Goal: Task Accomplishment & Management: Manage account settings

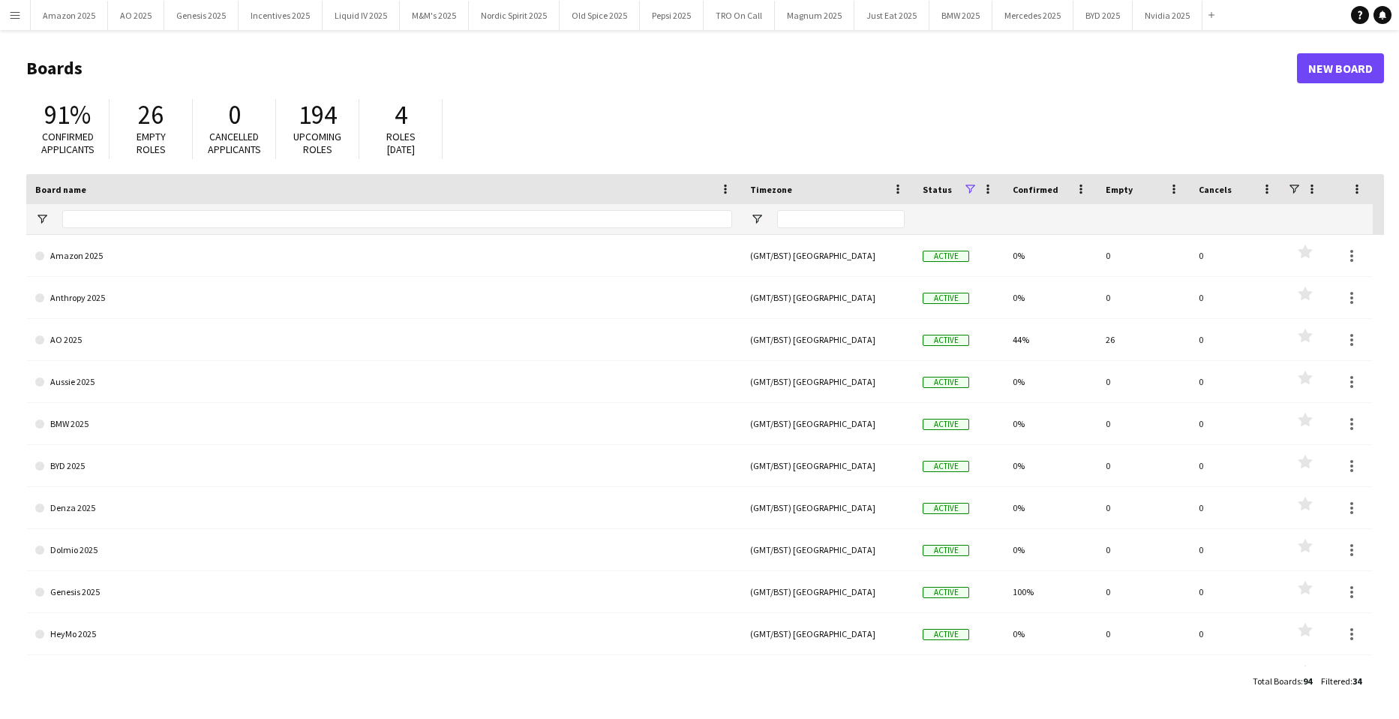
click at [21, 20] on button "Menu" at bounding box center [15, 15] width 30 height 30
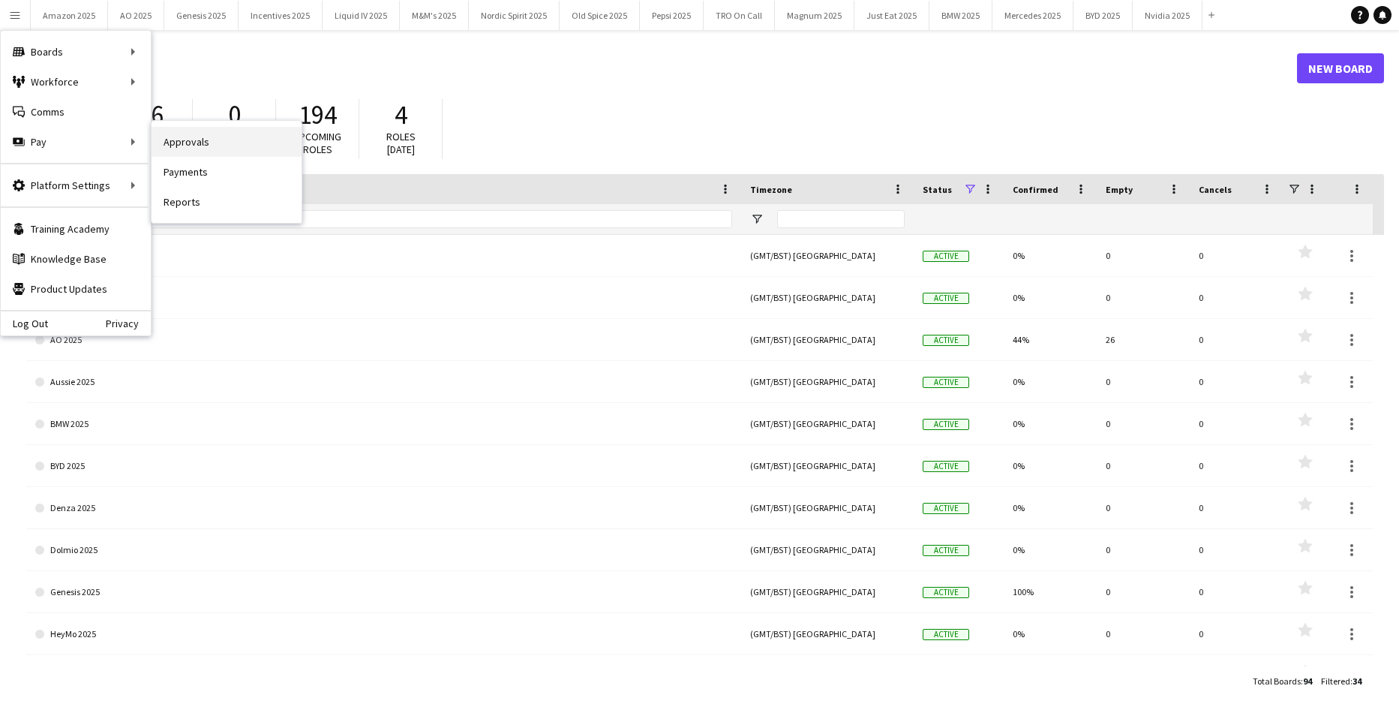
click at [181, 144] on link "Approvals" at bounding box center [227, 142] width 150 height 30
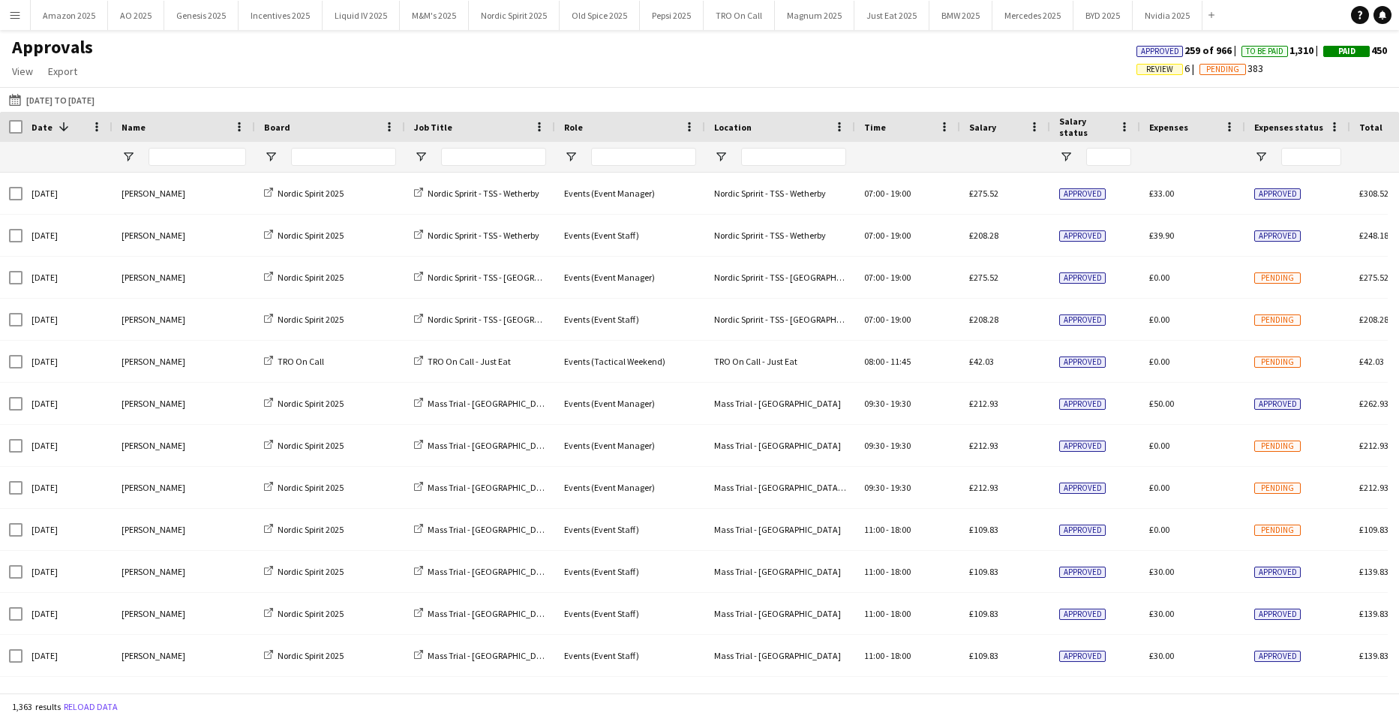
click at [798, 59] on div "Approvals View Customise view Customise filters Reset Filters Reset View Reset …" at bounding box center [699, 61] width 1399 height 51
click at [1146, 71] on span "Review" at bounding box center [1159, 70] width 27 height 10
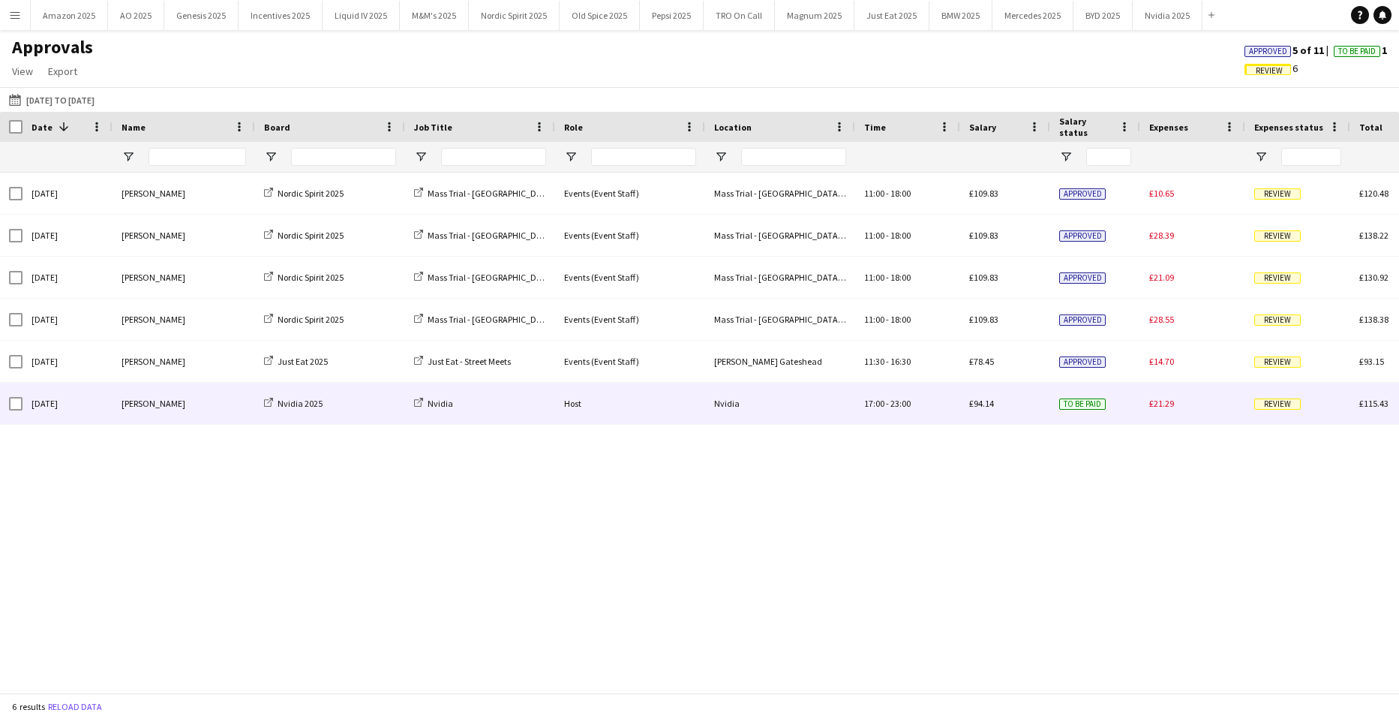
drag, startPoint x: 184, startPoint y: 407, endPoint x: 647, endPoint y: 277, distance: 480.8
click at [184, 407] on div "[PERSON_NAME]" at bounding box center [184, 403] width 143 height 41
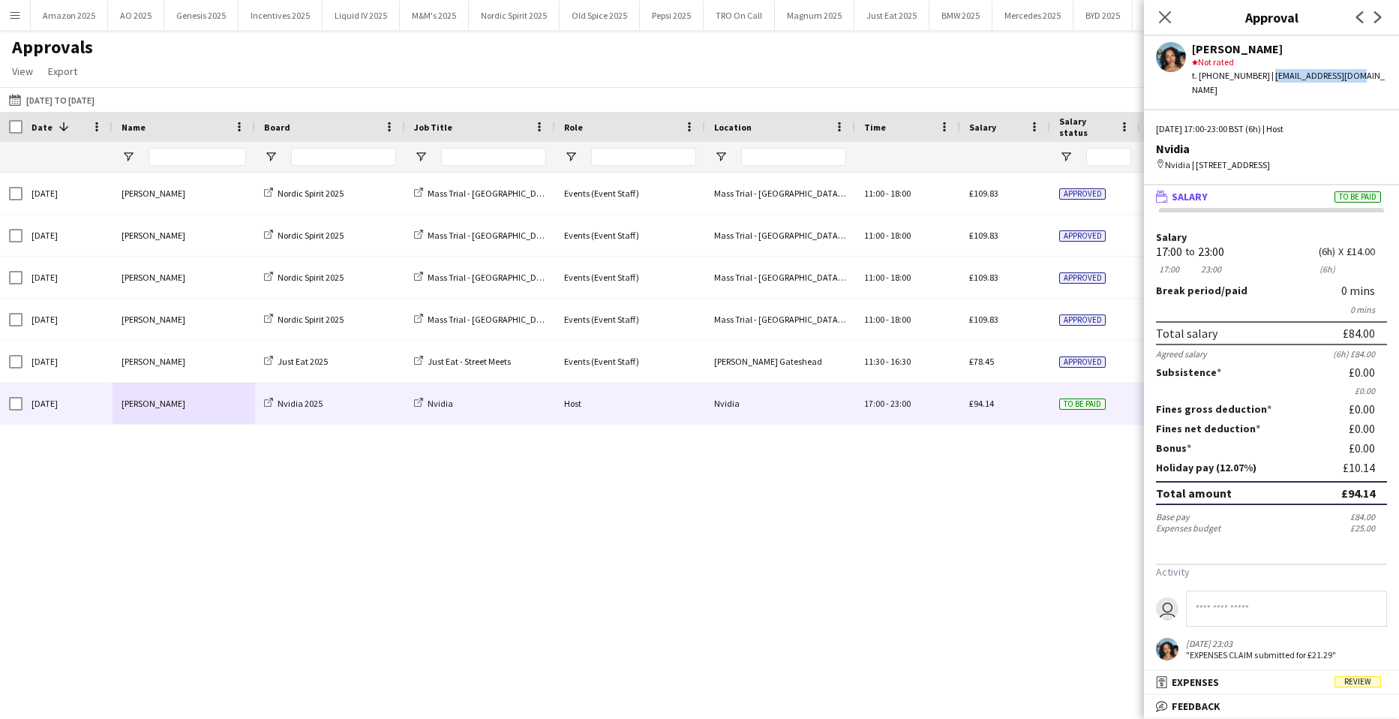
drag, startPoint x: 1264, startPoint y: 74, endPoint x: 1372, endPoint y: 74, distance: 107.3
click at [1372, 74] on div "[PERSON_NAME] star Not rated t. [PHONE_NUMBER] | [EMAIL_ADDRESS][DOMAIN_NAME]" at bounding box center [1271, 66] width 255 height 61
copy div "[EMAIL_ADDRESS][DOMAIN_NAME]"
drag, startPoint x: 1133, startPoint y: 598, endPoint x: 1116, endPoint y: 596, distance: 17.4
click at [1128, 599] on div "[DATE] [PERSON_NAME] Nordic Spirit 2025 Mass Trial - [GEOGRAPHIC_DATA] OSM Even…" at bounding box center [699, 427] width 1399 height 509
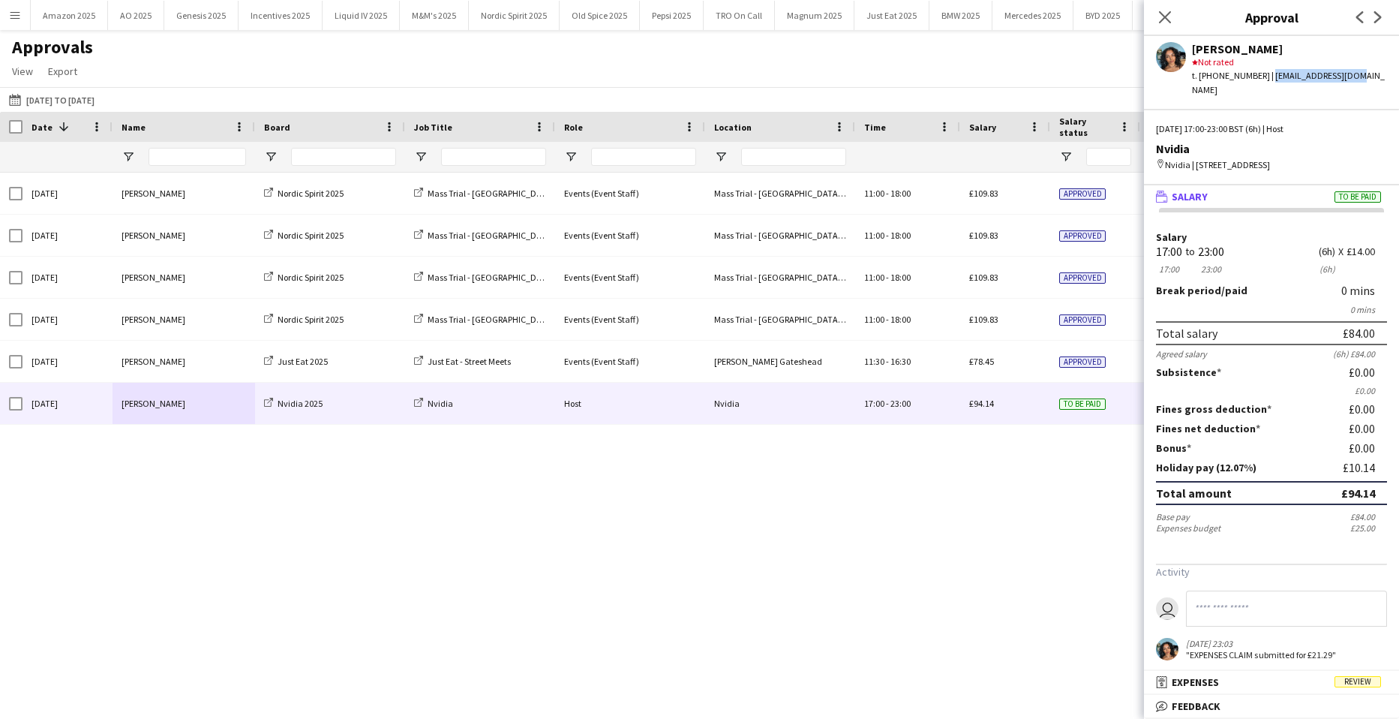
click at [940, 542] on div "[DATE] [PERSON_NAME] Nordic Spirit 2025 Mass Trial - [GEOGRAPHIC_DATA] OSM Even…" at bounding box center [699, 427] width 1399 height 509
click at [1165, 13] on icon "Close pop-in" at bounding box center [1165, 17] width 14 height 14
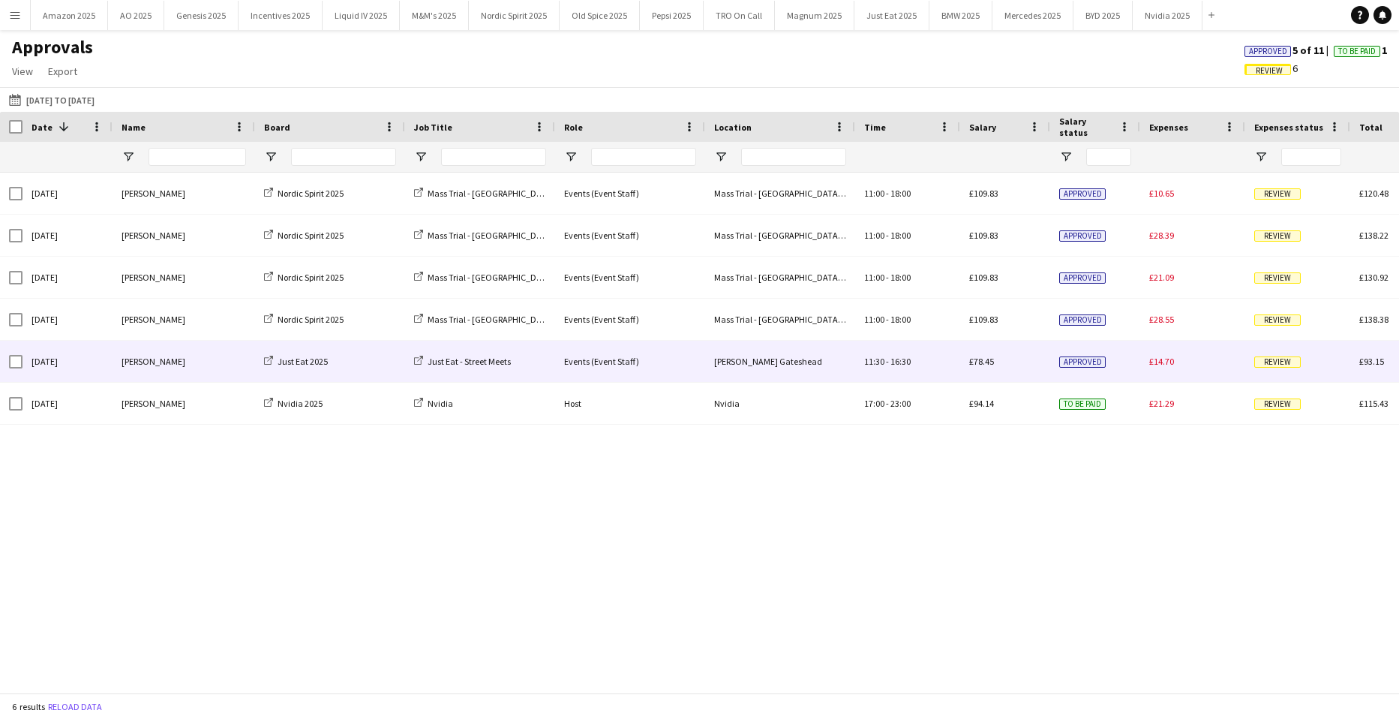
click at [1294, 360] on span "Review" at bounding box center [1278, 361] width 47 height 11
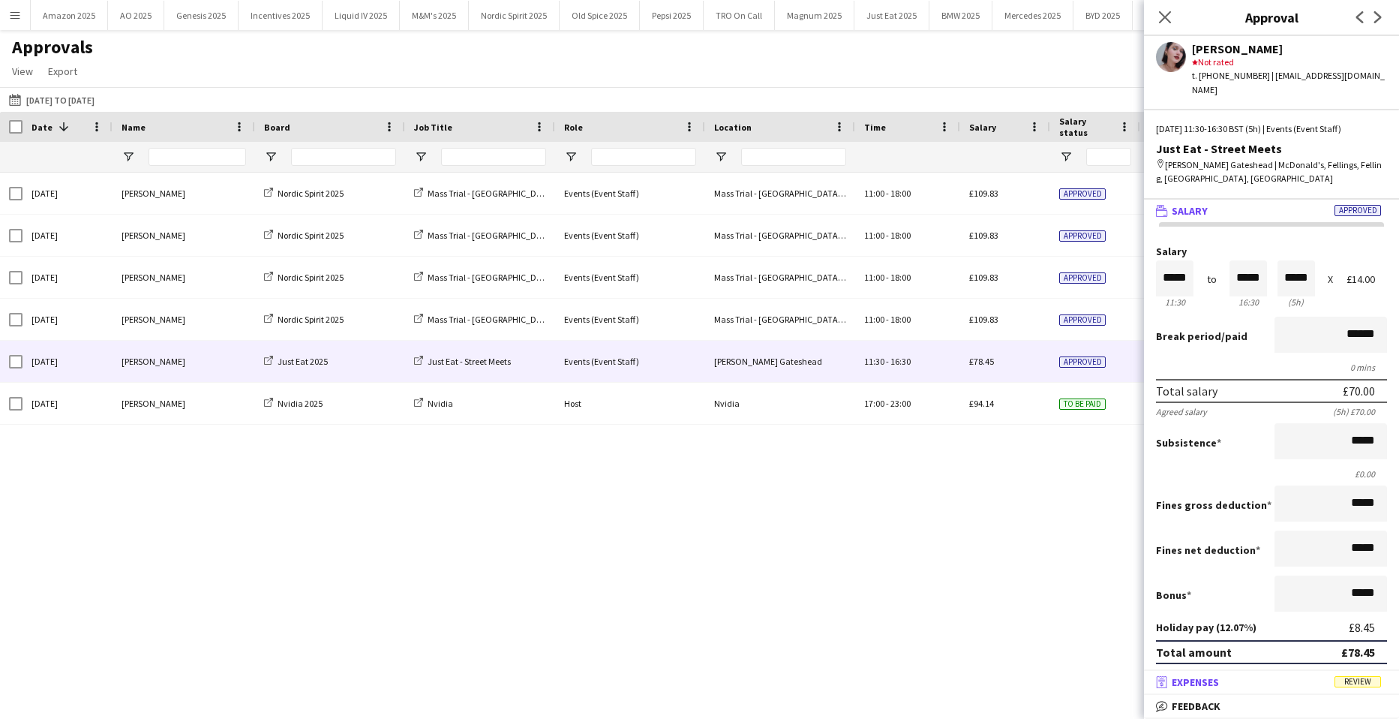
click at [1366, 691] on mat-expansion-panel-header "receipt Expenses Review" at bounding box center [1271, 682] width 255 height 23
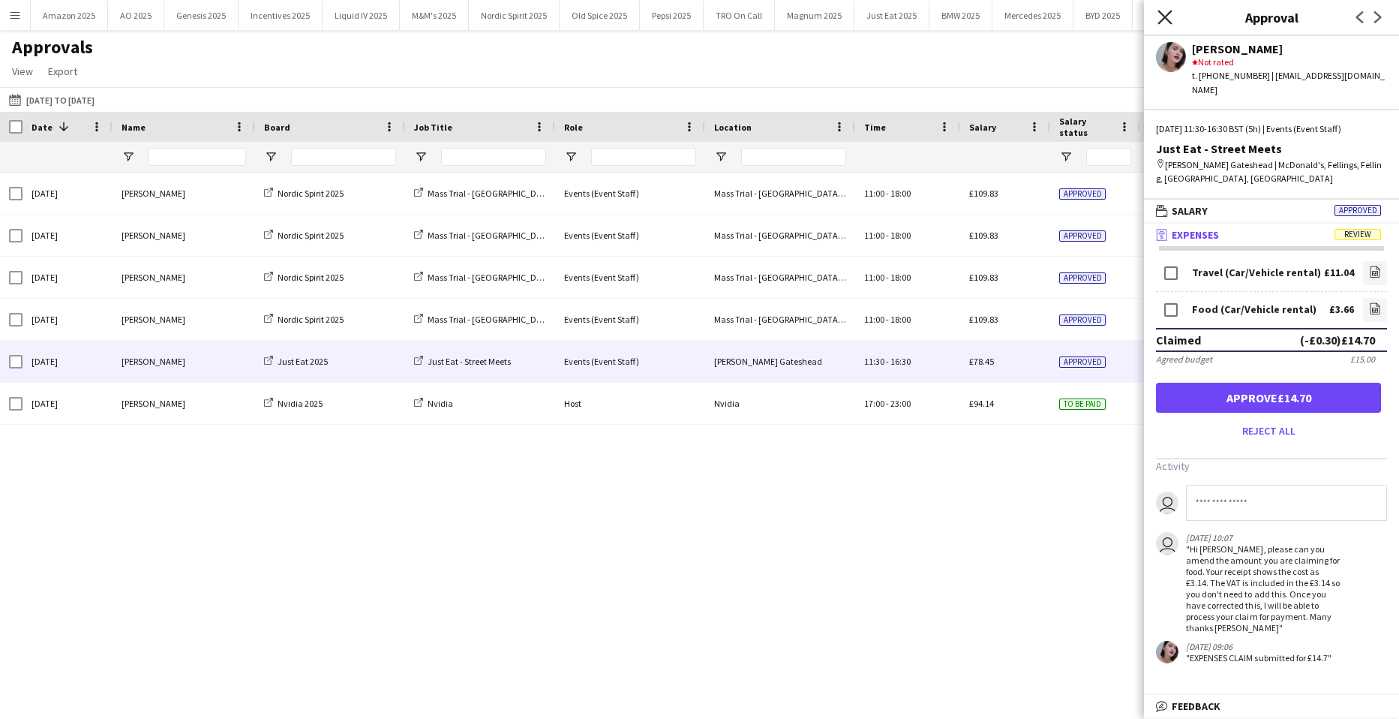
click at [1167, 15] on icon at bounding box center [1165, 17] width 14 height 14
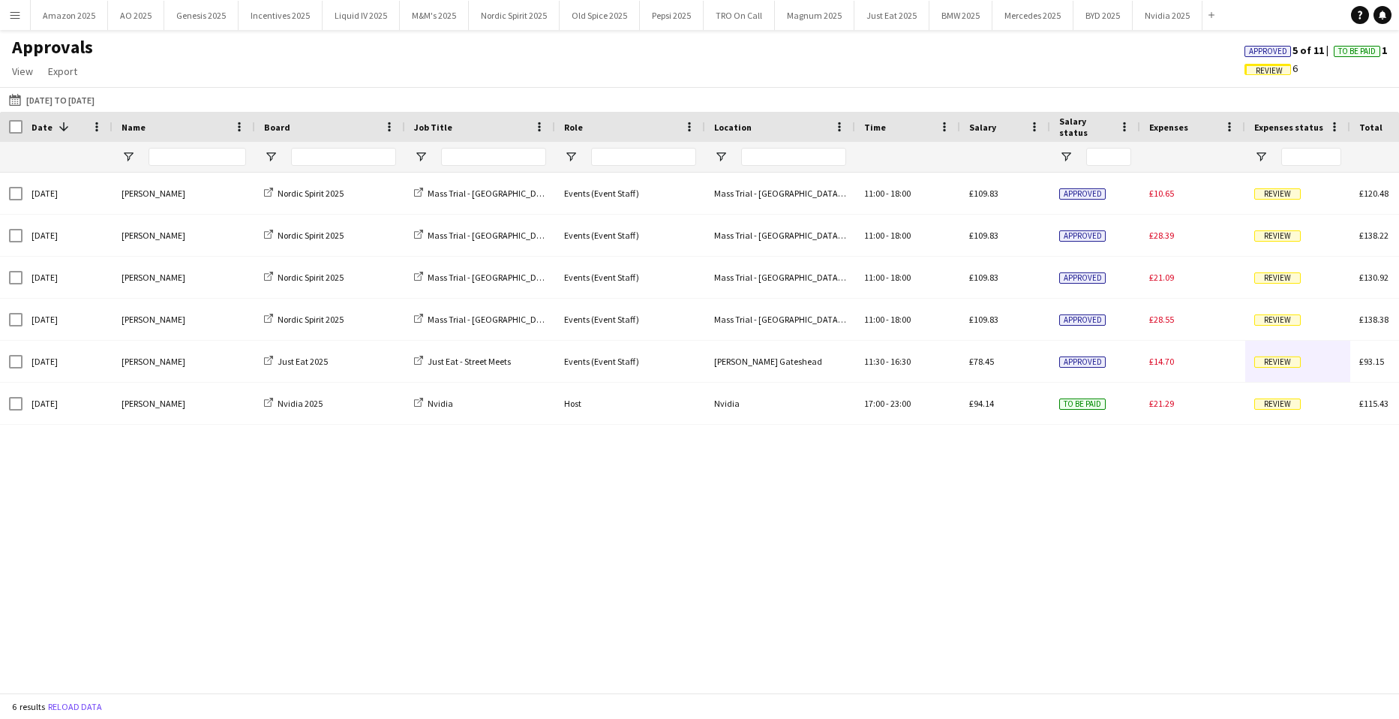
click at [1258, 52] on span "Approved" at bounding box center [1268, 52] width 38 height 10
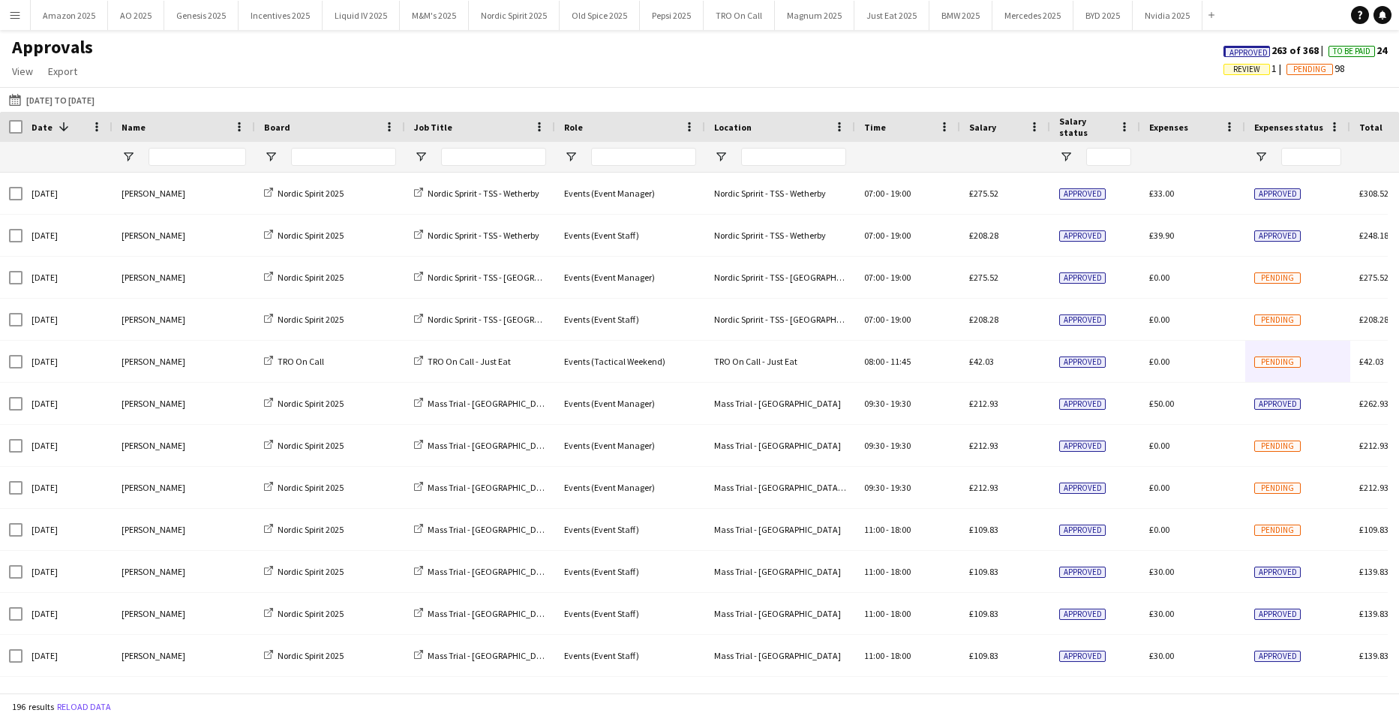
click at [1230, 55] on span "Approved" at bounding box center [1249, 53] width 38 height 10
drag, startPoint x: 17, startPoint y: 14, endPoint x: 26, endPoint y: 59, distance: 45.2
click at [15, 21] on button "Menu" at bounding box center [15, 15] width 30 height 30
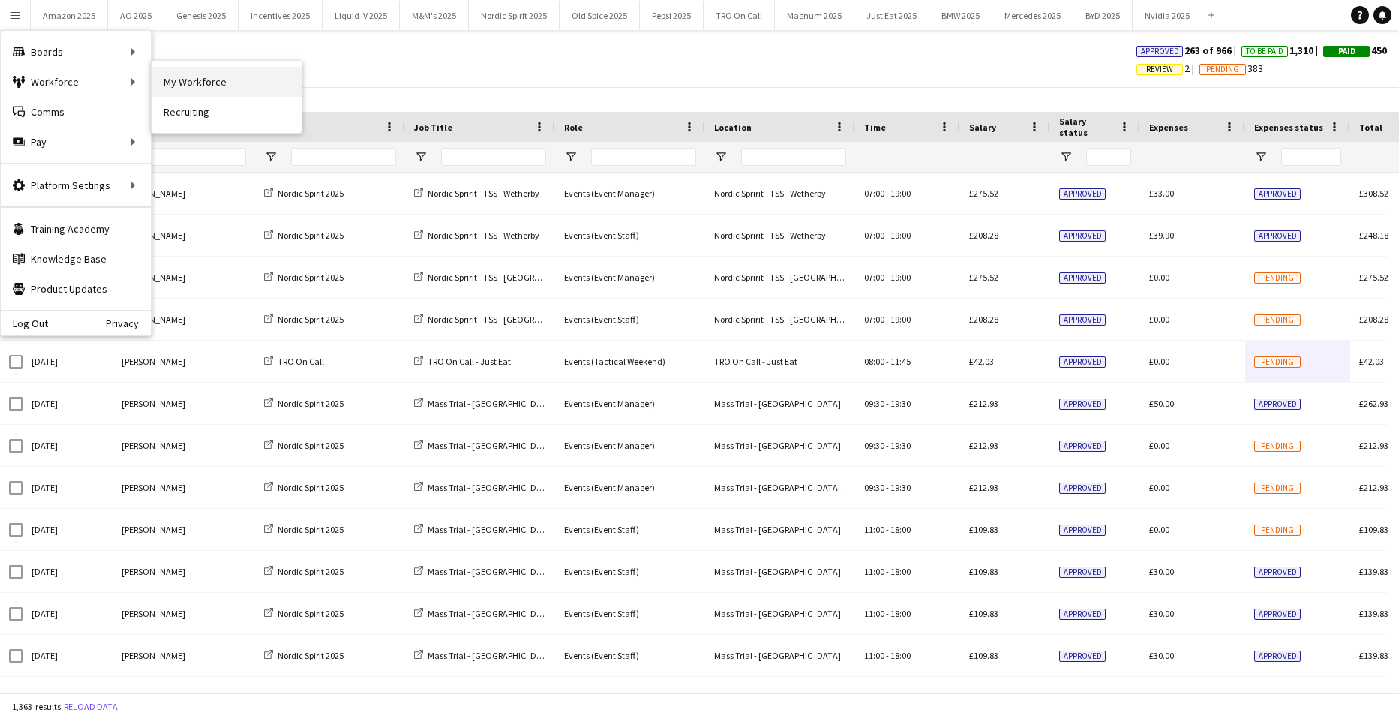
click at [206, 79] on link "My Workforce" at bounding box center [227, 82] width 150 height 30
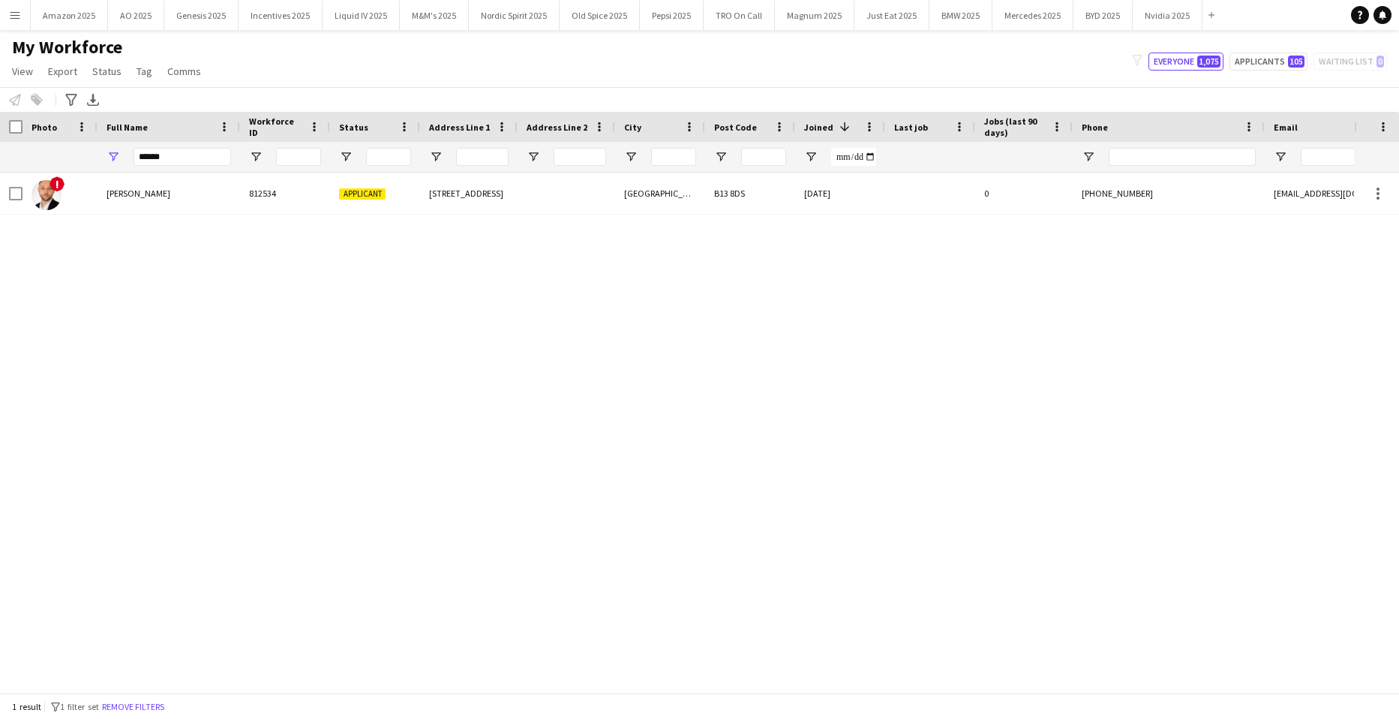
type input "******"
drag, startPoint x: 104, startPoint y: 169, endPoint x: 118, endPoint y: 194, distance: 28.6
click at [104, 170] on div "******" at bounding box center [169, 157] width 143 height 30
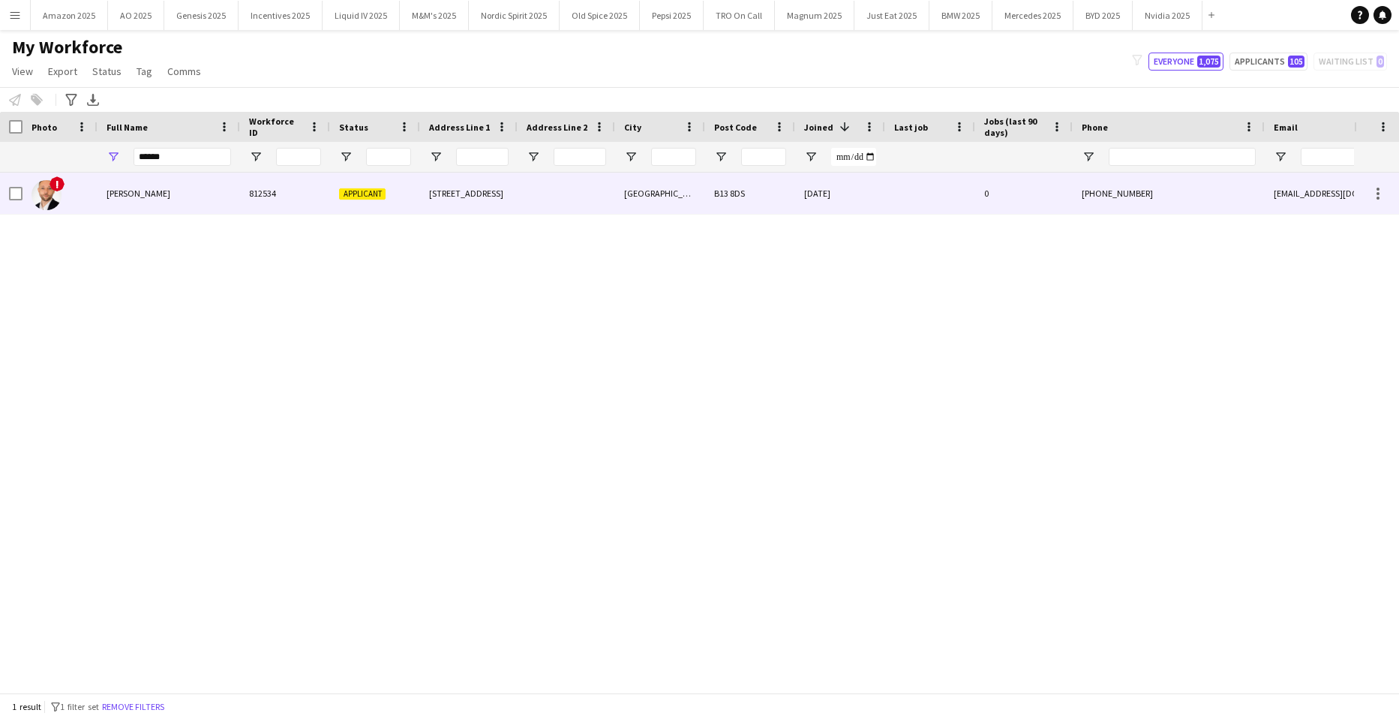
click at [120, 196] on span "Artjom Vlassov" at bounding box center [139, 193] width 64 height 11
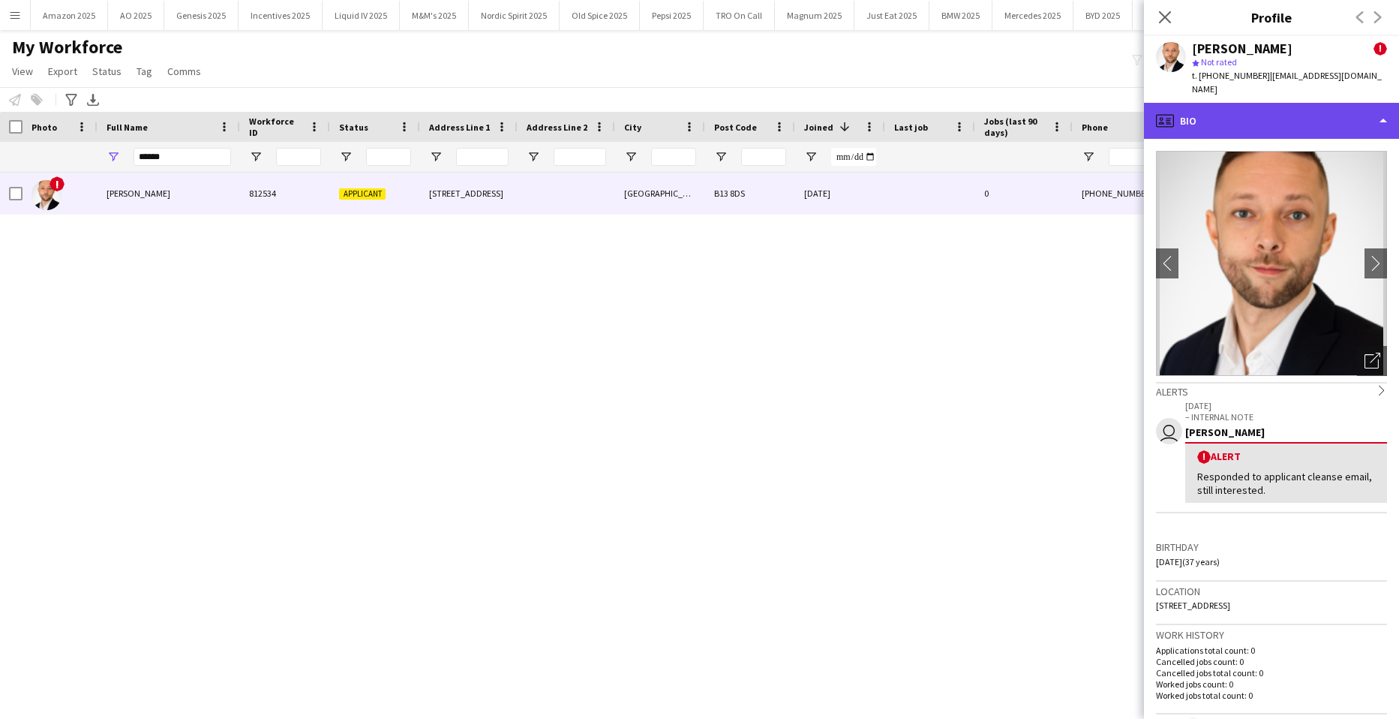
click at [1291, 109] on div "profile Bio" at bounding box center [1271, 121] width 255 height 36
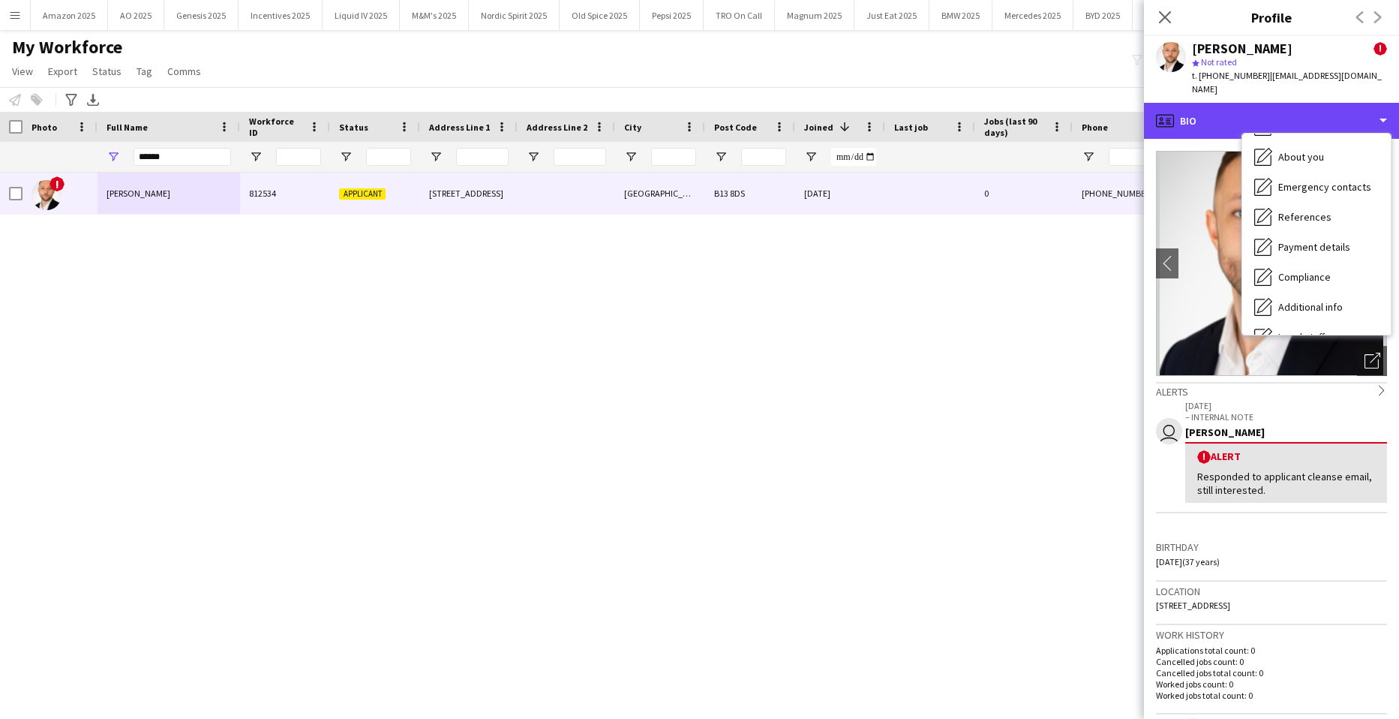
scroll to position [201, 0]
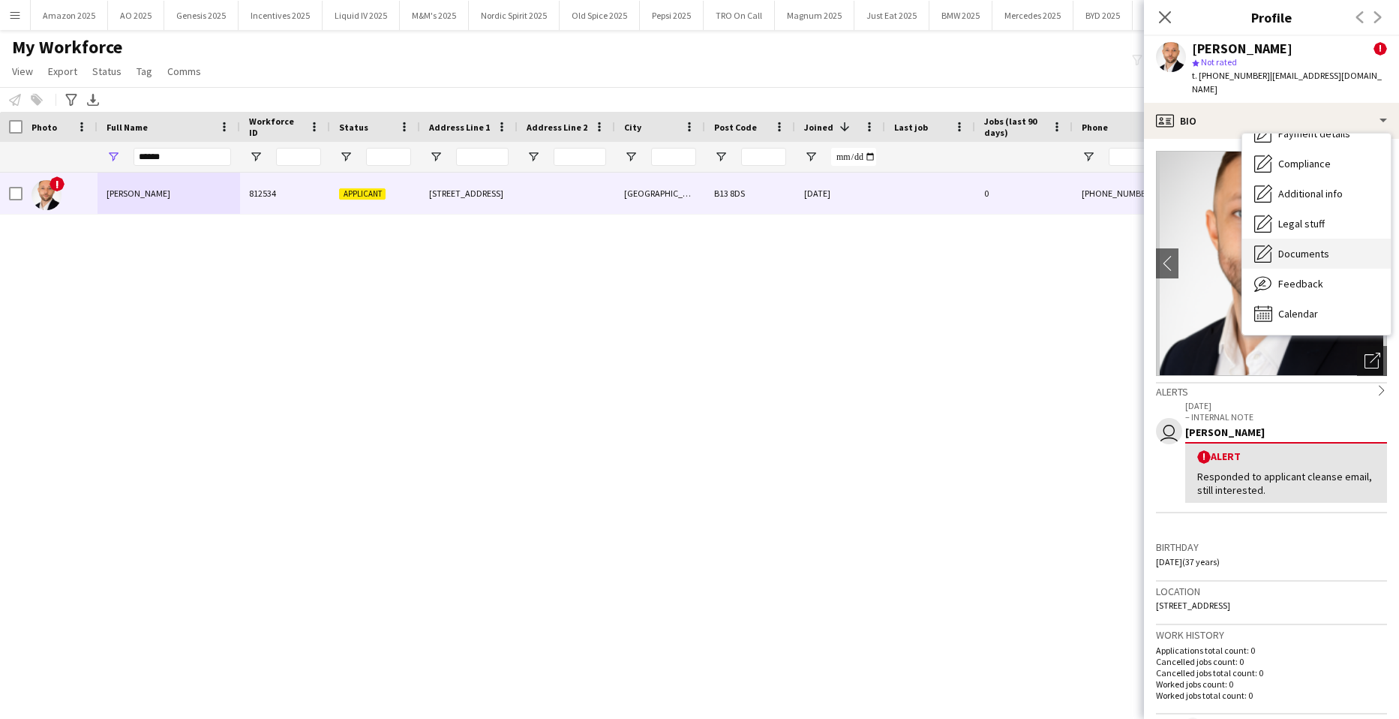
click at [1309, 239] on div "Documents Documents" at bounding box center [1317, 254] width 149 height 30
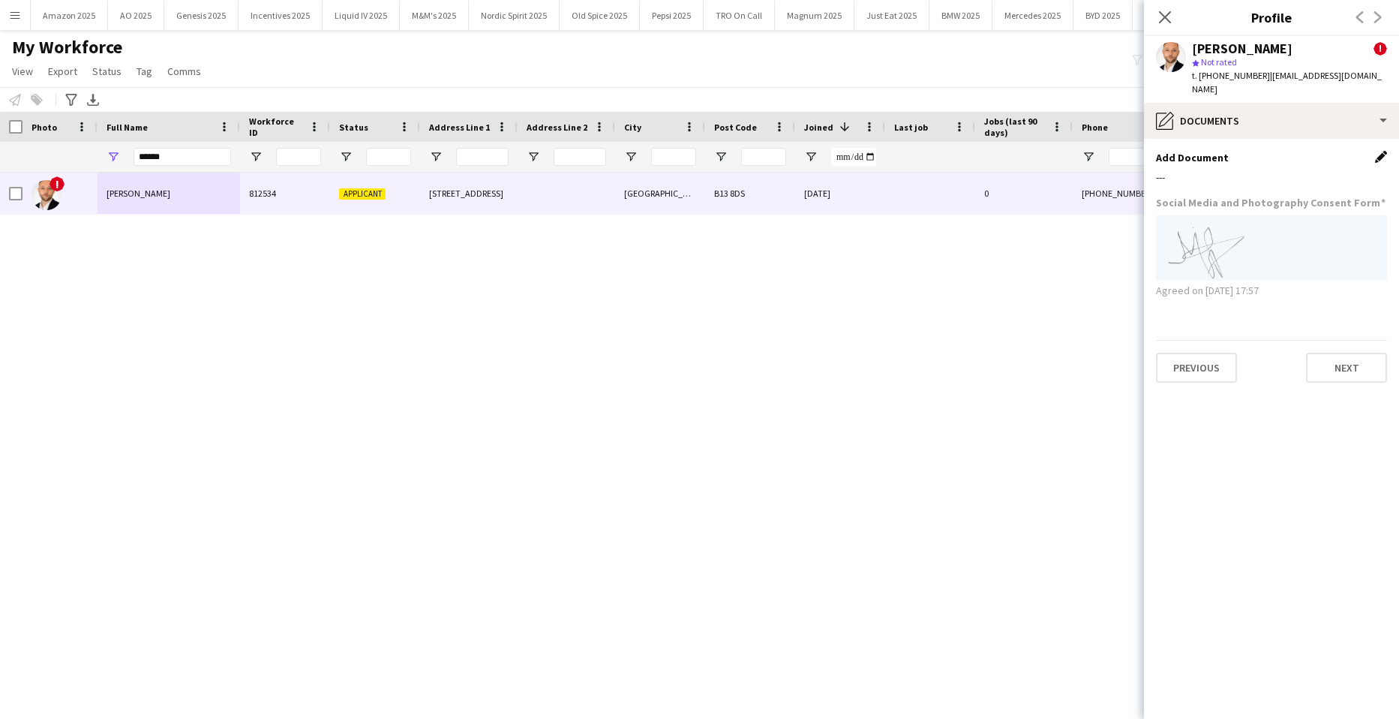
click at [1380, 151] on app-icon "Edit this field" at bounding box center [1381, 157] width 12 height 12
click at [1351, 170] on button "Upload new file" at bounding box center [1341, 182] width 94 height 24
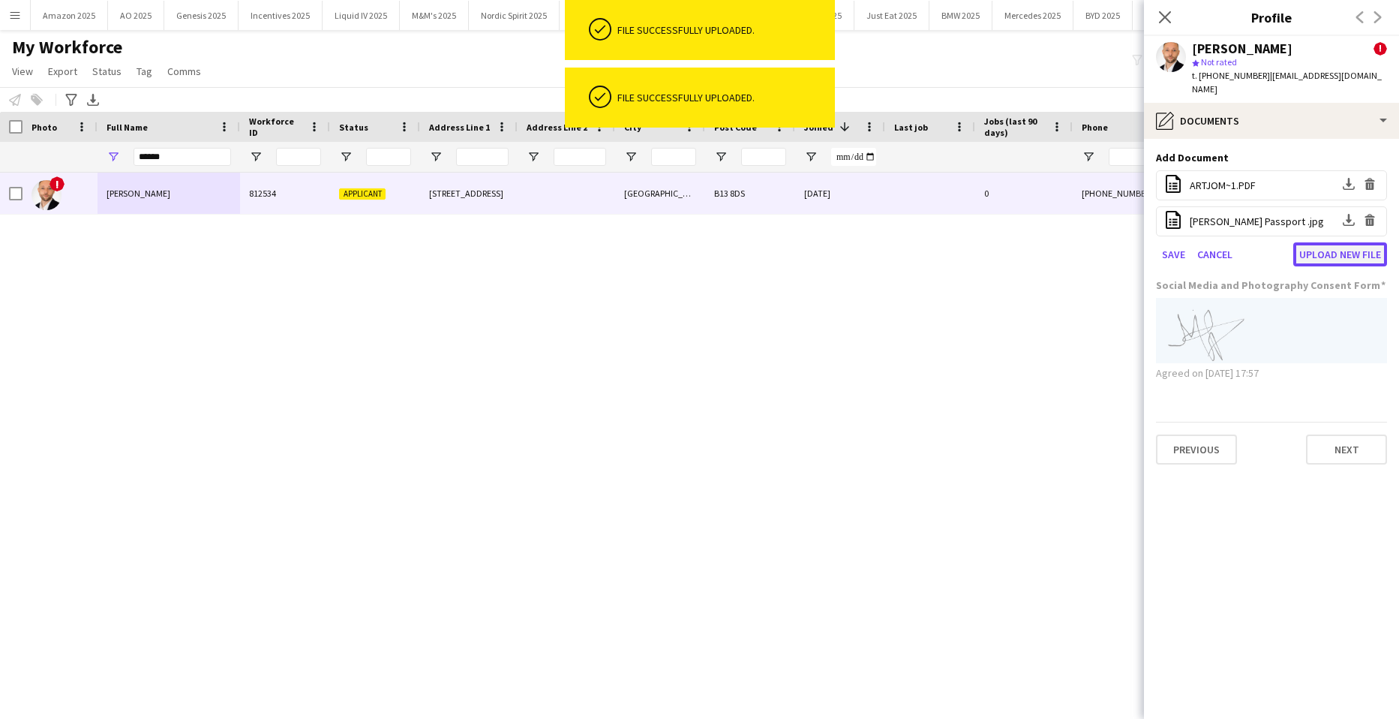
click at [1329, 242] on button "Upload new file" at bounding box center [1341, 254] width 94 height 24
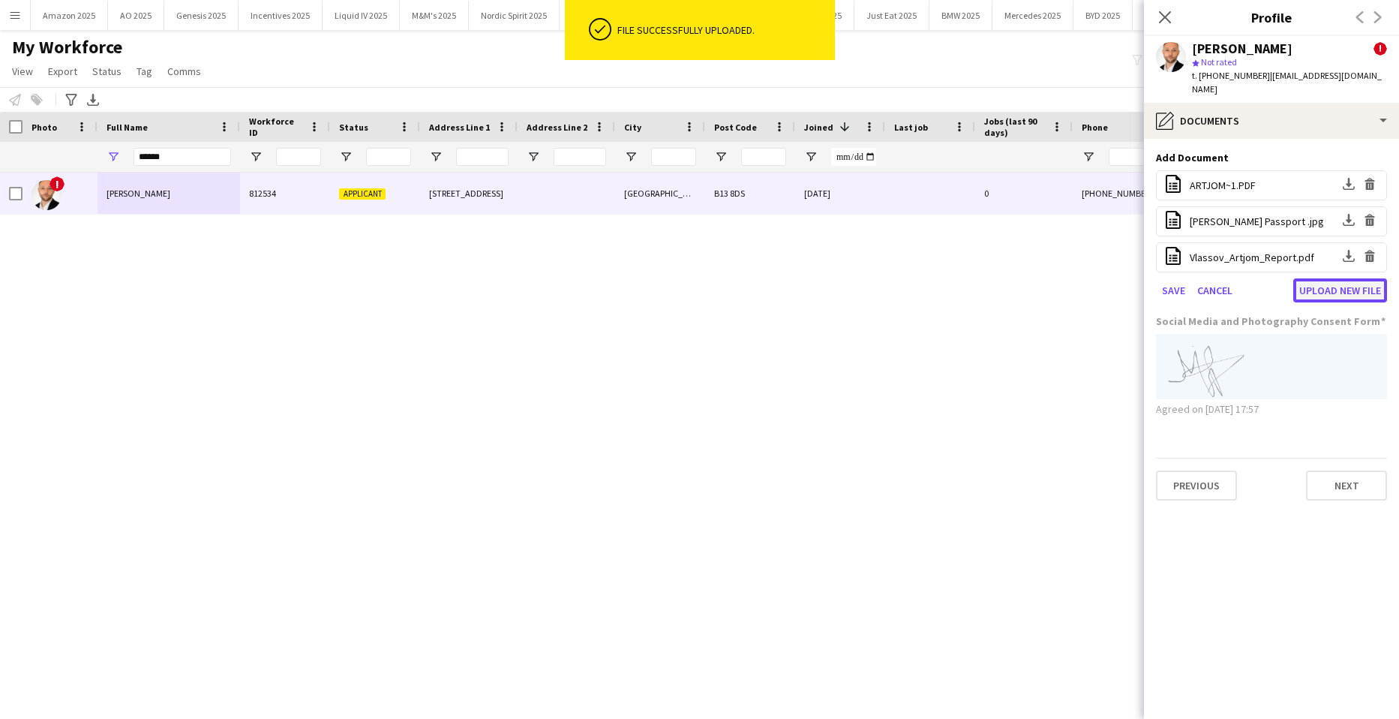
click at [1351, 278] on button "Upload new file" at bounding box center [1341, 290] width 94 height 24
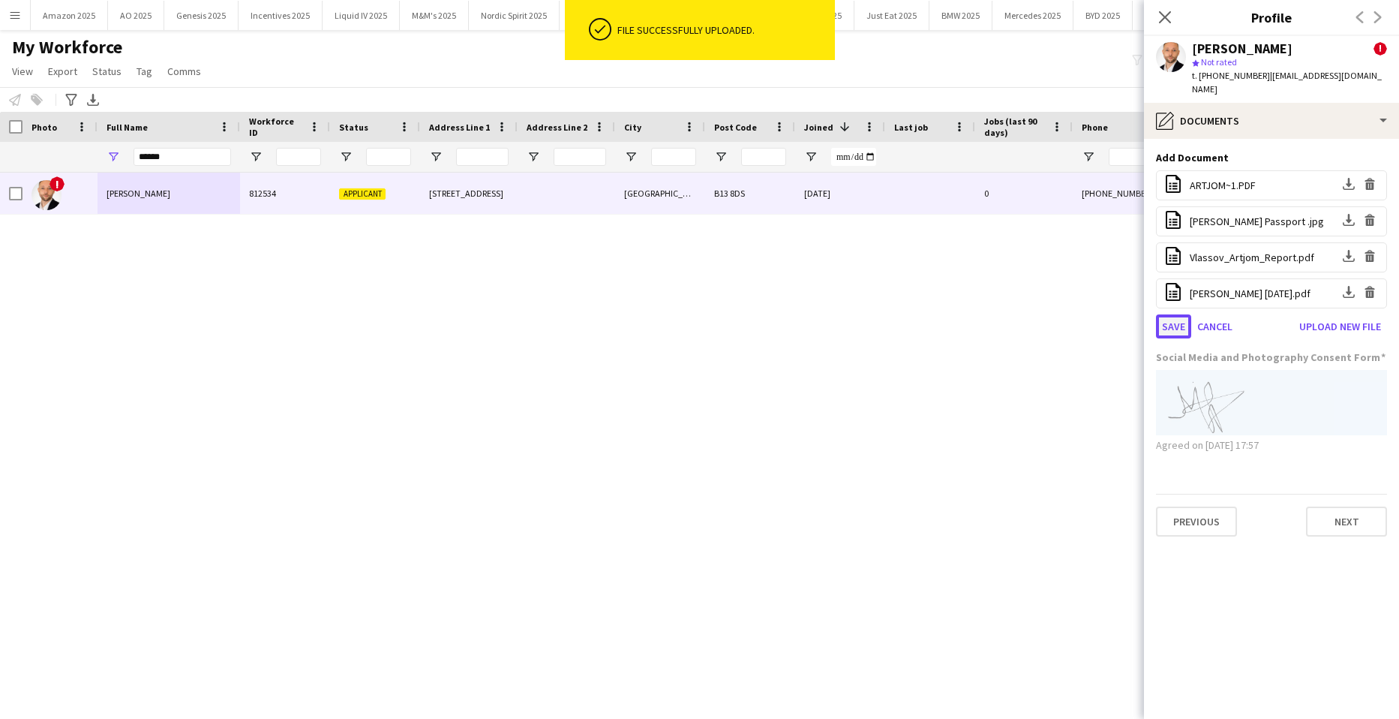
click at [1171, 315] on button "Save" at bounding box center [1173, 326] width 35 height 24
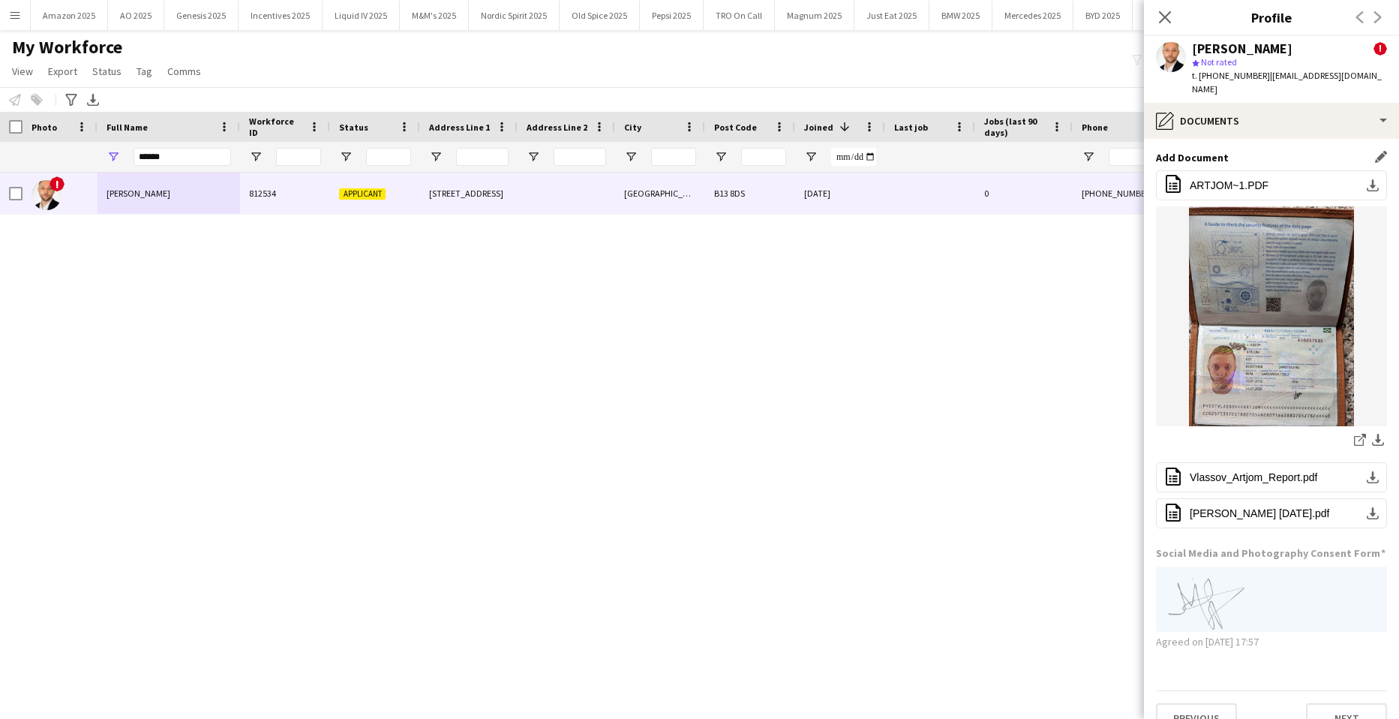
drag, startPoint x: 1161, startPoint y: 11, endPoint x: 1161, endPoint y: 31, distance: 19.5
click at [1161, 12] on icon "Close pop-in" at bounding box center [1165, 17] width 12 height 12
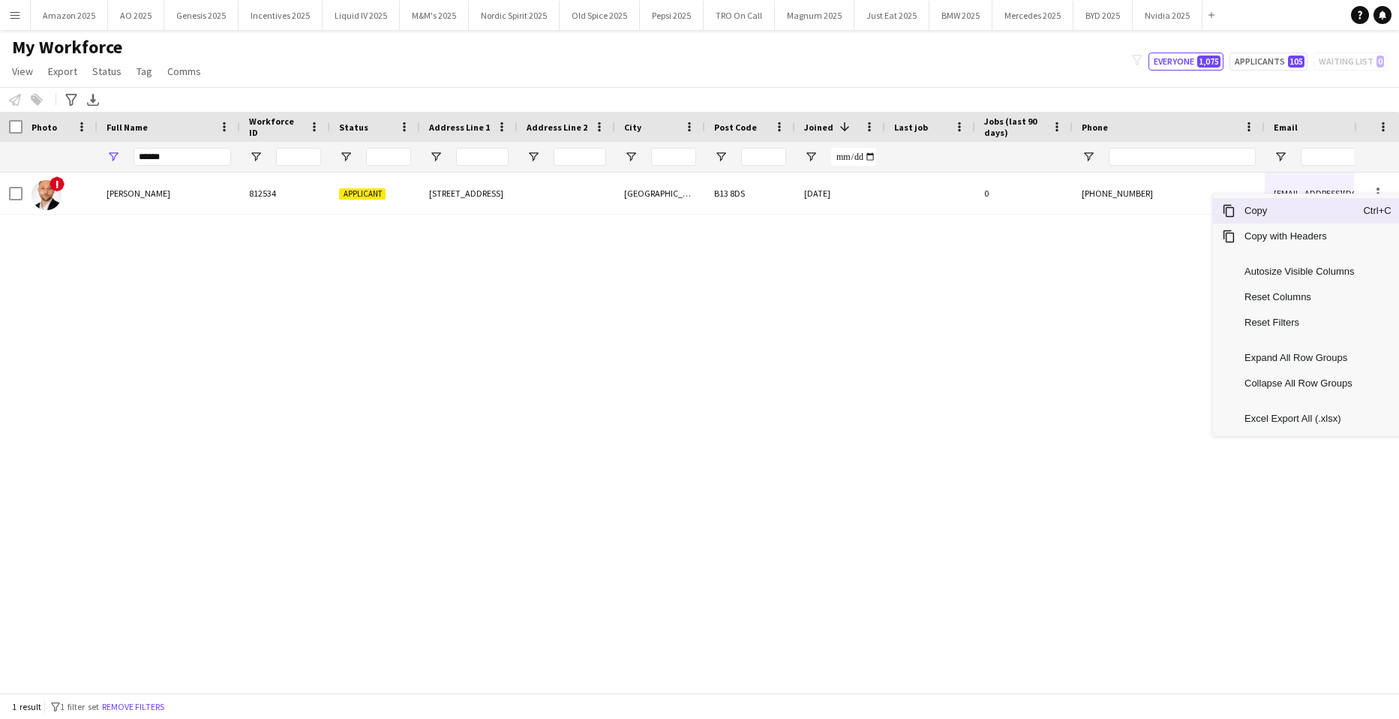
click at [1309, 215] on span "Copy" at bounding box center [1300, 211] width 128 height 26
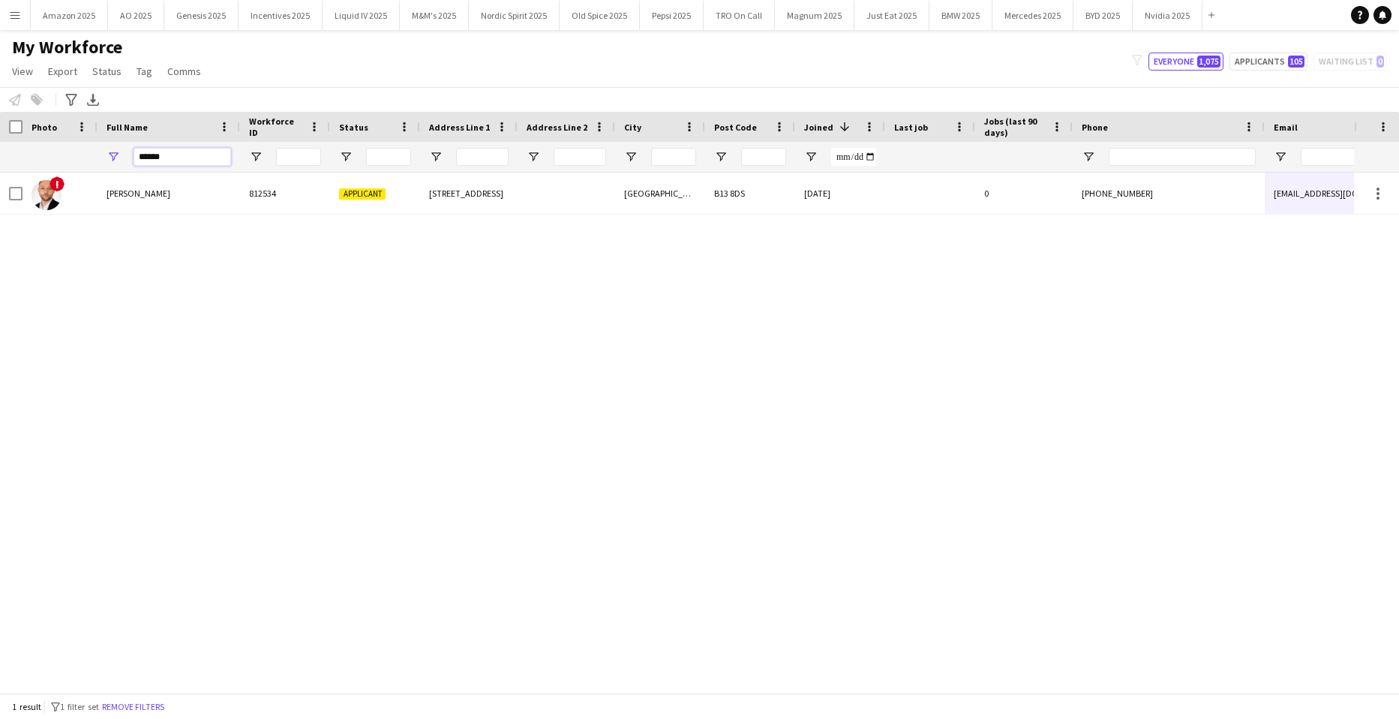
drag, startPoint x: 195, startPoint y: 156, endPoint x: -3, endPoint y: 154, distance: 198.1
click at [0, 154] on html "Menu Boards Boards Boards All jobs Status Workforce Workforce My Workforce Recr…" at bounding box center [699, 359] width 1399 height 719
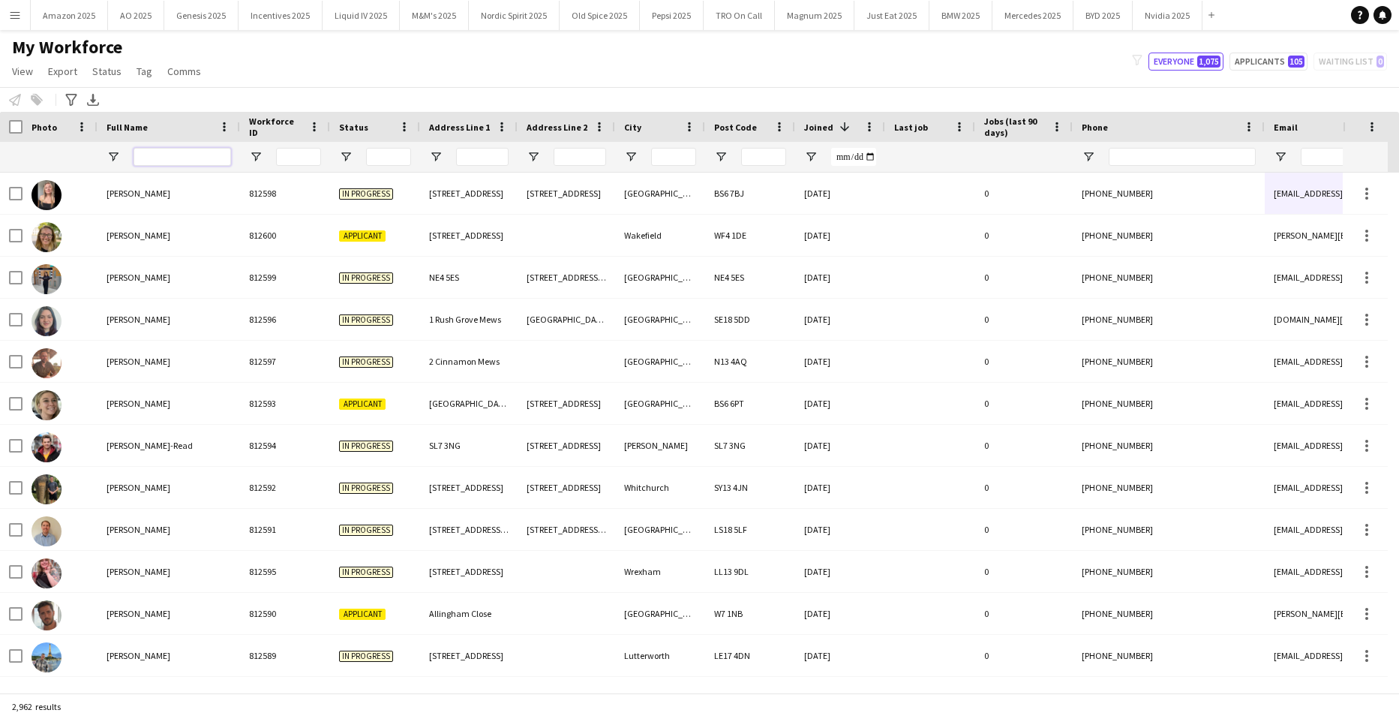
click at [161, 160] on input "Full Name Filter Input" at bounding box center [183, 157] width 98 height 18
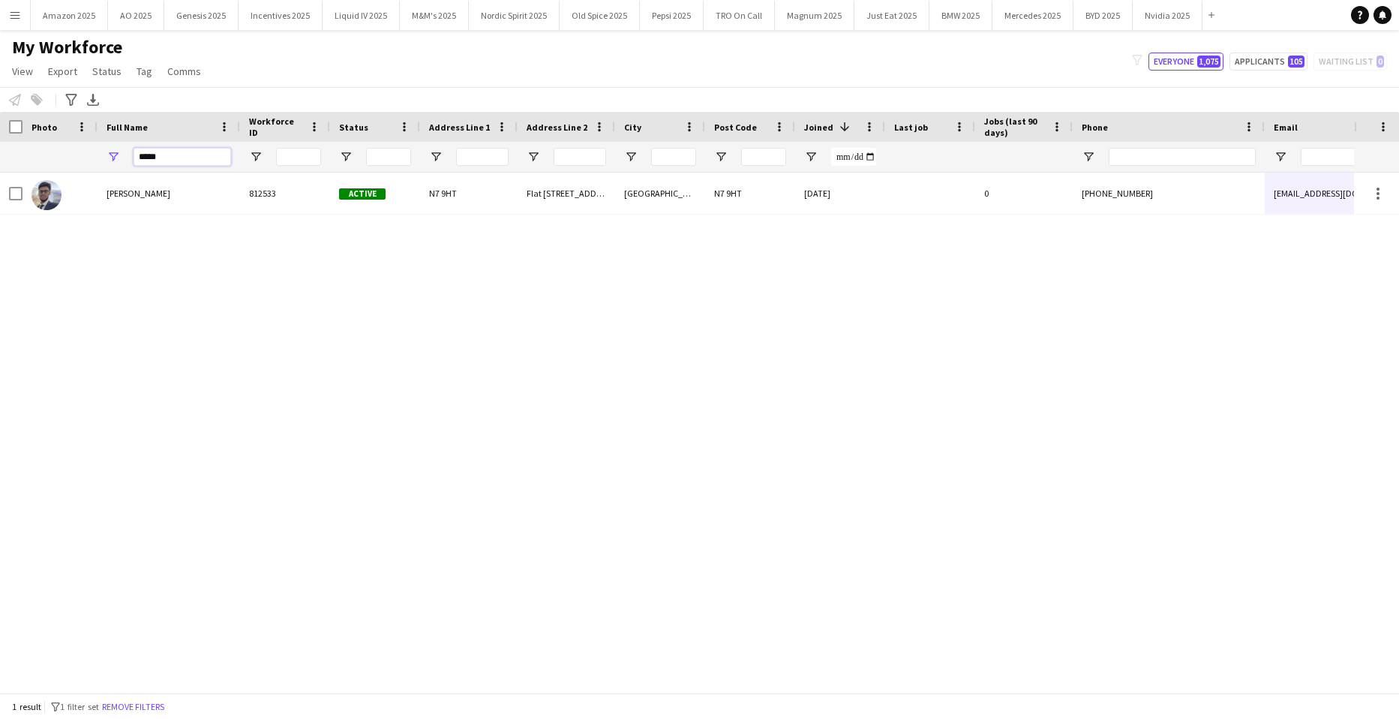
drag, startPoint x: 167, startPoint y: 160, endPoint x: -38, endPoint y: 169, distance: 205.8
click at [0, 169] on html "Menu Boards Boards Boards All jobs Status Workforce Workforce My Workforce Recr…" at bounding box center [699, 359] width 1399 height 719
type input "**********"
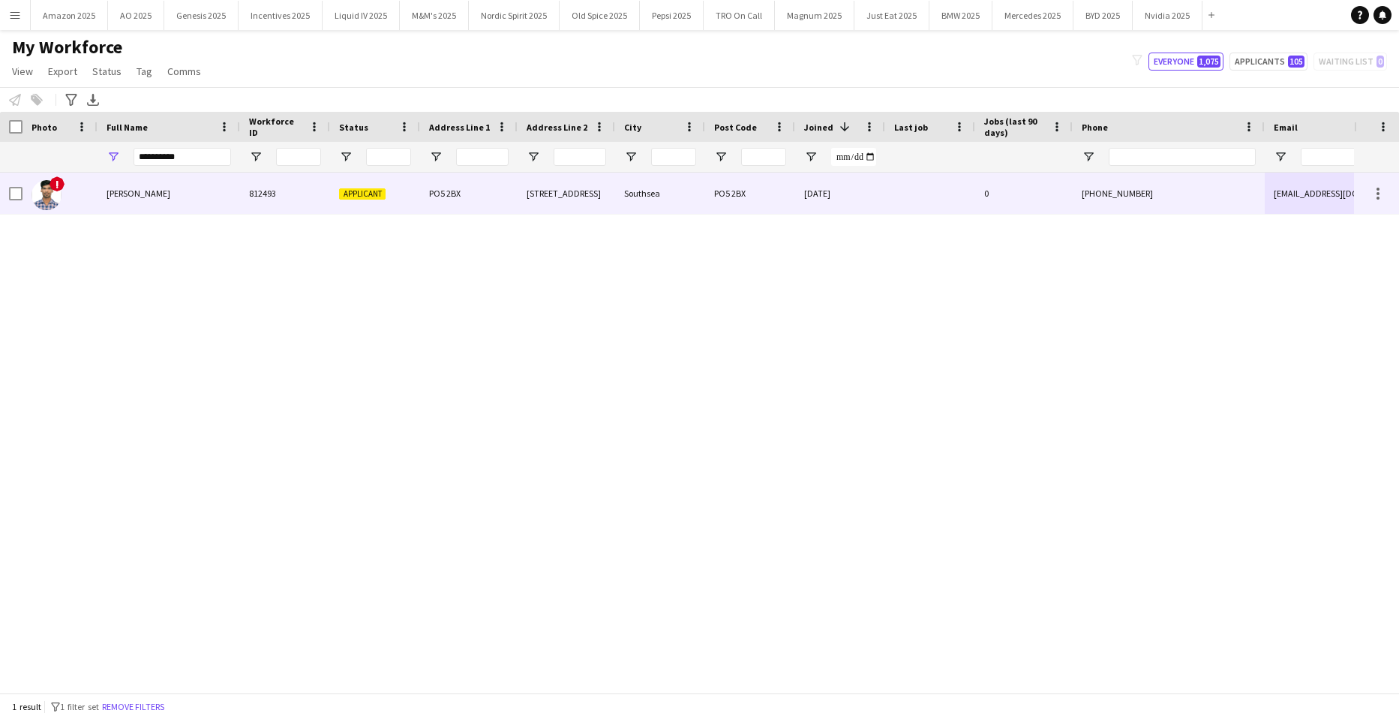
click at [128, 194] on span "Amit Singh" at bounding box center [139, 193] width 64 height 11
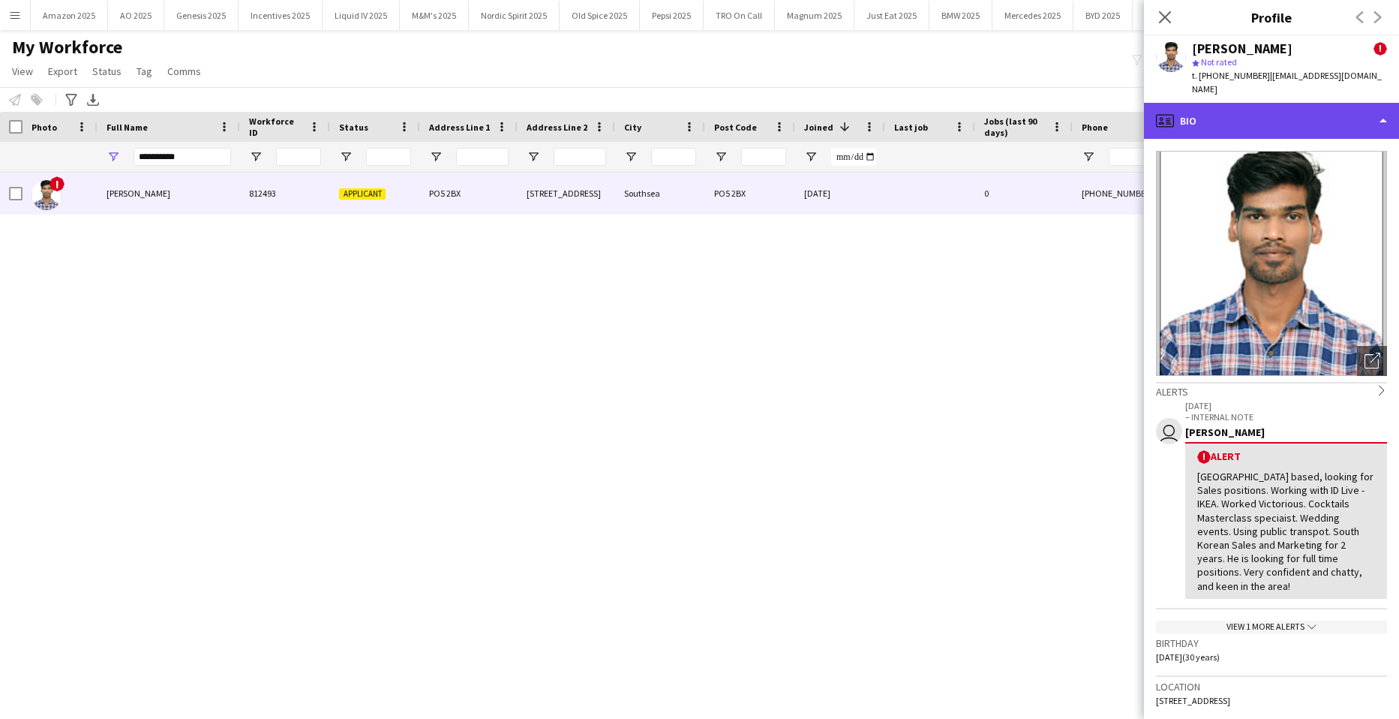
click at [1307, 111] on div "profile Bio" at bounding box center [1271, 121] width 255 height 36
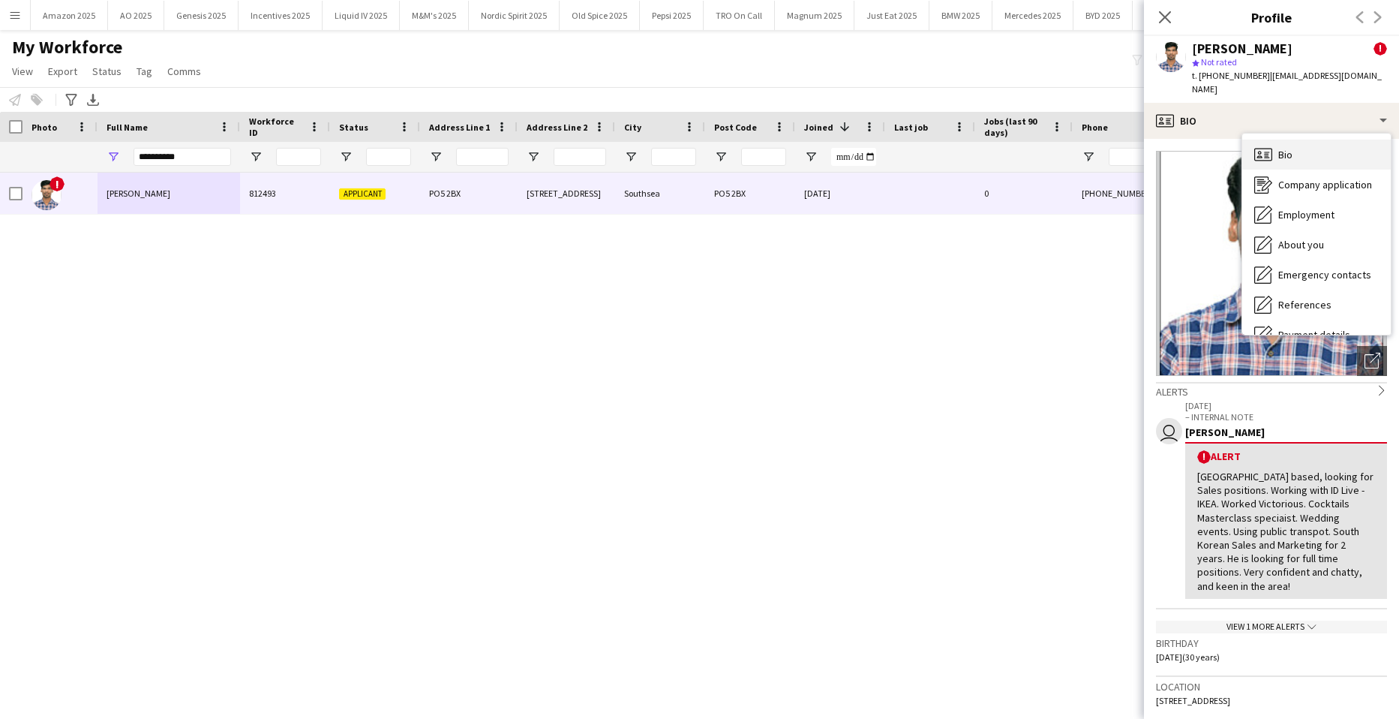
click at [1298, 142] on div "Bio Bio" at bounding box center [1317, 155] width 149 height 30
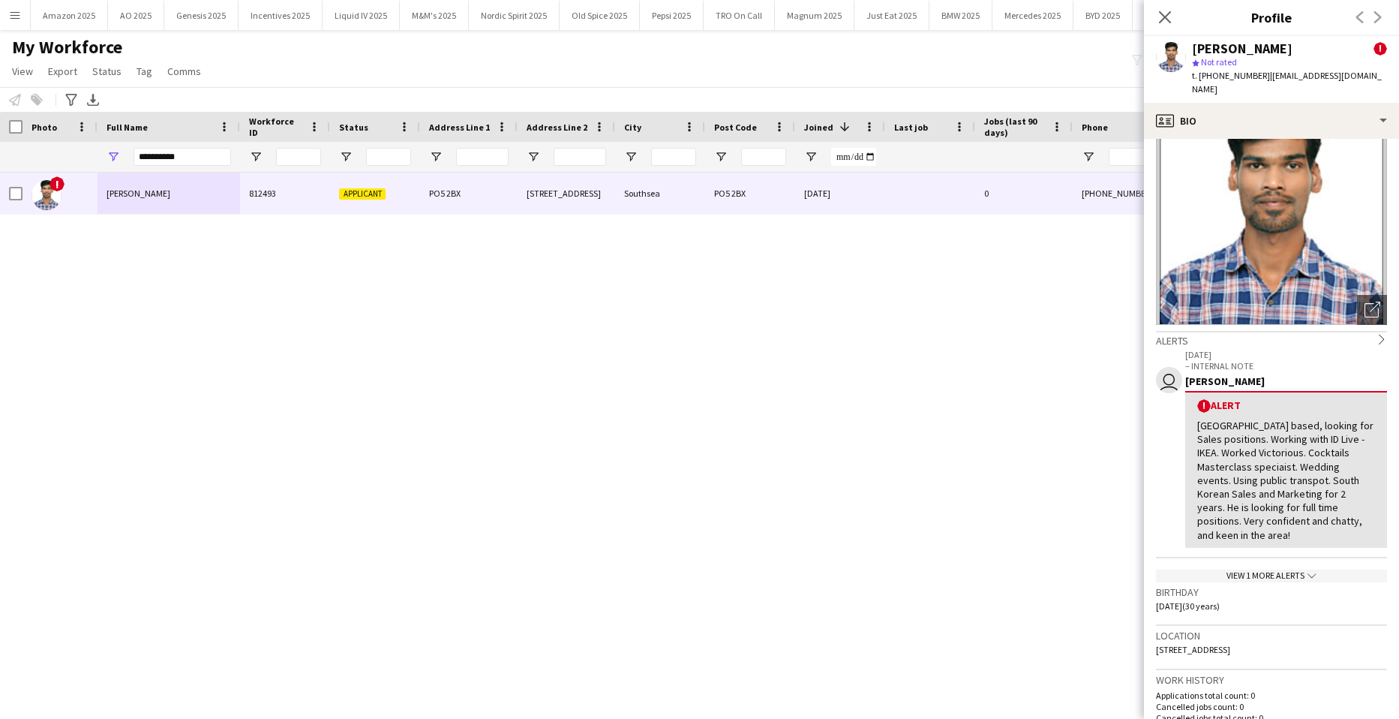
scroll to position [75, 0]
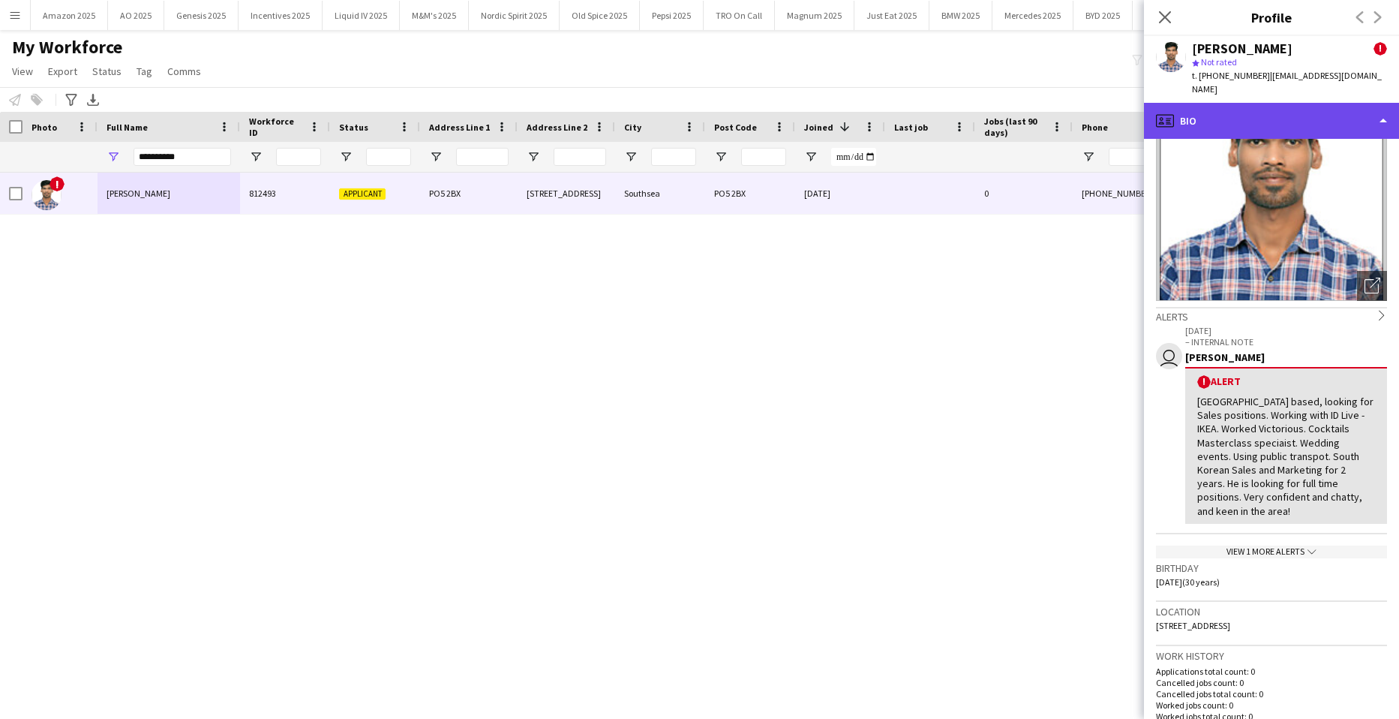
click at [1356, 107] on div "profile Bio" at bounding box center [1271, 121] width 255 height 36
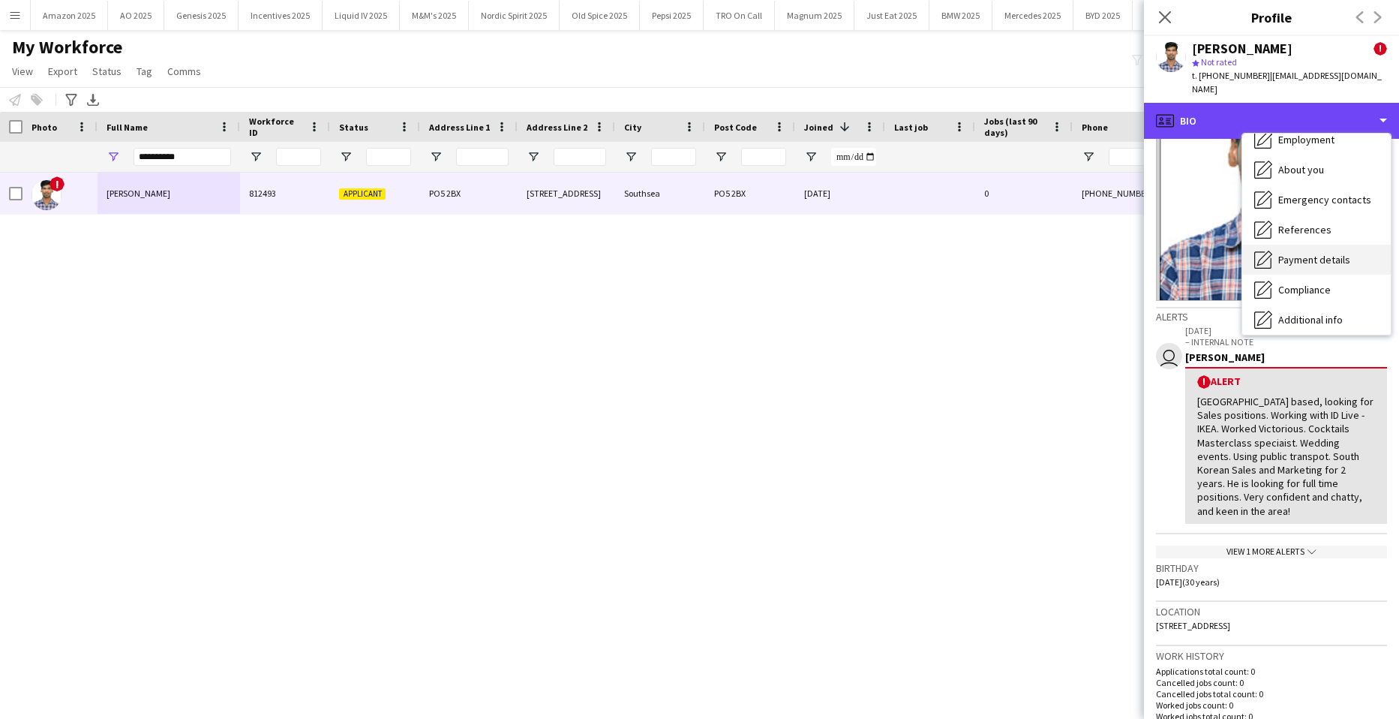
scroll to position [201, 0]
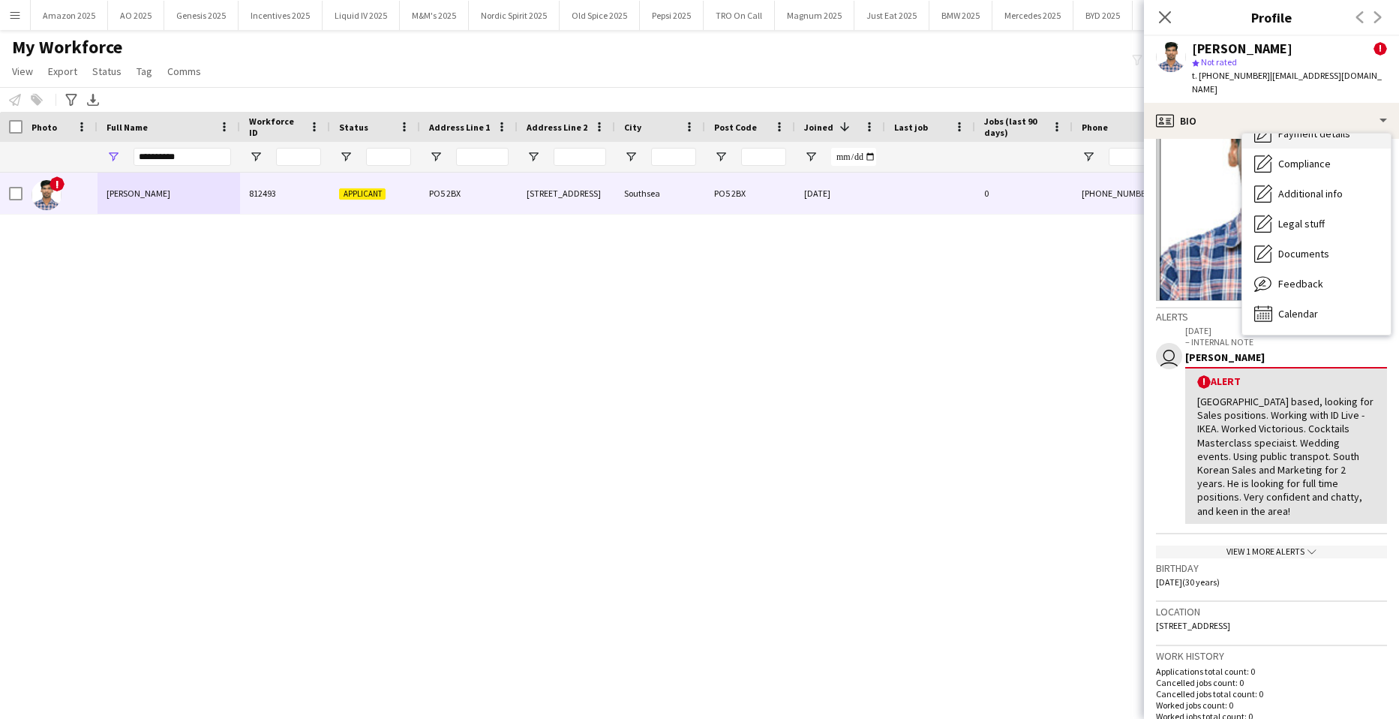
click at [1299, 277] on span "Feedback" at bounding box center [1301, 284] width 45 height 14
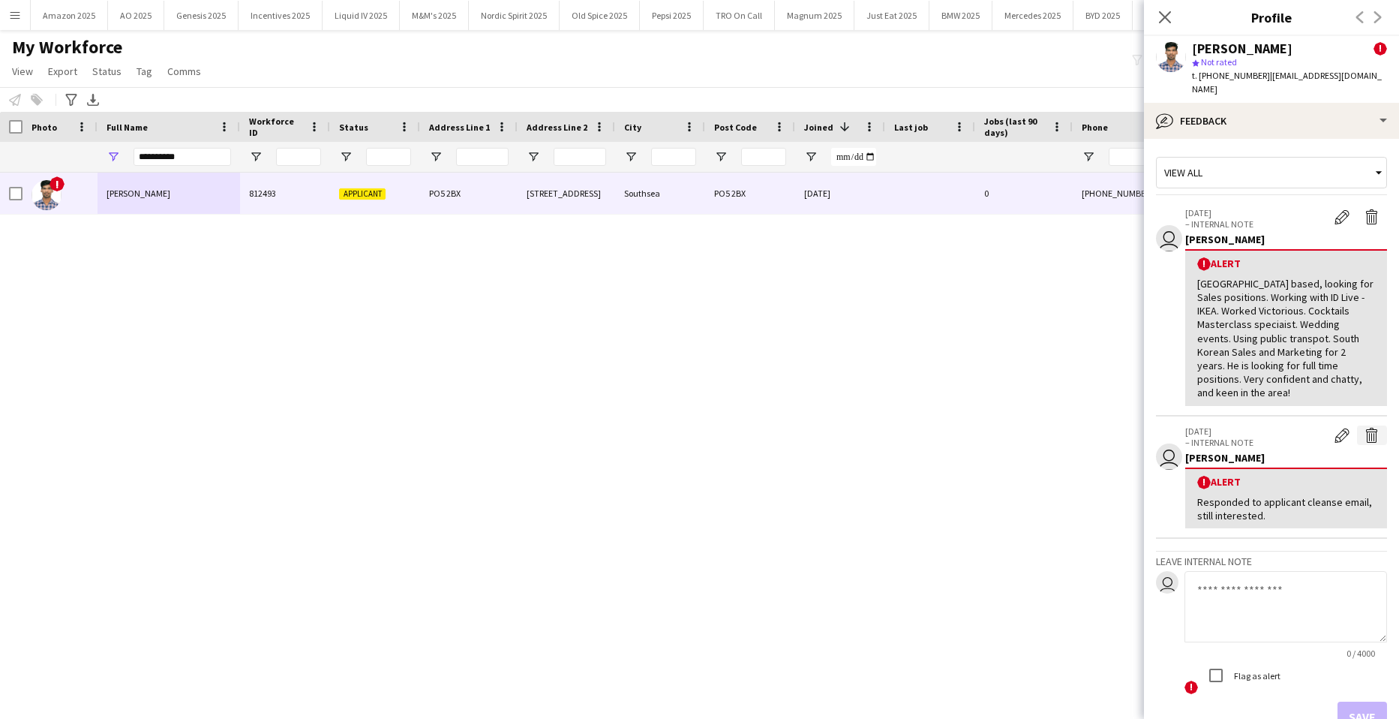
click at [1365, 428] on app-icon "Delete alert" at bounding box center [1372, 435] width 15 height 15
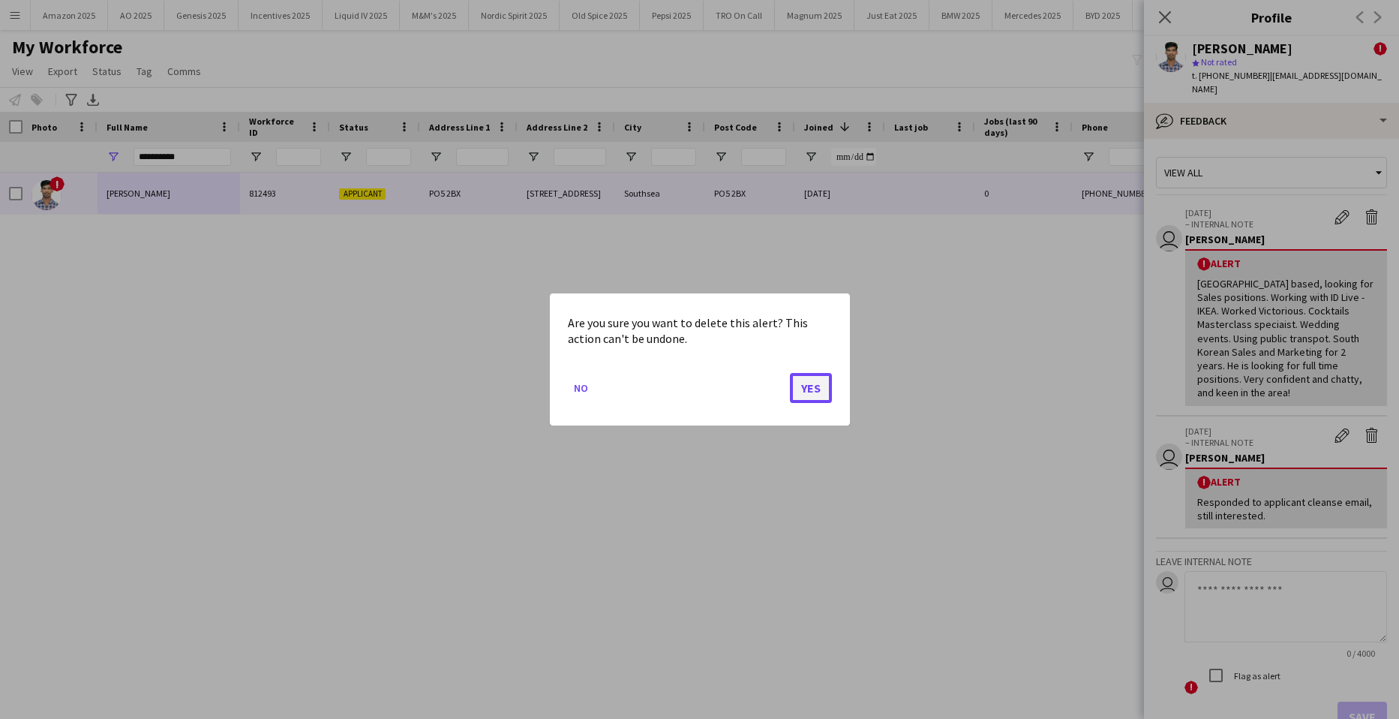
click at [801, 389] on button "Yes" at bounding box center [811, 388] width 42 height 30
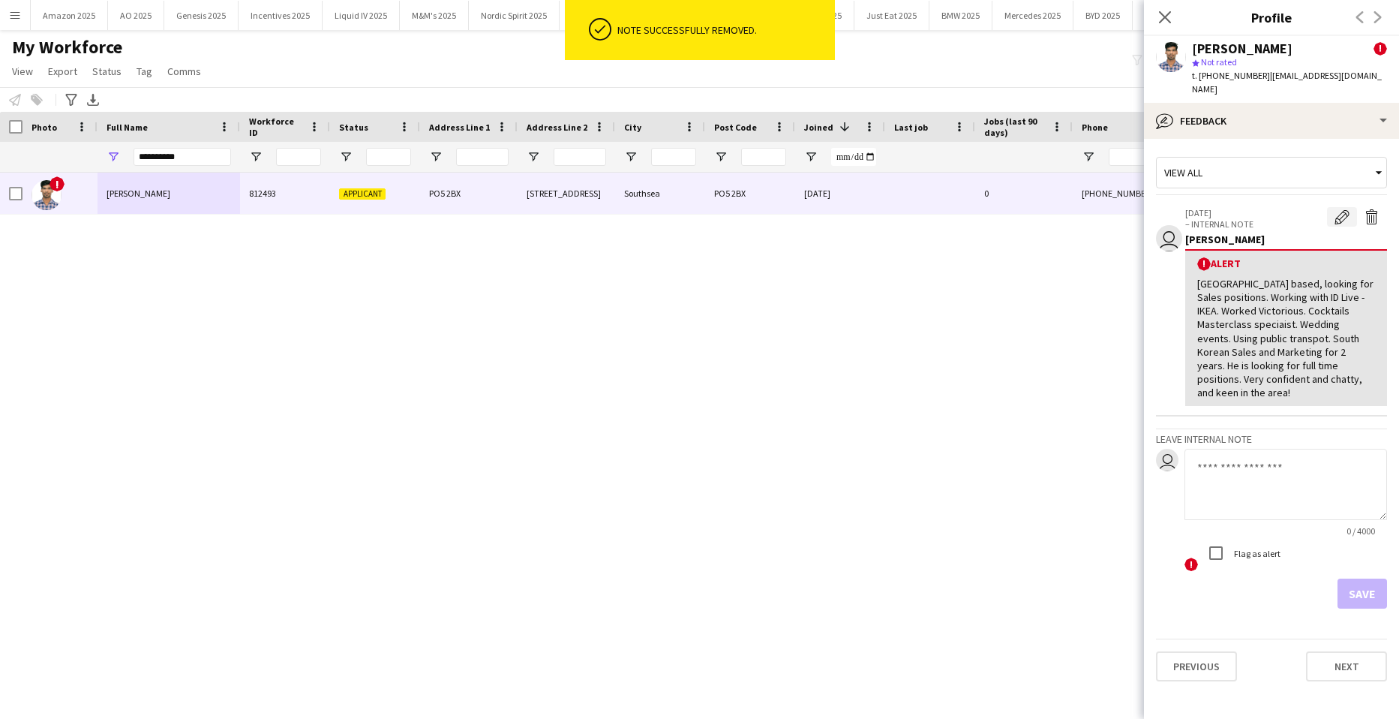
click at [1336, 209] on app-icon "Edit alert" at bounding box center [1342, 216] width 15 height 15
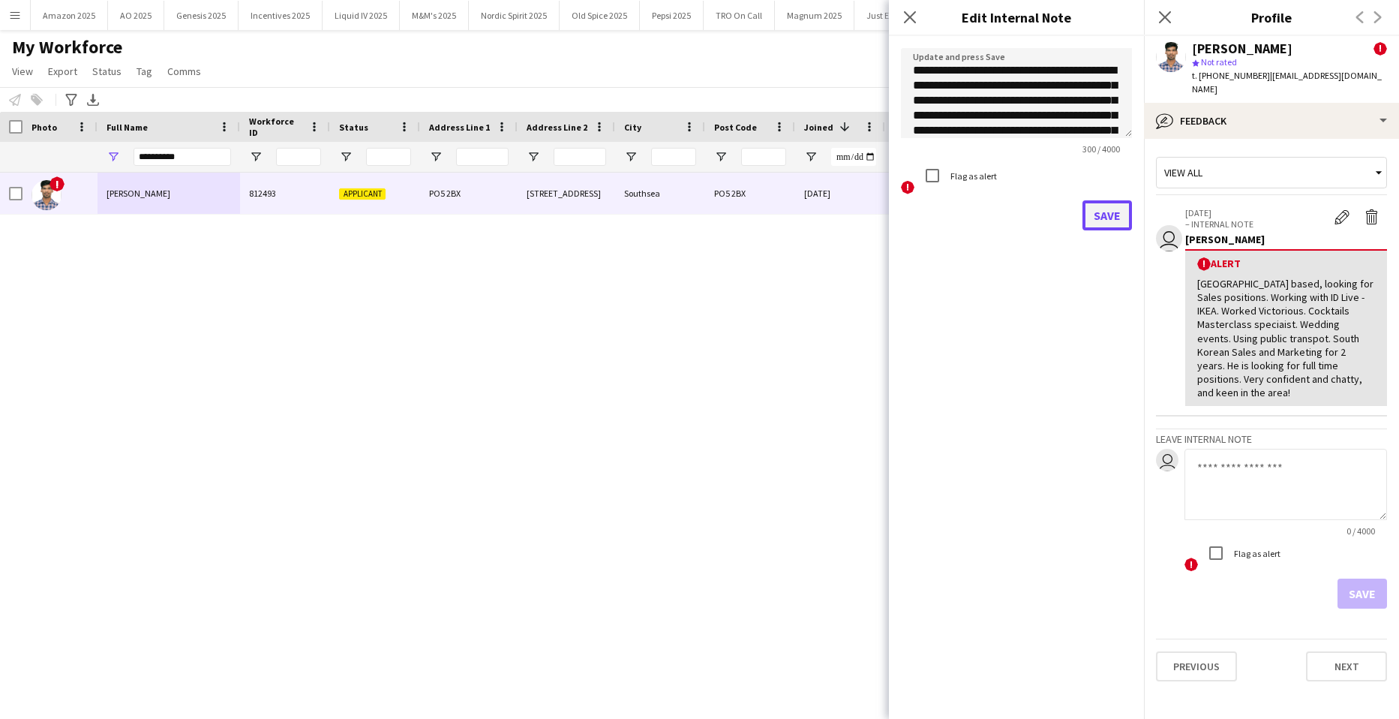
click at [1110, 208] on button "Save" at bounding box center [1108, 215] width 50 height 30
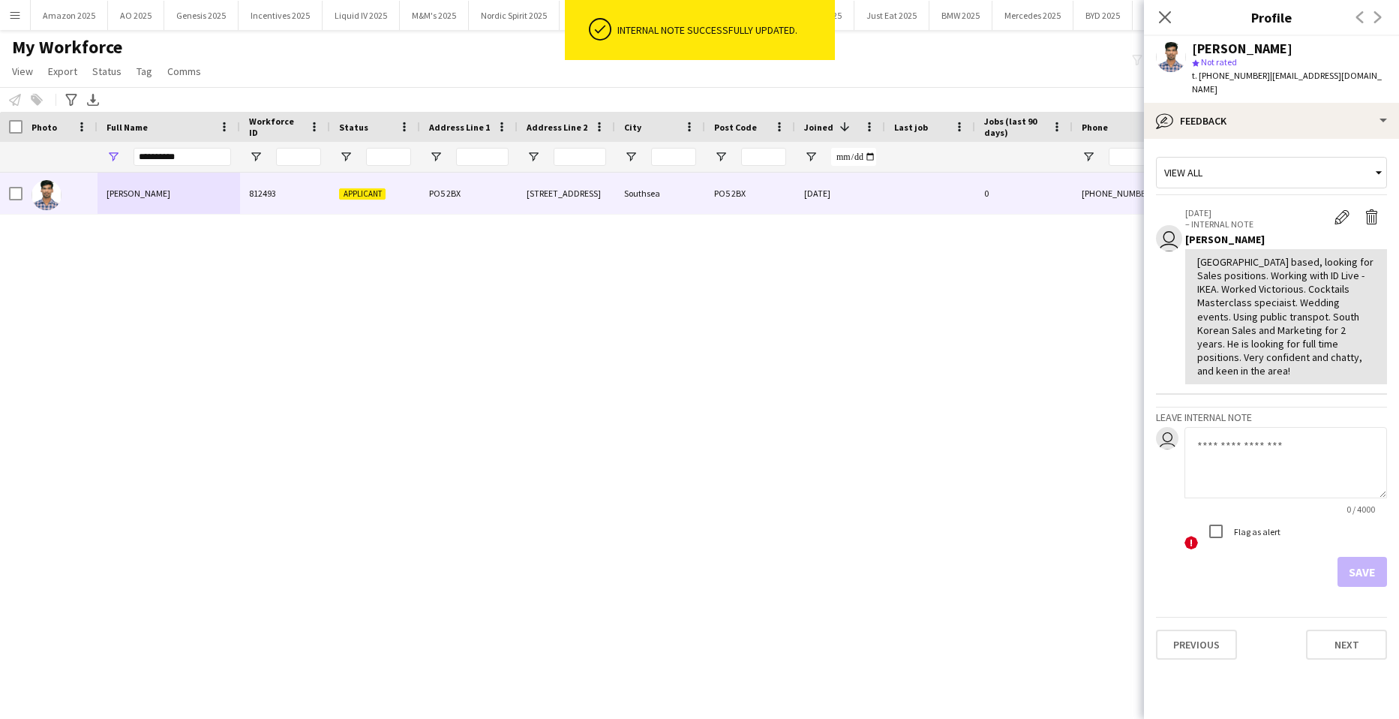
click at [723, 371] on div "Amit Singh 812493 Applicant PO5 2BX 29 Victoria Road South Southsea PO5 2BX 29-…" at bounding box center [677, 427] width 1354 height 509
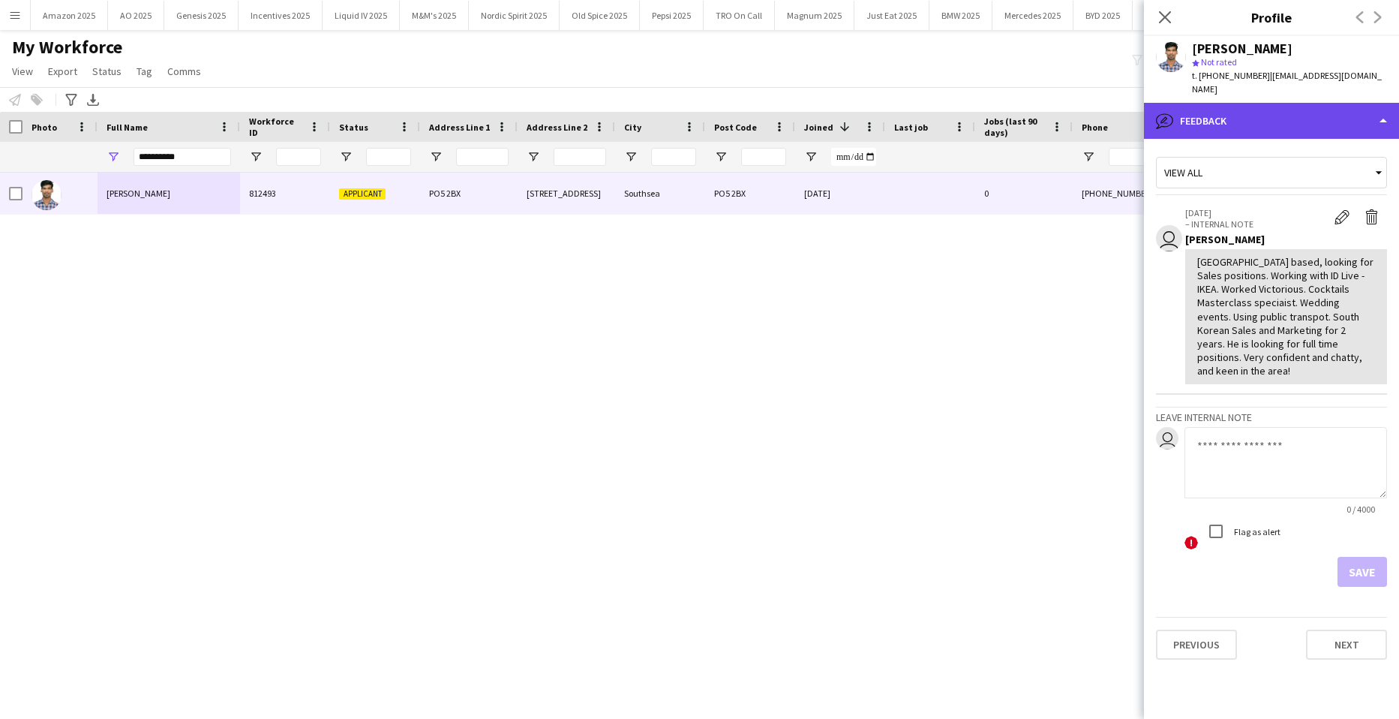
click at [1345, 103] on div "bubble-pencil Feedback" at bounding box center [1271, 121] width 255 height 36
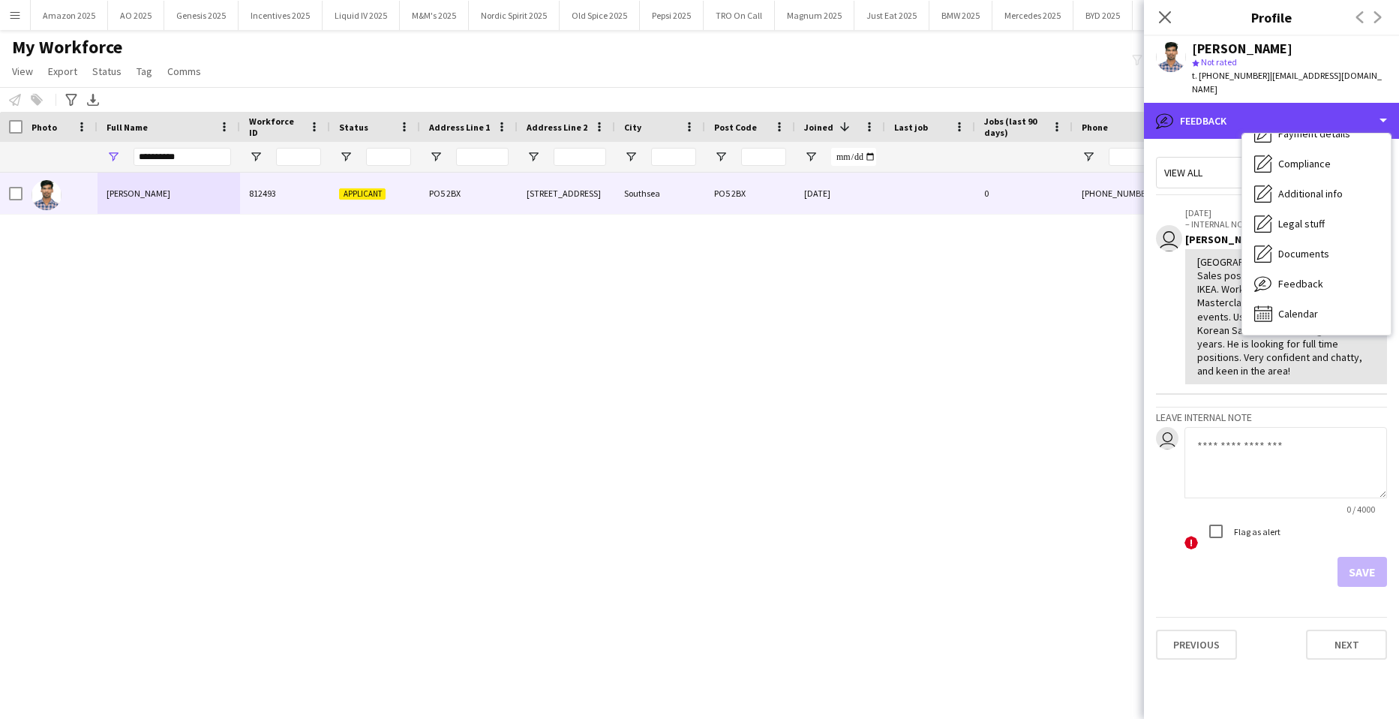
scroll to position [0, 0]
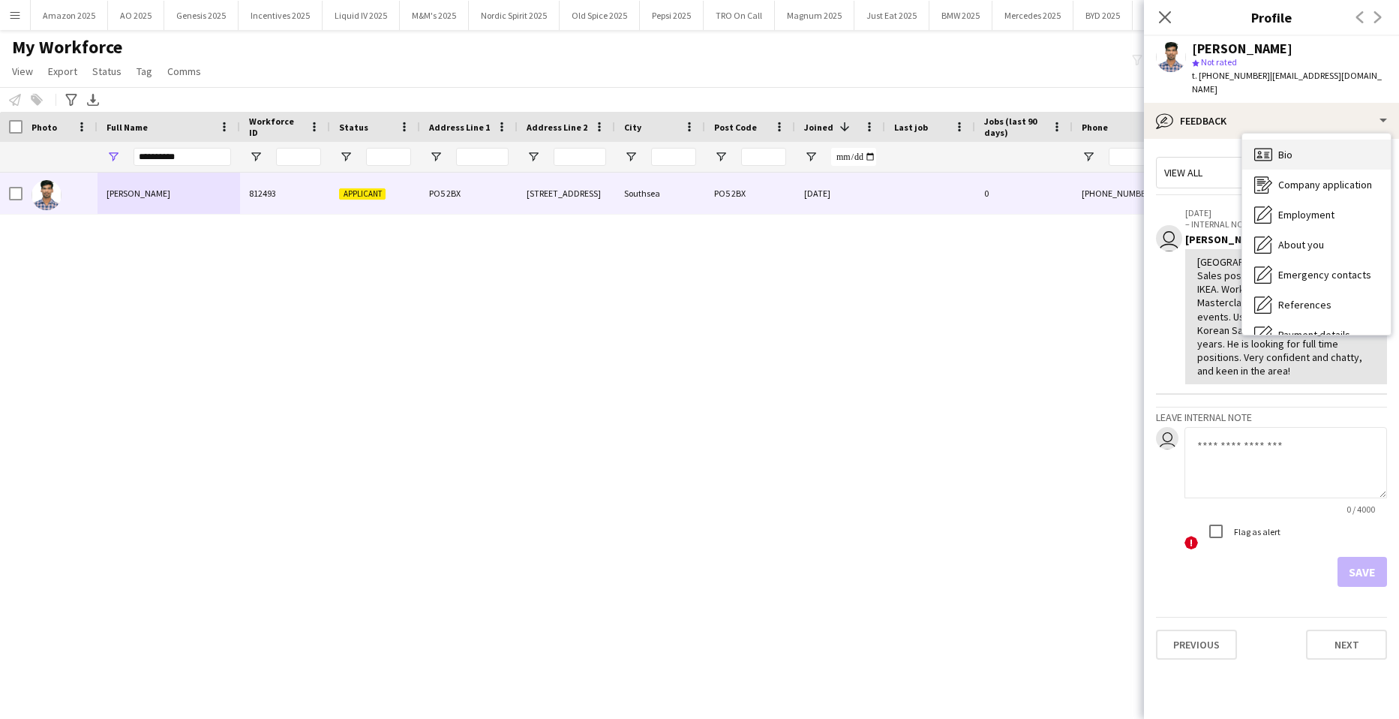
click at [1307, 143] on div "Bio Bio" at bounding box center [1317, 155] width 149 height 30
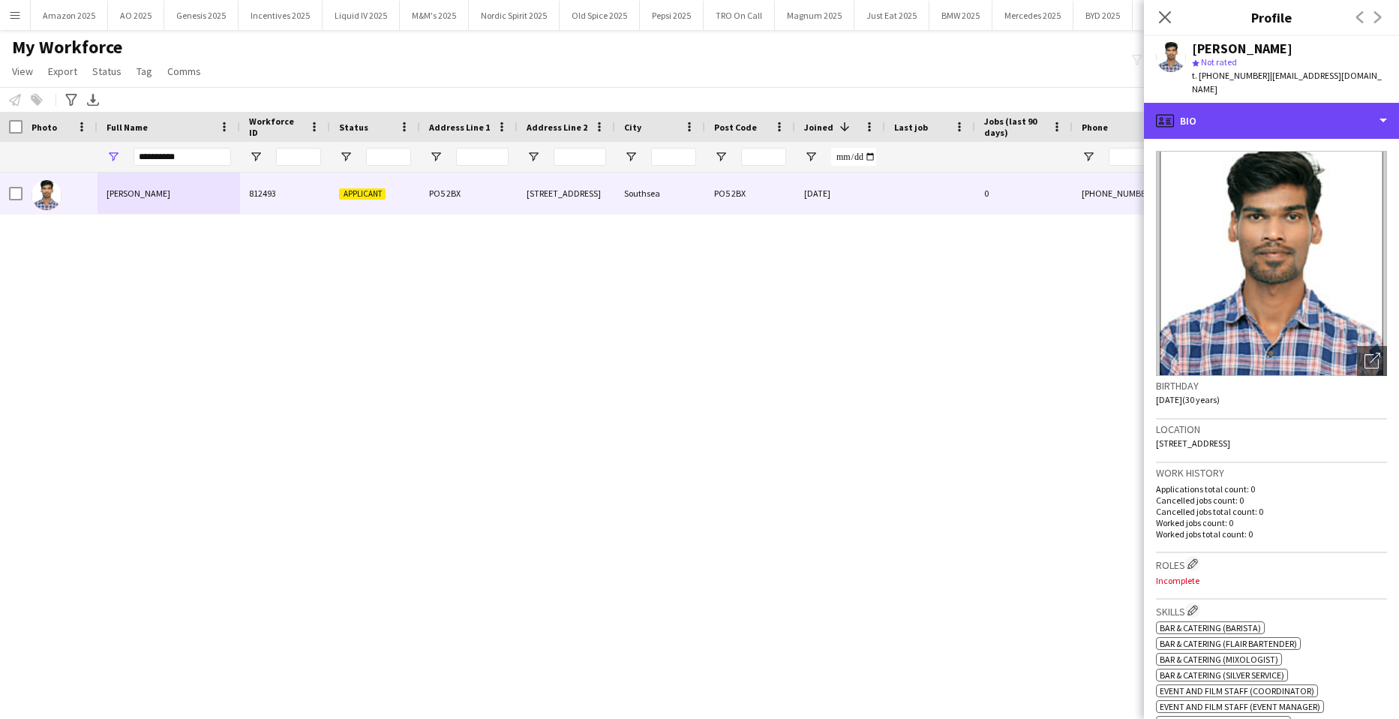
drag, startPoint x: 1327, startPoint y: 107, endPoint x: 1319, endPoint y: 124, distance: 18.1
click at [1327, 107] on div "profile Bio" at bounding box center [1271, 121] width 255 height 36
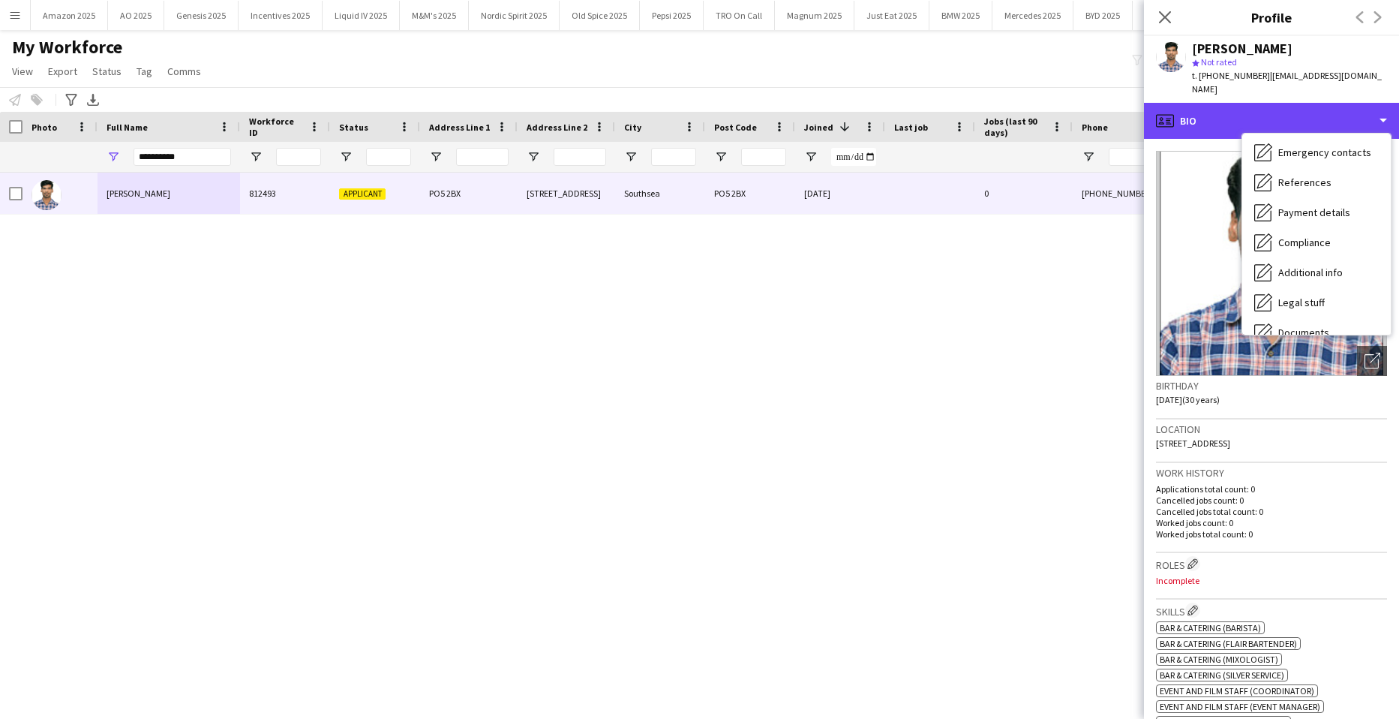
scroll to position [201, 0]
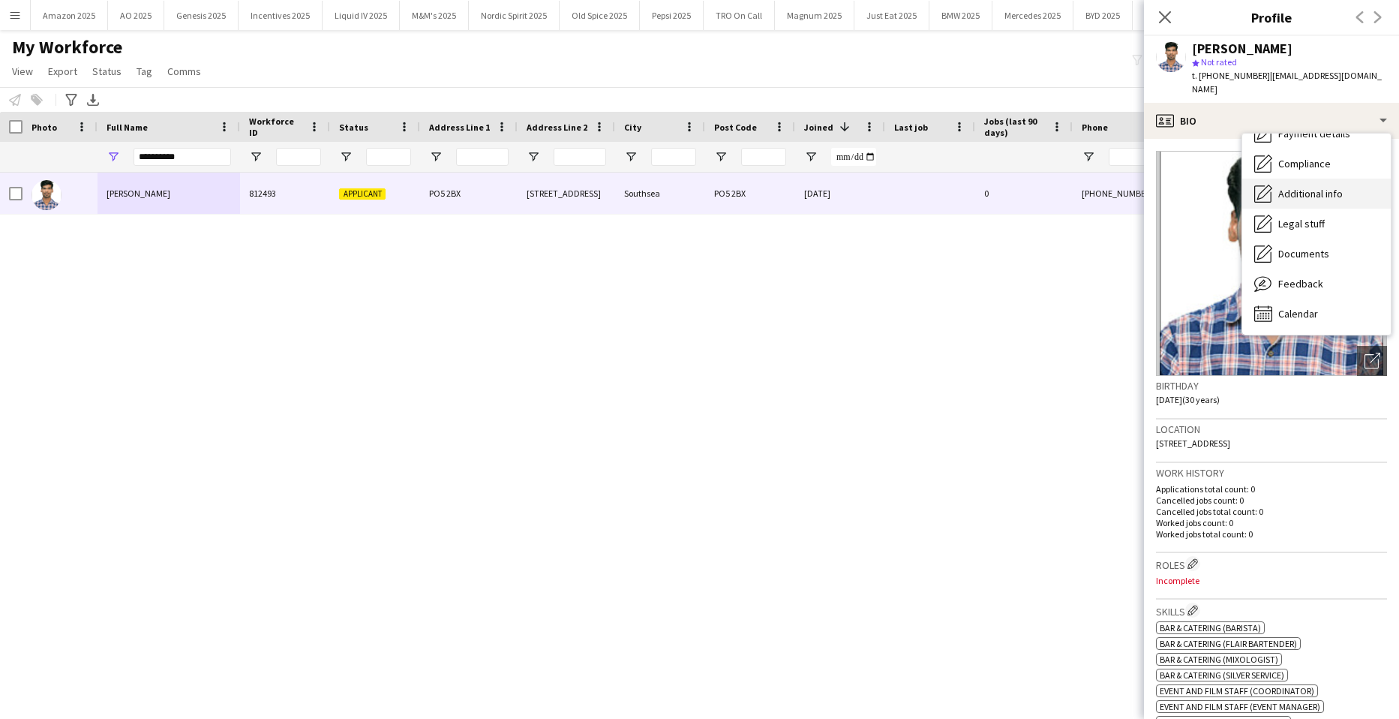
click at [1303, 187] on span "Additional info" at bounding box center [1311, 194] width 65 height 14
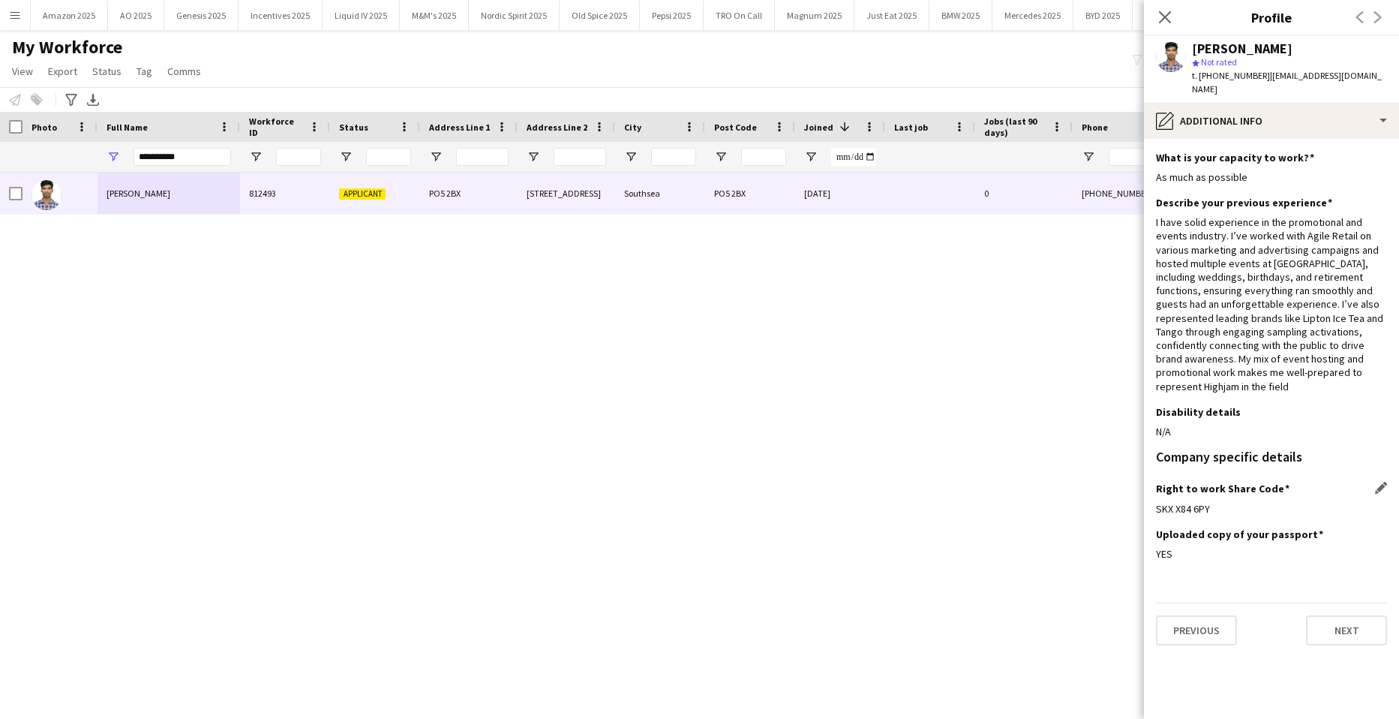
click at [1383, 482] on app-icon "Edit this field" at bounding box center [1381, 488] width 12 height 12
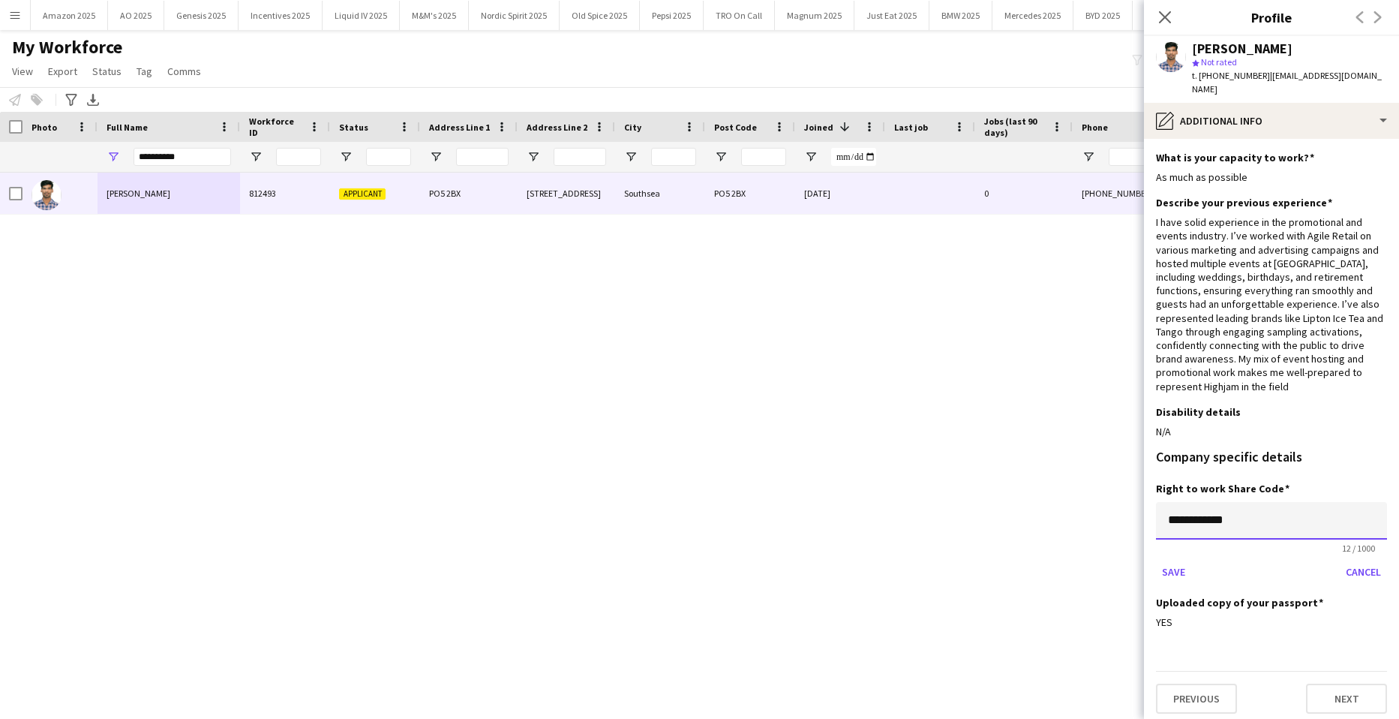
drag, startPoint x: 1262, startPoint y: 507, endPoint x: 1072, endPoint y: 506, distance: 189.8
click at [1077, 508] on body "Menu Boards Boards Boards All jobs Status Workforce Workforce My Workforce Recr…" at bounding box center [699, 359] width 1399 height 719
paste input
type input "**********"
click at [1185, 560] on button "Save" at bounding box center [1173, 572] width 35 height 24
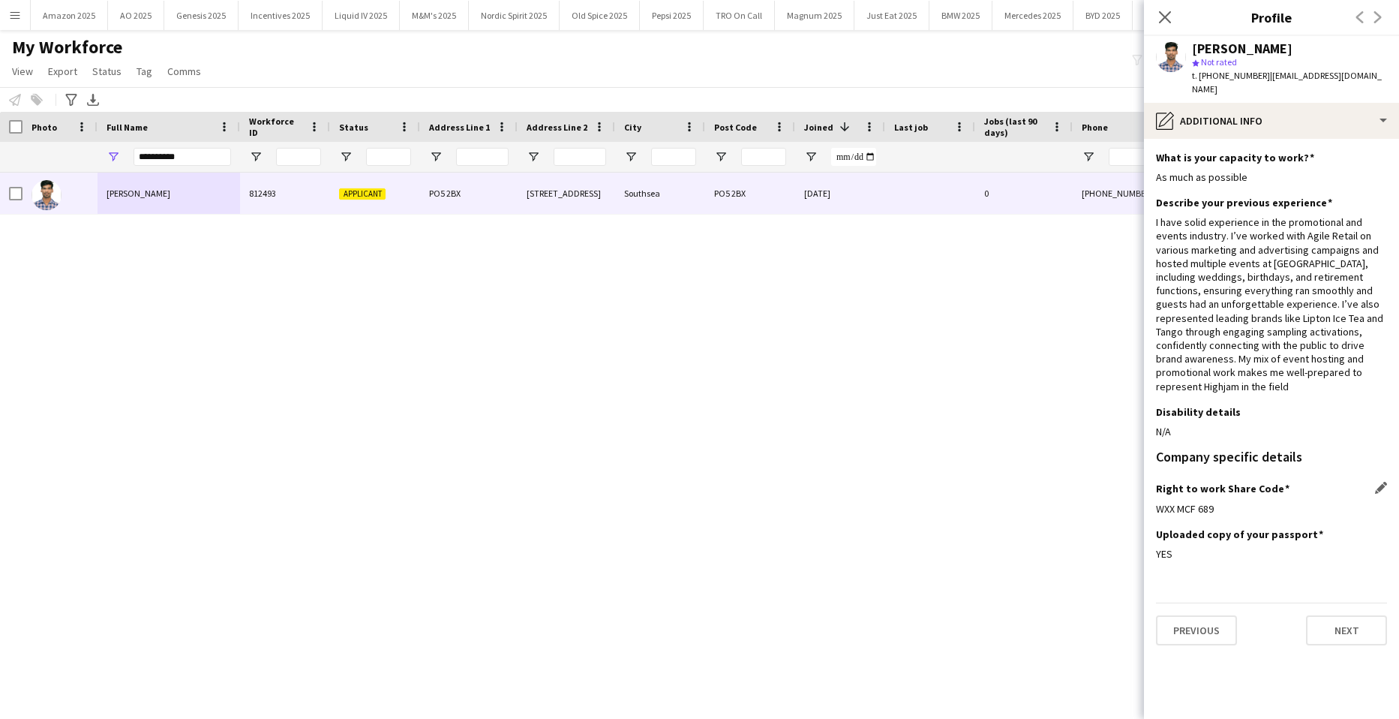
click at [8, 406] on div "Amit Singh 812493 Applicant PO5 2BX 29 Victoria Road South Southsea PO5 2BX 29-…" at bounding box center [677, 427] width 1354 height 509
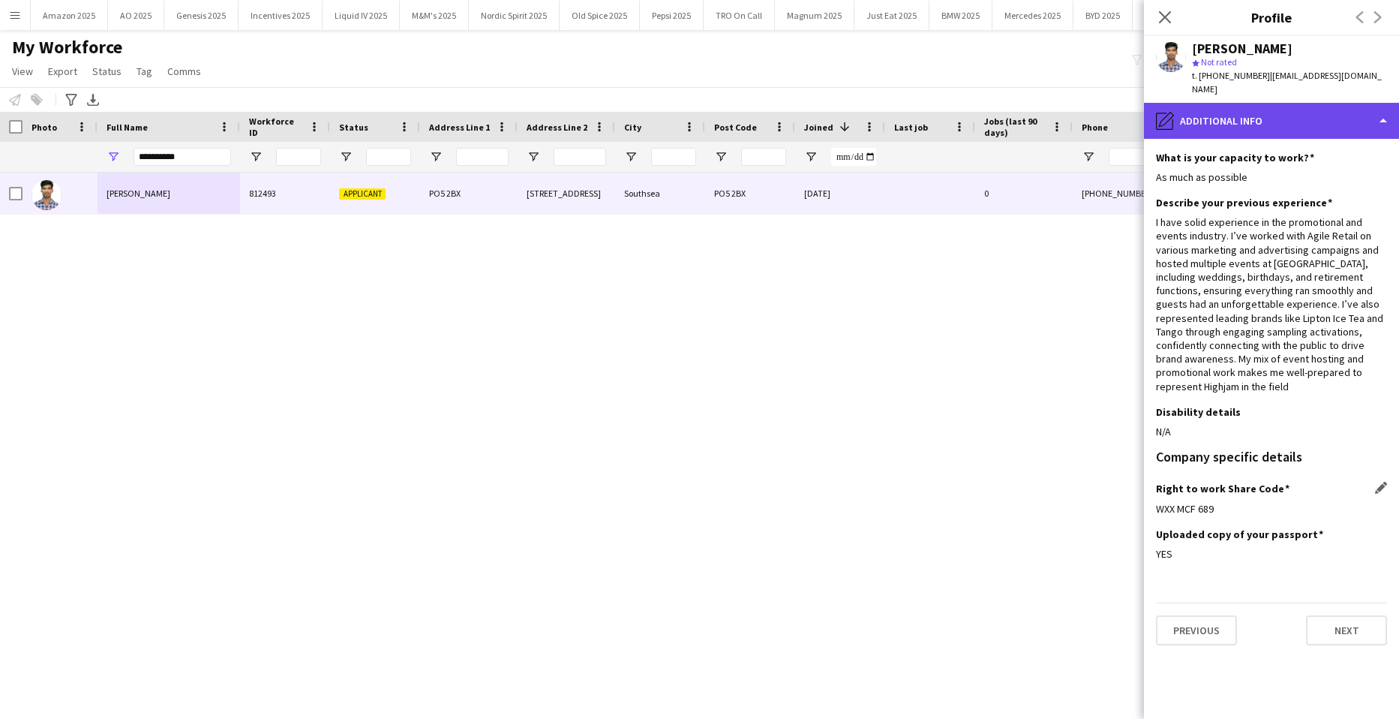
click at [1293, 103] on div "pencil4 Additional info" at bounding box center [1271, 121] width 255 height 36
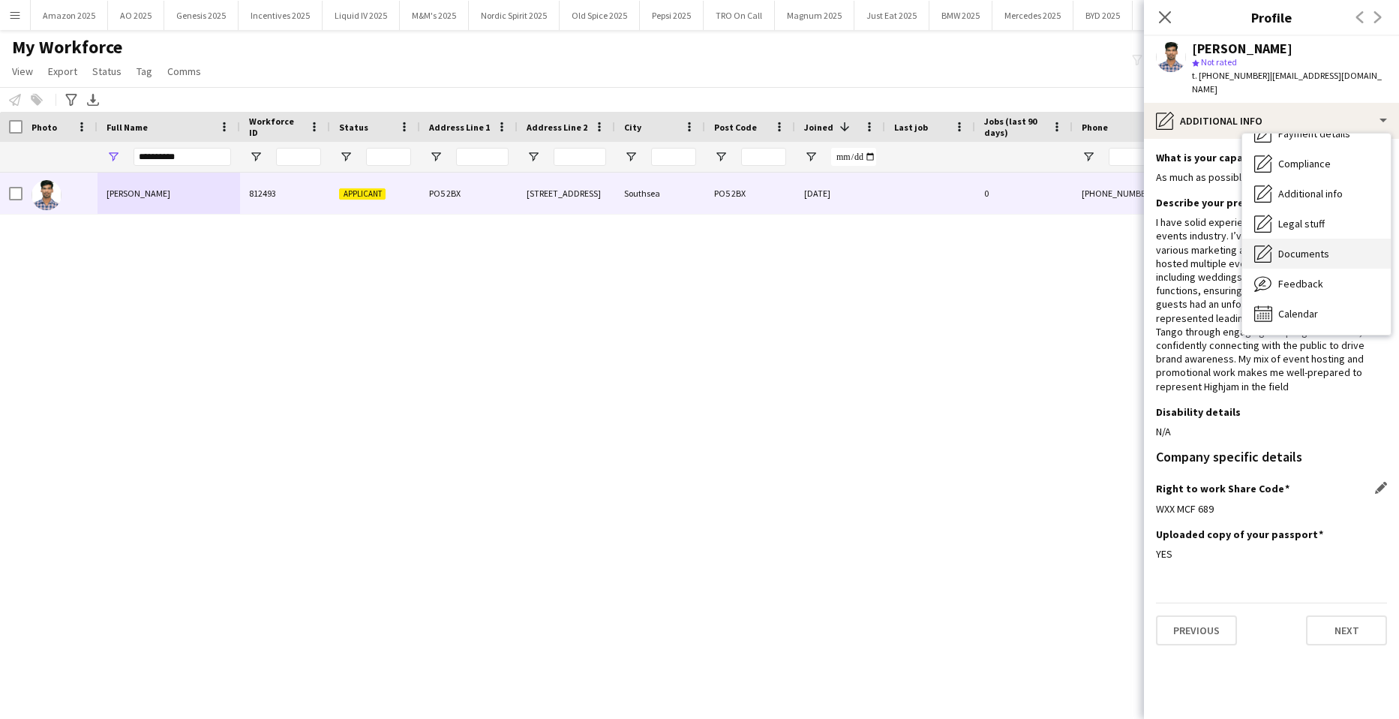
click at [1308, 247] on span "Documents" at bounding box center [1304, 254] width 51 height 14
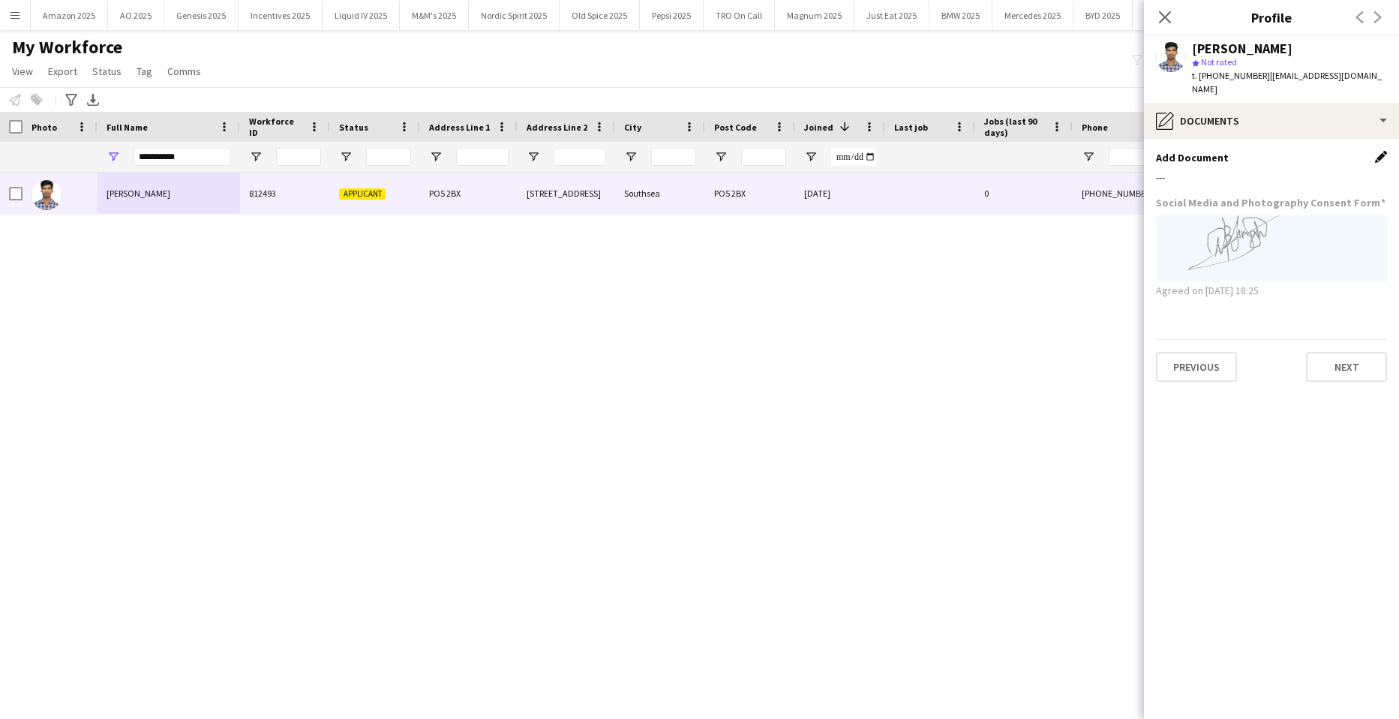
click at [1376, 151] on app-icon "Edit this field" at bounding box center [1381, 157] width 12 height 12
click at [1314, 170] on button "Upload new file" at bounding box center [1341, 182] width 94 height 24
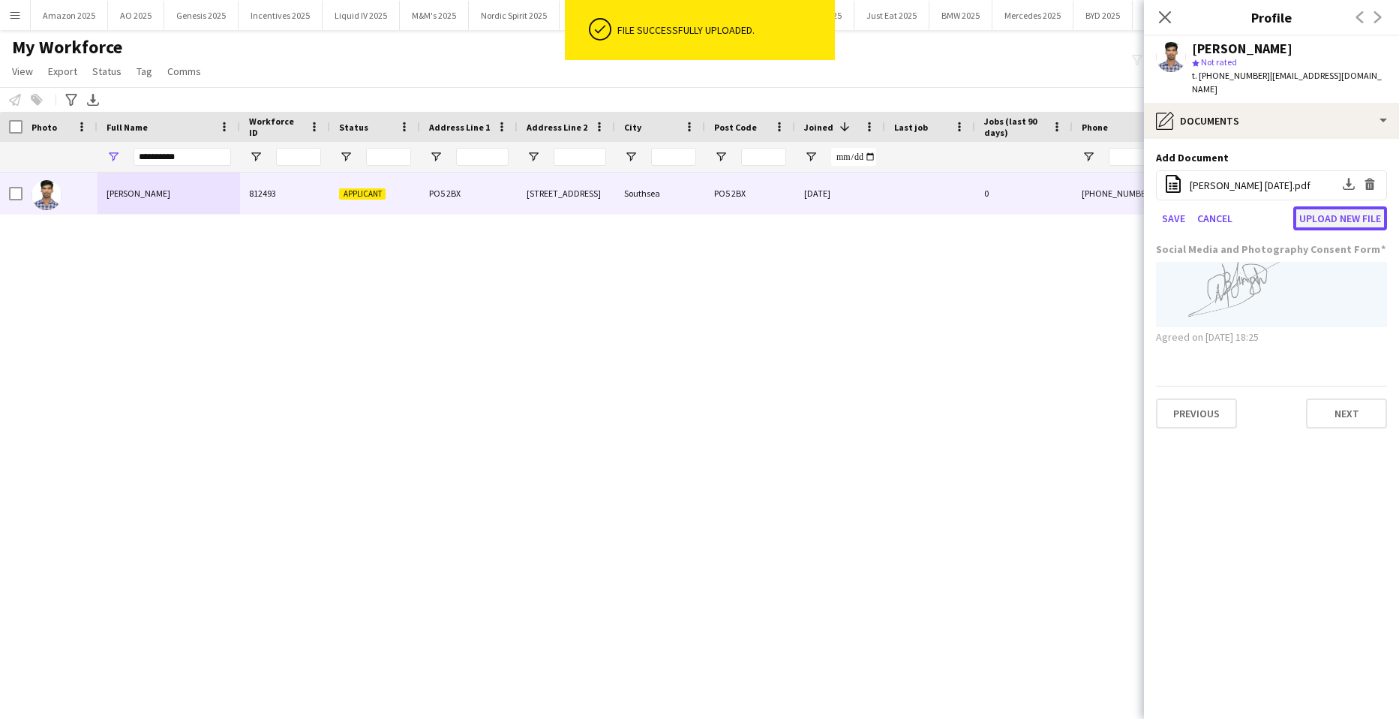
click at [1324, 206] on button "Upload new file" at bounding box center [1341, 218] width 94 height 24
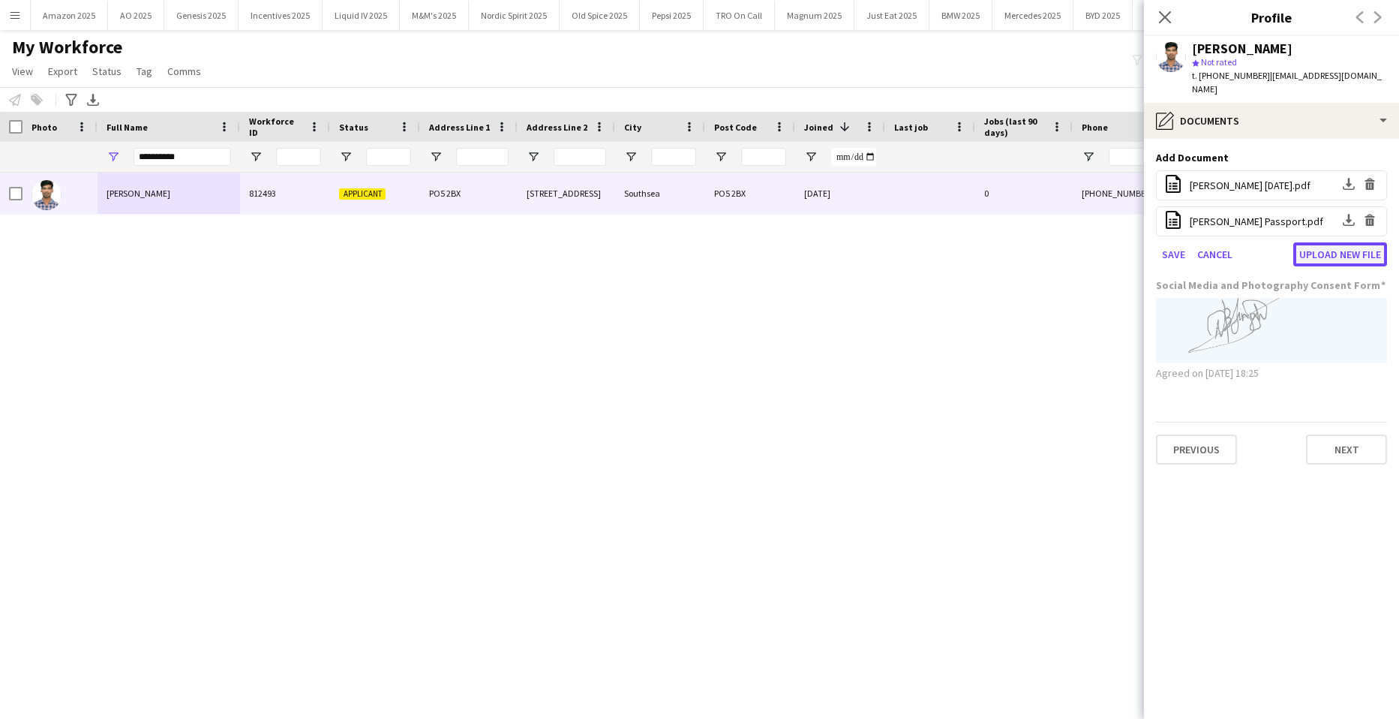
click at [1357, 242] on button "Upload new file" at bounding box center [1341, 254] width 94 height 24
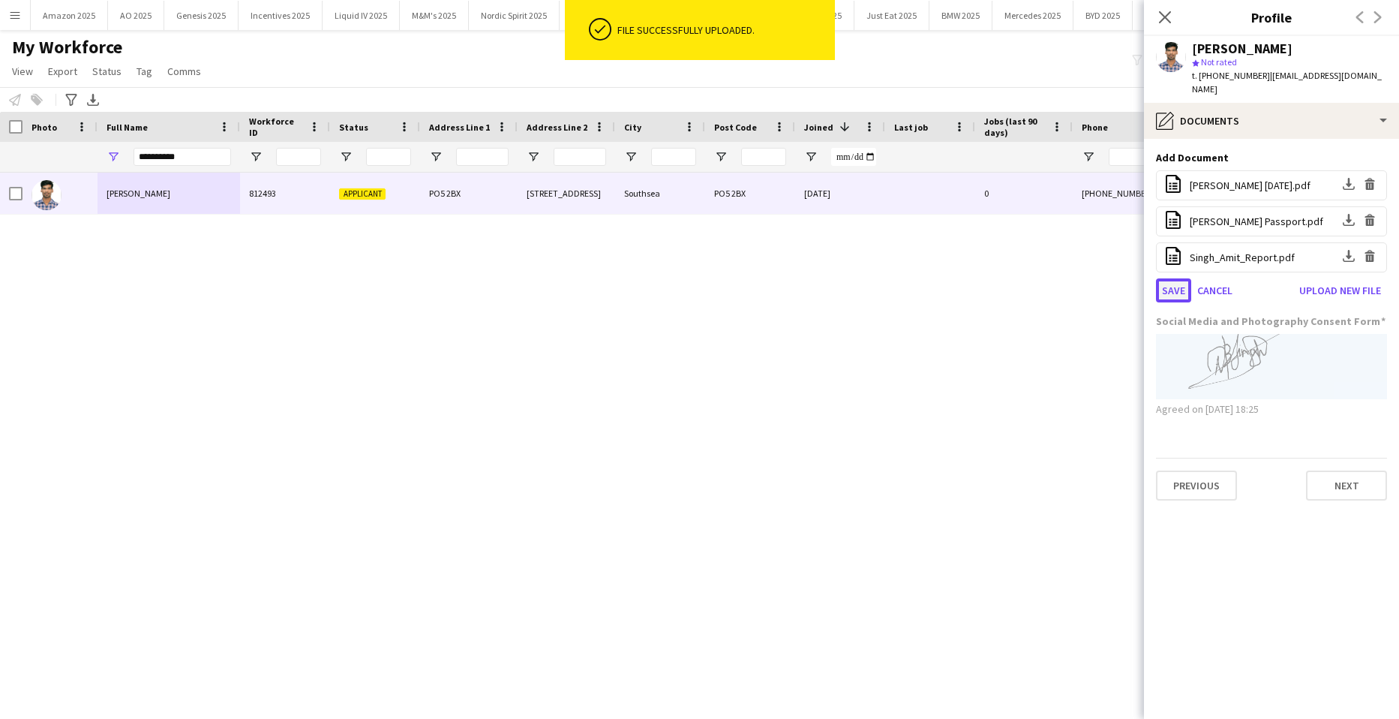
click at [1176, 278] on button "Save" at bounding box center [1173, 290] width 35 height 24
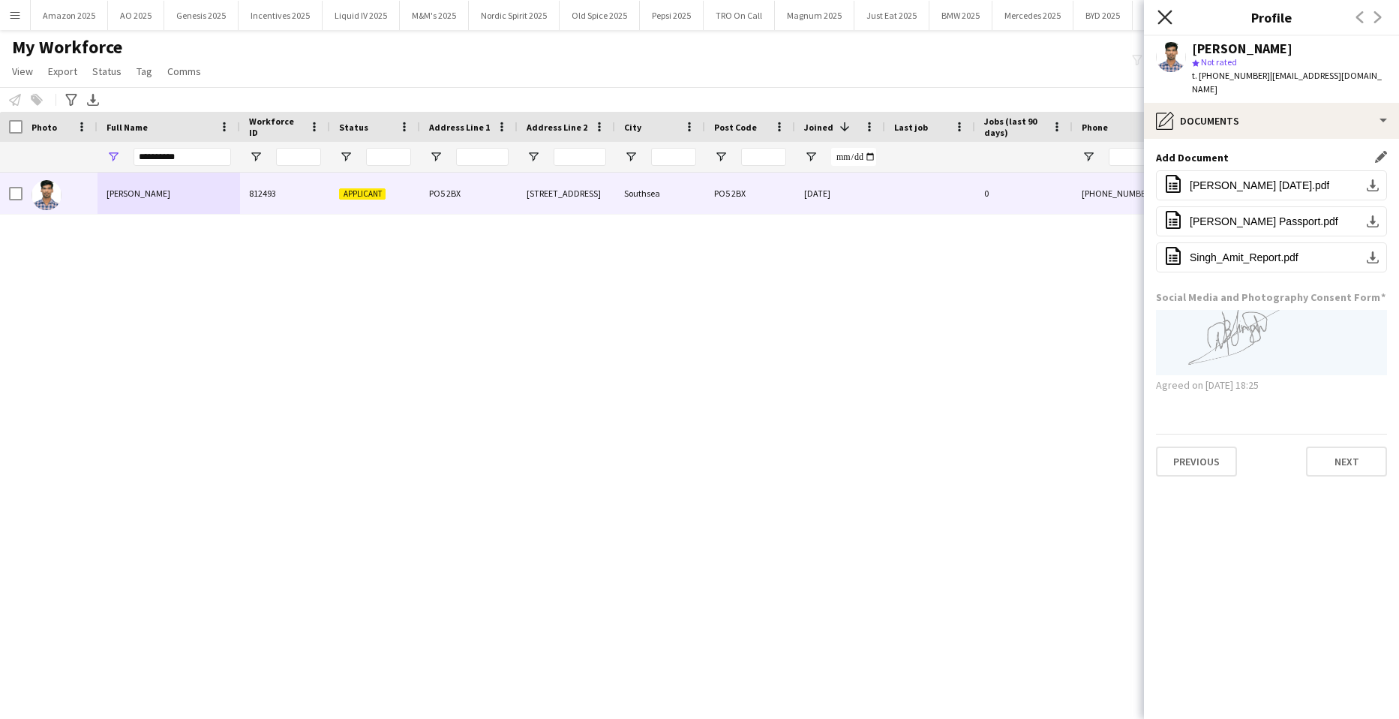
click at [1167, 17] on icon at bounding box center [1165, 17] width 14 height 14
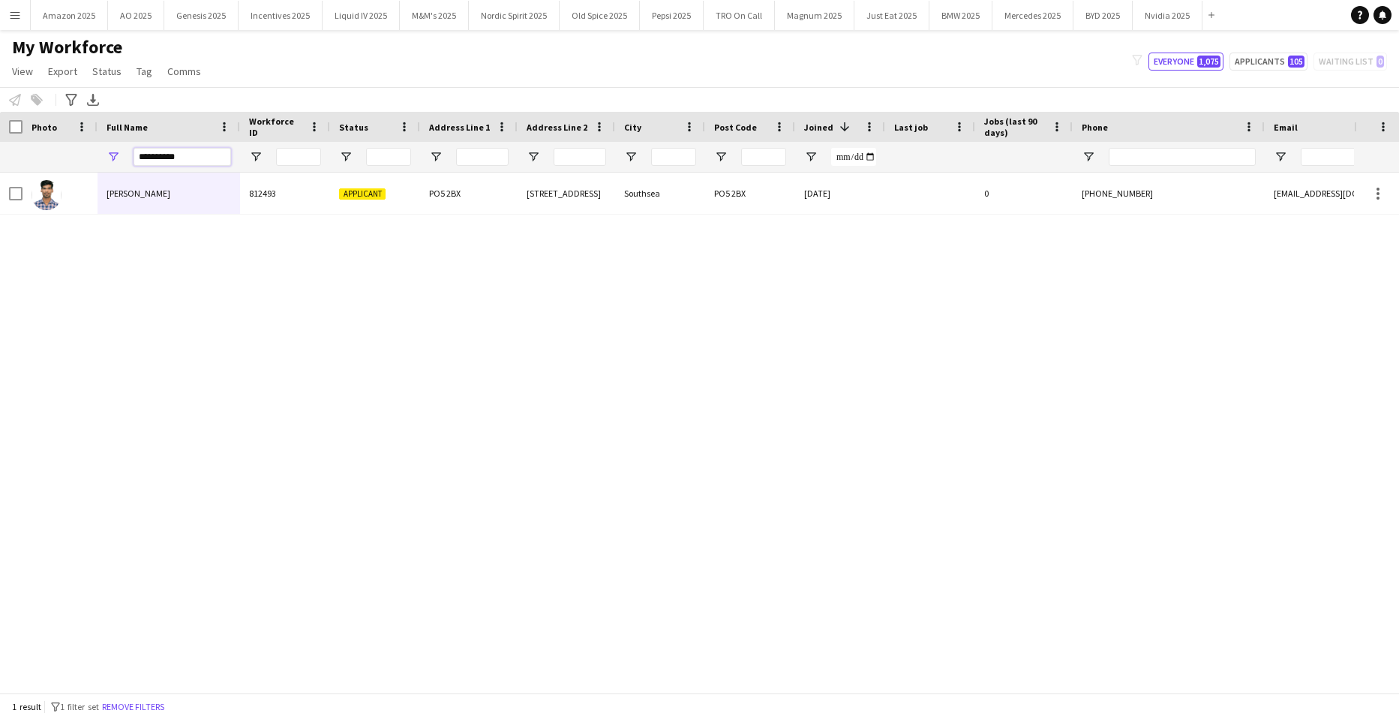
drag, startPoint x: 209, startPoint y: 154, endPoint x: -38, endPoint y: 159, distance: 246.9
click at [0, 159] on html "Menu Boards Boards Boards All jobs Status Workforce Workforce My Workforce Recr…" at bounding box center [699, 359] width 1399 height 719
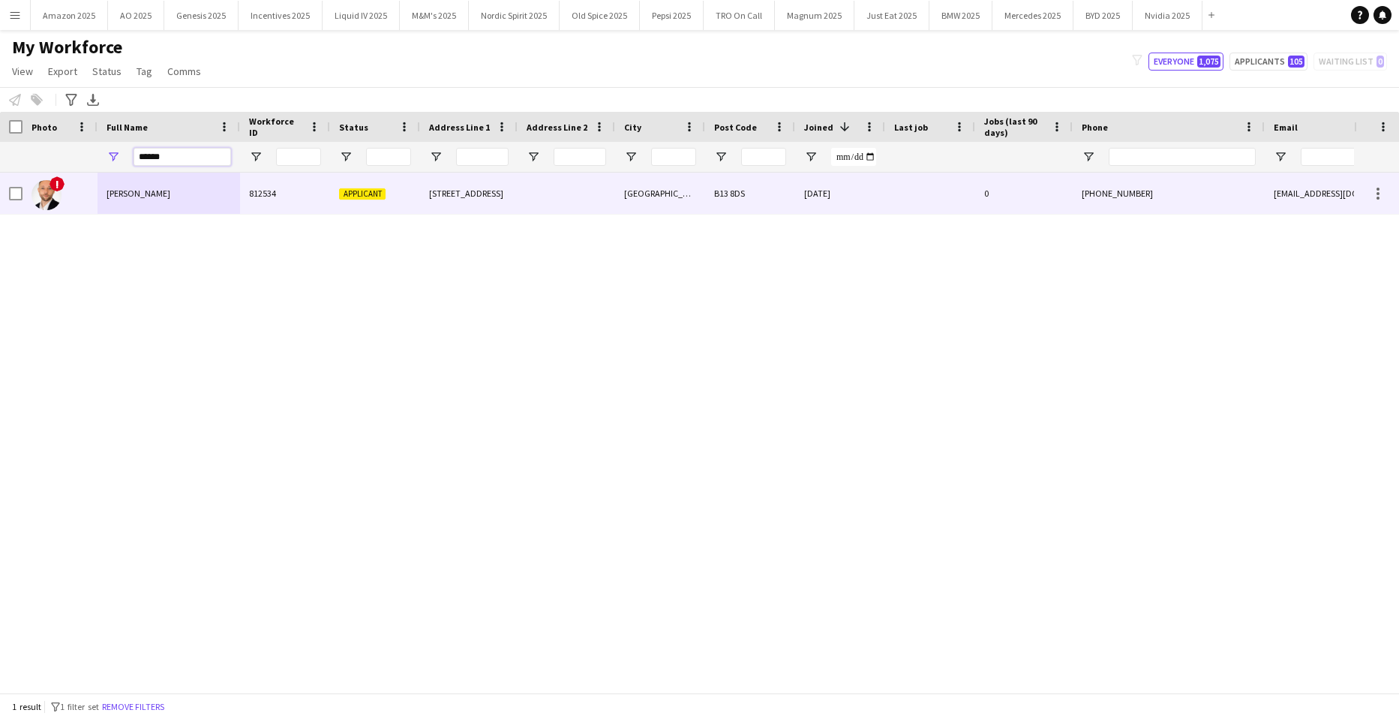
type input "******"
click at [94, 192] on div "!" at bounding box center [60, 193] width 75 height 41
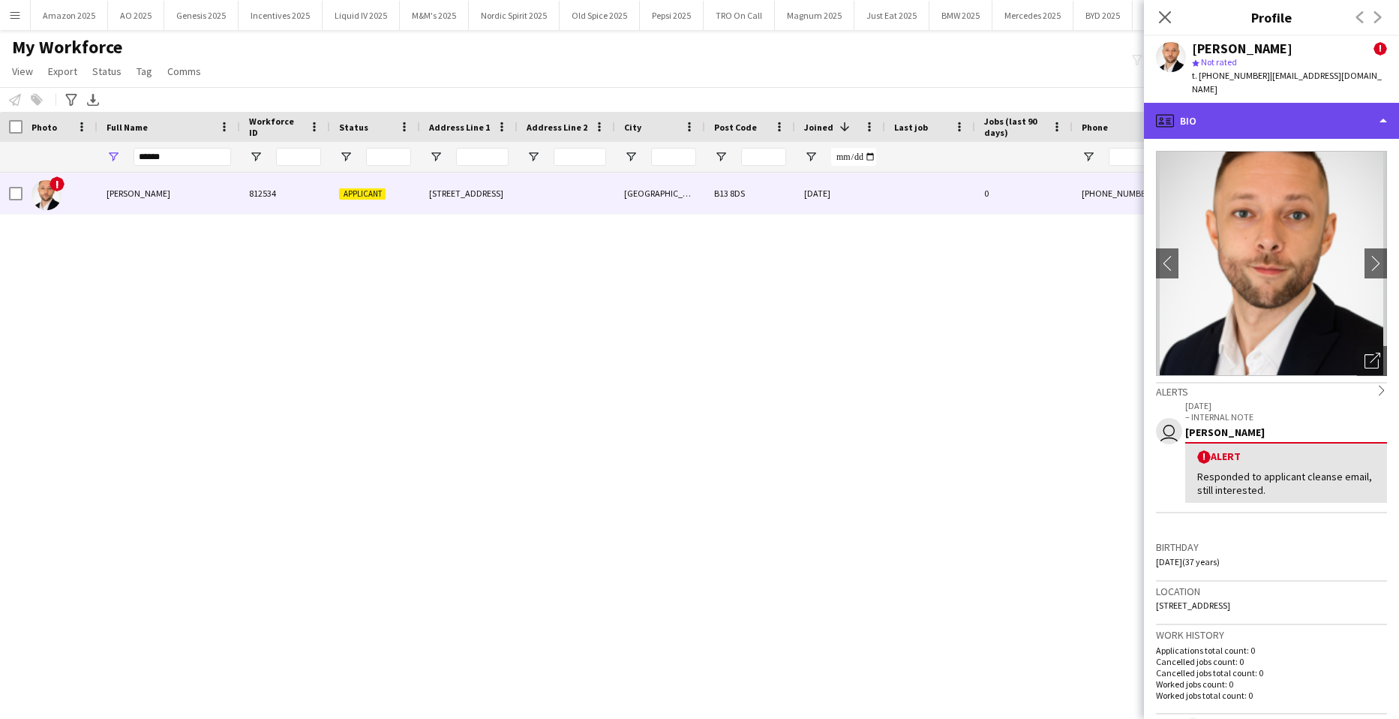
click at [1338, 113] on div "profile Bio" at bounding box center [1271, 121] width 255 height 36
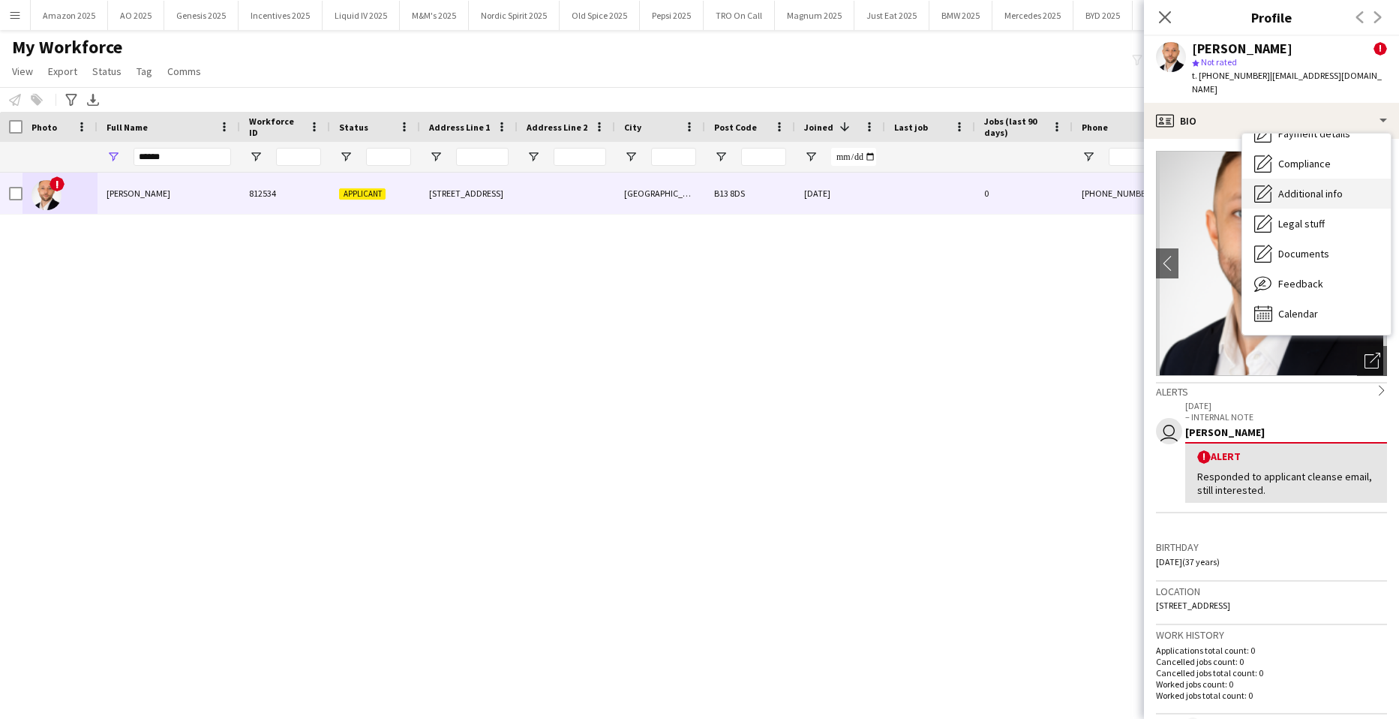
click at [1302, 187] on span "Additional info" at bounding box center [1311, 194] width 65 height 14
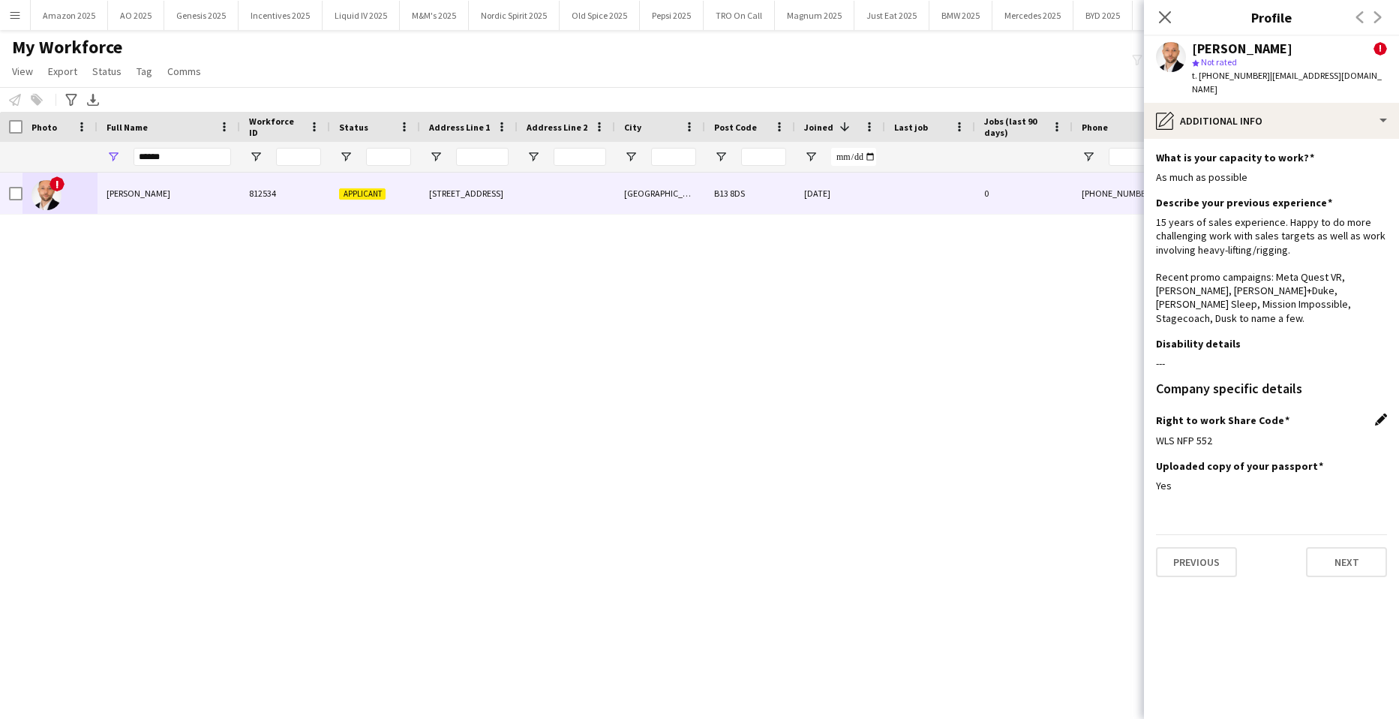
click at [1381, 413] on app-icon "Edit this field" at bounding box center [1381, 419] width 12 height 12
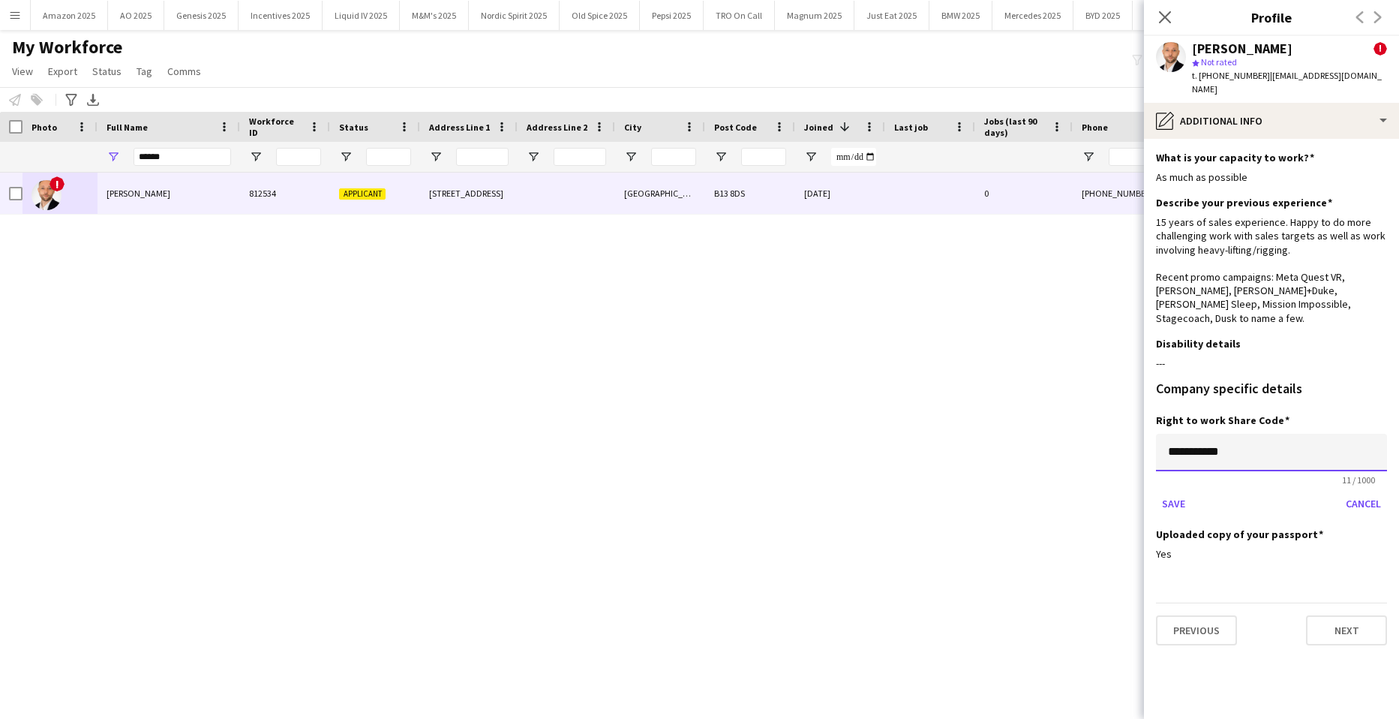
drag, startPoint x: 1249, startPoint y: 420, endPoint x: 1085, endPoint y: 427, distance: 163.7
click at [1085, 427] on body "Menu Boards Boards Boards All jobs Status Workforce Workforce My Workforce Recr…" at bounding box center [699, 359] width 1399 height 719
paste input
type input "**********"
click at [1167, 491] on button "Save" at bounding box center [1173, 503] width 35 height 24
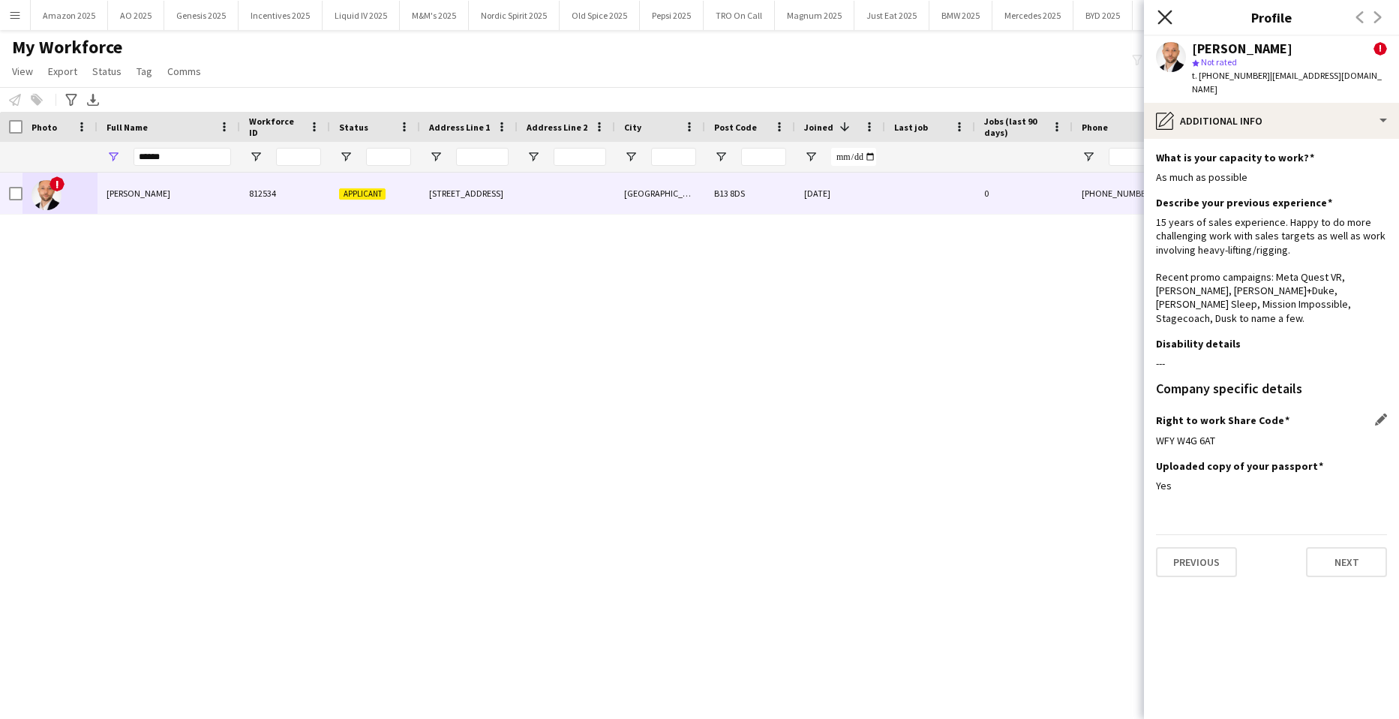
click at [1166, 15] on icon "Close pop-in" at bounding box center [1165, 17] width 14 height 14
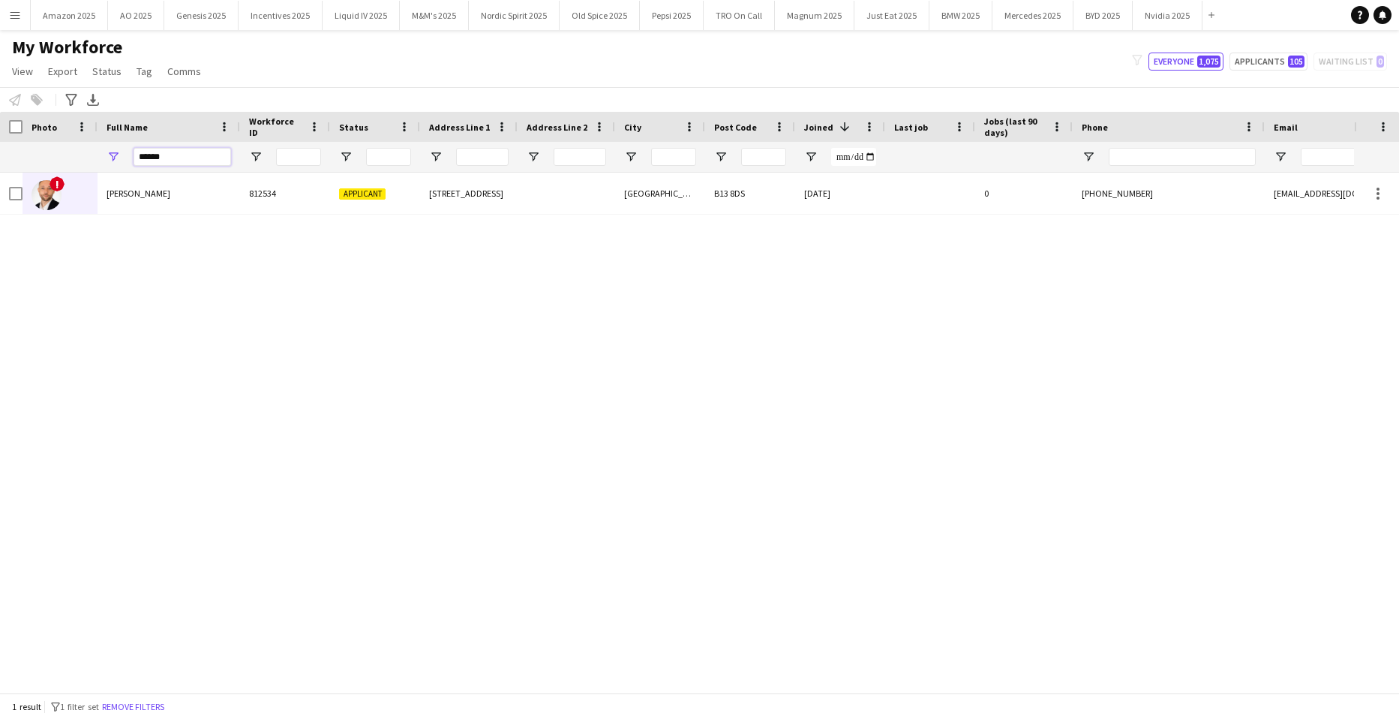
drag, startPoint x: 173, startPoint y: 163, endPoint x: -38, endPoint y: 170, distance: 210.9
click at [0, 170] on html "Menu Boards Boards Boards All jobs Status Workforce Workforce My Workforce Recr…" at bounding box center [699, 359] width 1399 height 719
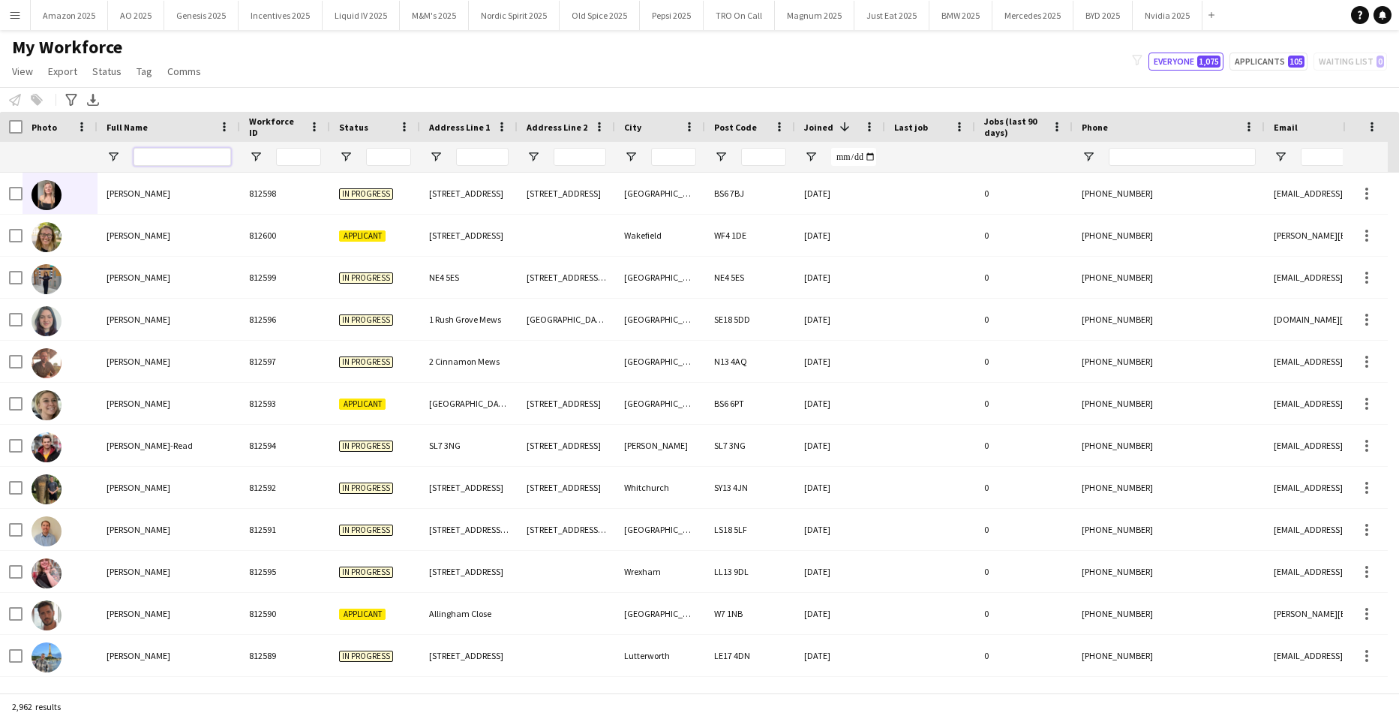
click at [165, 152] on input "Full Name Filter Input" at bounding box center [183, 157] width 98 height 18
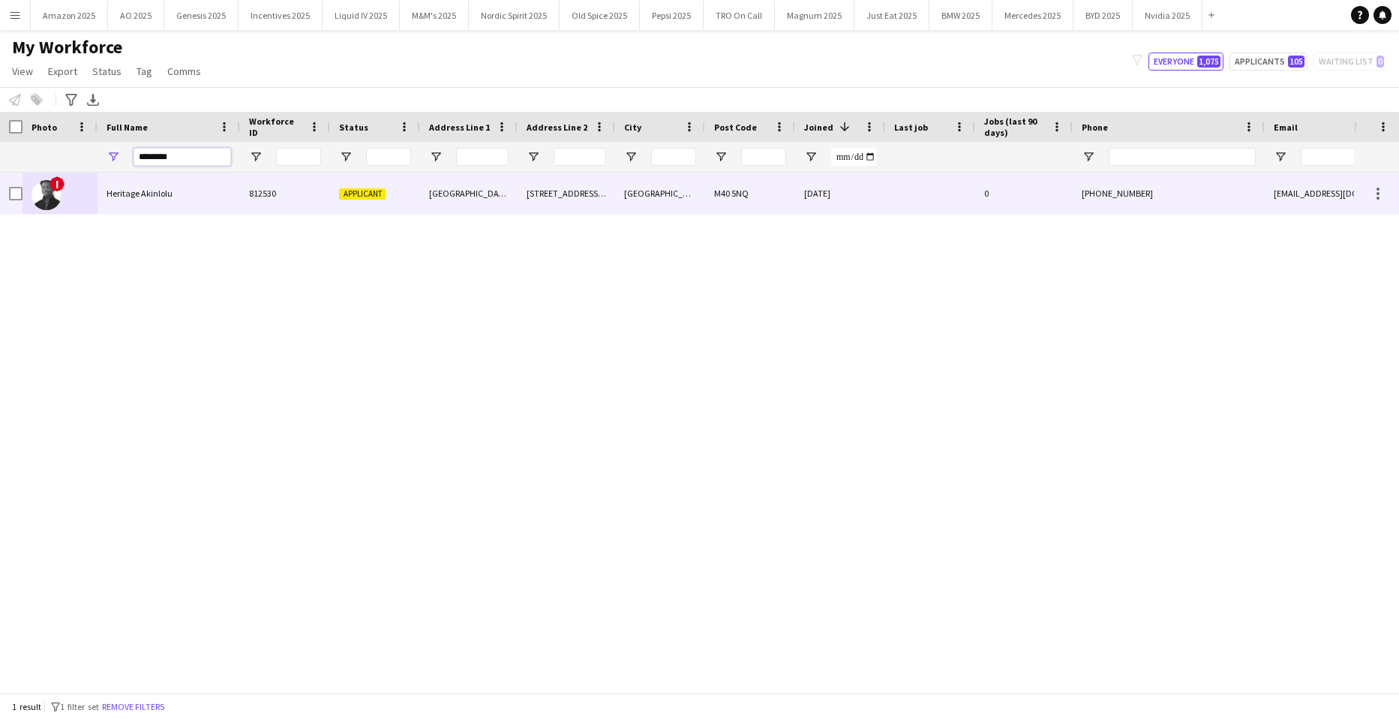
type input "********"
click at [149, 194] on span "Heritage Akinlolu" at bounding box center [140, 193] width 66 height 11
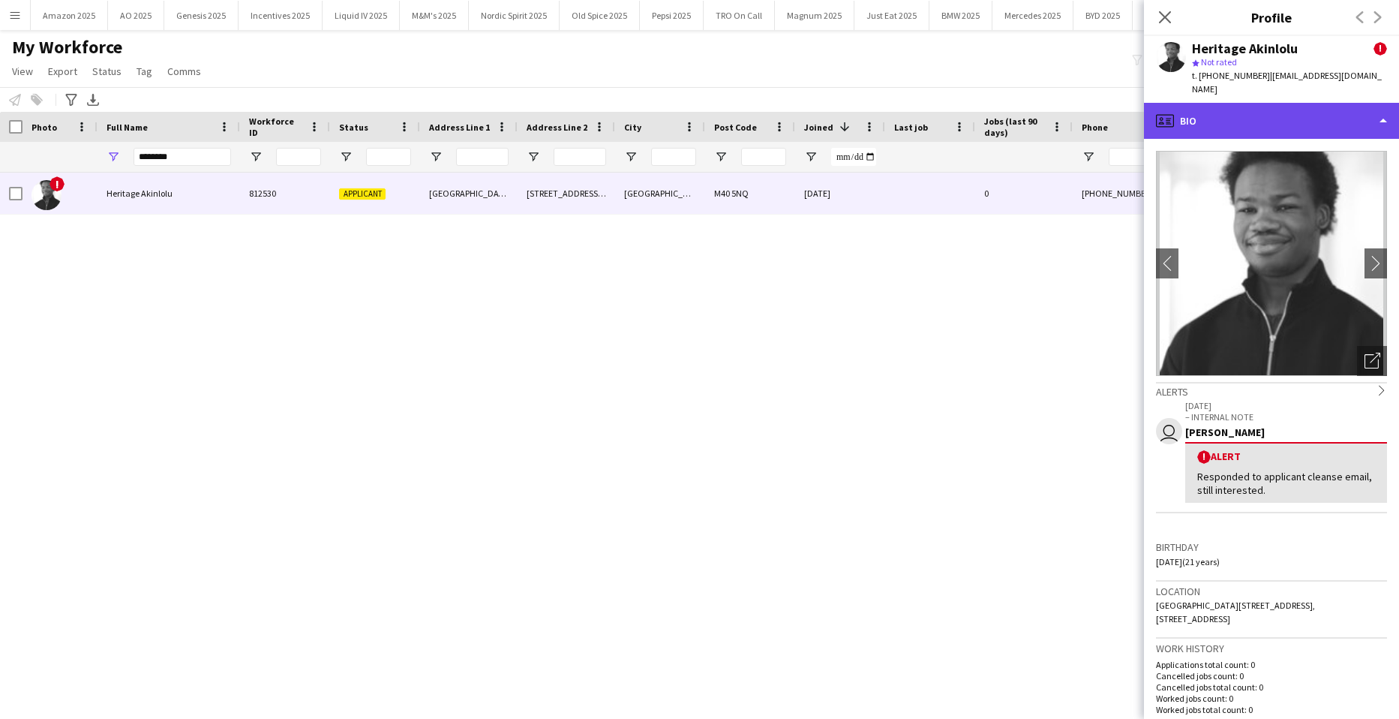
click at [1308, 113] on div "profile Bio" at bounding box center [1271, 121] width 255 height 36
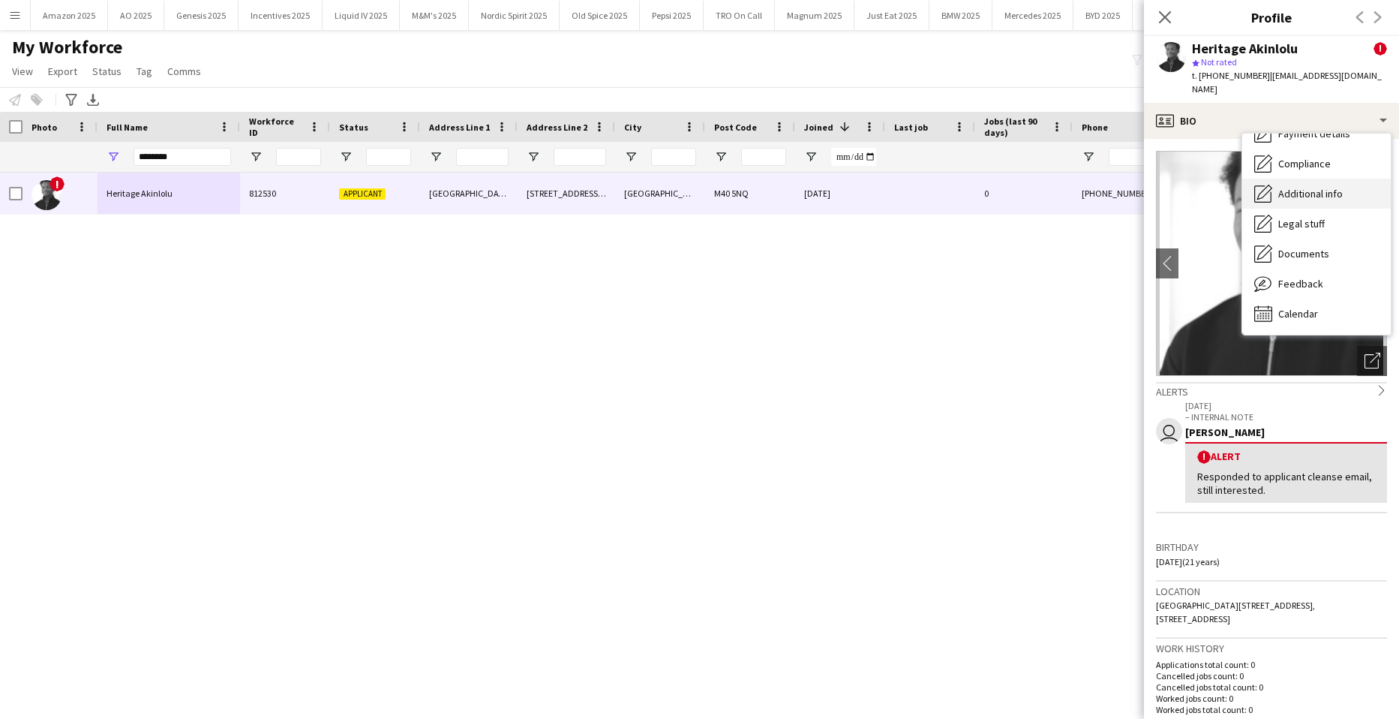
click at [1306, 187] on span "Additional info" at bounding box center [1311, 194] width 65 height 14
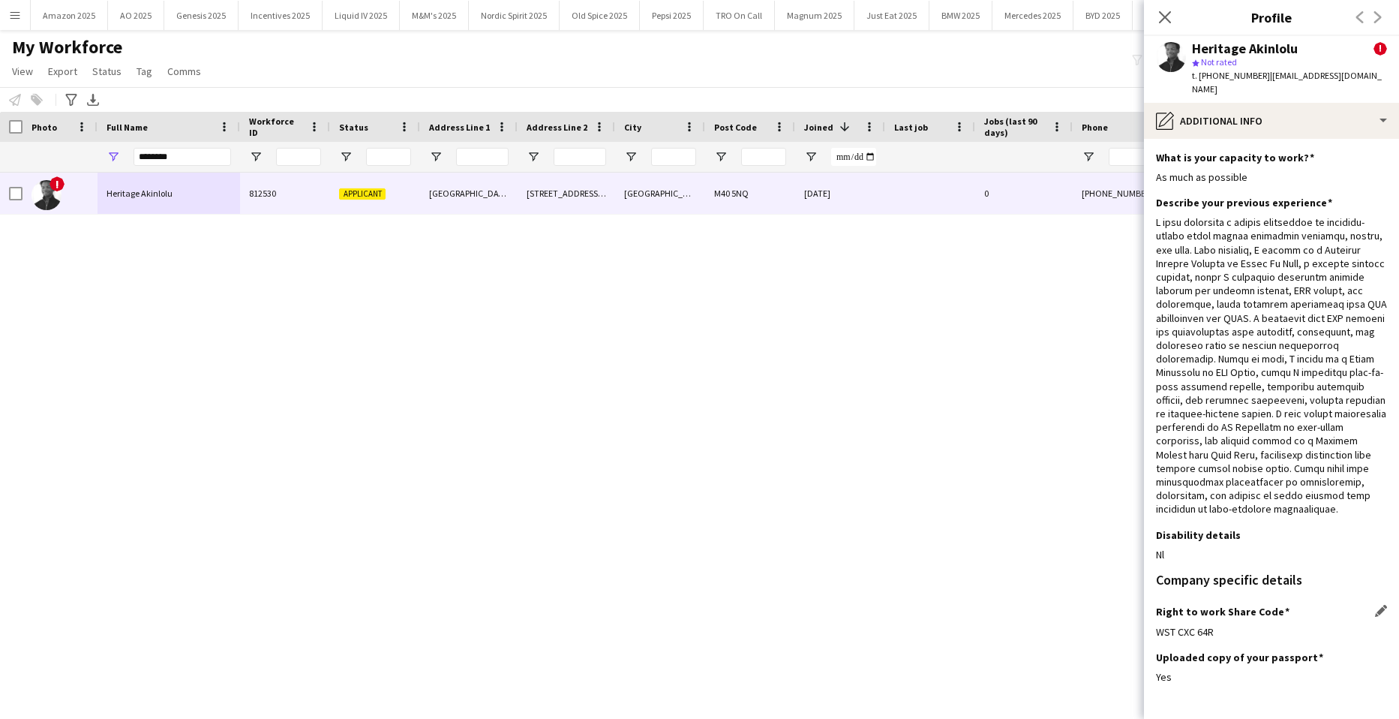
click at [1375, 617] on app-icon "Edit this field" at bounding box center [1381, 611] width 12 height 12
drag, startPoint x: 1246, startPoint y: 651, endPoint x: 1064, endPoint y: 657, distance: 182.4
click at [1064, 657] on body "Menu Boards Boards Boards All jobs Status Workforce Workforce My Workforce Recr…" at bounding box center [699, 359] width 1399 height 719
paste input
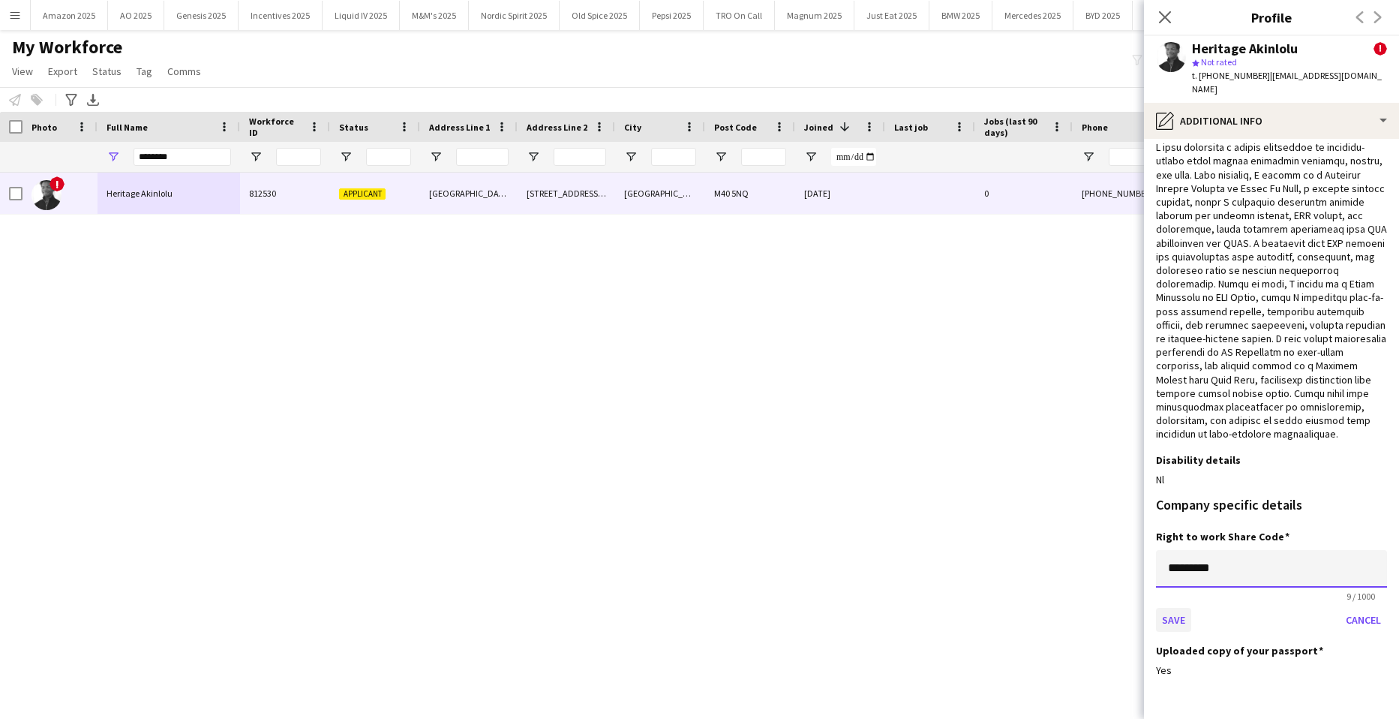
type input "*********"
click at [1170, 632] on button "Save" at bounding box center [1173, 620] width 35 height 24
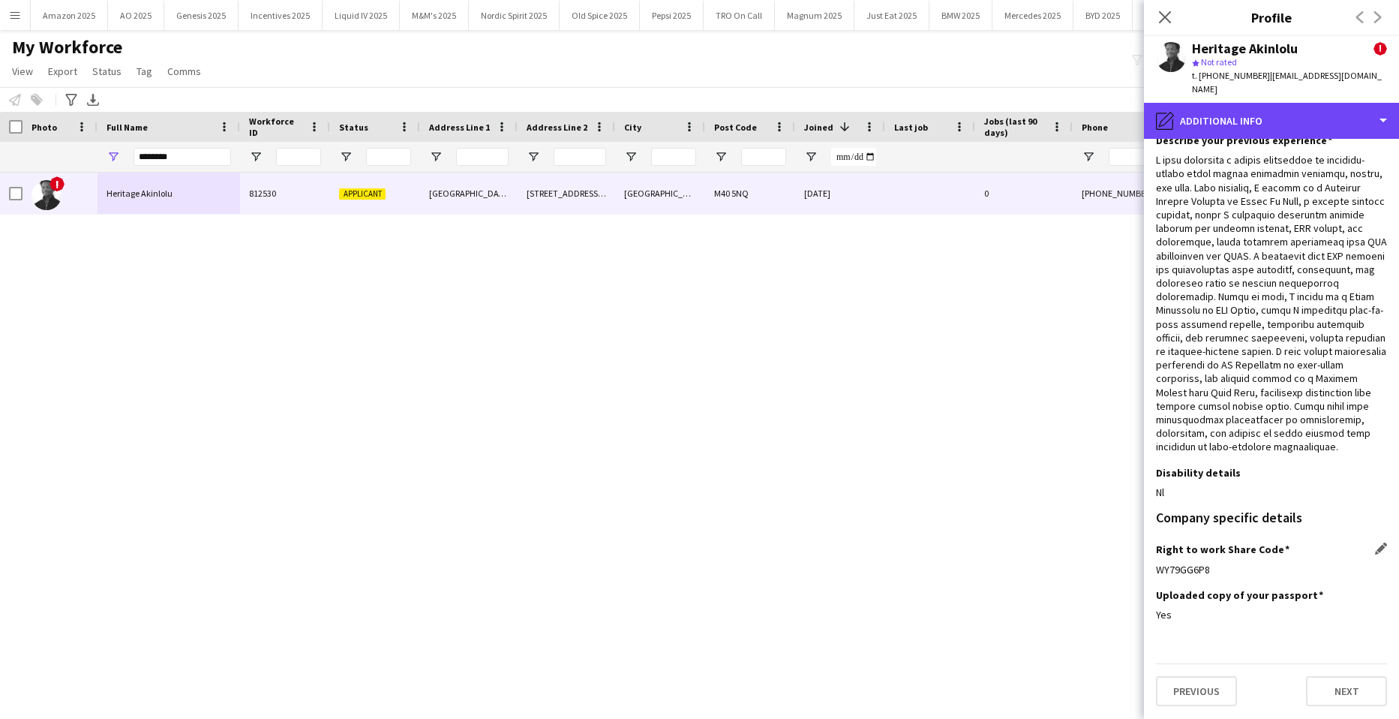
drag, startPoint x: 1318, startPoint y: 107, endPoint x: 1321, endPoint y: 138, distance: 30.8
click at [1320, 107] on div "pencil4 Additional info" at bounding box center [1271, 121] width 255 height 36
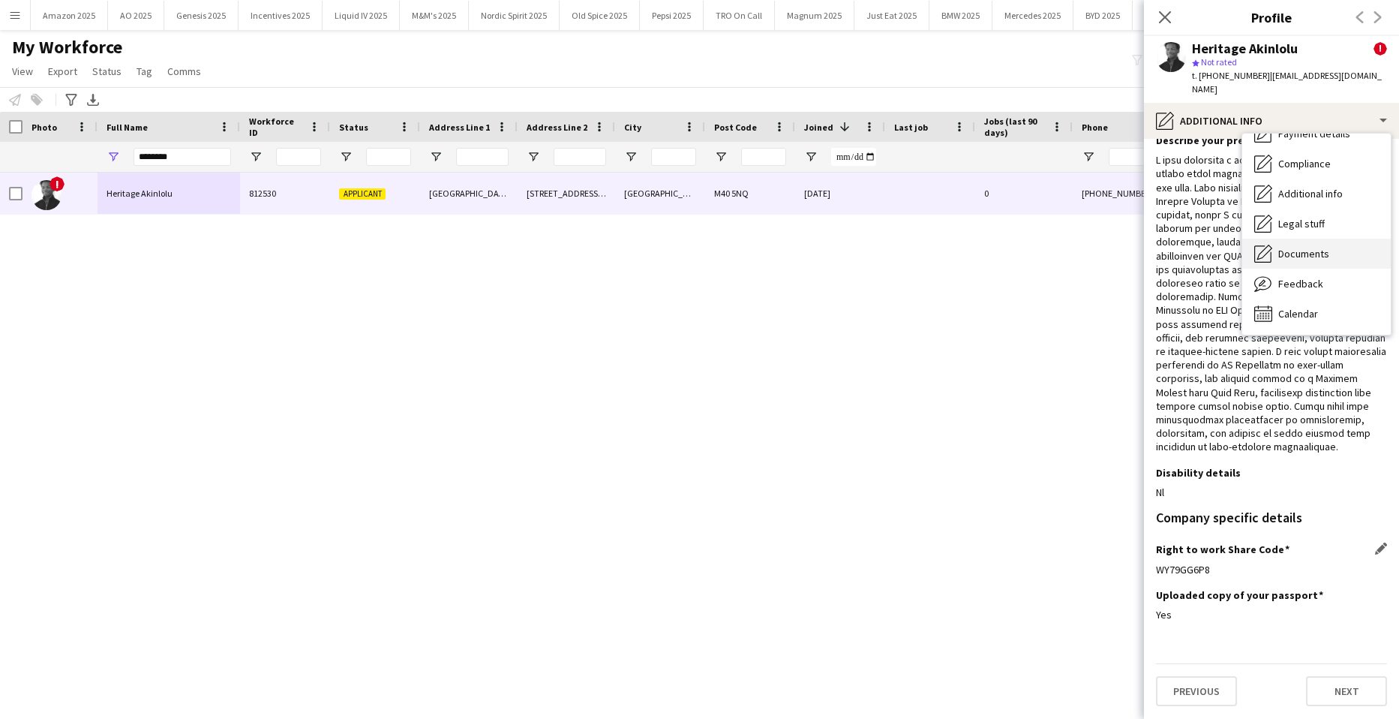
click at [1309, 247] on span "Documents" at bounding box center [1304, 254] width 51 height 14
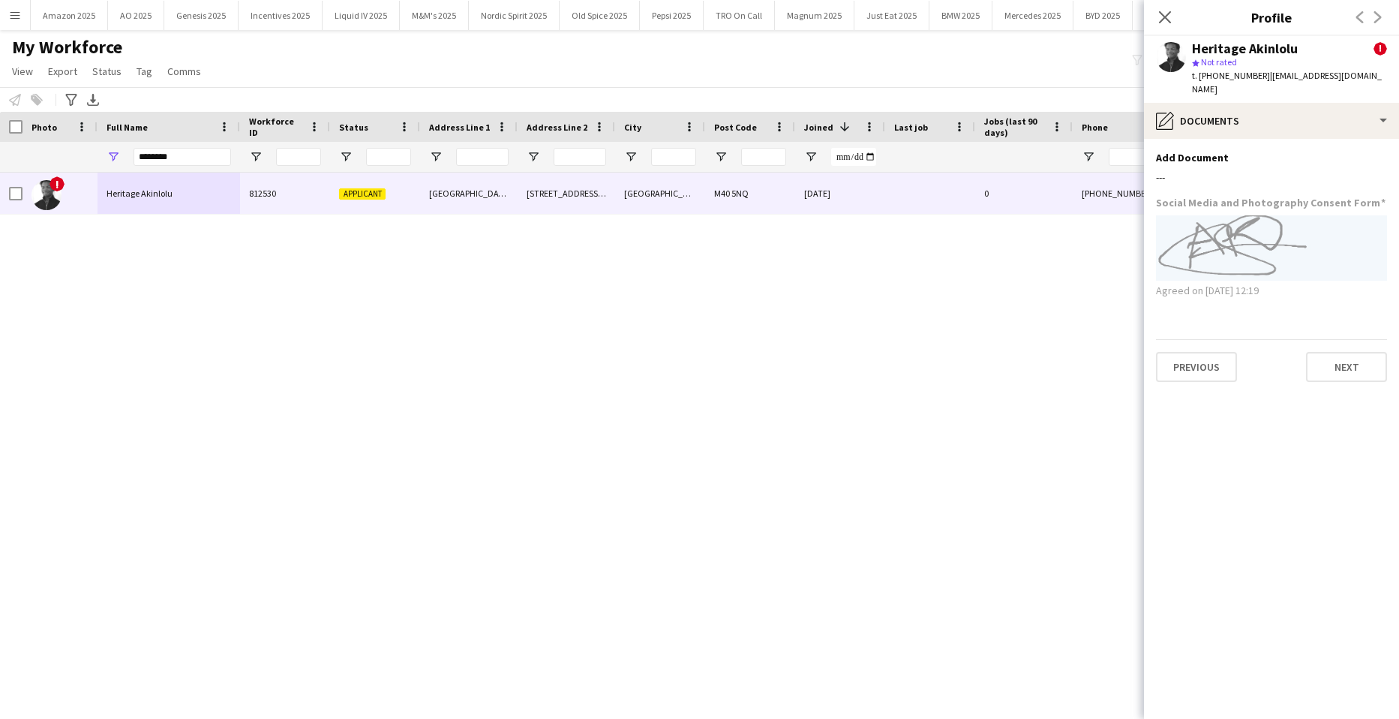
scroll to position [0, 0]
click at [1381, 151] on app-icon "Edit this field" at bounding box center [1381, 157] width 12 height 12
click at [1327, 170] on button "Upload new file" at bounding box center [1341, 182] width 94 height 24
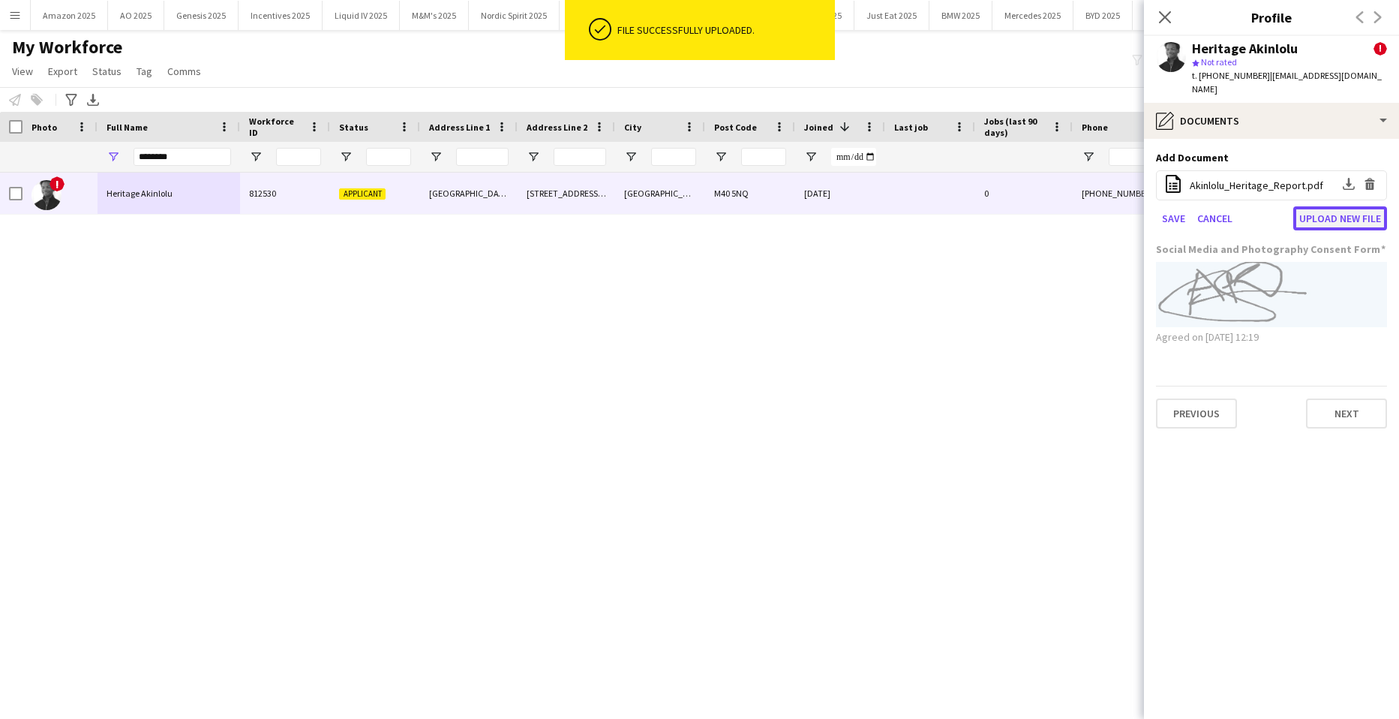
click at [1333, 209] on button "Upload new file" at bounding box center [1341, 218] width 94 height 24
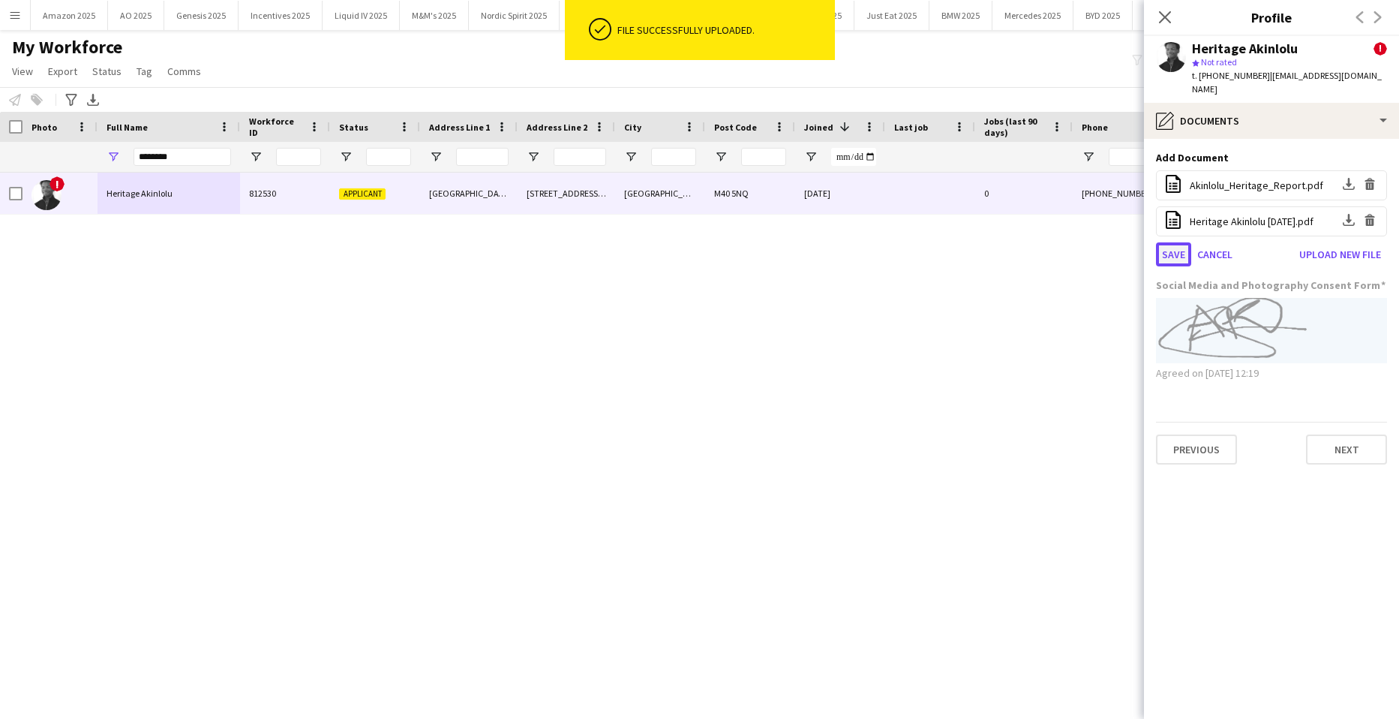
click at [1159, 245] on button "Save" at bounding box center [1173, 254] width 35 height 24
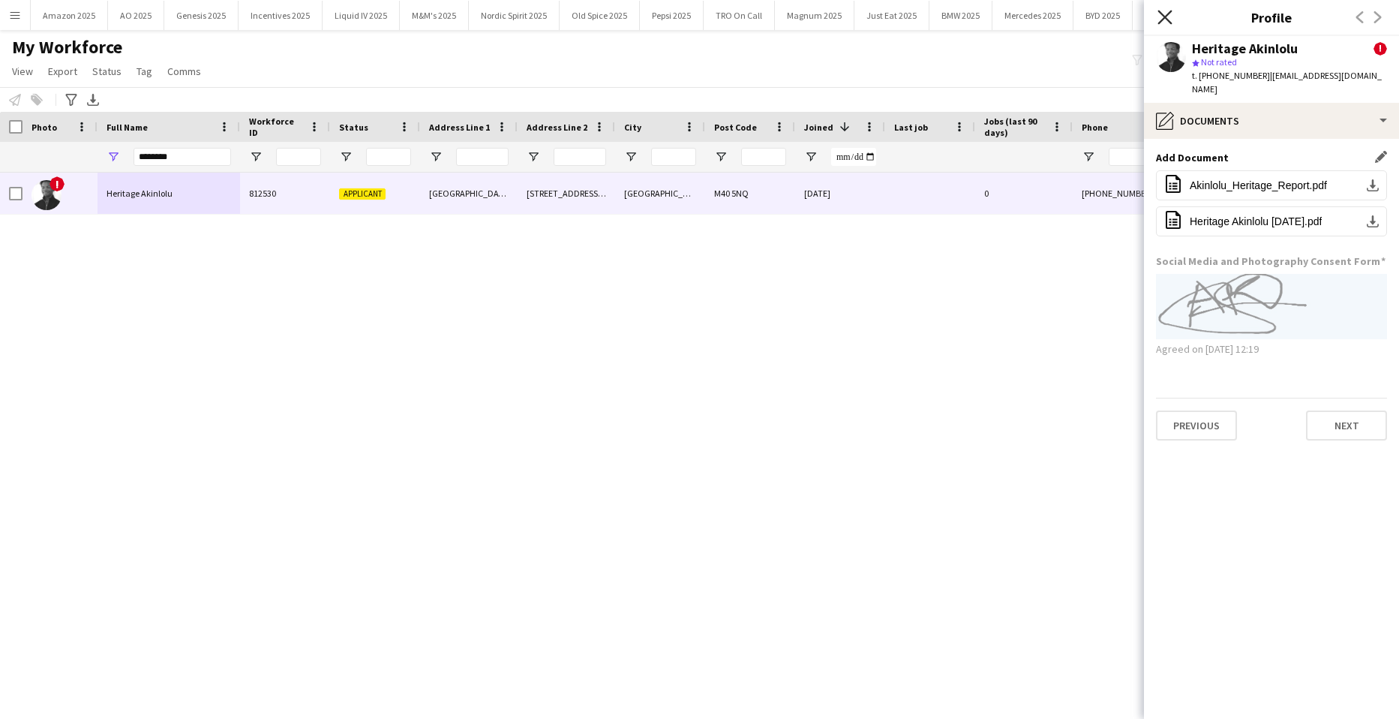
click at [1161, 20] on icon at bounding box center [1165, 17] width 14 height 14
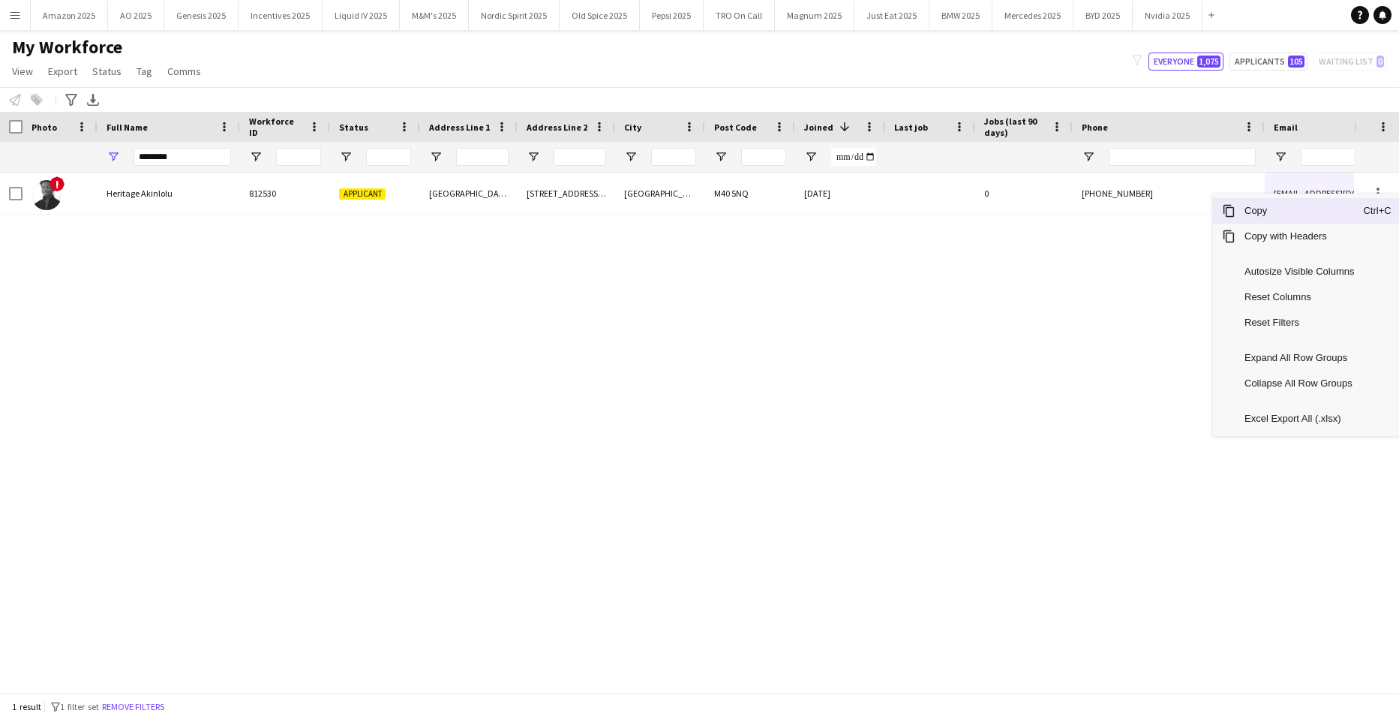
click at [1306, 212] on span "Copy" at bounding box center [1300, 211] width 128 height 26
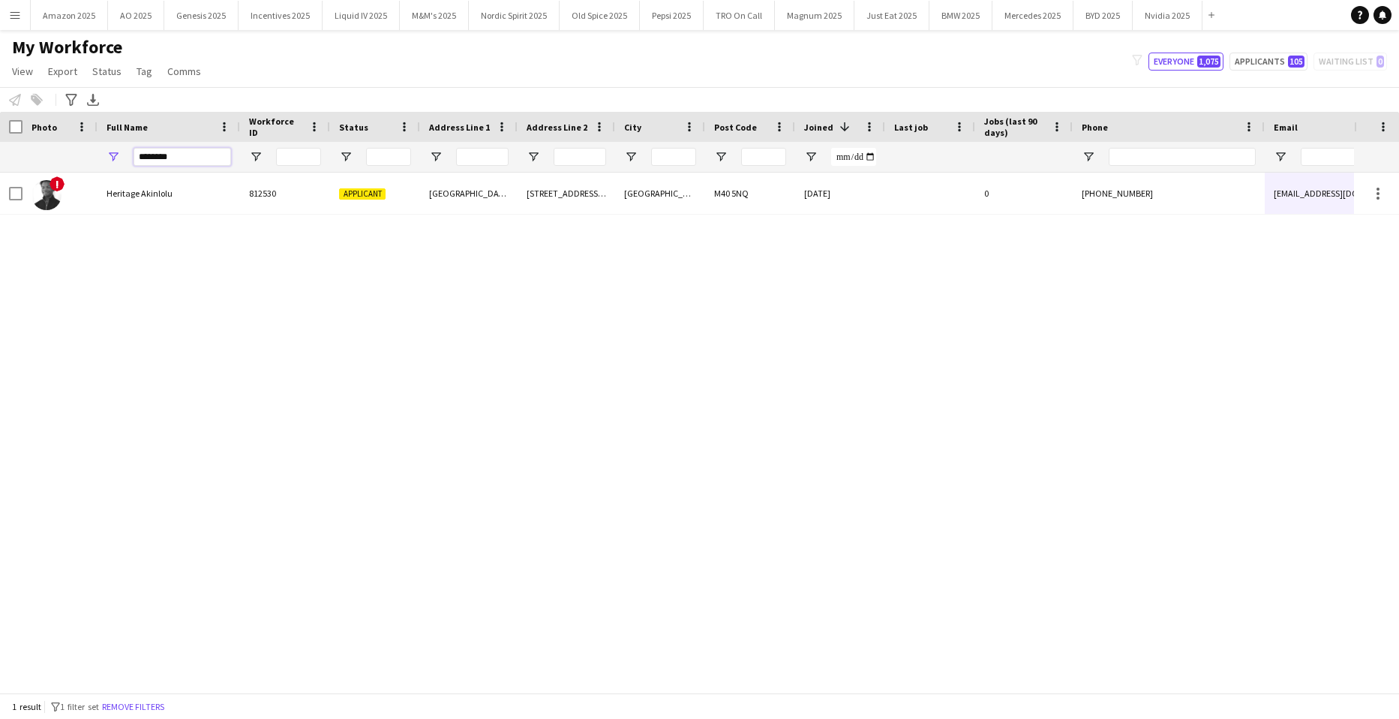
drag, startPoint x: 219, startPoint y: 152, endPoint x: 26, endPoint y: 161, distance: 193.8
click at [65, 161] on div "********" at bounding box center [982, 157] width 1964 height 30
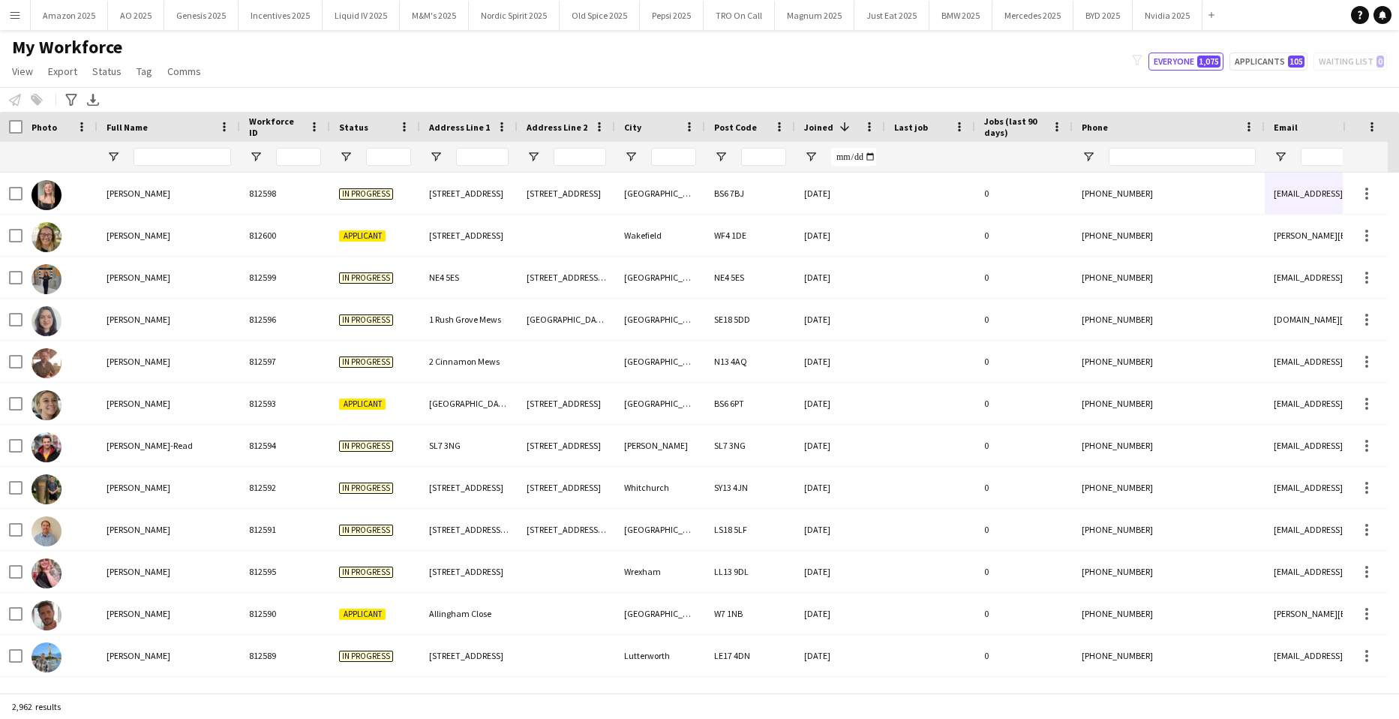
drag, startPoint x: 17, startPoint y: 19, endPoint x: 26, endPoint y: 44, distance: 26.3
click at [18, 19] on app-icon "Menu" at bounding box center [15, 15] width 12 height 12
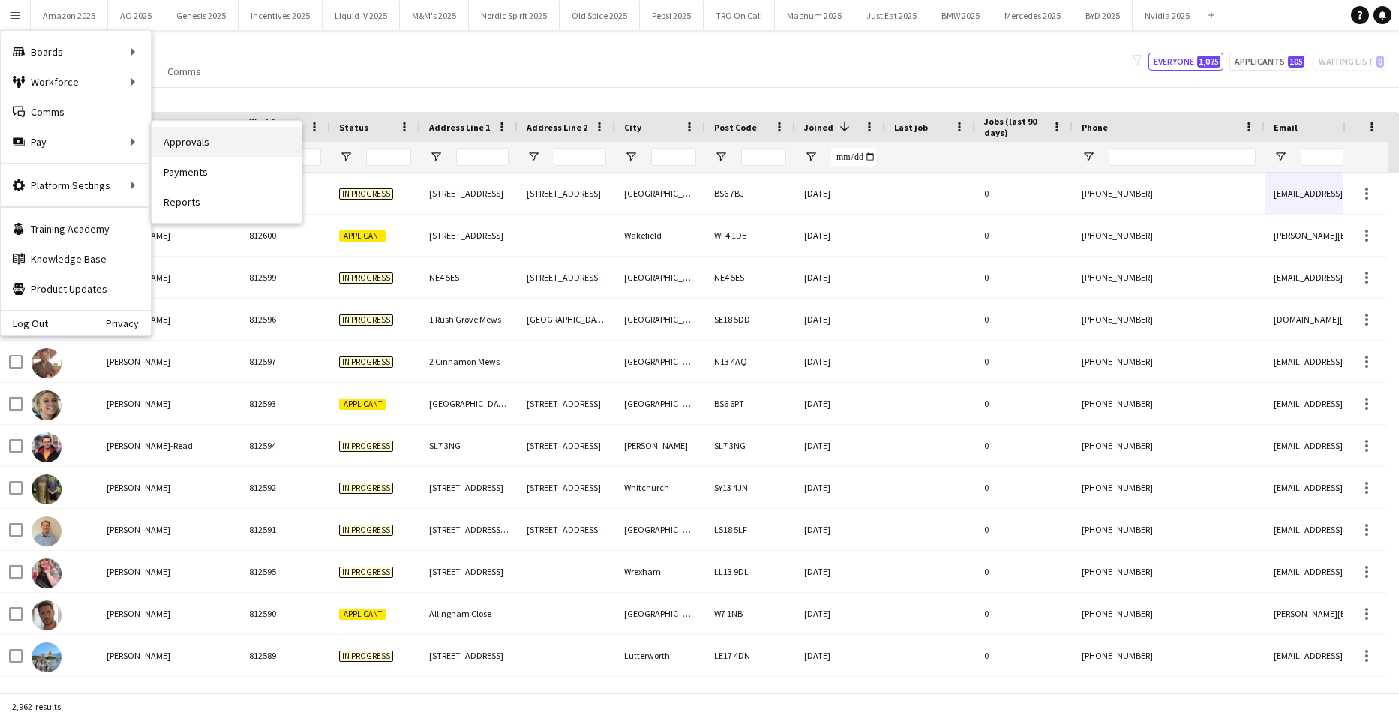
click at [230, 140] on link "Approvals" at bounding box center [227, 142] width 150 height 30
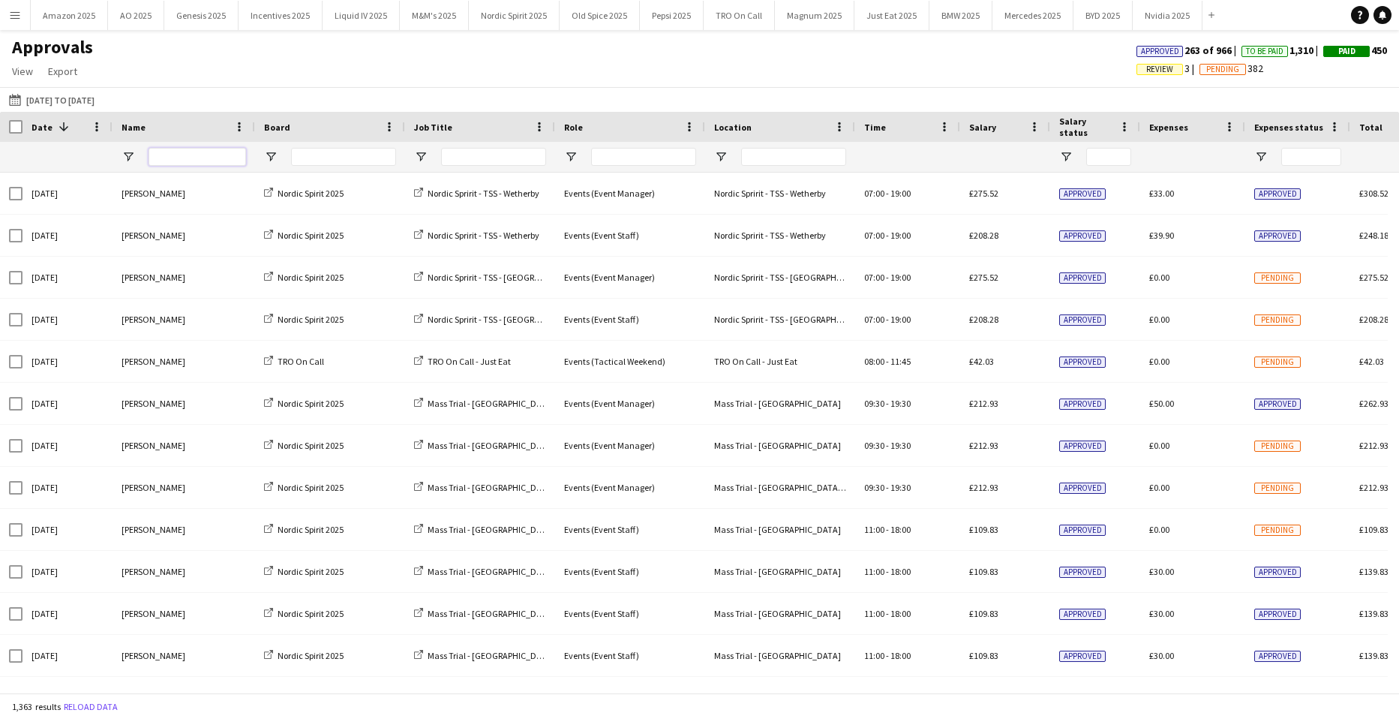
click at [181, 162] on input "Name Filter Input" at bounding box center [198, 157] width 98 height 18
type input "****"
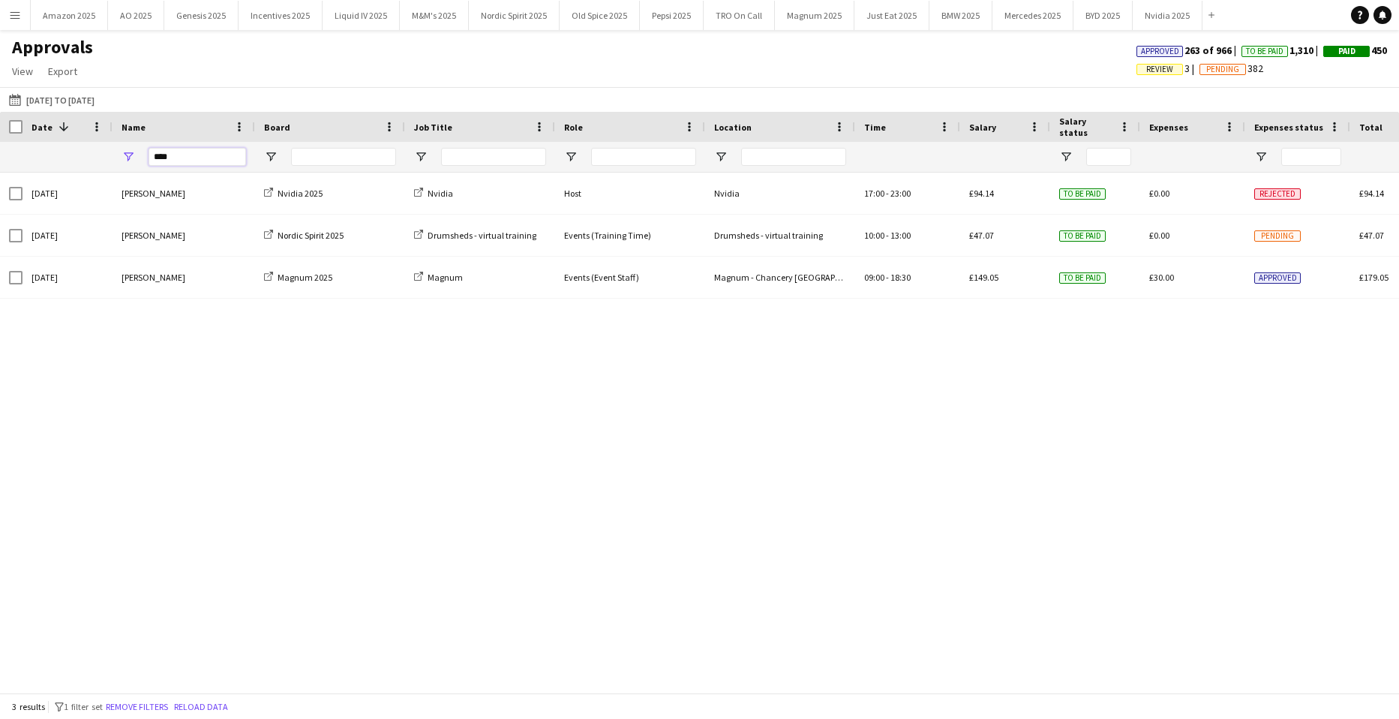
drag, startPoint x: 194, startPoint y: 163, endPoint x: -38, endPoint y: 166, distance: 232.6
click at [0, 166] on html "Menu Boards Boards Boards All jobs Status Workforce Workforce My Workforce Recr…" at bounding box center [699, 359] width 1399 height 719
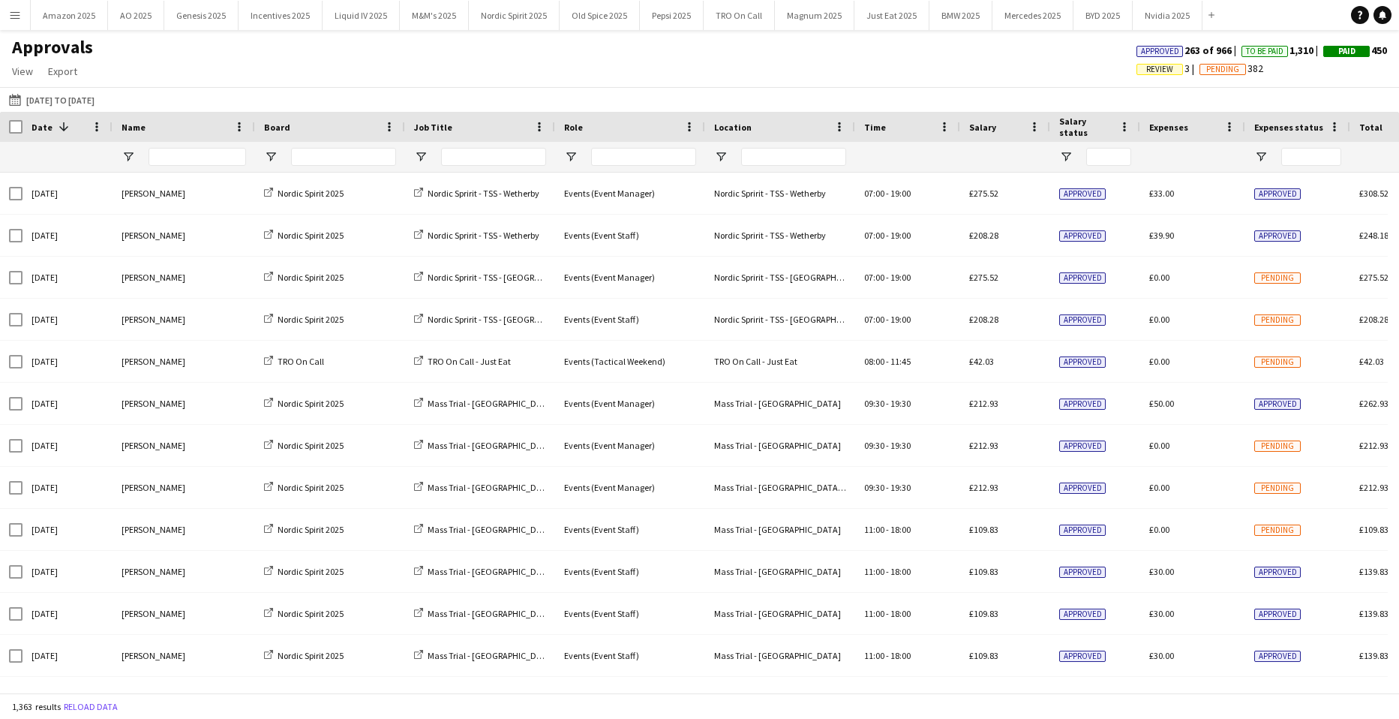
click at [1151, 74] on span "Review" at bounding box center [1159, 70] width 27 height 10
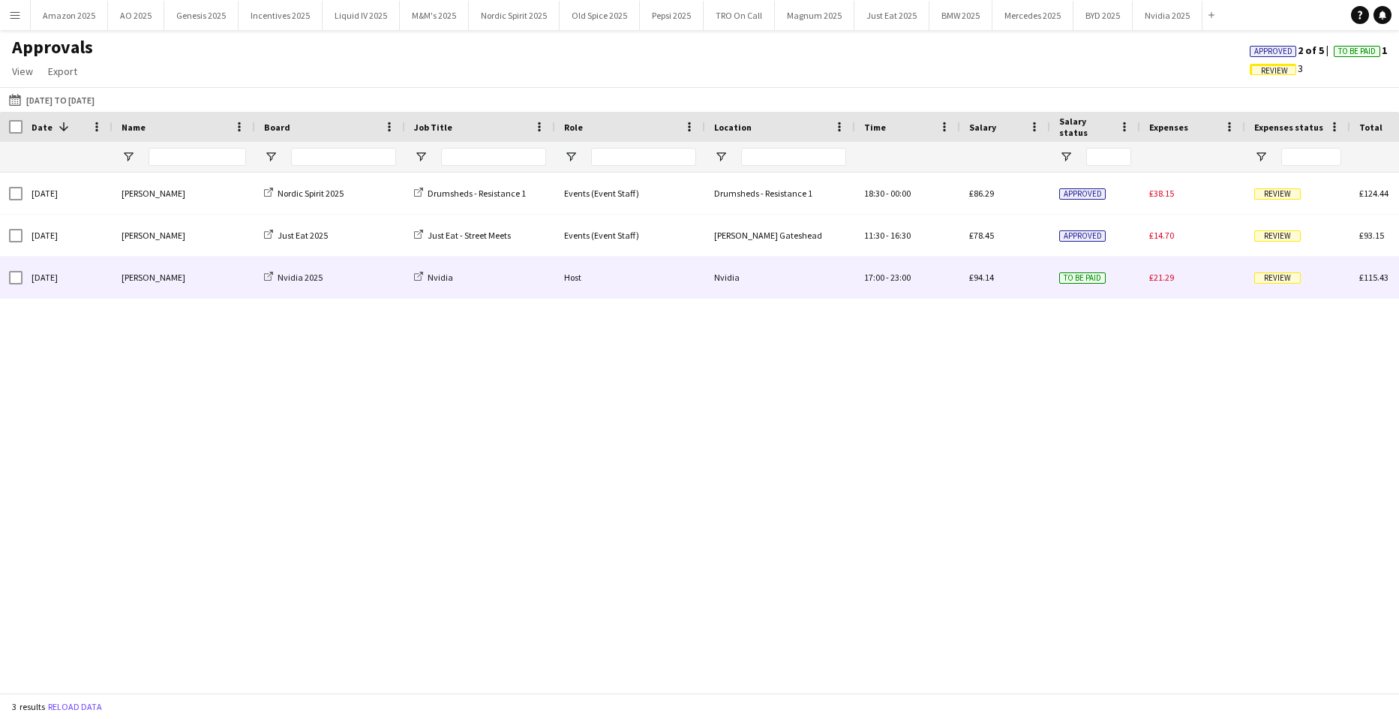
click at [1270, 278] on span "Review" at bounding box center [1278, 277] width 47 height 11
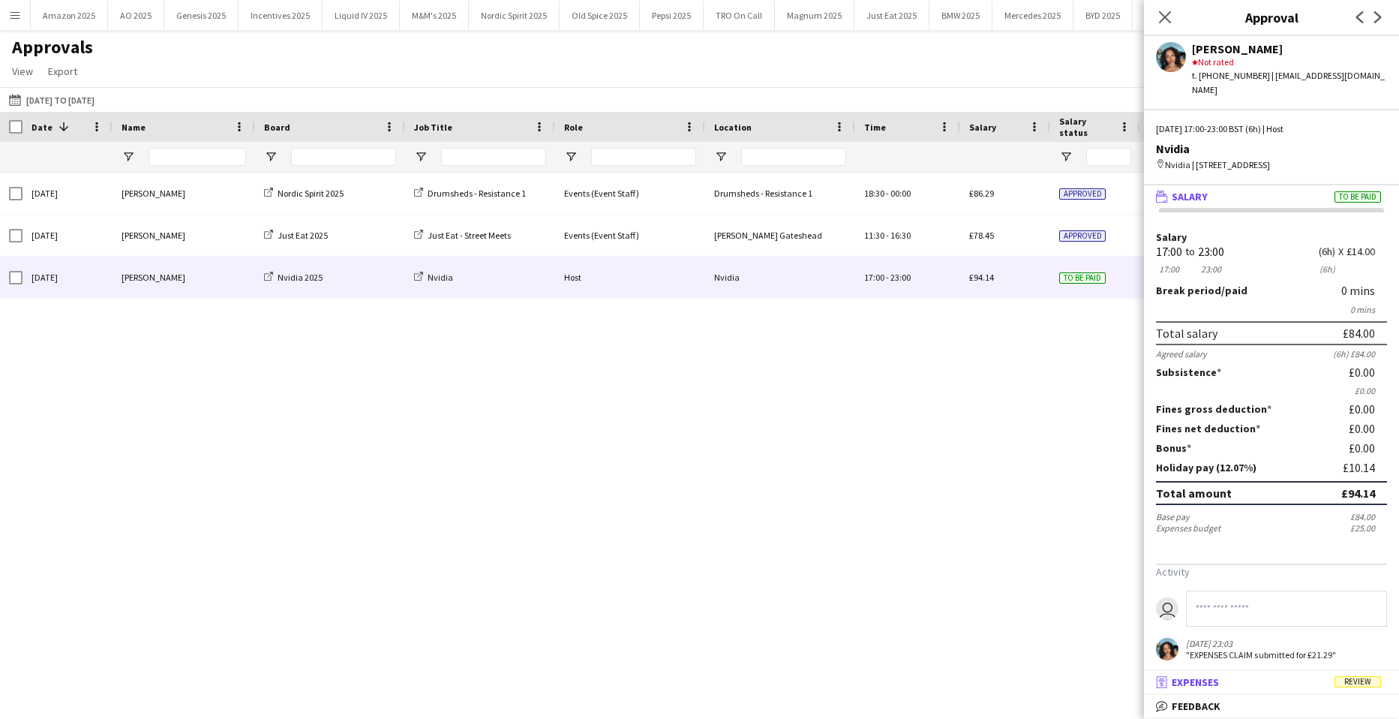
click at [1353, 676] on mat-panel-title "receipt Expenses Review" at bounding box center [1268, 682] width 249 height 14
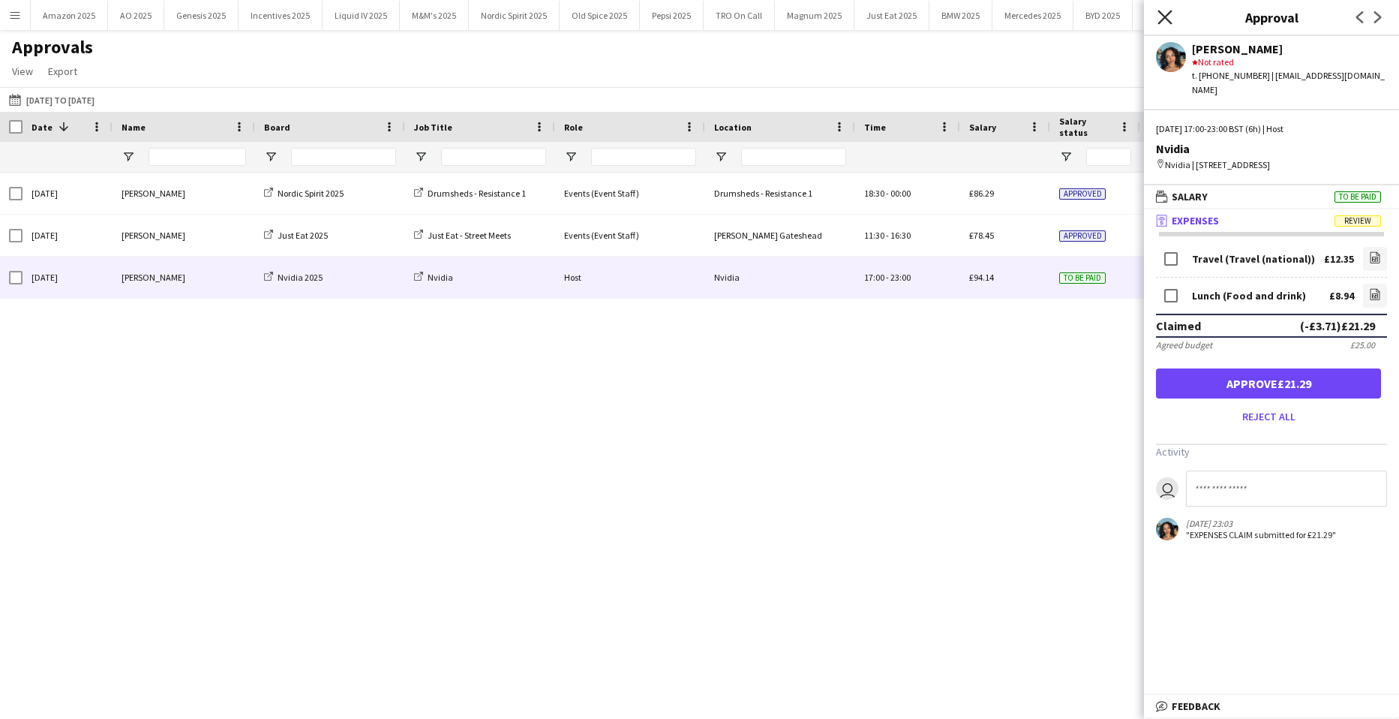
click at [1163, 14] on icon "Close pop-in" at bounding box center [1165, 17] width 14 height 14
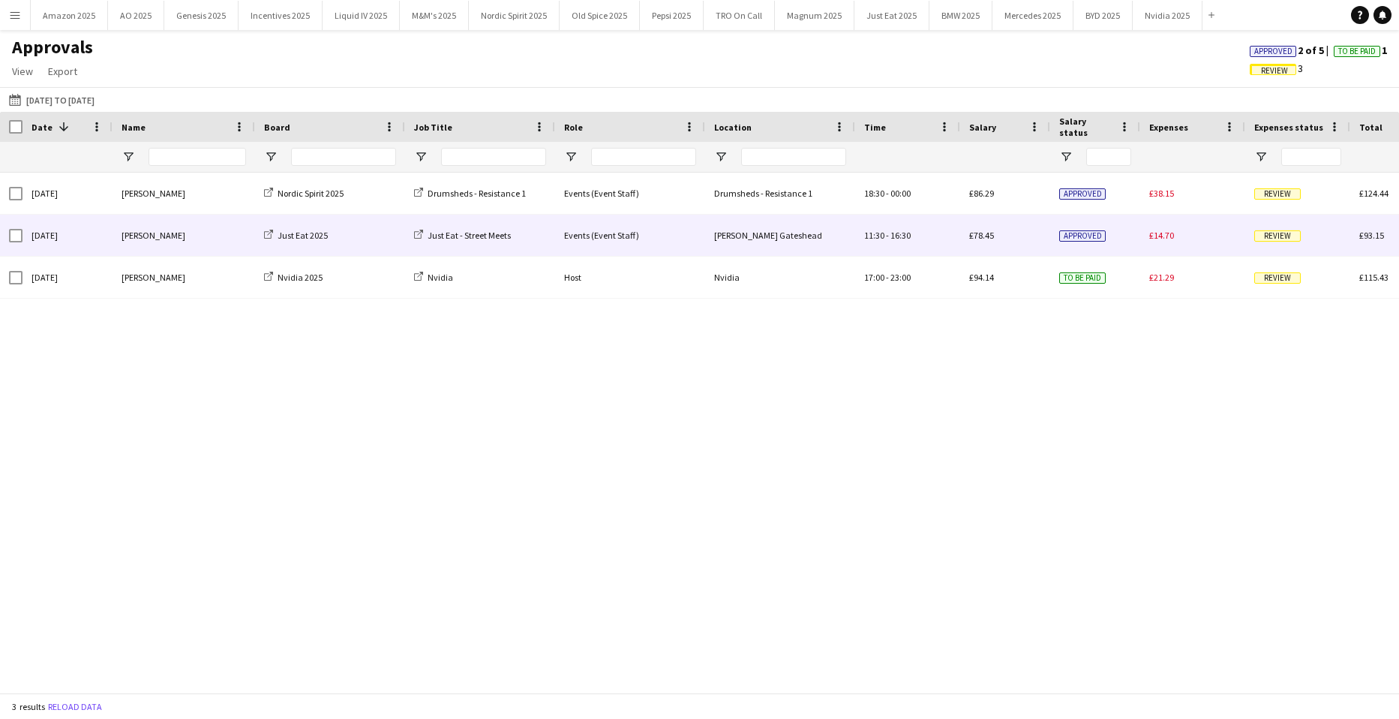
click at [1272, 236] on span "Review" at bounding box center [1278, 235] width 47 height 11
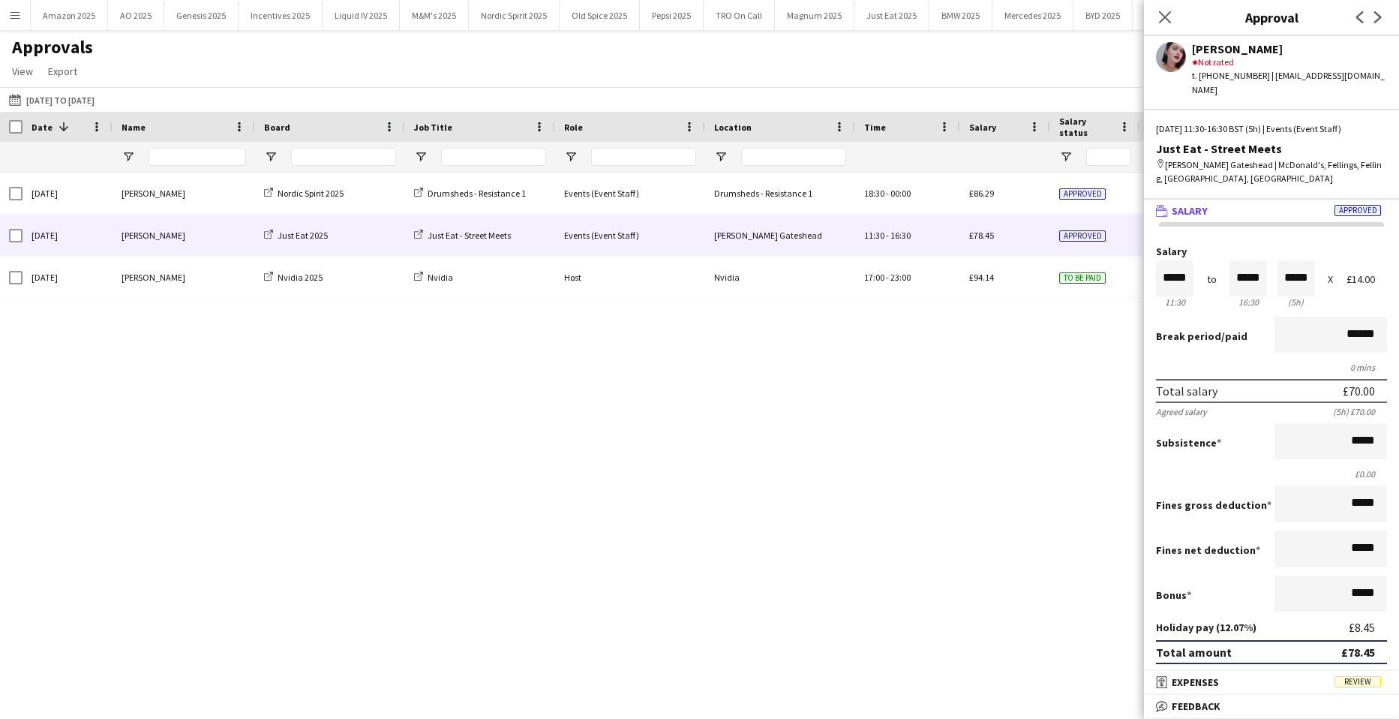
click at [1367, 675] on mat-expansion-panel-header "receipt Expenses Review" at bounding box center [1271, 682] width 255 height 23
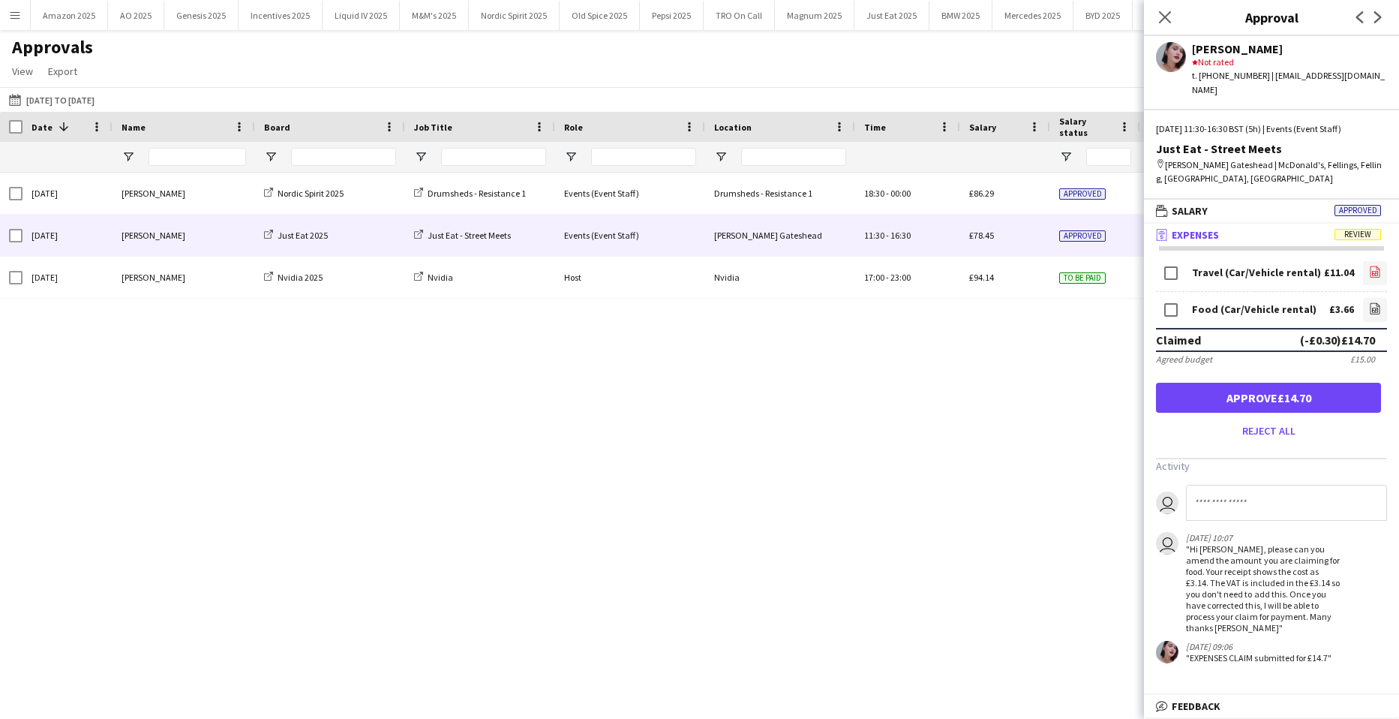
click at [1370, 266] on icon "file-image" at bounding box center [1375, 272] width 12 height 12
click at [1375, 302] on icon "file-image" at bounding box center [1375, 308] width 12 height 12
click at [1164, 18] on icon at bounding box center [1165, 17] width 14 height 14
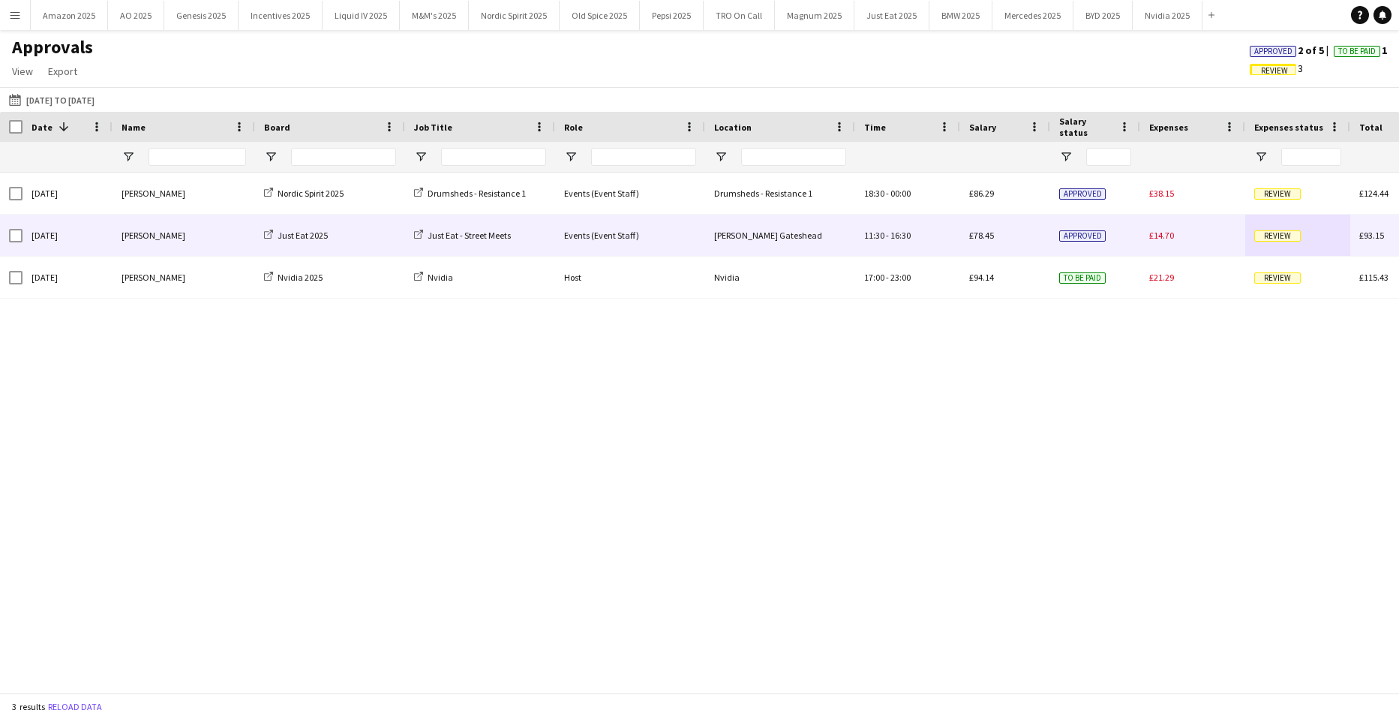
click at [1284, 227] on div "Review" at bounding box center [1298, 235] width 105 height 41
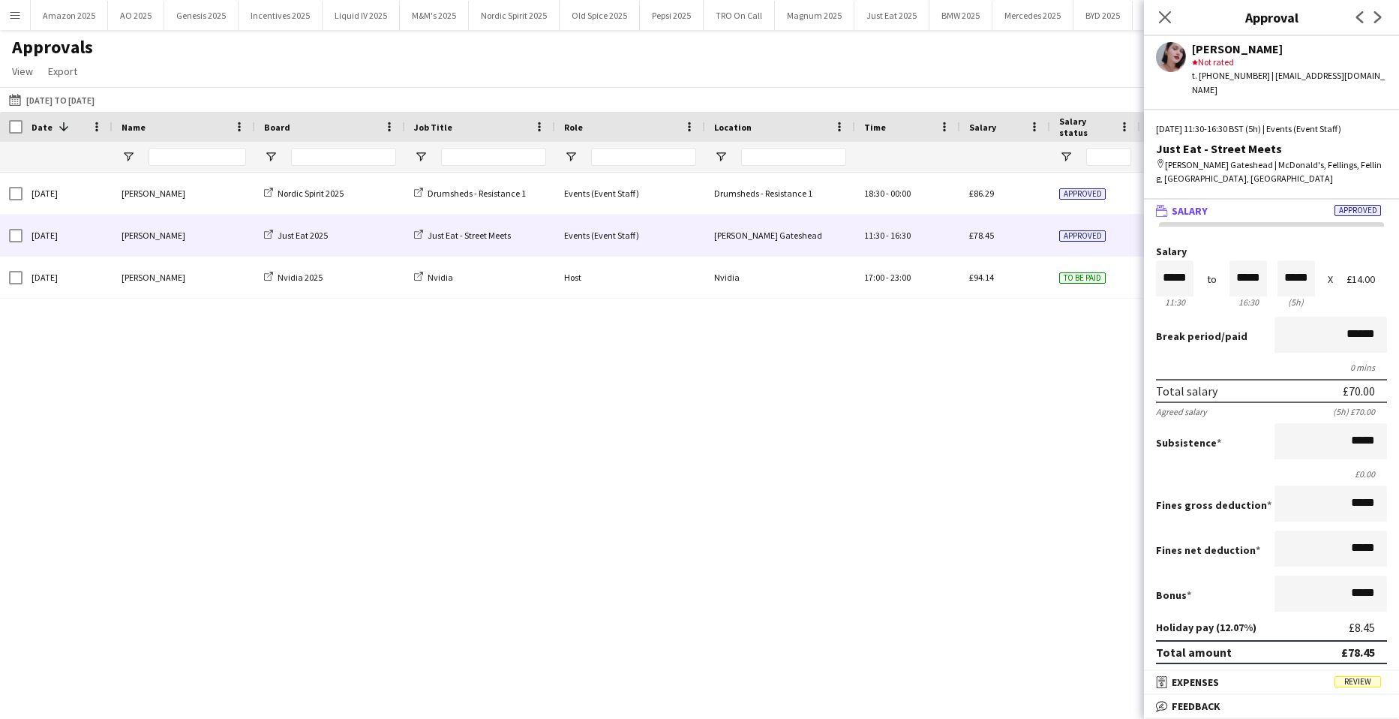
click at [1367, 680] on span "Review" at bounding box center [1358, 681] width 47 height 11
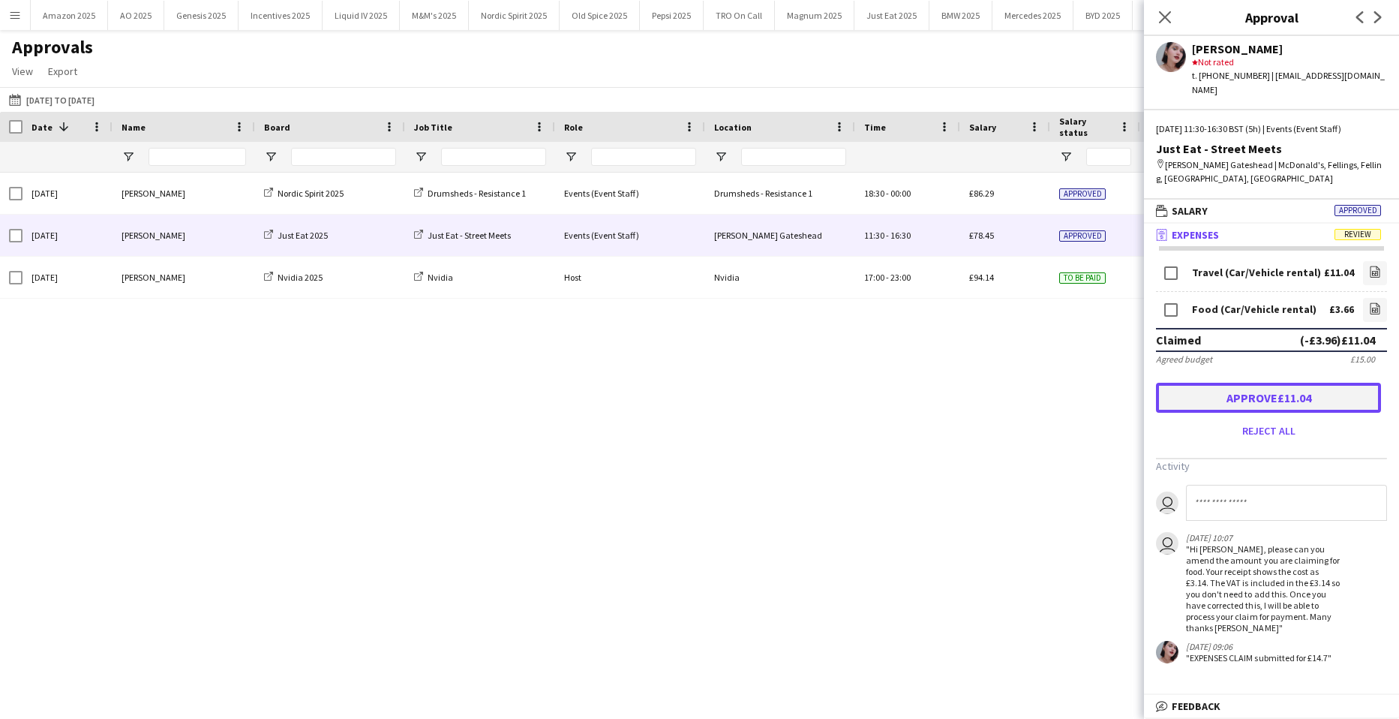
click at [1321, 389] on button "Approve £11.04" at bounding box center [1268, 398] width 225 height 30
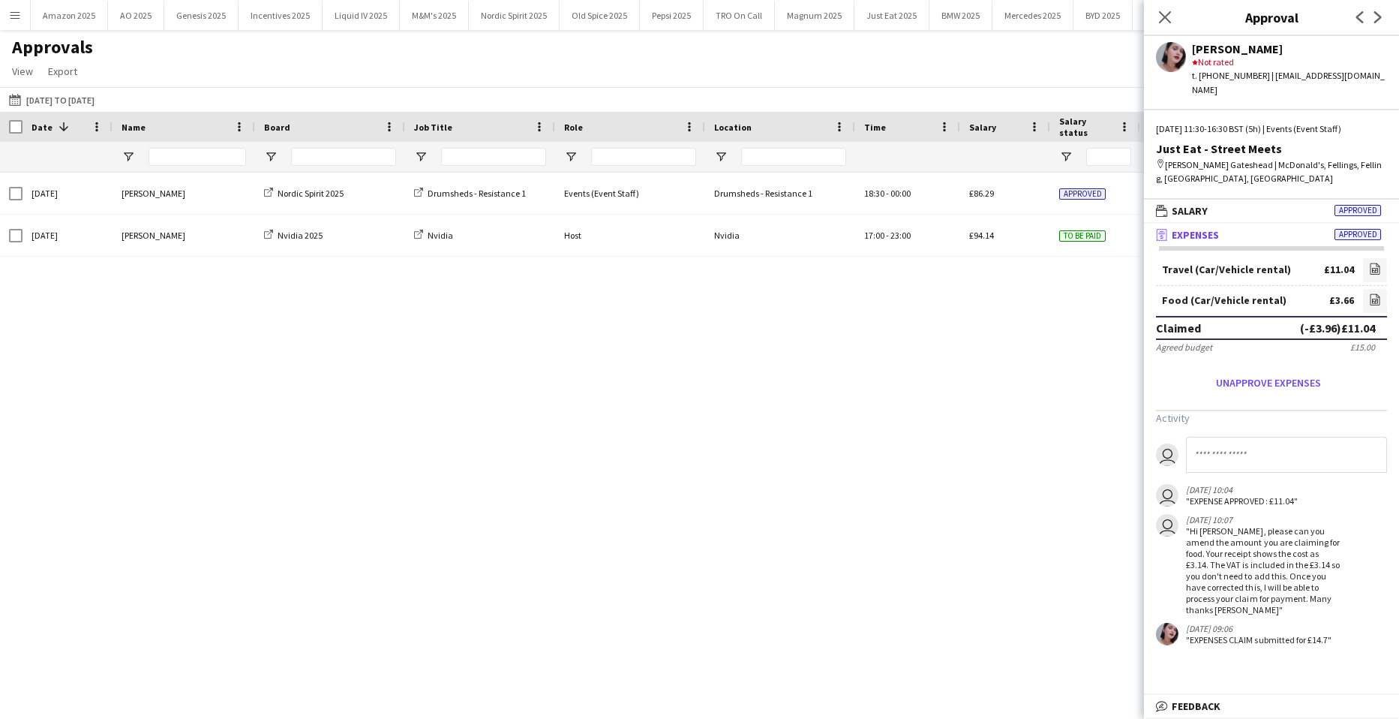
click at [1297, 445] on input at bounding box center [1286, 455] width 201 height 36
click at [1333, 437] on input "**********" at bounding box center [1286, 455] width 201 height 36
type input "**********"
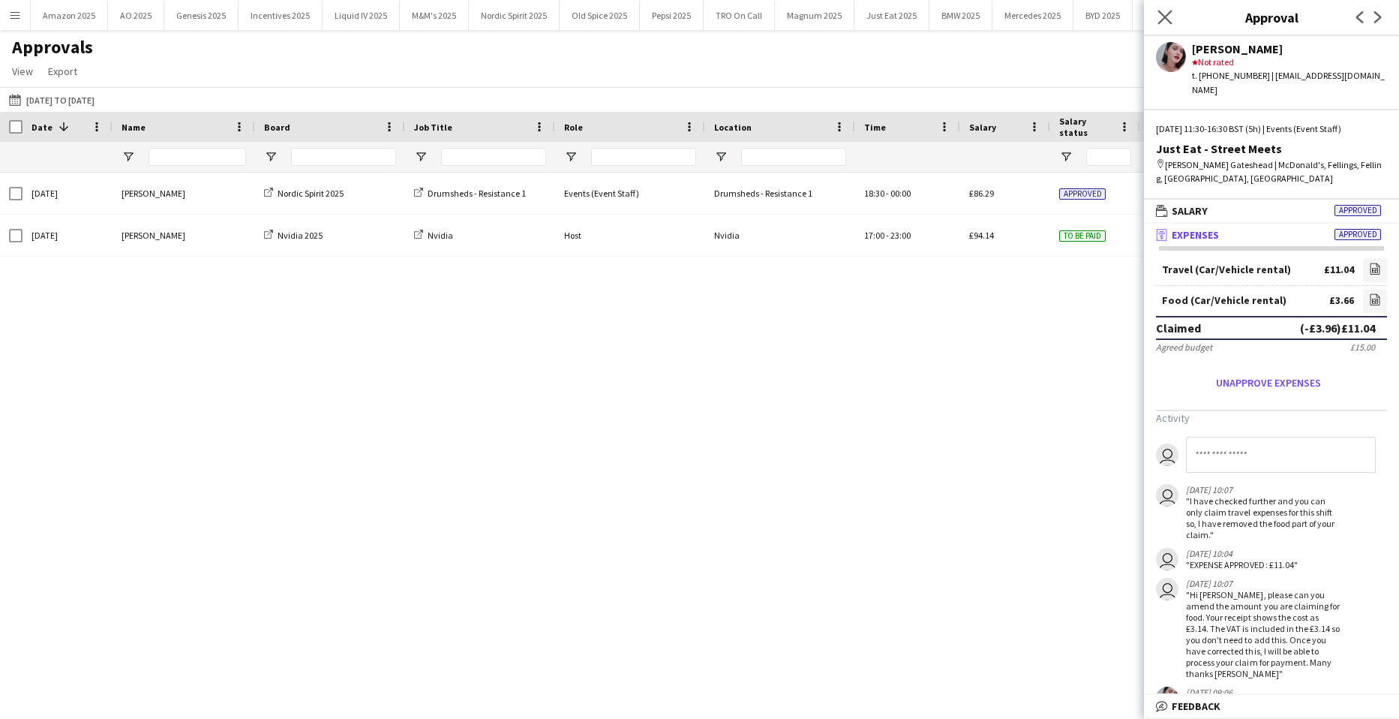
click at [1173, 15] on app-icon "Close pop-in" at bounding box center [1166, 18] width 22 height 22
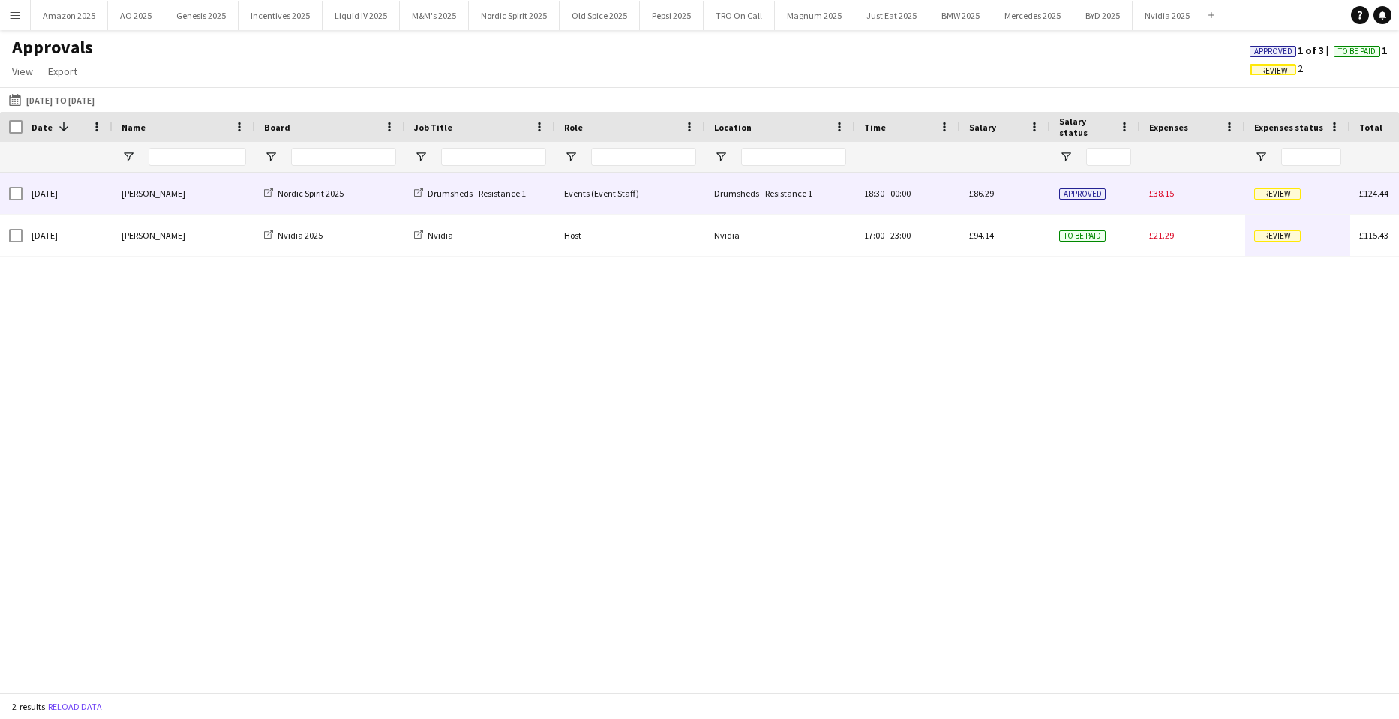
click at [1273, 194] on span "Review" at bounding box center [1278, 193] width 47 height 11
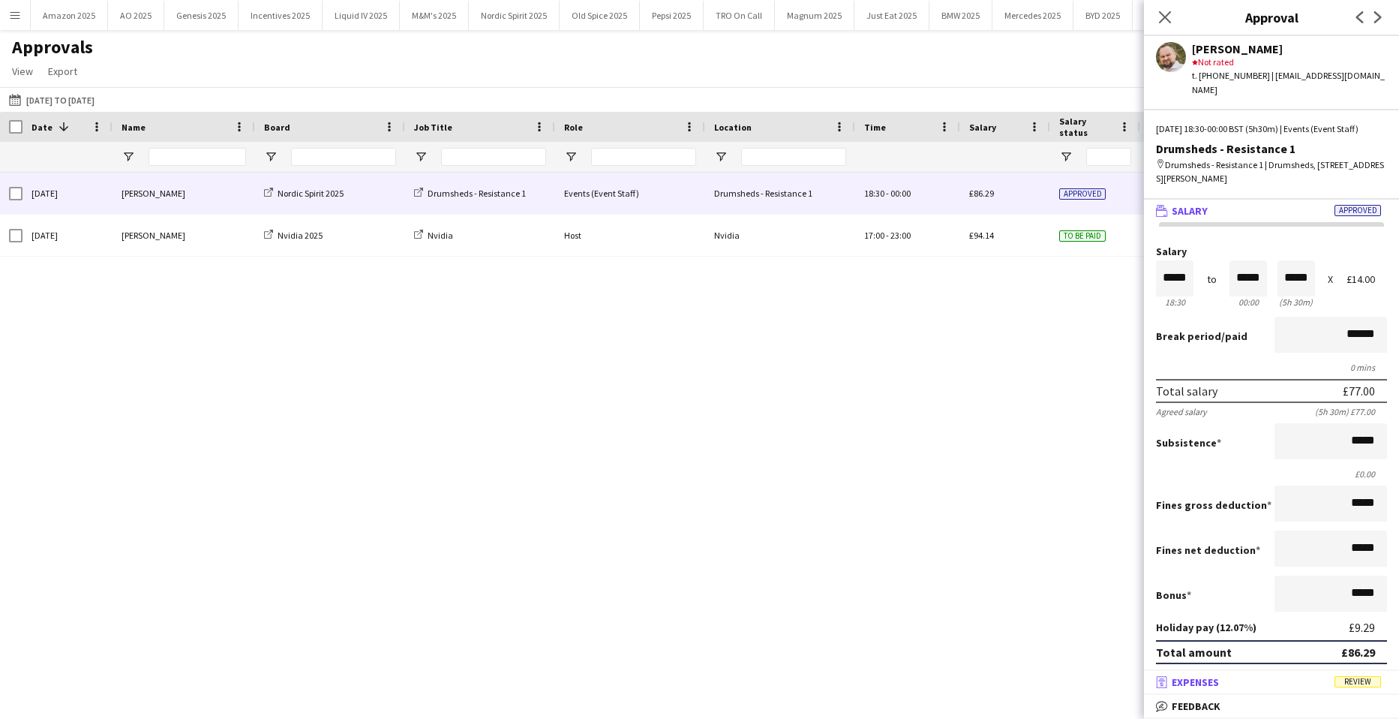
click at [1365, 684] on span "Review" at bounding box center [1358, 681] width 47 height 11
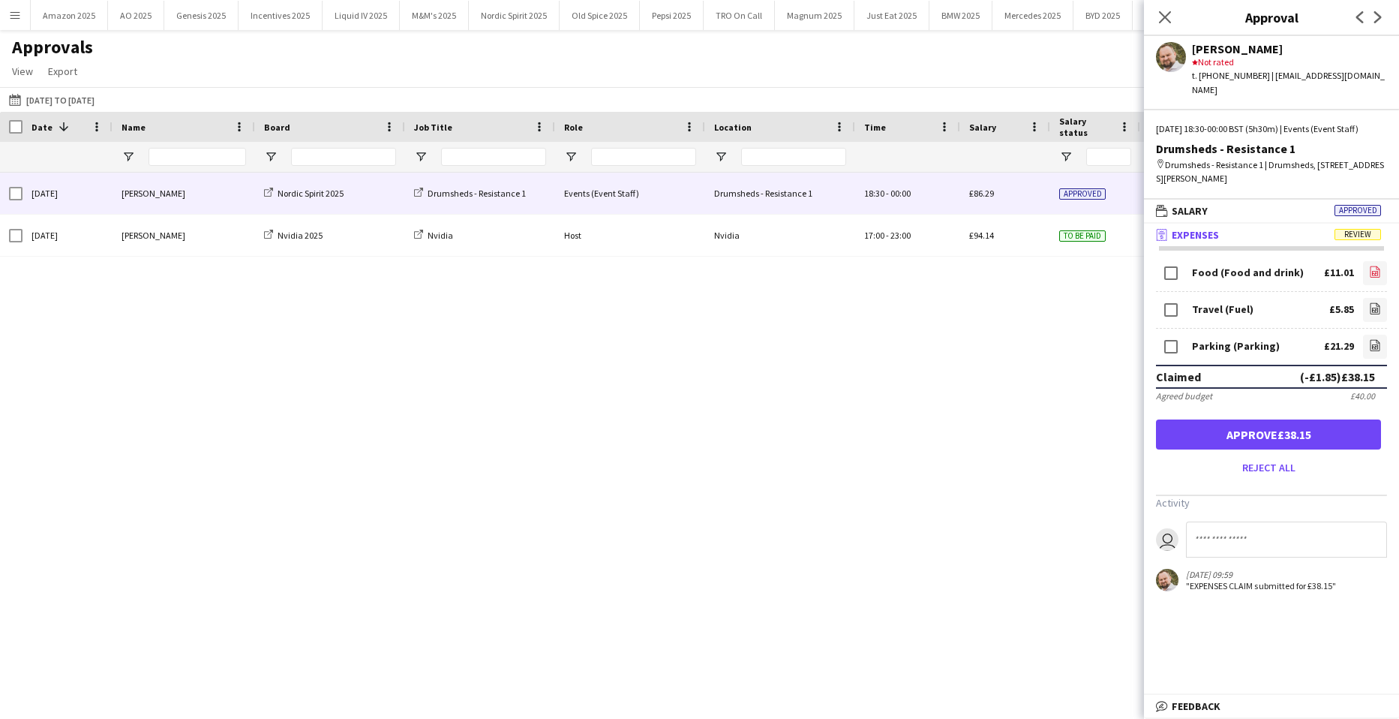
click at [1371, 277] on icon at bounding box center [1376, 271] width 10 height 11
click at [1369, 315] on app-icon "file-image" at bounding box center [1375, 309] width 12 height 15
click at [1369, 345] on icon "file-image" at bounding box center [1375, 345] width 12 height 12
click at [1293, 446] on button "Approve £38.15" at bounding box center [1268, 434] width 225 height 30
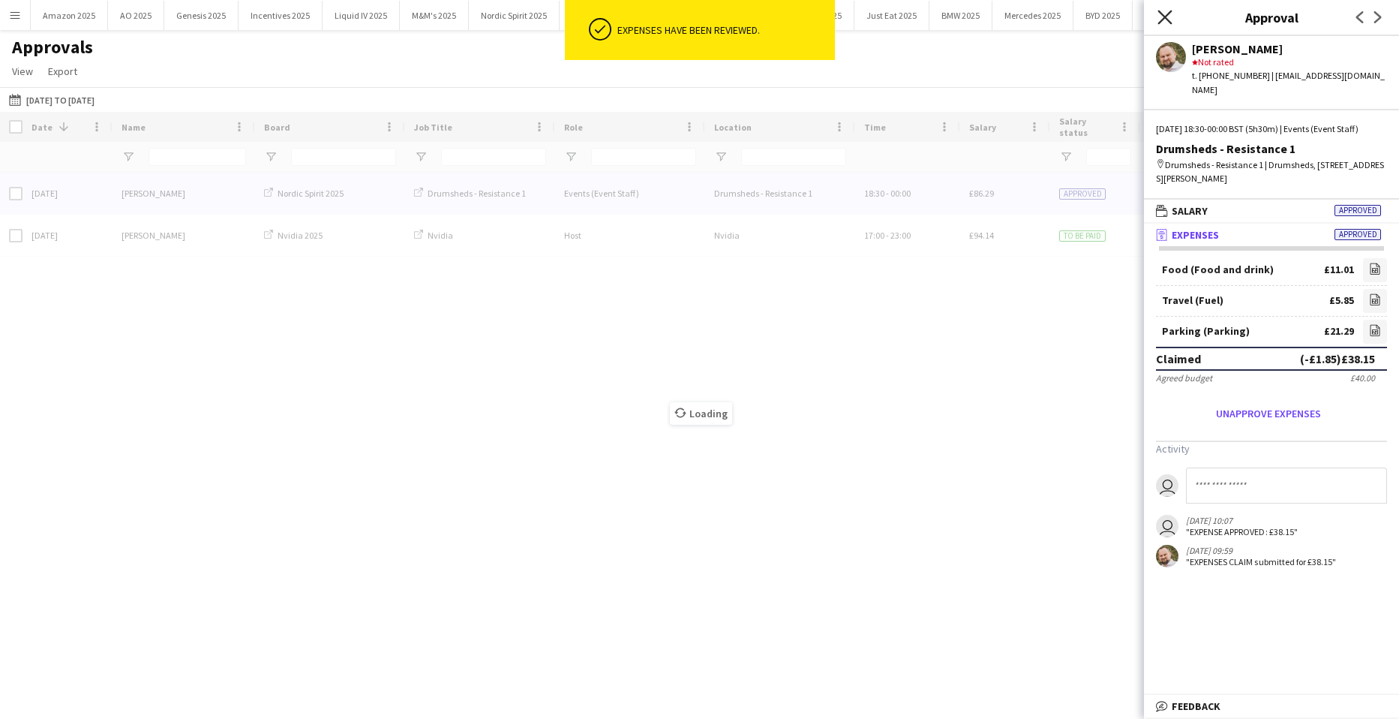
click at [1160, 17] on icon "Close pop-in" at bounding box center [1165, 17] width 14 height 14
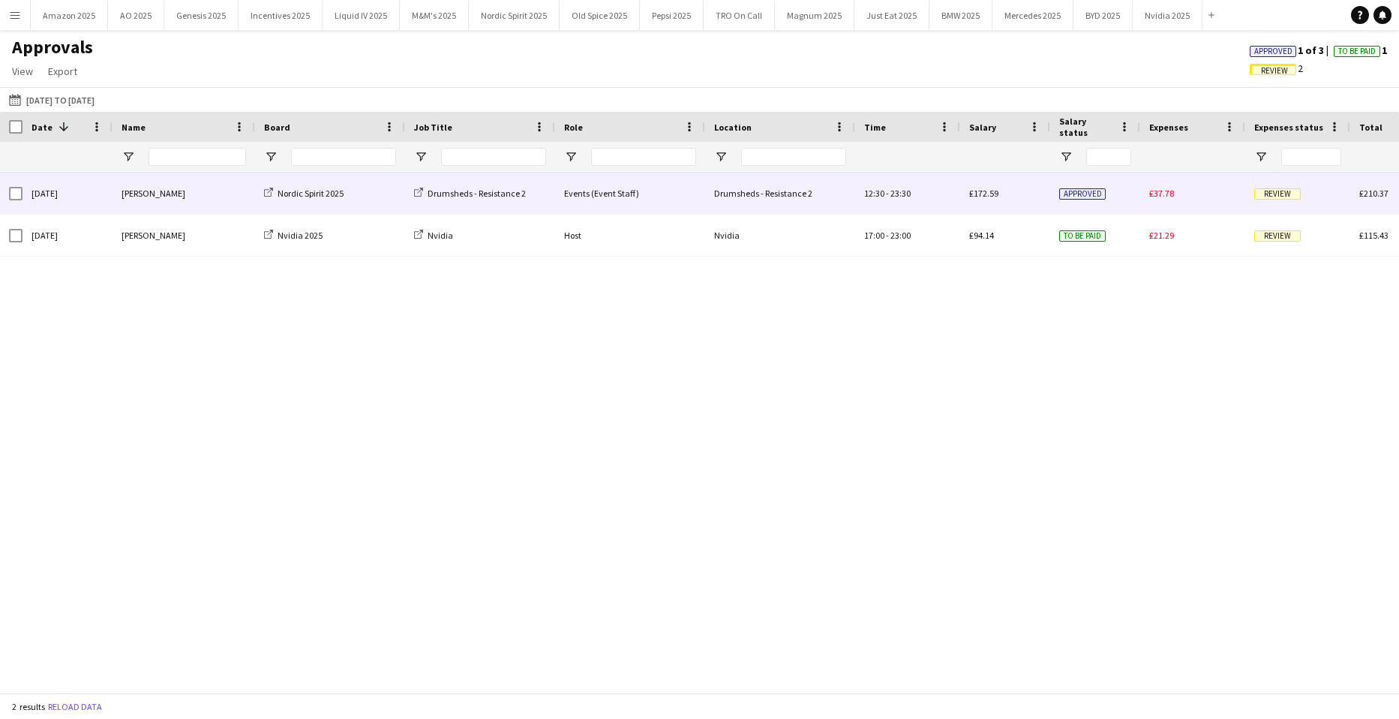
click at [1272, 198] on span "Review" at bounding box center [1278, 193] width 47 height 11
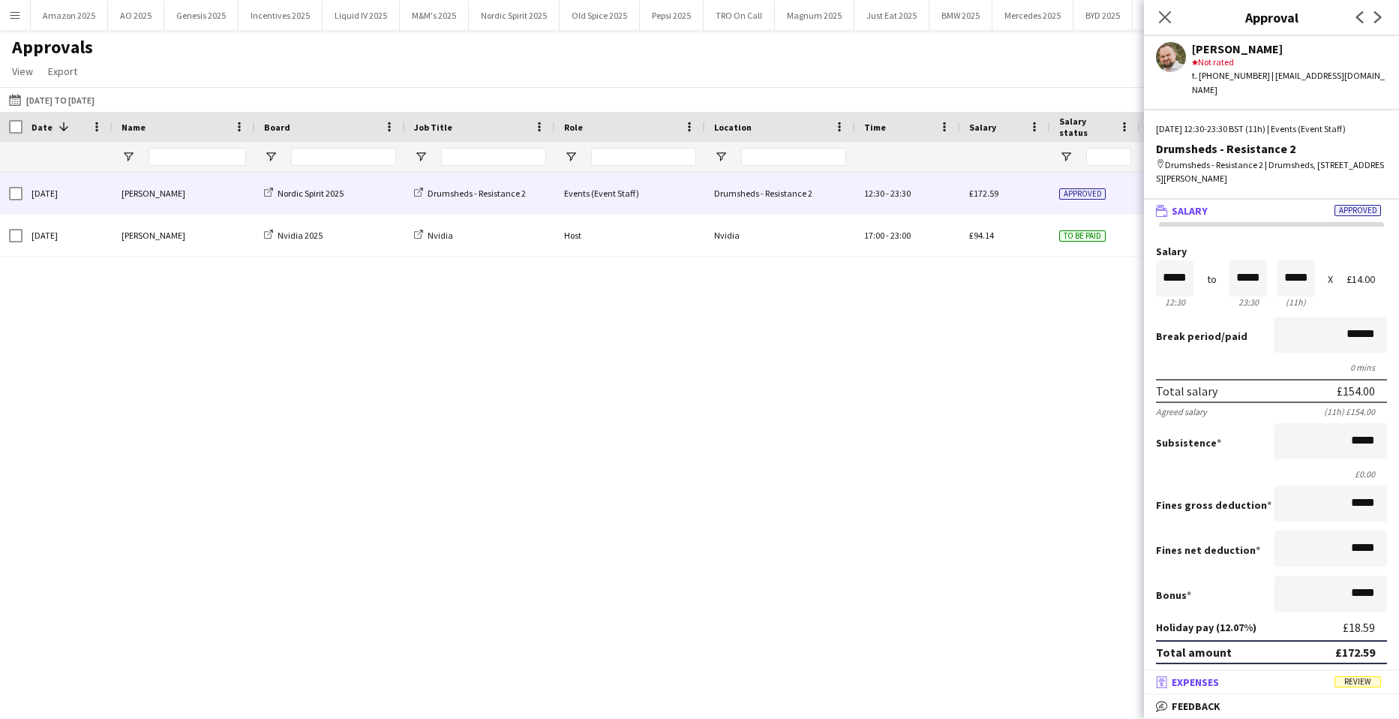
click at [1357, 690] on mat-expansion-panel-header "receipt Expenses Review" at bounding box center [1271, 682] width 255 height 23
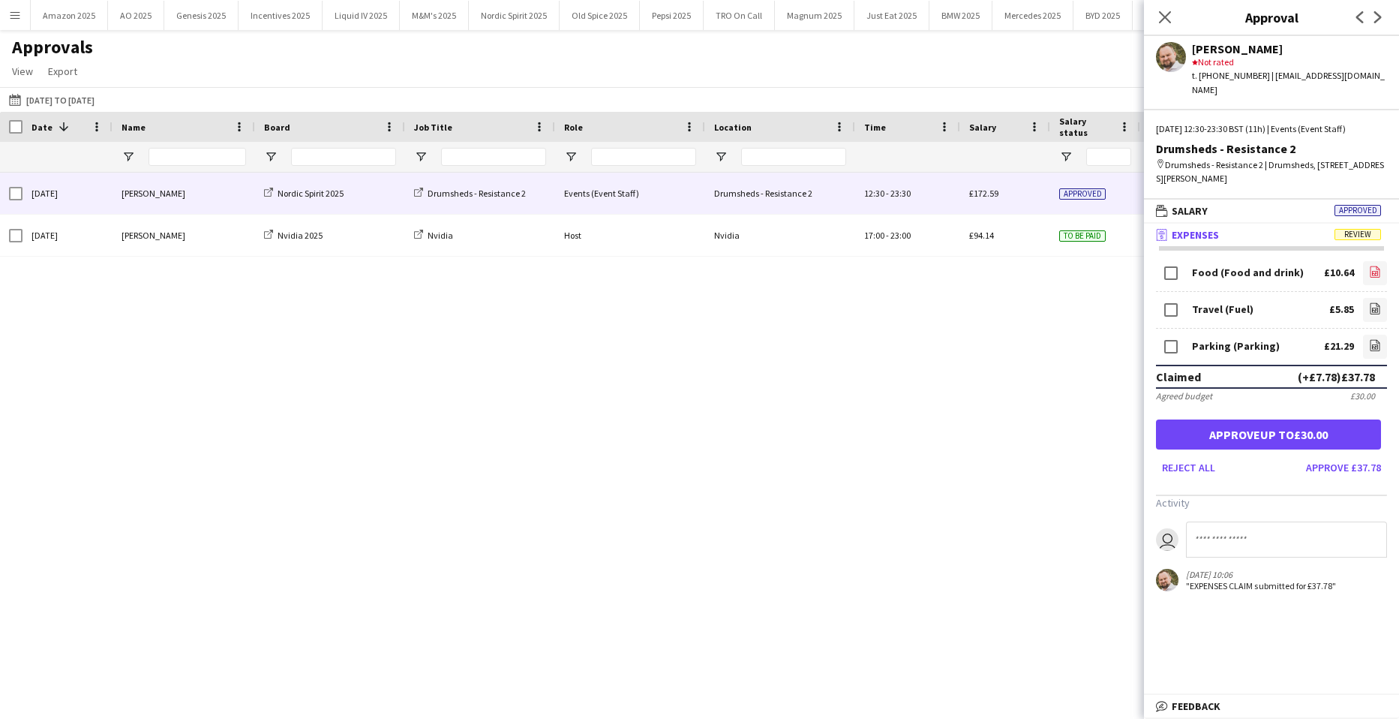
click at [1369, 266] on icon "file-image" at bounding box center [1375, 272] width 12 height 12
click at [1369, 302] on icon "file-image" at bounding box center [1375, 308] width 12 height 12
click at [1369, 340] on app-icon "file-image" at bounding box center [1375, 346] width 12 height 15
click at [1293, 423] on button "Approve up to £30.00" at bounding box center [1268, 434] width 225 height 30
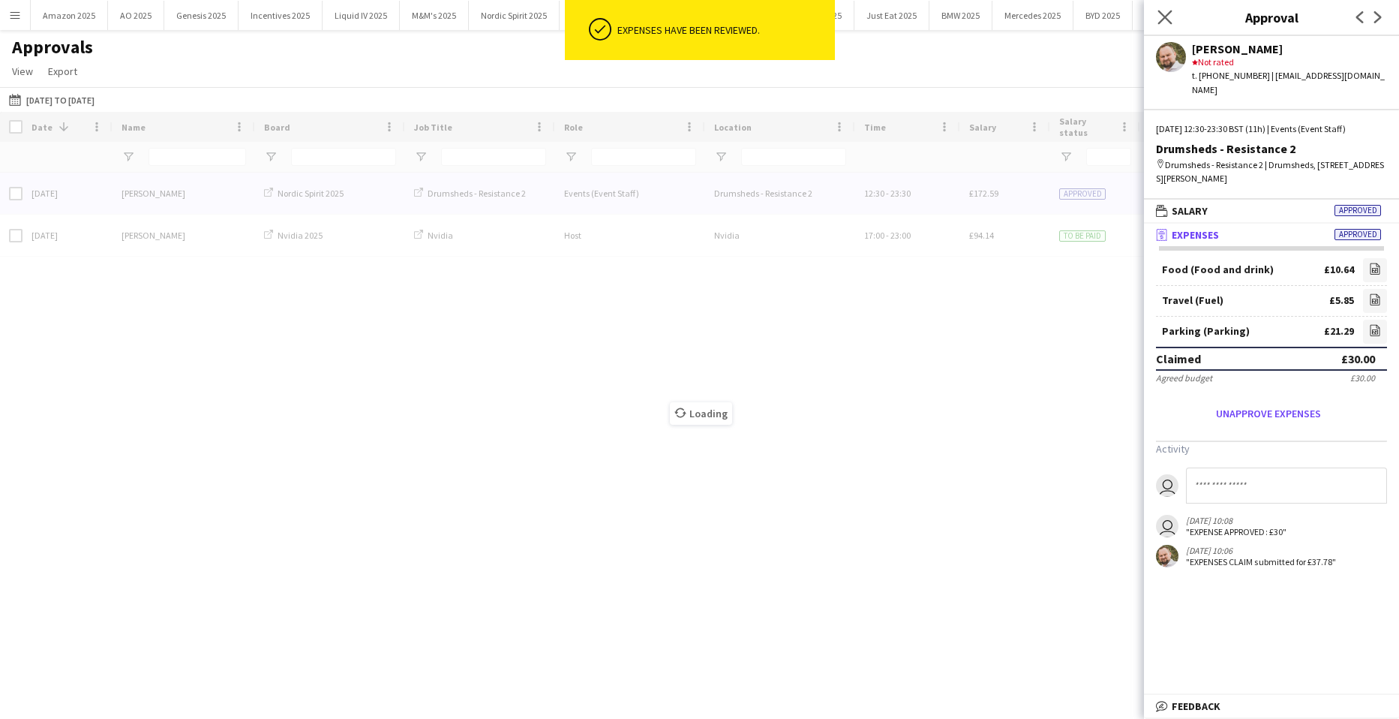
click at [1165, 25] on app-icon "Close pop-in" at bounding box center [1166, 18] width 22 height 22
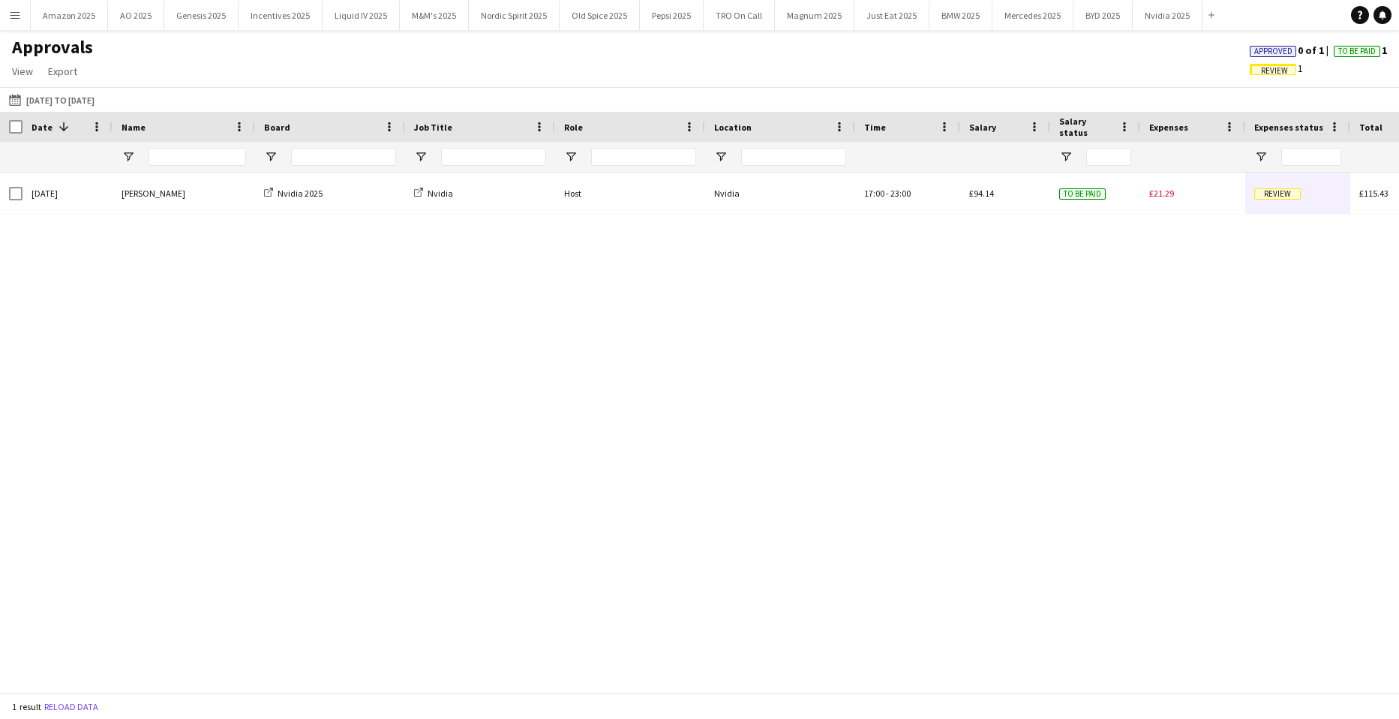
click at [1273, 52] on span "Approved" at bounding box center [1274, 52] width 38 height 10
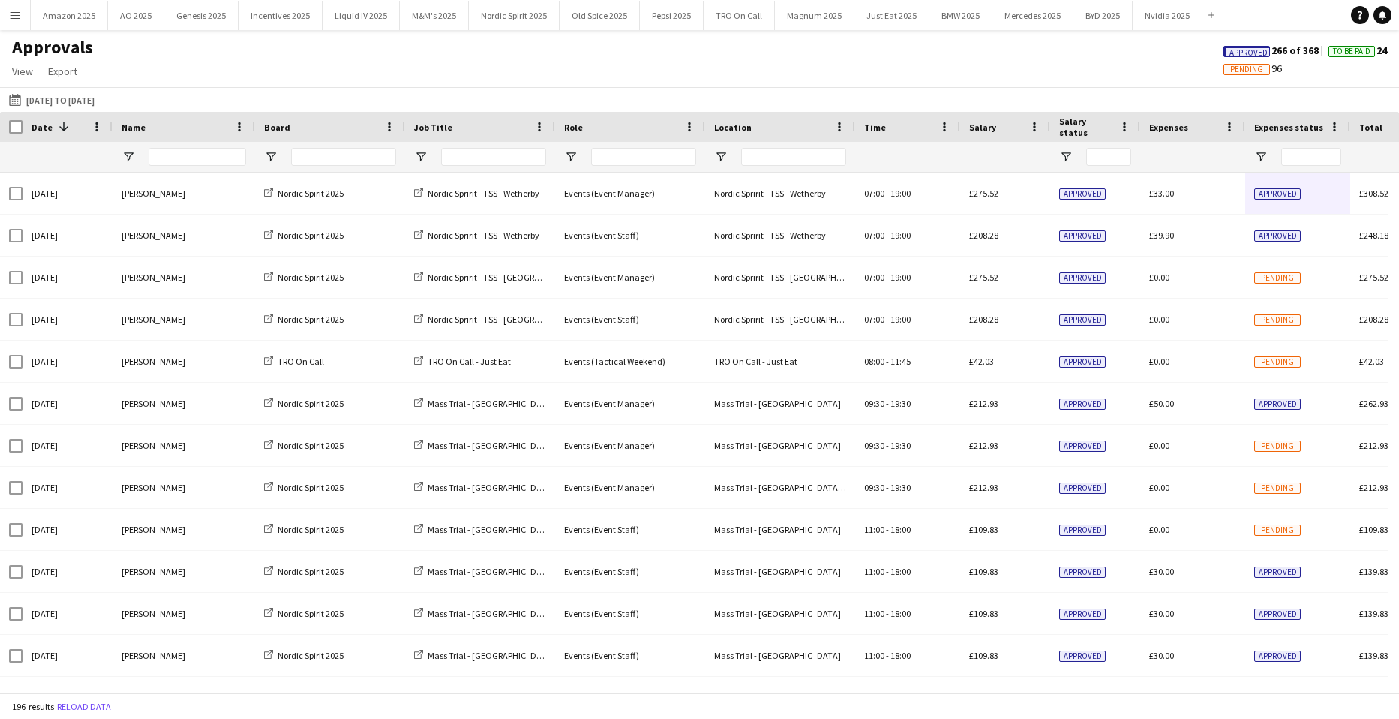
click at [1249, 51] on span "Approved" at bounding box center [1249, 53] width 38 height 10
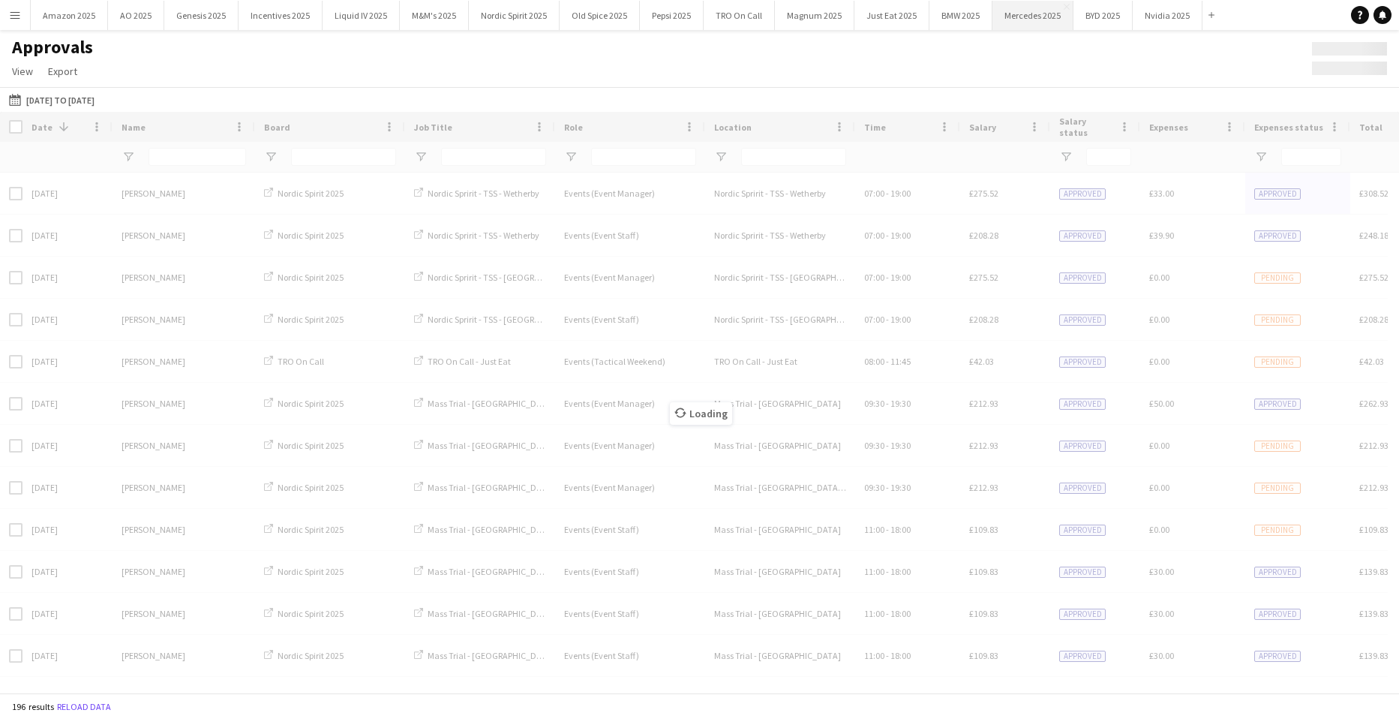
click at [0, 0] on app-icon "Close" at bounding box center [0, 0] width 0 height 0
click at [17, 17] on app-icon "Menu" at bounding box center [15, 15] width 12 height 12
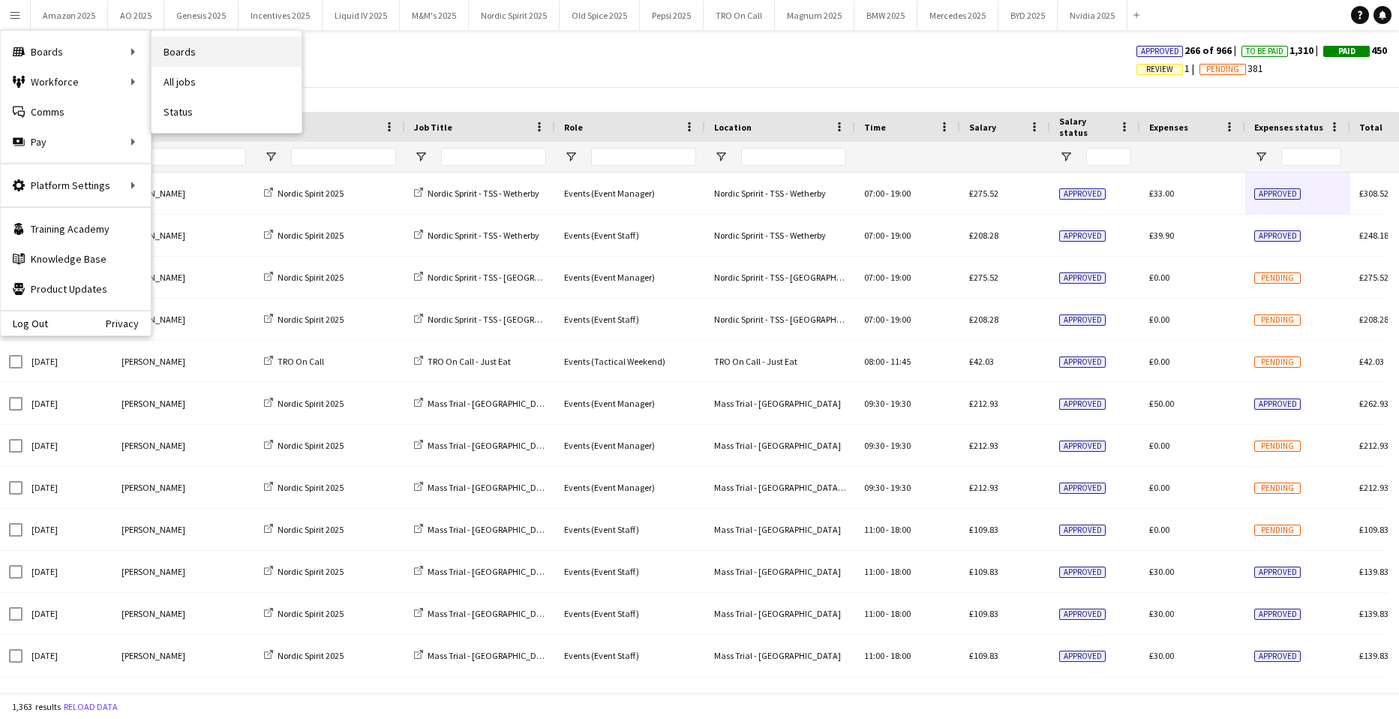
click at [173, 53] on link "Boards" at bounding box center [227, 52] width 150 height 30
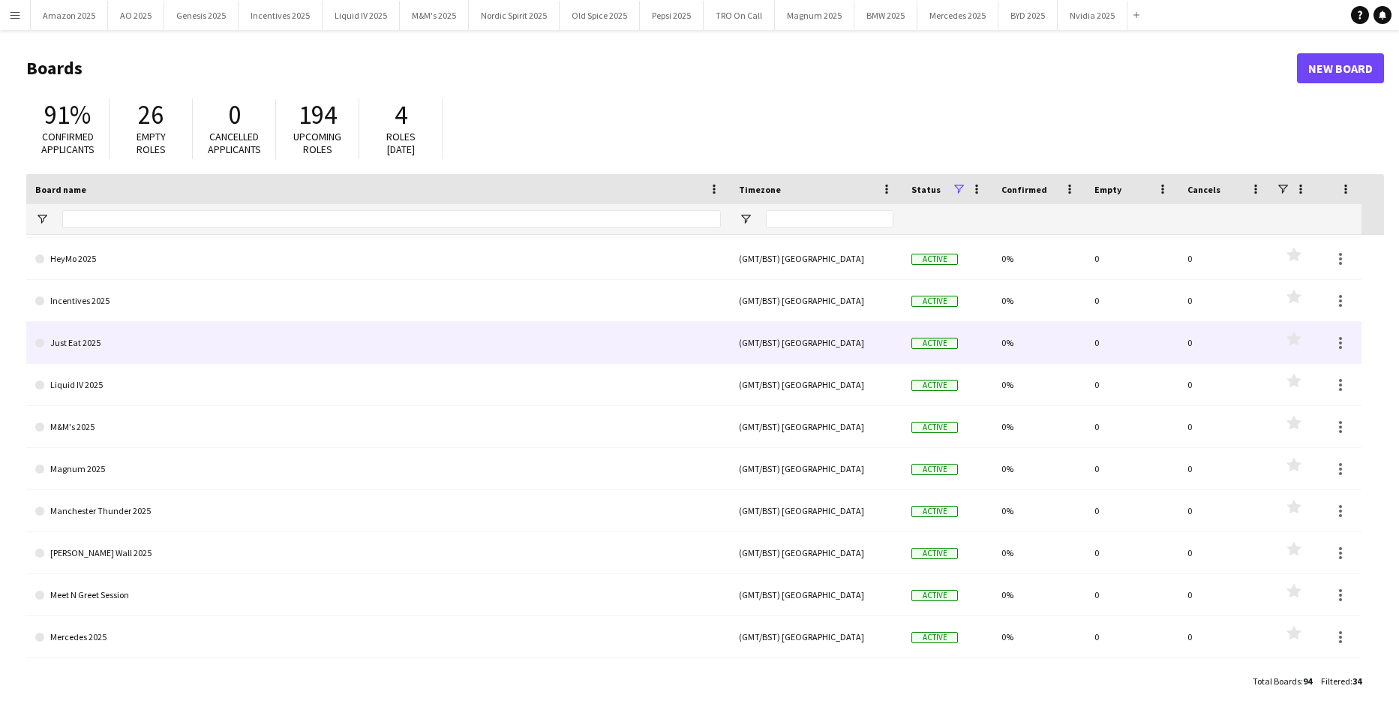
click at [75, 341] on link "Just Eat 2025" at bounding box center [378, 343] width 686 height 42
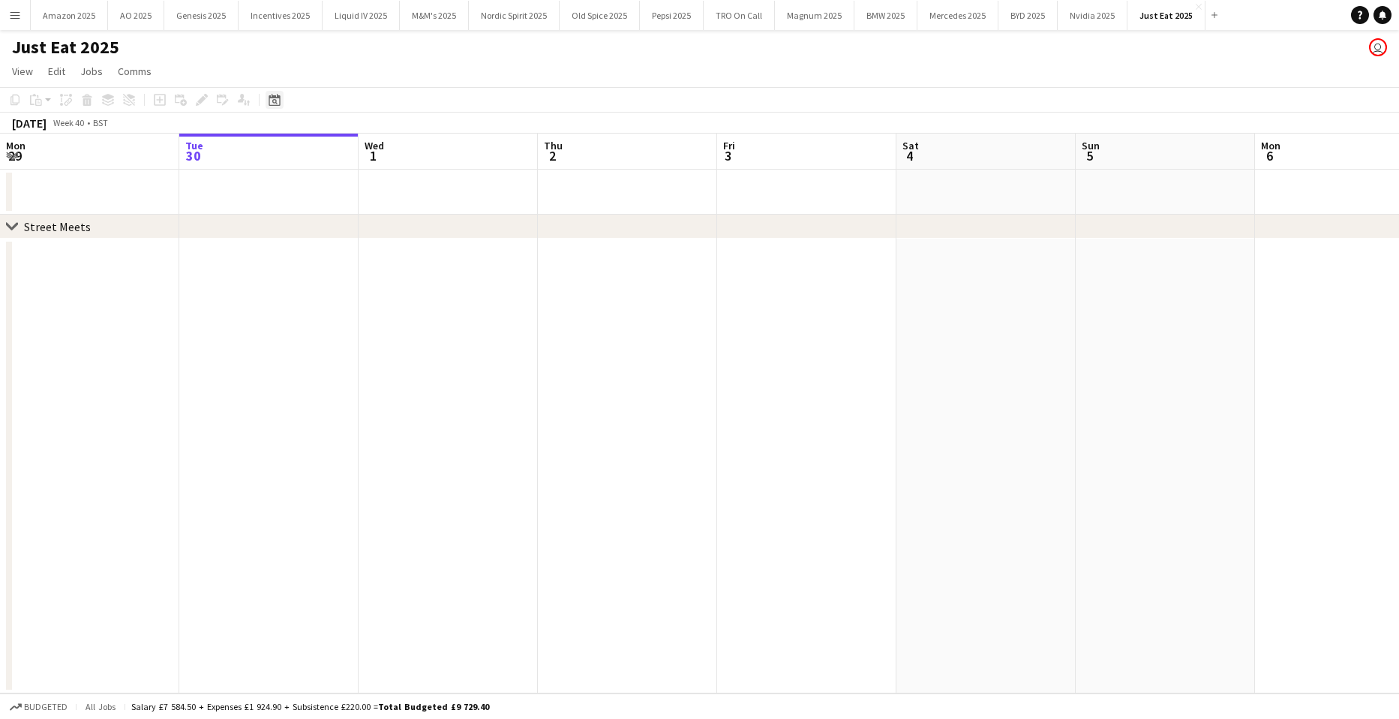
click at [272, 101] on icon "Date picker" at bounding box center [275, 100] width 12 height 12
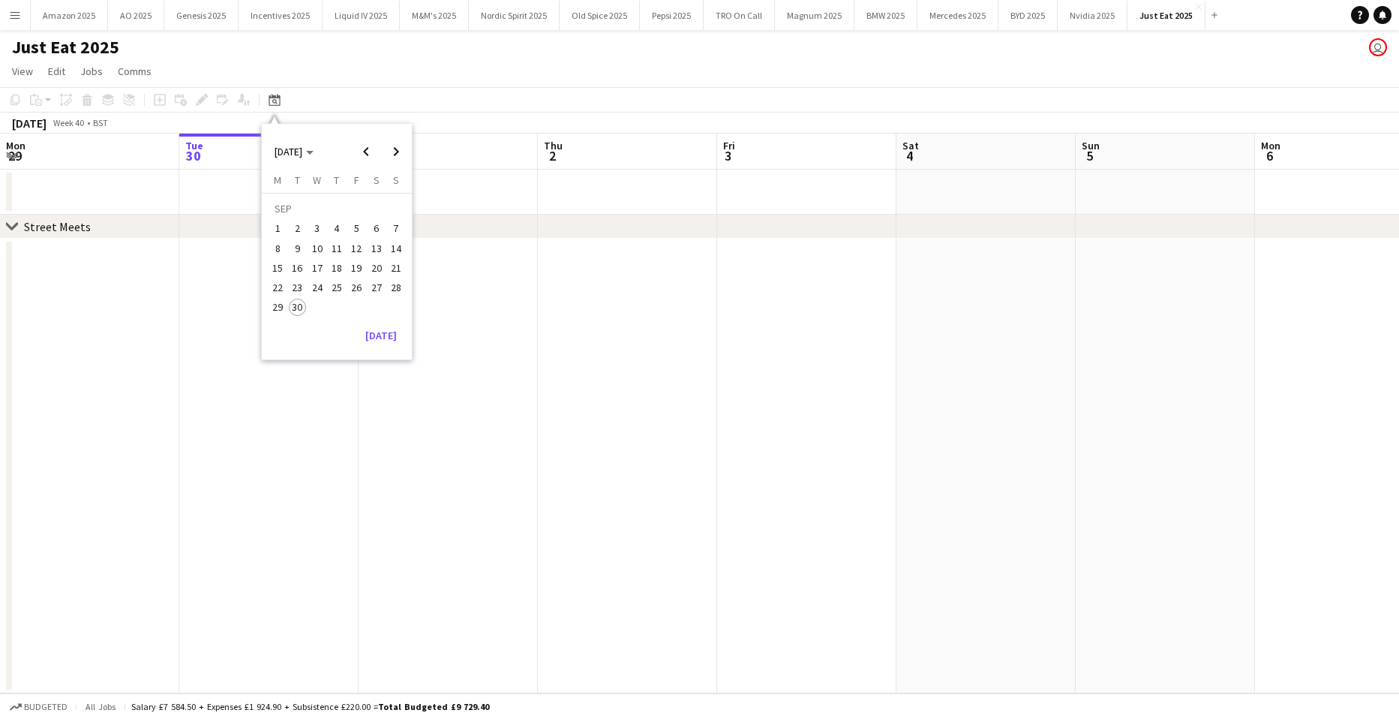
click at [302, 287] on span "23" at bounding box center [298, 287] width 18 height 18
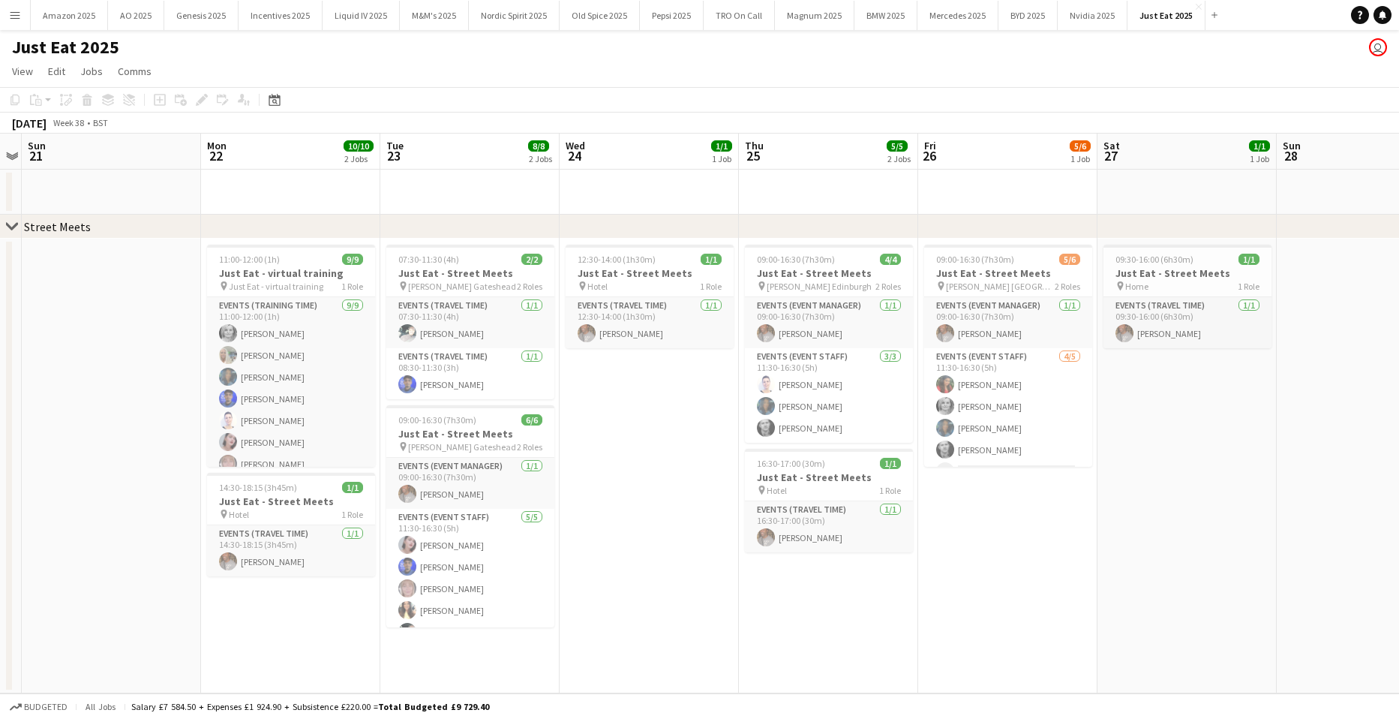
click at [17, 13] on app-icon "Menu" at bounding box center [15, 15] width 12 height 12
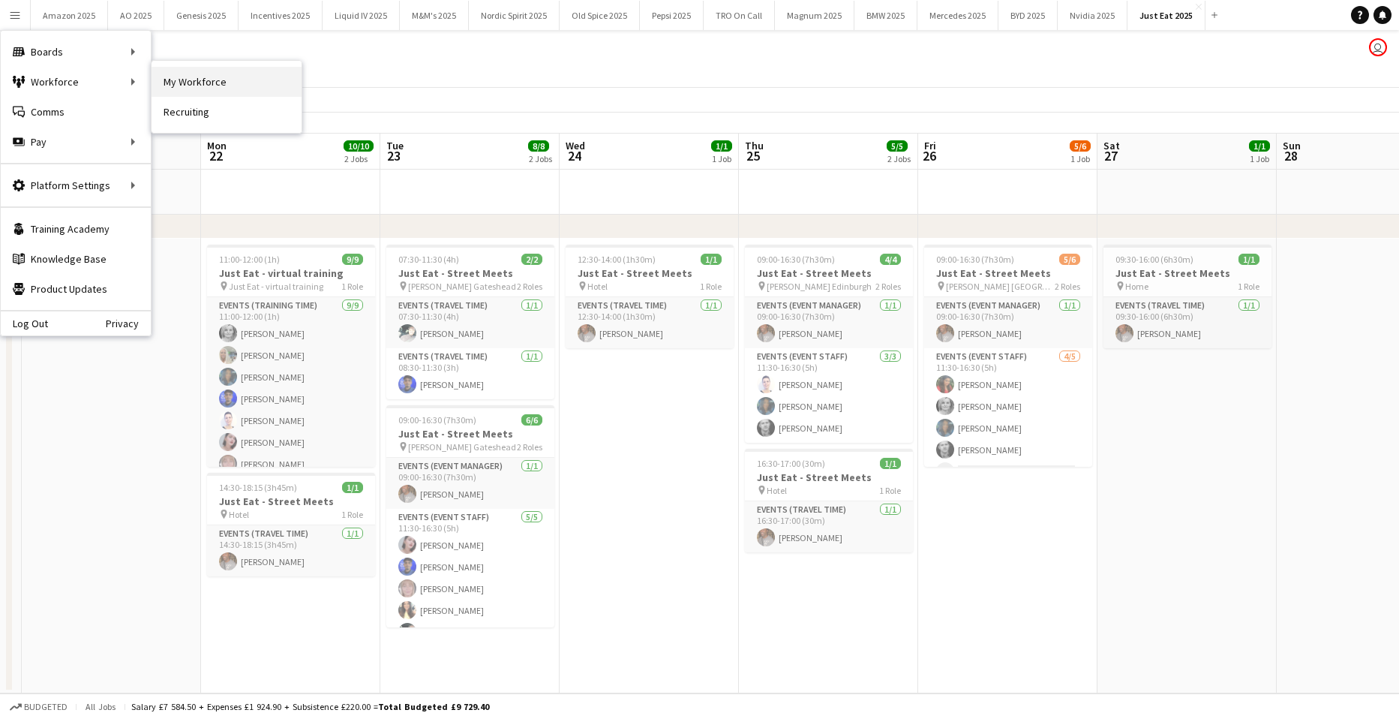
click at [172, 80] on link "My Workforce" at bounding box center [227, 82] width 150 height 30
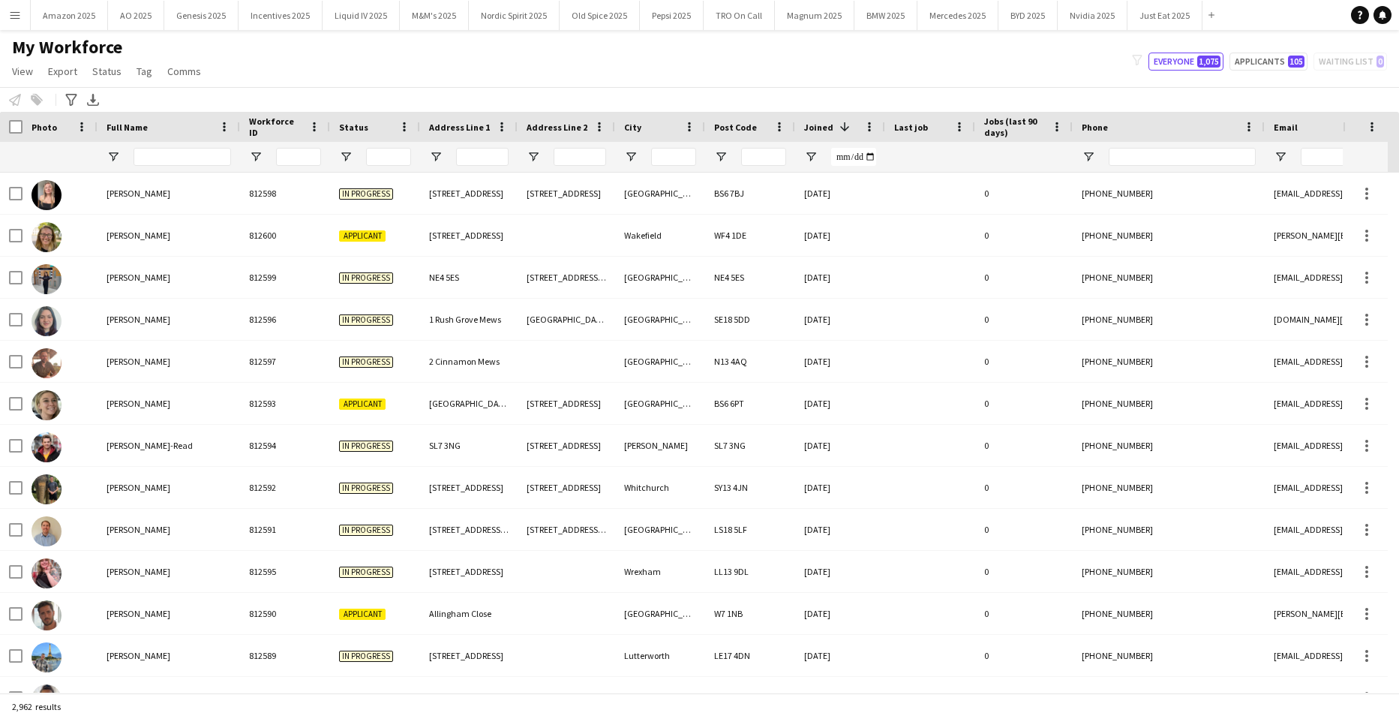
click at [170, 159] on input "Full Name Filter Input" at bounding box center [183, 157] width 98 height 18
click at [170, 157] on input "Full Name Filter Input" at bounding box center [183, 157] width 98 height 18
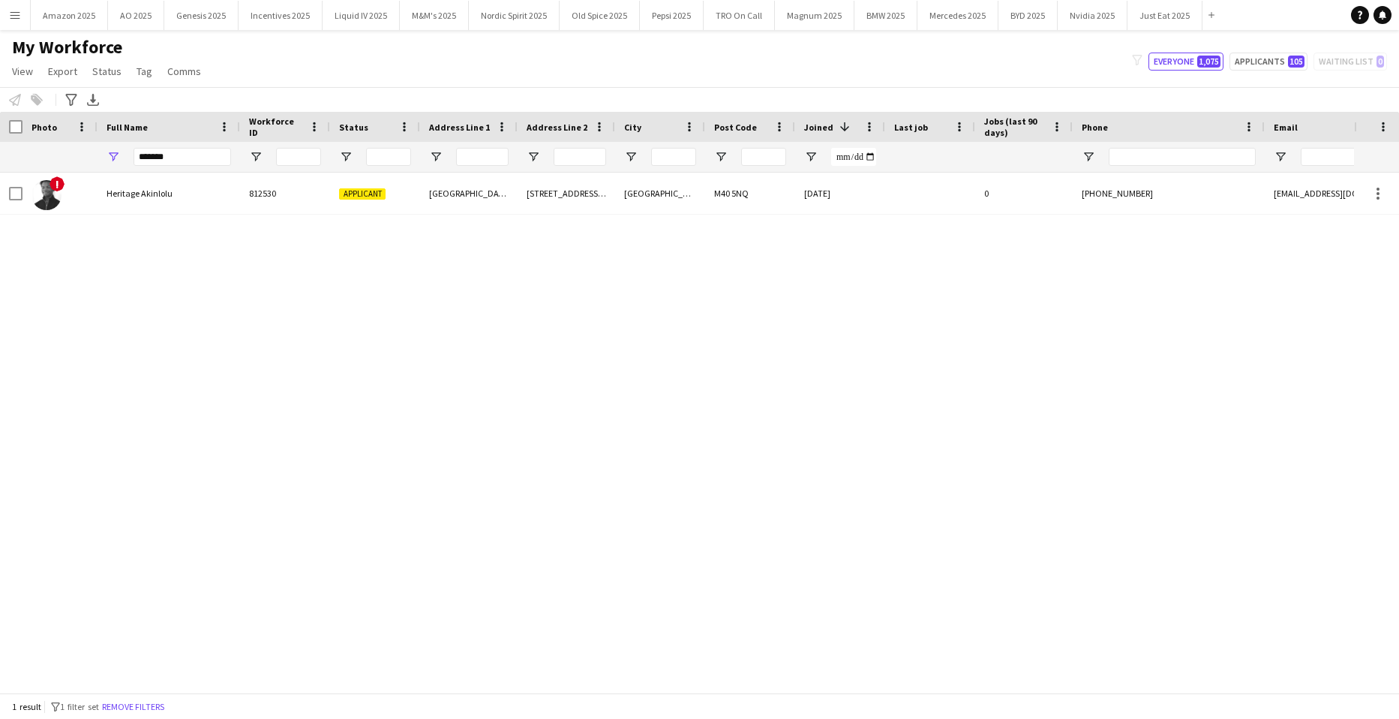
drag, startPoint x: 181, startPoint y: 159, endPoint x: 24, endPoint y: 161, distance: 156.8
click at [38, 161] on div "*******" at bounding box center [982, 157] width 1964 height 30
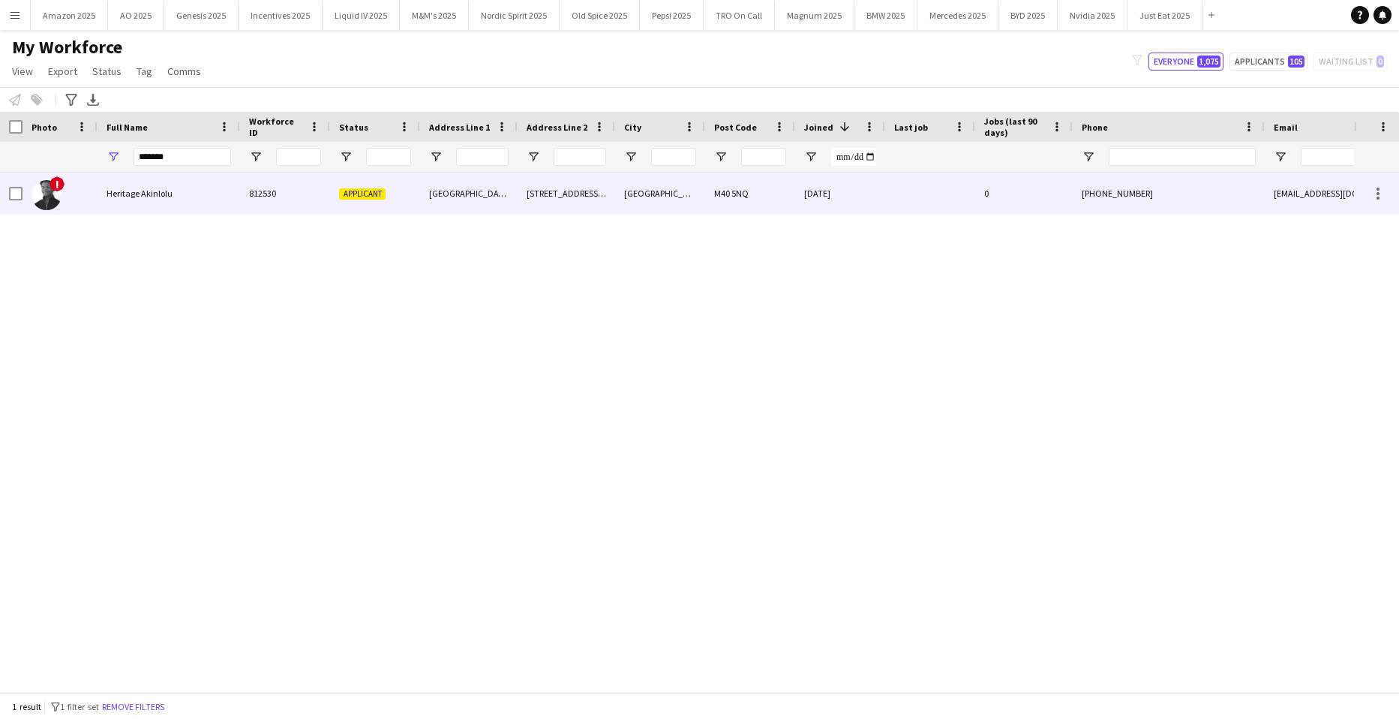
type input "*******"
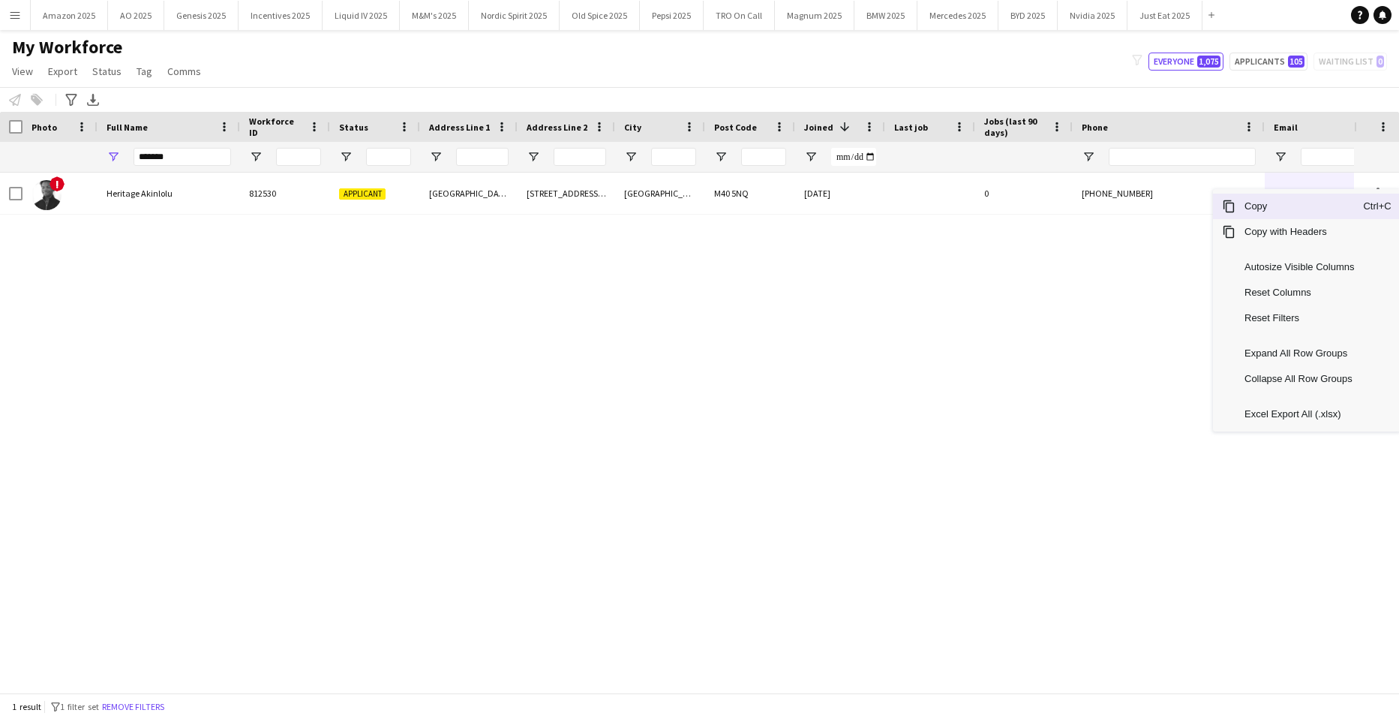
click at [1302, 214] on span "Copy" at bounding box center [1300, 207] width 128 height 26
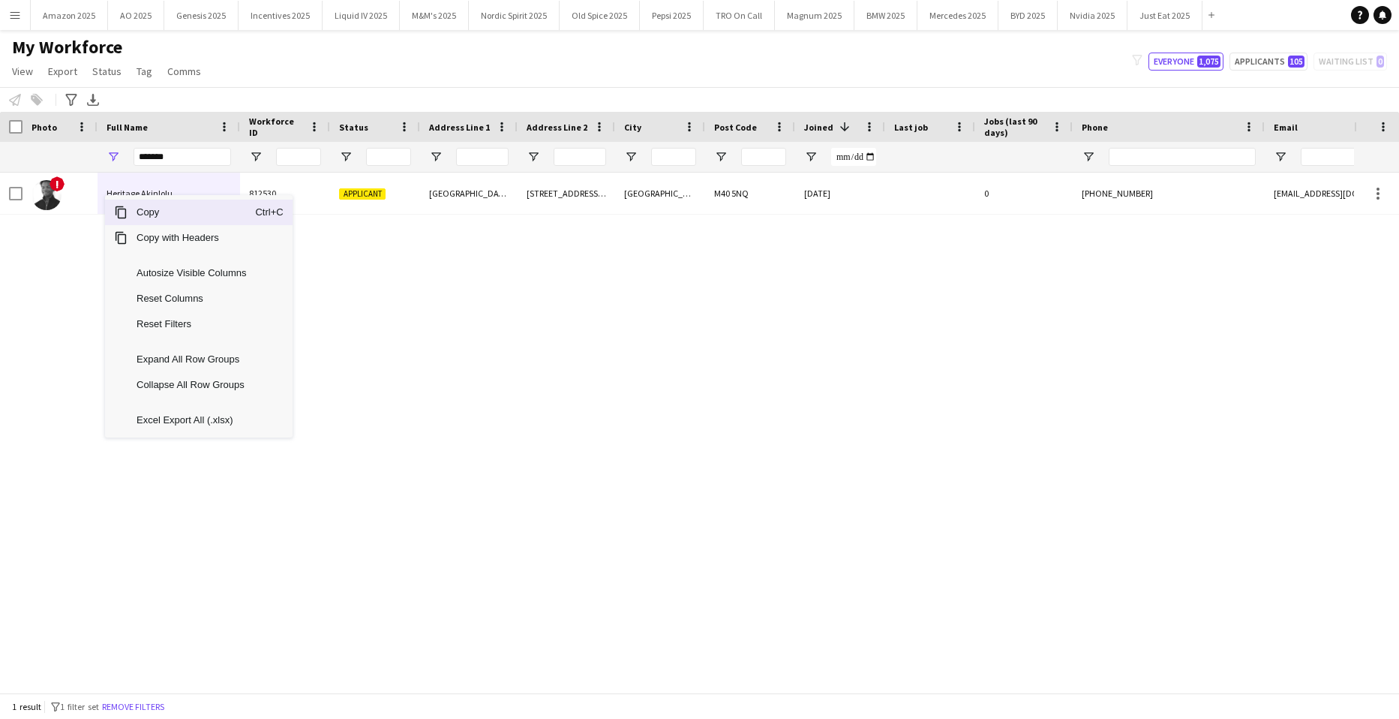
click at [145, 214] on span "Copy" at bounding box center [192, 213] width 128 height 26
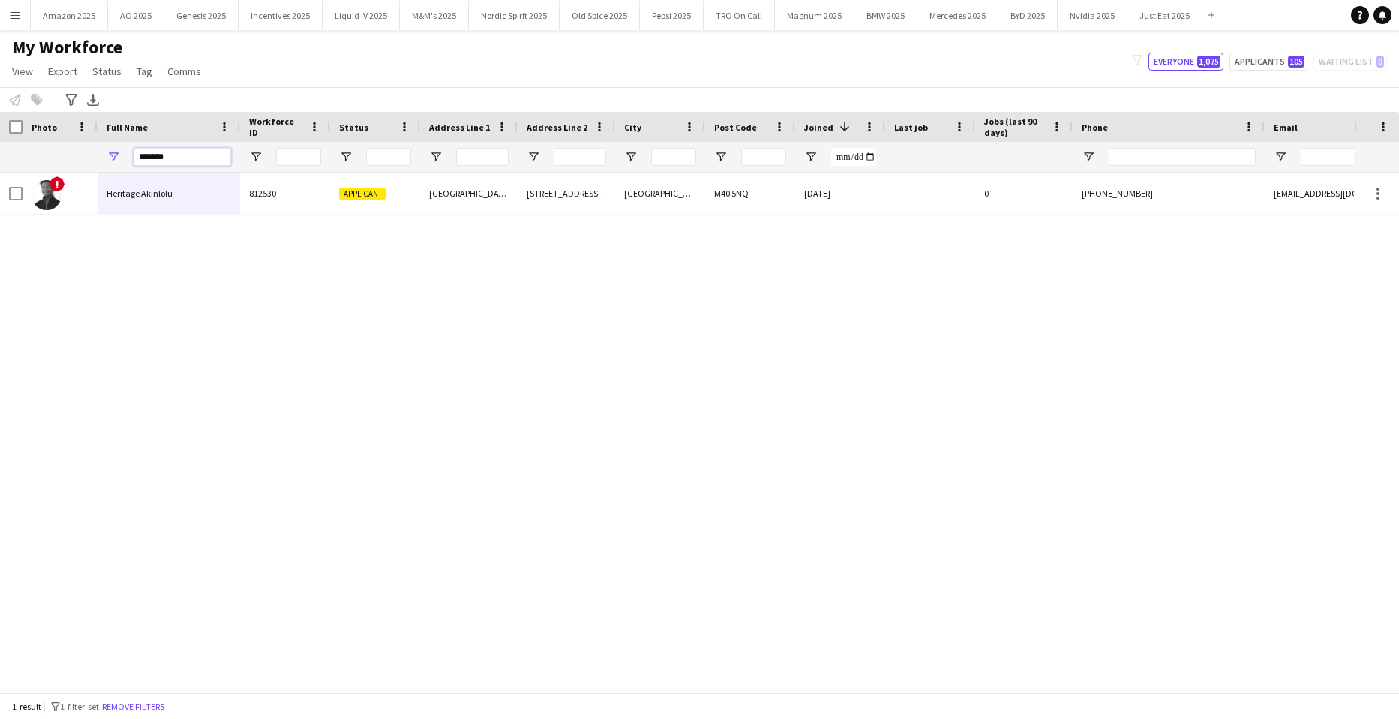
drag, startPoint x: 174, startPoint y: 161, endPoint x: -8, endPoint y: 167, distance: 182.4
click at [0, 167] on html "Menu Boards Boards Boards All jobs Status Workforce Workforce My Workforce Recr…" at bounding box center [699, 359] width 1399 height 719
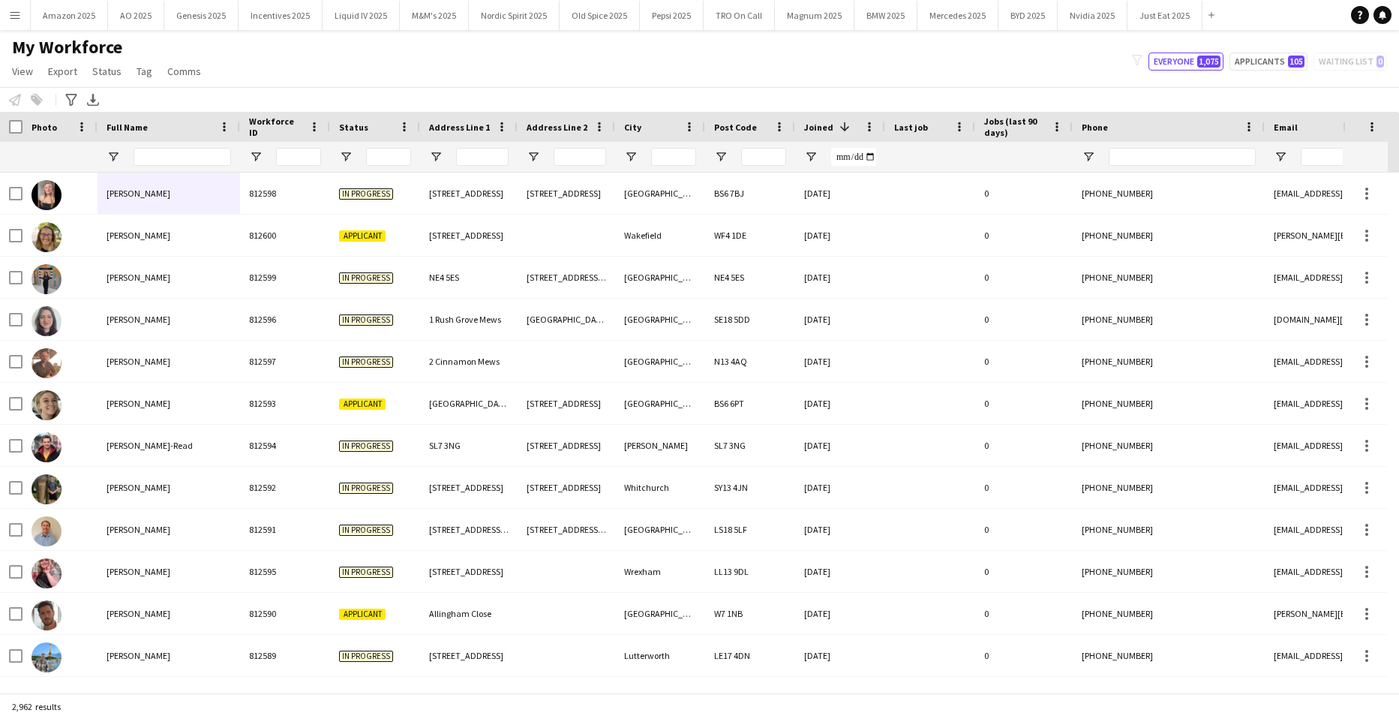
click at [5, 12] on button "Menu" at bounding box center [15, 15] width 30 height 30
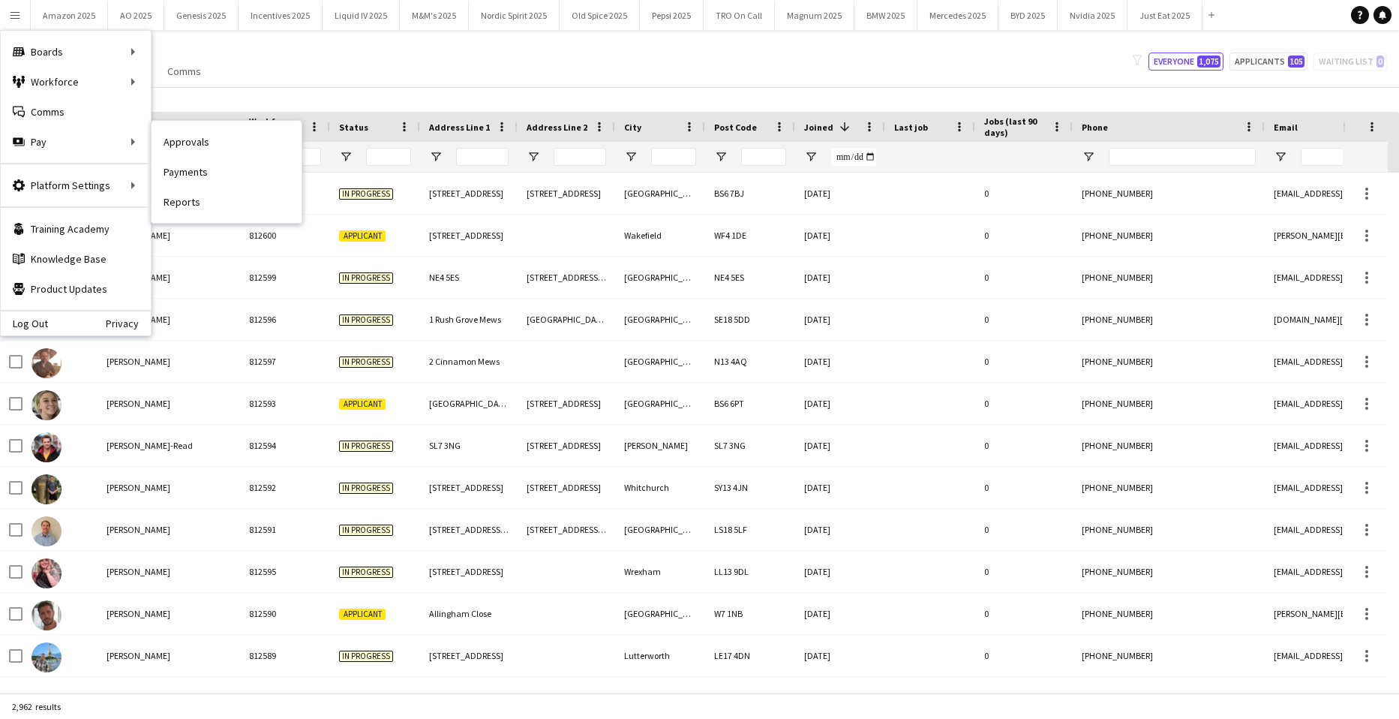
drag, startPoint x: 174, startPoint y: 138, endPoint x: 365, endPoint y: 131, distance: 190.7
click at [175, 138] on link "Approvals" at bounding box center [227, 142] width 150 height 30
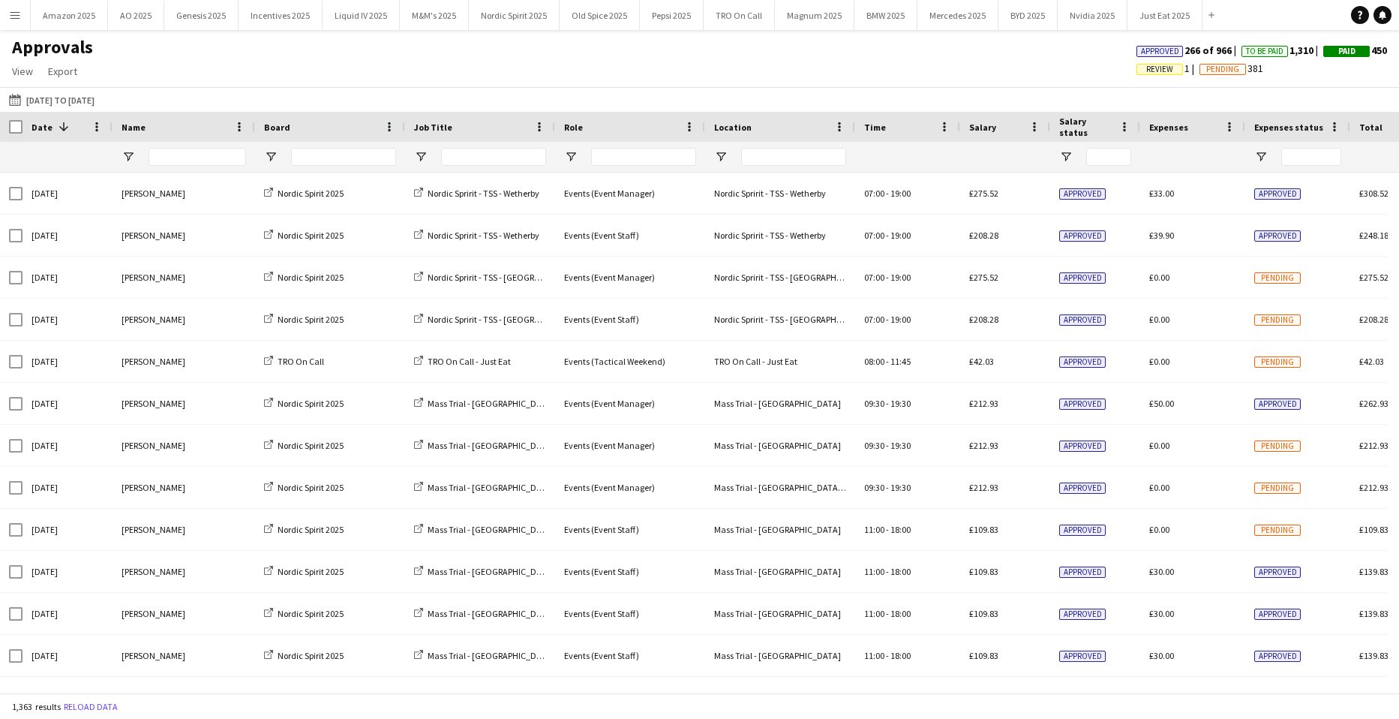
click at [11, 14] on app-icon "Menu" at bounding box center [15, 15] width 12 height 12
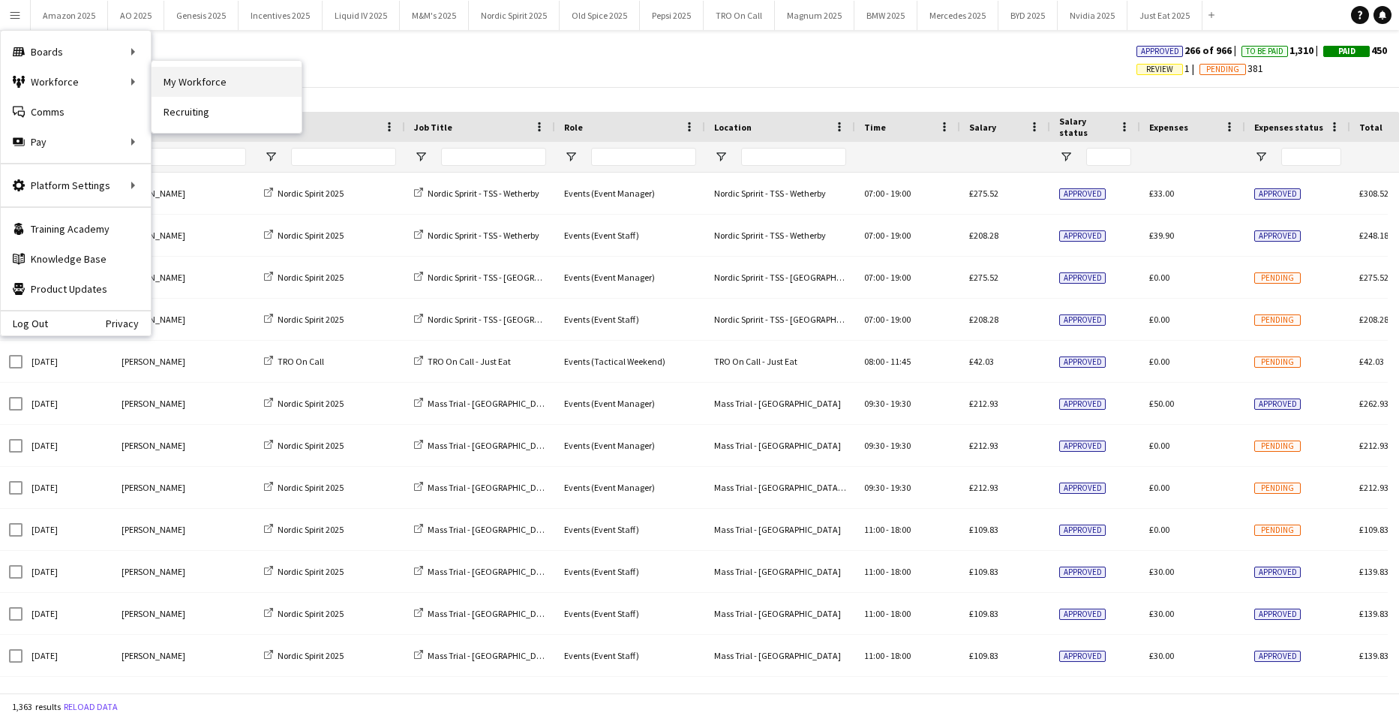
click at [185, 75] on link "My Workforce" at bounding box center [227, 82] width 150 height 30
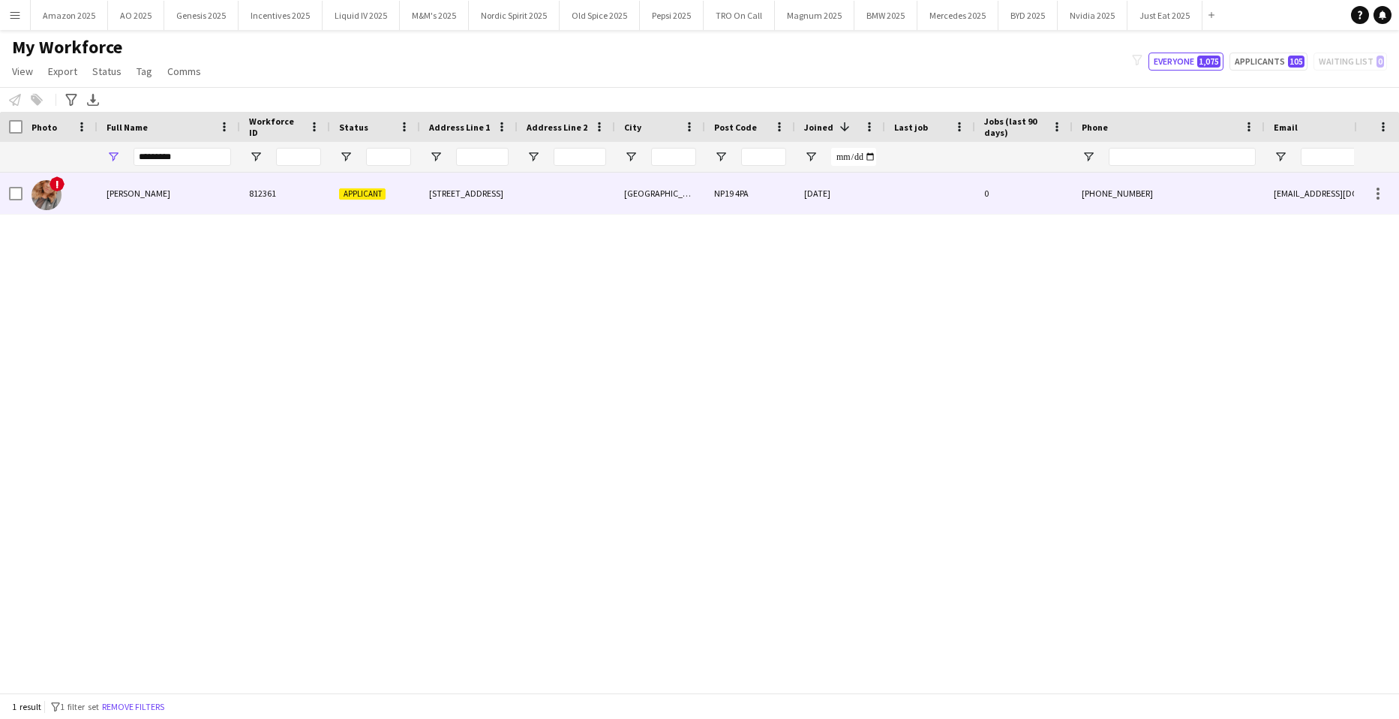
click at [119, 200] on div "Lucy Jackson" at bounding box center [169, 193] width 143 height 41
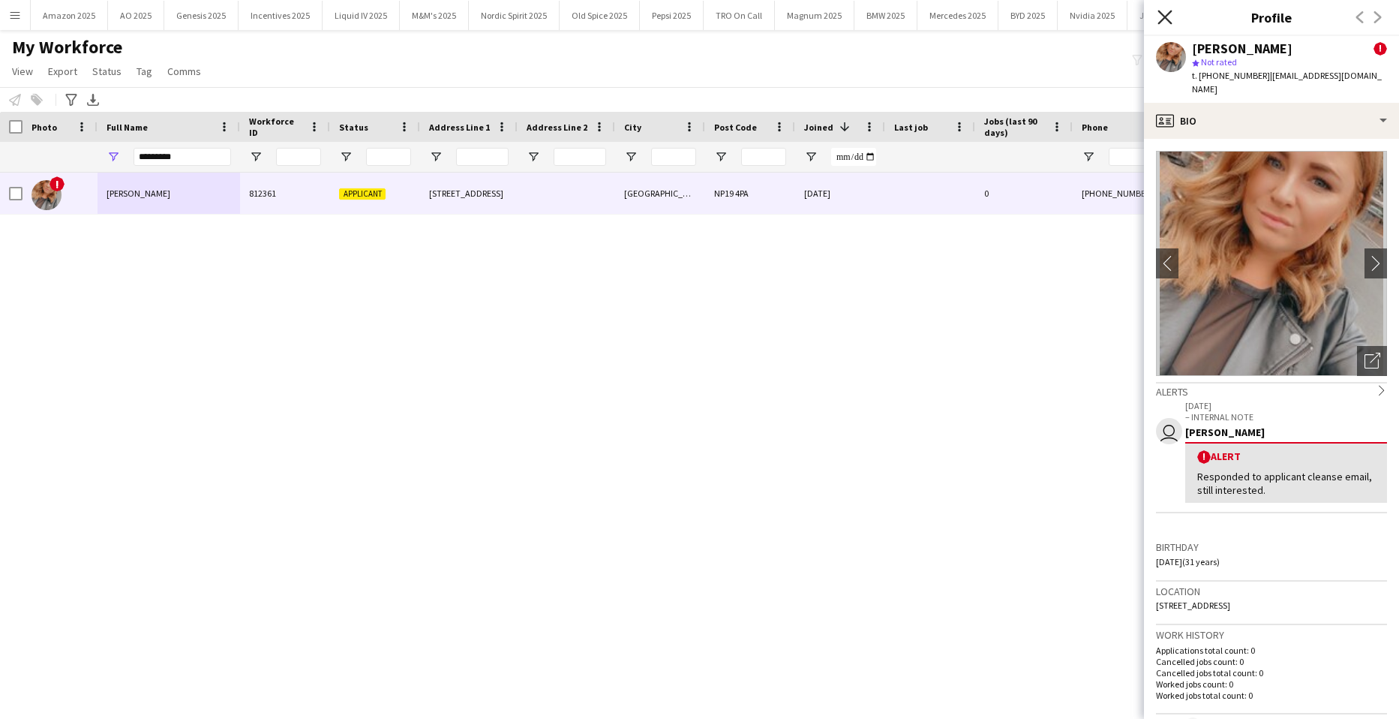
click at [1166, 20] on icon "Close pop-in" at bounding box center [1165, 17] width 14 height 14
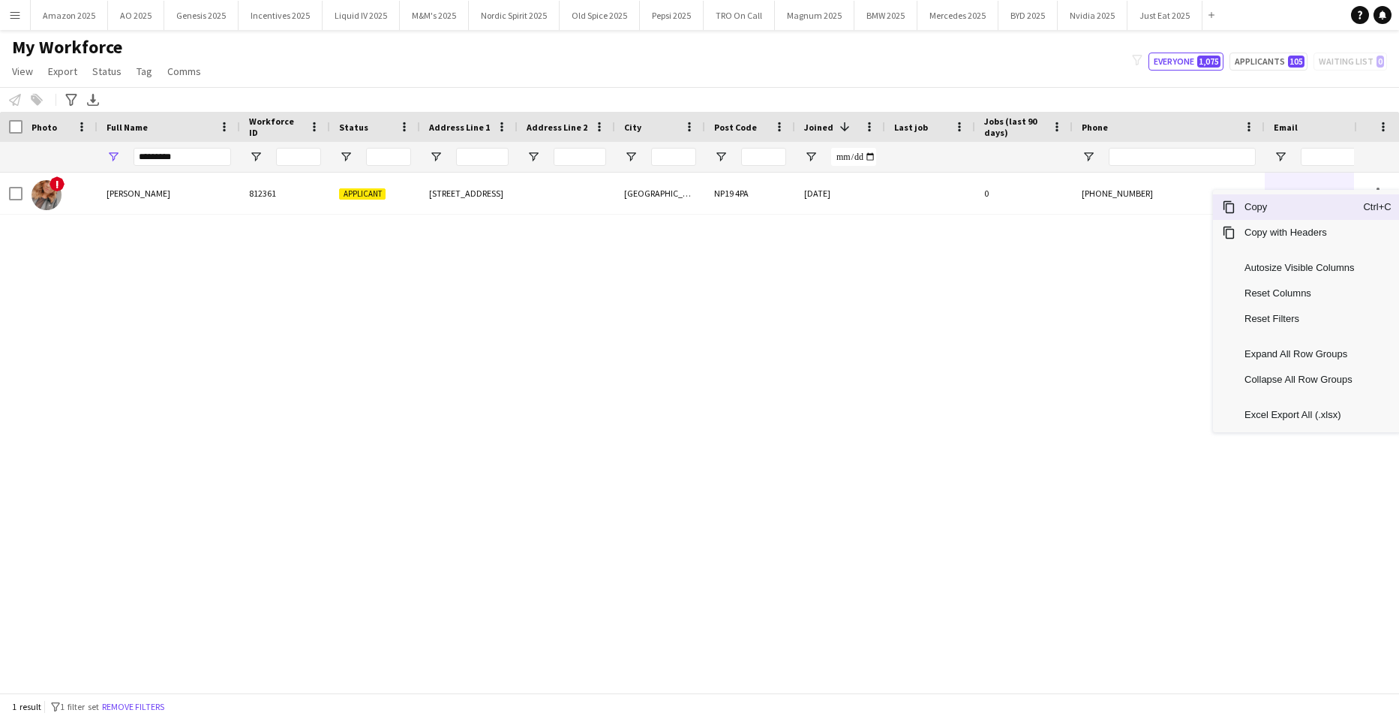
click at [1324, 213] on span "Copy" at bounding box center [1300, 207] width 128 height 26
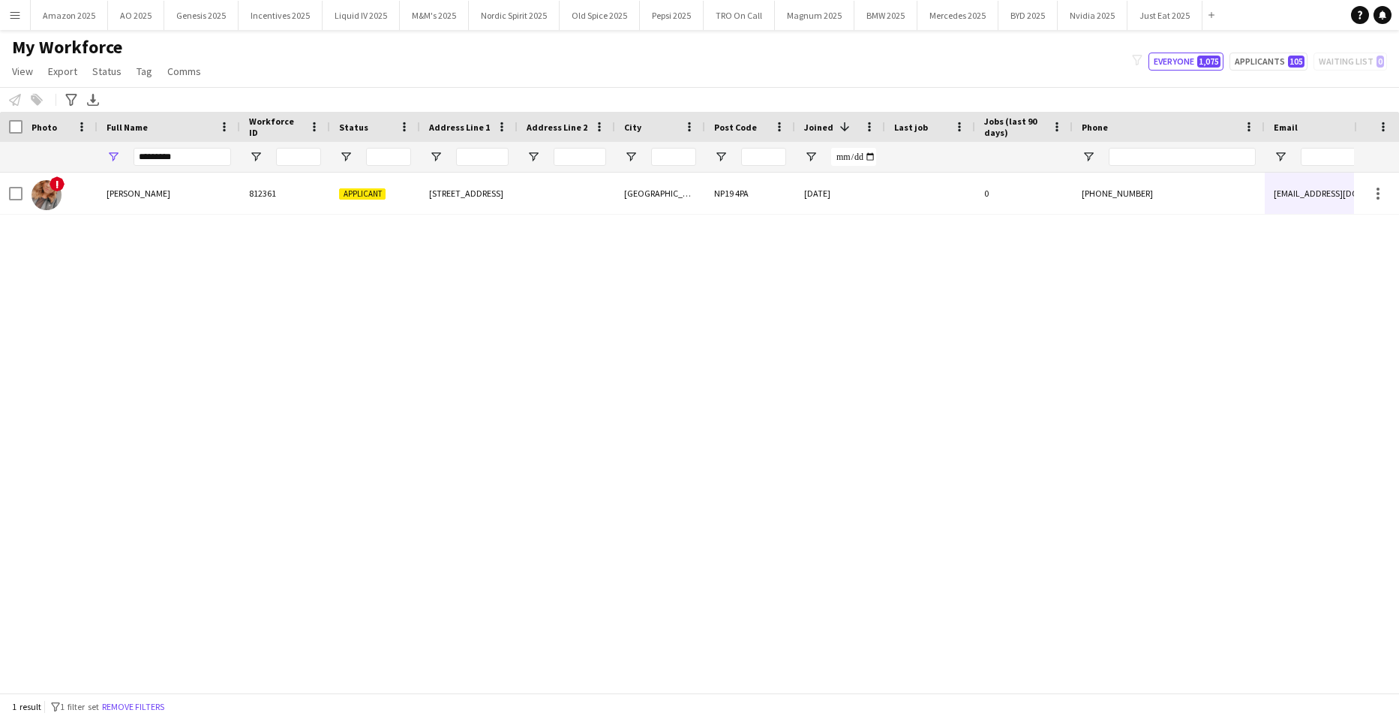
drag, startPoint x: 1232, startPoint y: 335, endPoint x: 556, endPoint y: 227, distance: 684.7
click at [1232, 335] on div "! Lucy Jackson 812361 Applicant 33 Fosse Road Newport NP19 4PA 11-05-2025 0 +44…" at bounding box center [677, 427] width 1354 height 509
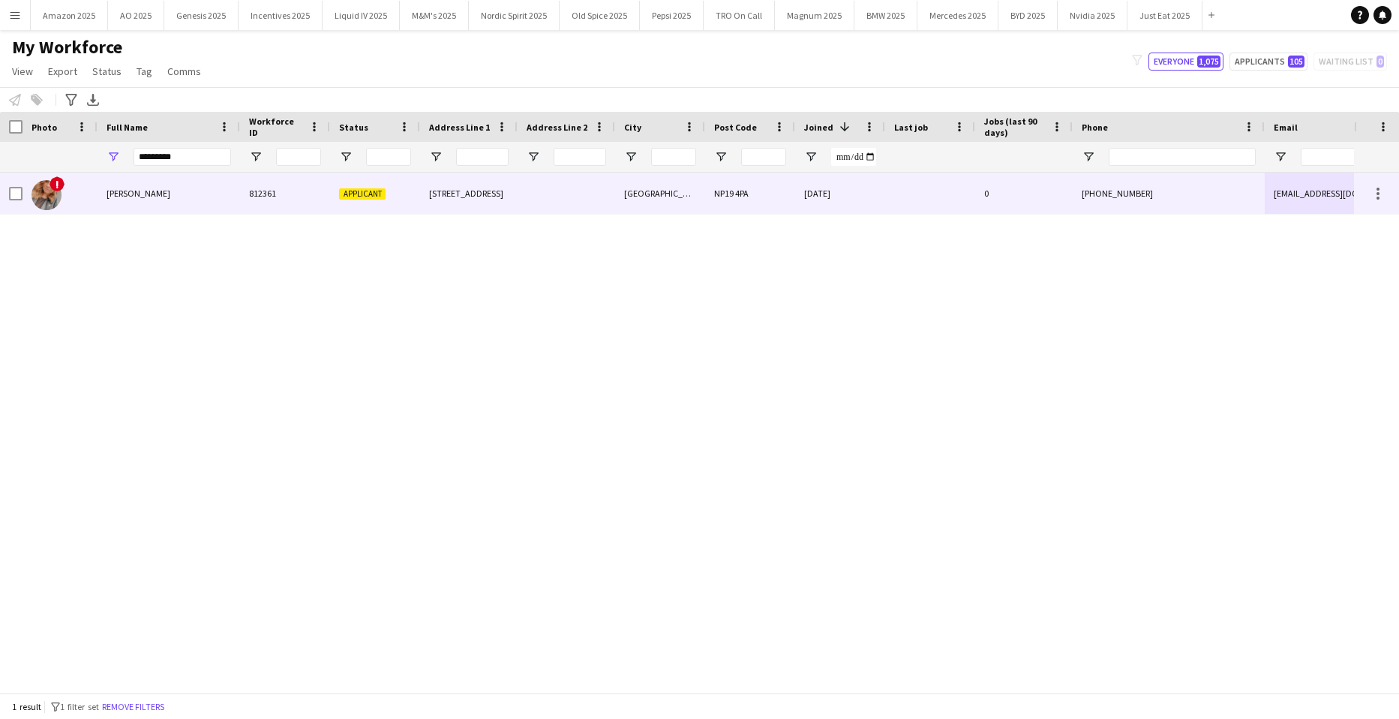
click at [158, 195] on div "Lucy Jackson" at bounding box center [169, 193] width 143 height 41
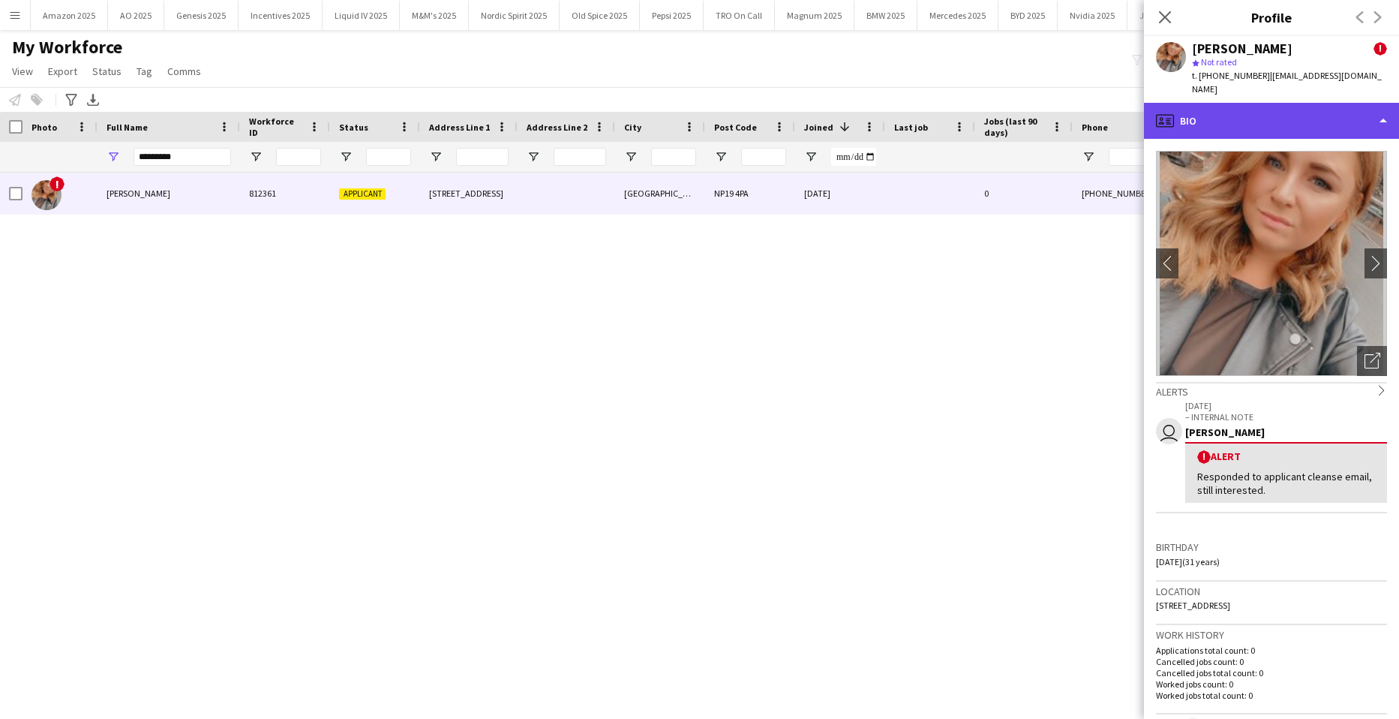
click at [1297, 116] on div "profile Bio" at bounding box center [1271, 121] width 255 height 36
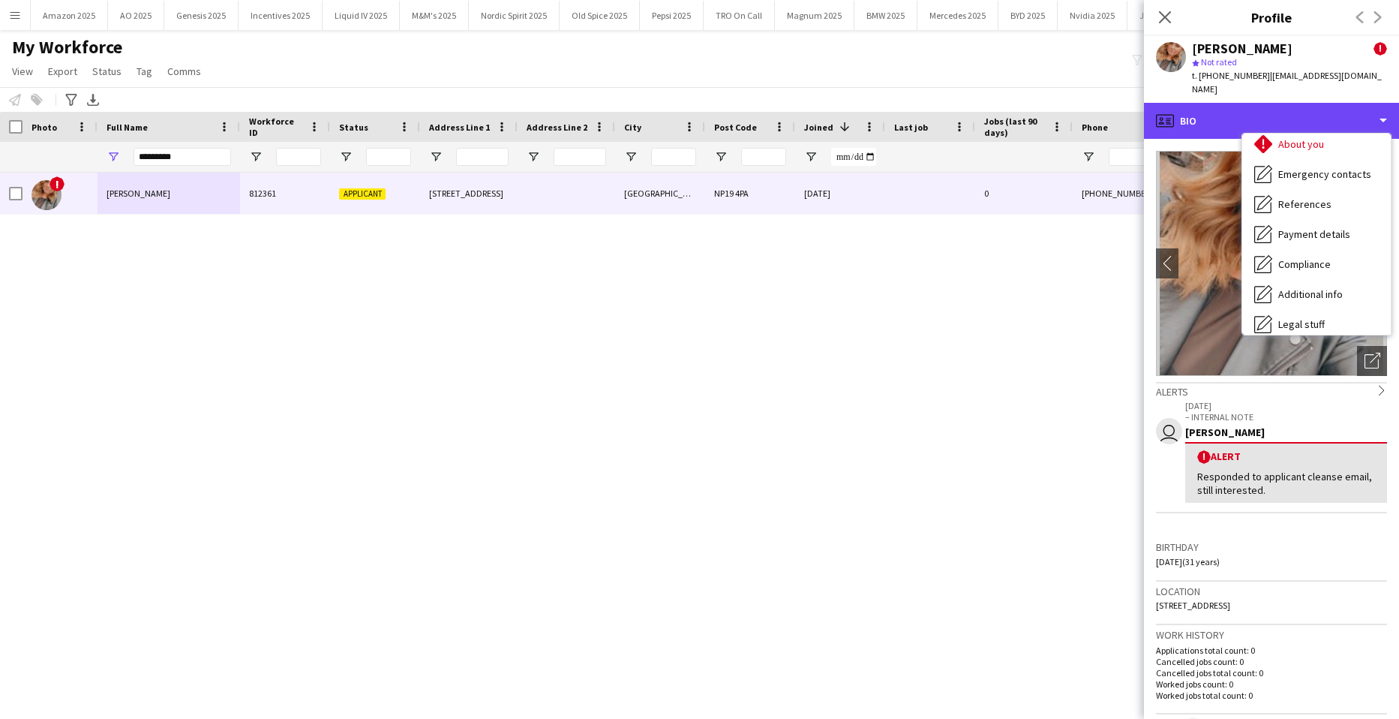
scroll to position [201, 0]
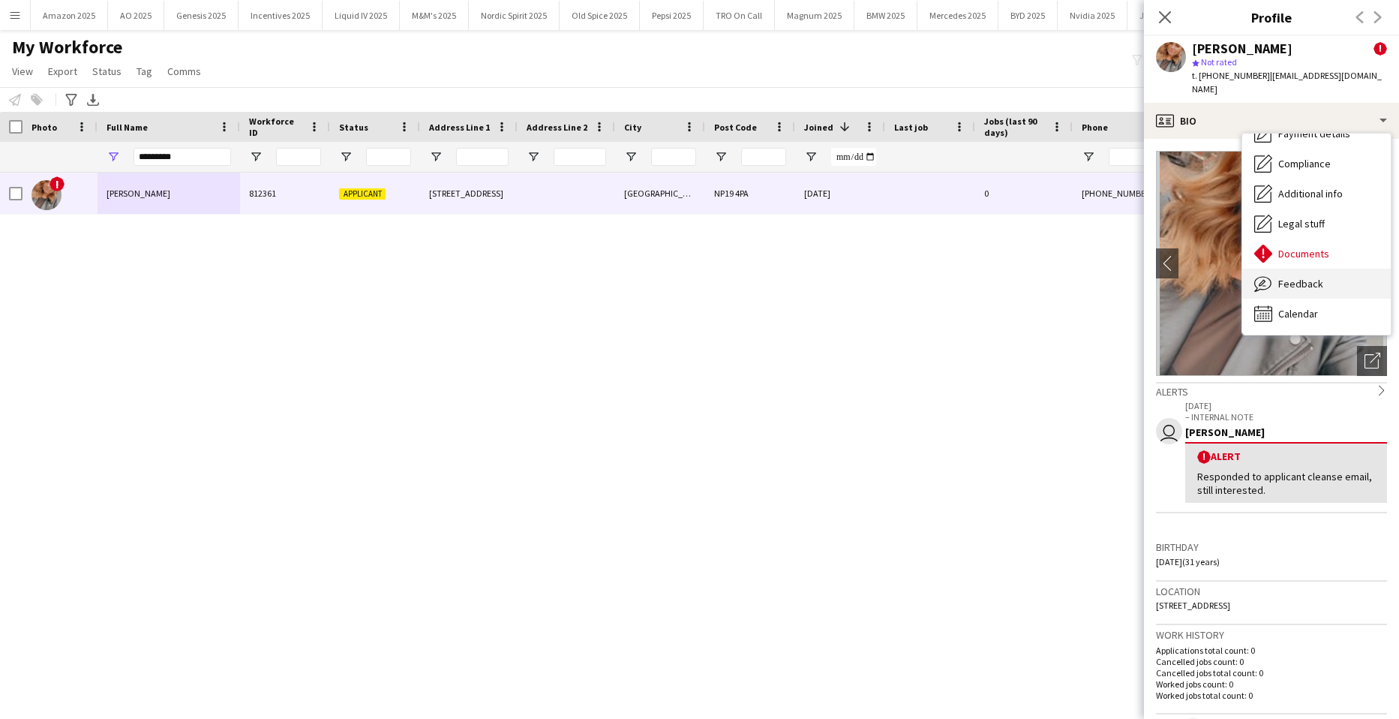
click at [1324, 270] on div "Feedback Feedback" at bounding box center [1317, 284] width 149 height 30
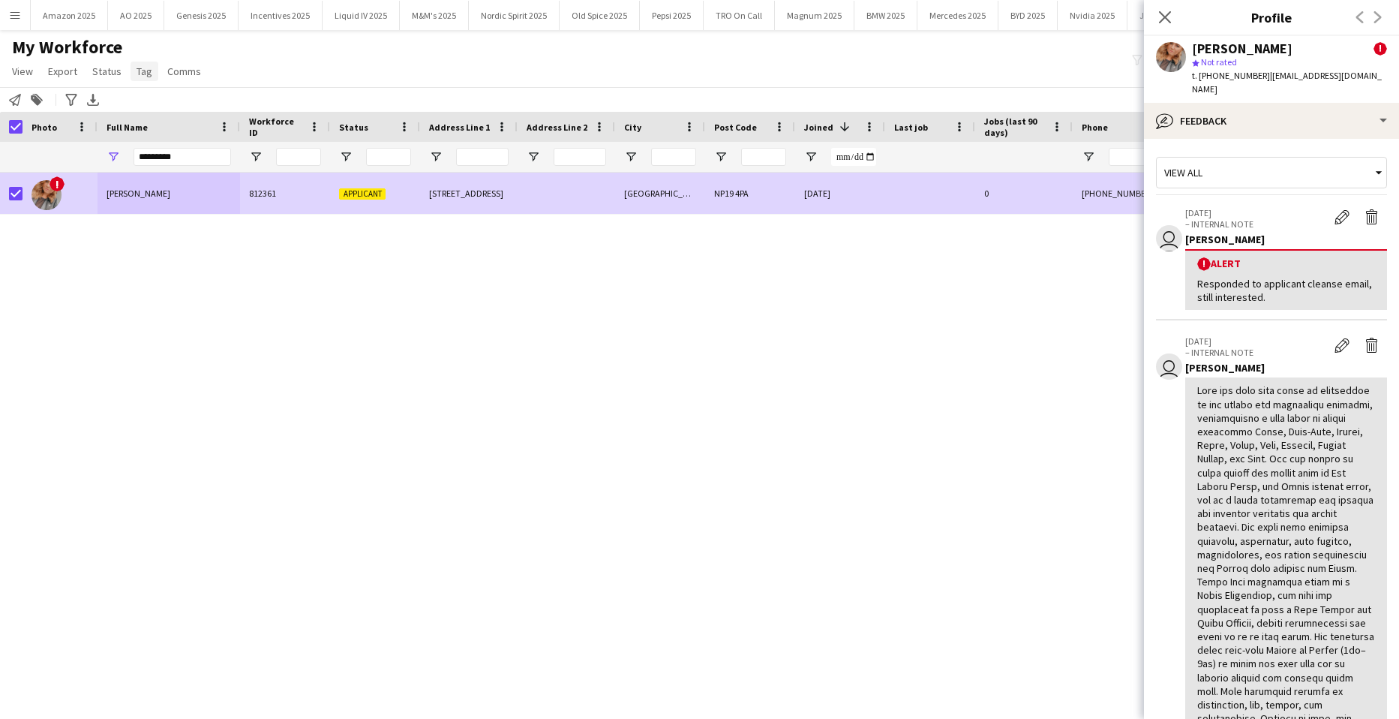
click at [140, 70] on span "Tag" at bounding box center [145, 72] width 16 height 14
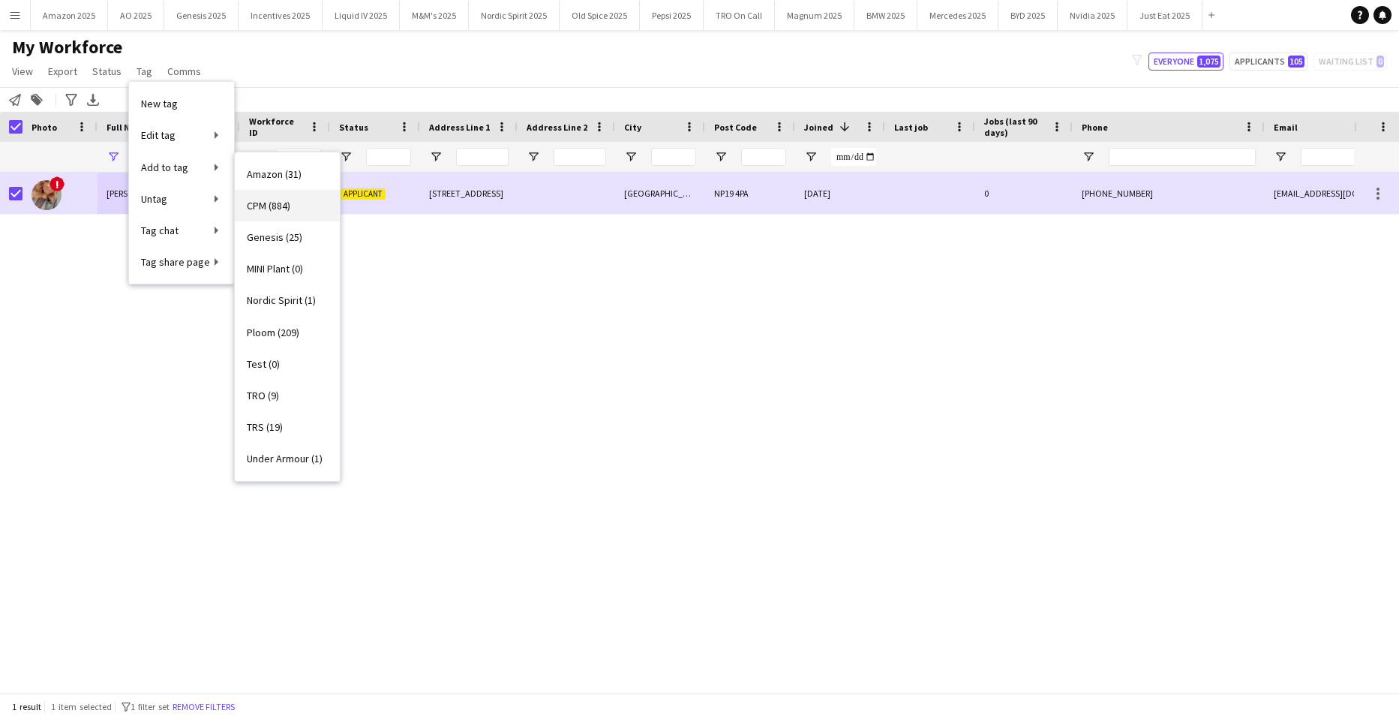
click at [267, 202] on span "CPM (884)" at bounding box center [269, 206] width 44 height 14
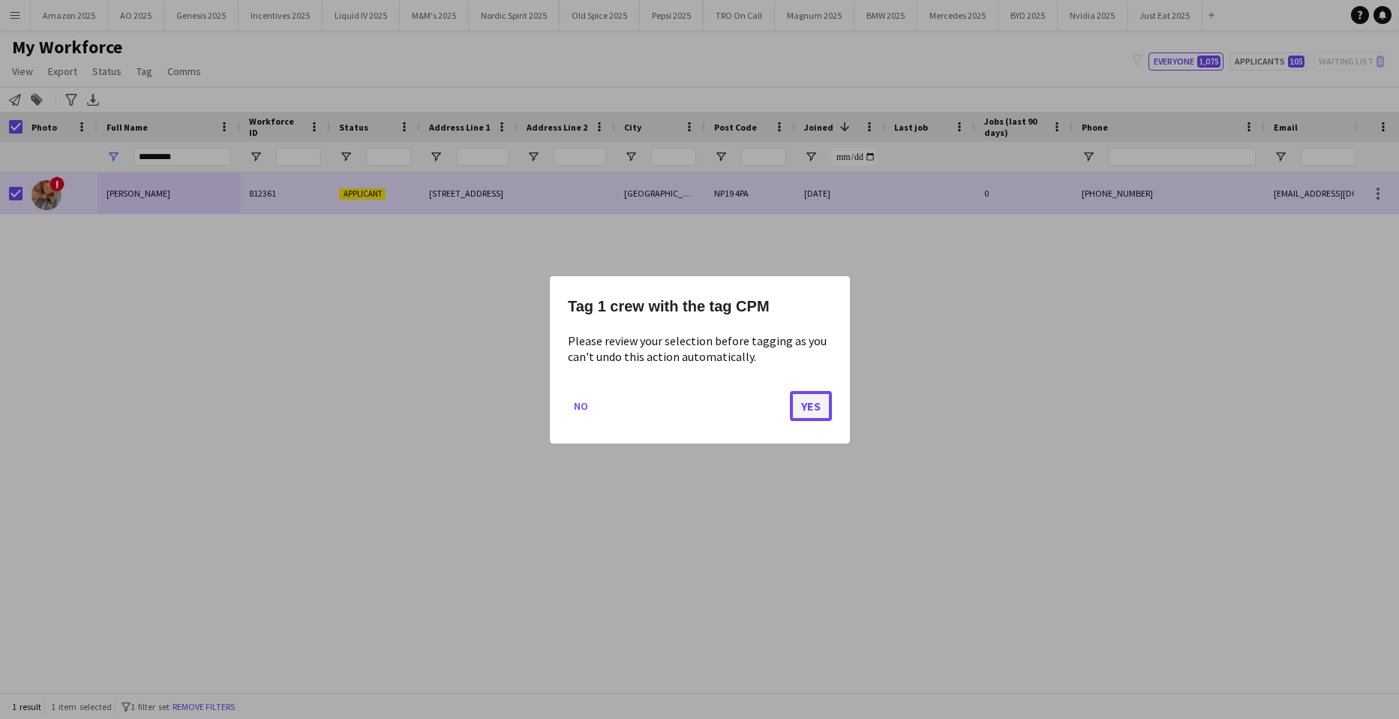
click at [828, 403] on button "Yes" at bounding box center [811, 405] width 42 height 30
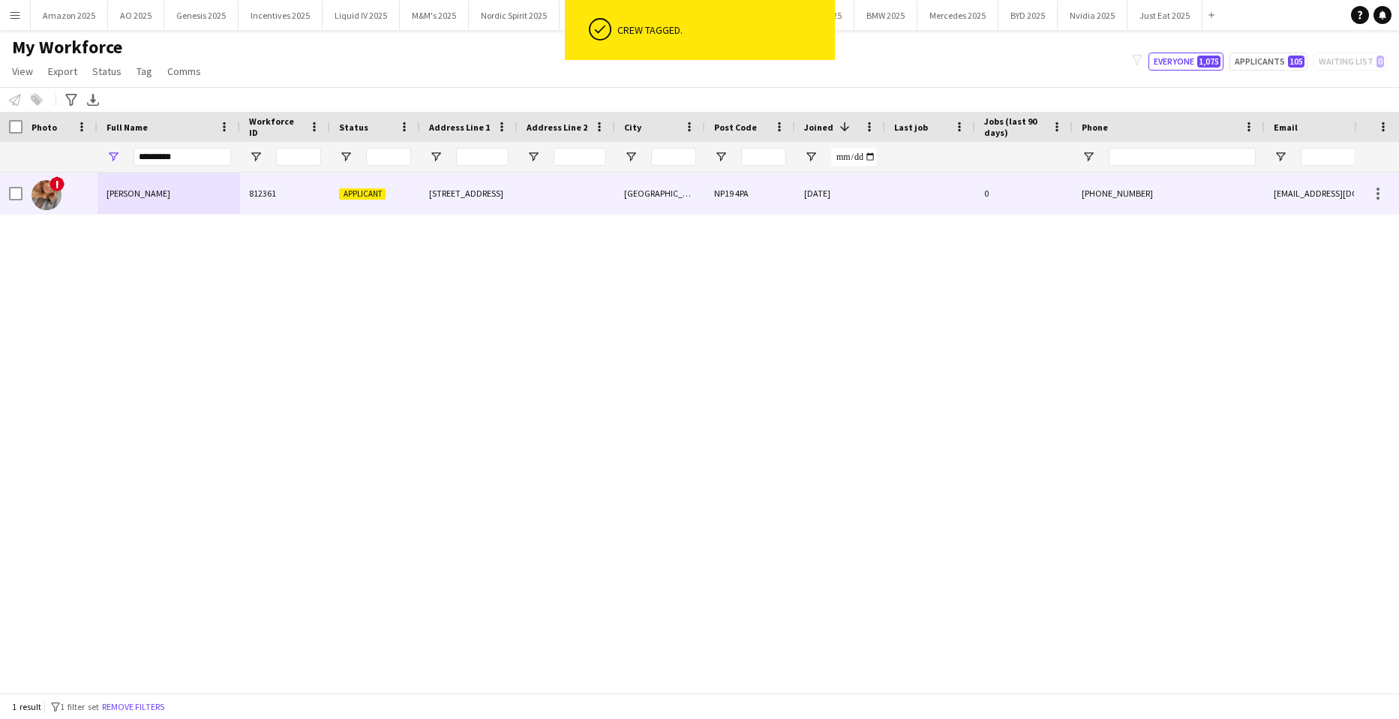
click at [131, 196] on span "Lucy Jackson" at bounding box center [139, 193] width 64 height 11
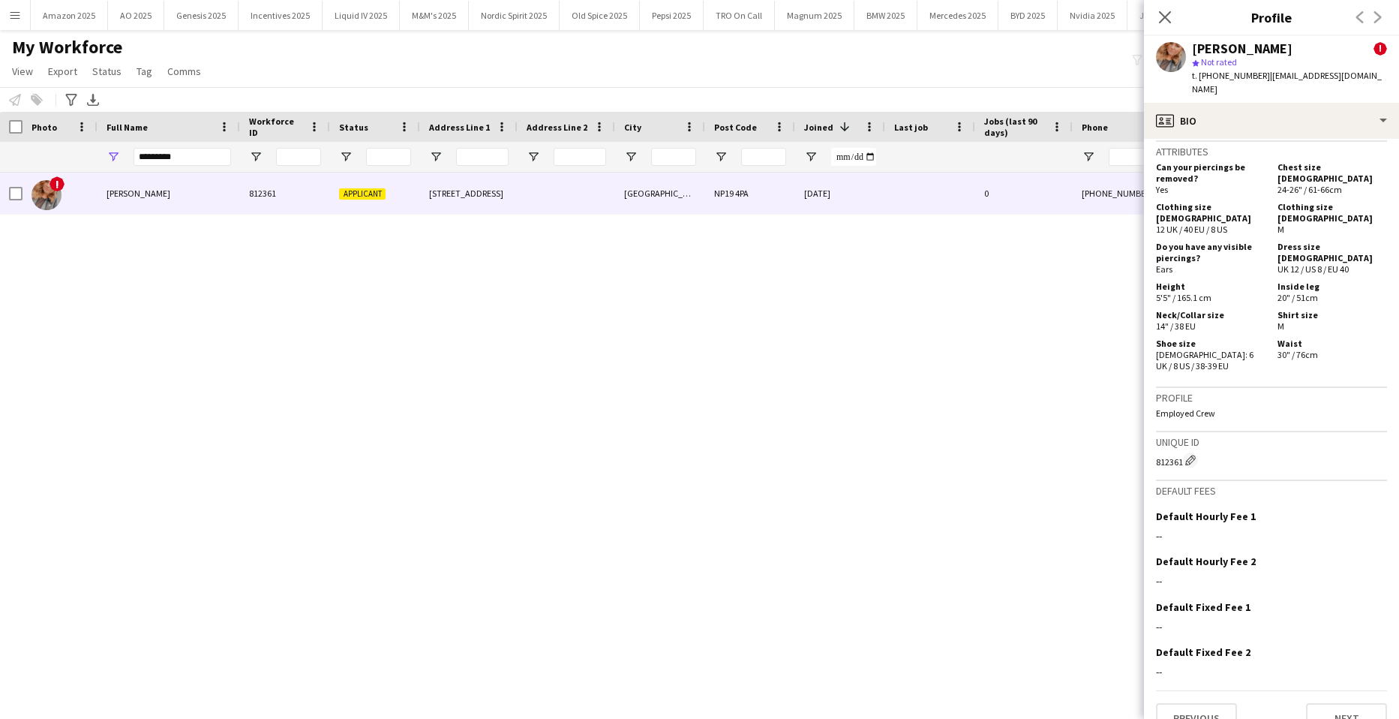
scroll to position [805, 0]
click at [1336, 702] on button "Next" at bounding box center [1346, 717] width 81 height 30
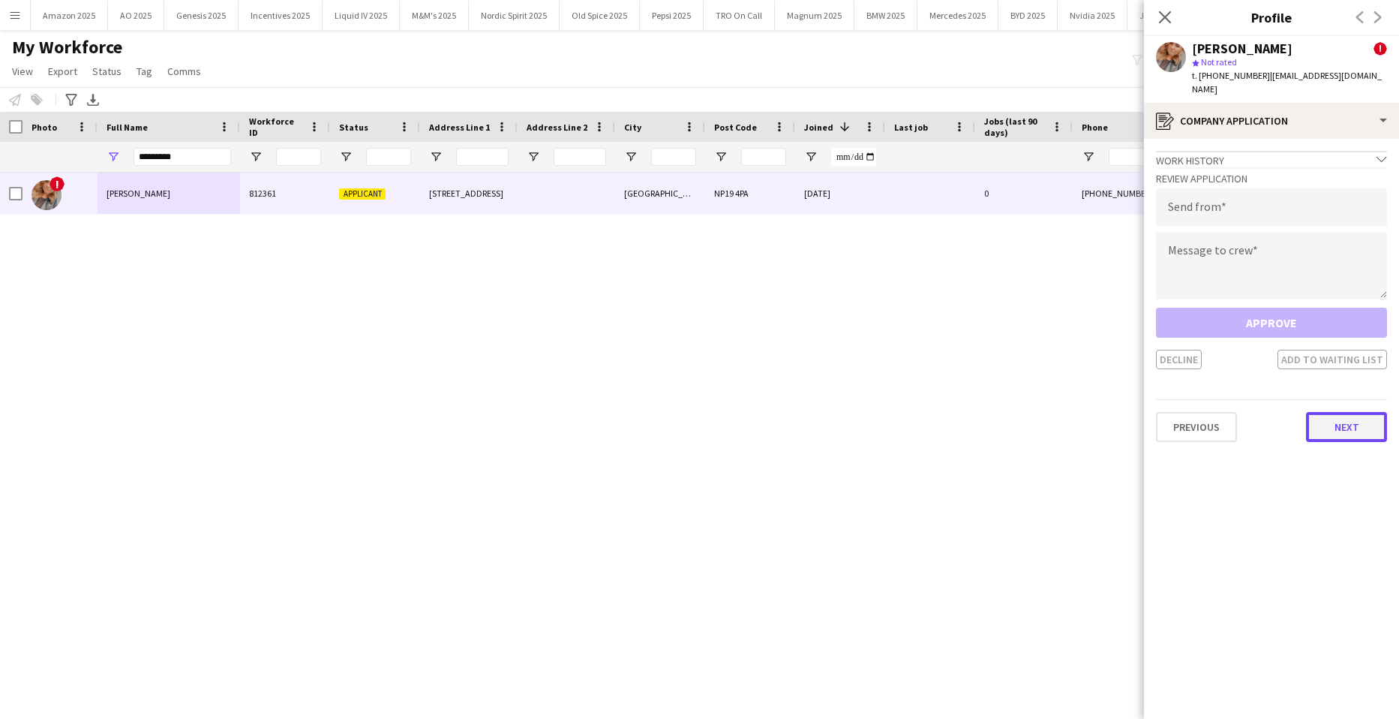
click at [1335, 418] on button "Next" at bounding box center [1346, 427] width 81 height 30
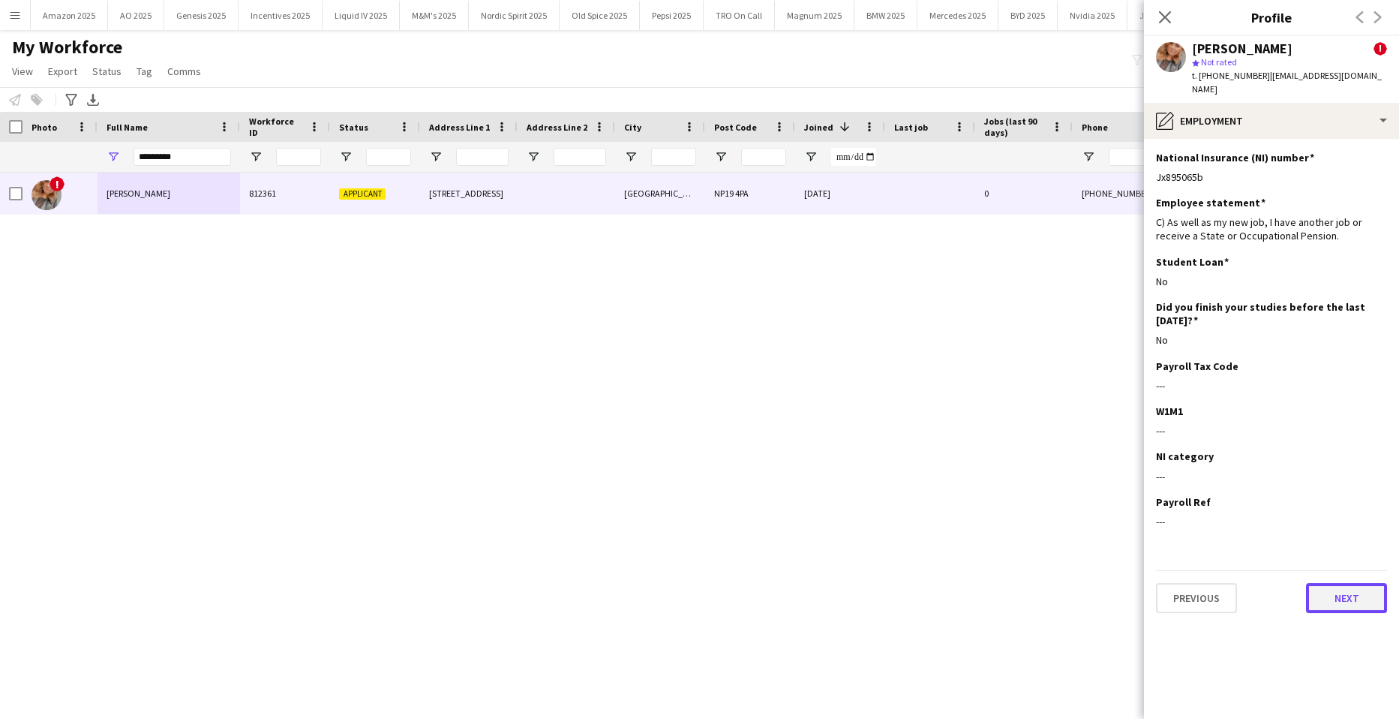
click at [1345, 592] on button "Next" at bounding box center [1346, 598] width 81 height 30
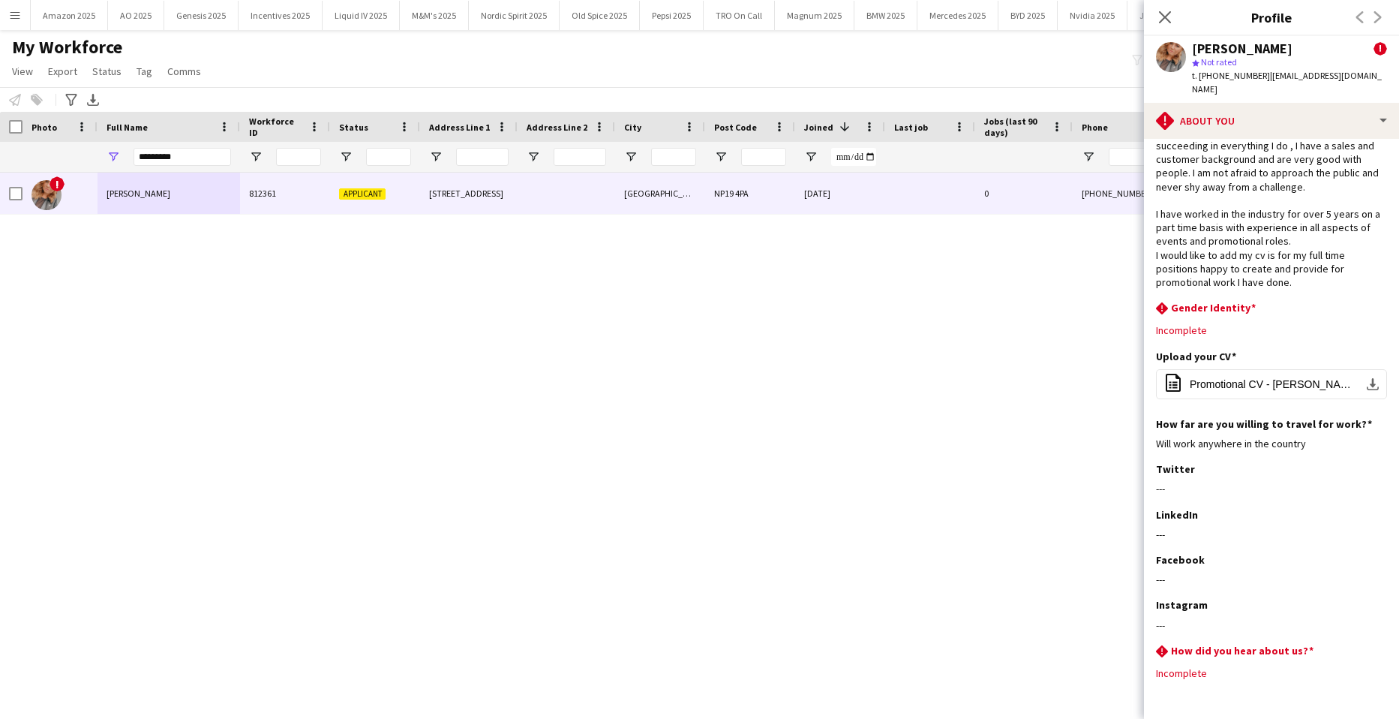
scroll to position [89, 0]
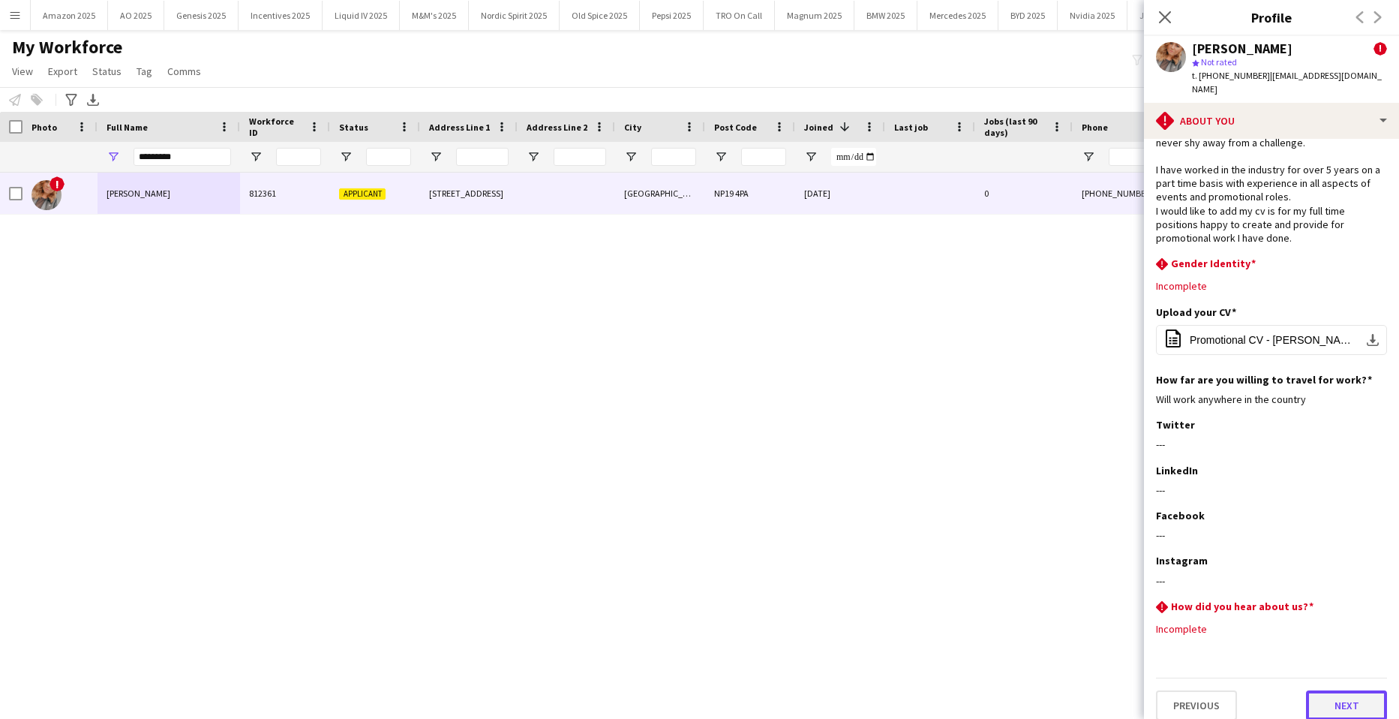
click at [1330, 690] on button "Next" at bounding box center [1346, 705] width 81 height 30
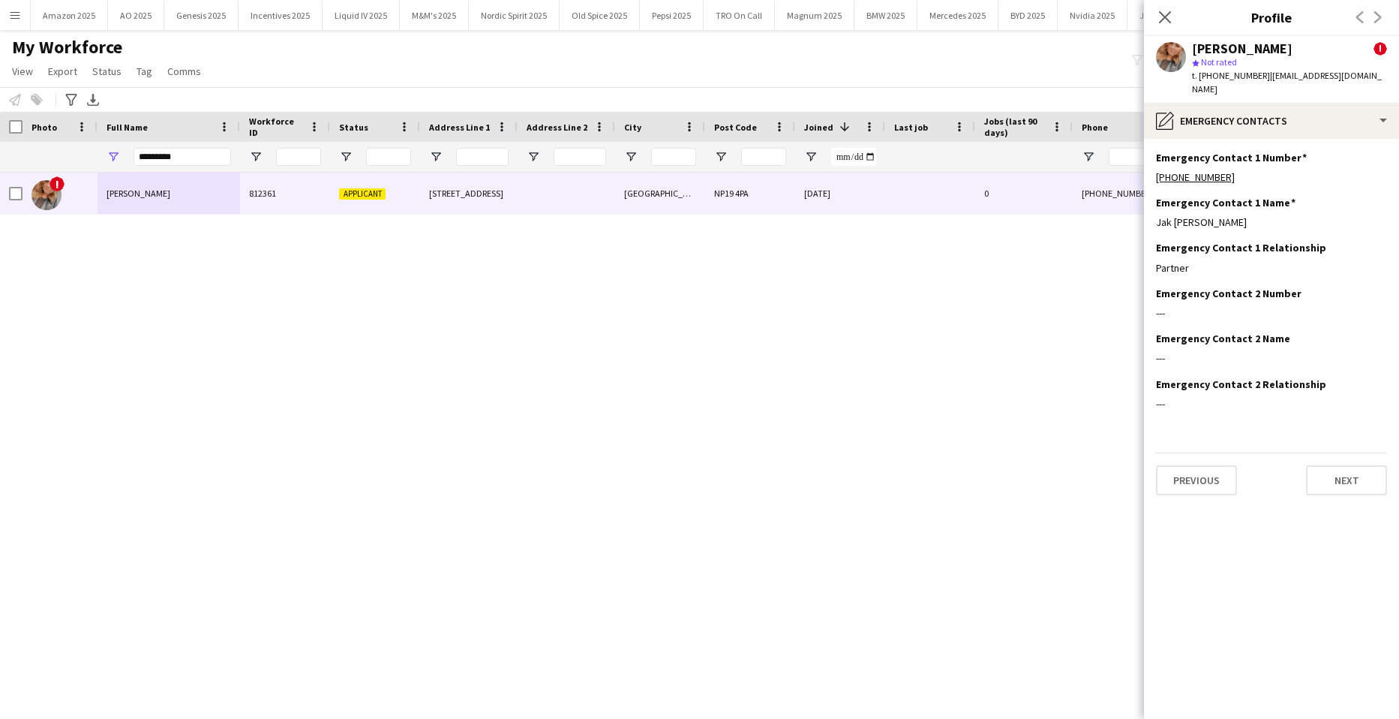
scroll to position [0, 0]
click at [1344, 465] on button "Next" at bounding box center [1346, 480] width 81 height 30
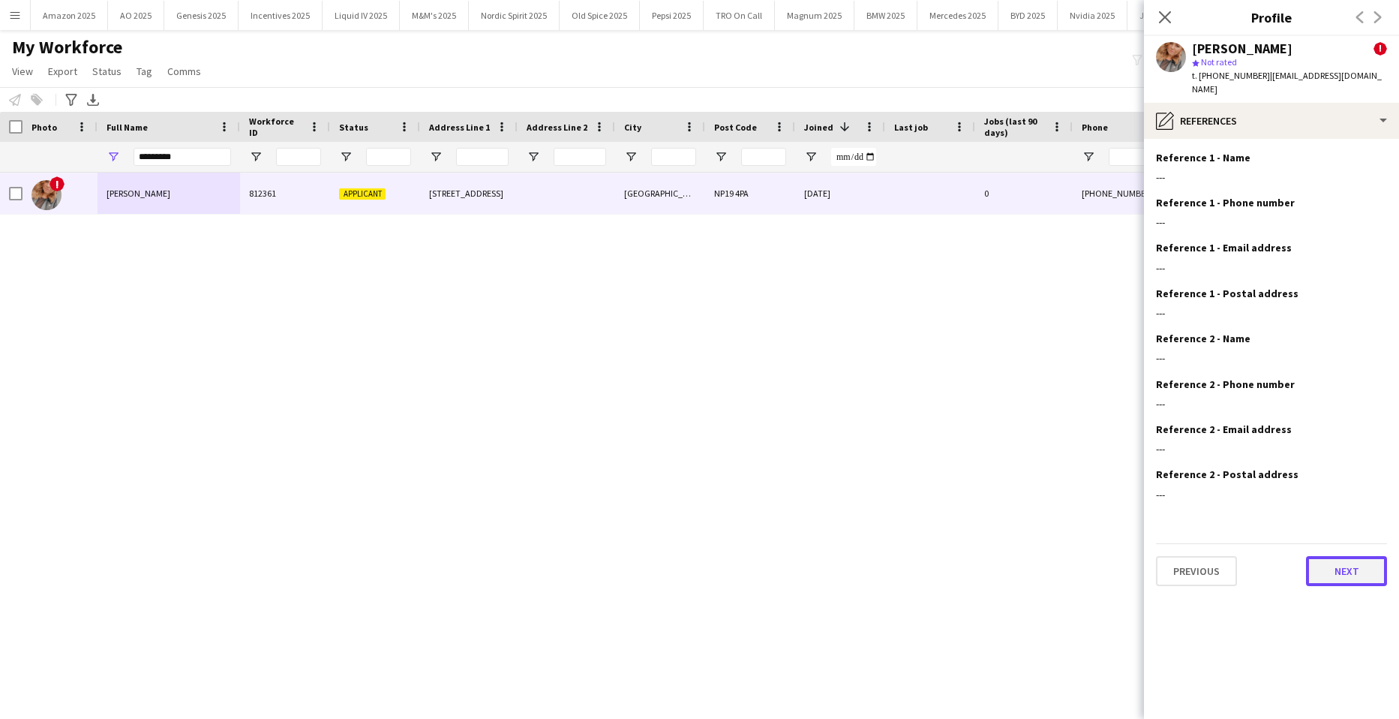
click at [1352, 559] on button "Next" at bounding box center [1346, 571] width 81 height 30
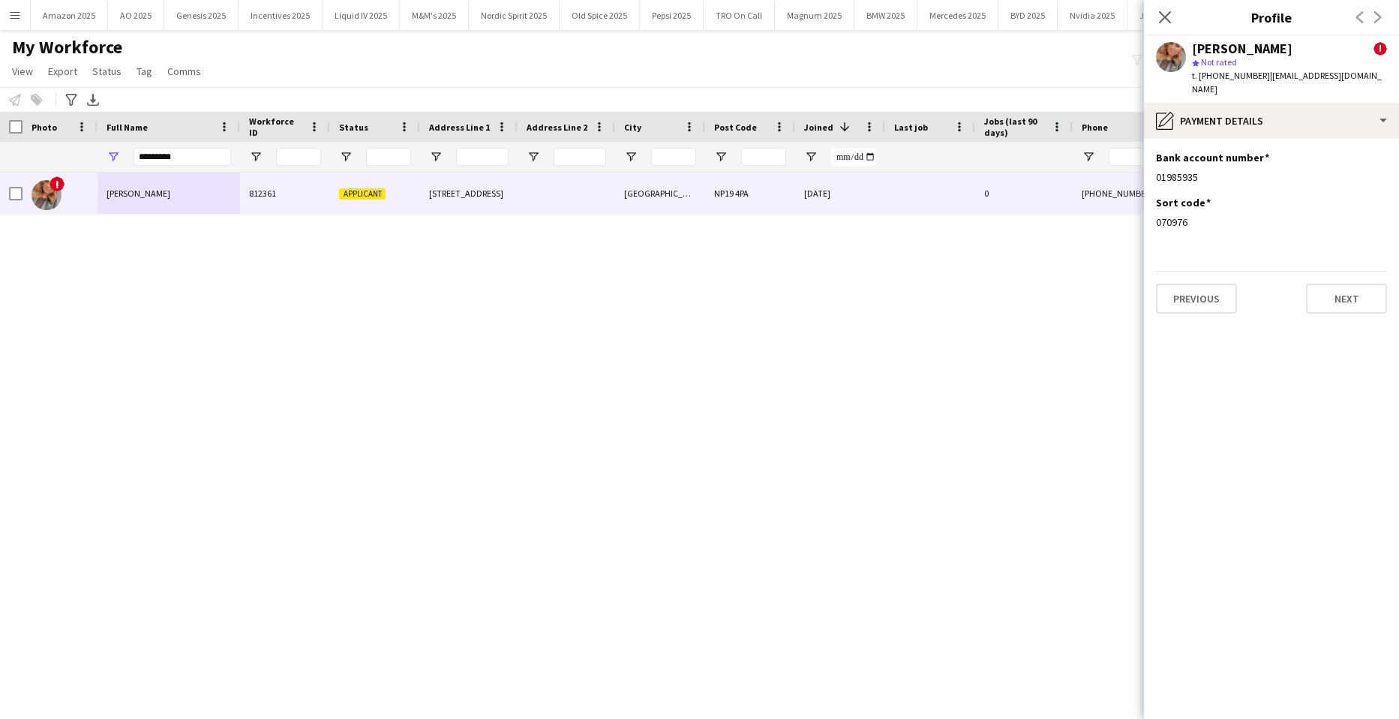
click at [1343, 301] on app-section-data-types "Bank account number Edit this field 01985935 Sort code Edit this field 070976 P…" at bounding box center [1271, 429] width 255 height 580
click at [1335, 285] on button "Next" at bounding box center [1346, 299] width 81 height 30
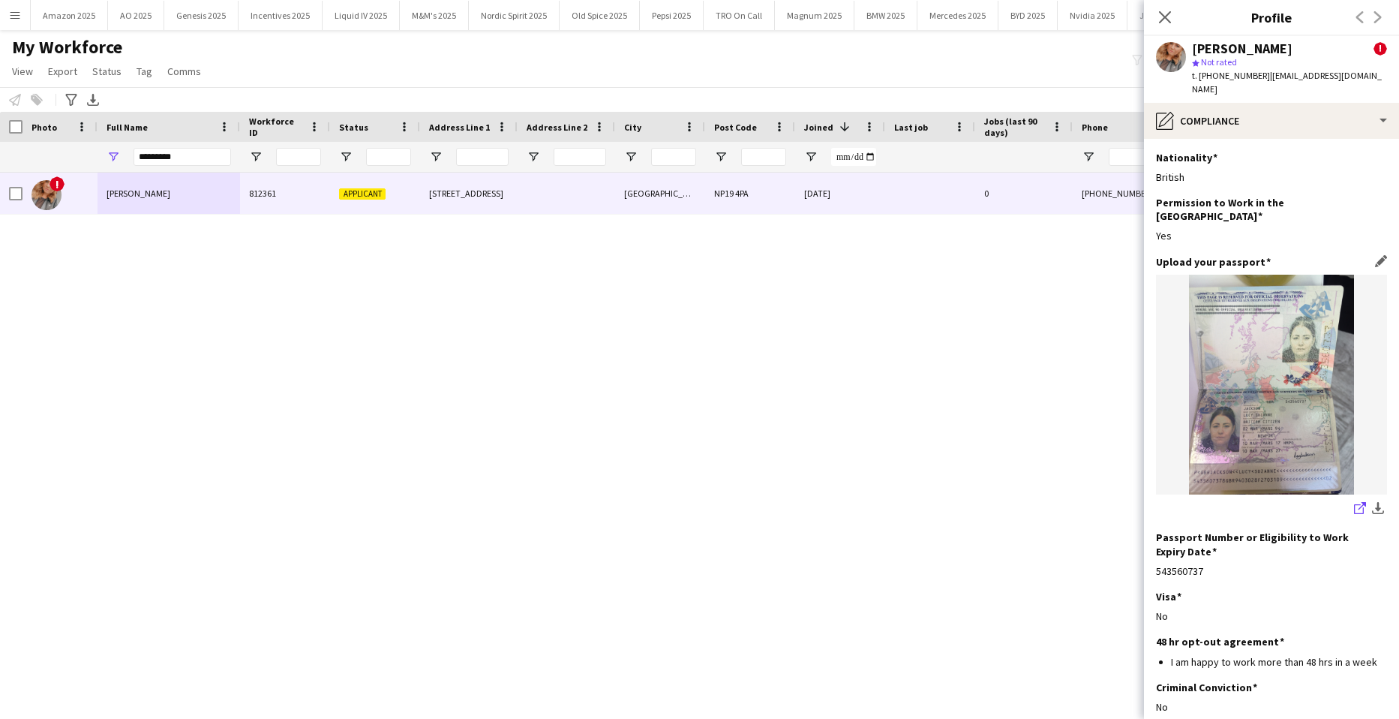
click at [1354, 502] on icon "share-external-link-1" at bounding box center [1360, 508] width 12 height 12
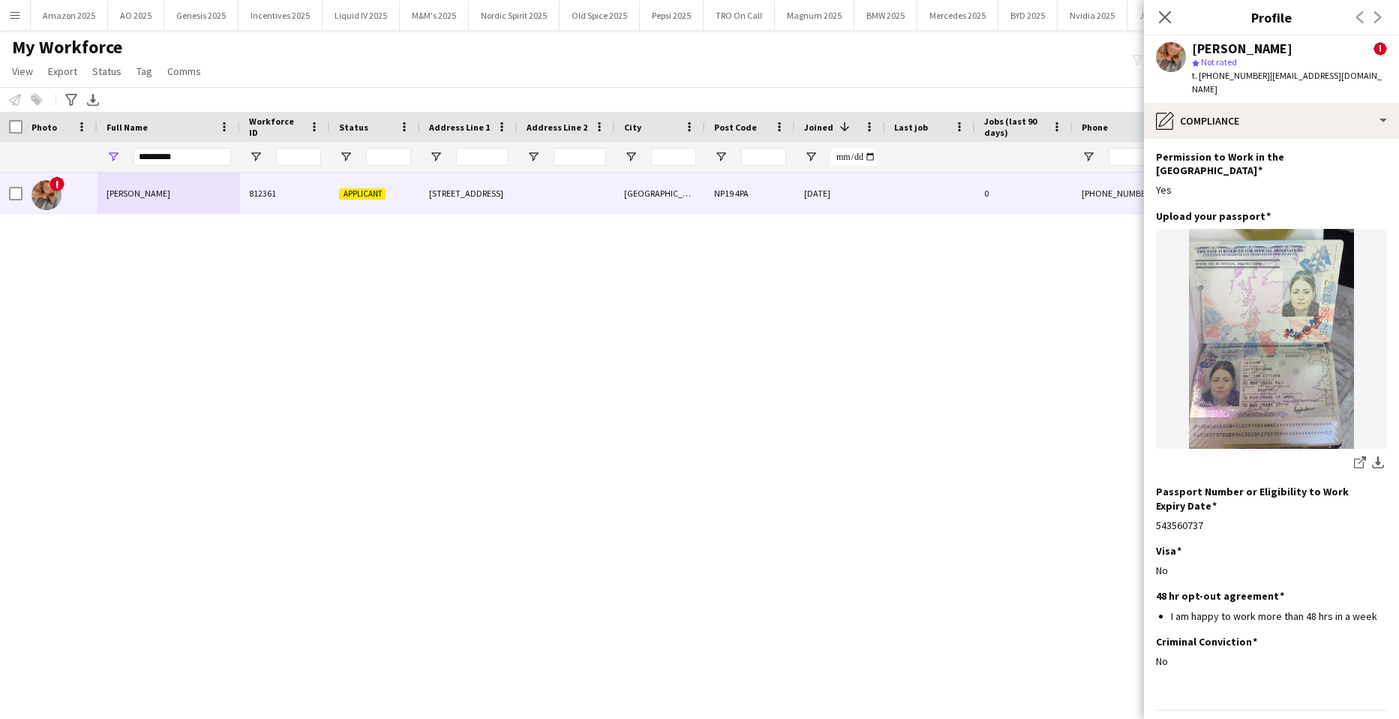
scroll to position [64, 0]
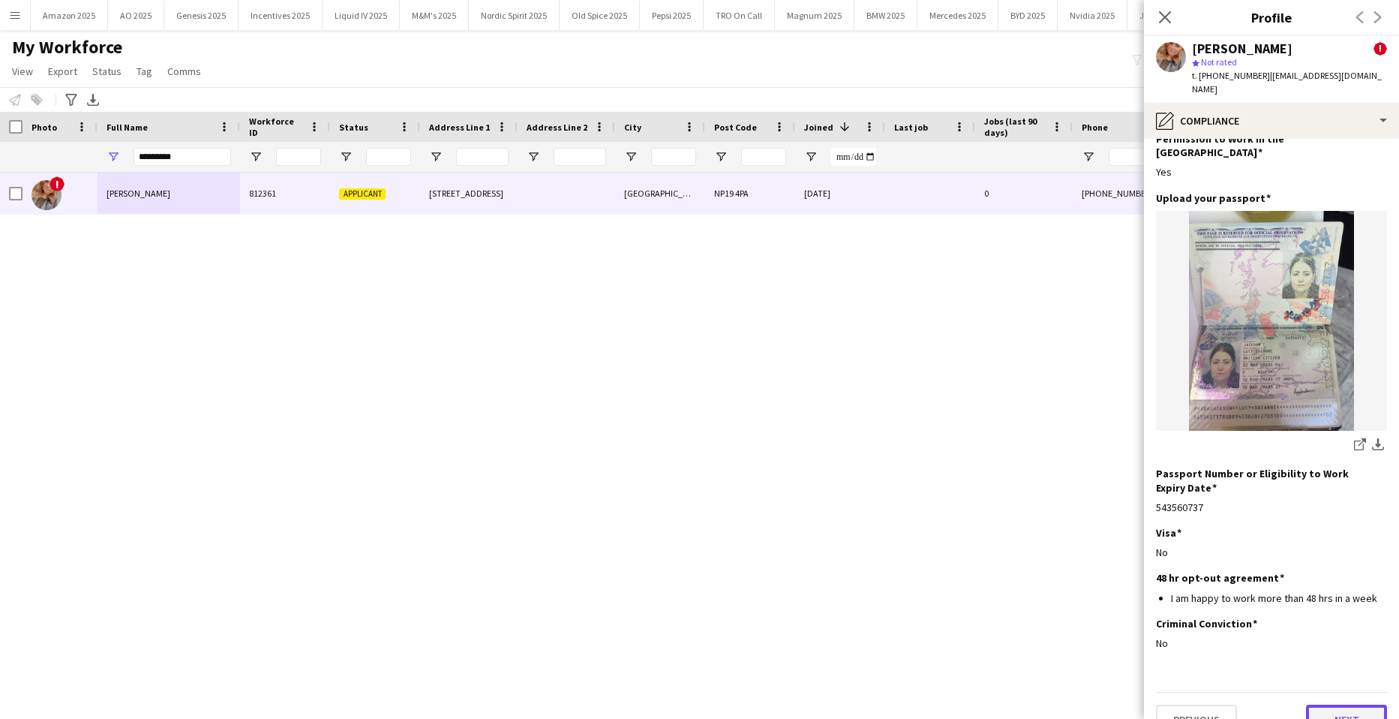
click at [1349, 705] on button "Next" at bounding box center [1346, 720] width 81 height 30
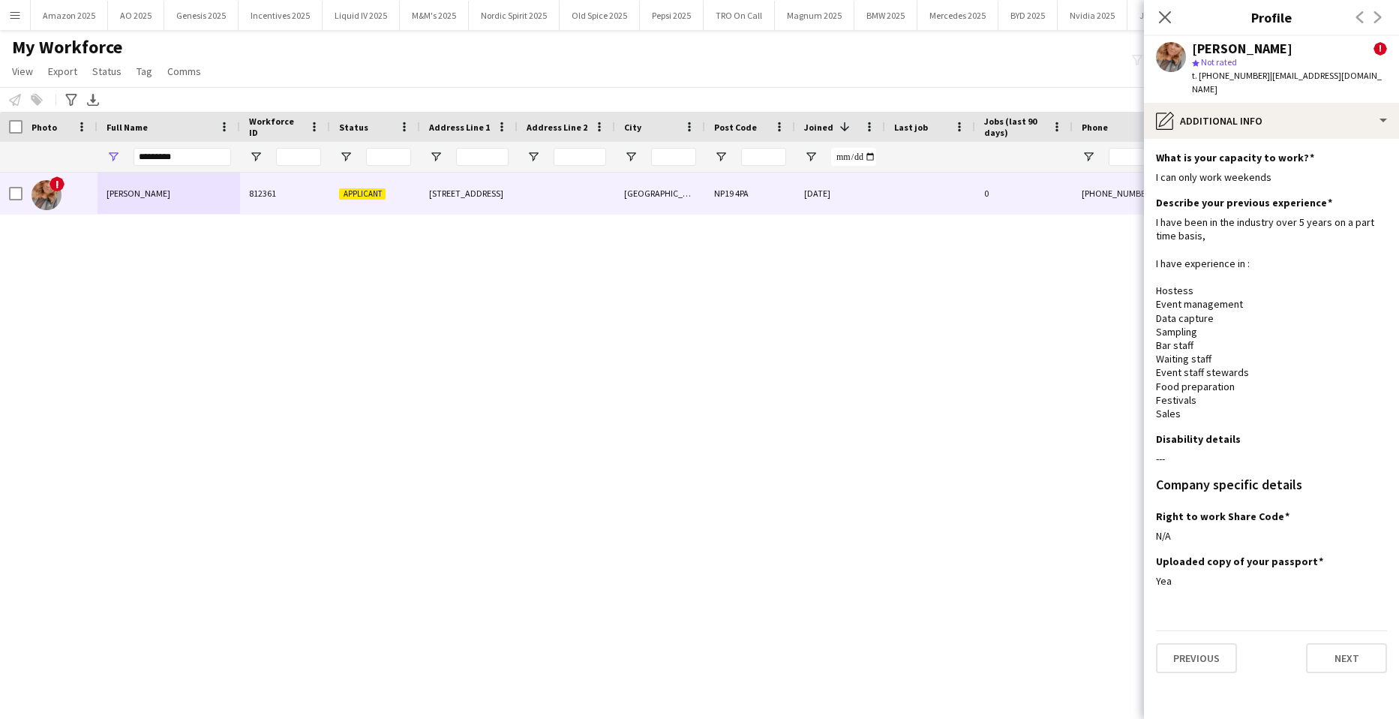
scroll to position [0, 0]
click at [1351, 657] on button "Next" at bounding box center [1346, 658] width 81 height 30
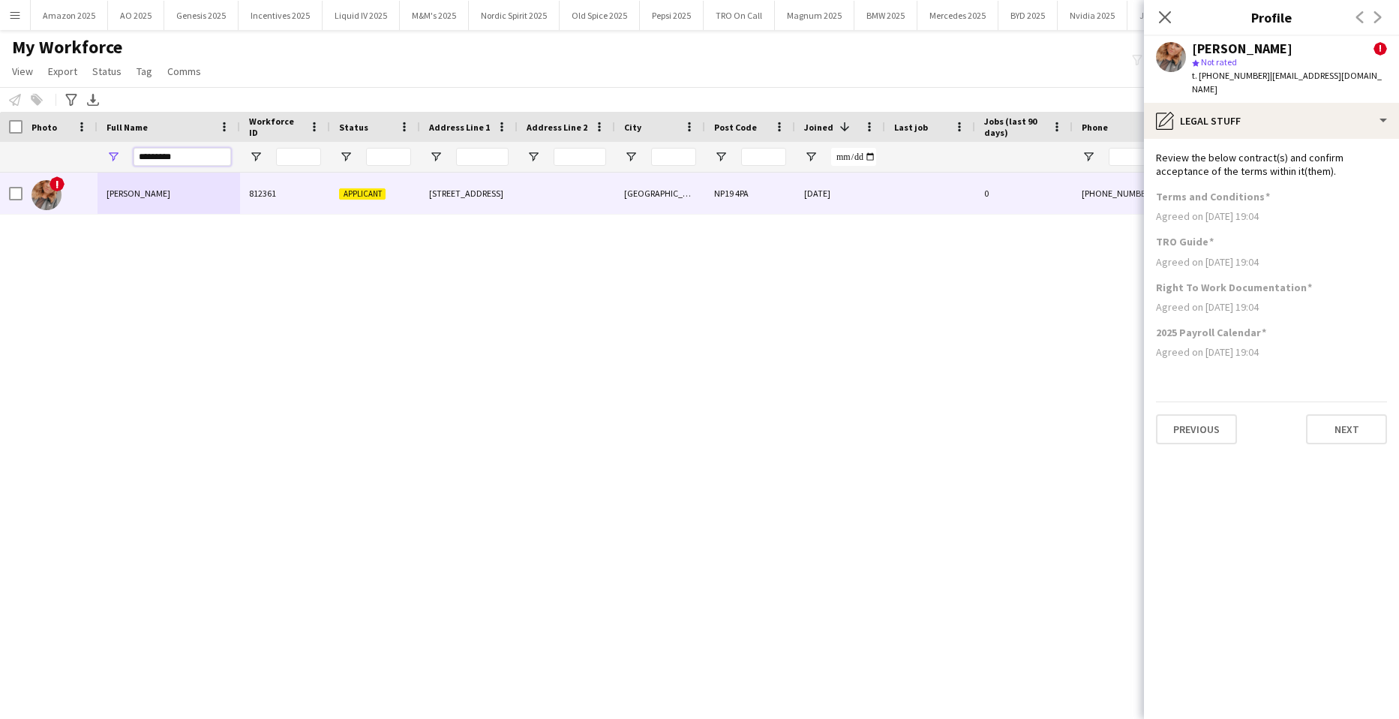
drag, startPoint x: 198, startPoint y: 155, endPoint x: -38, endPoint y: 217, distance: 244.4
click at [0, 217] on html "Menu Boards Boards Boards All jobs Status Workforce Workforce My Workforce Recr…" at bounding box center [699, 359] width 1399 height 719
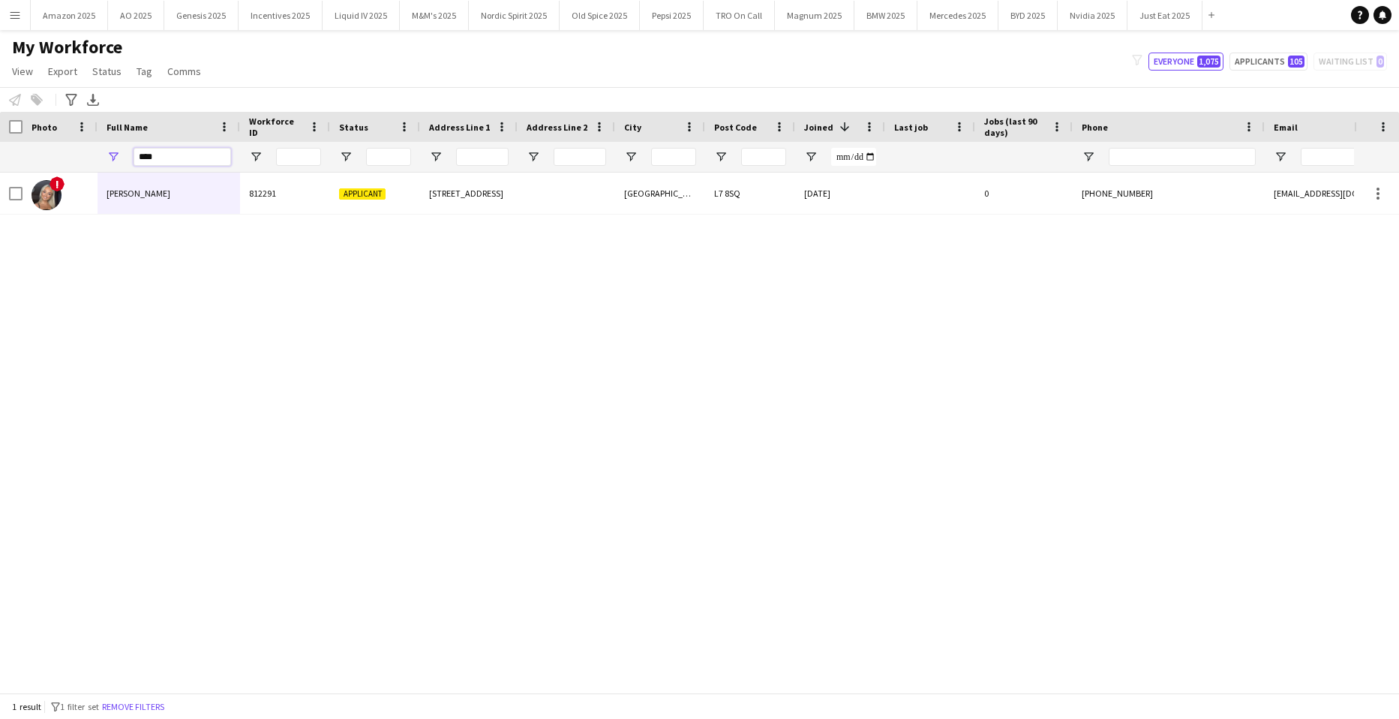
type input "****"
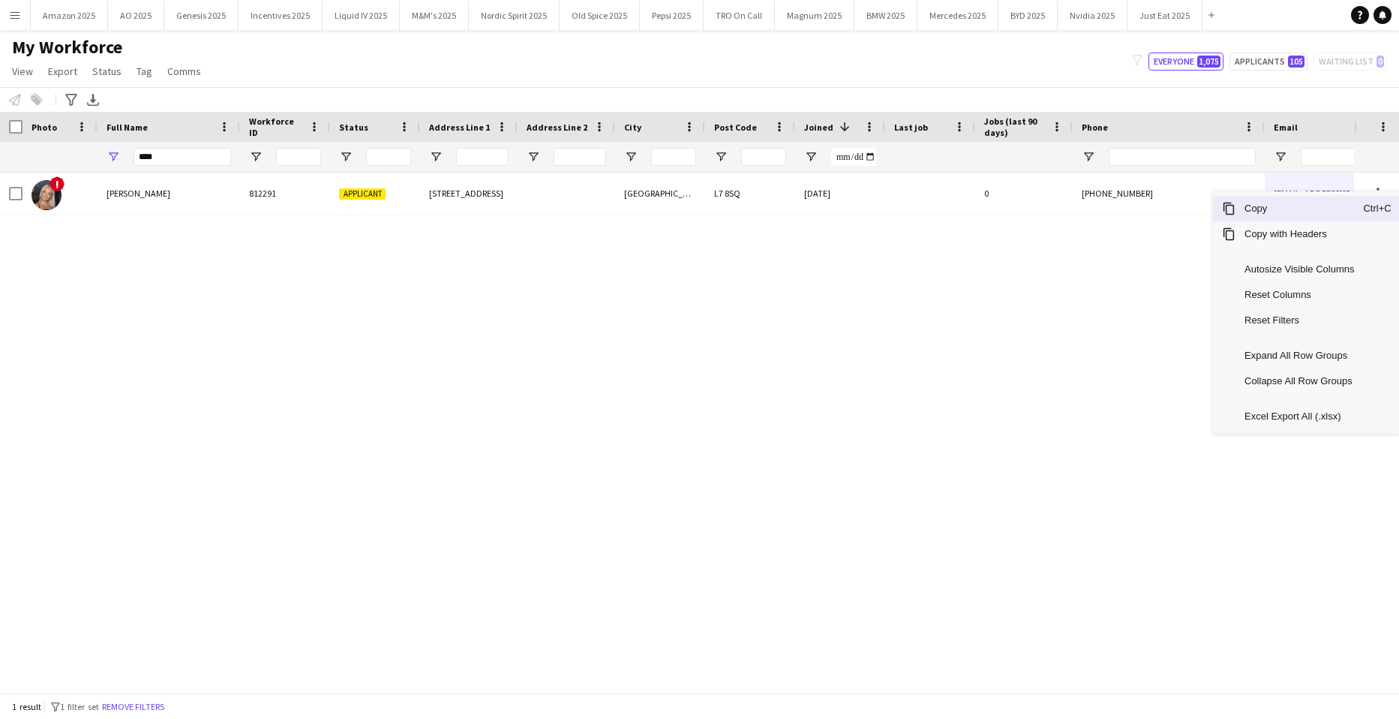
click at [1297, 206] on span "Copy" at bounding box center [1300, 209] width 128 height 26
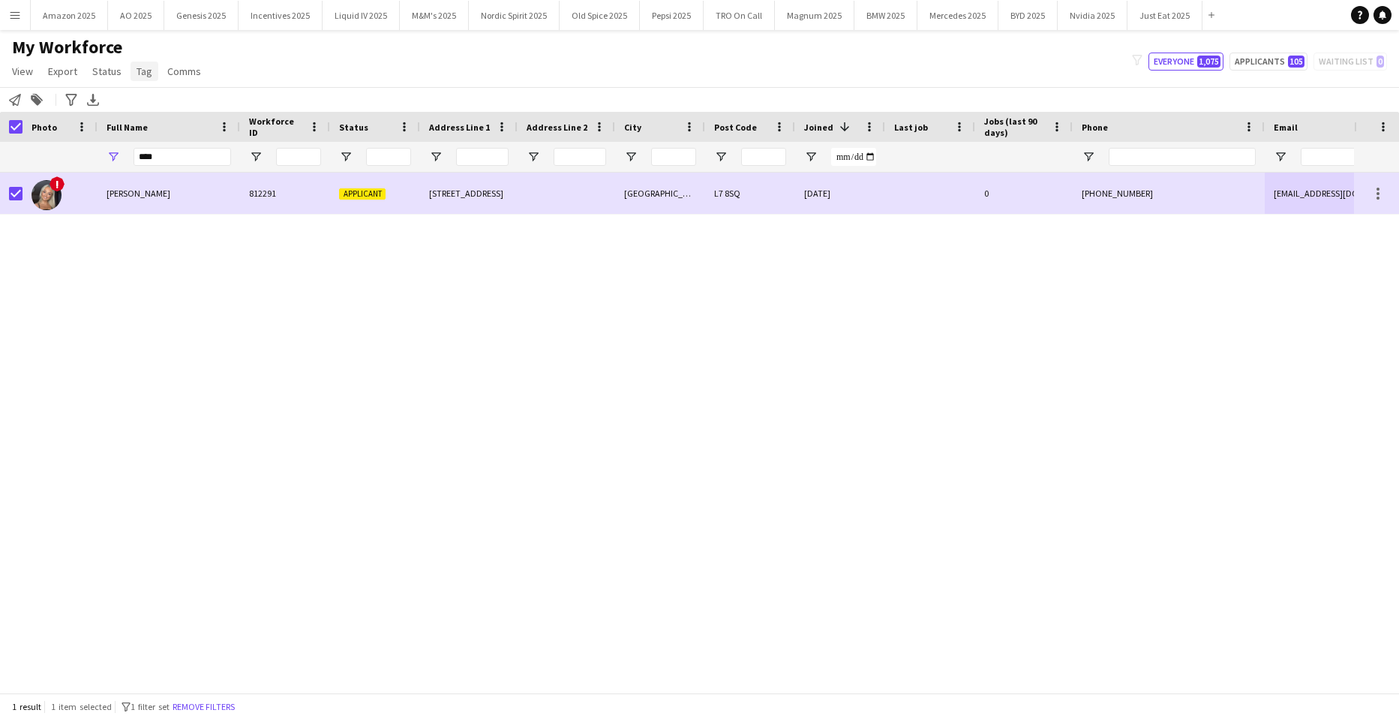
click at [146, 72] on span "Tag" at bounding box center [145, 72] width 16 height 14
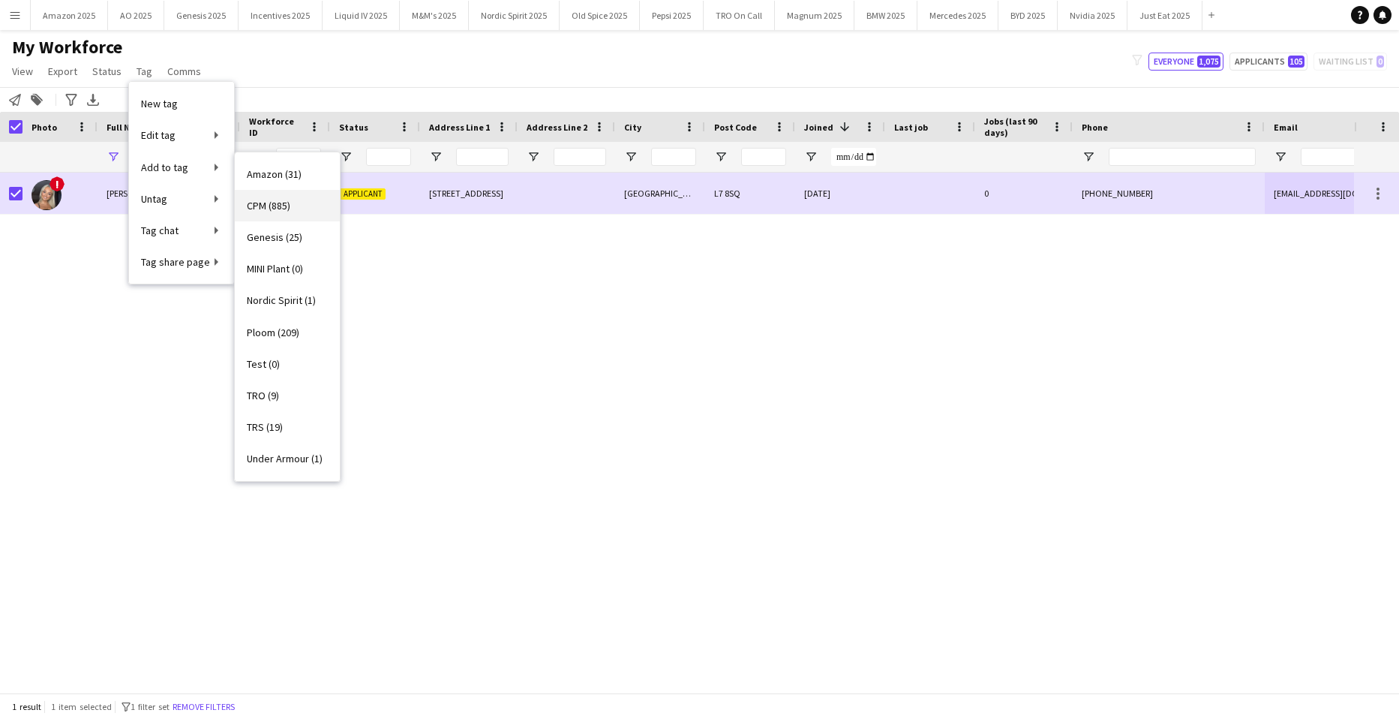
click at [270, 203] on span "CPM (885)" at bounding box center [269, 206] width 44 height 14
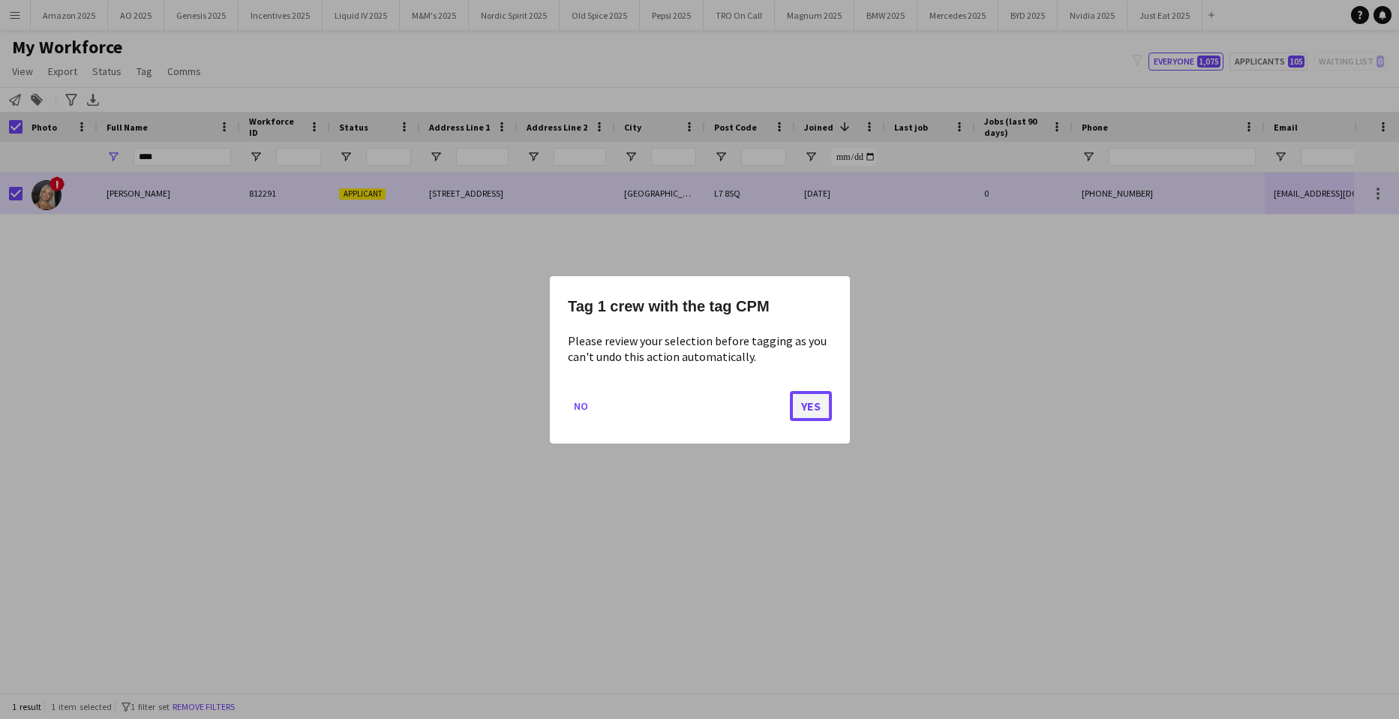
click at [812, 395] on button "Yes" at bounding box center [811, 405] width 42 height 30
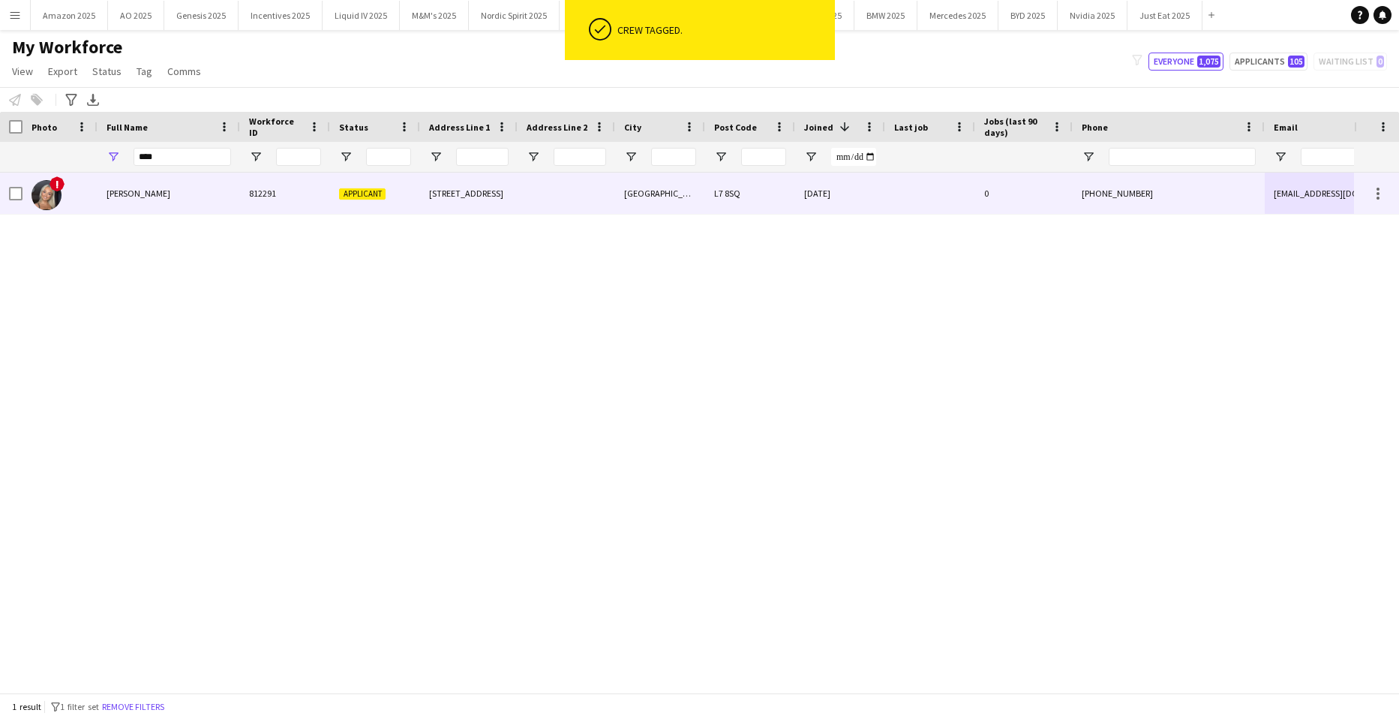
click at [121, 196] on span "Macy Fitzpatrick" at bounding box center [139, 193] width 64 height 11
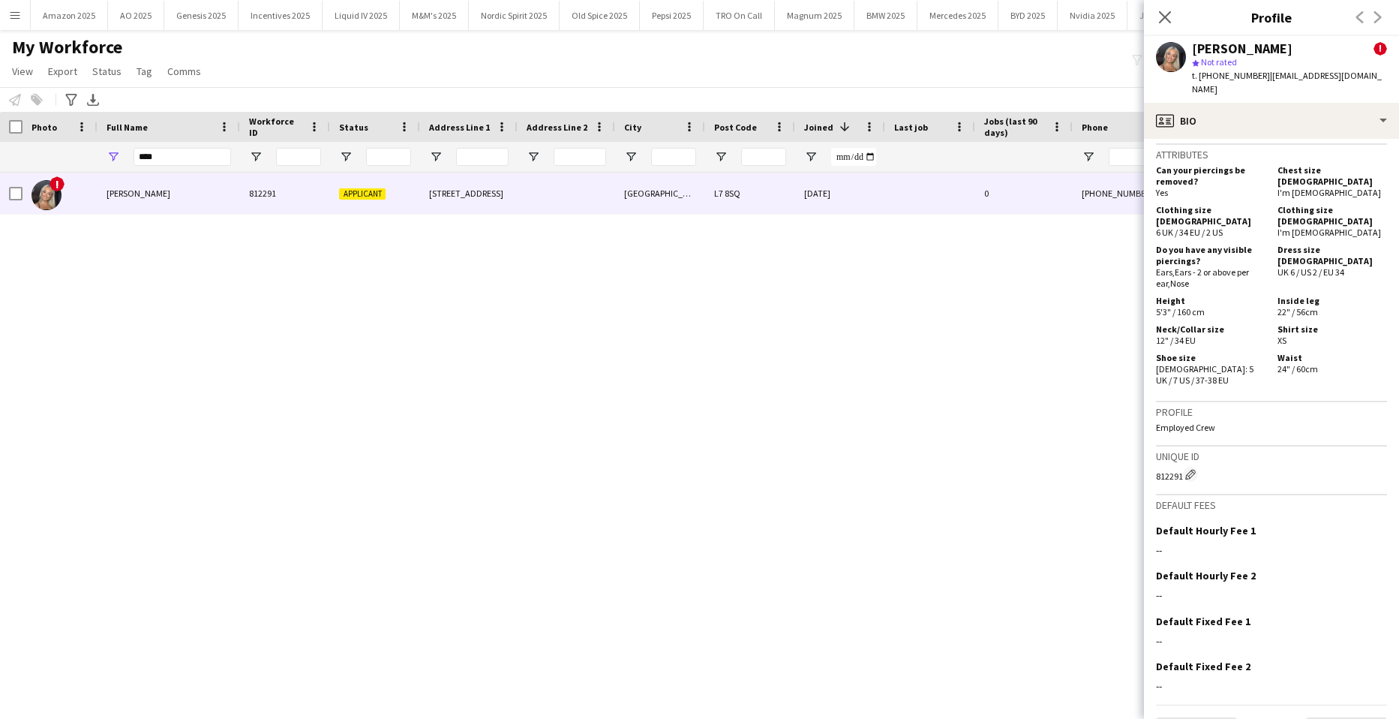
scroll to position [738, 0]
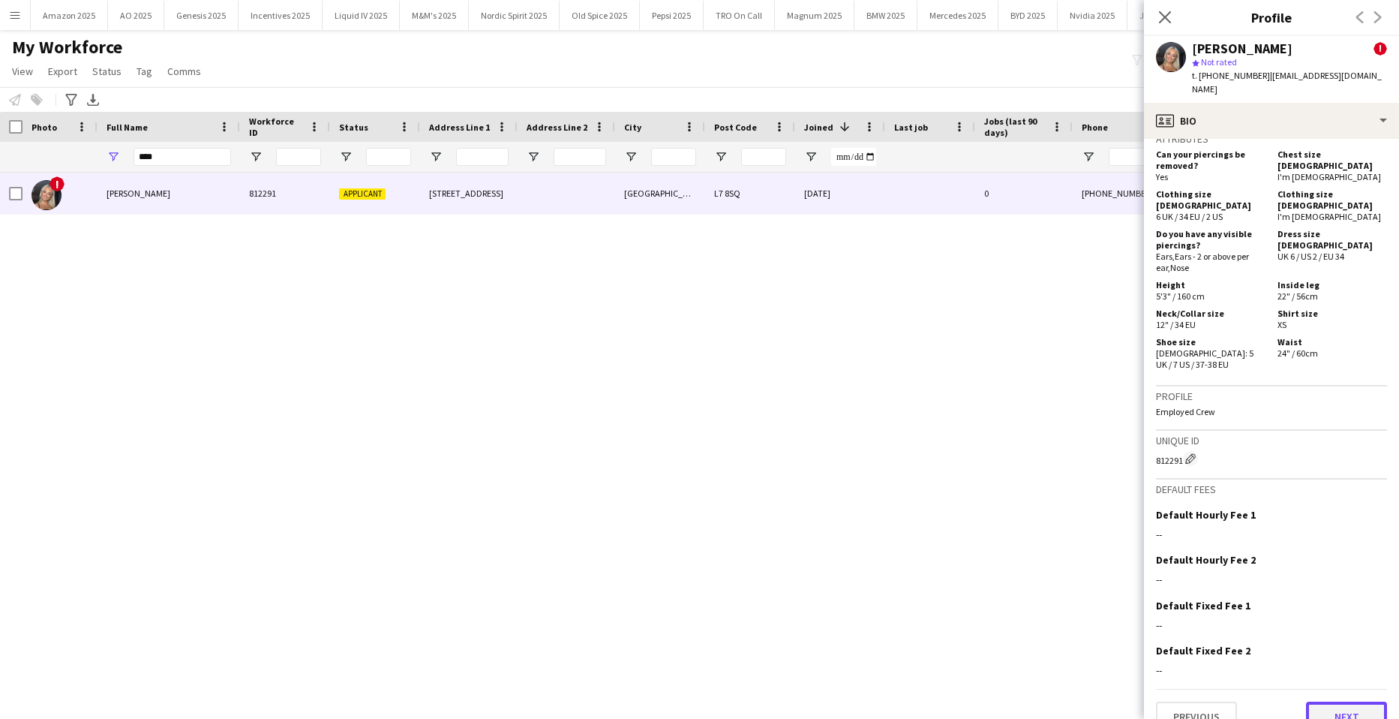
click at [1330, 702] on button "Next" at bounding box center [1346, 717] width 81 height 30
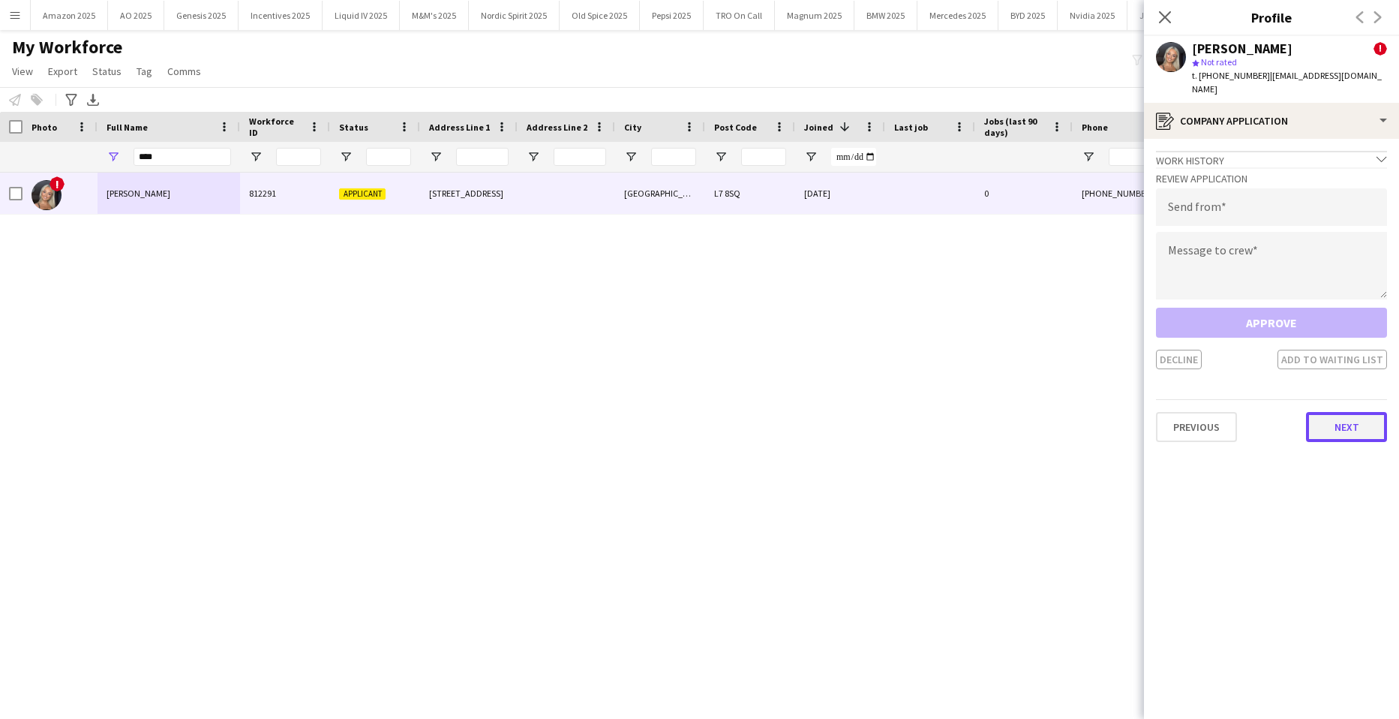
click at [1354, 412] on button "Next" at bounding box center [1346, 427] width 81 height 30
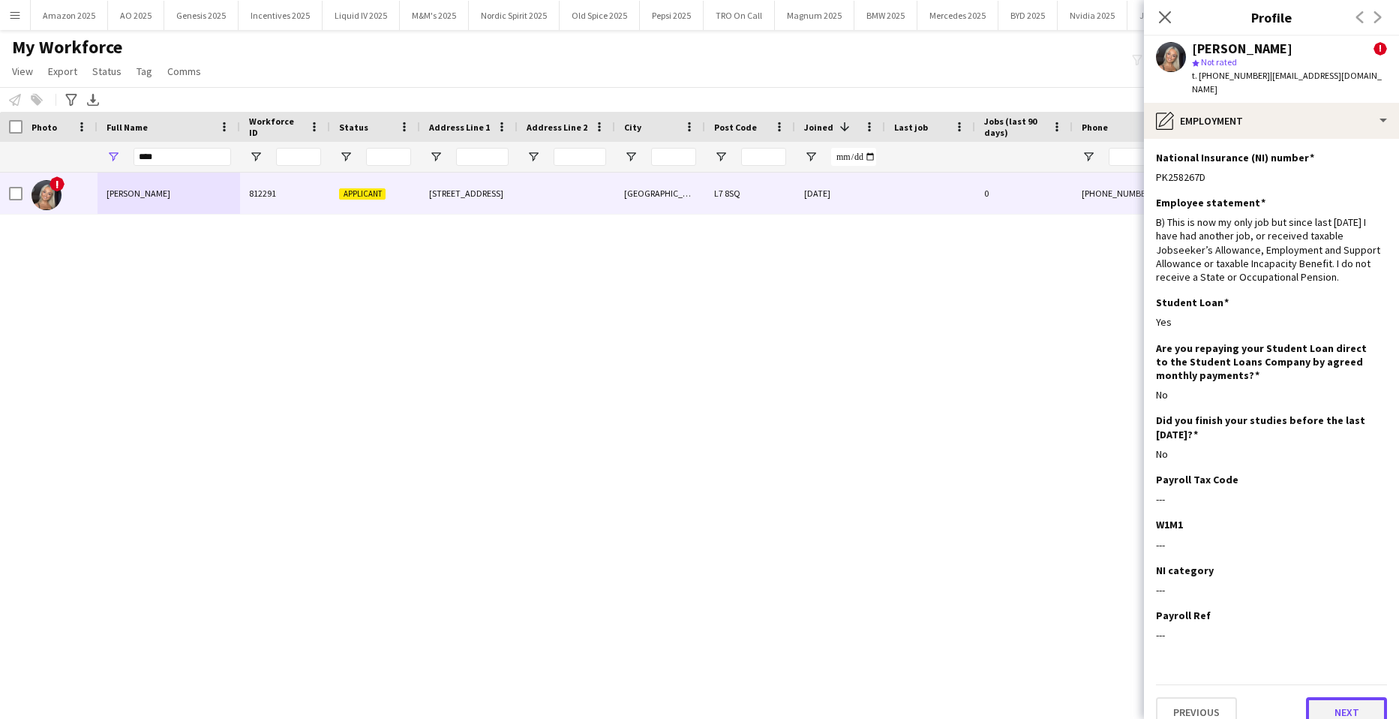
click at [1340, 697] on button "Next" at bounding box center [1346, 712] width 81 height 30
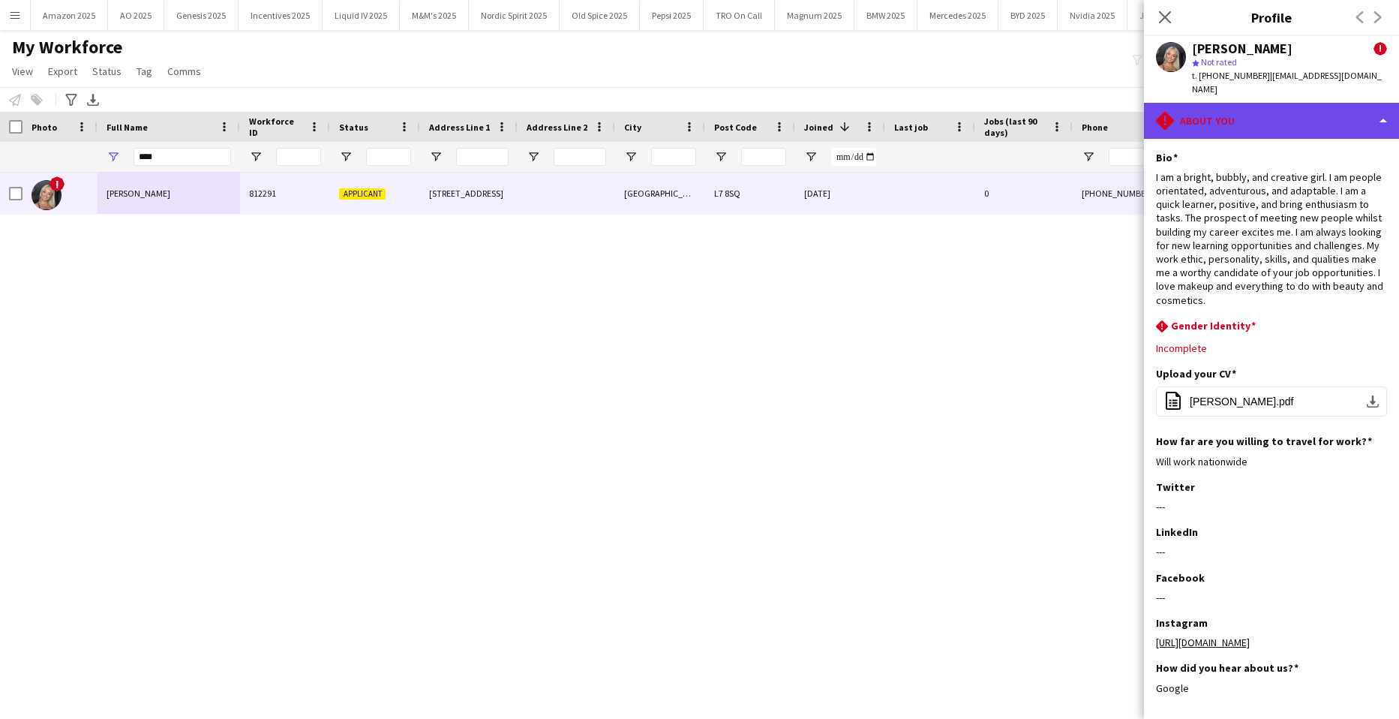
click at [1316, 115] on div "rhombus-alert About you" at bounding box center [1271, 121] width 255 height 36
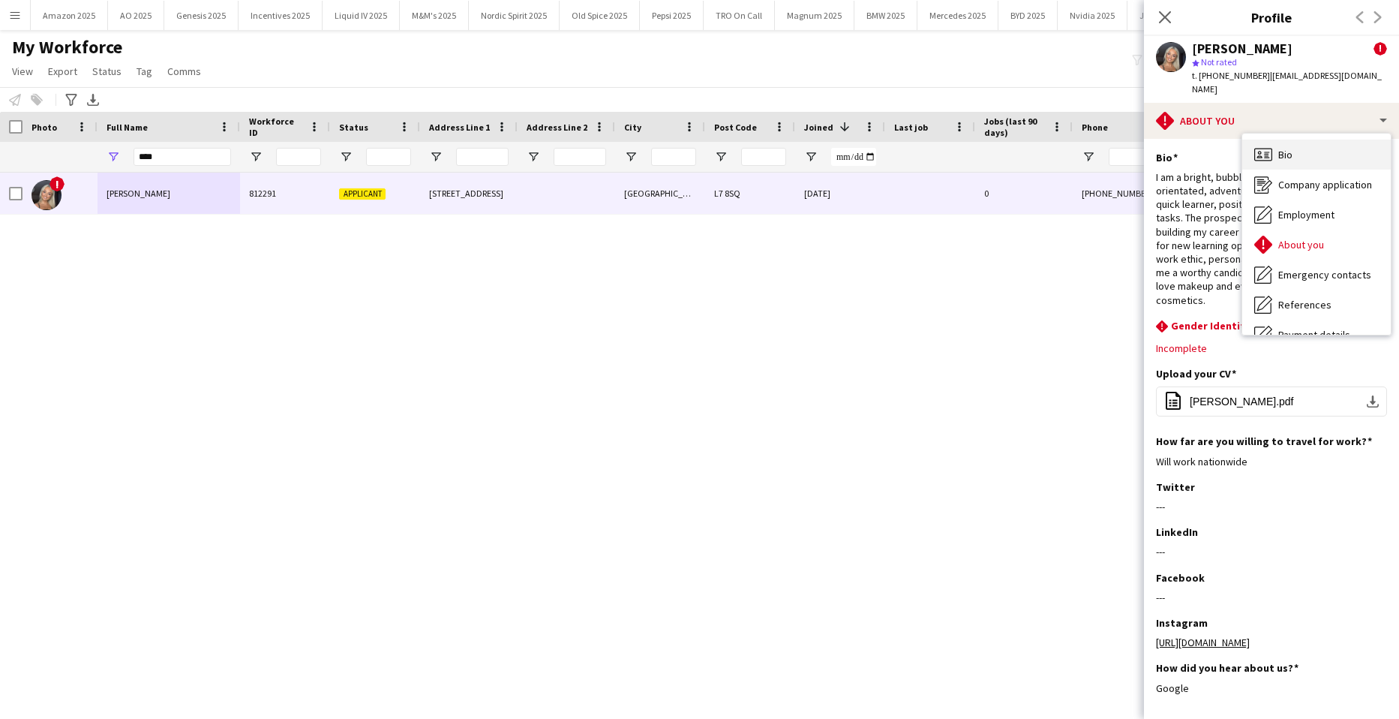
click at [1306, 144] on div "Bio Bio" at bounding box center [1317, 155] width 149 height 30
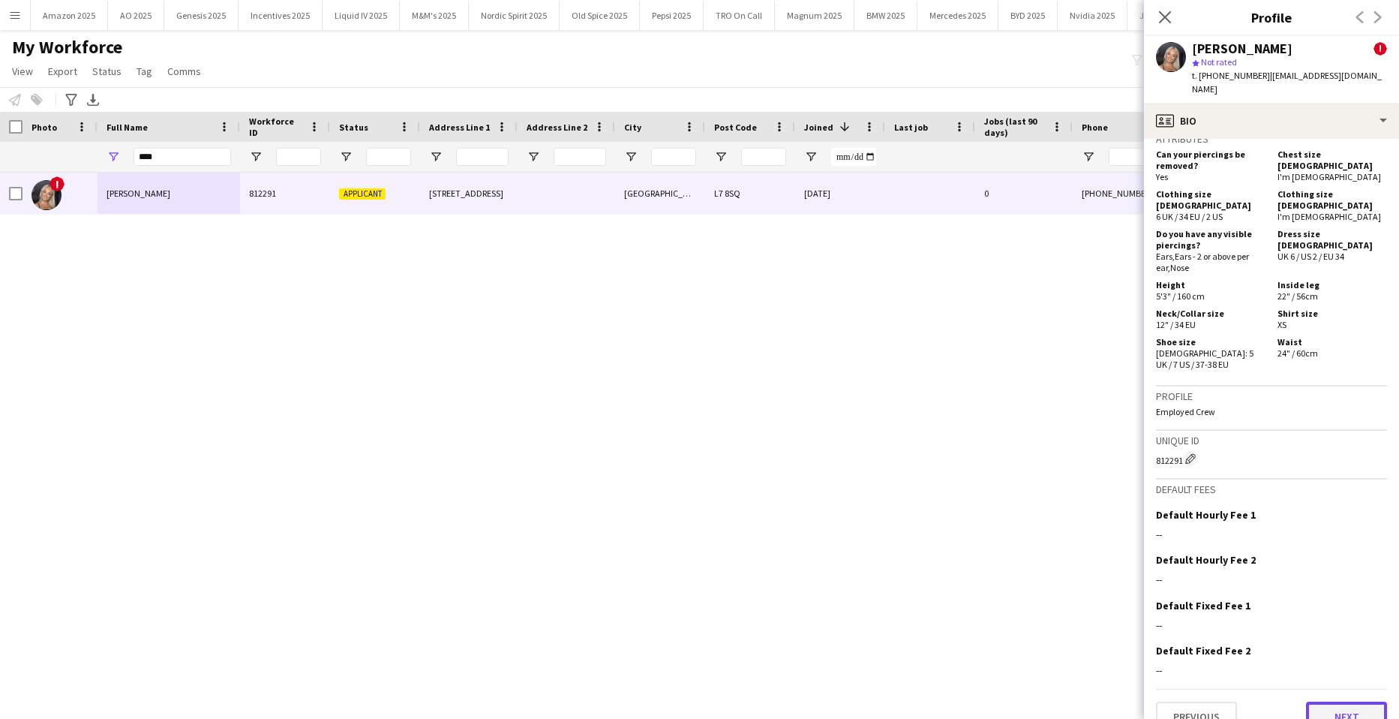
click at [1342, 702] on button "Next" at bounding box center [1346, 717] width 81 height 30
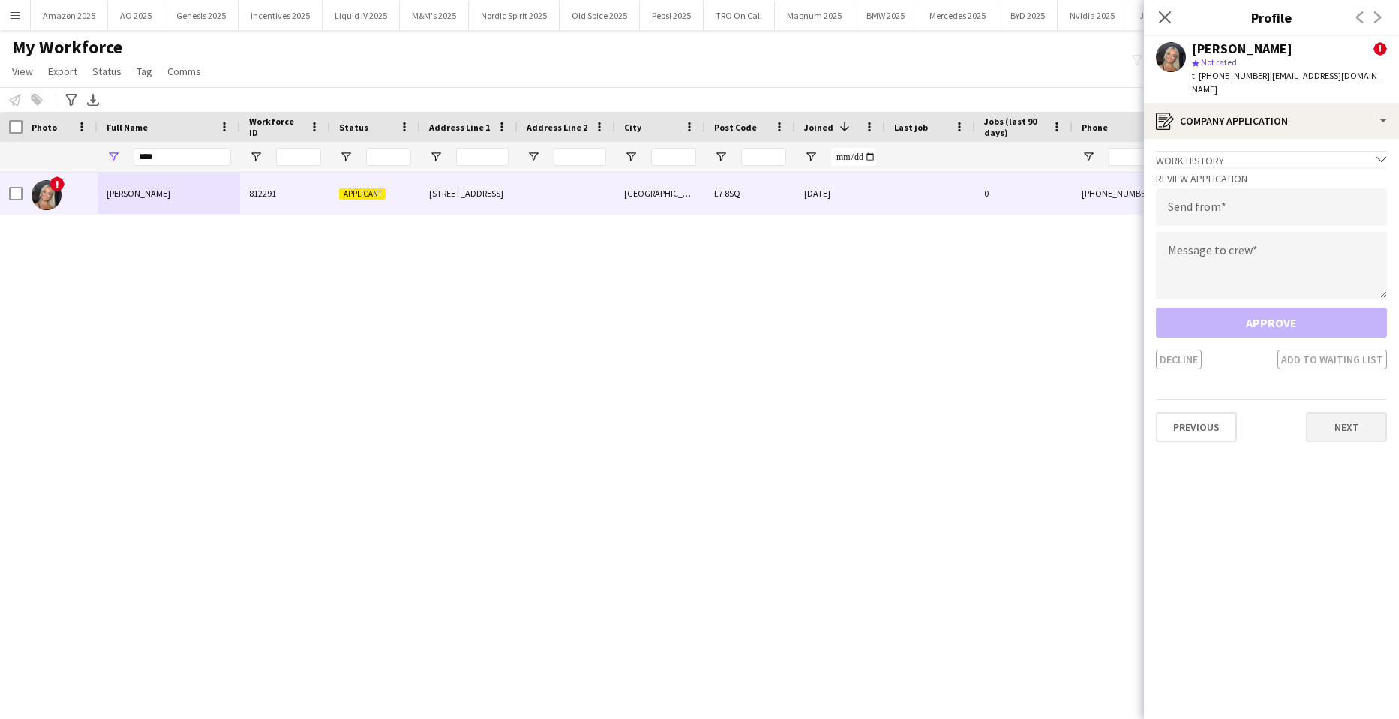
click at [1357, 404] on div "Previous Next" at bounding box center [1271, 420] width 231 height 43
click at [1355, 417] on button "Next" at bounding box center [1346, 427] width 81 height 30
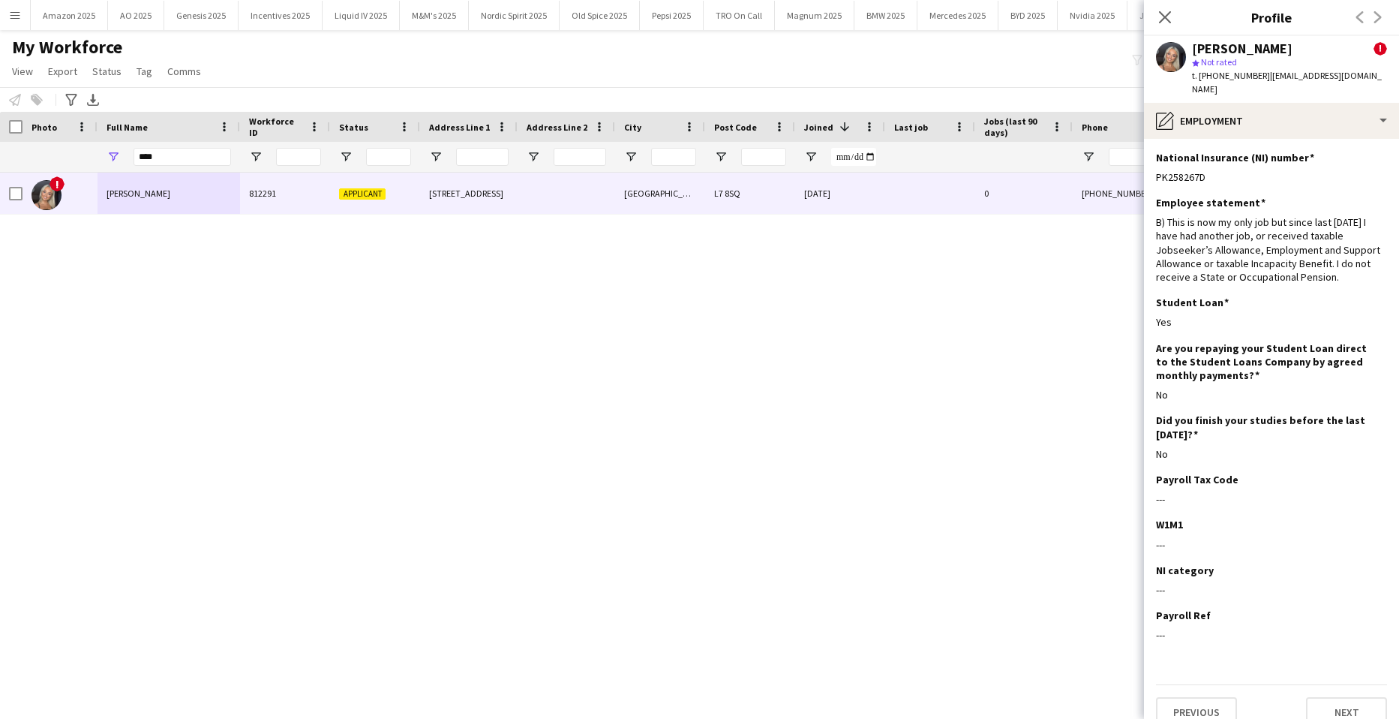
click at [1364, 643] on app-section-data-types "National Insurance (NI) number Edit this field PK258267D Employee statement Edi…" at bounding box center [1271, 429] width 255 height 580
click at [1354, 706] on button "Next" at bounding box center [1346, 712] width 81 height 30
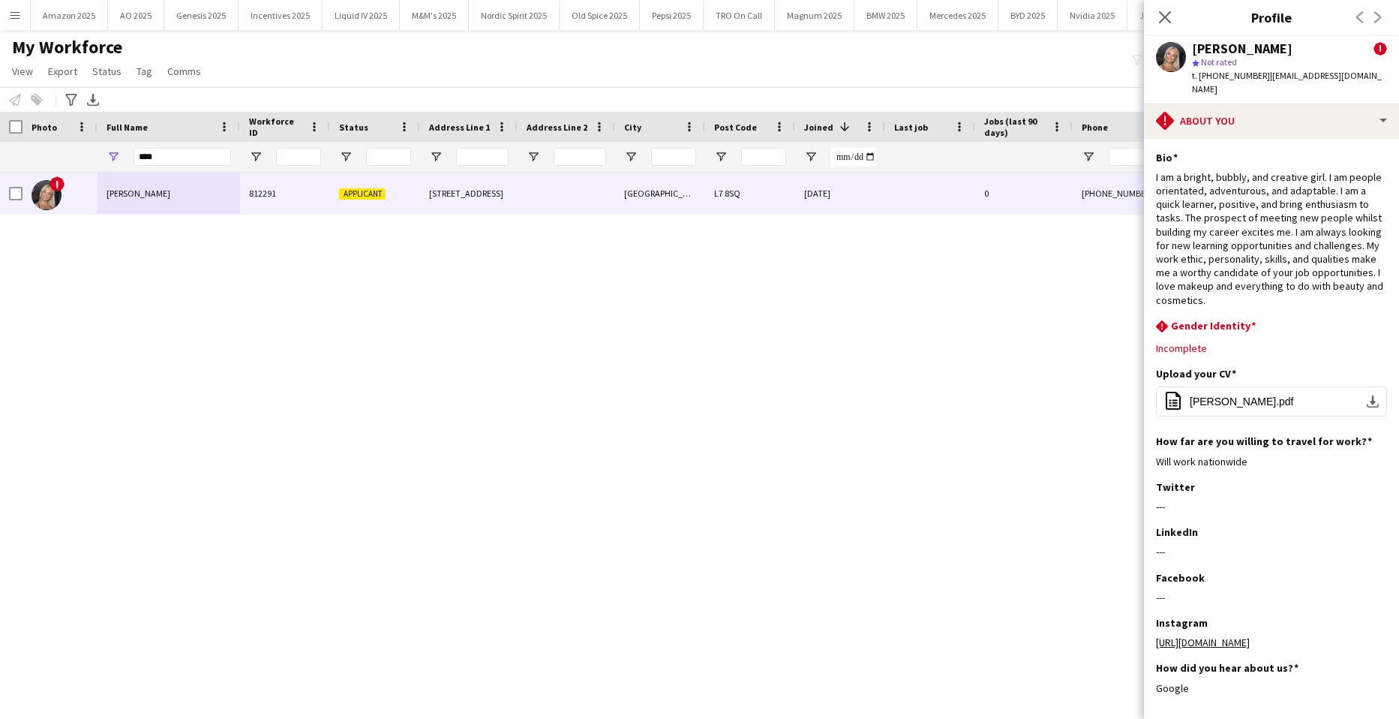
scroll to position [72, 0]
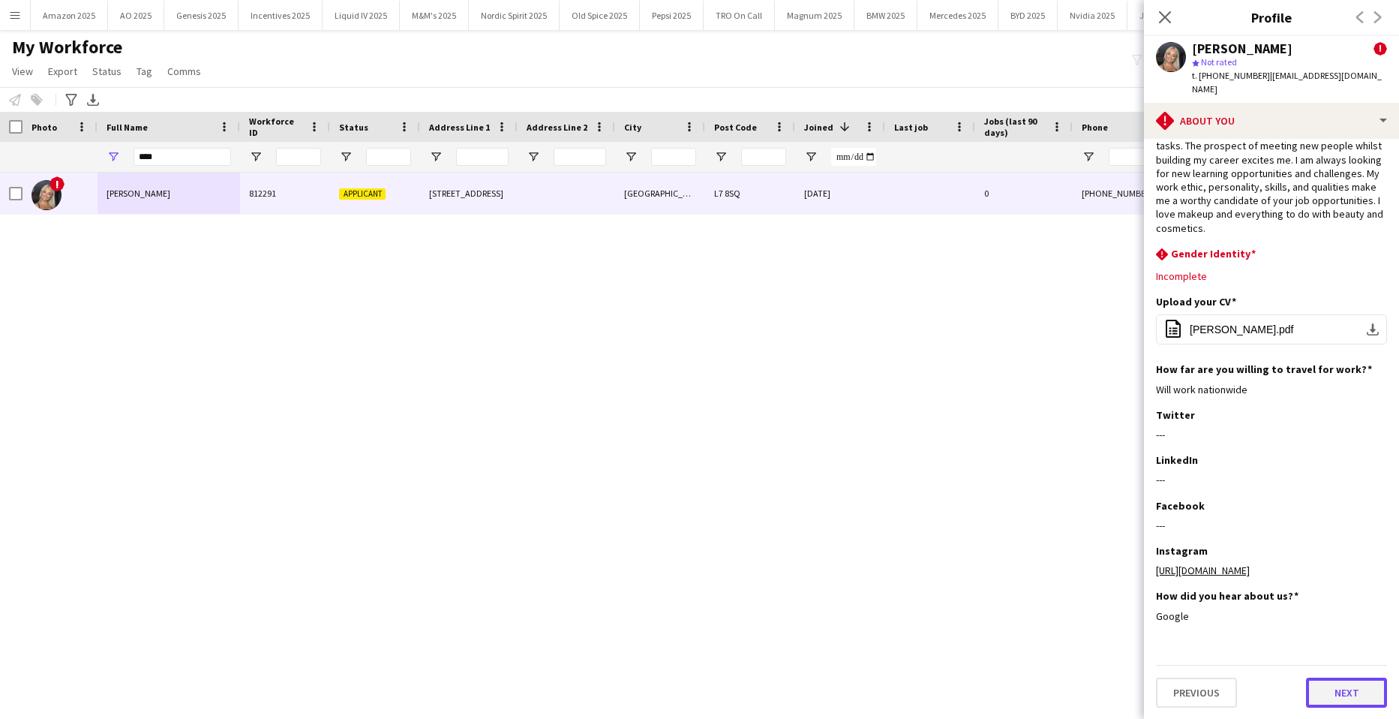
click at [1352, 694] on button "Next" at bounding box center [1346, 693] width 81 height 30
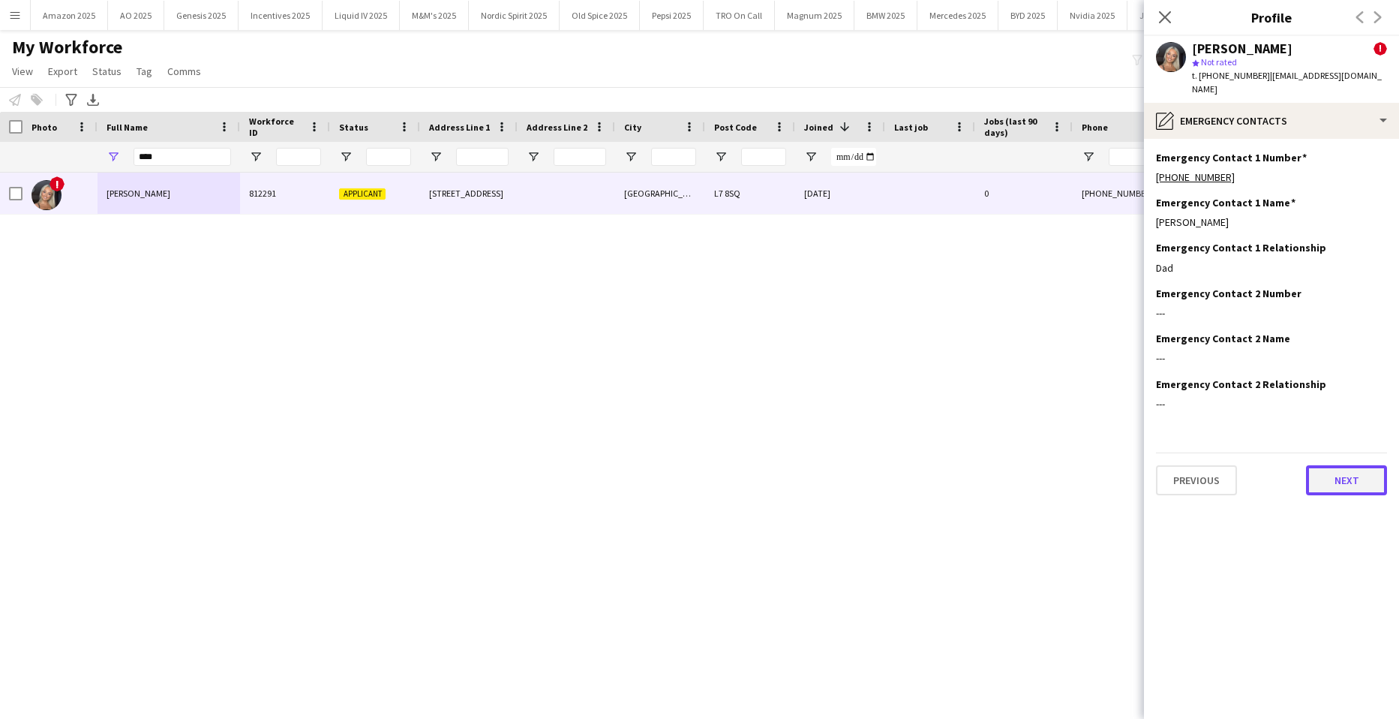
click at [1360, 471] on button "Next" at bounding box center [1346, 480] width 81 height 30
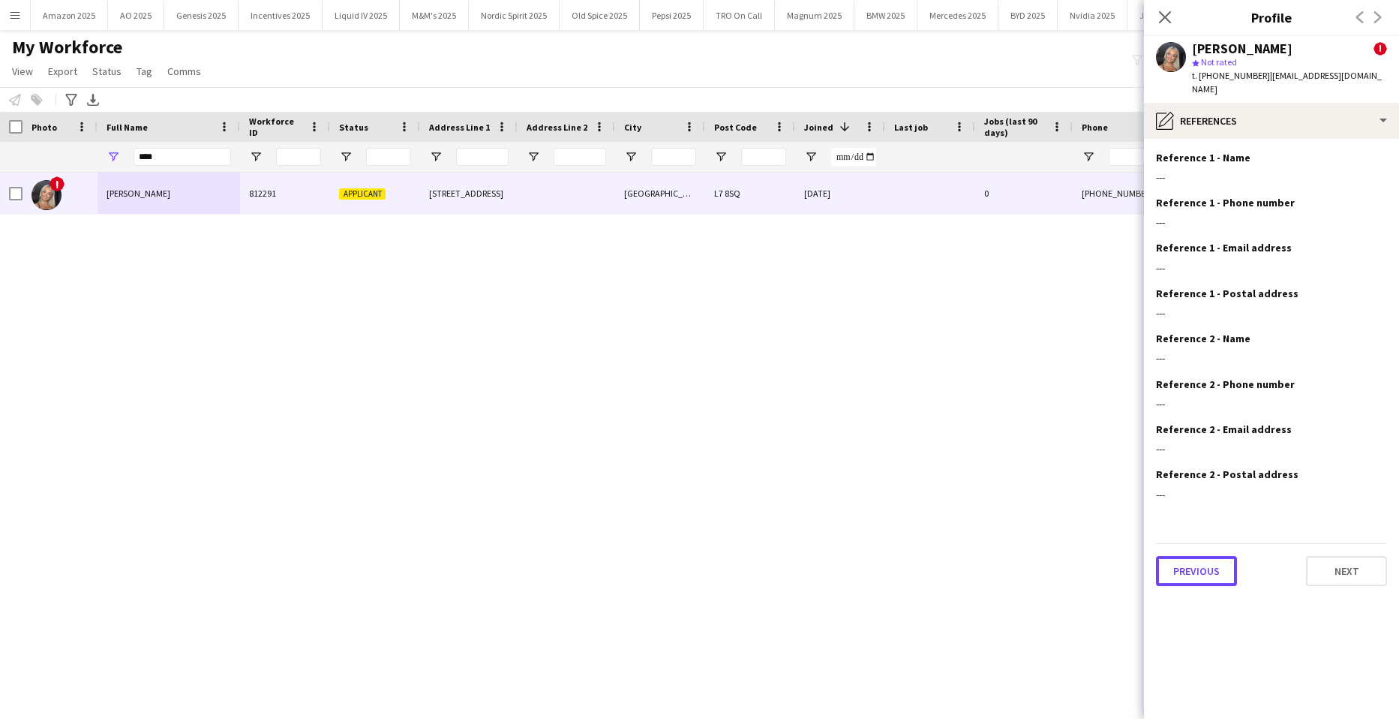
click at [1212, 557] on button "Previous" at bounding box center [1196, 571] width 81 height 30
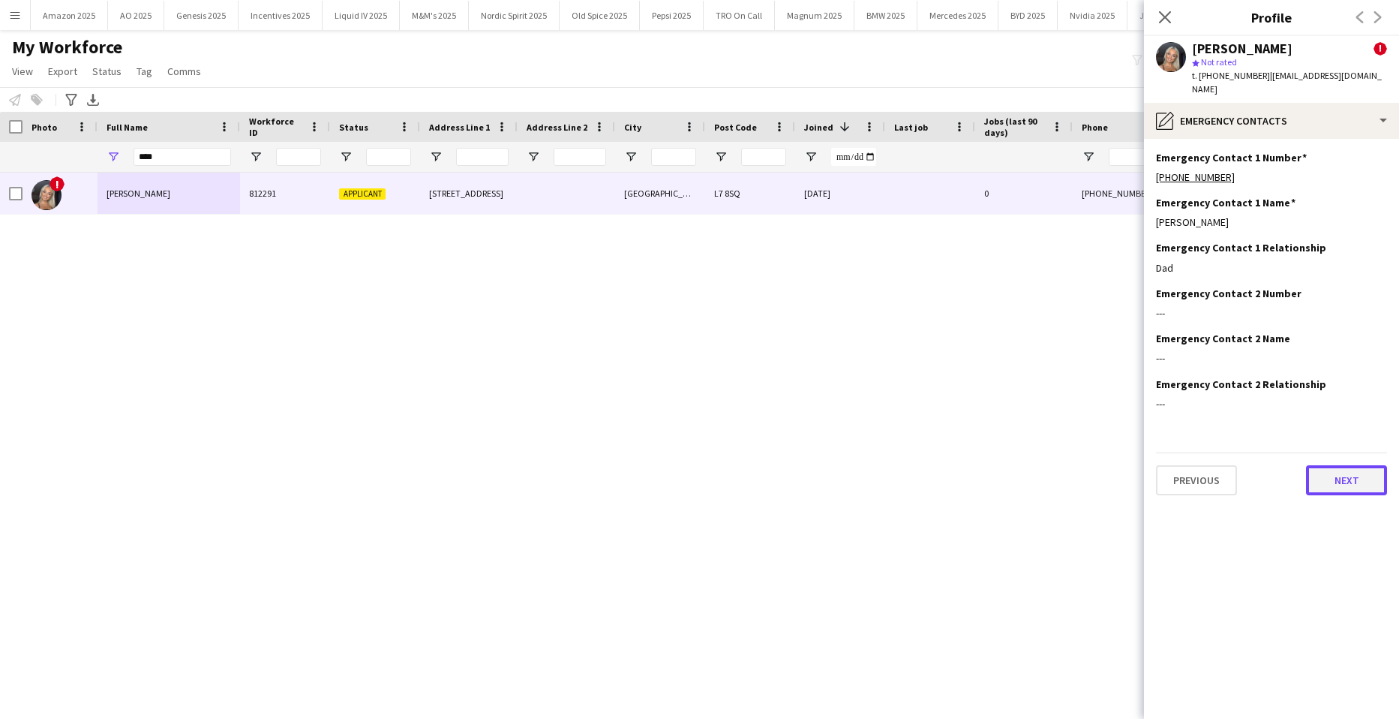
click at [1343, 465] on button "Next" at bounding box center [1346, 480] width 81 height 30
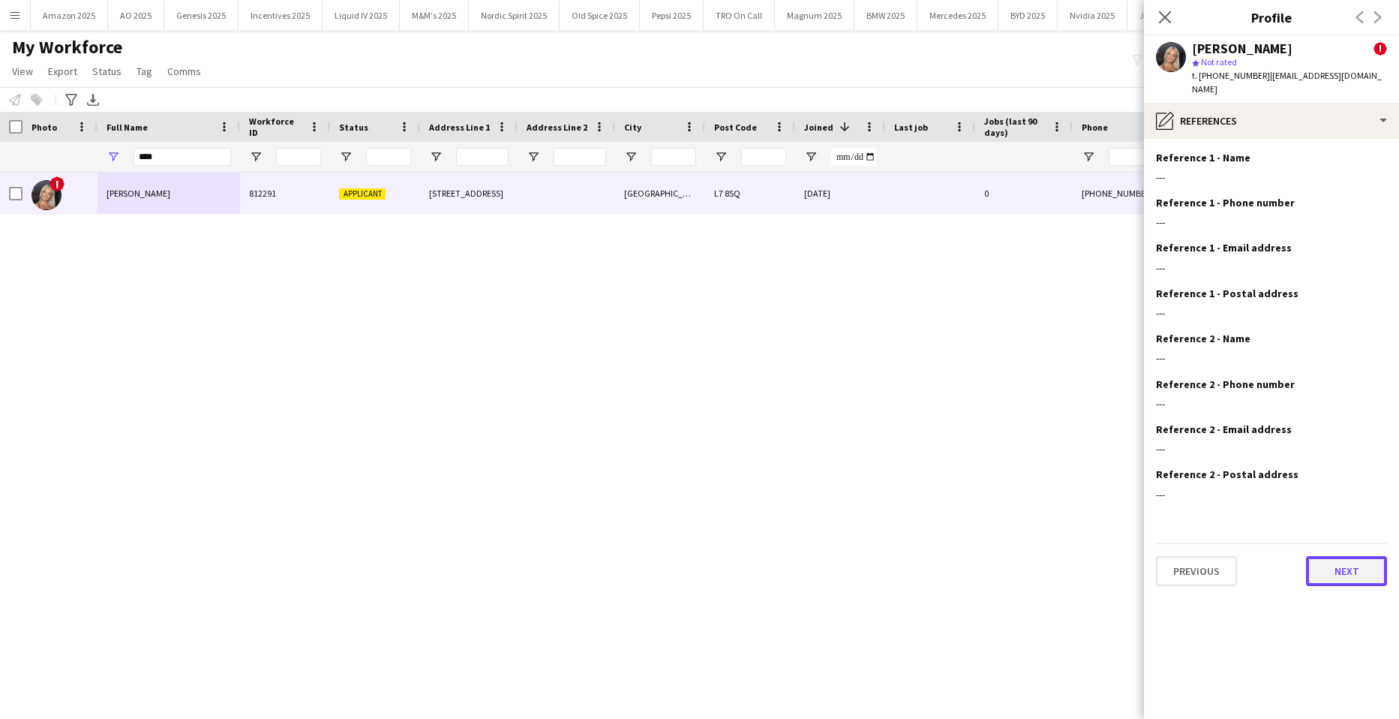
click at [1347, 556] on button "Next" at bounding box center [1346, 571] width 81 height 30
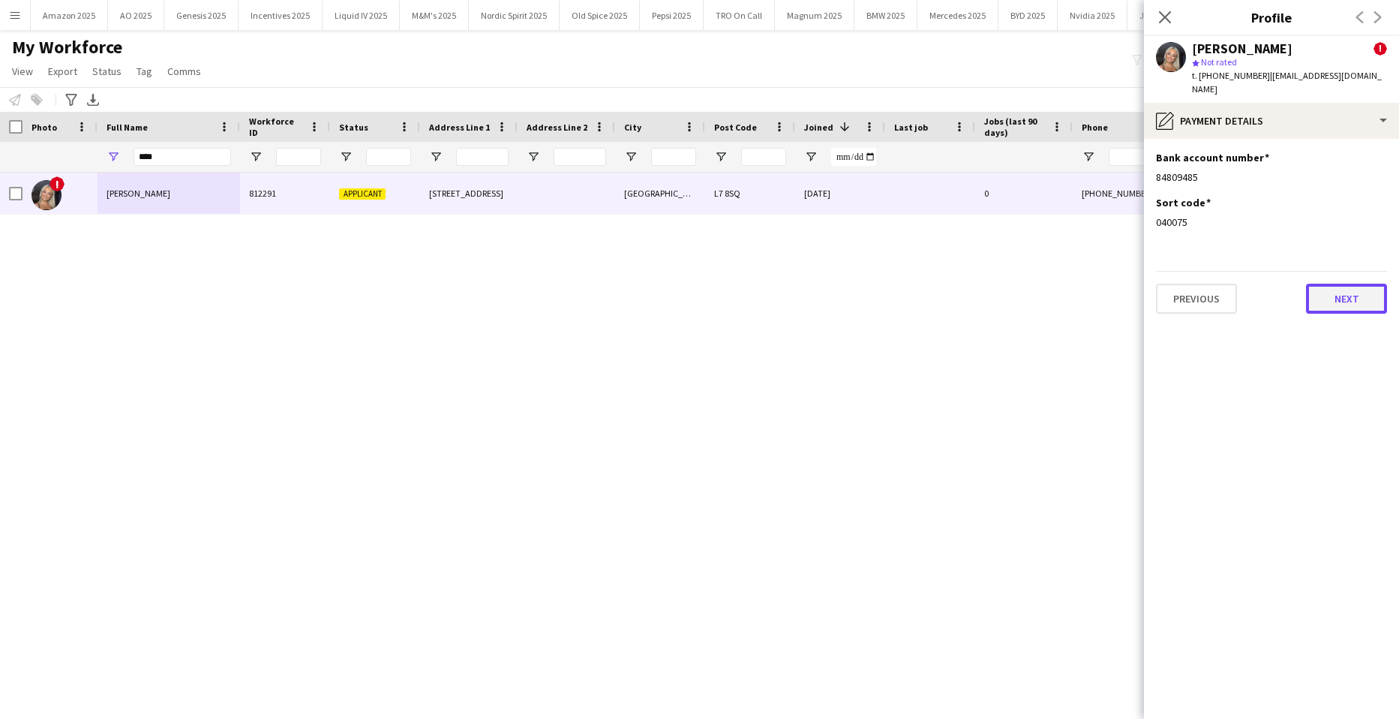
click at [1357, 290] on button "Next" at bounding box center [1346, 299] width 81 height 30
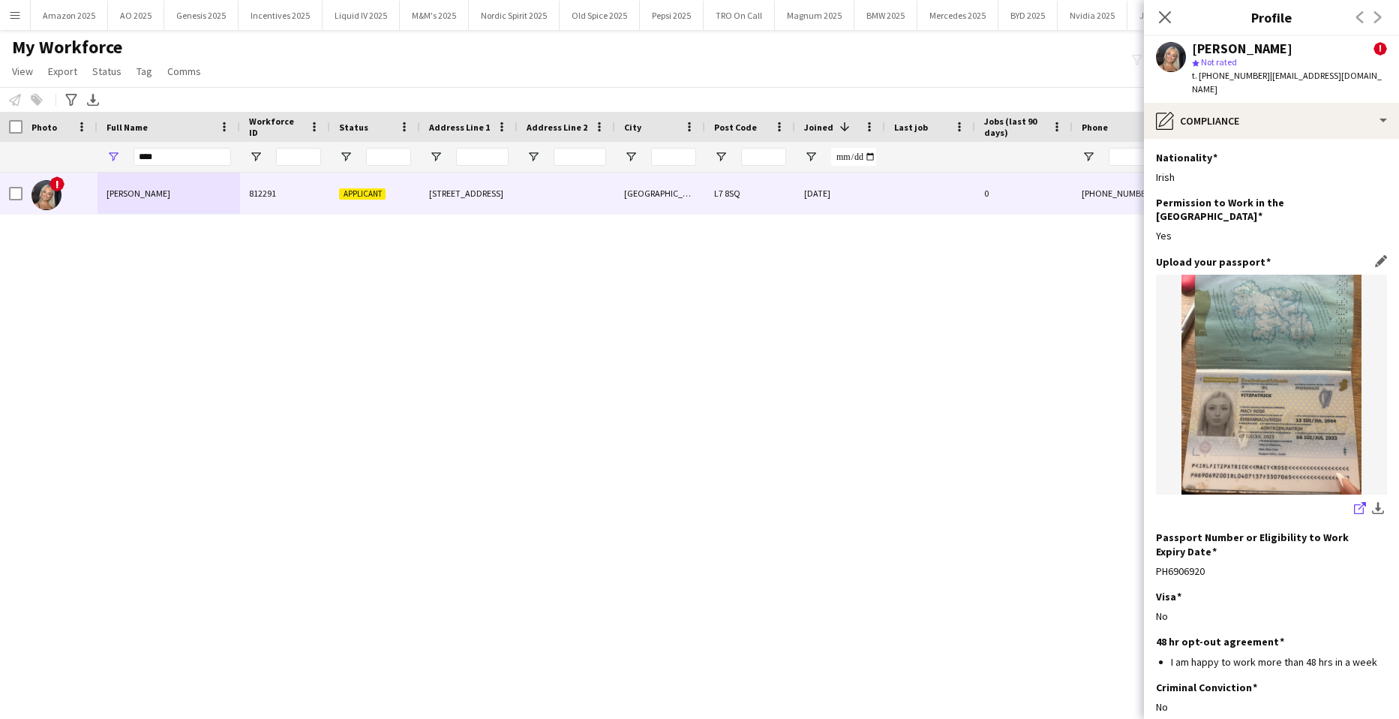
click at [1359, 502] on icon at bounding box center [1363, 506] width 8 height 8
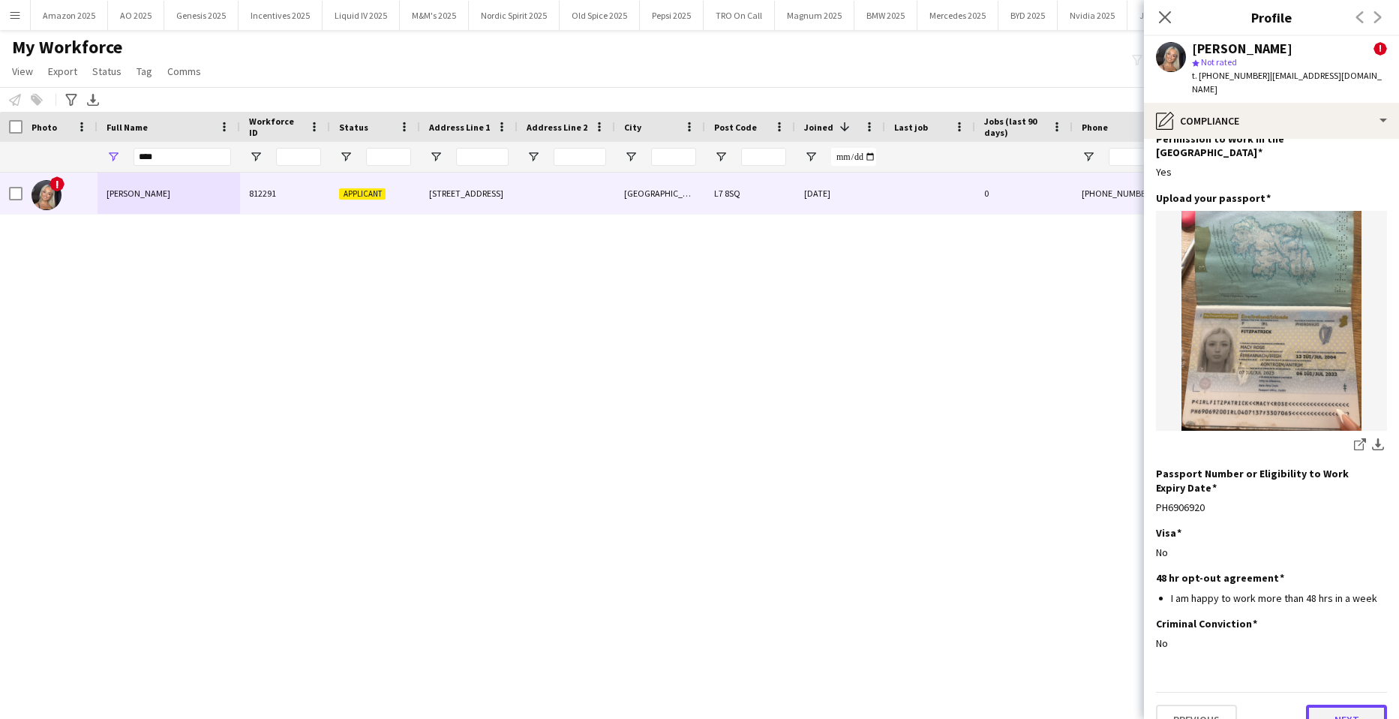
click at [1346, 705] on button "Next" at bounding box center [1346, 720] width 81 height 30
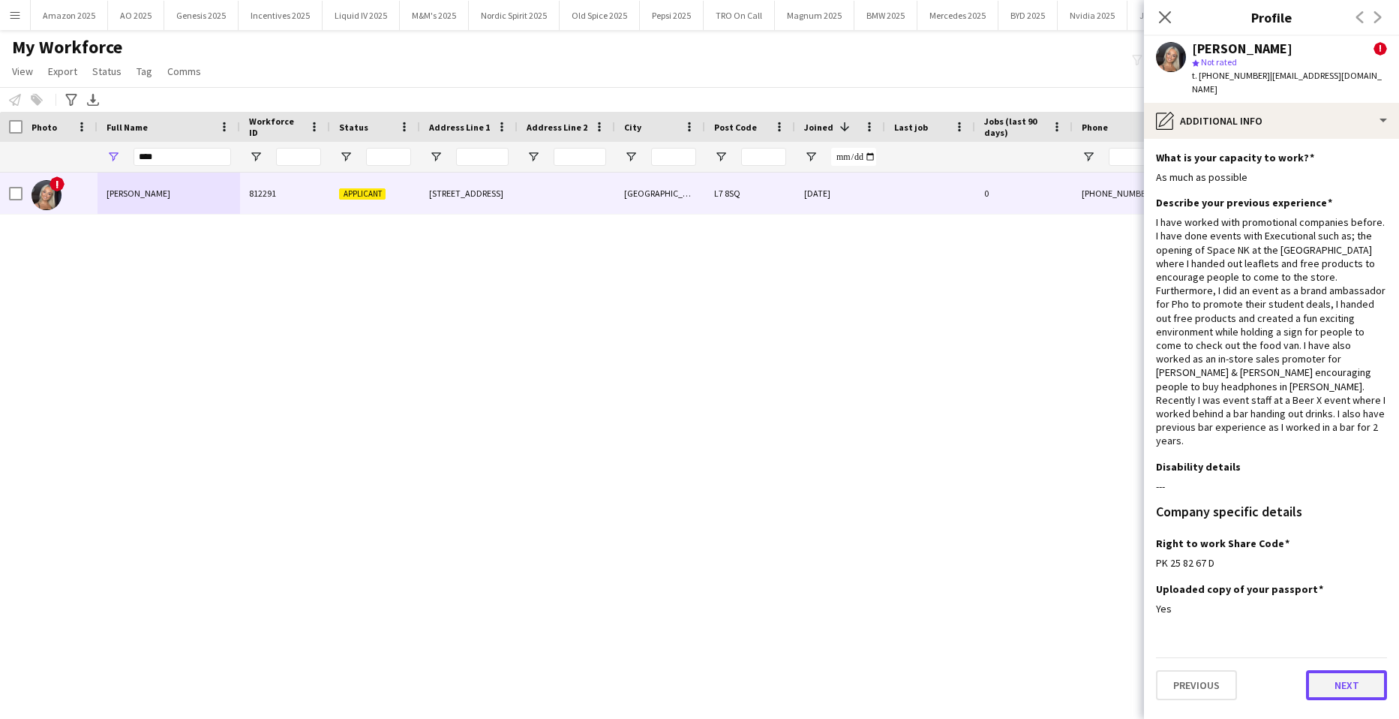
click at [1357, 670] on button "Next" at bounding box center [1346, 685] width 81 height 30
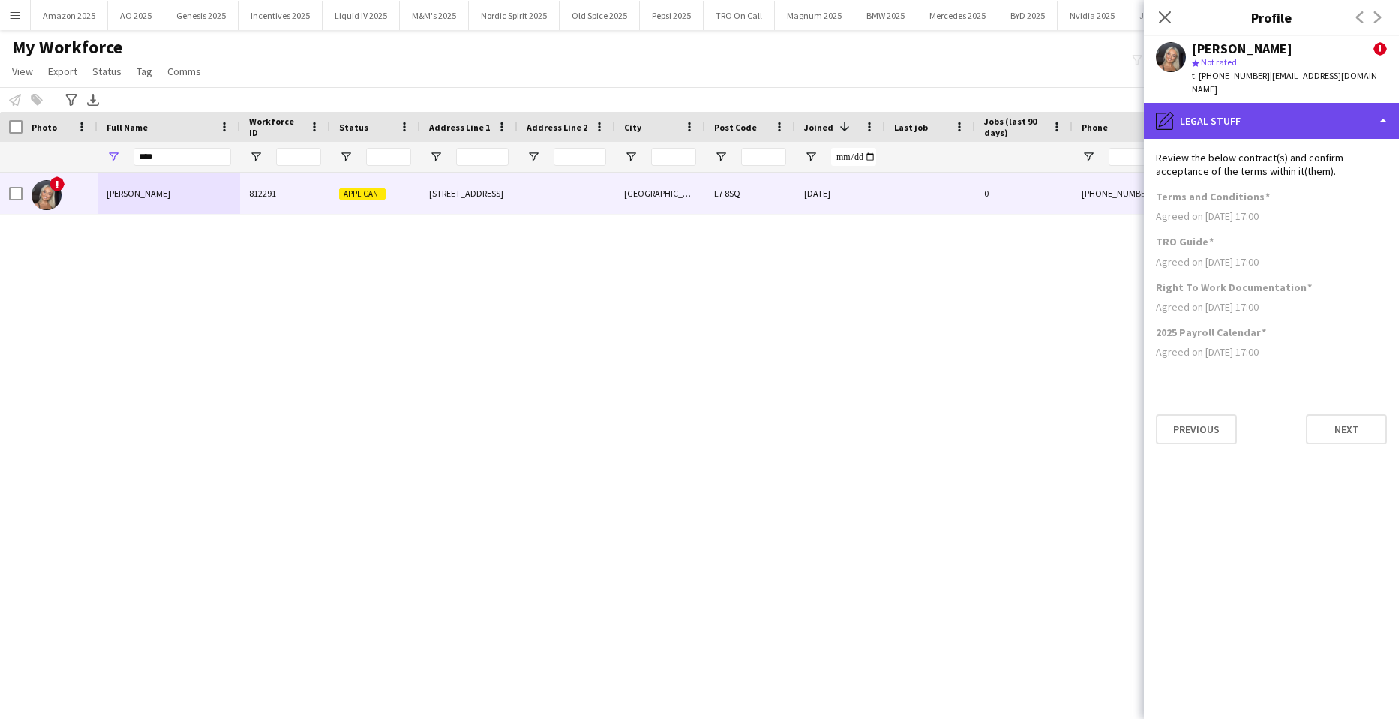
drag, startPoint x: 1366, startPoint y: 100, endPoint x: 1351, endPoint y: 110, distance: 18.3
click at [1360, 106] on div "pencil4 Legal stuff" at bounding box center [1271, 121] width 255 height 36
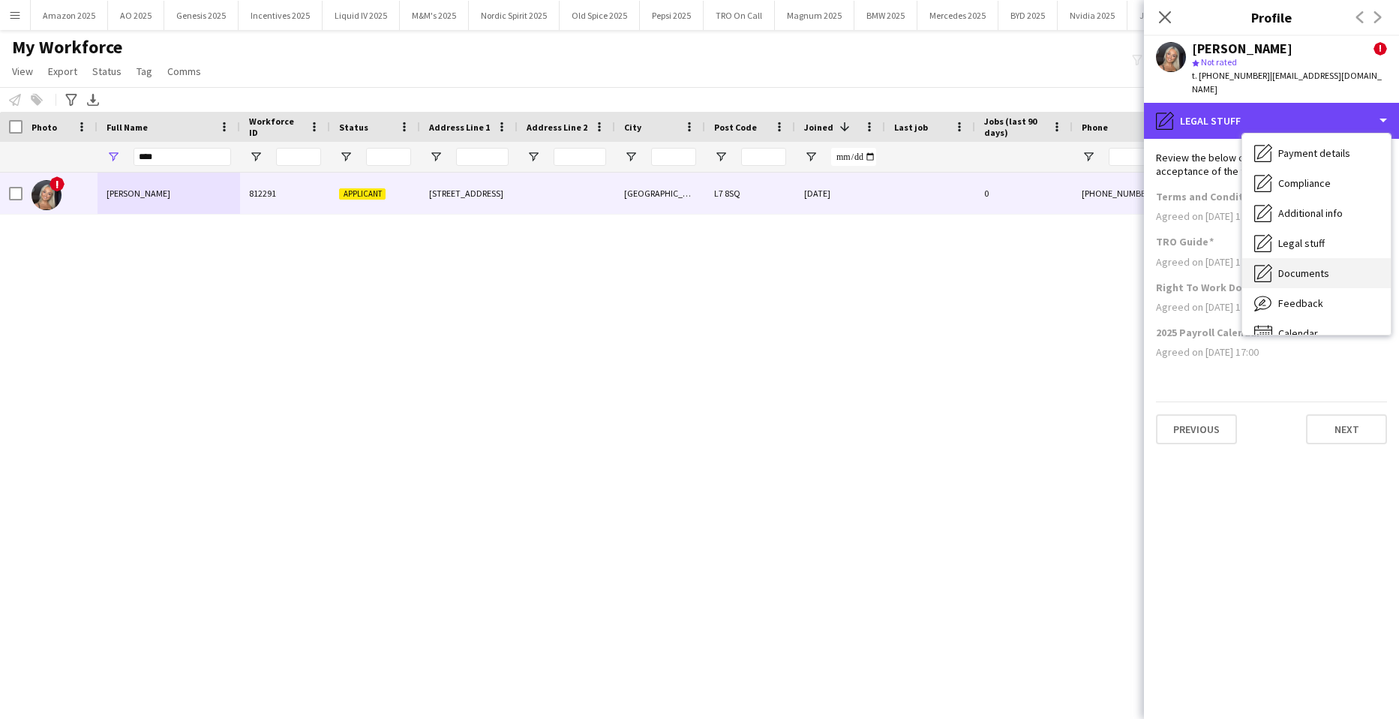
scroll to position [201, 0]
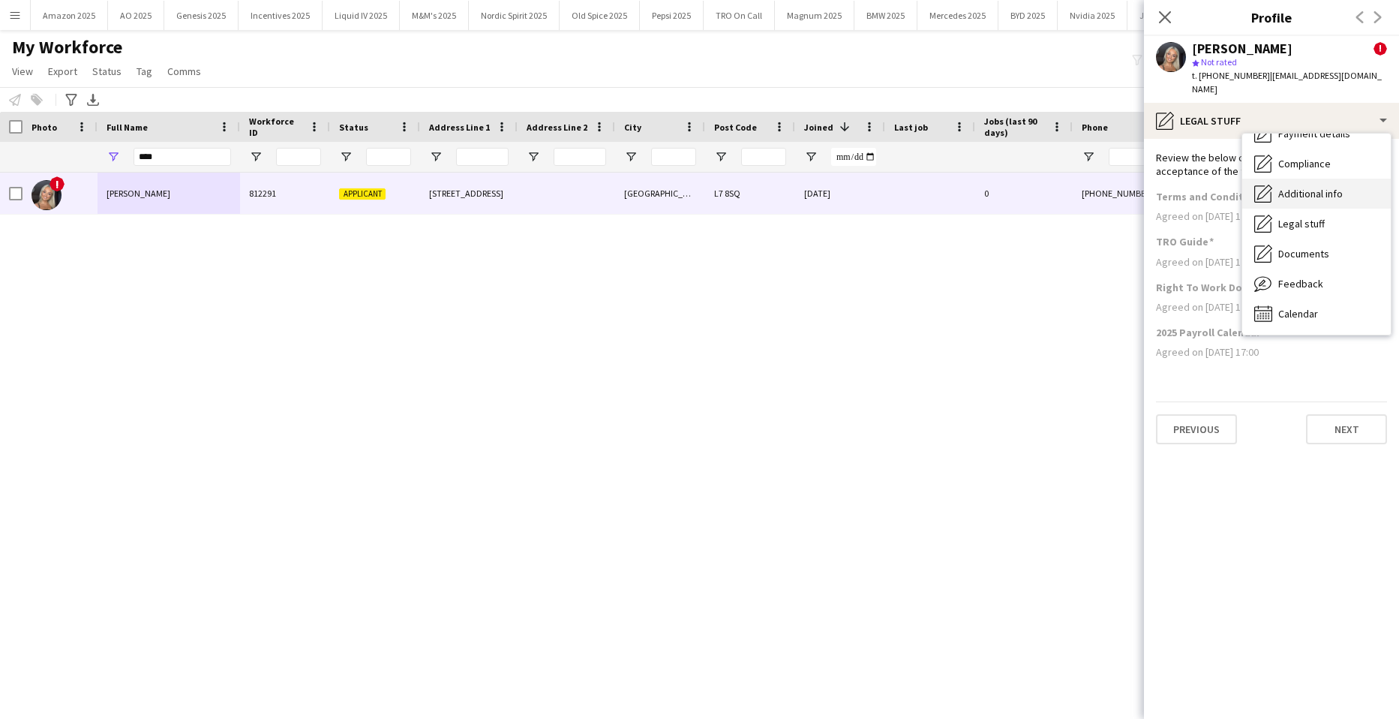
click at [1318, 187] on span "Additional info" at bounding box center [1311, 194] width 65 height 14
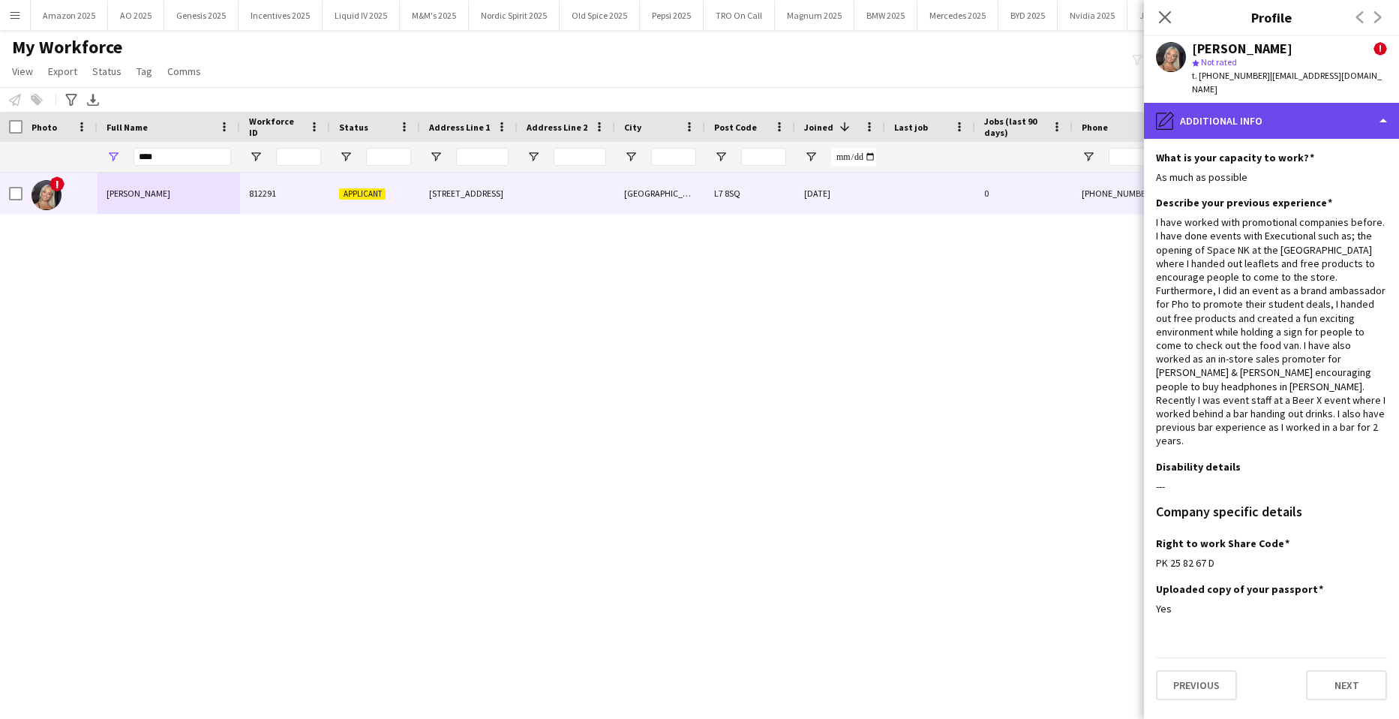
click at [1357, 114] on div "pencil4 Additional info" at bounding box center [1271, 121] width 255 height 36
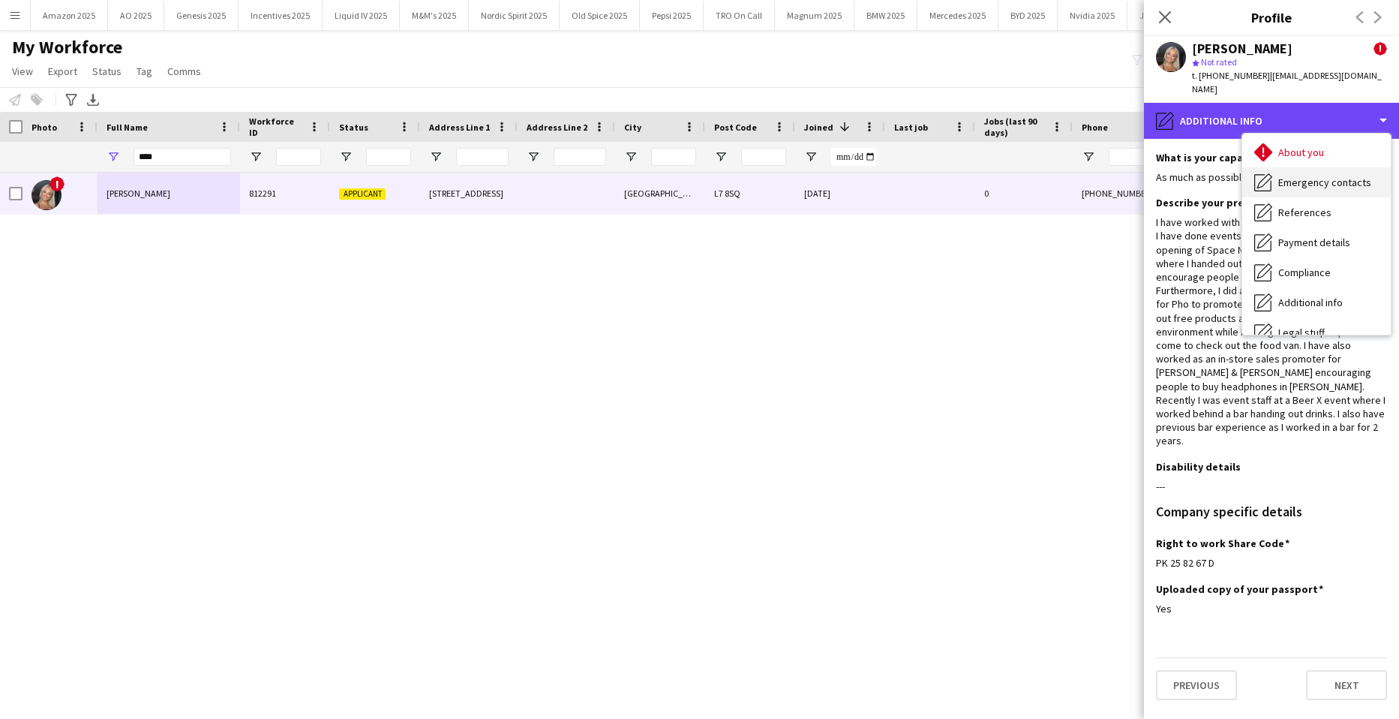
scroll to position [75, 0]
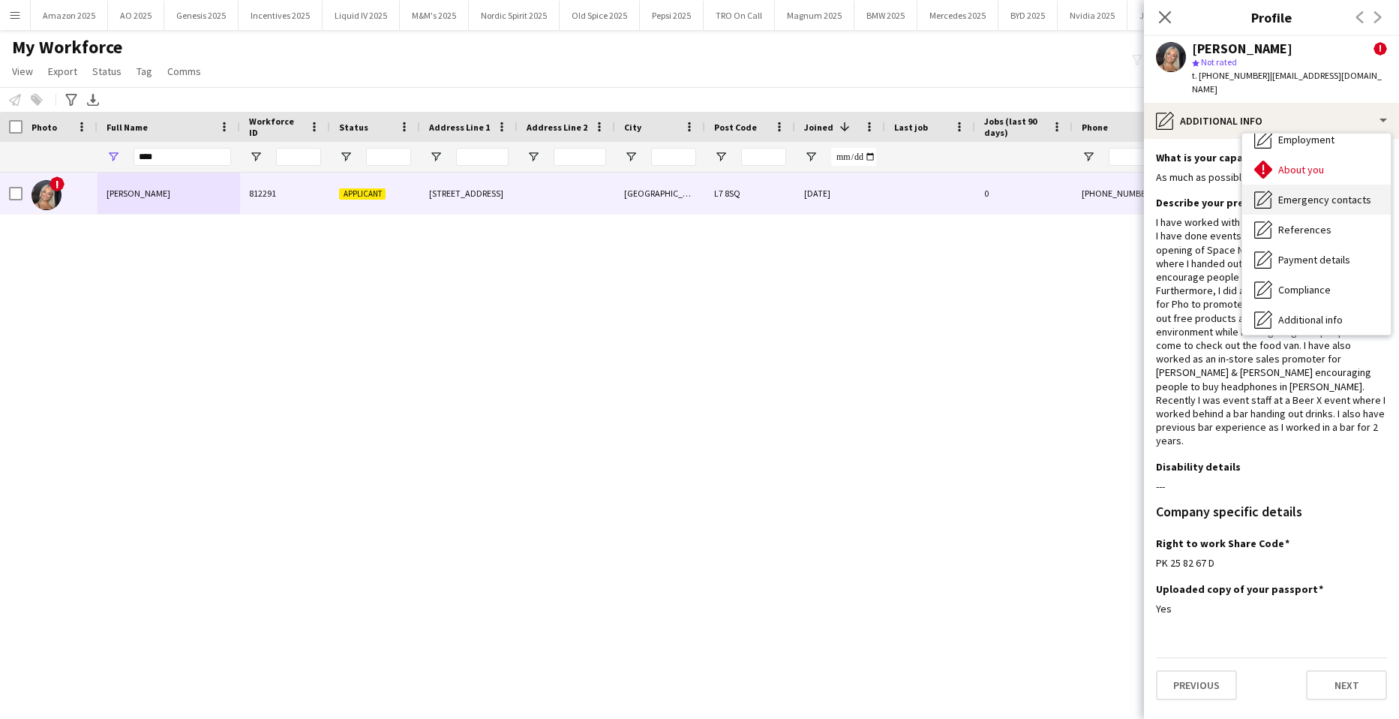
click at [1326, 185] on div "Emergency contacts Emergency contacts" at bounding box center [1317, 200] width 149 height 30
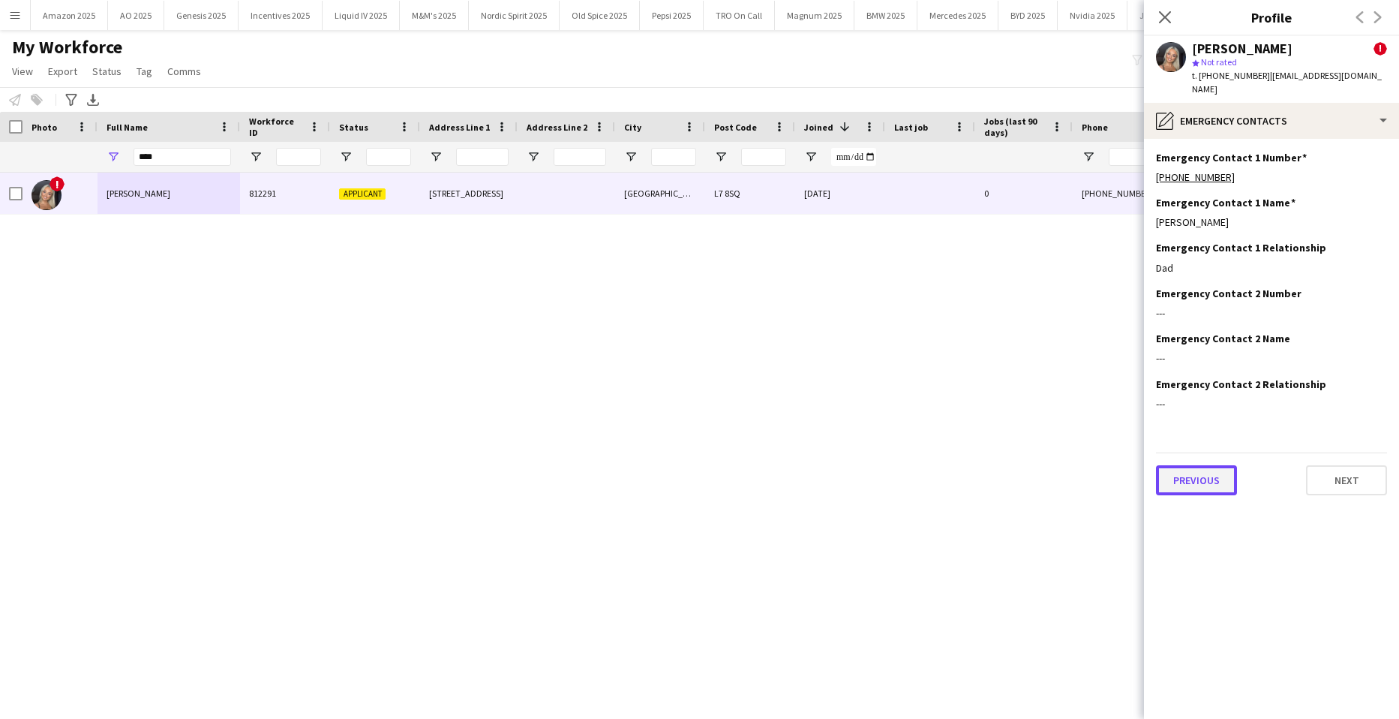
click at [1212, 465] on button "Previous" at bounding box center [1196, 480] width 81 height 30
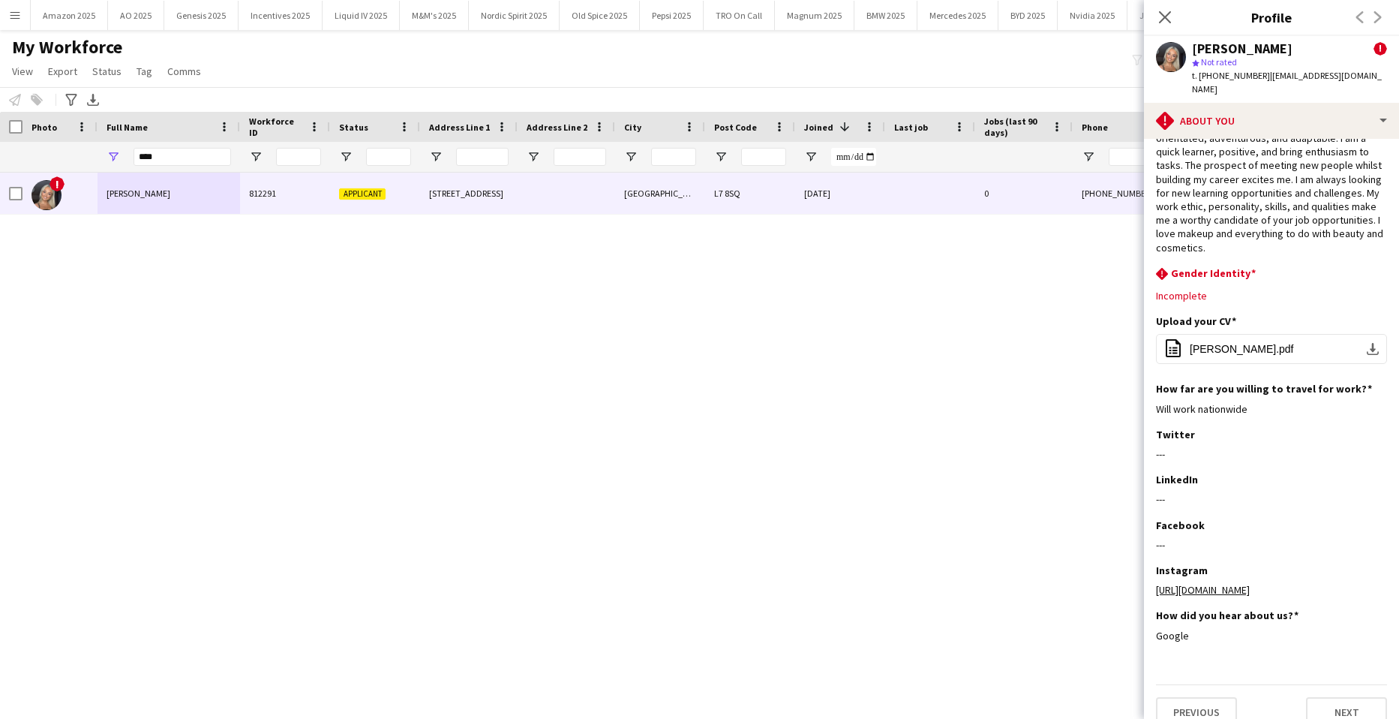
scroll to position [72, 0]
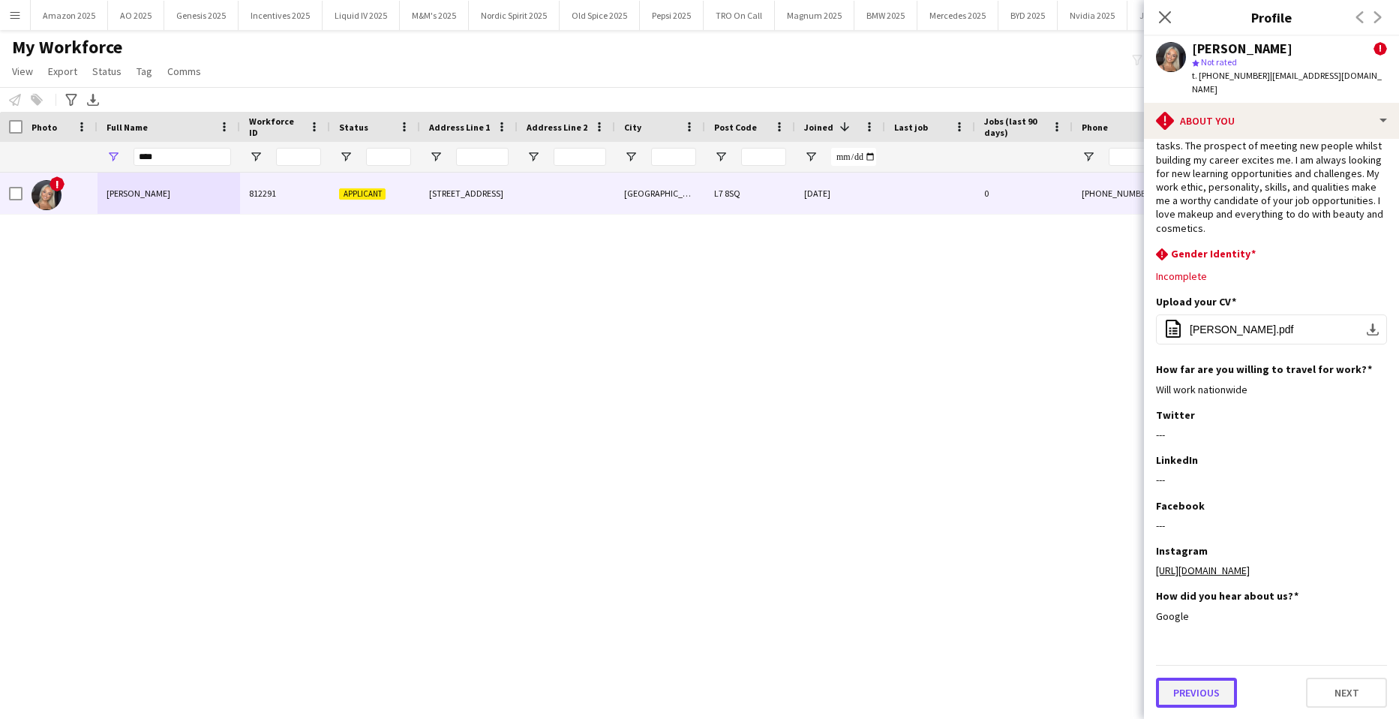
drag, startPoint x: 1230, startPoint y: 692, endPoint x: 1233, endPoint y: 665, distance: 27.2
click at [1230, 689] on button "Previous" at bounding box center [1196, 693] width 81 height 30
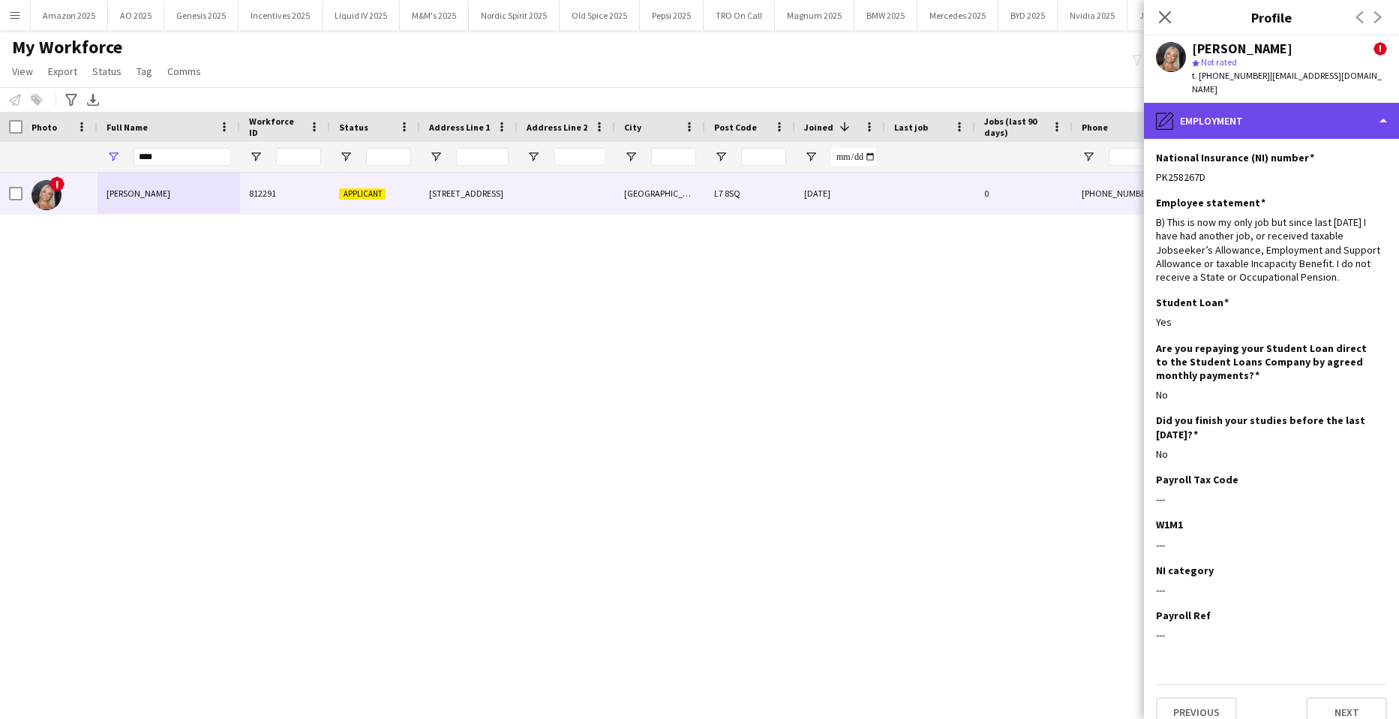
click at [1384, 111] on div "pencil4 Employment" at bounding box center [1271, 121] width 255 height 36
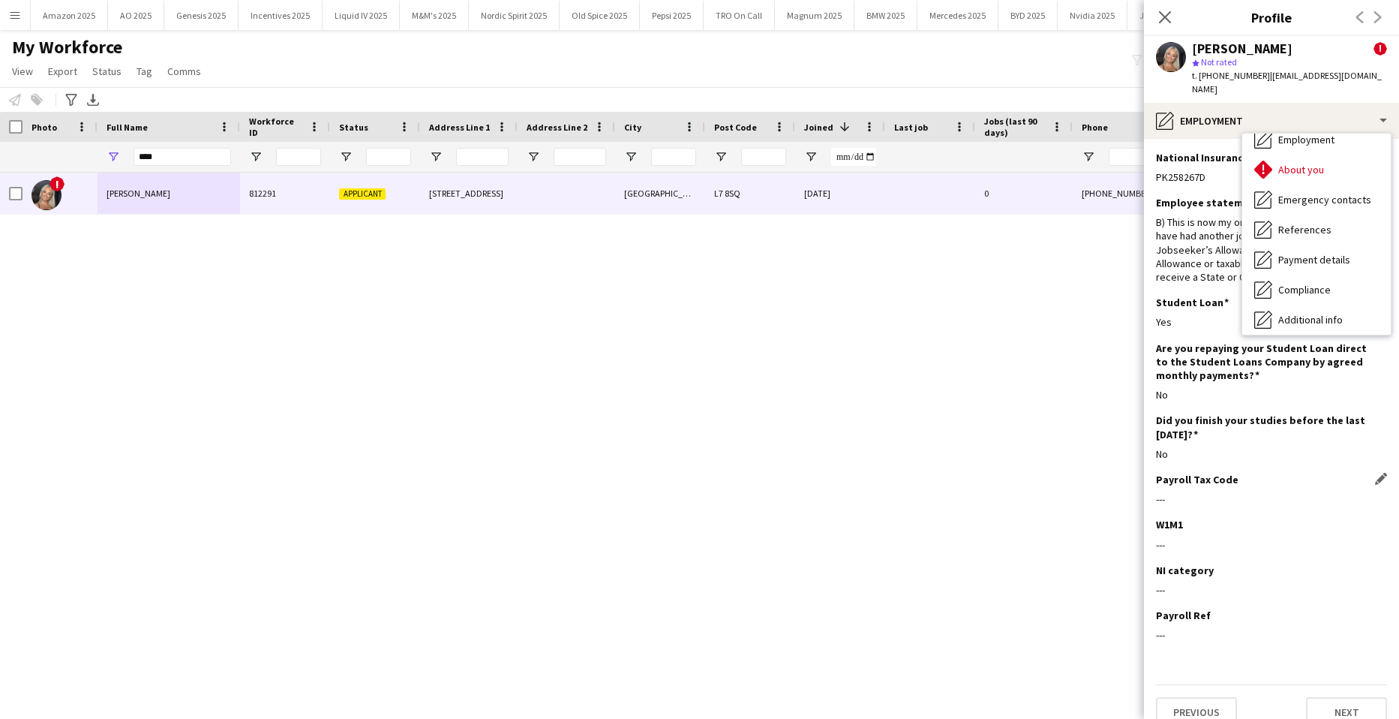
click at [1325, 497] on div "Payroll Tax Code Edit this field ---" at bounding box center [1271, 495] width 231 height 45
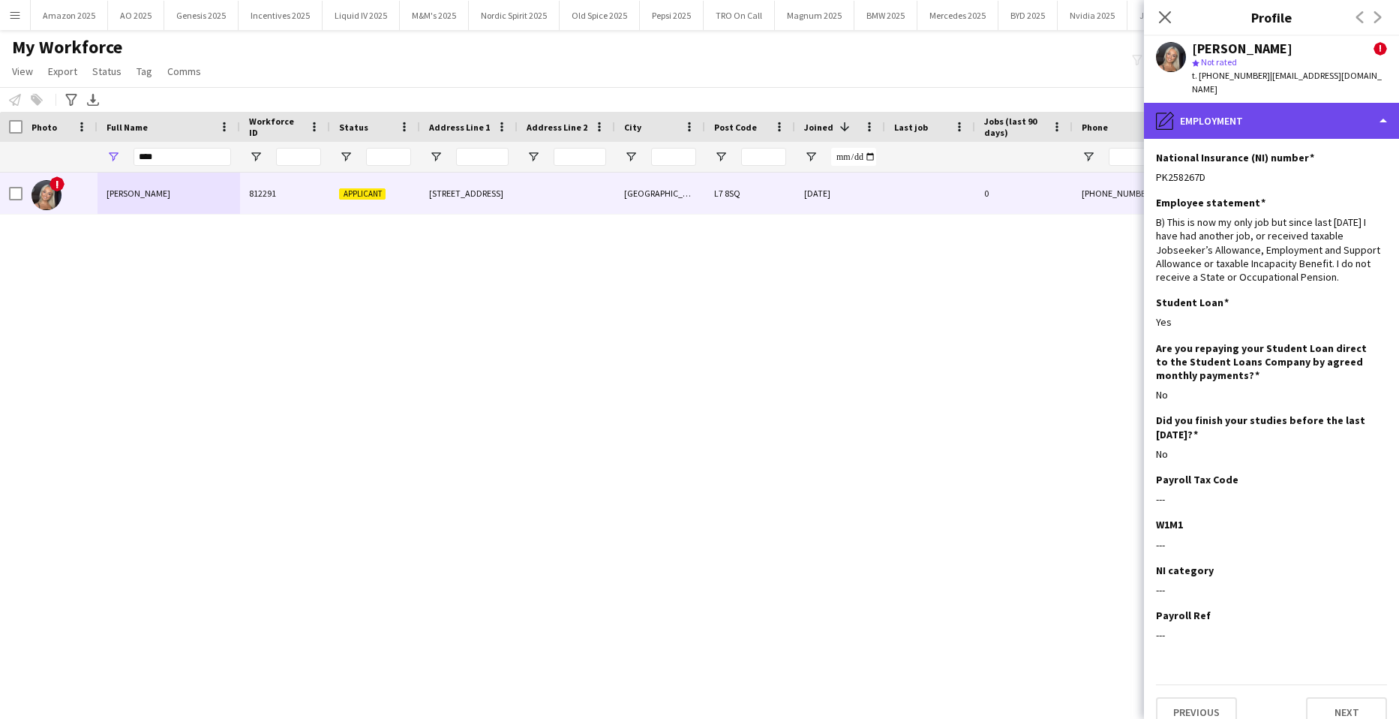
click at [1356, 109] on div "pencil4 Employment" at bounding box center [1271, 121] width 255 height 36
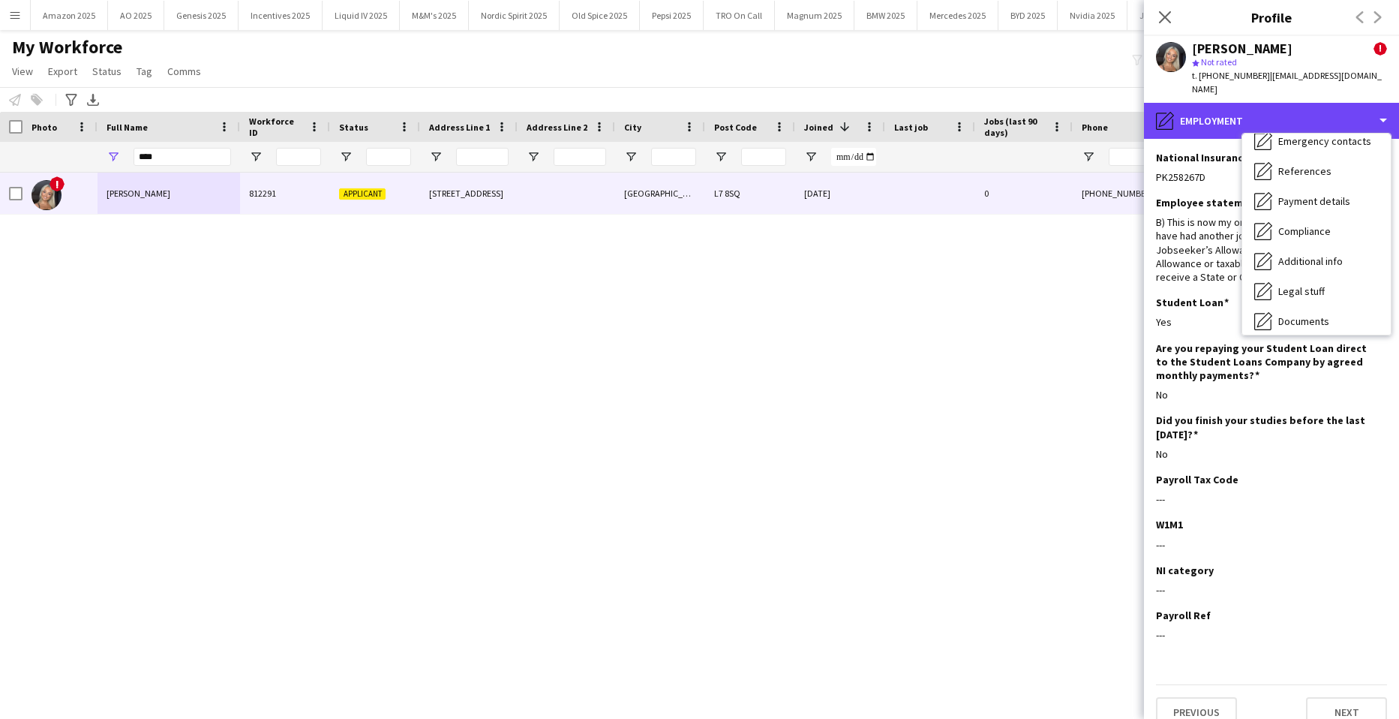
scroll to position [201, 0]
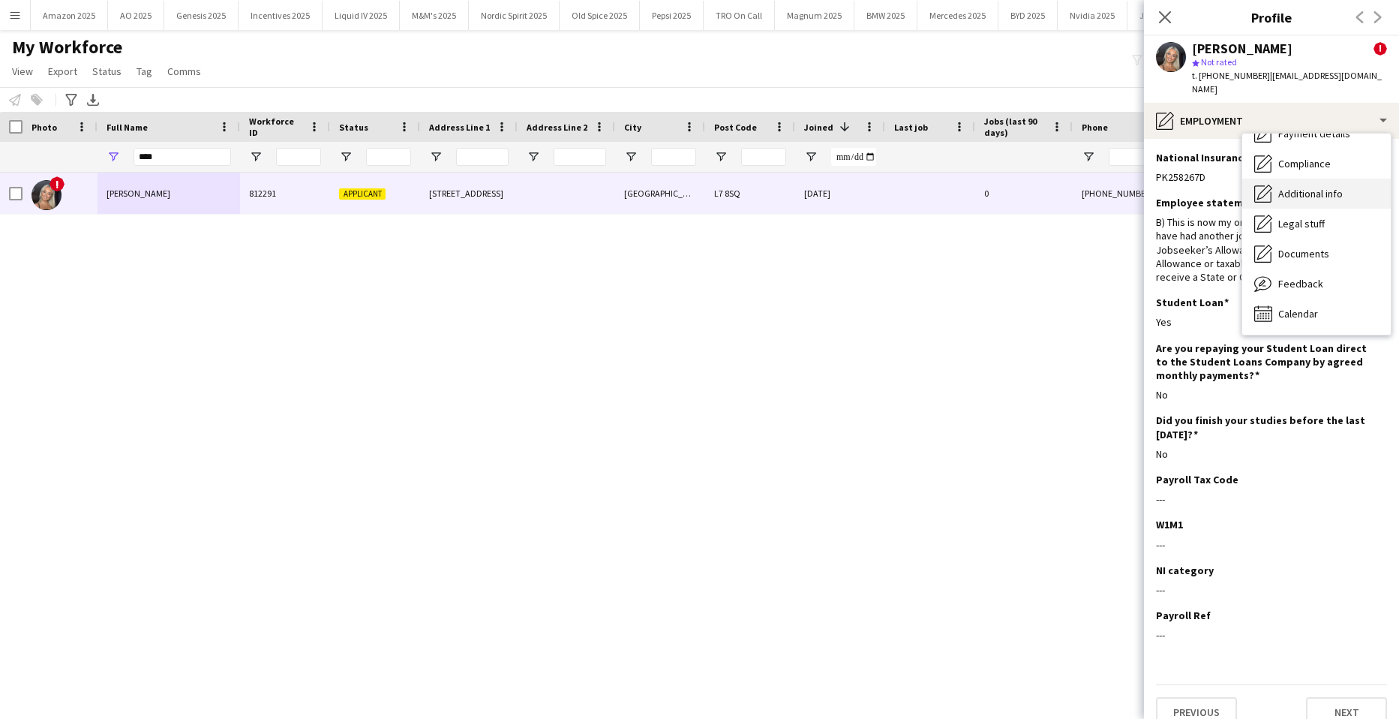
click at [1323, 191] on div "Additional info Additional info" at bounding box center [1317, 194] width 149 height 30
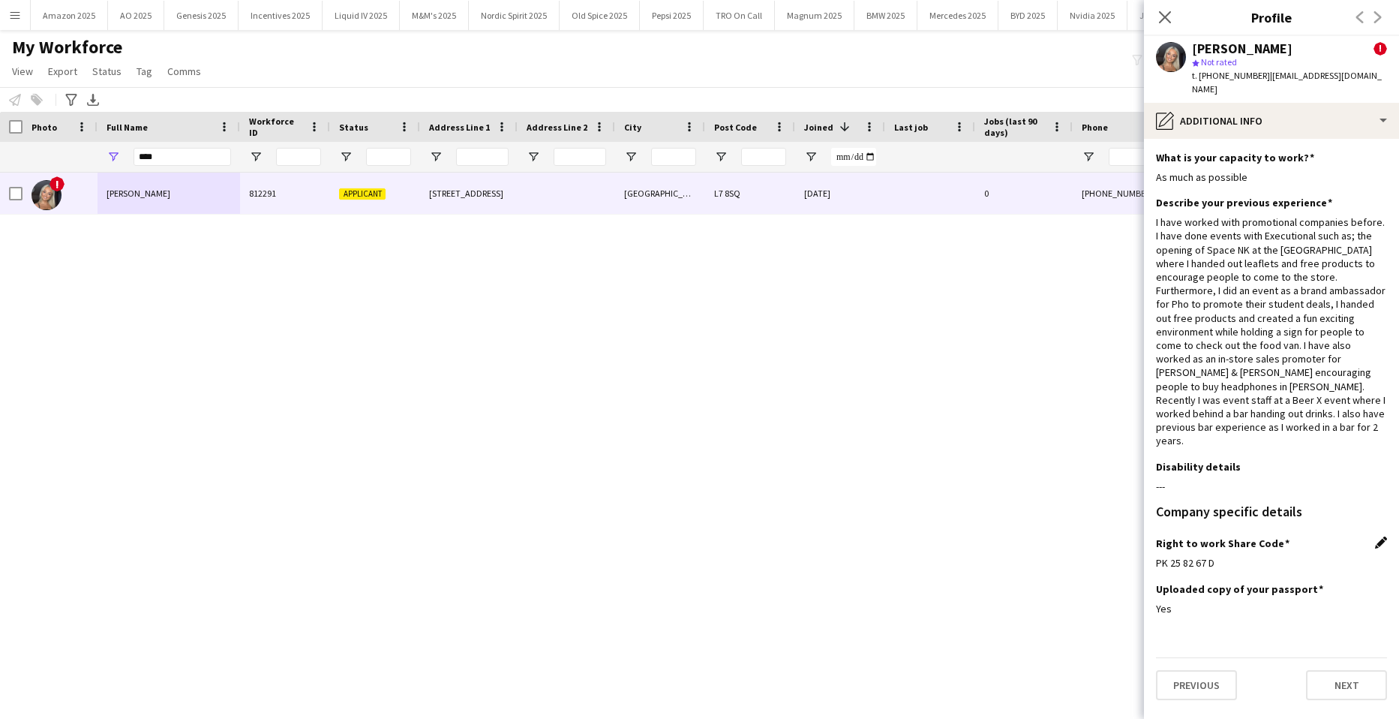
click at [1379, 536] on app-icon "Edit this field" at bounding box center [1381, 542] width 12 height 12
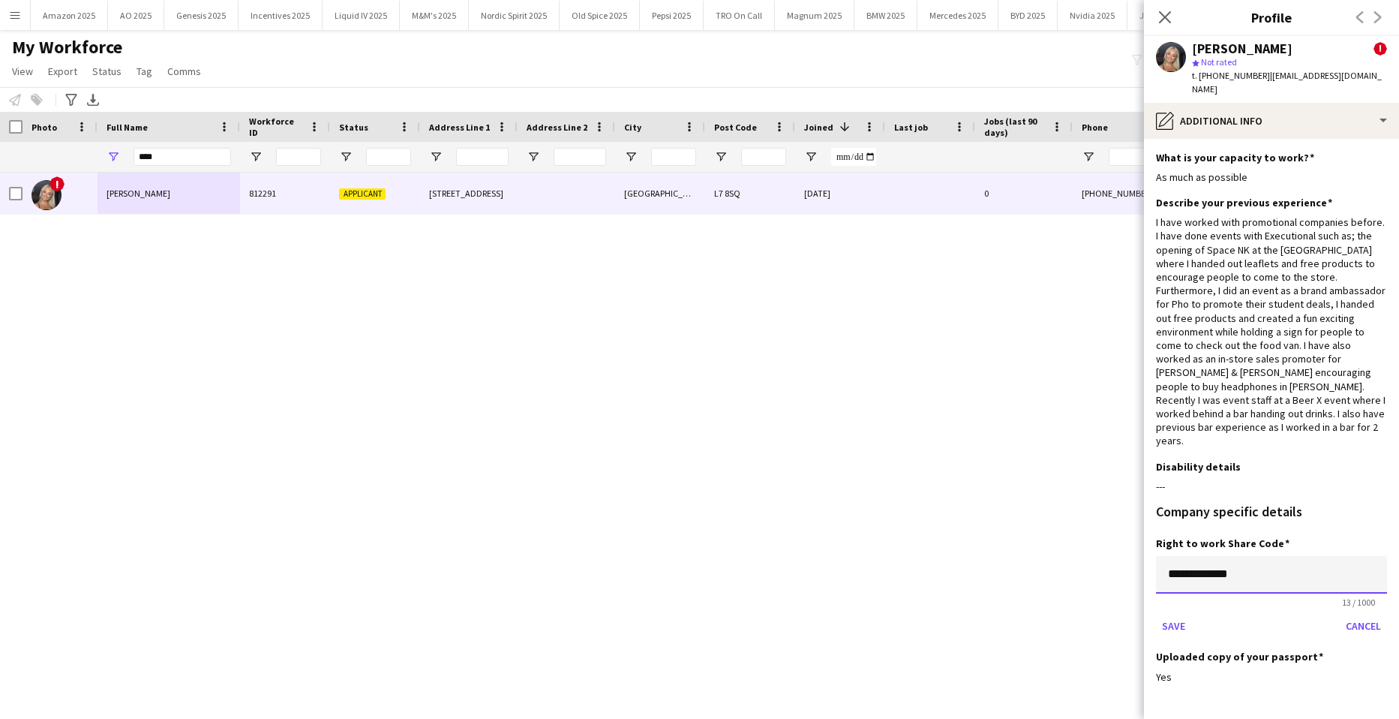
drag, startPoint x: 1271, startPoint y: 541, endPoint x: 1047, endPoint y: 500, distance: 228.1
click at [1045, 554] on body "Menu Boards Boards Boards All jobs Status Workforce Workforce My Workforce Recr…" at bounding box center [699, 359] width 1399 height 719
type input "***"
click at [1178, 614] on button "Save" at bounding box center [1173, 626] width 35 height 24
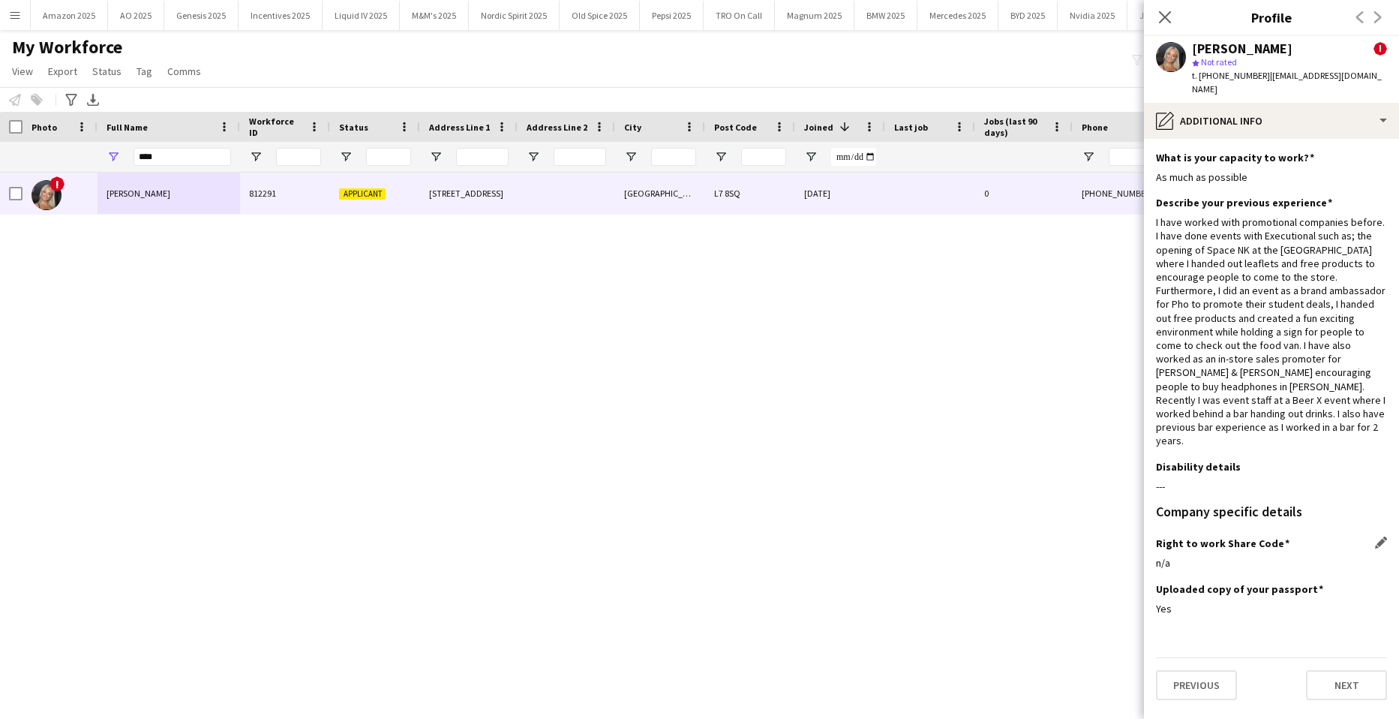
click at [912, 464] on div "! Macy Fitzpatrick 812291 Applicant 54 Adelaide Road Liverpool L7 8SQ 21-03-202…" at bounding box center [677, 427] width 1354 height 509
drag, startPoint x: 182, startPoint y: 161, endPoint x: 14, endPoint y: 168, distance: 169.0
click at [14, 168] on div "****" at bounding box center [982, 157] width 1964 height 30
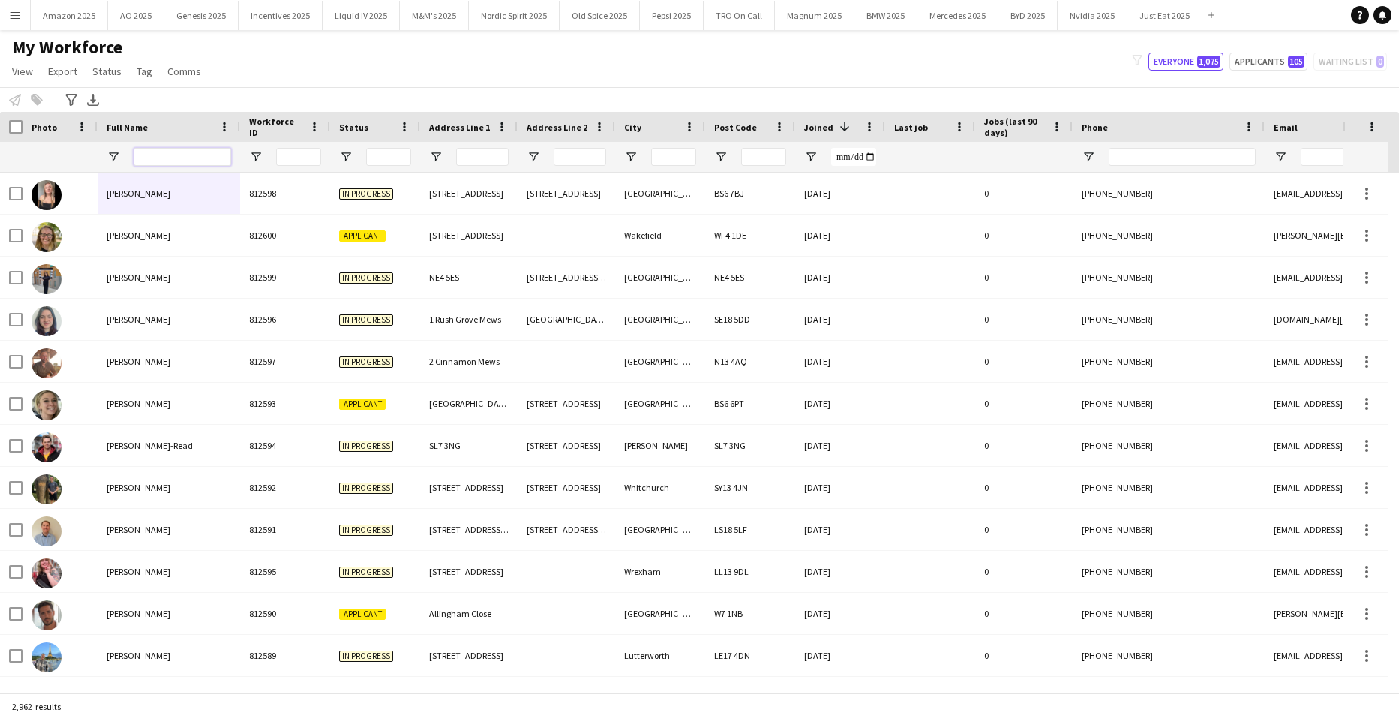
click at [160, 162] on input "Full Name Filter Input" at bounding box center [183, 157] width 98 height 18
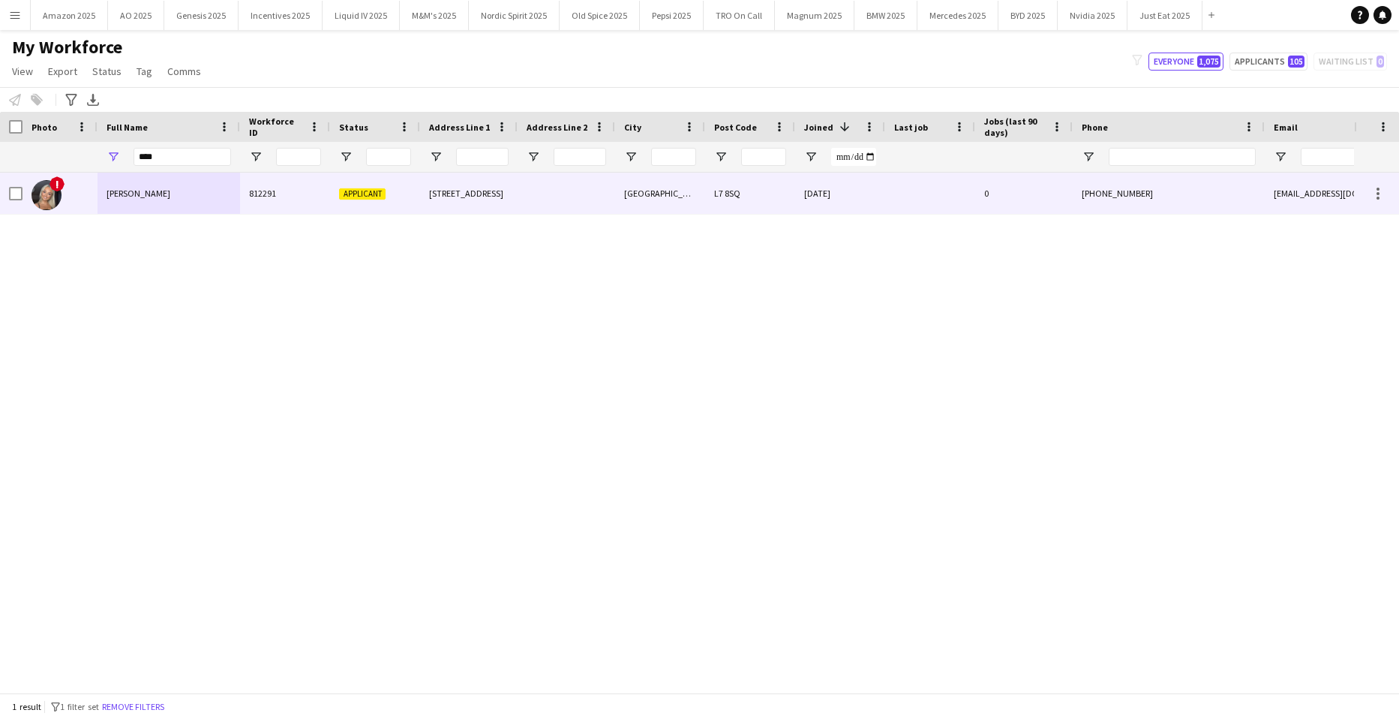
click at [146, 180] on div "Macy Fitzpatrick" at bounding box center [169, 193] width 143 height 41
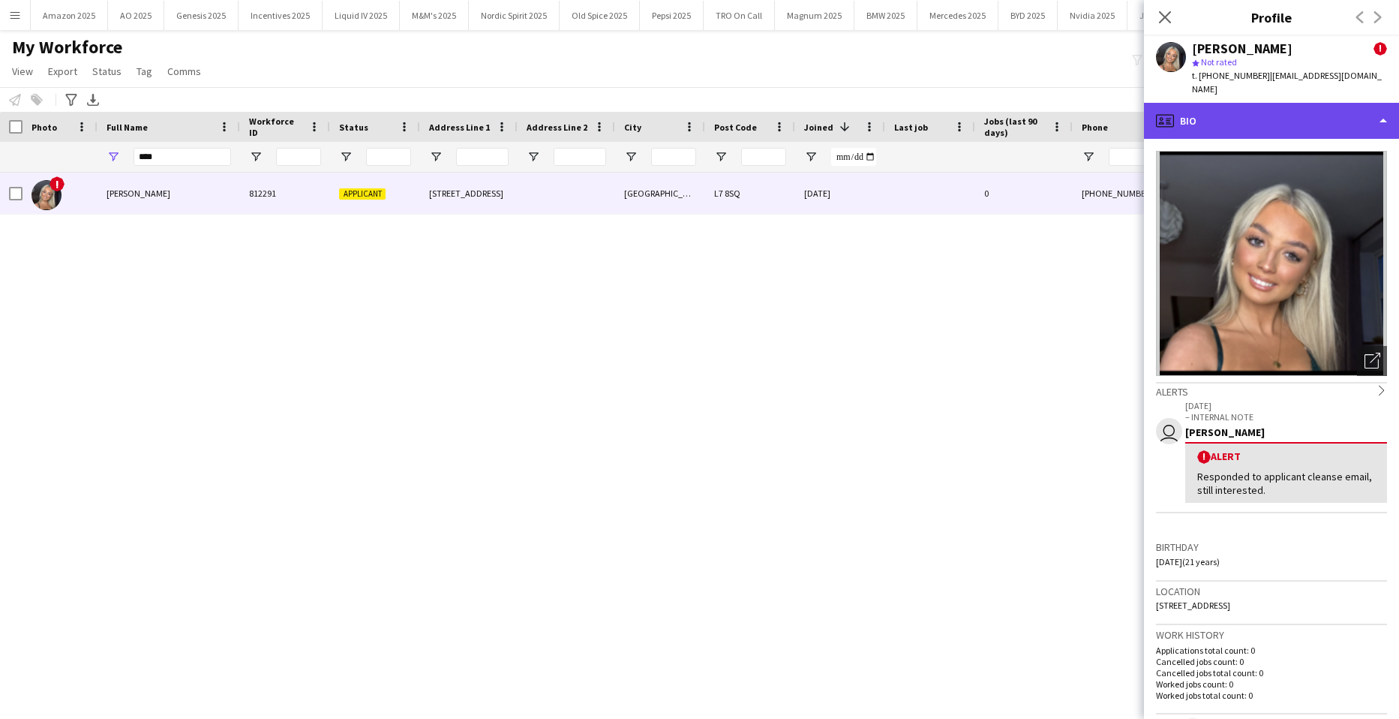
click at [1259, 103] on div "profile Bio" at bounding box center [1271, 121] width 255 height 36
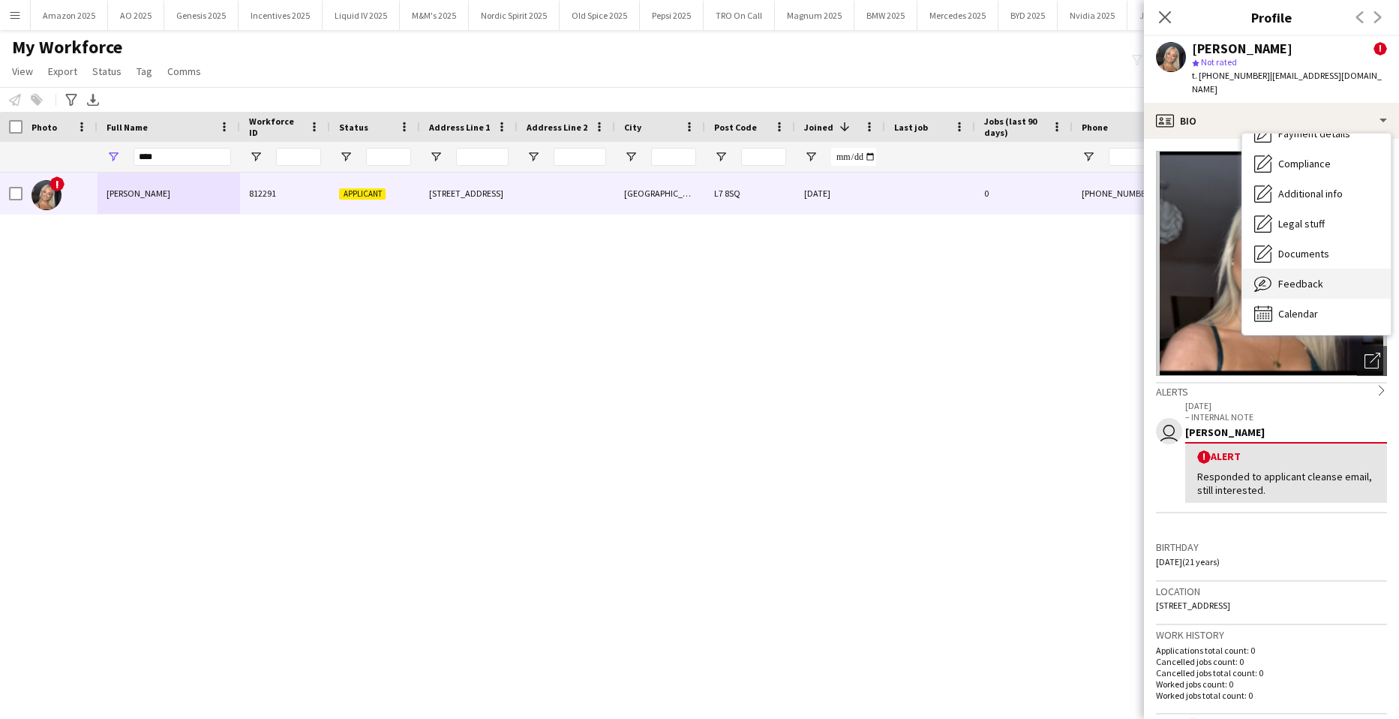
click at [1314, 279] on div "Feedback Feedback" at bounding box center [1317, 284] width 149 height 30
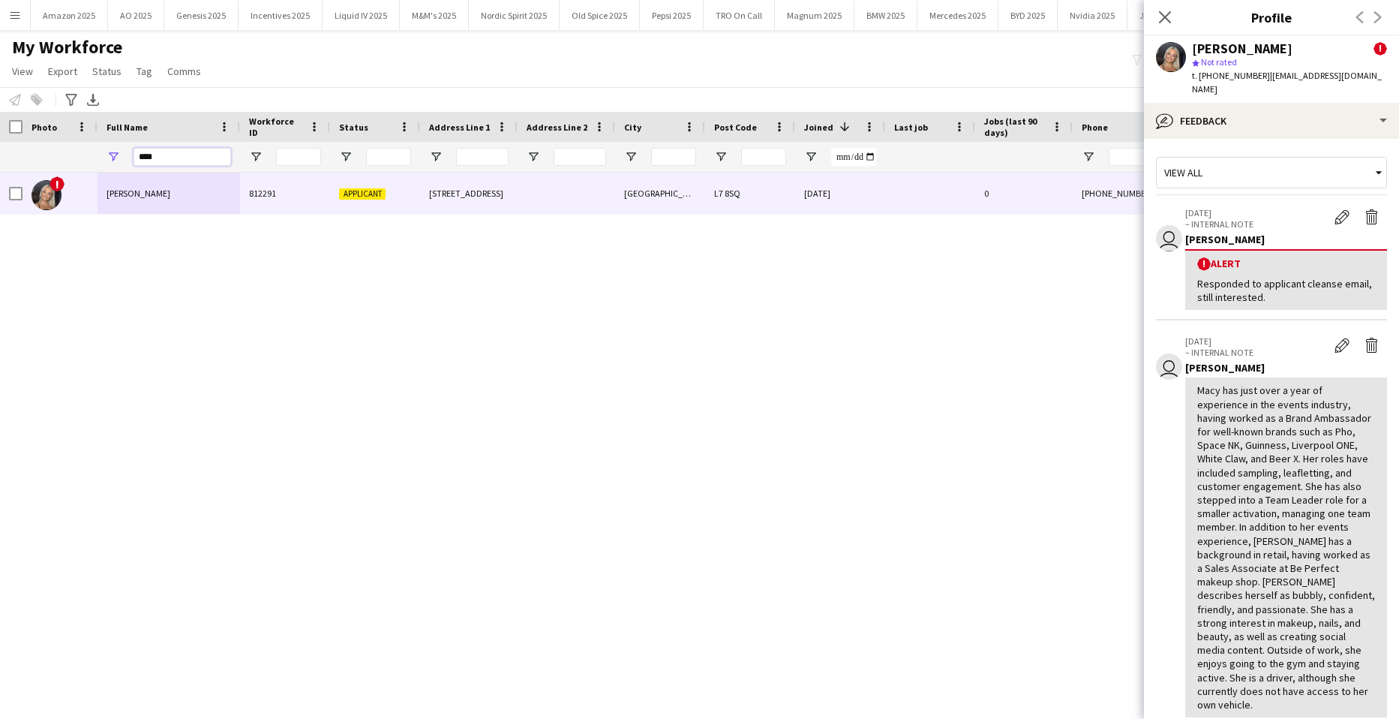
drag, startPoint x: 182, startPoint y: 166, endPoint x: -38, endPoint y: 159, distance: 220.7
click at [0, 159] on html "Menu Boards Boards Boards All jobs Status Workforce Workforce My Workforce Recr…" at bounding box center [699, 359] width 1399 height 719
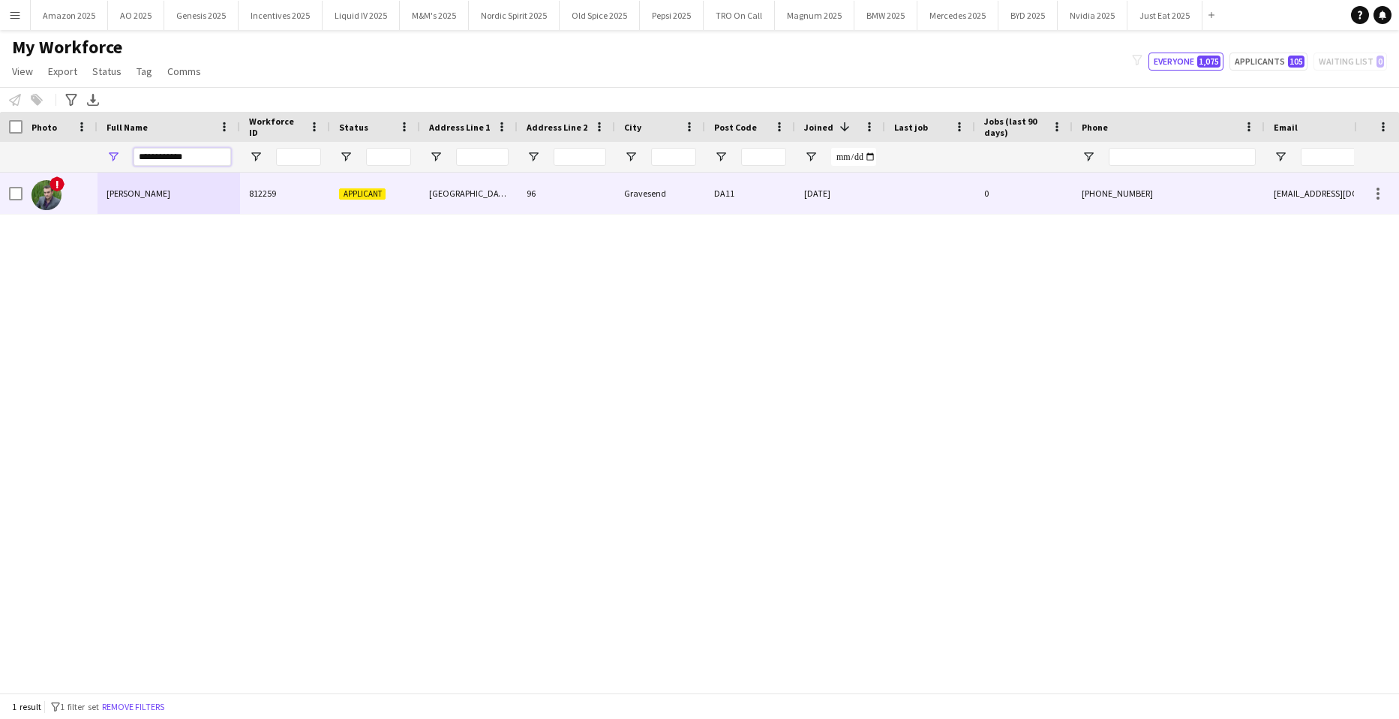
type input "**********"
click at [130, 183] on div "Maurice Hunt" at bounding box center [169, 193] width 143 height 41
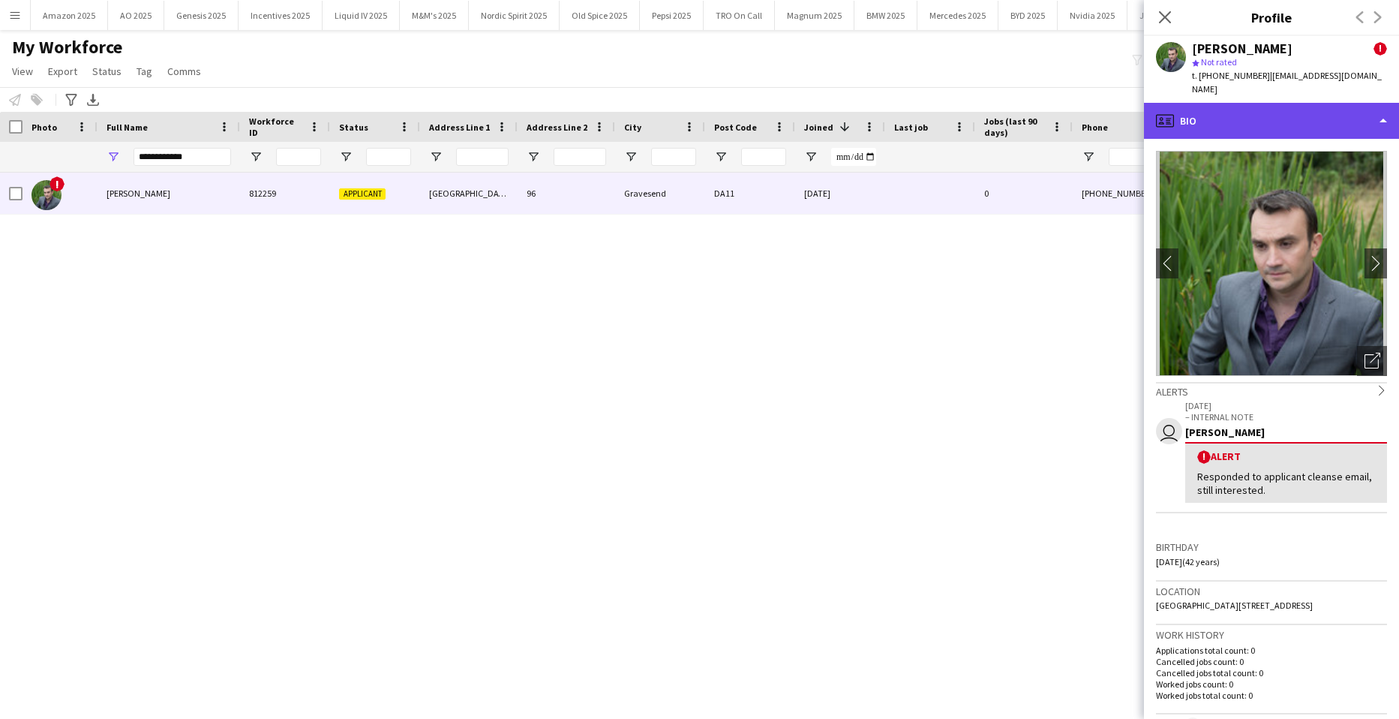
click at [1350, 103] on div "profile Bio" at bounding box center [1271, 121] width 255 height 36
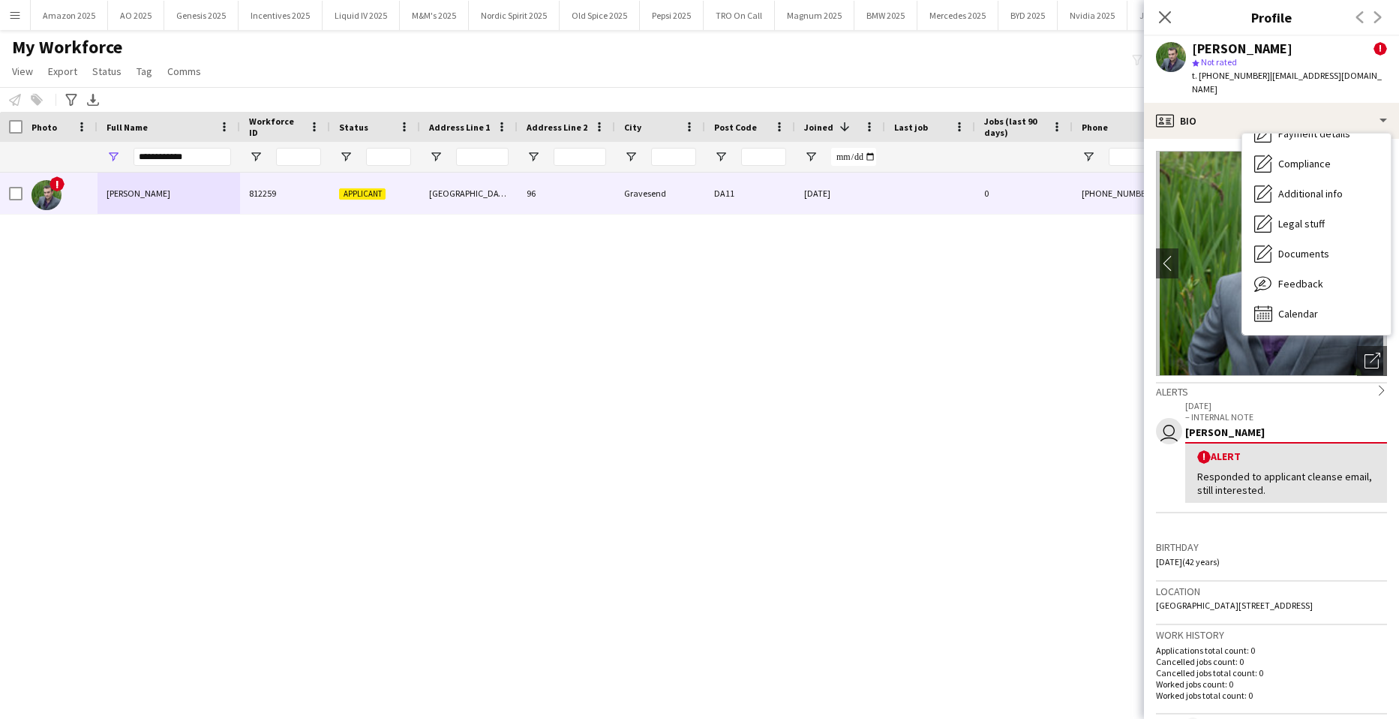
click at [975, 354] on div "! Maurice Hunt 812259 Applicant All Saints' Road 96 Gravesend DA11 03-03-2025 0…" at bounding box center [677, 427] width 1354 height 509
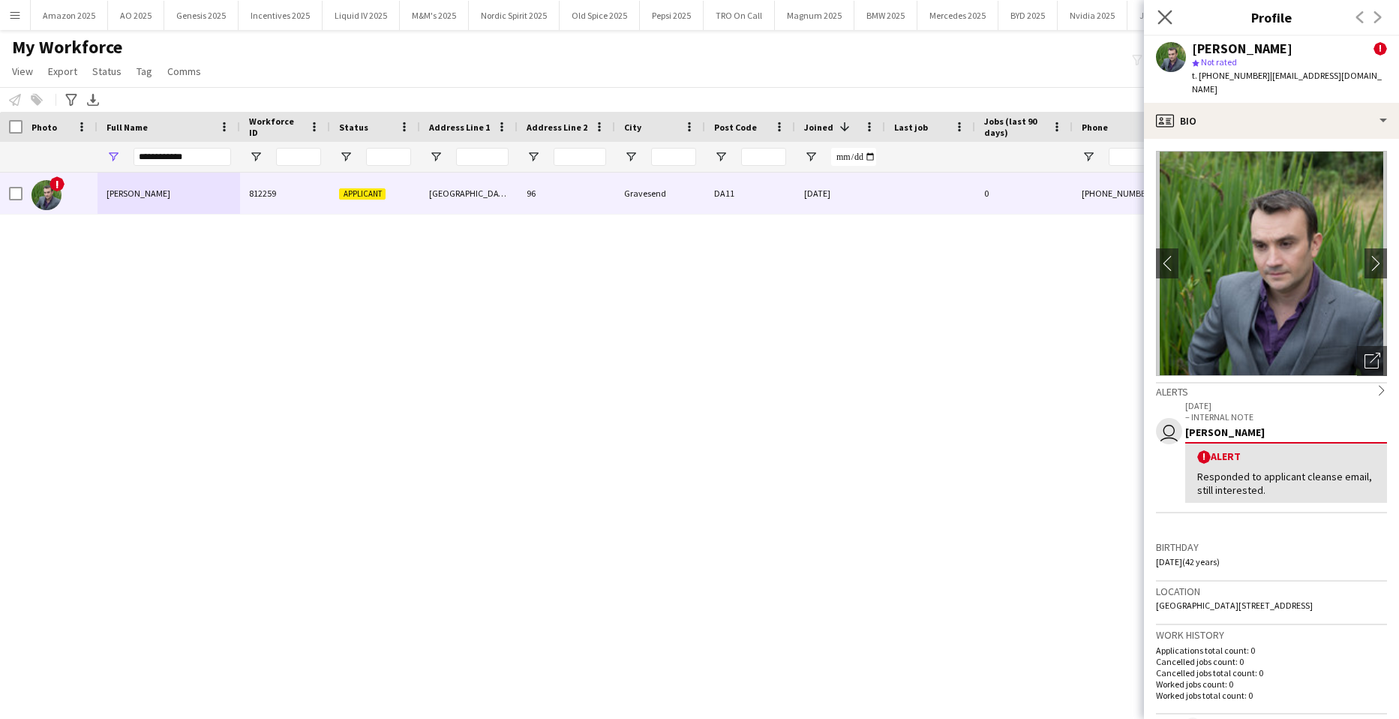
click at [1172, 17] on app-icon "Close pop-in" at bounding box center [1166, 18] width 22 height 22
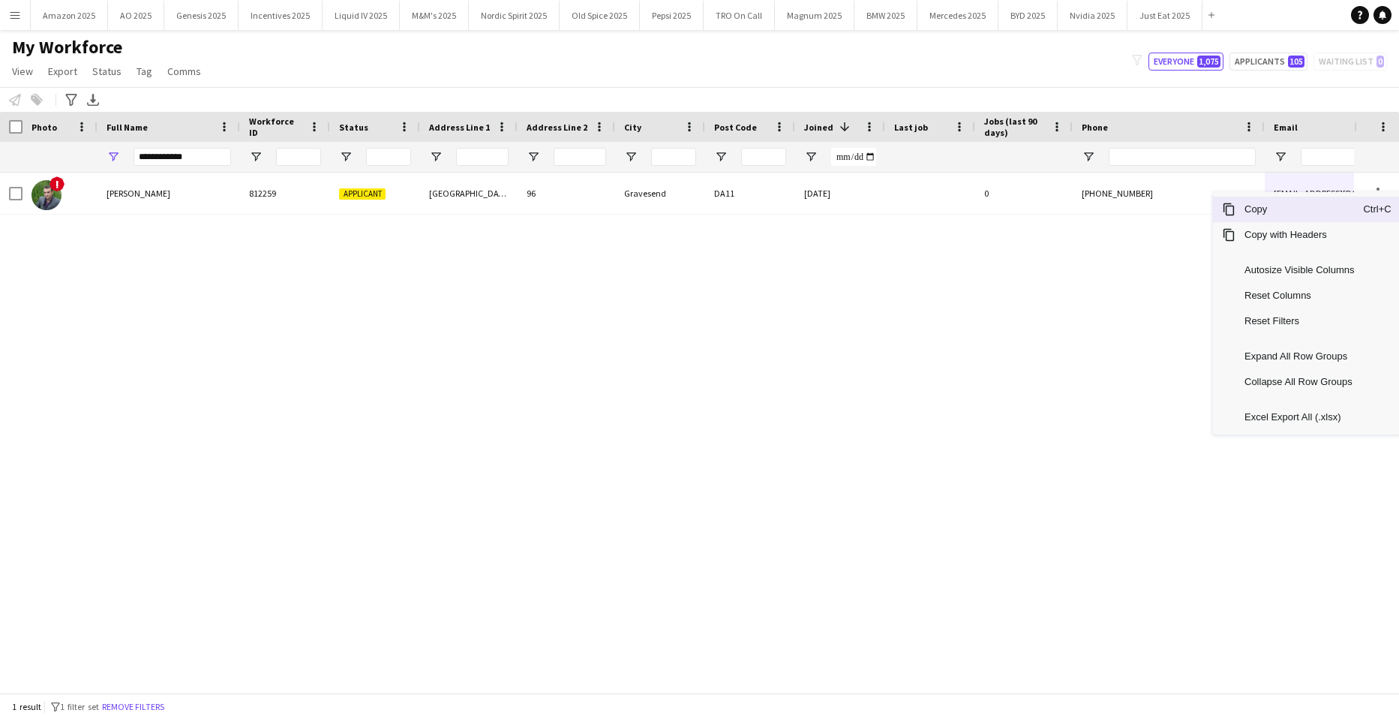
click at [1305, 218] on span "Copy" at bounding box center [1300, 210] width 128 height 26
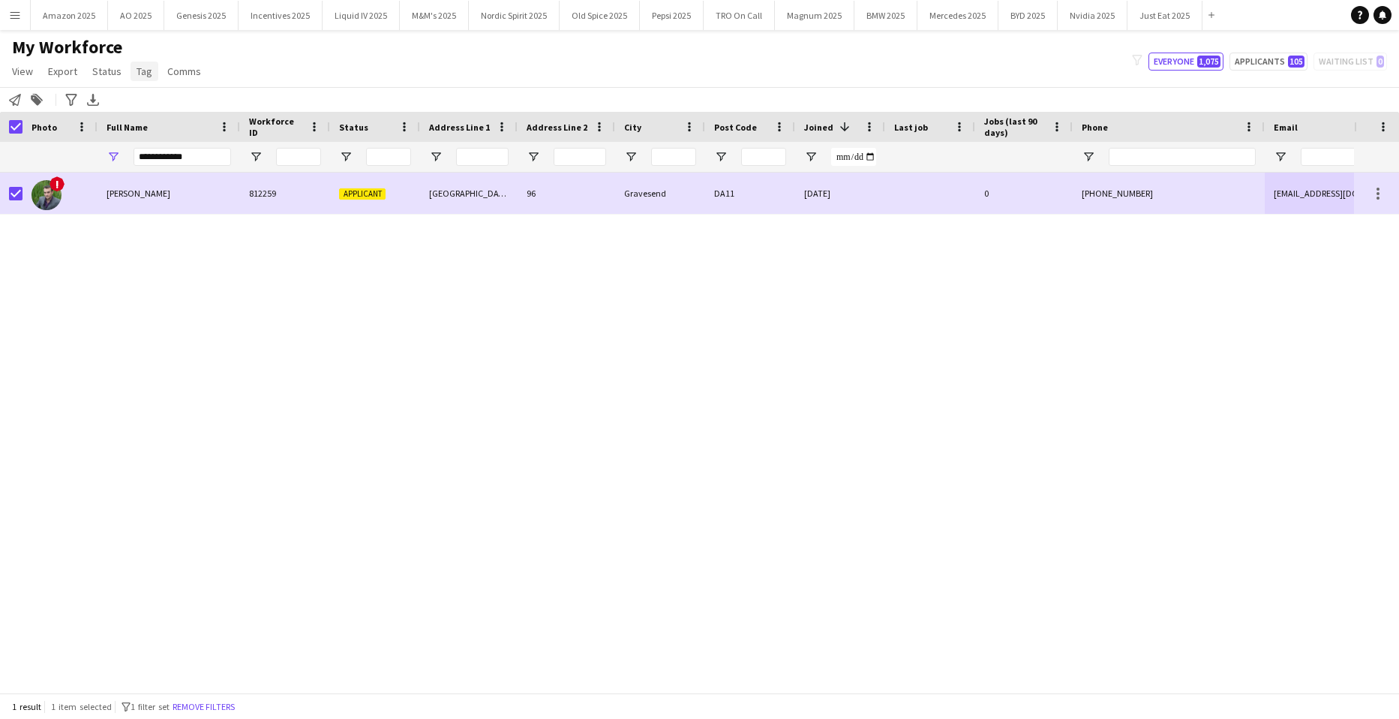
drag, startPoint x: 146, startPoint y: 70, endPoint x: 143, endPoint y: 77, distance: 7.8
click at [145, 70] on span "Tag" at bounding box center [145, 72] width 16 height 14
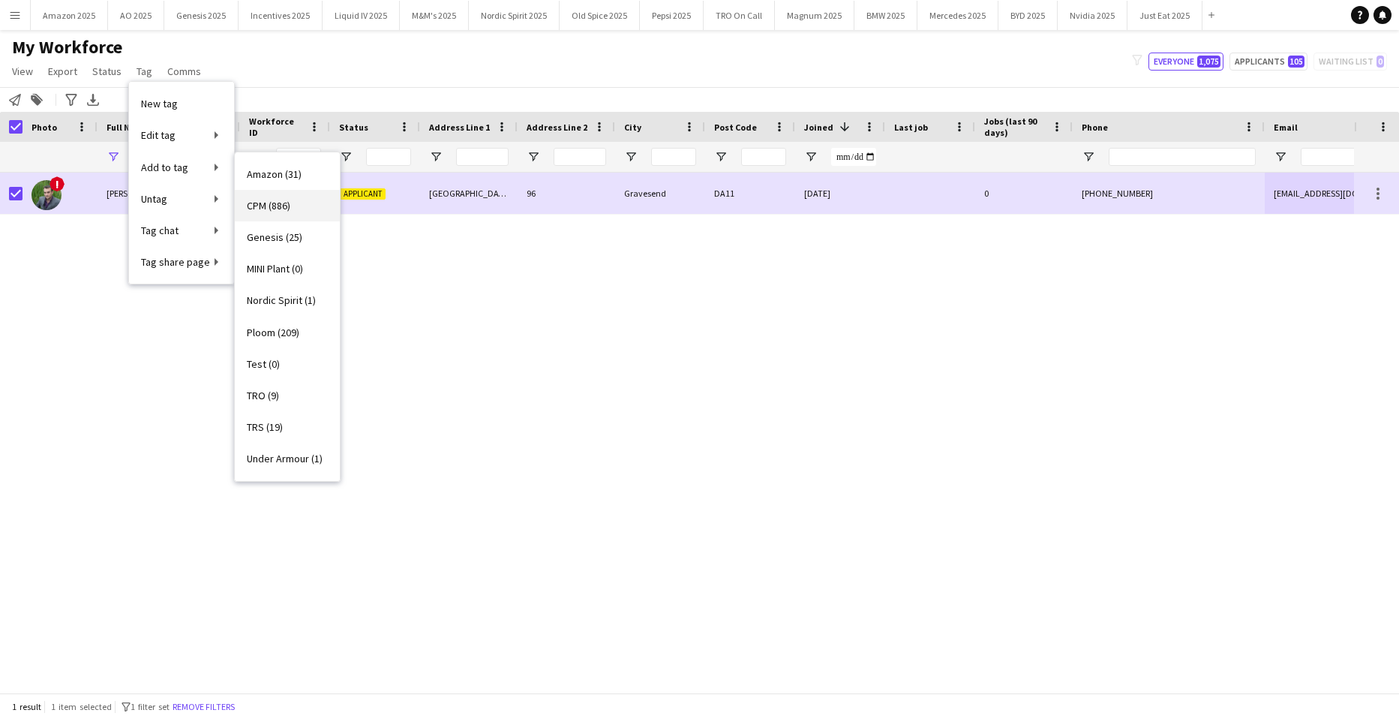
click at [258, 207] on span "CPM (886)" at bounding box center [269, 206] width 44 height 14
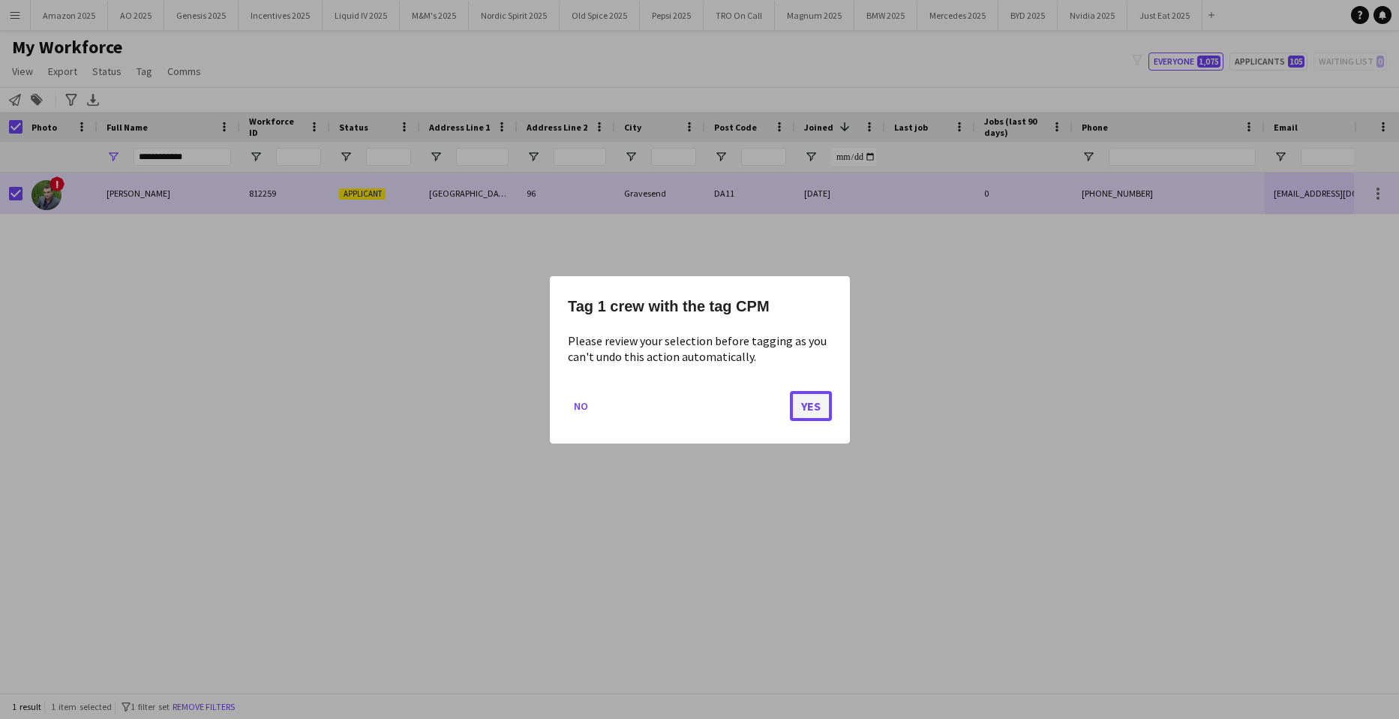
click at [819, 407] on button "Yes" at bounding box center [811, 405] width 42 height 30
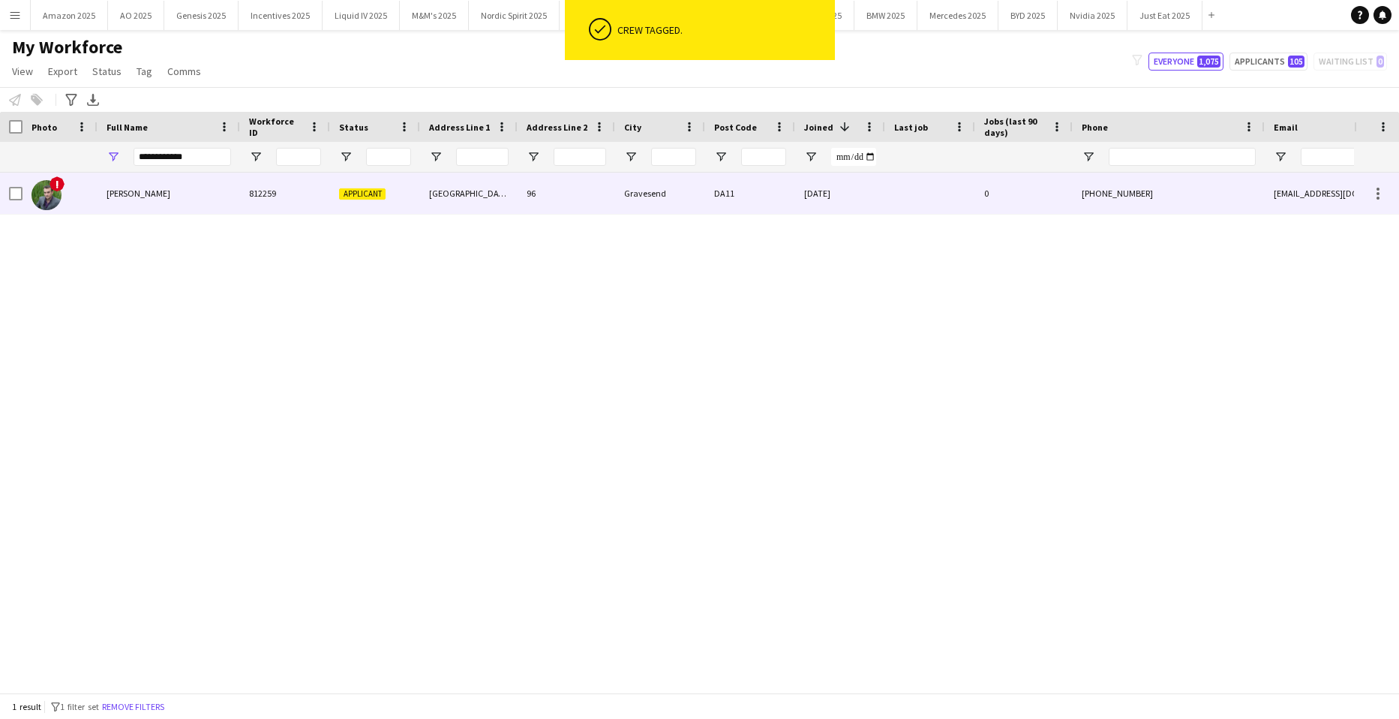
click at [132, 193] on span "Maurice Hunt" at bounding box center [139, 193] width 64 height 11
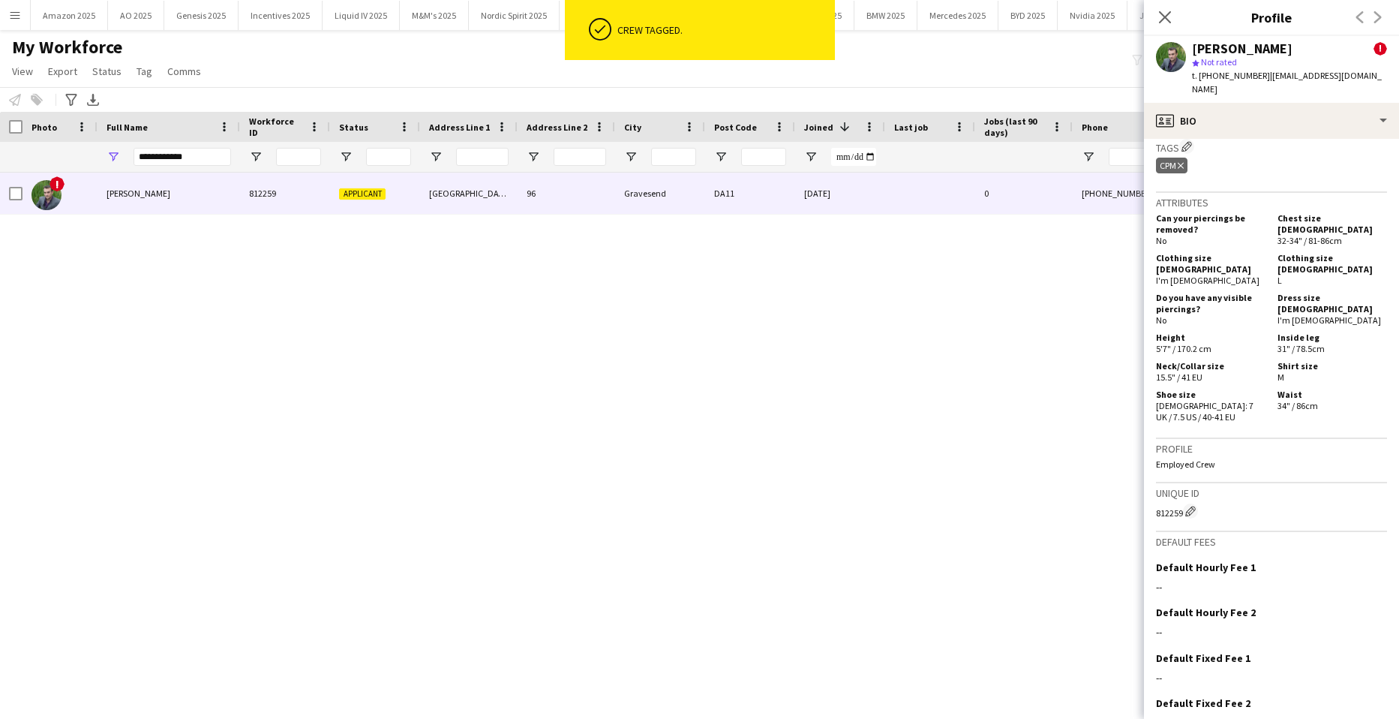
scroll to position [758, 0]
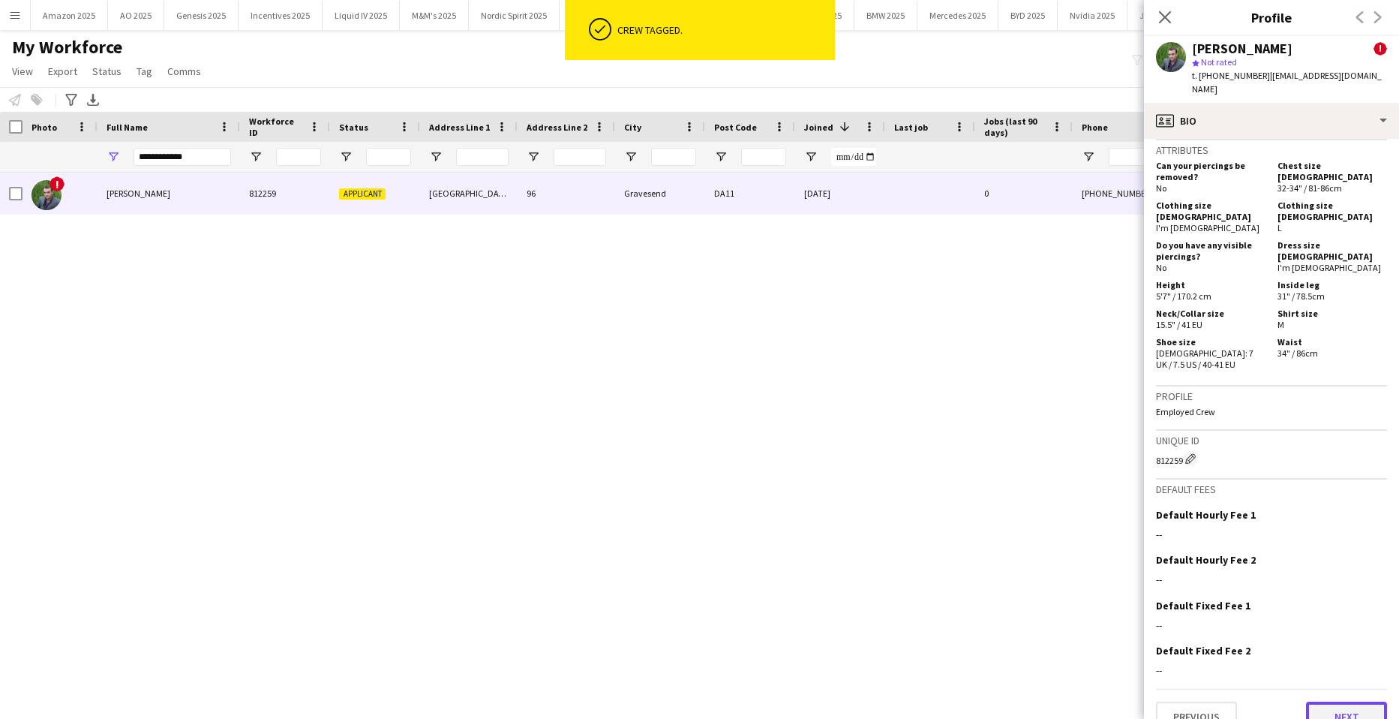
click at [1330, 702] on button "Next" at bounding box center [1346, 717] width 81 height 30
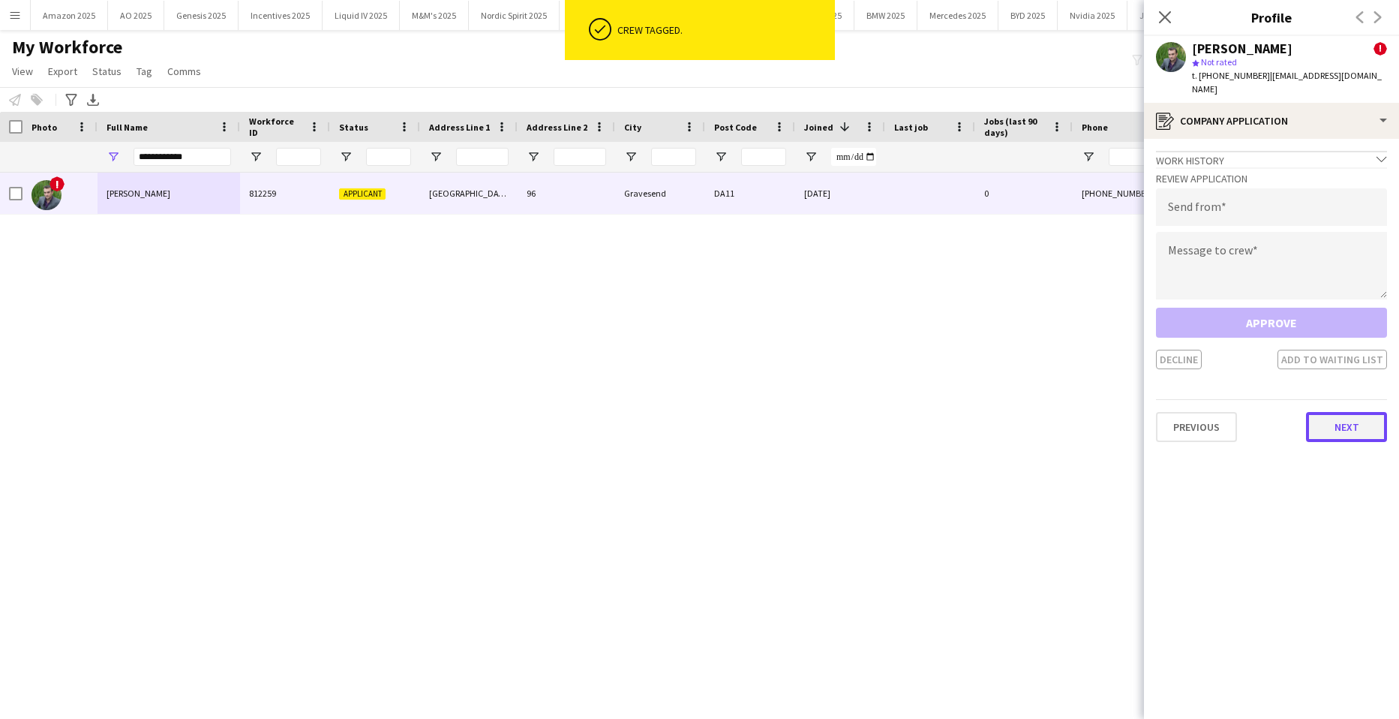
click at [1346, 419] on button "Next" at bounding box center [1346, 427] width 81 height 30
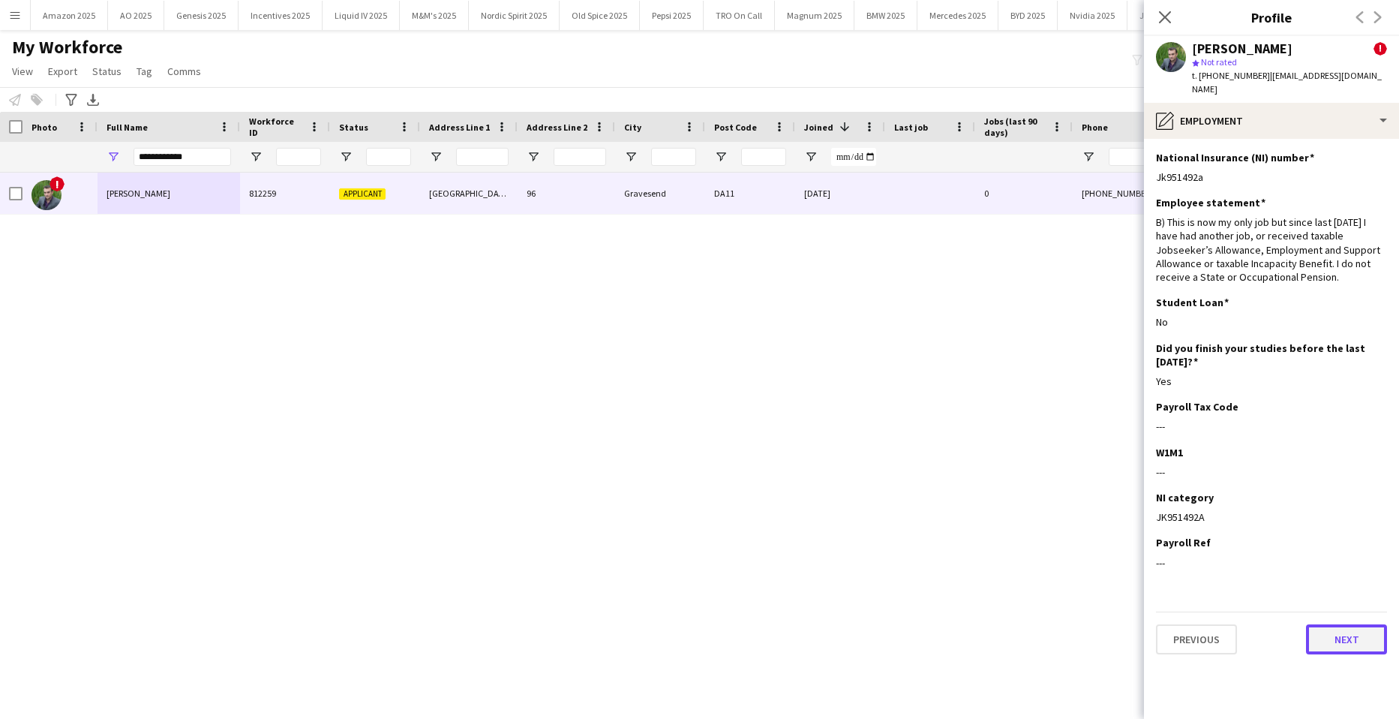
click at [1360, 627] on button "Next" at bounding box center [1346, 639] width 81 height 30
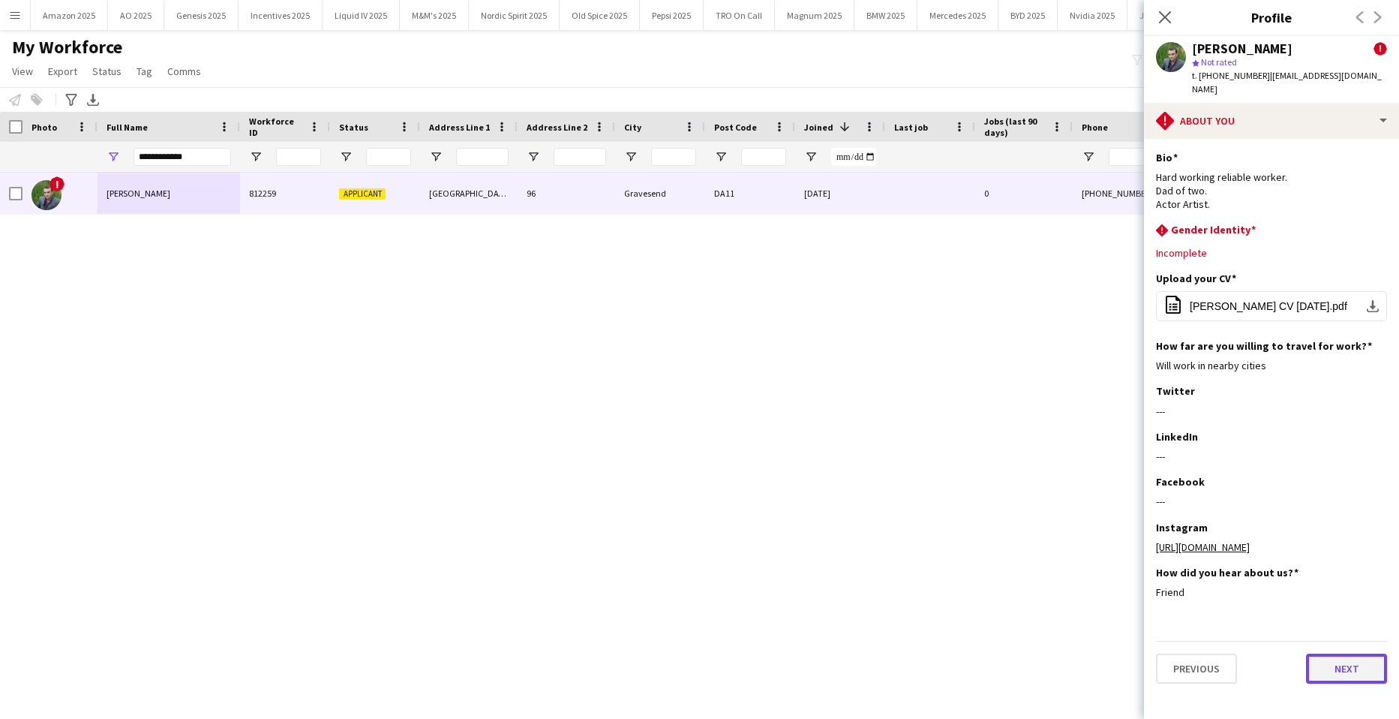
click at [1352, 664] on button "Next" at bounding box center [1346, 669] width 81 height 30
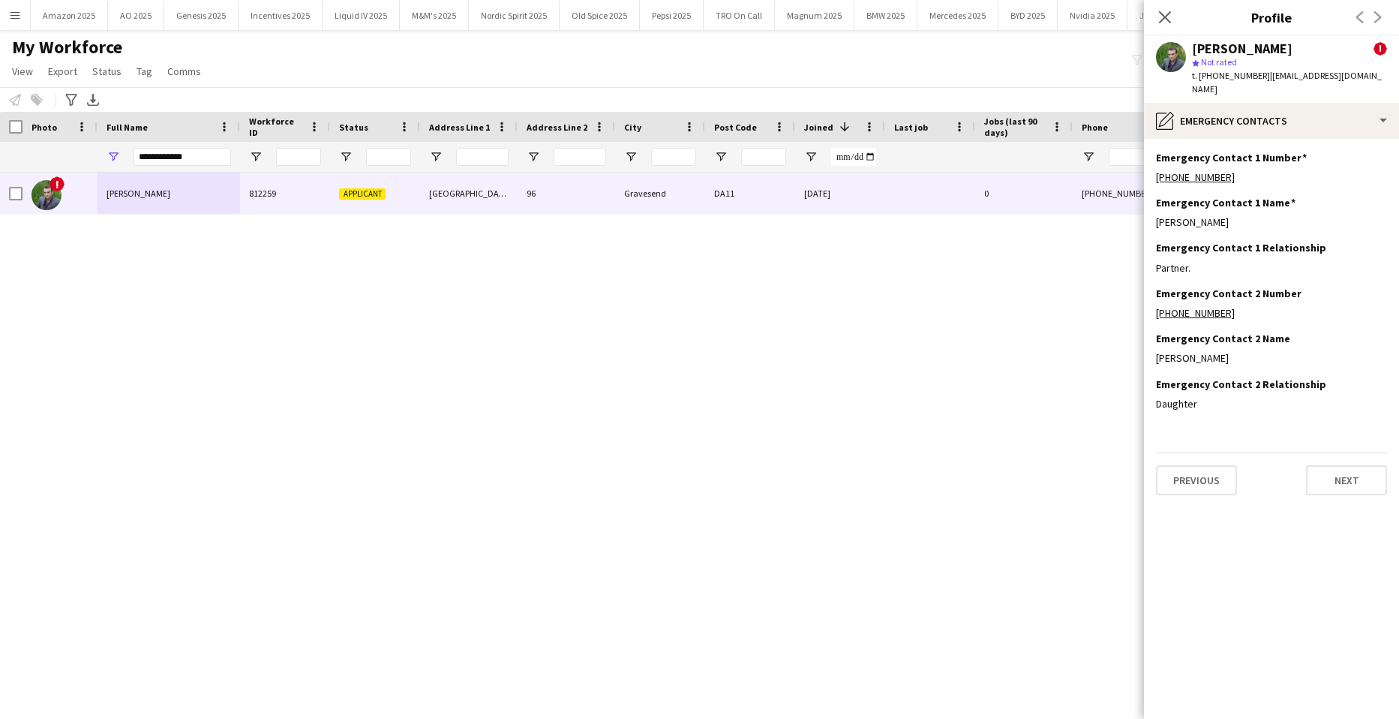
click at [1322, 139] on app-section-data-types "Emergency Contact 1 Number Edit this field +4407757844538 Emergency Contact 1 N…" at bounding box center [1271, 429] width 255 height 580
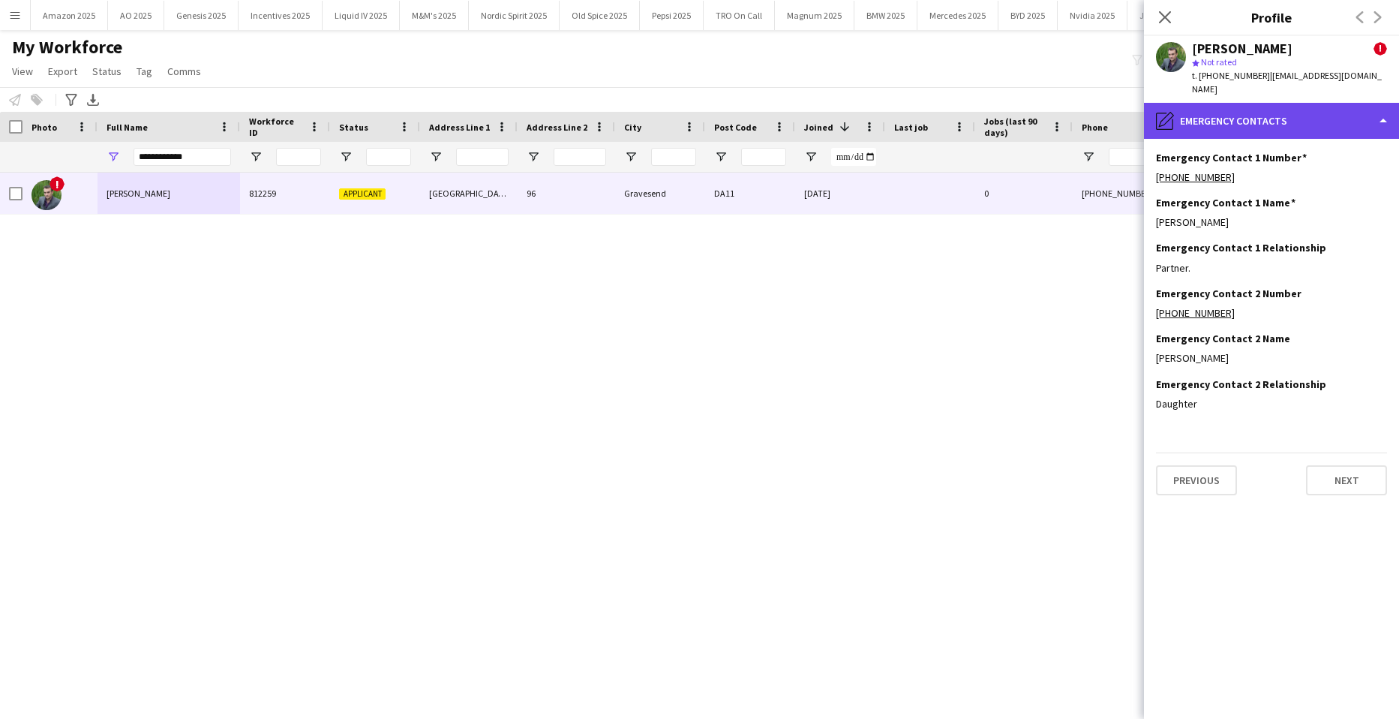
click at [1328, 119] on div "pencil4 Emergency contacts" at bounding box center [1271, 121] width 255 height 36
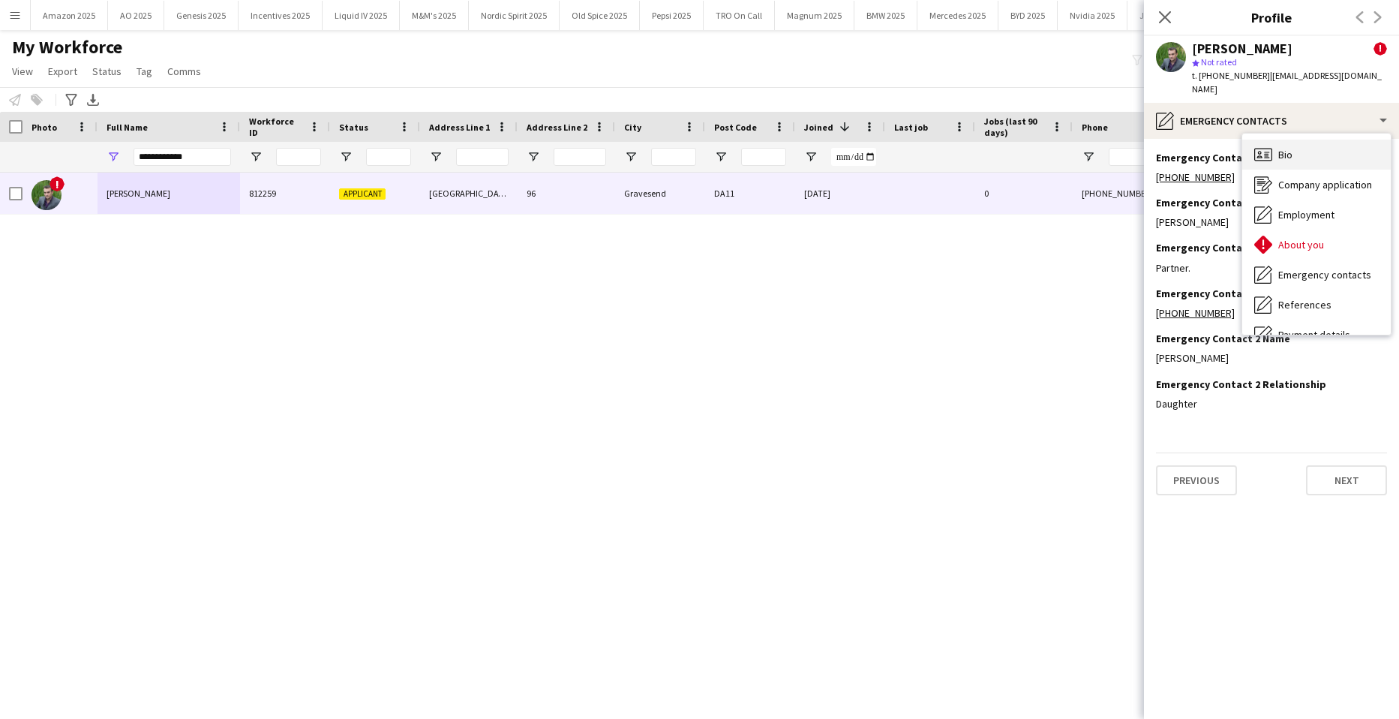
click at [1312, 142] on div "Bio Bio" at bounding box center [1317, 155] width 149 height 30
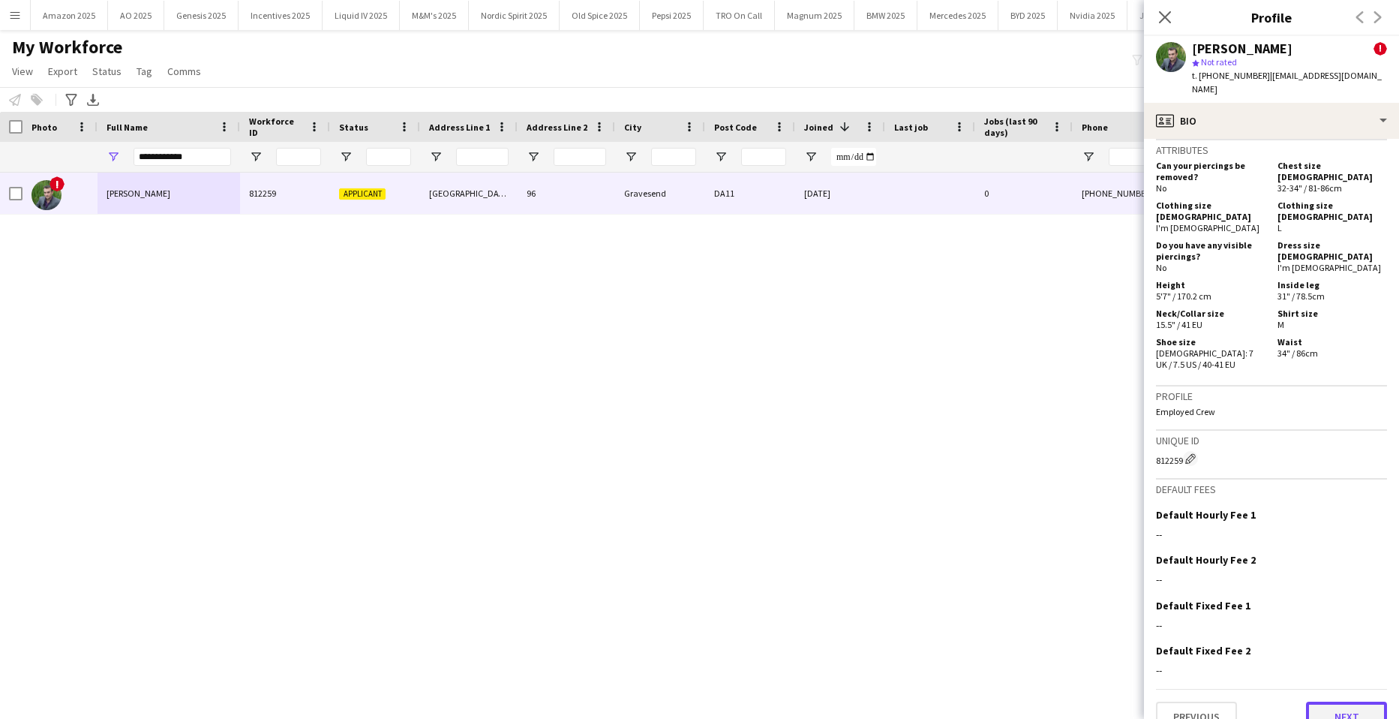
click at [1351, 702] on button "Next" at bounding box center [1346, 717] width 81 height 30
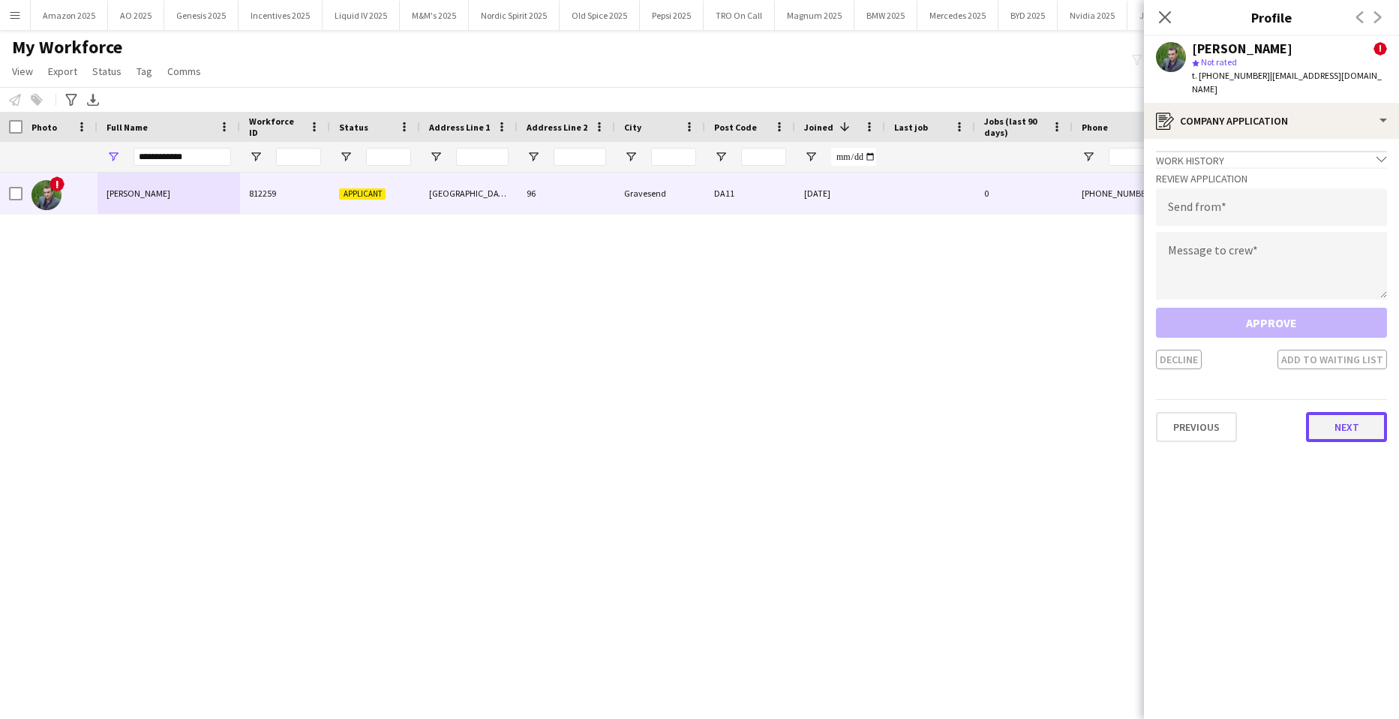
click at [1345, 419] on button "Next" at bounding box center [1346, 427] width 81 height 30
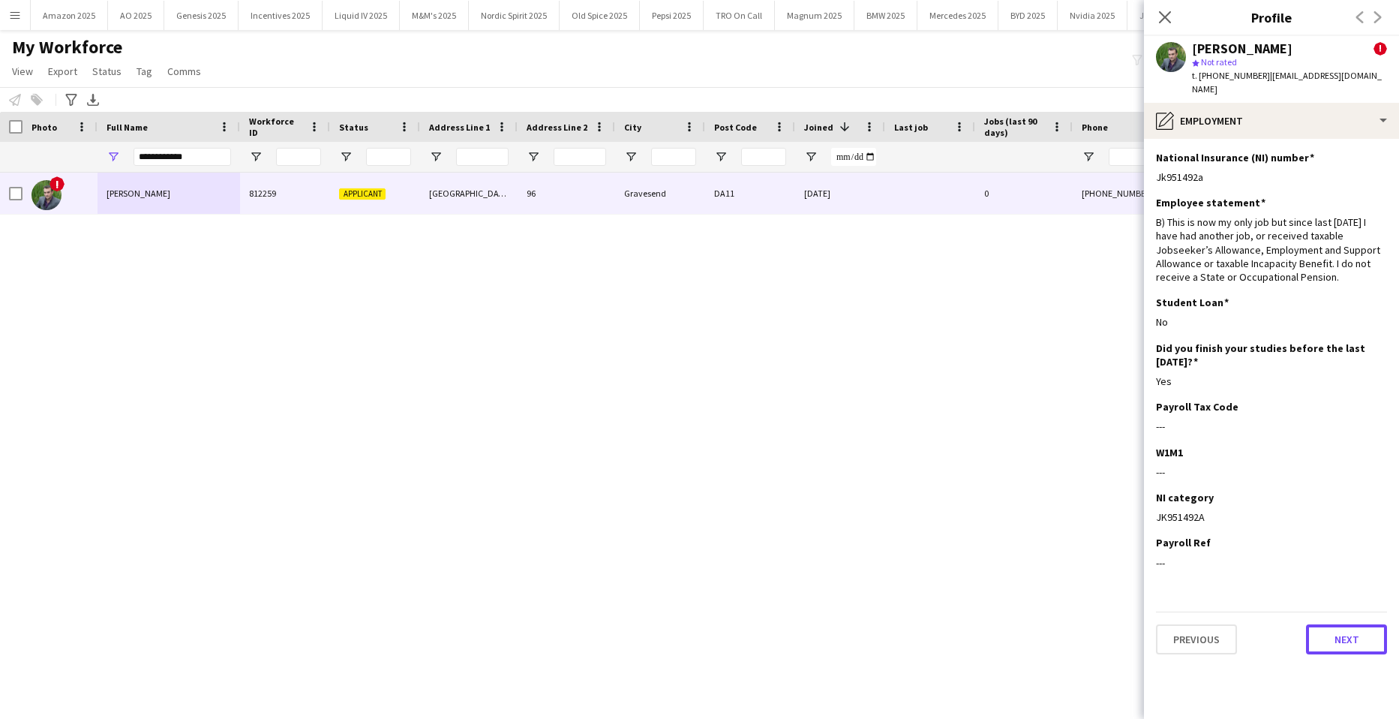
click at [1346, 636] on button "Next" at bounding box center [1346, 639] width 81 height 30
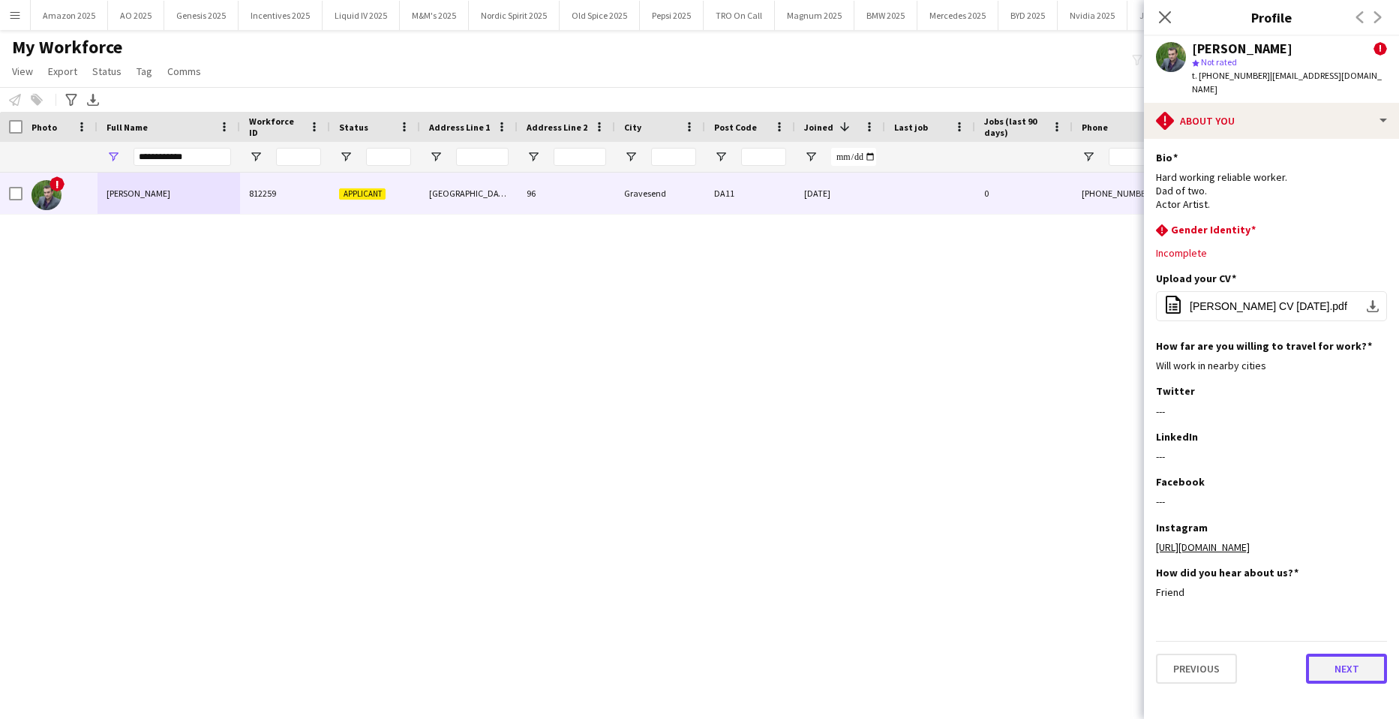
click at [1335, 657] on button "Next" at bounding box center [1346, 669] width 81 height 30
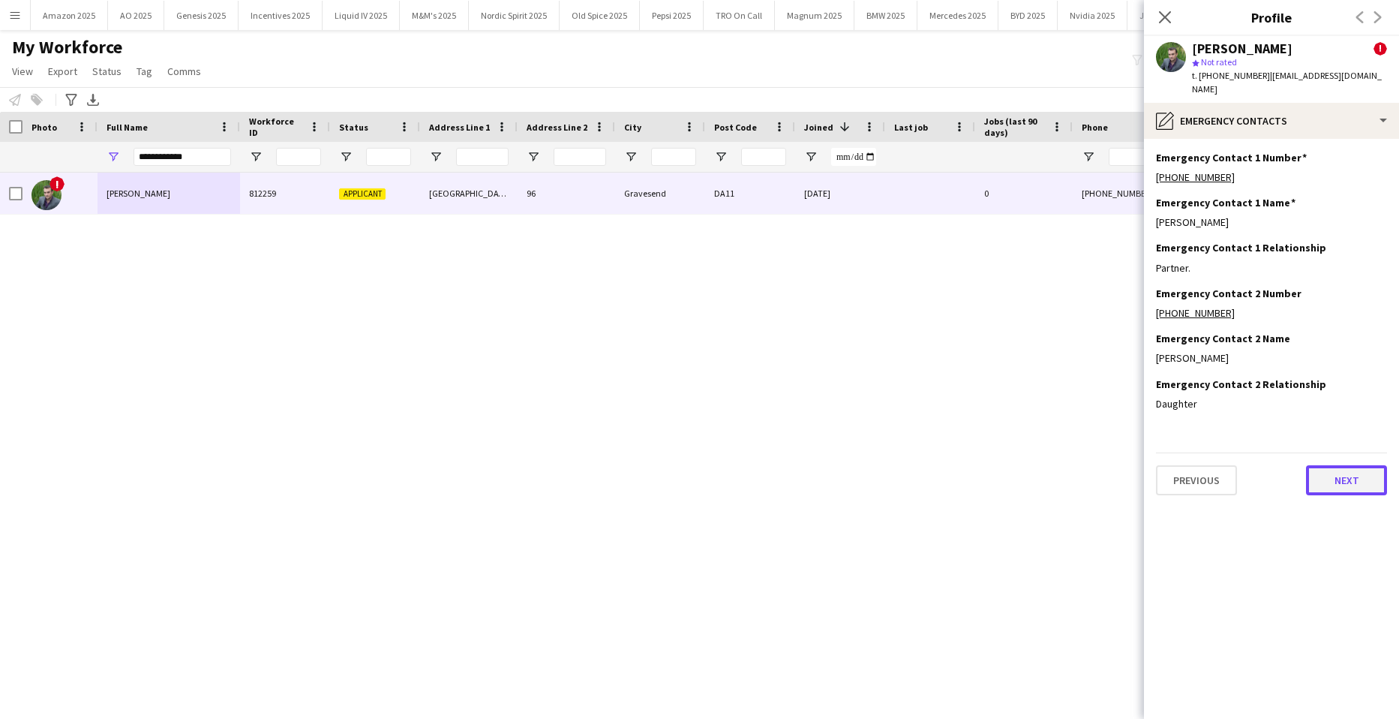
click at [1339, 479] on button "Next" at bounding box center [1346, 480] width 81 height 30
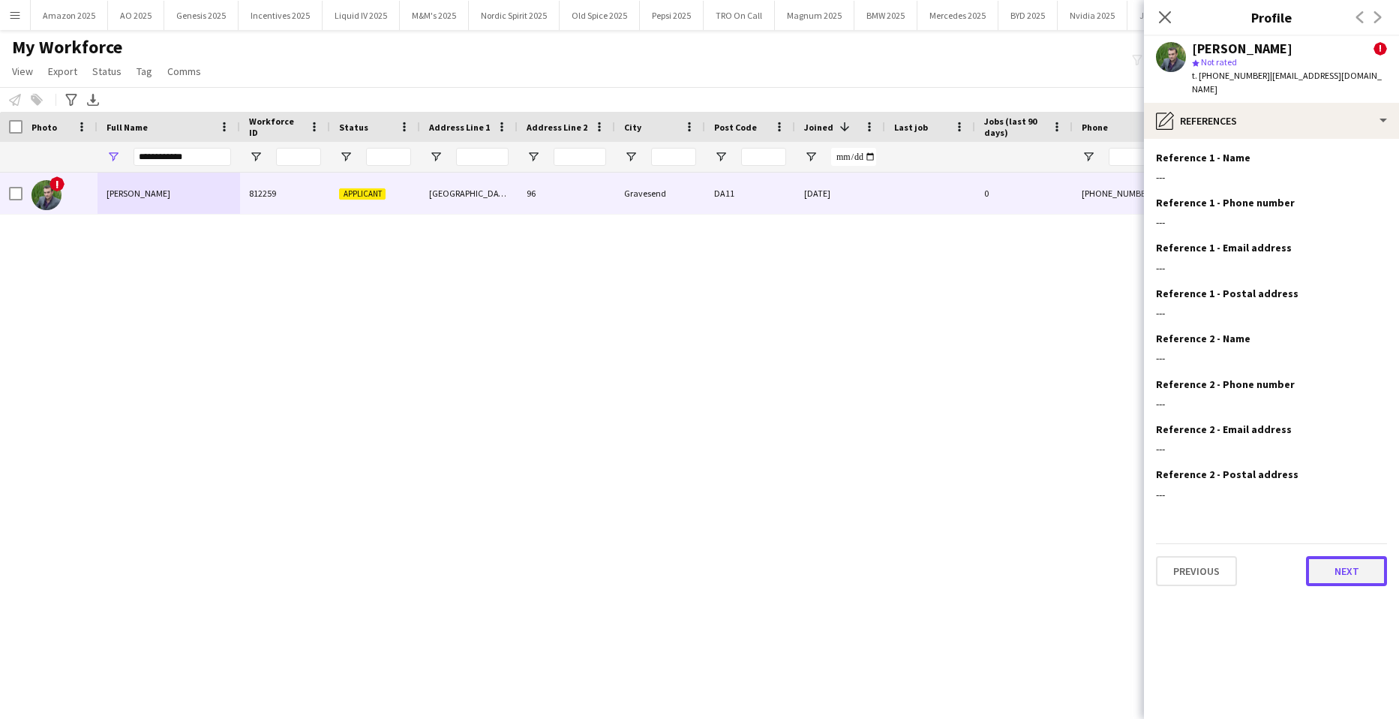
click at [1342, 556] on button "Next" at bounding box center [1346, 571] width 81 height 30
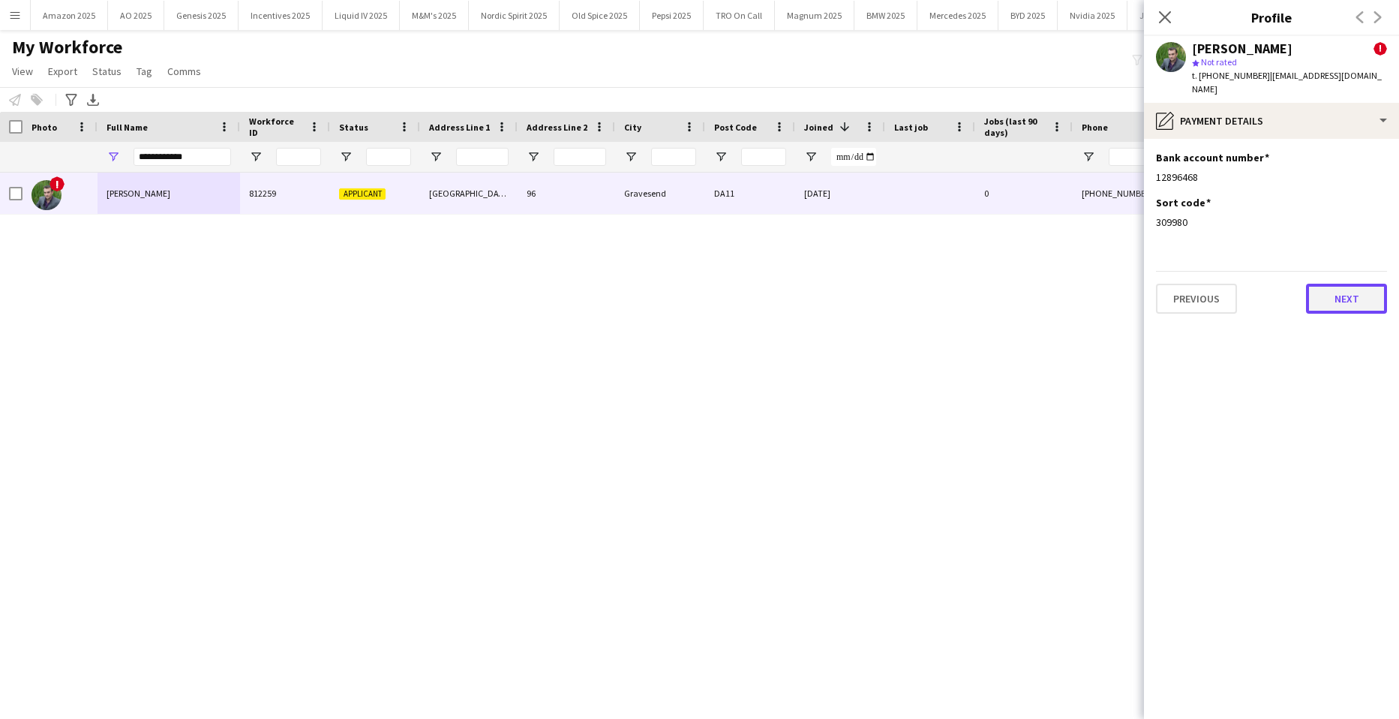
click at [1331, 298] on button "Next" at bounding box center [1346, 299] width 81 height 30
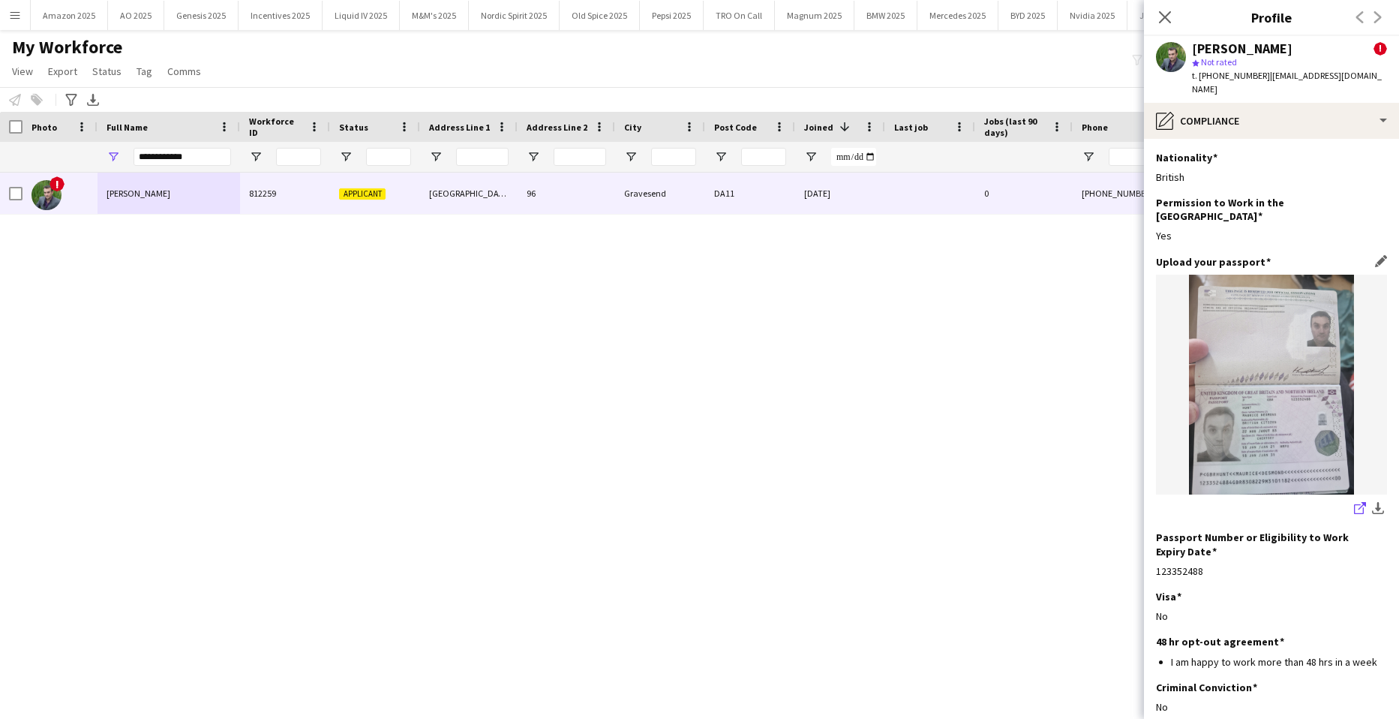
click at [1354, 502] on icon "share-external-link-1" at bounding box center [1360, 508] width 12 height 12
drag, startPoint x: 1271, startPoint y: 530, endPoint x: 1278, endPoint y: 535, distance: 8.1
click at [1271, 530] on h3 "Passport Number or Eligibility to Work Expiry Date" at bounding box center [1265, 543] width 219 height 27
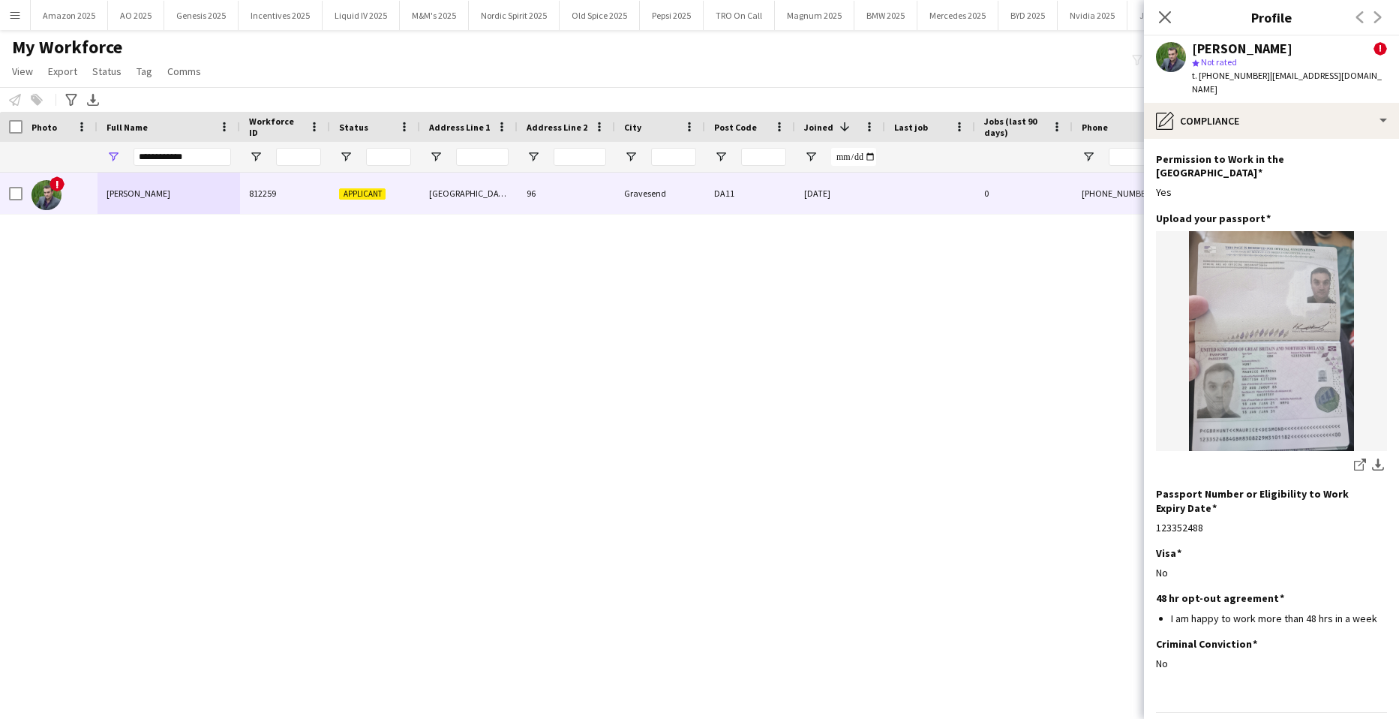
scroll to position [64, 0]
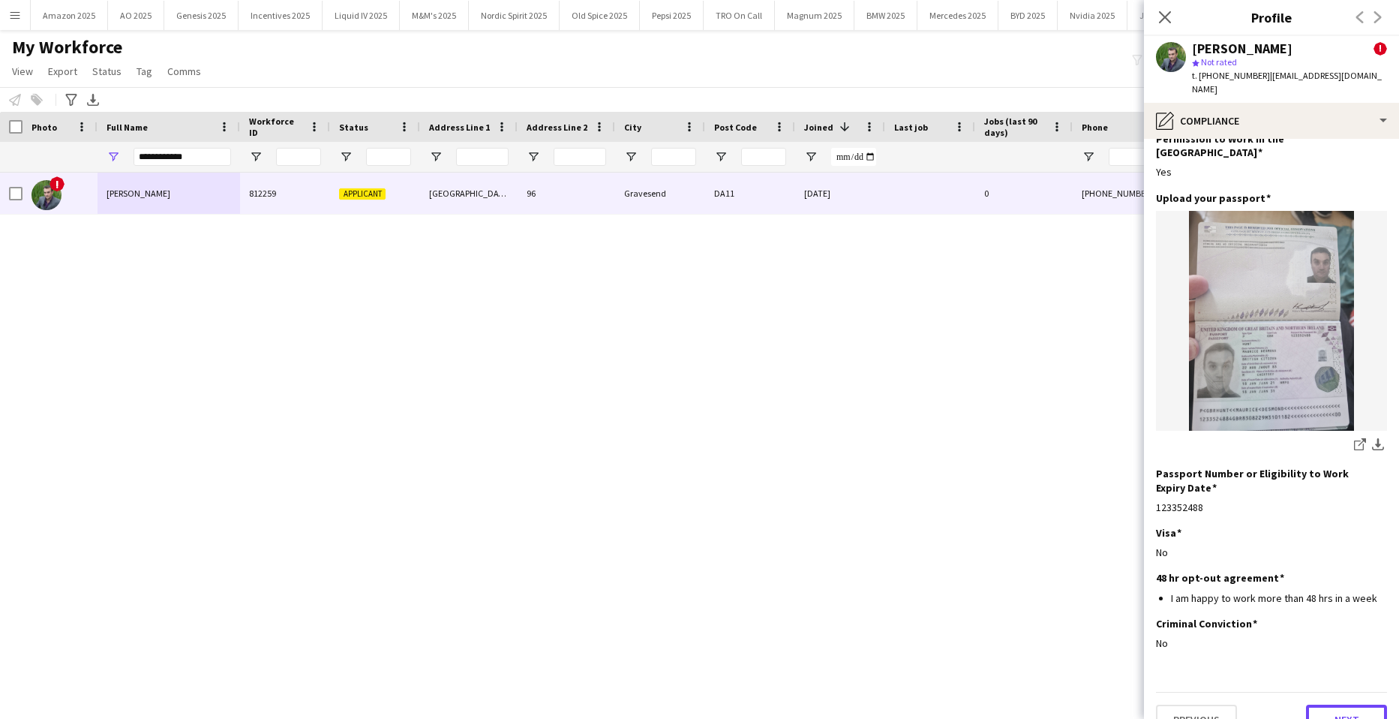
click at [1350, 705] on button "Next" at bounding box center [1346, 720] width 81 height 30
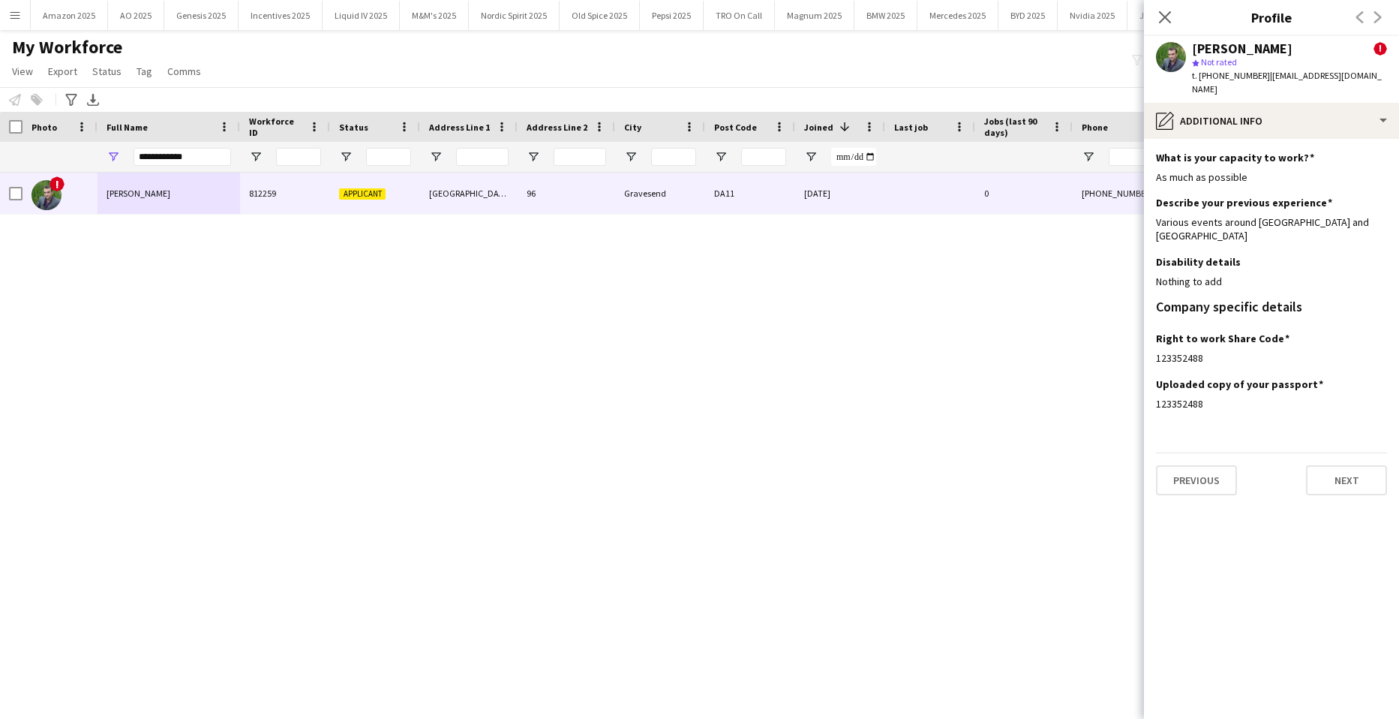
scroll to position [0, 0]
click at [1345, 465] on button "Next" at bounding box center [1346, 480] width 81 height 30
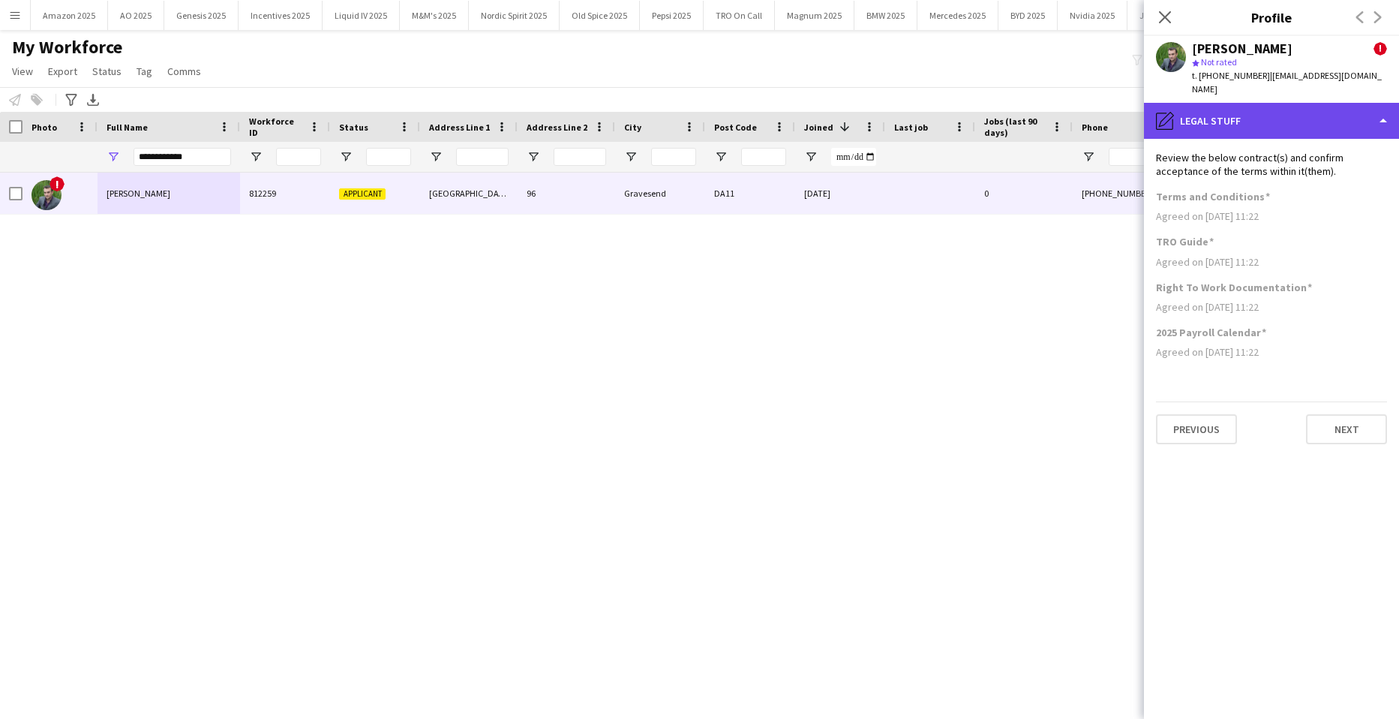
click at [1368, 103] on div "pencil4 Legal stuff" at bounding box center [1271, 121] width 255 height 36
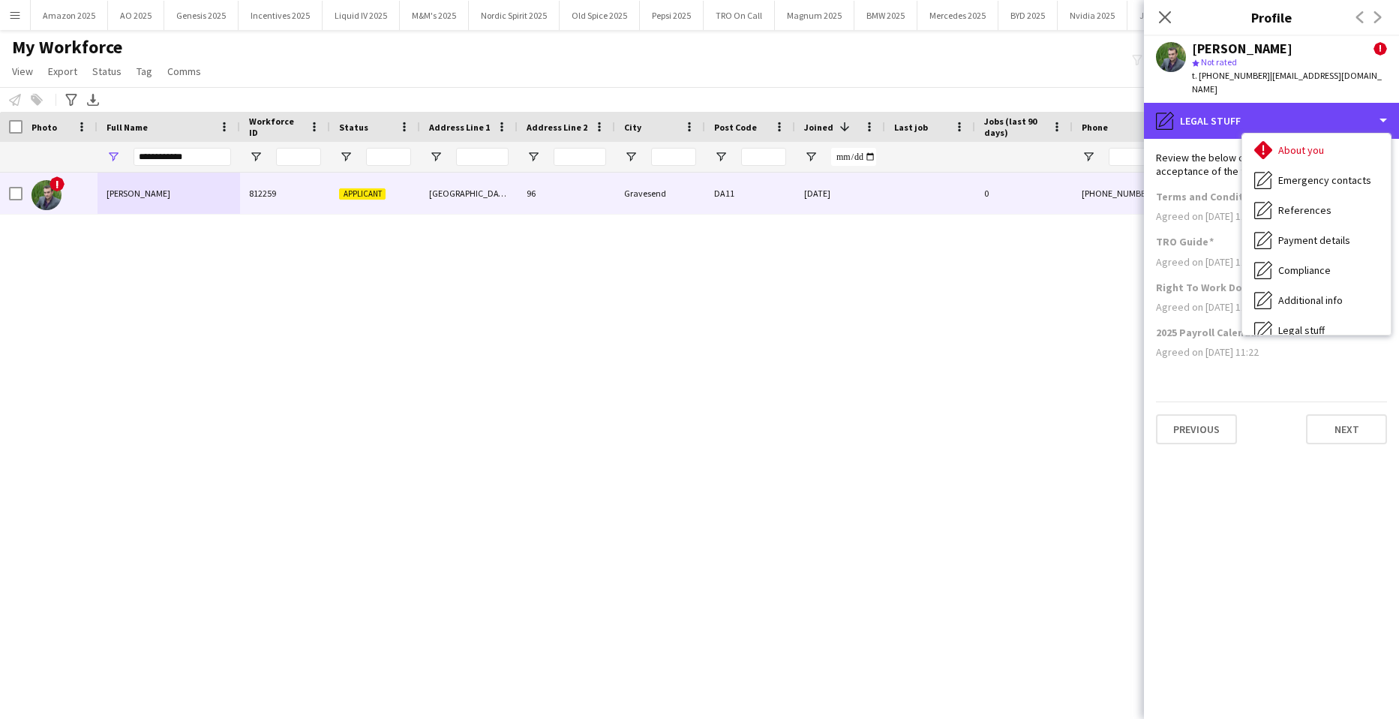
scroll to position [201, 0]
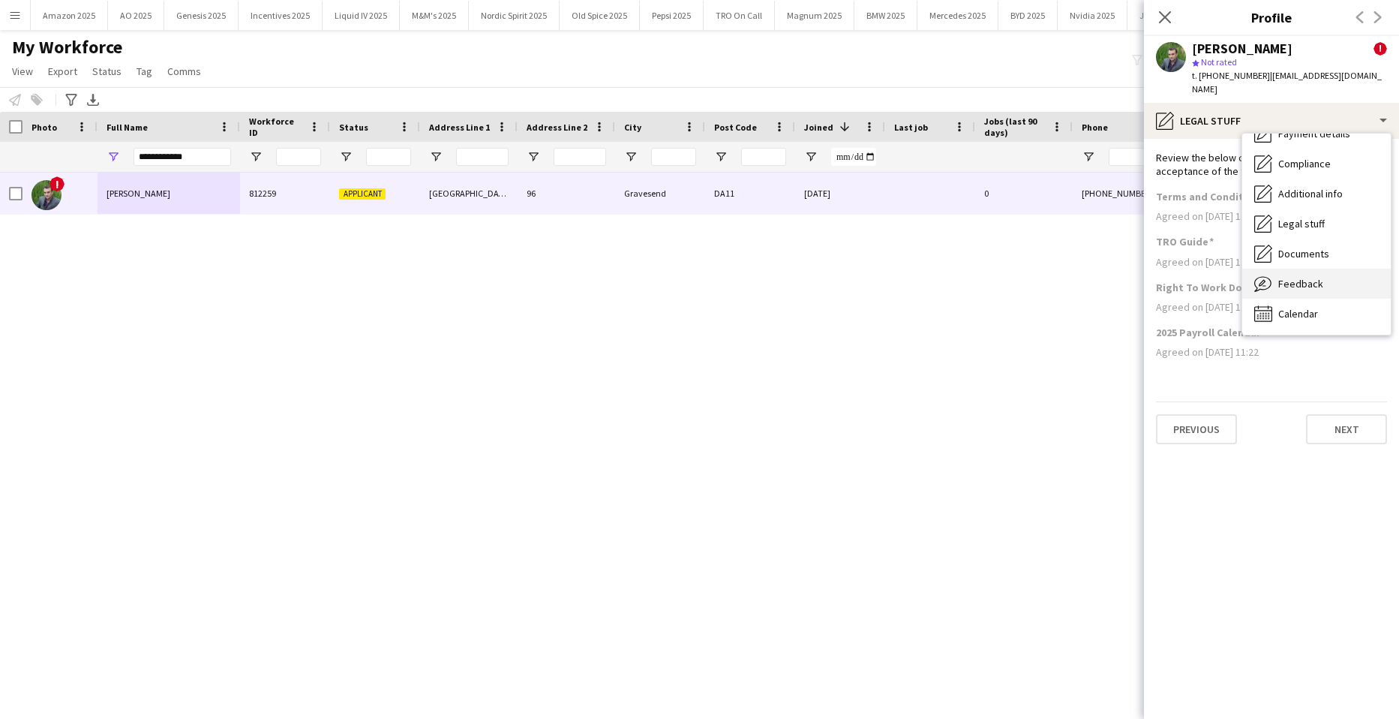
click at [1309, 277] on span "Feedback" at bounding box center [1301, 284] width 45 height 14
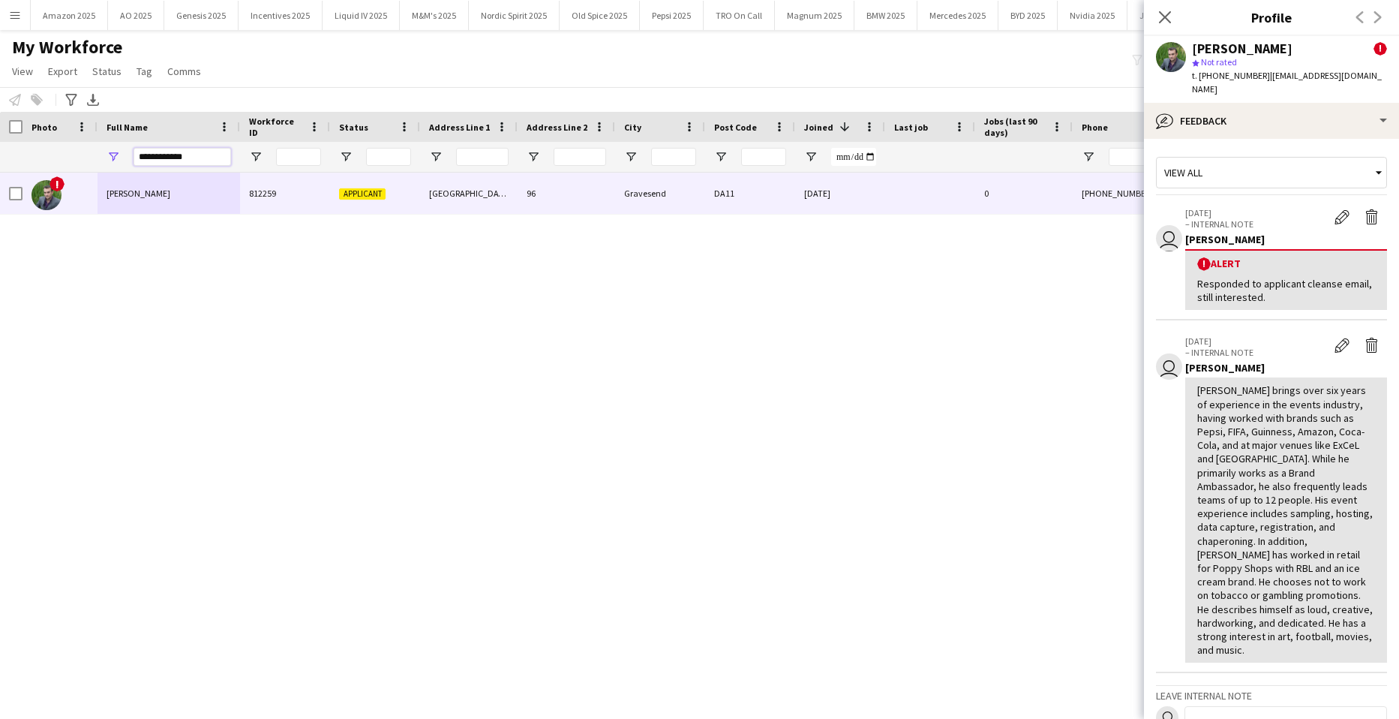
drag, startPoint x: 200, startPoint y: 164, endPoint x: -38, endPoint y: 186, distance: 238.9
click at [0, 186] on html "Menu Boards Boards Boards All jobs Status Workforce Workforce My Workforce Recr…" at bounding box center [699, 359] width 1399 height 719
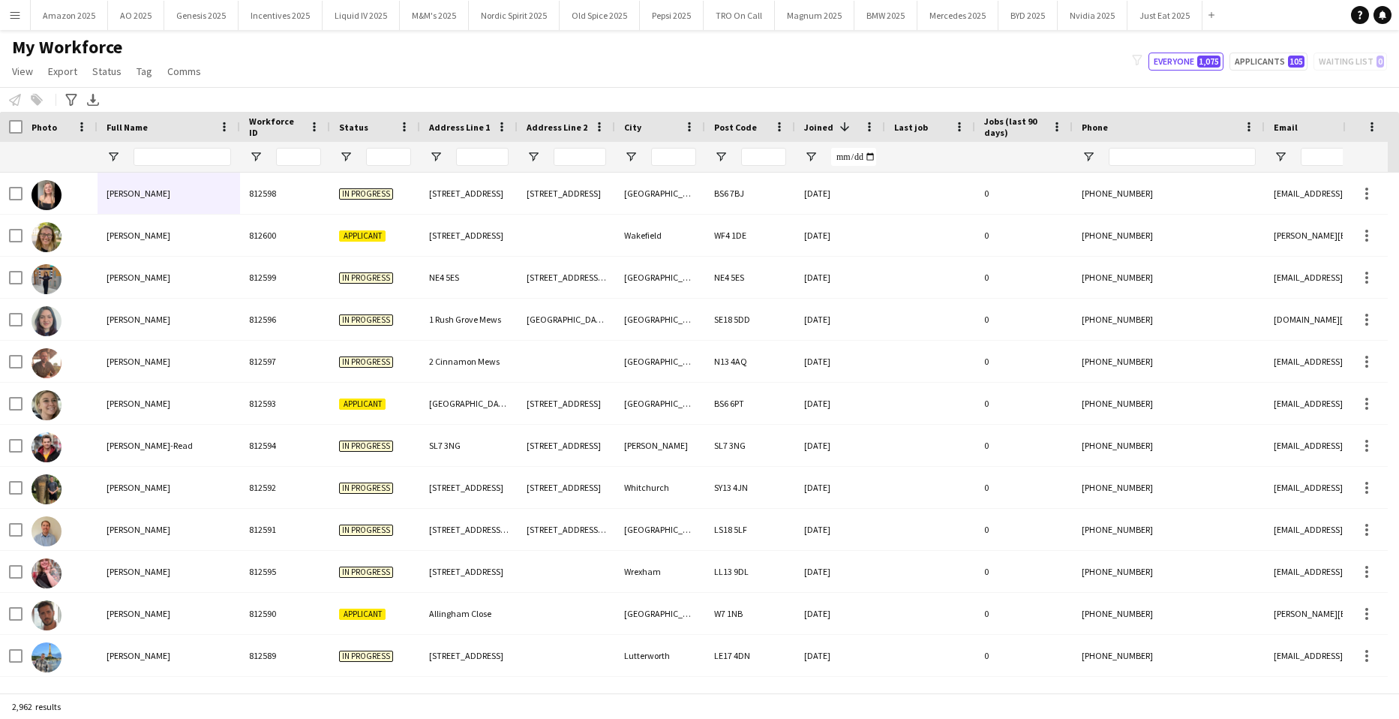
click at [262, 118] on div "Workforce ID" at bounding box center [276, 127] width 54 height 23
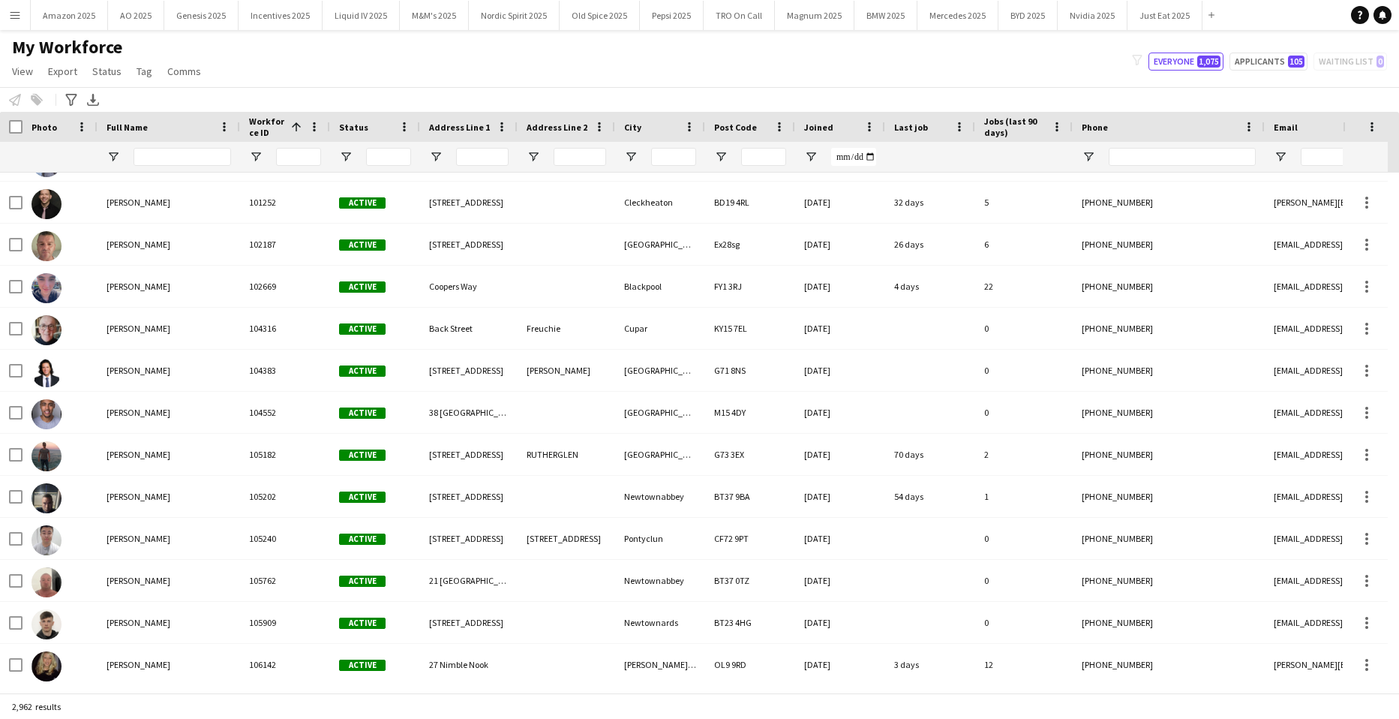
scroll to position [0, 0]
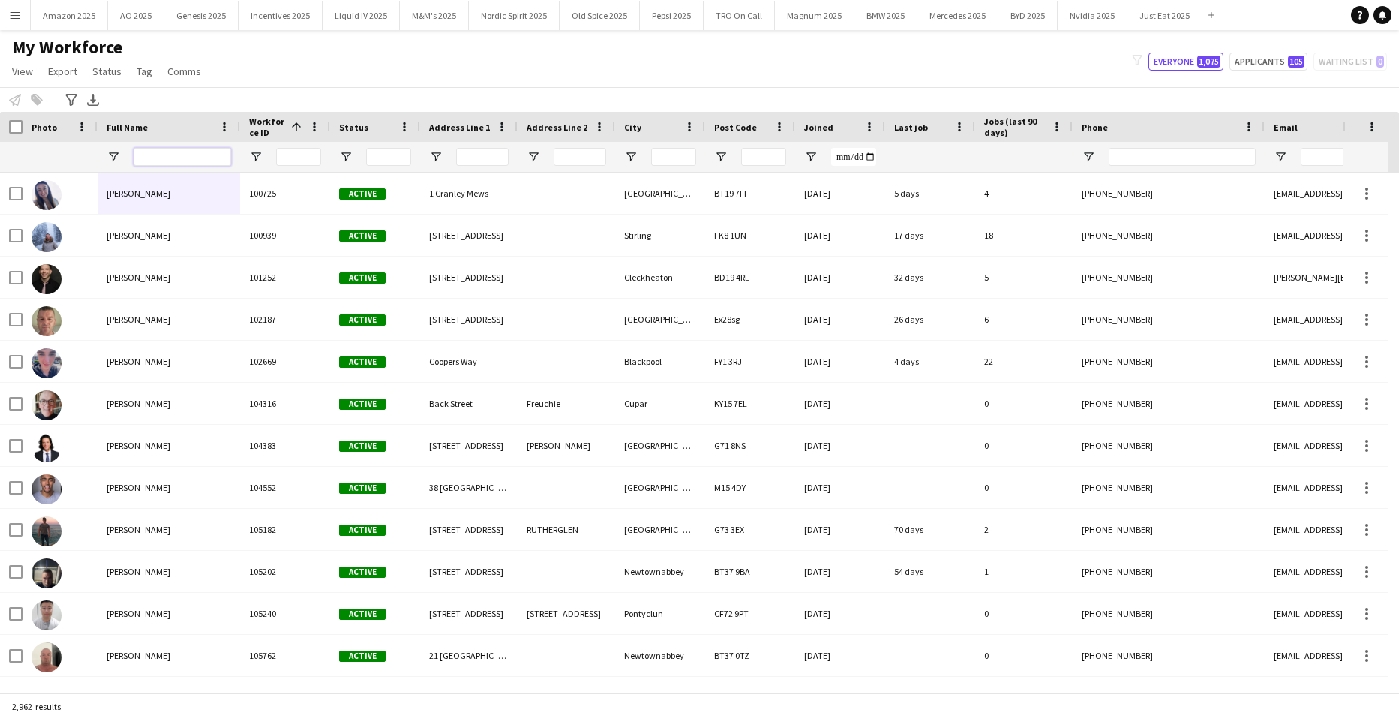
click at [180, 158] on input "Full Name Filter Input" at bounding box center [183, 157] width 98 height 18
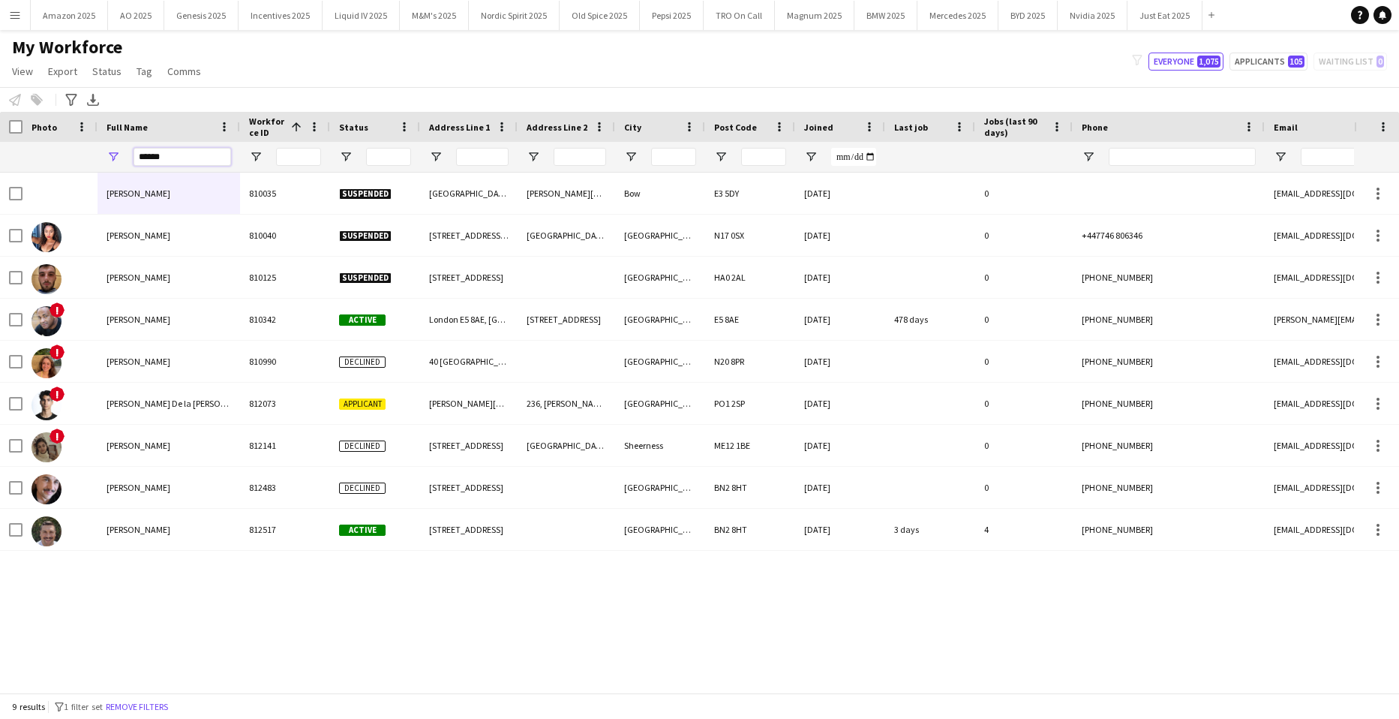
type input "******"
click at [274, 640] on div "Adrian Cline-Bailey 810035 Suspended 17 Sturdy House Gernon Road Bow E3 5DY 29-…" at bounding box center [677, 427] width 1354 height 509
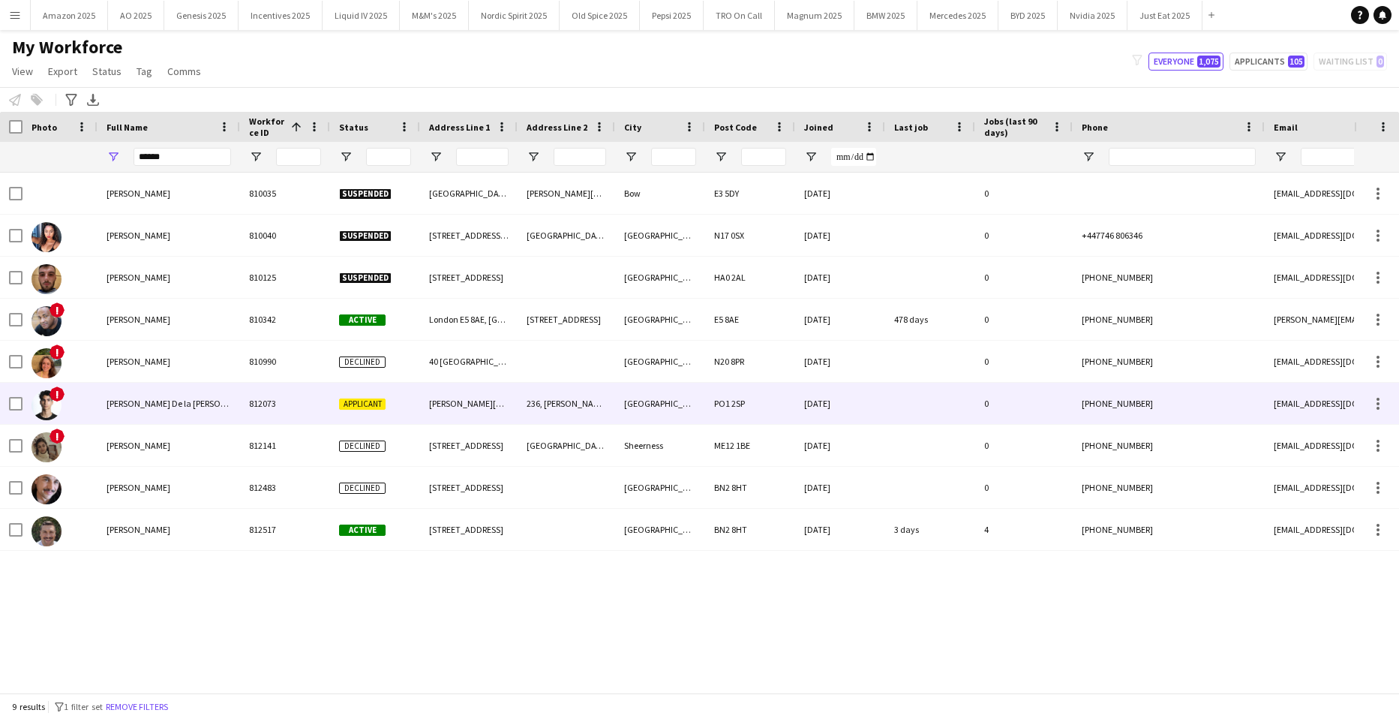
click at [149, 401] on span "Adrian De la Rosa Sanchez" at bounding box center [182, 403] width 150 height 11
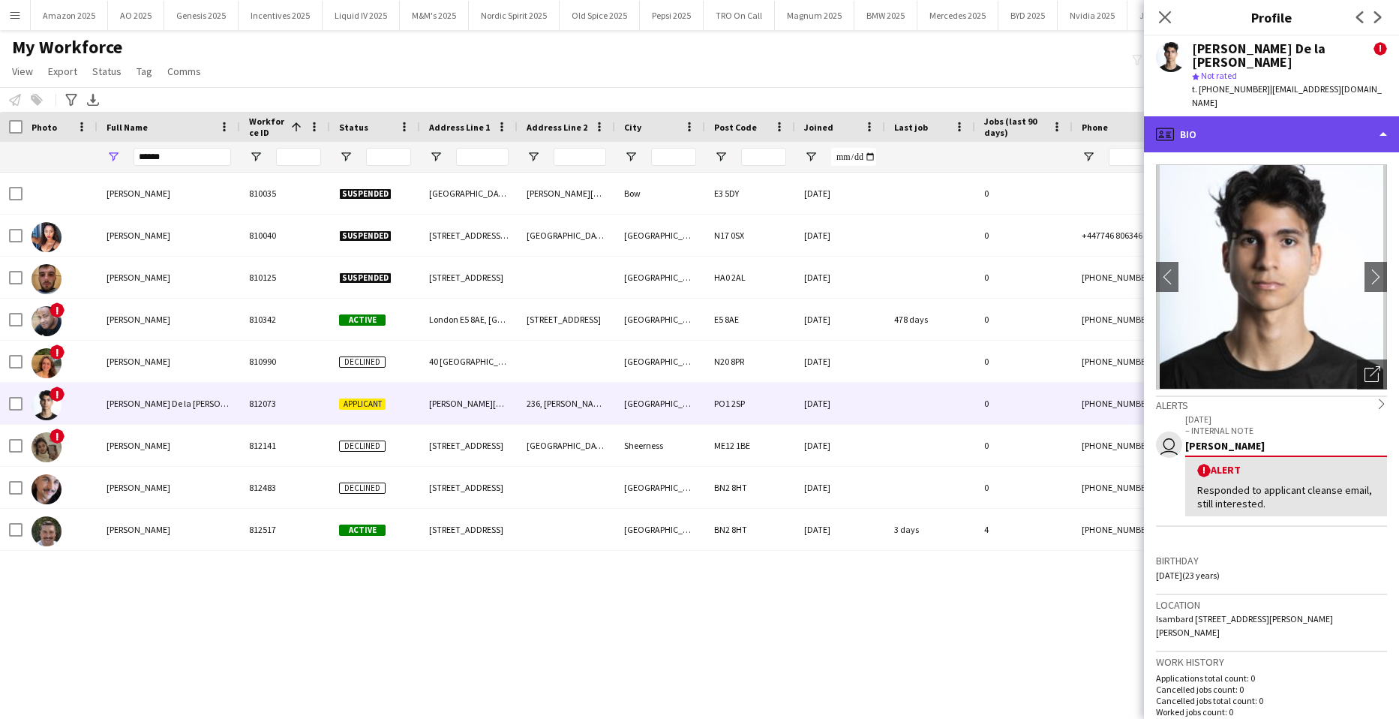
click at [1262, 119] on div "profile Bio" at bounding box center [1271, 134] width 255 height 36
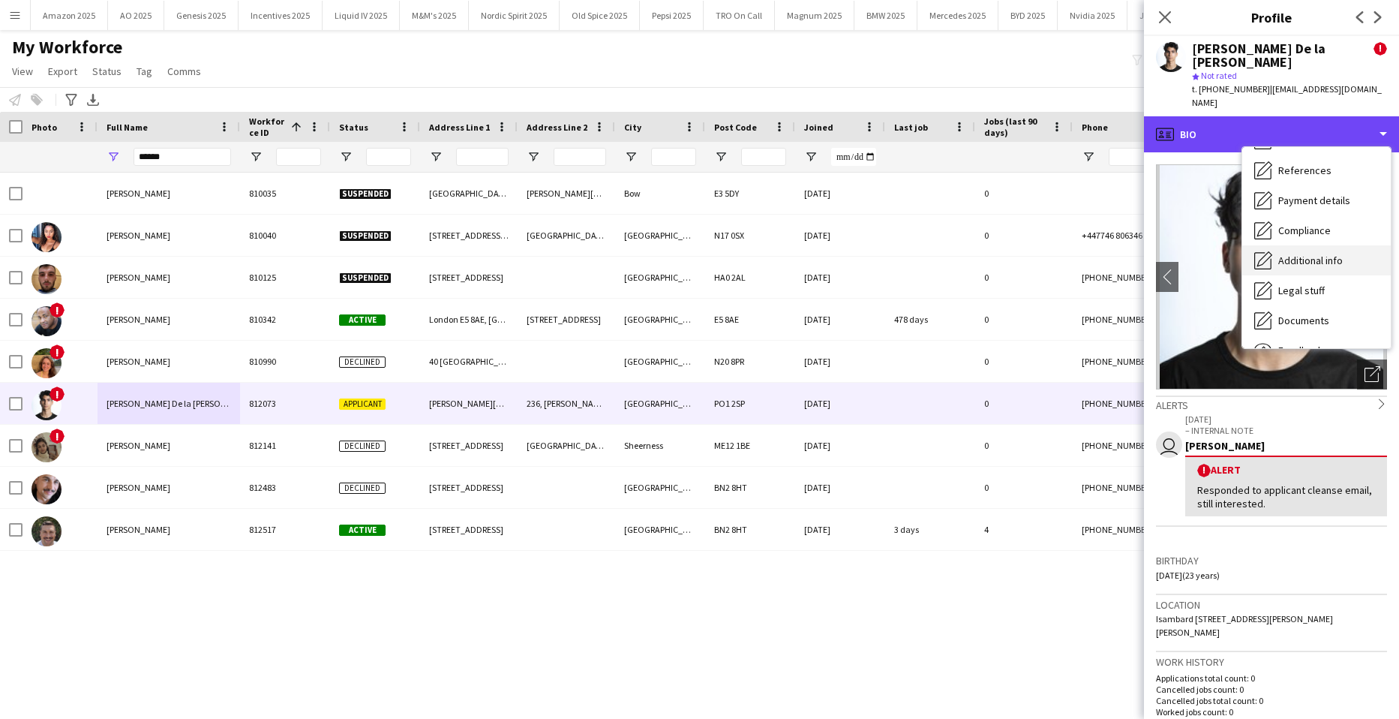
scroll to position [150, 0]
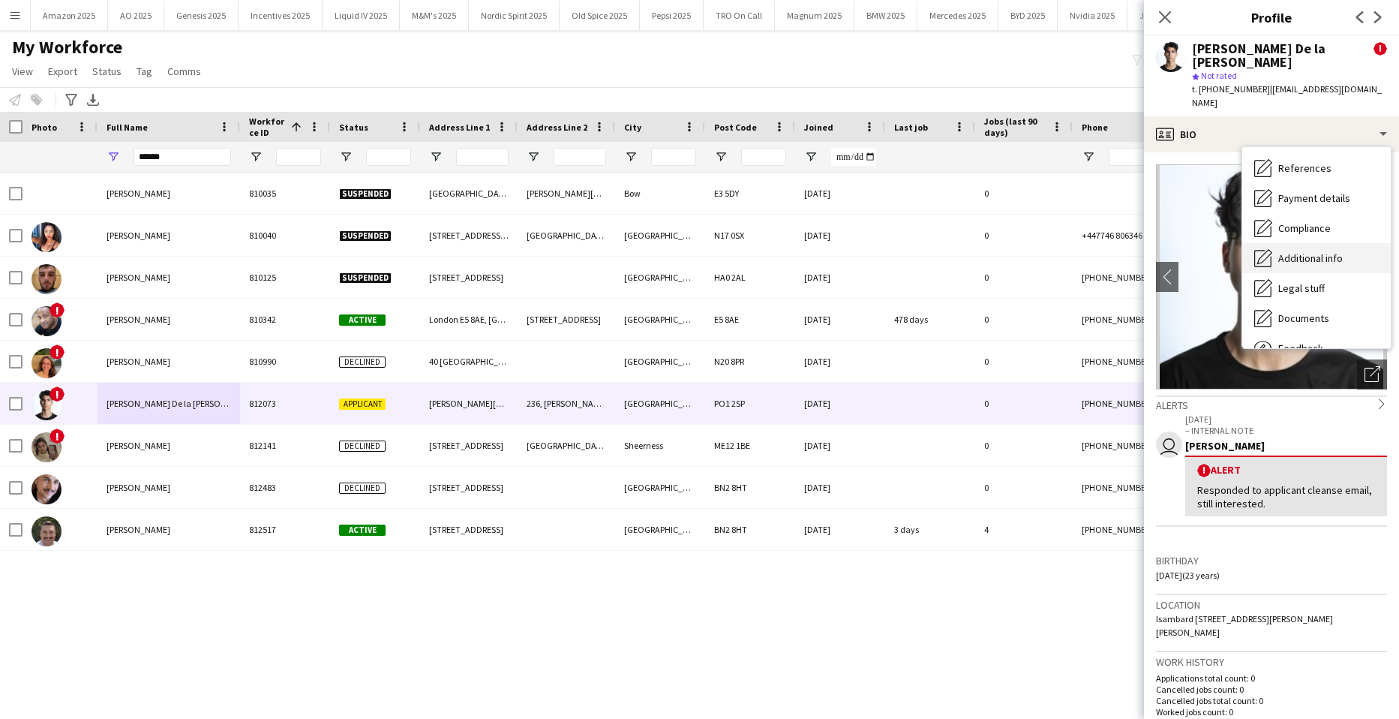
click at [1318, 251] on span "Additional info" at bounding box center [1311, 258] width 65 height 14
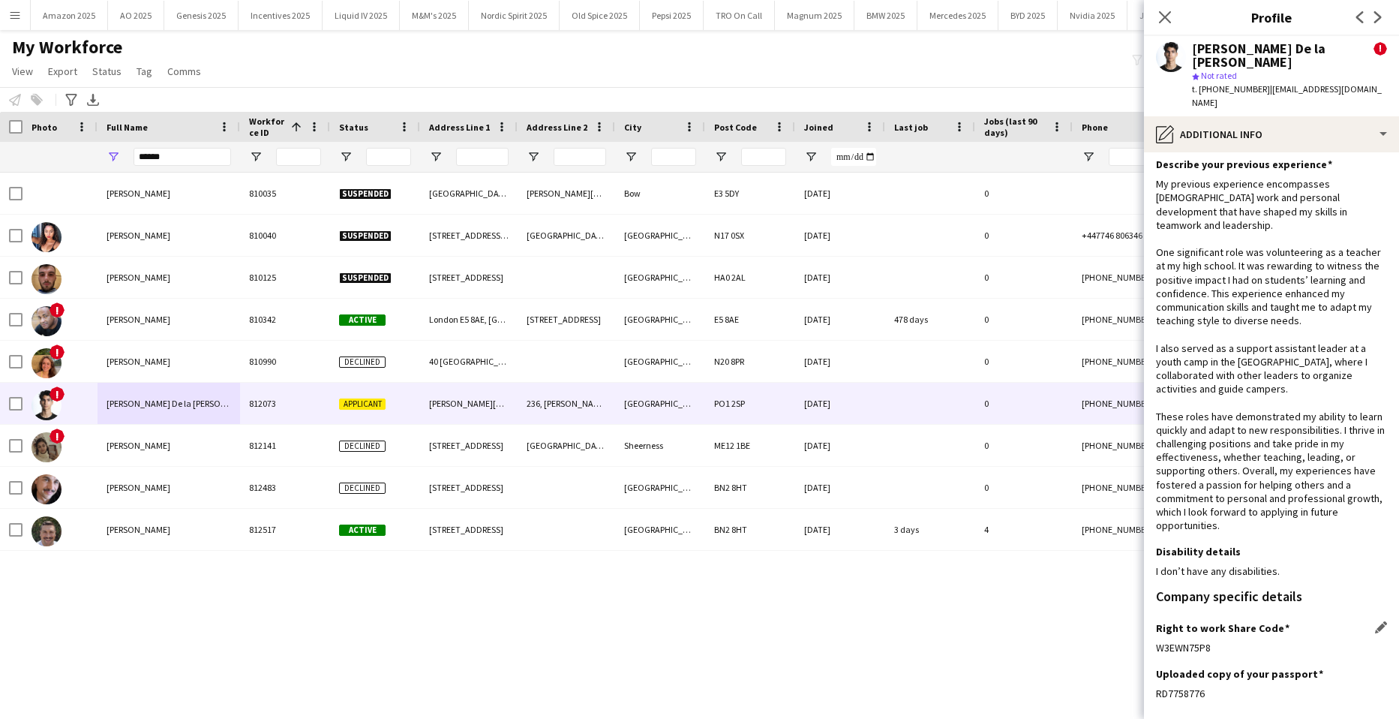
scroll to position [75, 0]
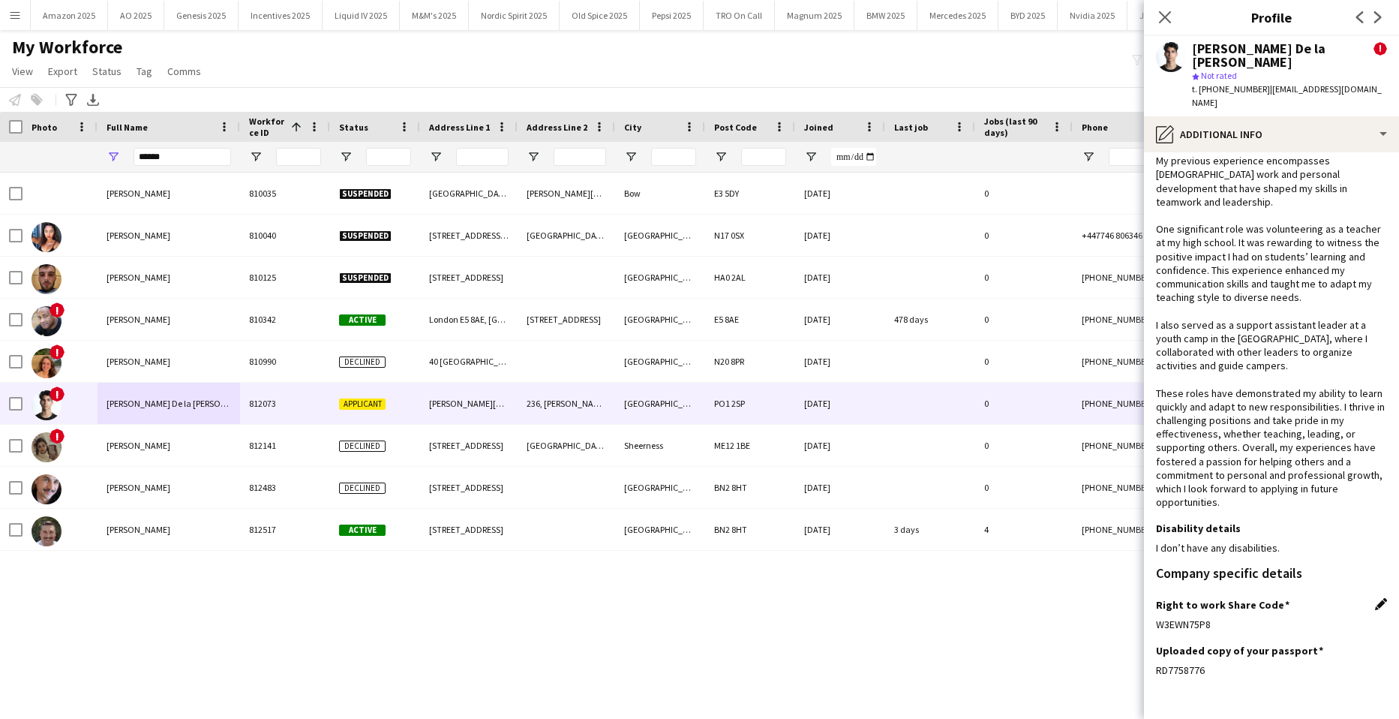
click at [1375, 598] on app-icon "Edit this field" at bounding box center [1381, 604] width 12 height 12
drag, startPoint x: 1243, startPoint y: 596, endPoint x: 1119, endPoint y: 602, distance: 124.0
click at [1119, 602] on body "Menu Boards Boards Boards All jobs Status Workforce Workforce My Workforce Recr…" at bounding box center [699, 359] width 1399 height 719
paste input "**"
type input "**********"
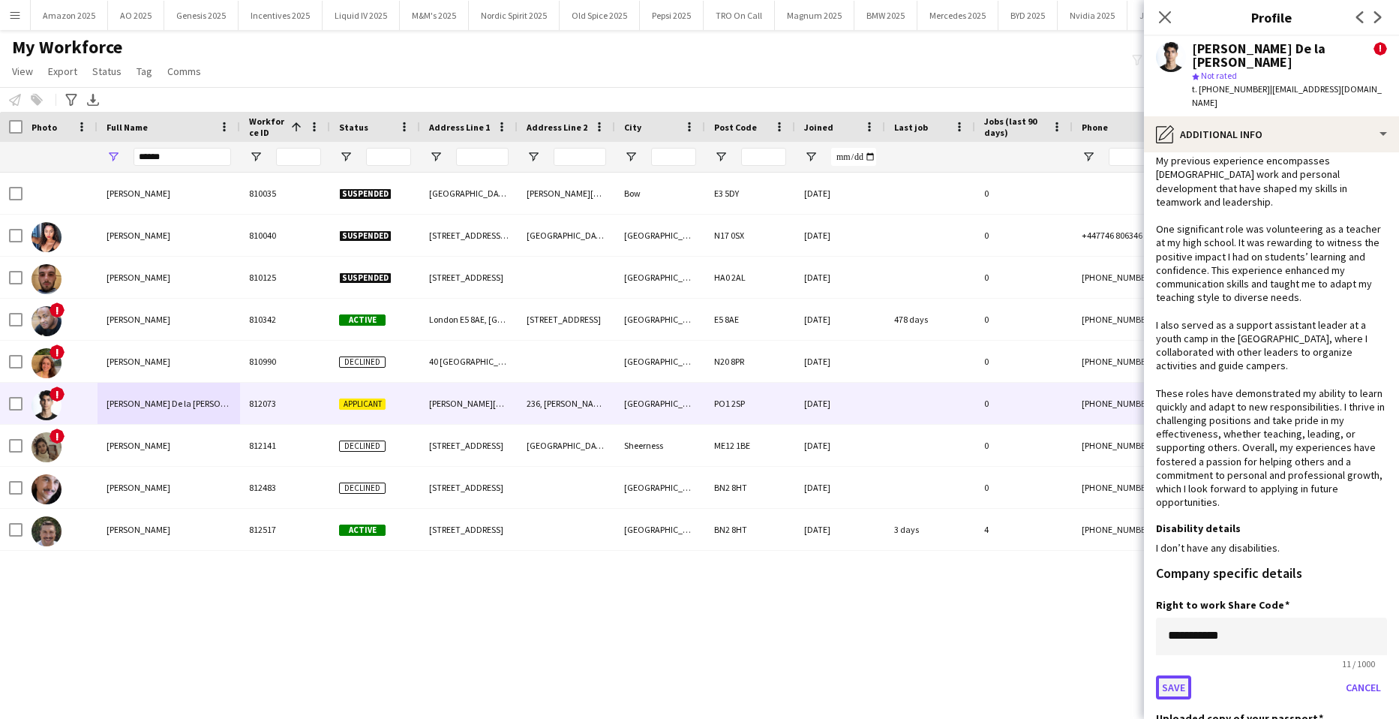
click at [1176, 675] on button "Save" at bounding box center [1173, 687] width 35 height 24
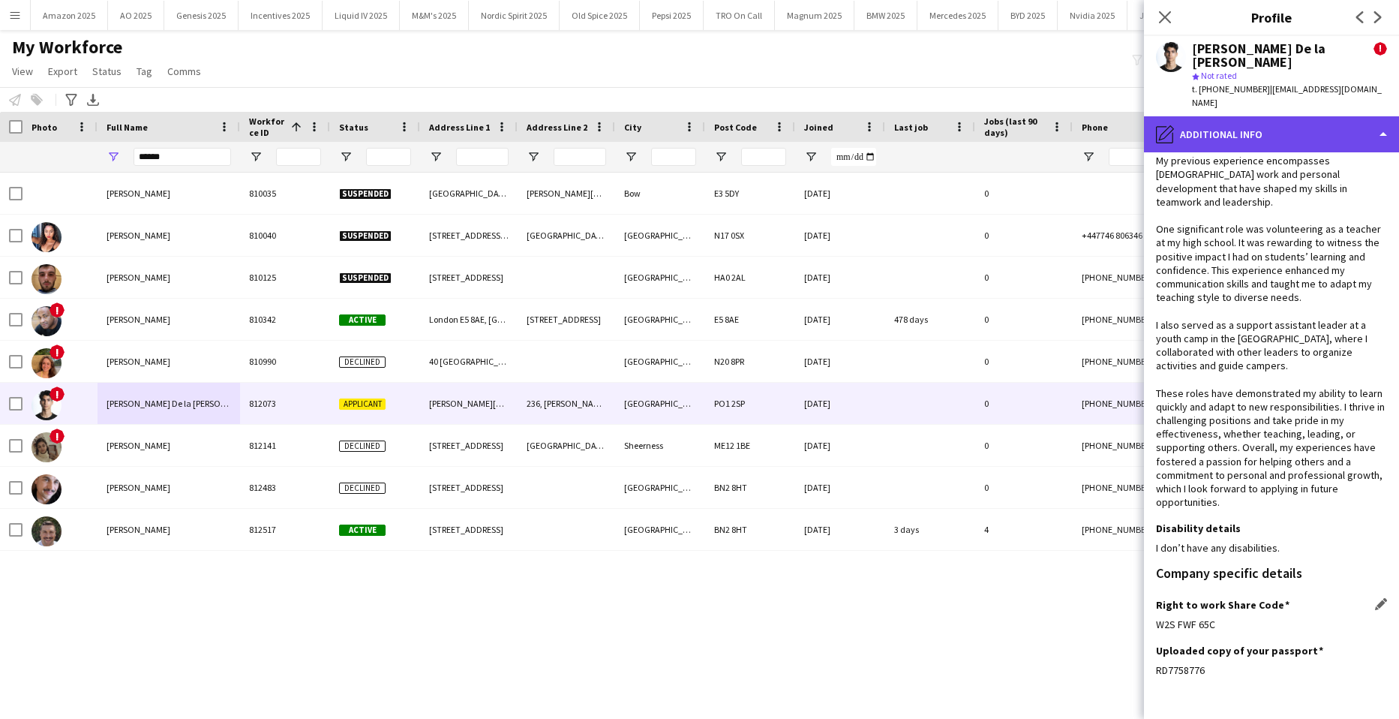
click at [1293, 120] on div "pencil4 Additional info" at bounding box center [1271, 134] width 255 height 36
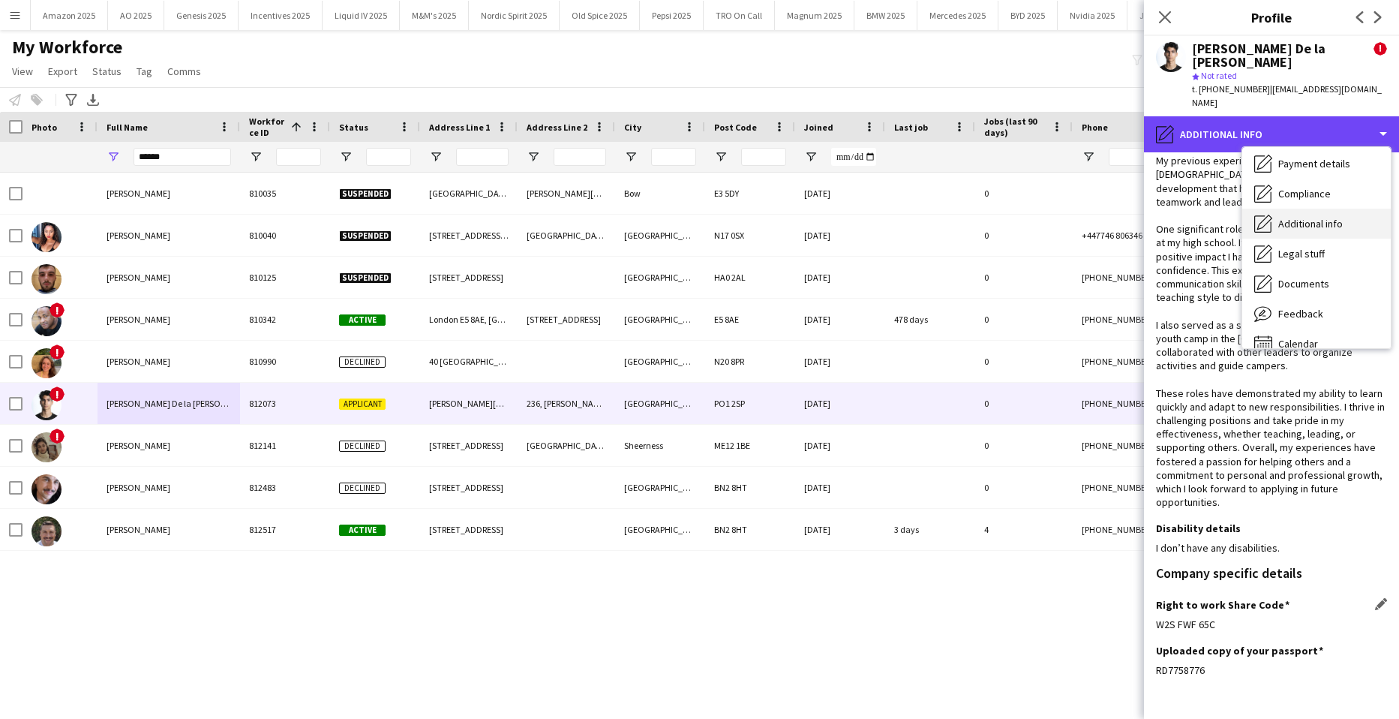
scroll to position [201, 0]
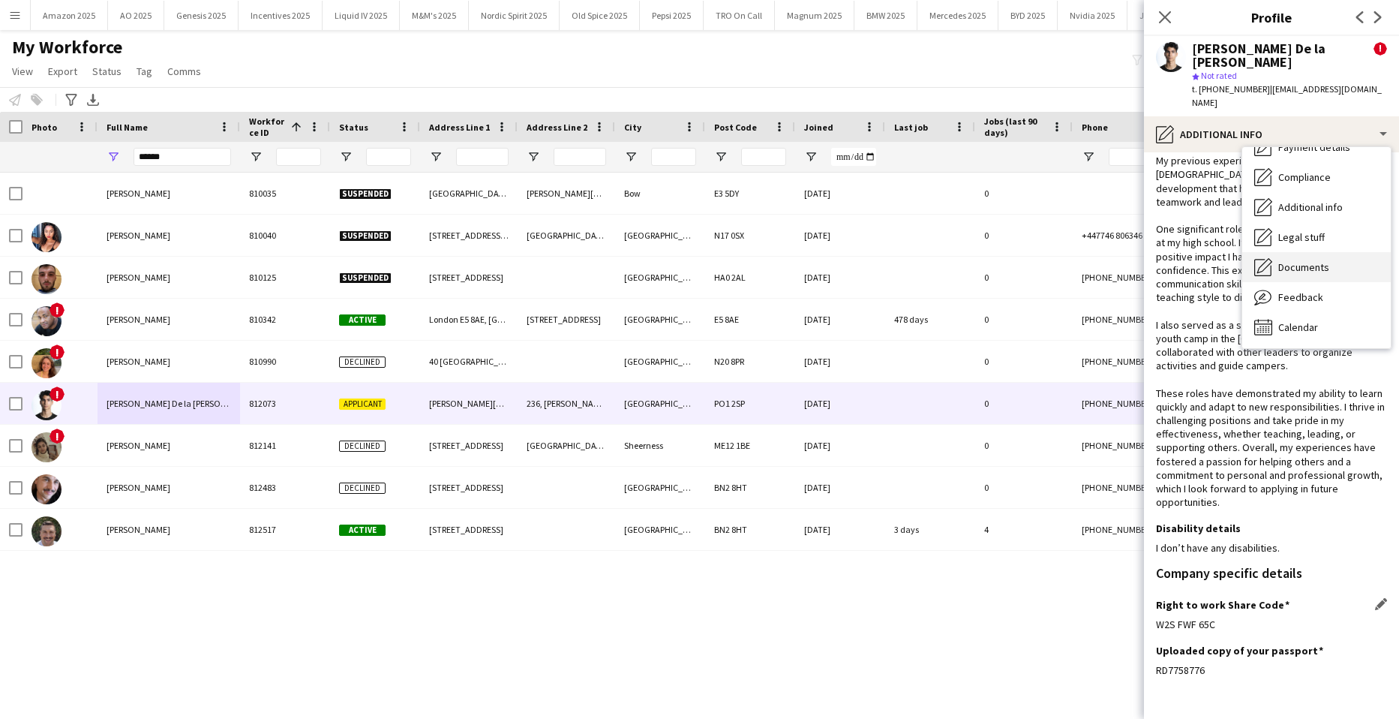
click at [1324, 260] on span "Documents" at bounding box center [1304, 267] width 51 height 14
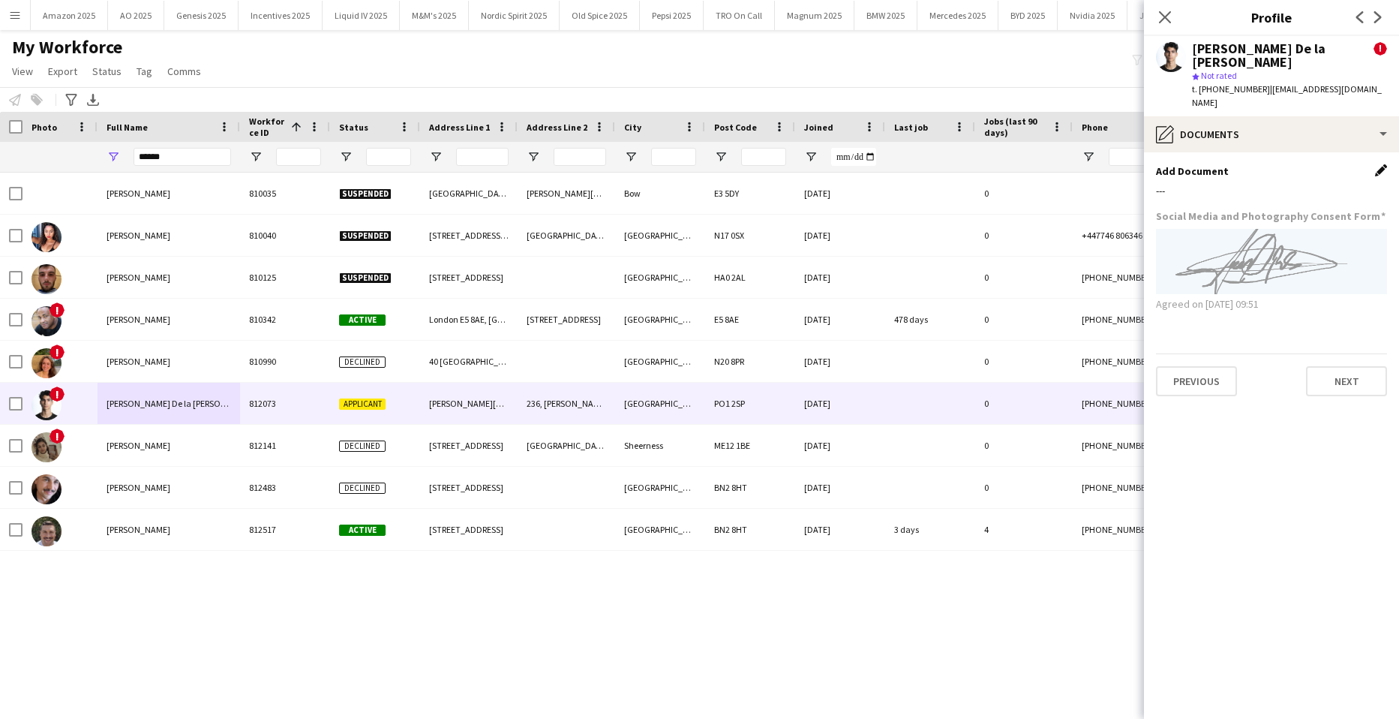
click at [1379, 164] on app-icon "Edit this field" at bounding box center [1381, 170] width 12 height 12
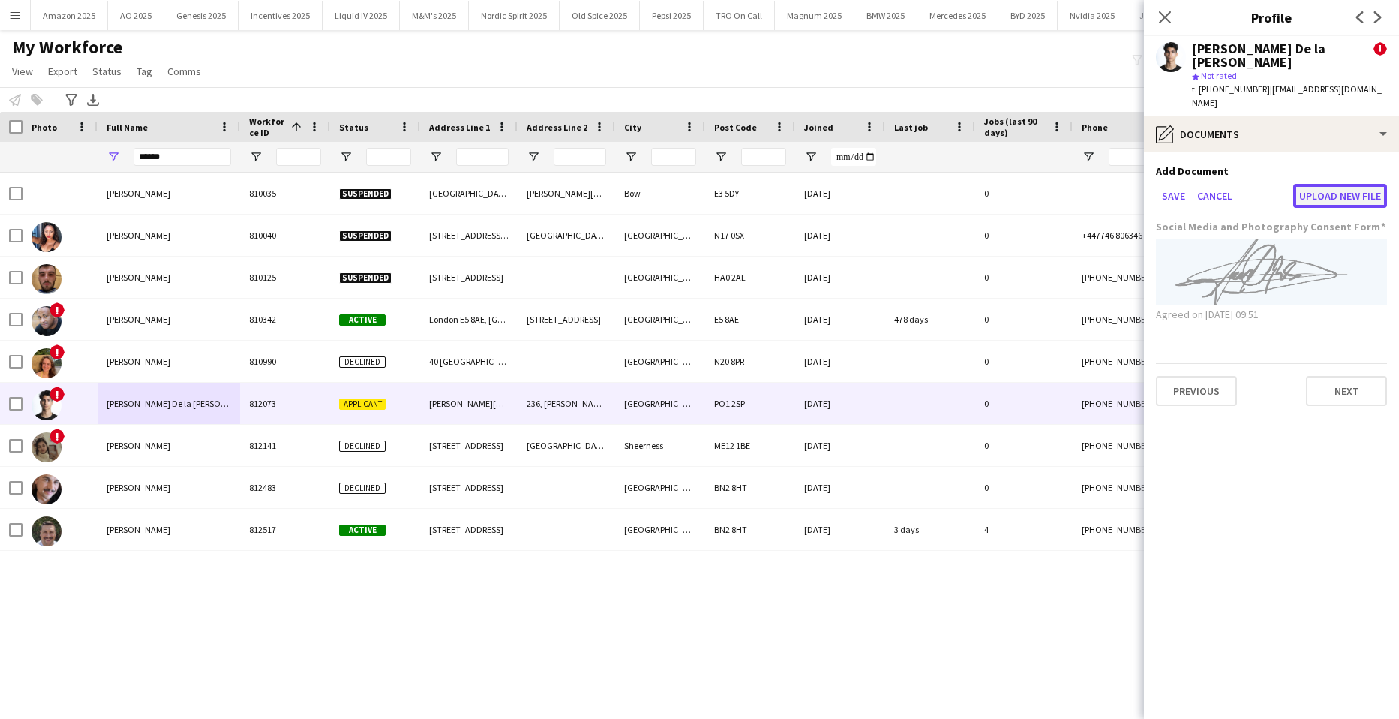
click at [1362, 184] on button "Upload new file" at bounding box center [1341, 196] width 94 height 24
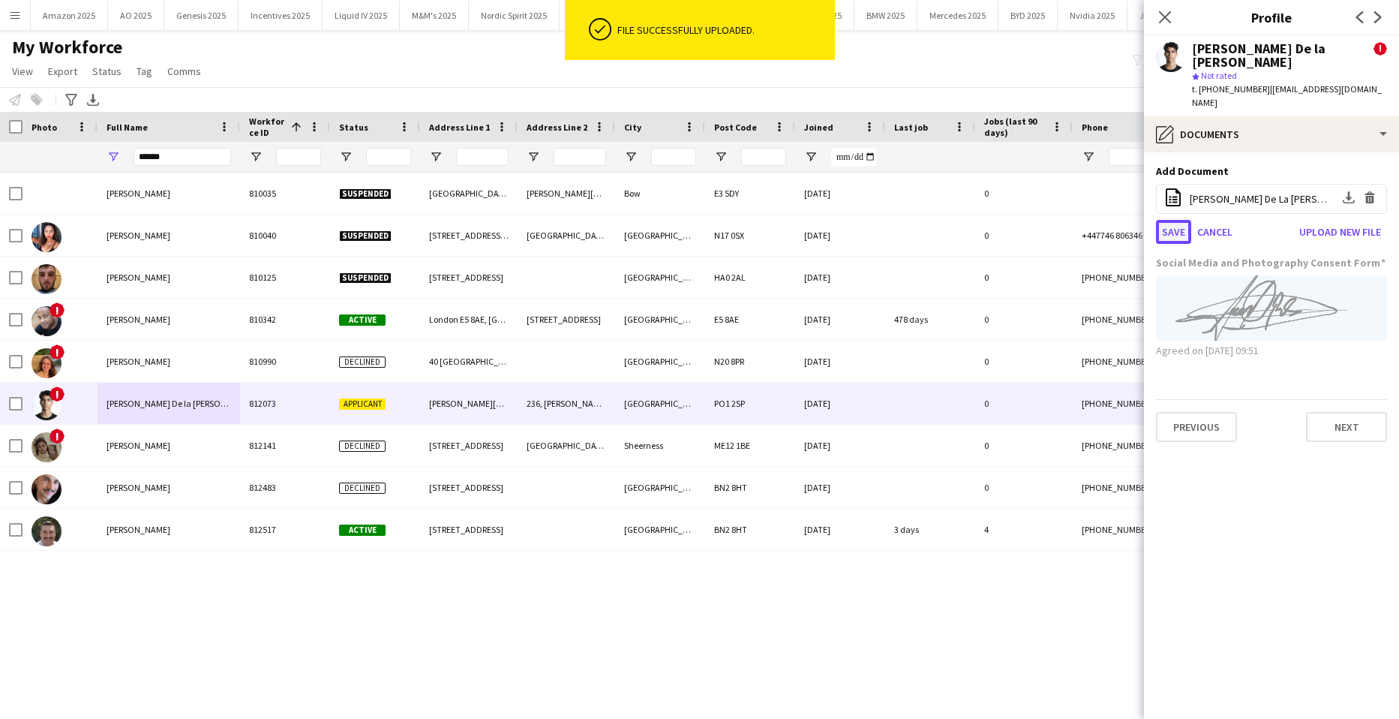
click at [1168, 220] on button "Save" at bounding box center [1173, 232] width 35 height 24
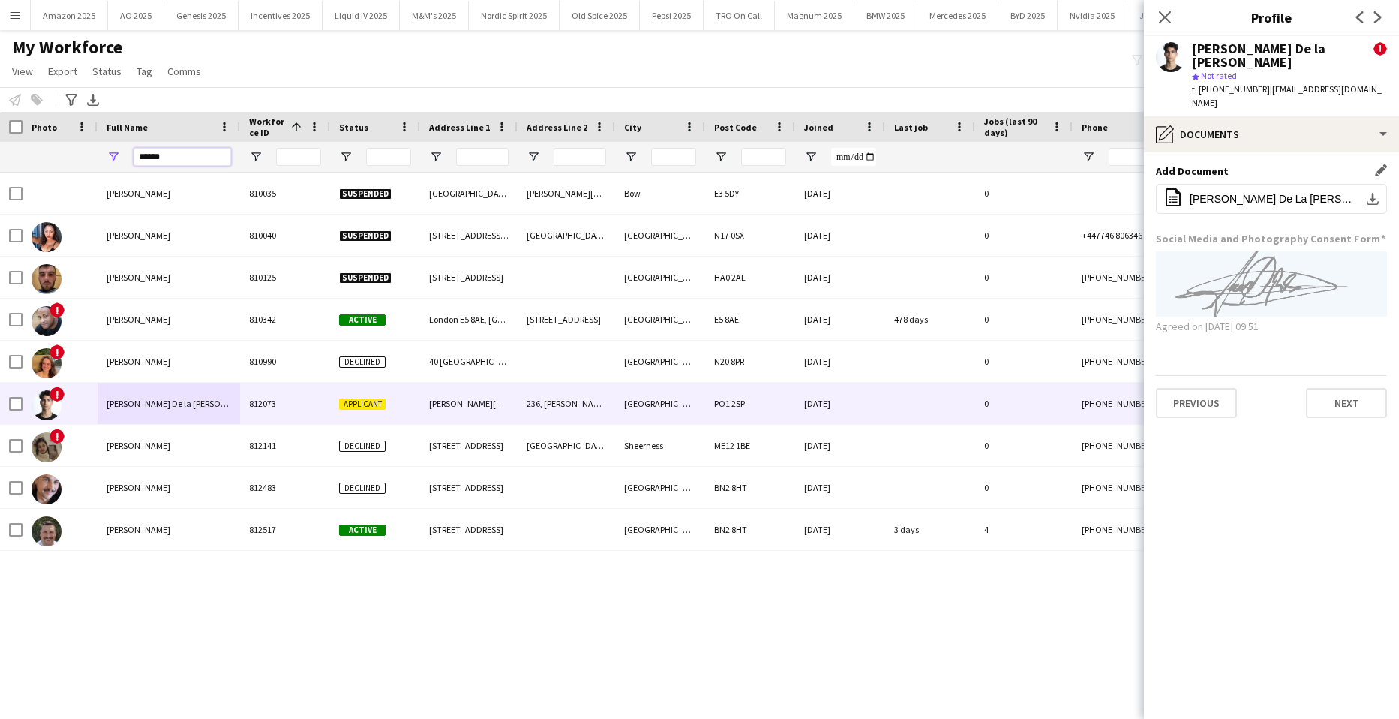
drag, startPoint x: 178, startPoint y: 158, endPoint x: -10, endPoint y: 188, distance: 190.0
click at [0, 188] on html "Menu Boards Boards Boards All jobs Status Workforce Workforce My Workforce Recr…" at bounding box center [699, 359] width 1399 height 719
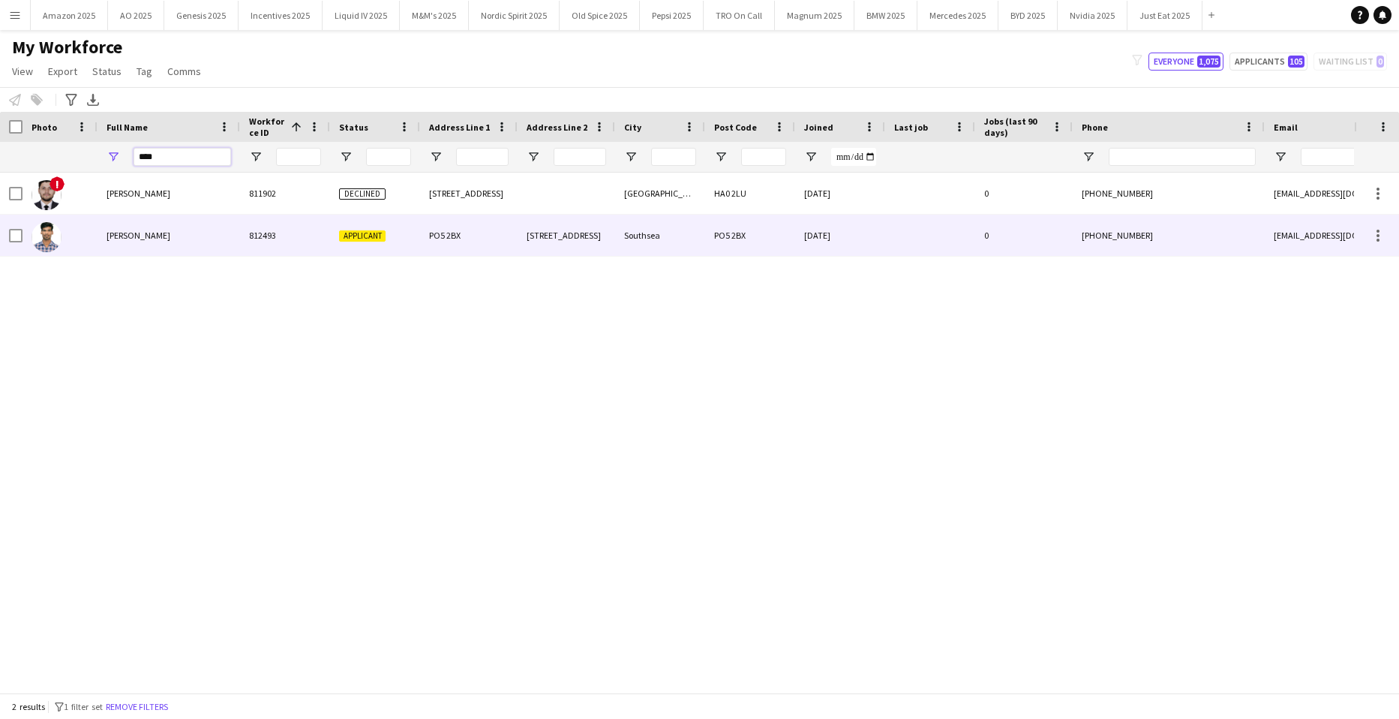
type input "****"
drag, startPoint x: 130, startPoint y: 239, endPoint x: 189, endPoint y: 286, distance: 75.3
click at [130, 241] on span "Amit Singh" at bounding box center [139, 235] width 64 height 11
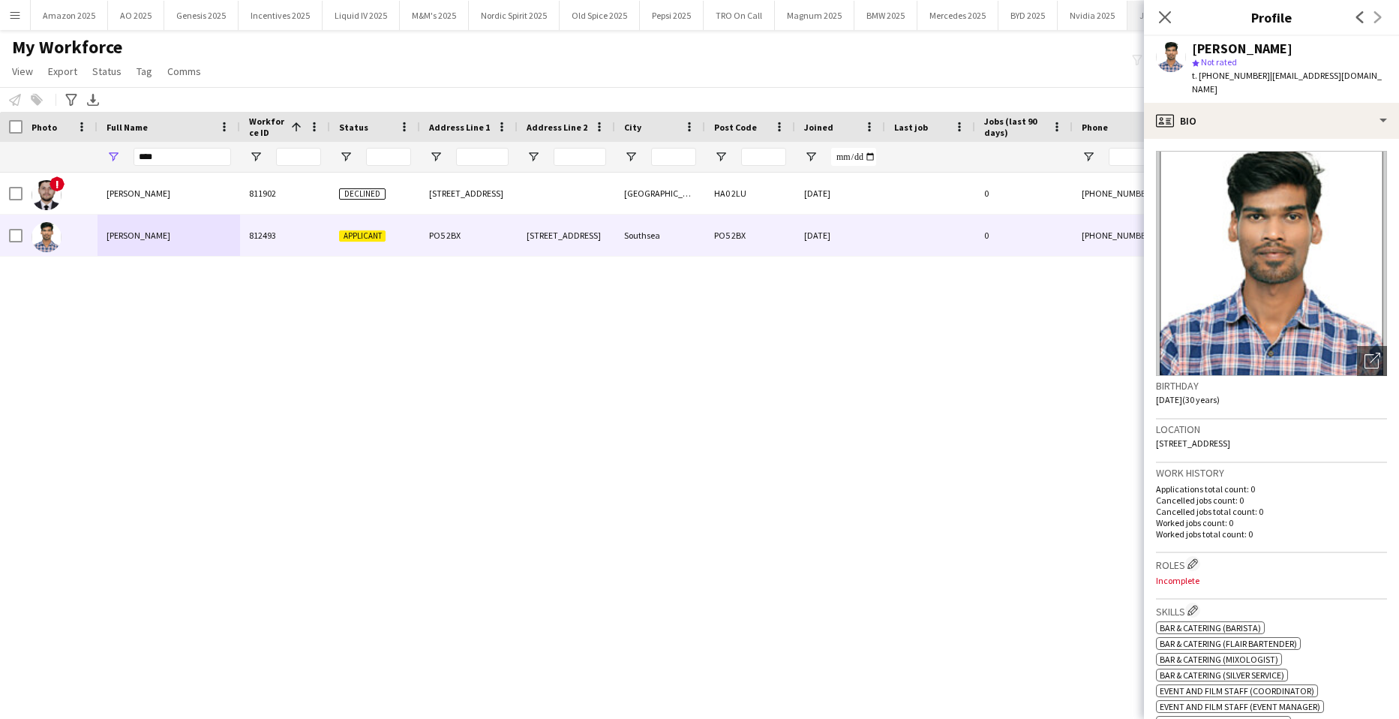
drag, startPoint x: 1164, startPoint y: 17, endPoint x: 1134, endPoint y: 26, distance: 31.3
click at [1164, 17] on icon at bounding box center [1165, 17] width 12 height 12
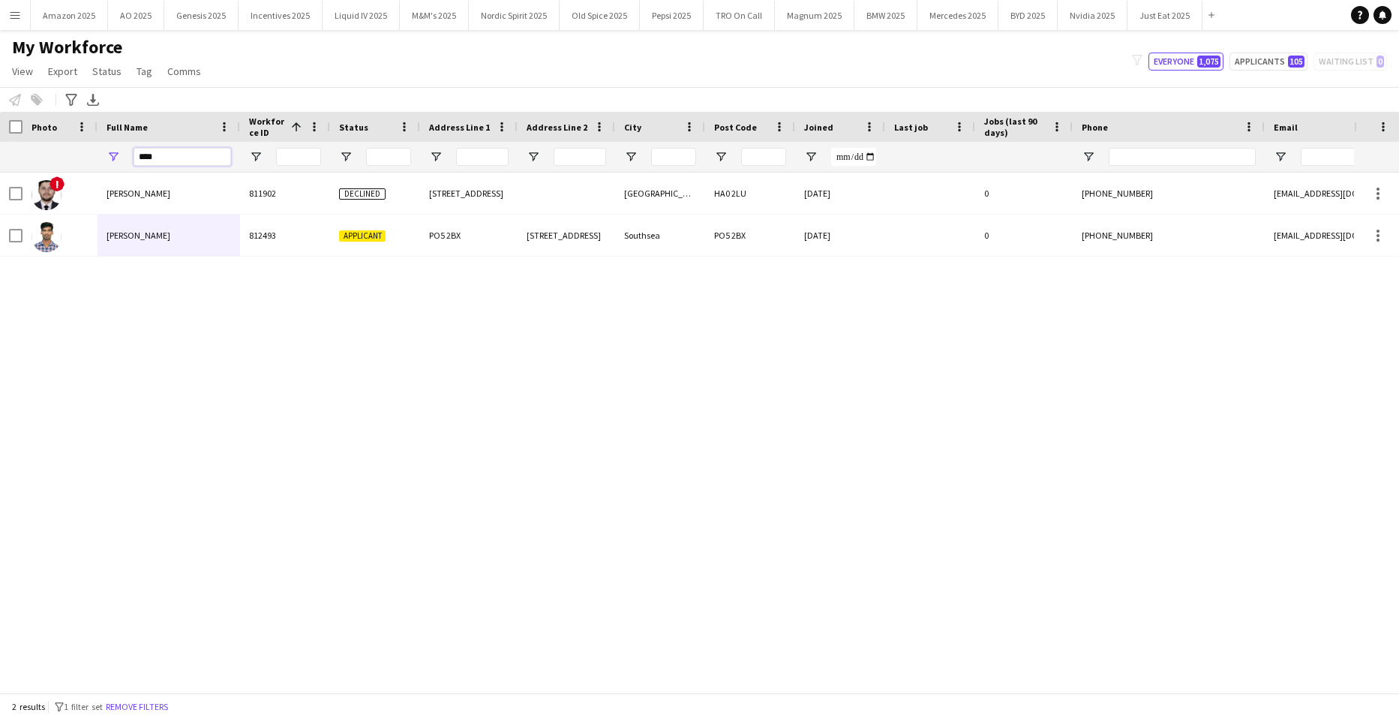
drag, startPoint x: 165, startPoint y: 164, endPoint x: 5, endPoint y: 185, distance: 161.9
click at [5, 185] on div "Workforce Details Photo Full Name" at bounding box center [699, 402] width 1399 height 581
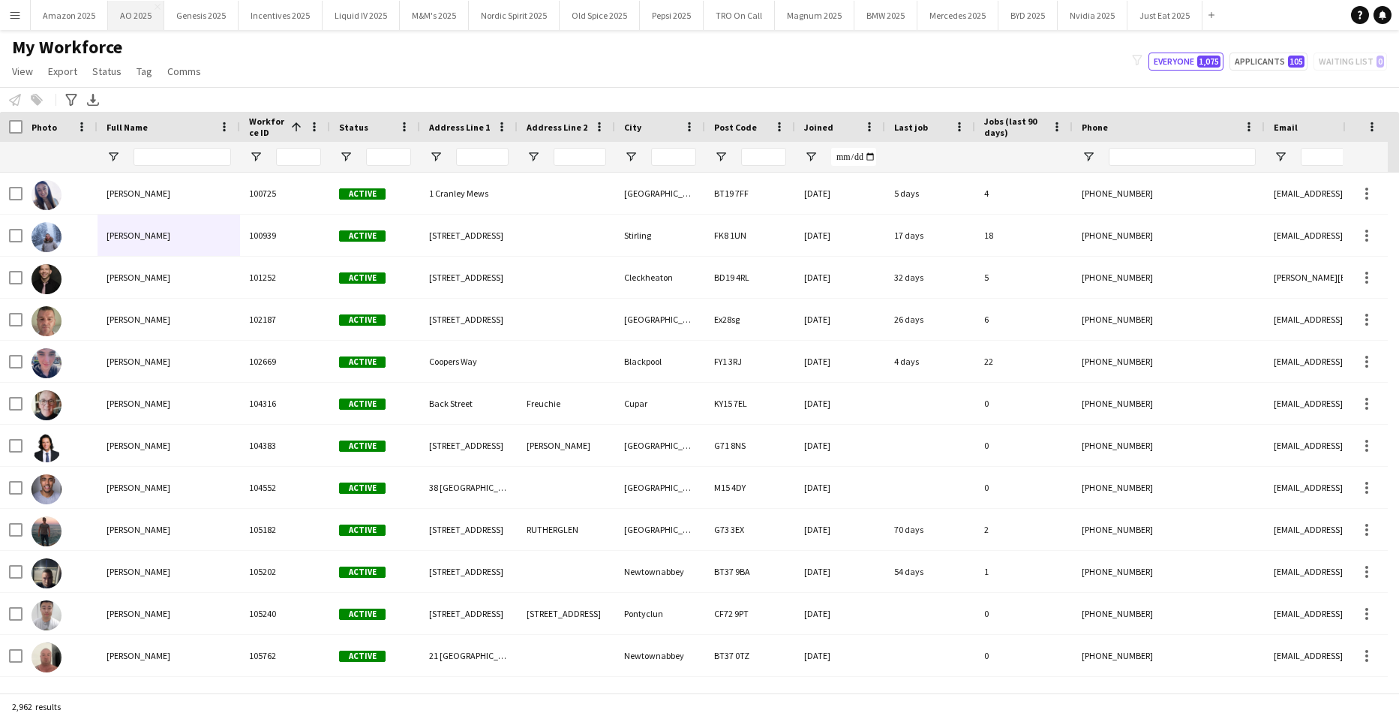
click at [134, 17] on button "AO 2025 Close" at bounding box center [136, 15] width 56 height 29
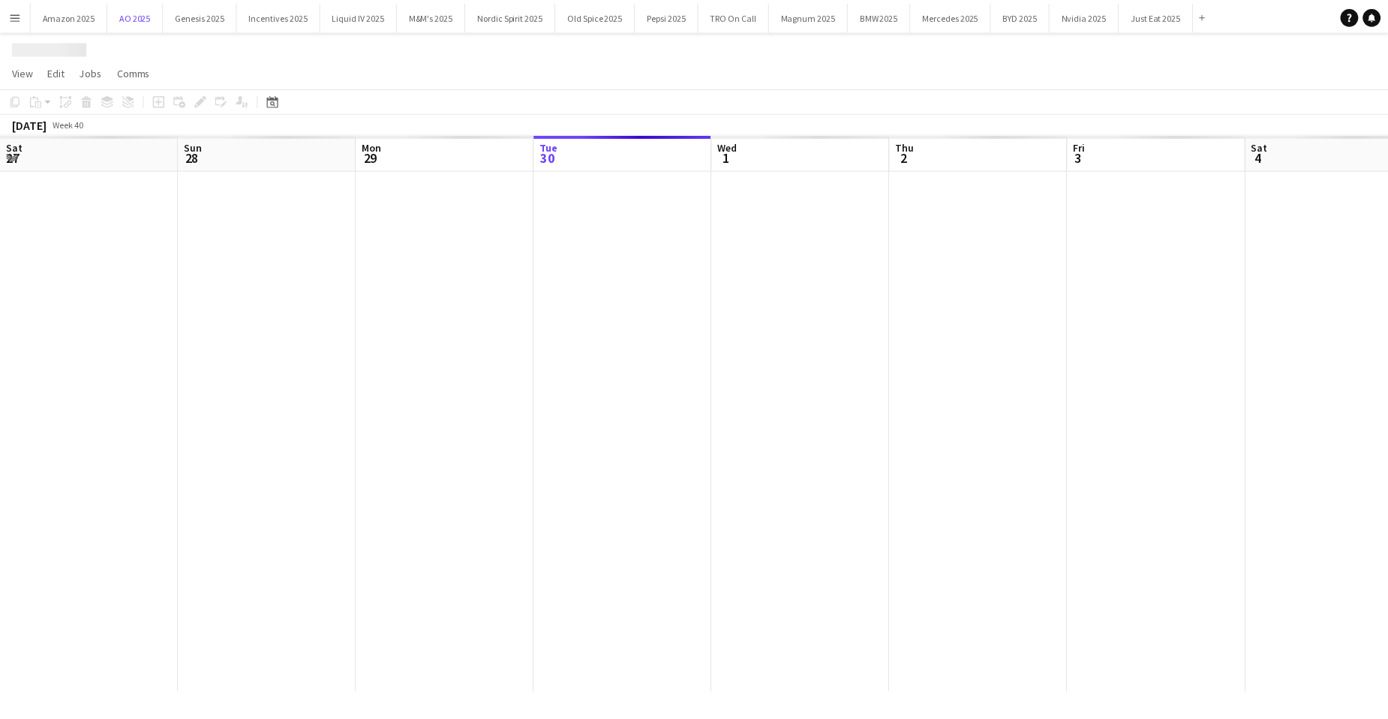
scroll to position [0, 359]
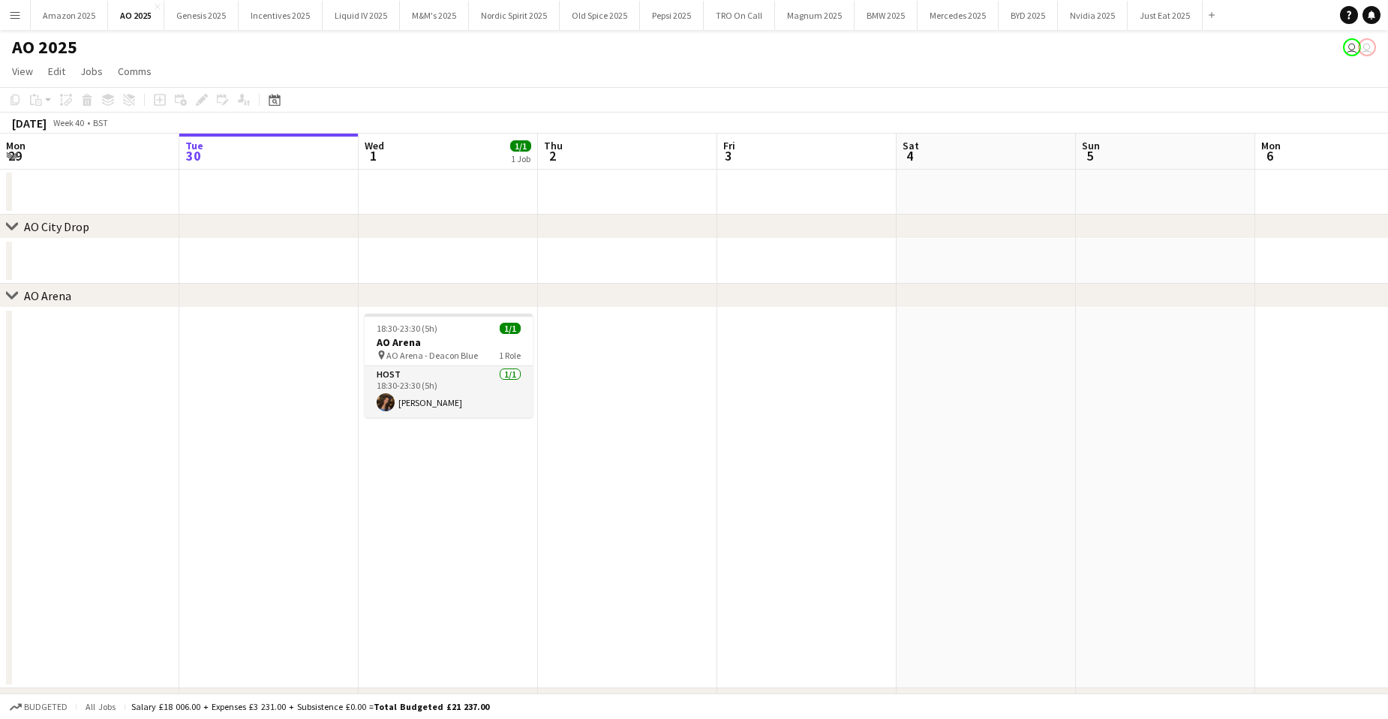
click at [441, 488] on app-date-cell "18:30-23:30 (5h) 1/1 AO Arena pin AO Arena - Deacon Blue 1 Role Host 1/1 18:30-…" at bounding box center [448, 498] width 179 height 380
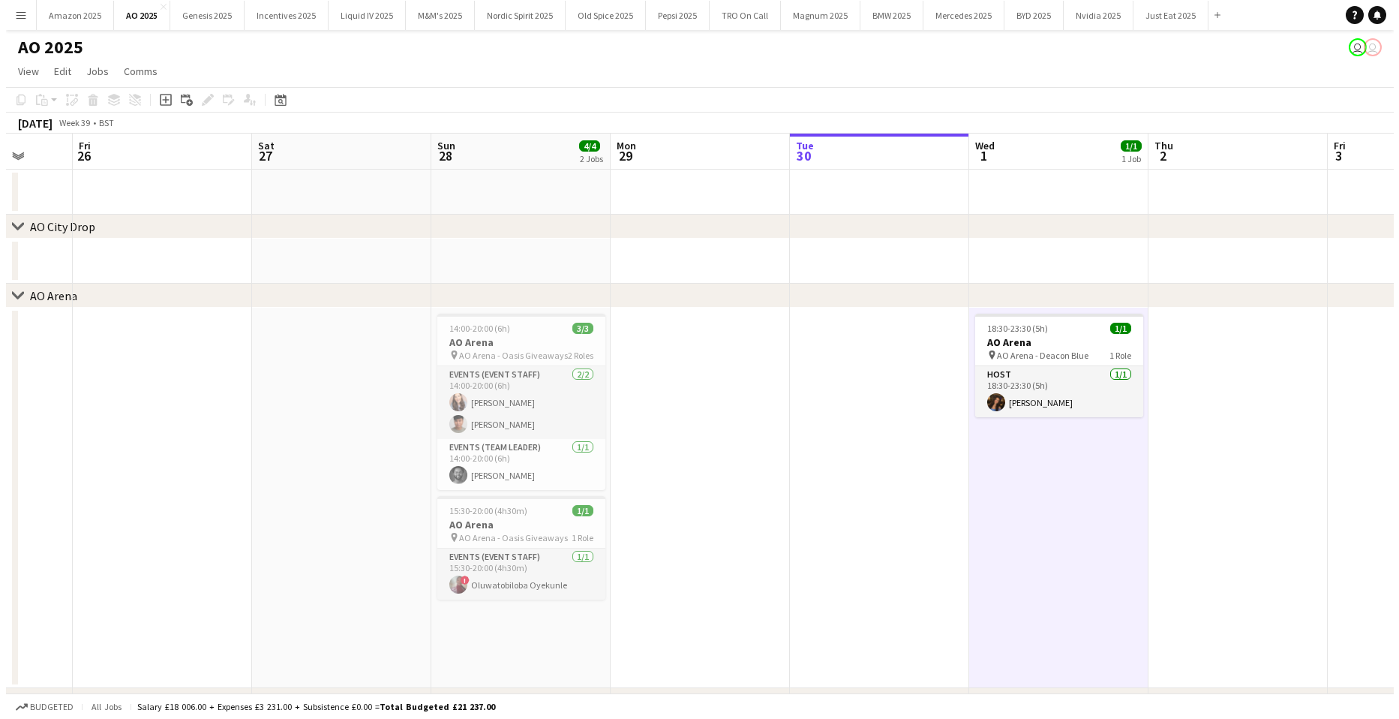
scroll to position [0, 416]
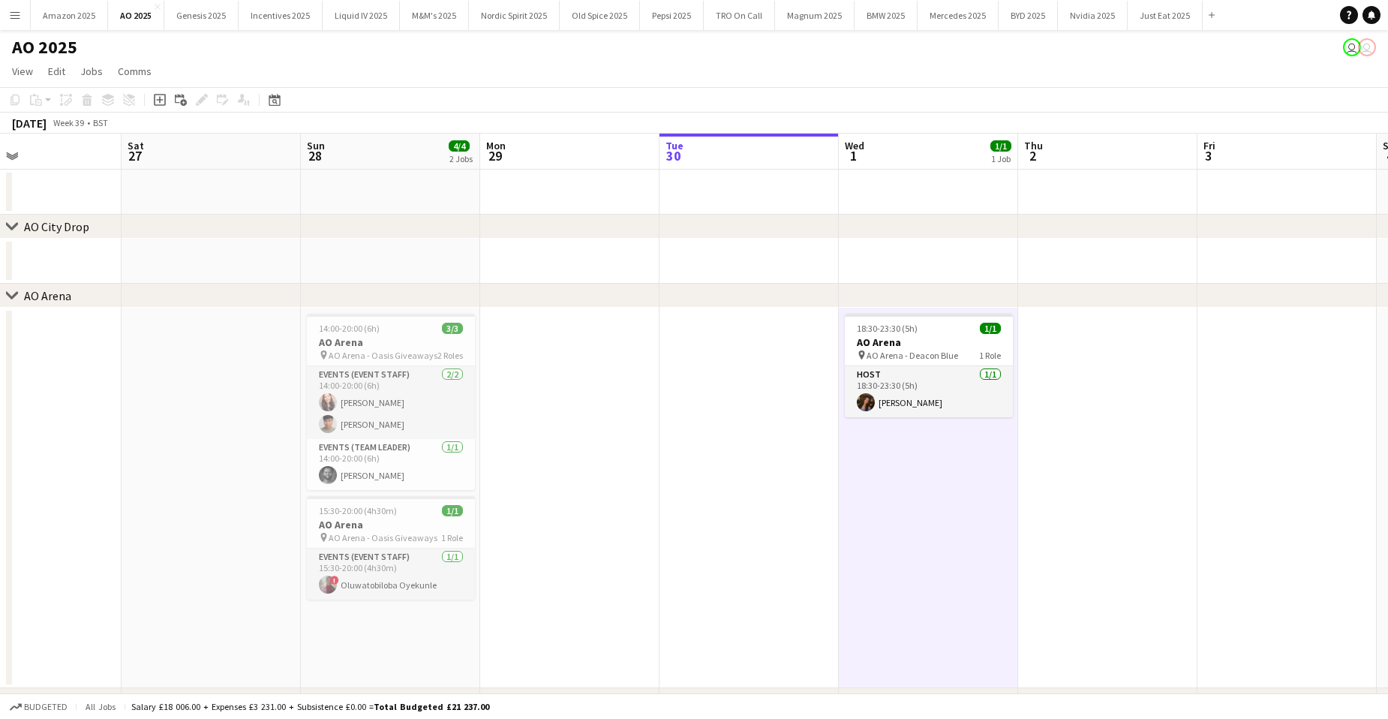
click at [17, 16] on button "Menu" at bounding box center [15, 15] width 30 height 30
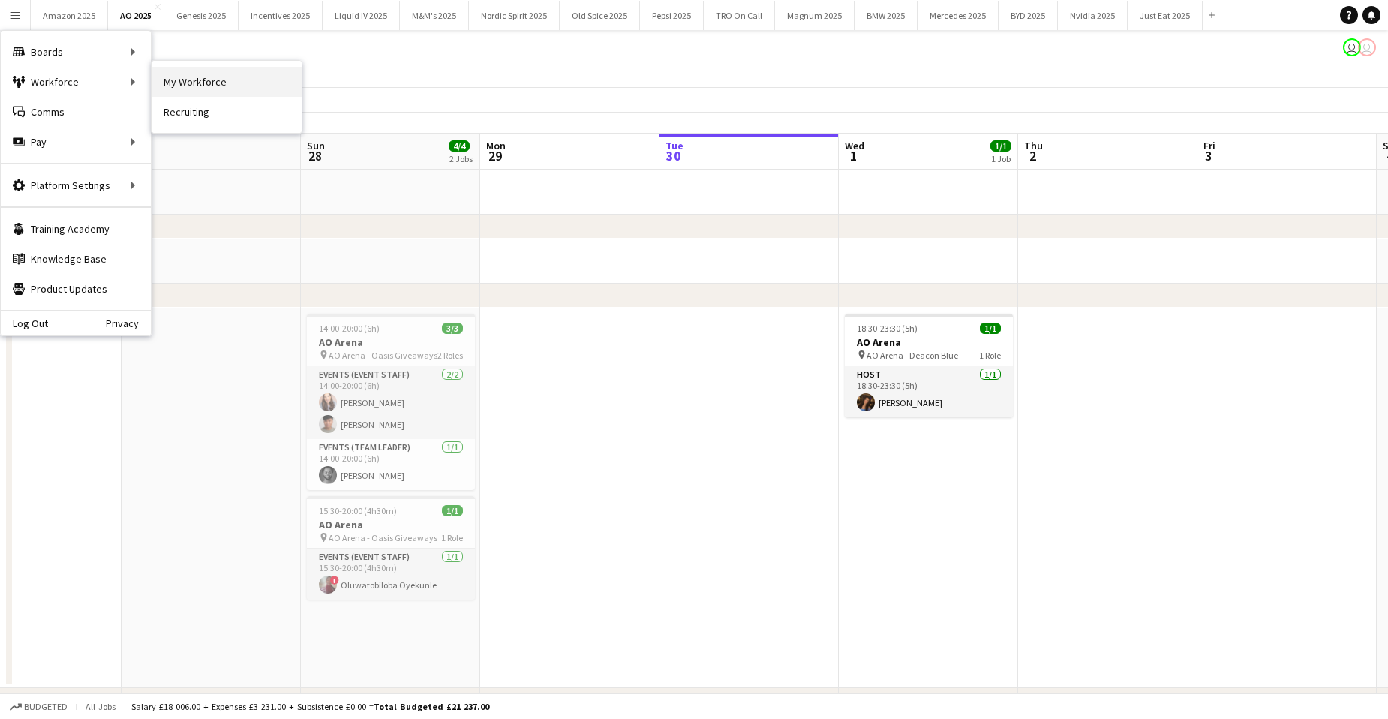
click at [192, 81] on link "My Workforce" at bounding box center [227, 82] width 150 height 30
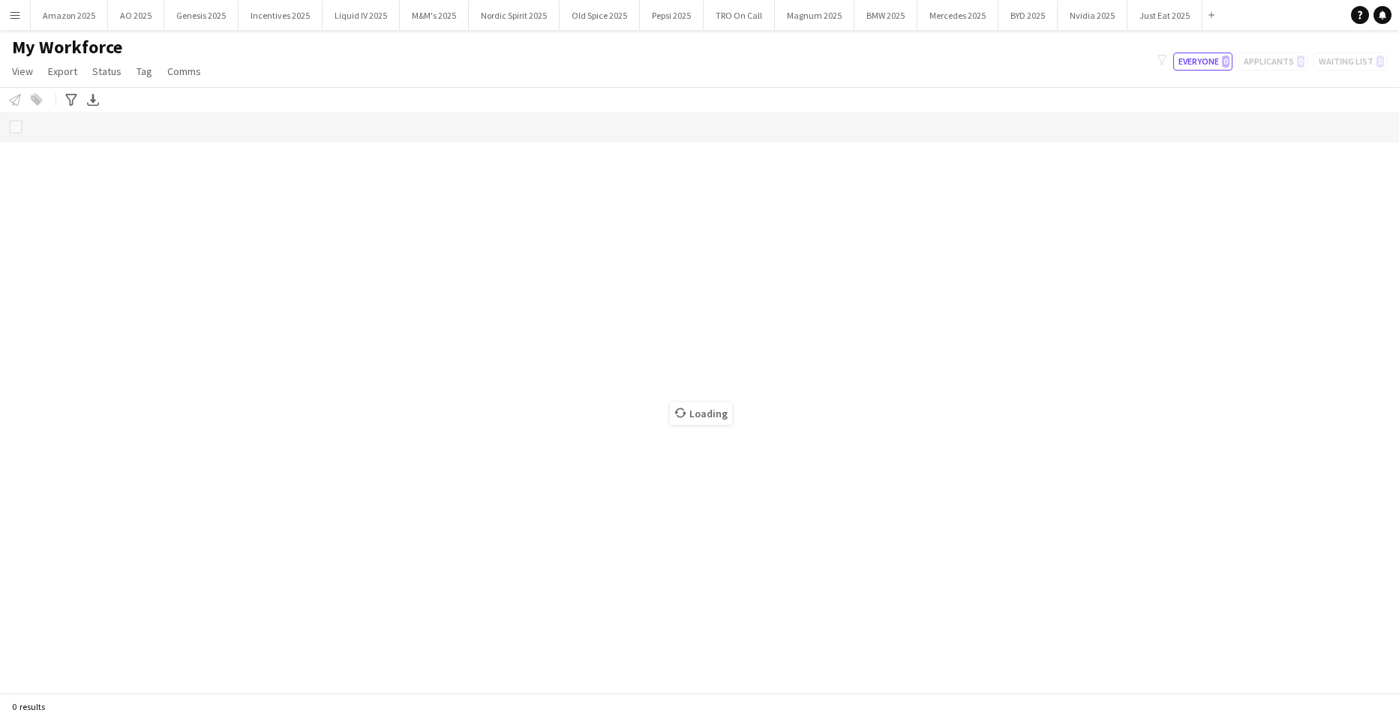
click at [20, 19] on app-icon "Menu" at bounding box center [15, 15] width 12 height 12
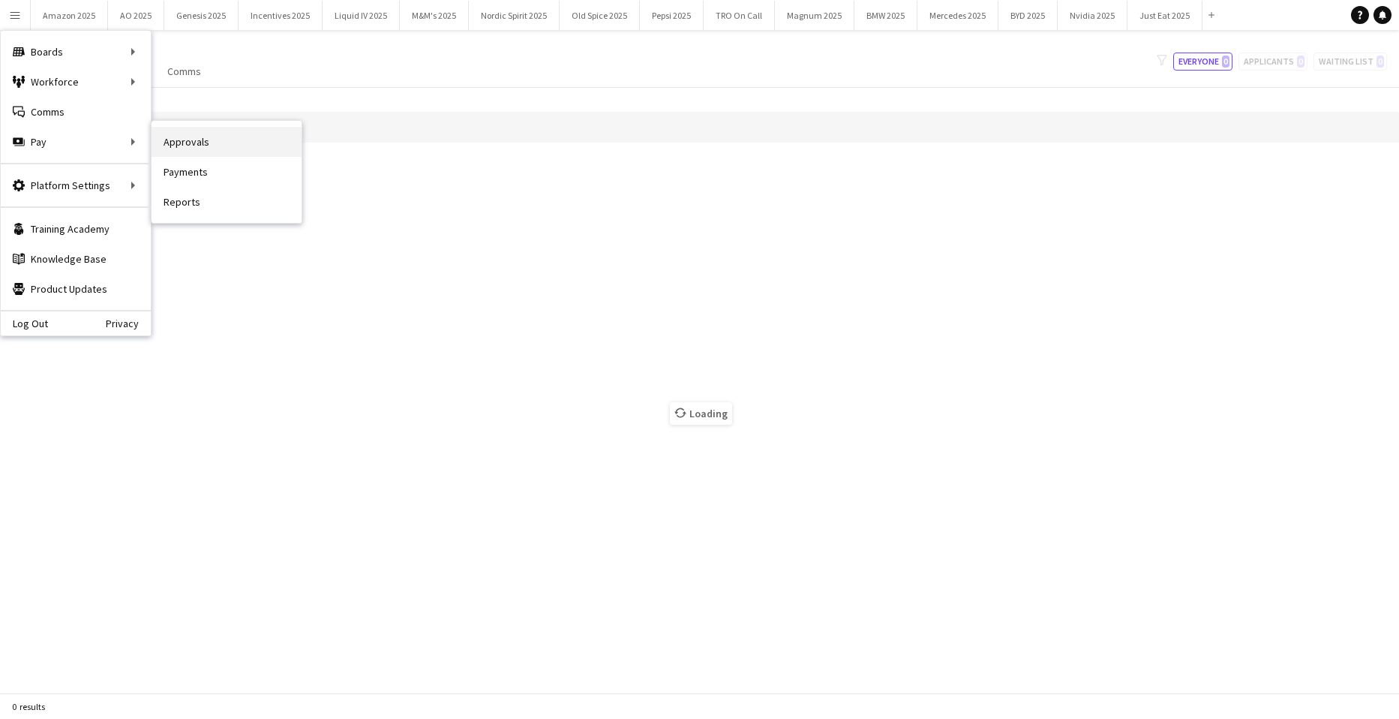
click at [170, 146] on link "Approvals" at bounding box center [227, 142] width 150 height 30
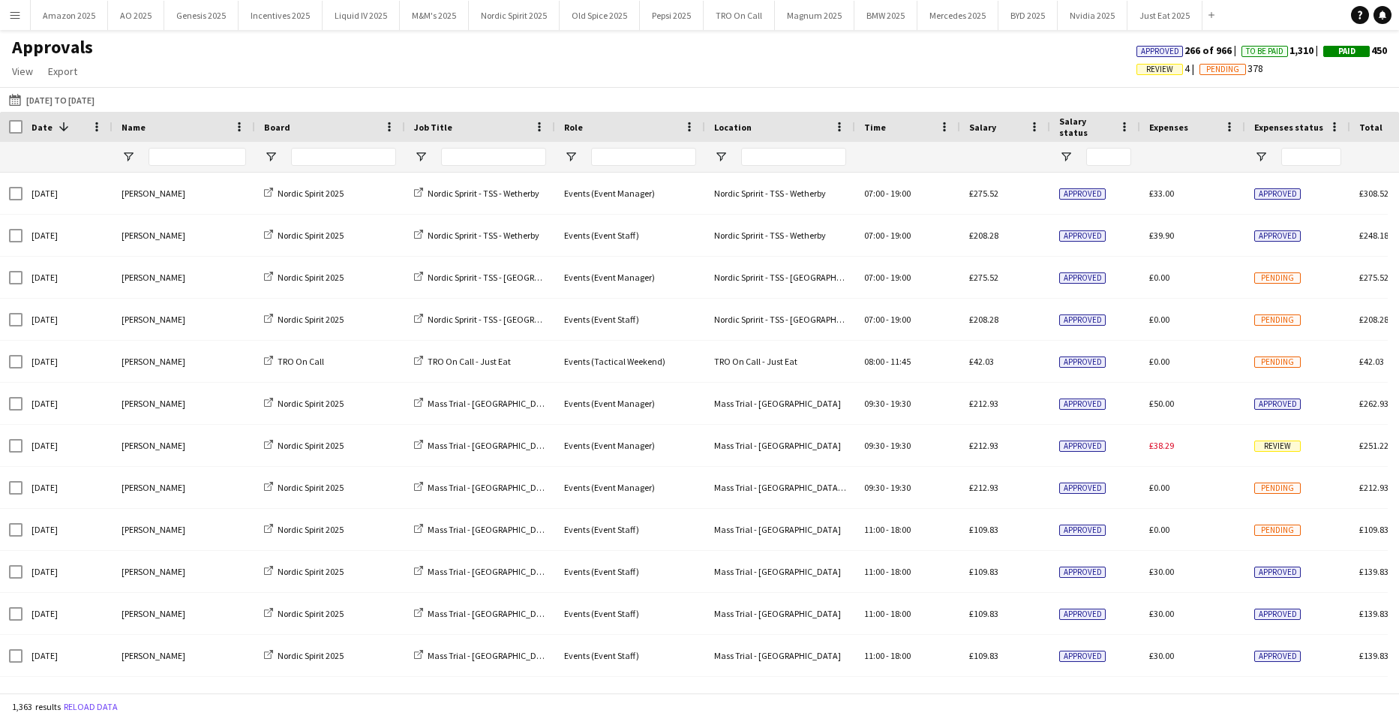
click at [1131, 76] on div "Approved 266 of 966 To Be Paid 1,310 Paid 450 Review 4 Pending 378" at bounding box center [1262, 62] width 275 height 36
click at [1146, 74] on span "Review" at bounding box center [1159, 70] width 27 height 10
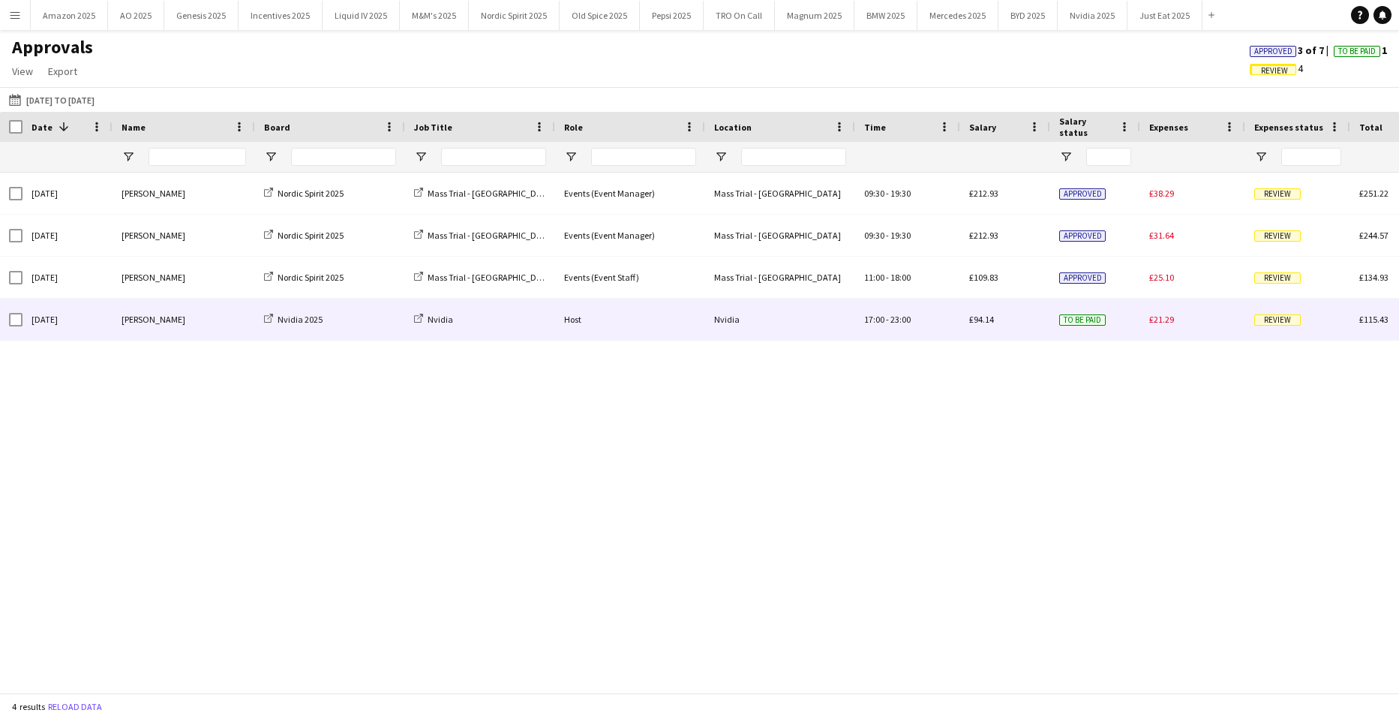
click at [1266, 319] on span "Review" at bounding box center [1278, 319] width 47 height 11
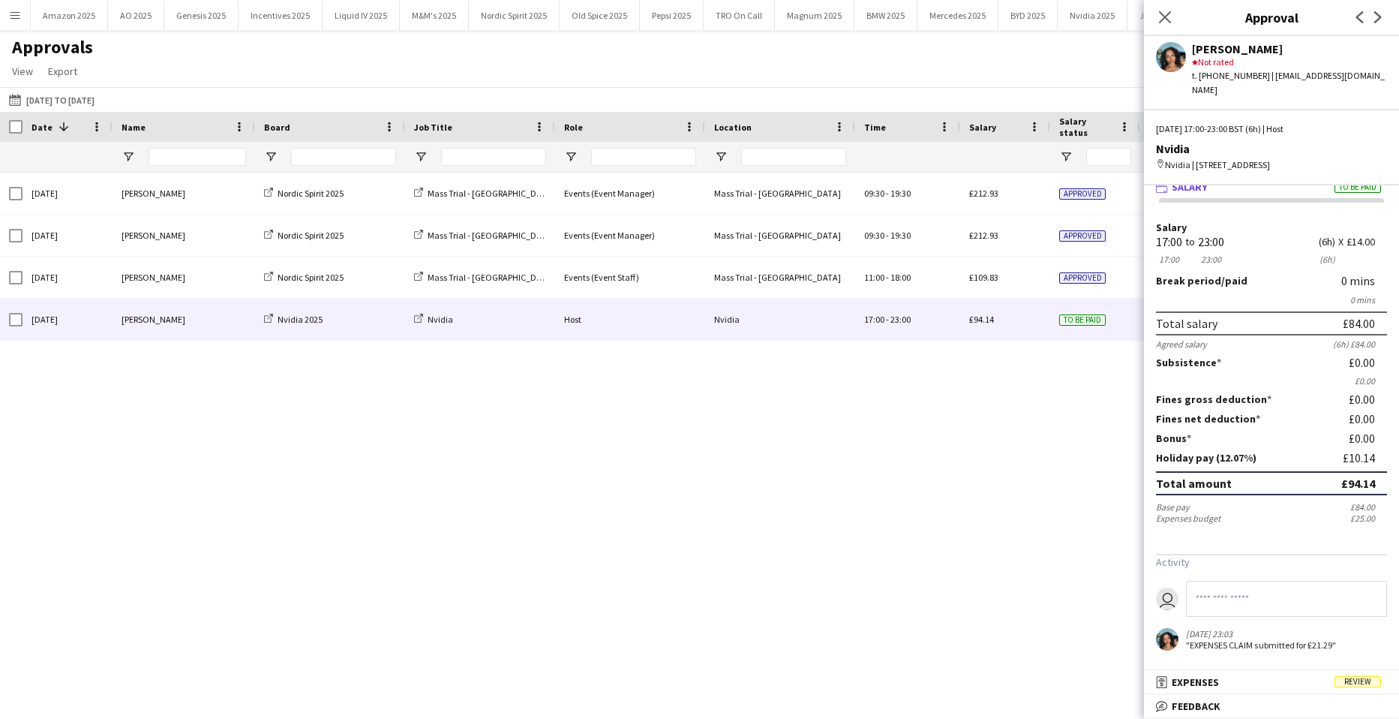
scroll to position [21, 0]
click at [1163, 24] on icon "Close pop-in" at bounding box center [1165, 17] width 14 height 14
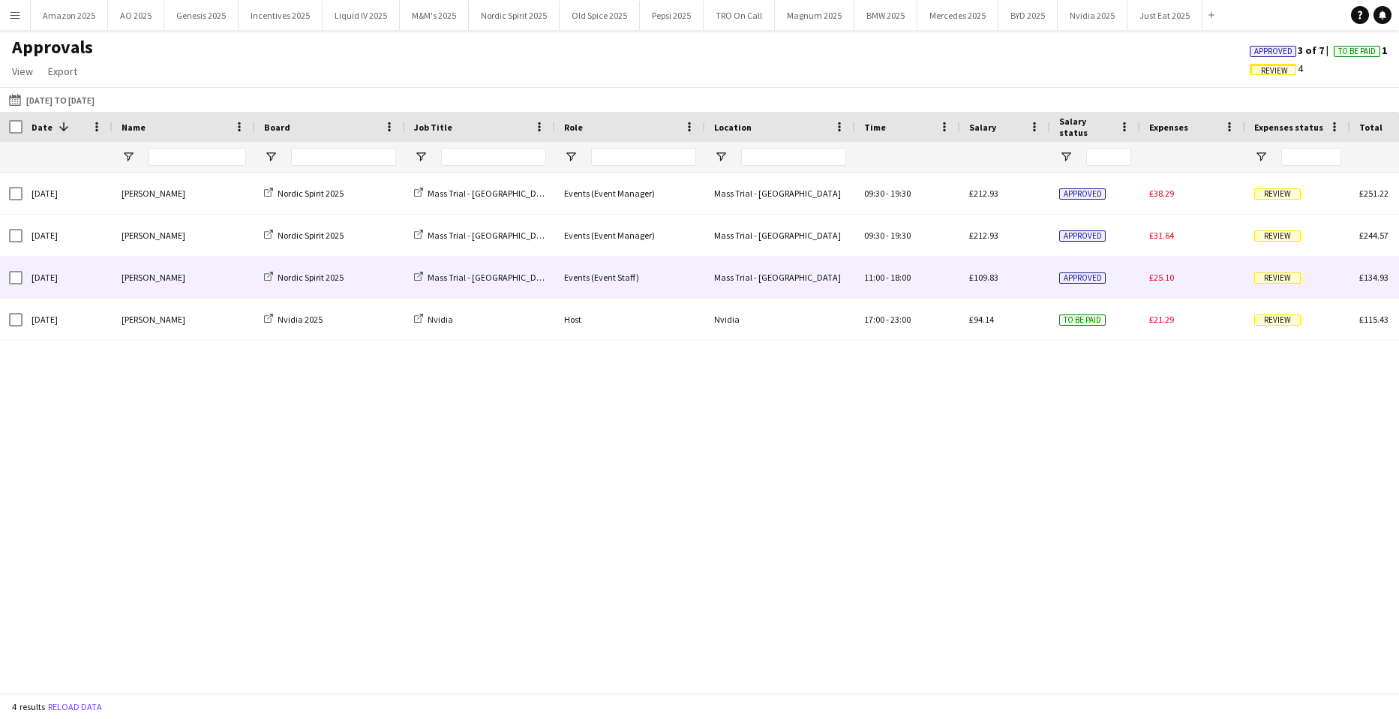
click at [1276, 285] on div "Review" at bounding box center [1298, 277] width 105 height 41
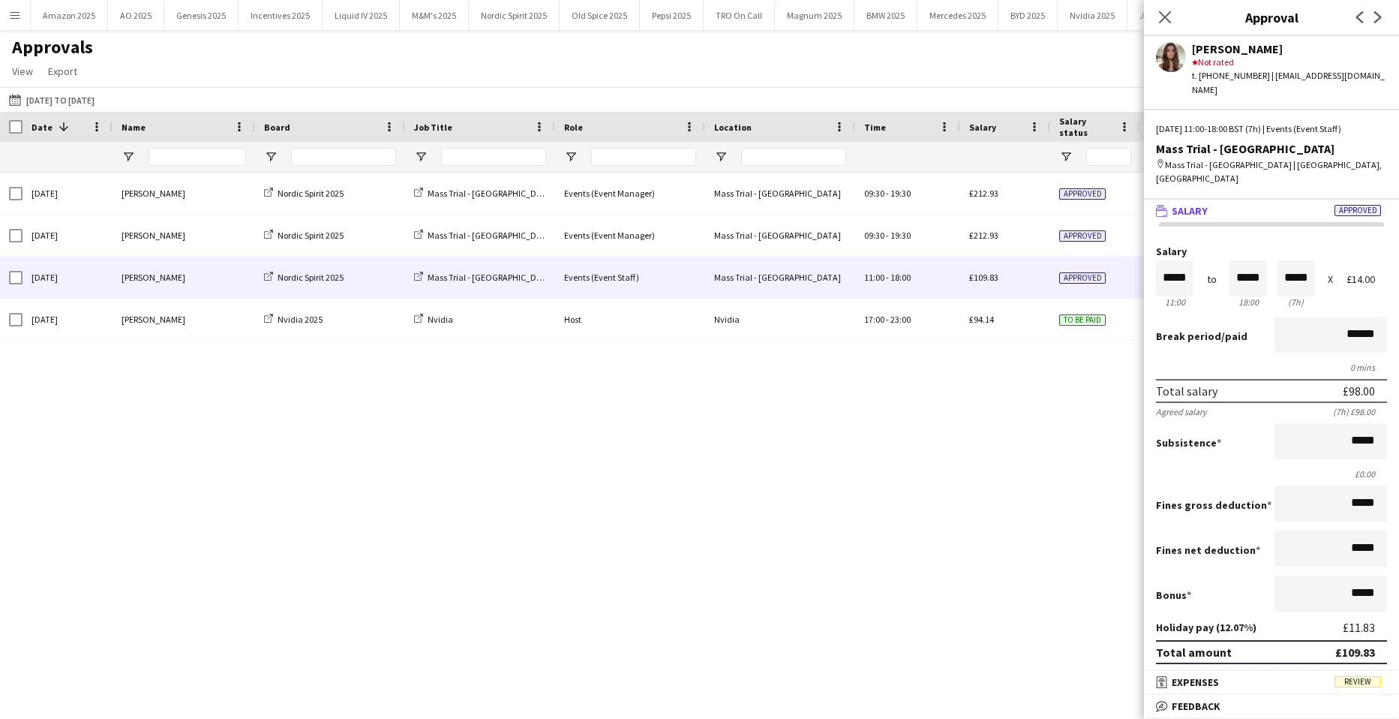
click at [1354, 668] on form "Salary ***** 11:00 to ***** 18:00 ***** (7h) X £14.00 Break period /paid ******…" at bounding box center [1271, 508] width 255 height 524
click at [1372, 678] on span "Review" at bounding box center [1358, 681] width 47 height 11
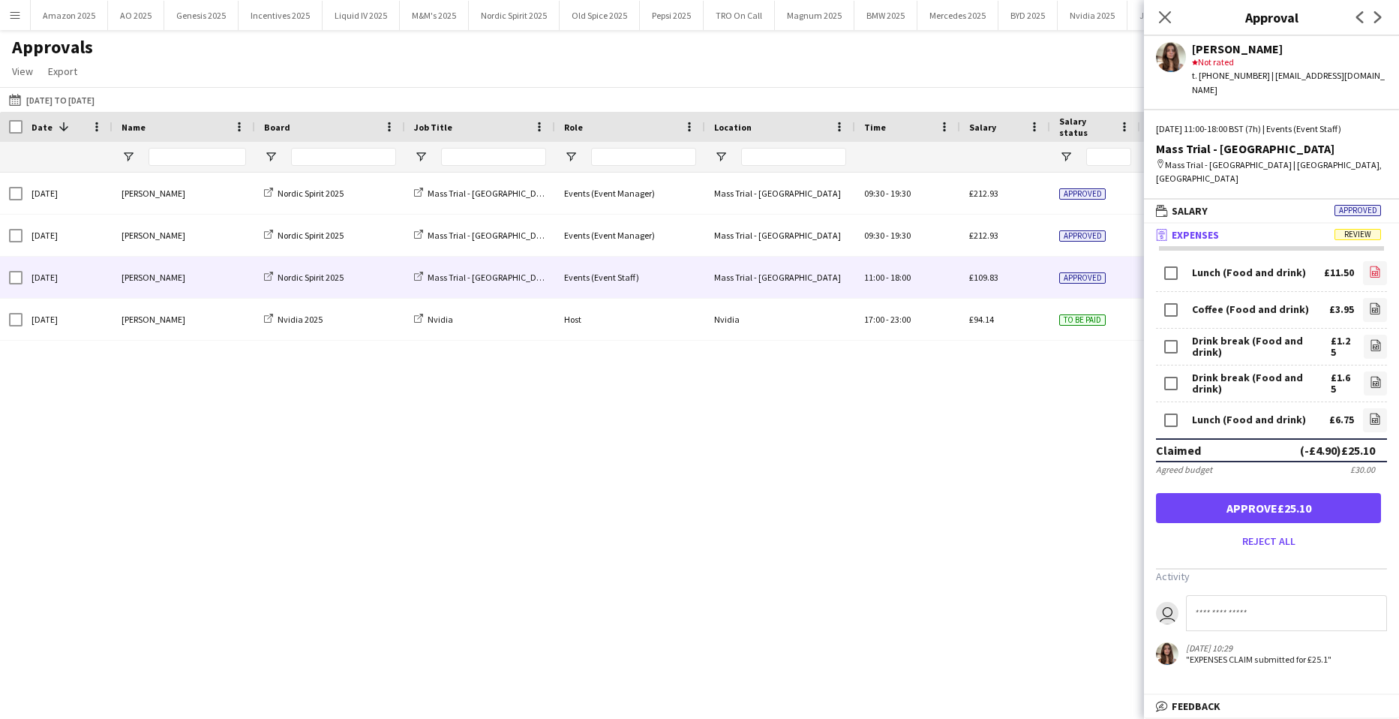
click at [1369, 266] on icon "file-image" at bounding box center [1375, 272] width 12 height 12
click at [1369, 302] on icon "file-image" at bounding box center [1375, 308] width 12 height 12
click at [1370, 339] on icon "file-image" at bounding box center [1376, 345] width 12 height 12
click at [1370, 376] on icon "file-image" at bounding box center [1376, 382] width 12 height 12
click at [1369, 413] on icon "file-image" at bounding box center [1375, 419] width 12 height 12
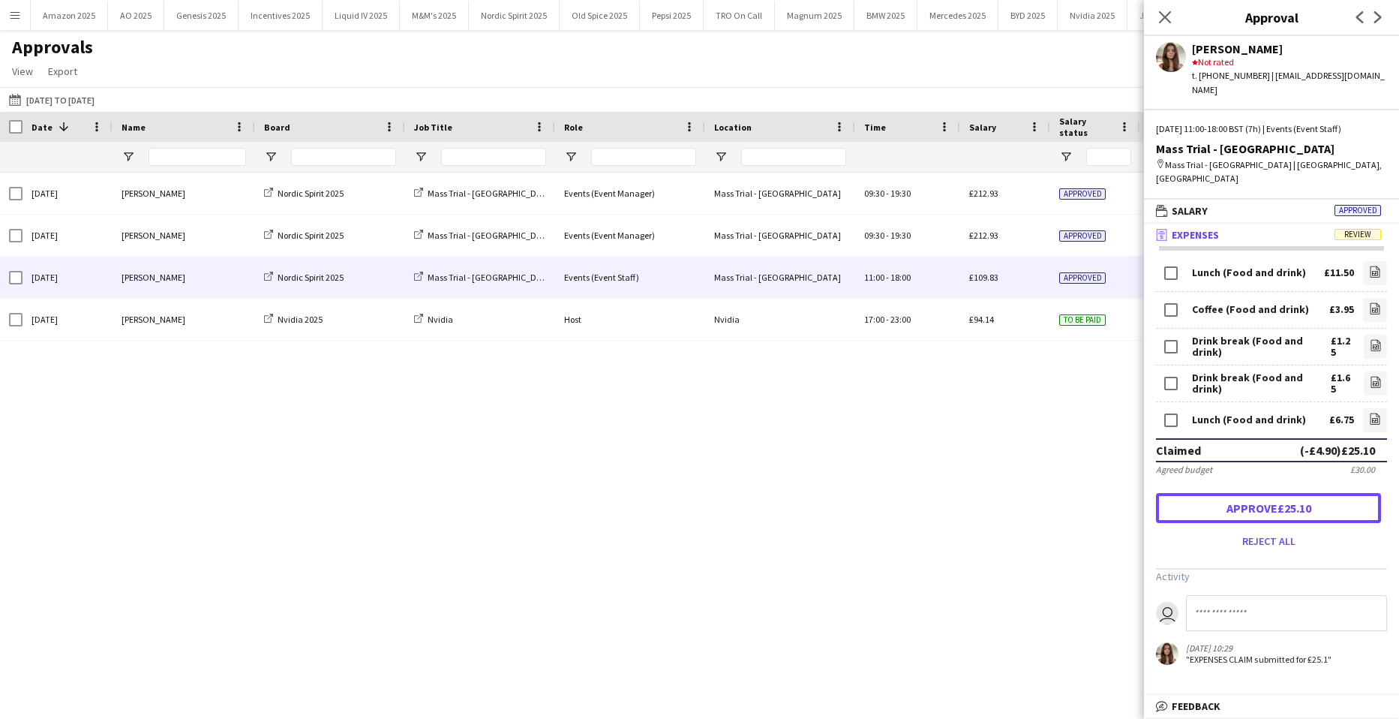
click at [1315, 493] on button "Approve £25.10" at bounding box center [1268, 508] width 225 height 30
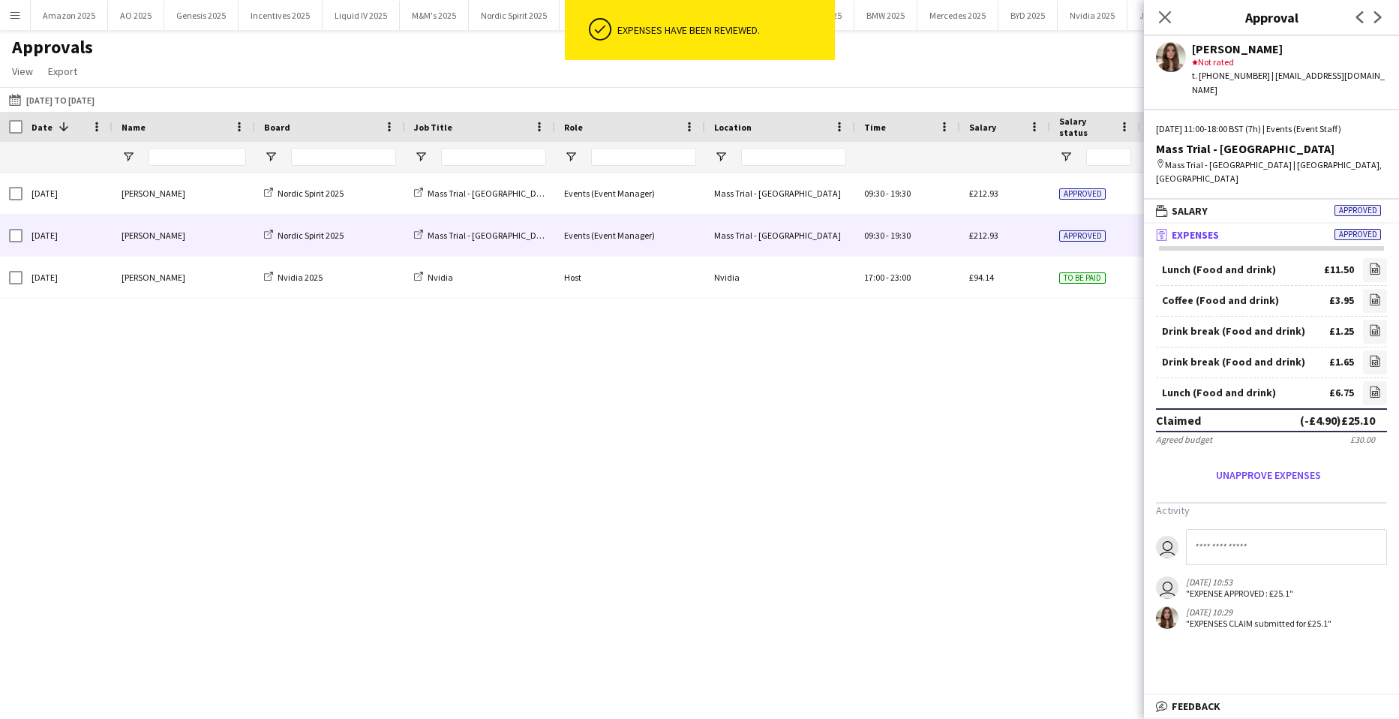
click at [1077, 240] on span "Approved" at bounding box center [1082, 235] width 47 height 11
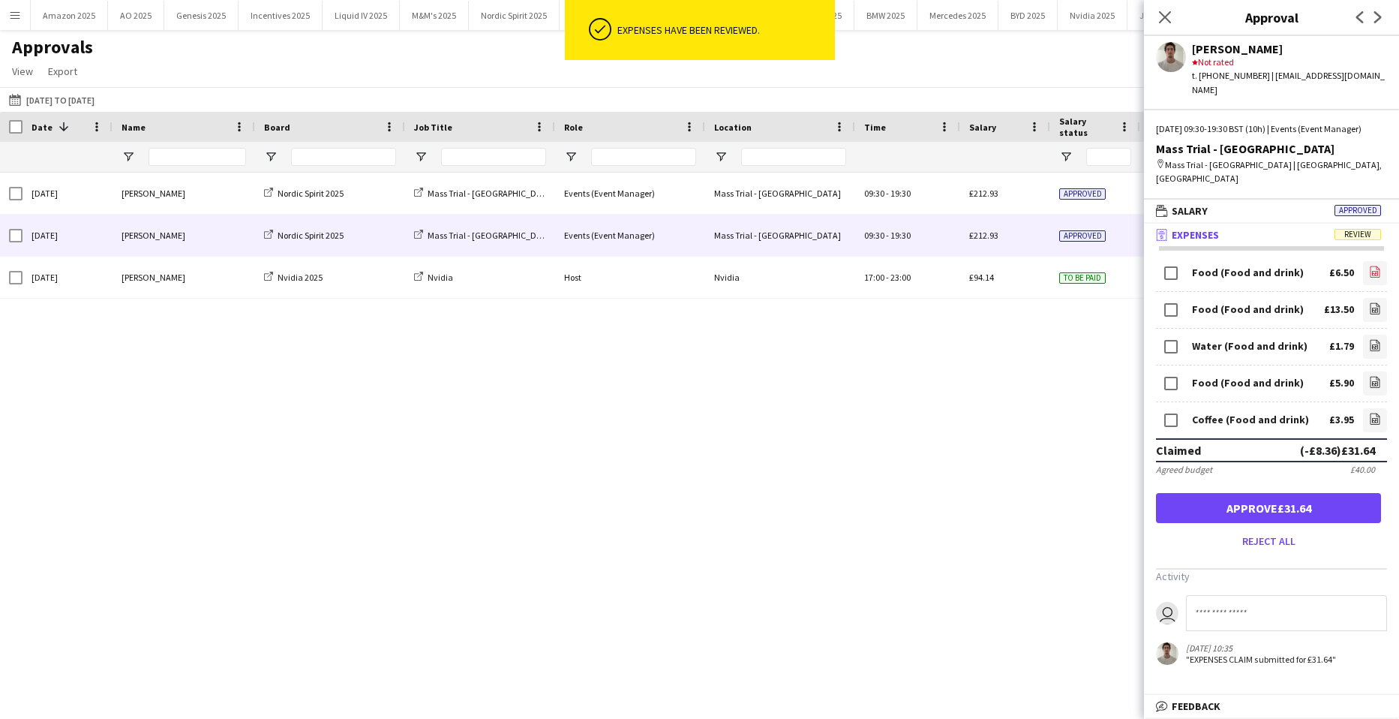
click at [1379, 266] on icon "file-image" at bounding box center [1375, 272] width 12 height 12
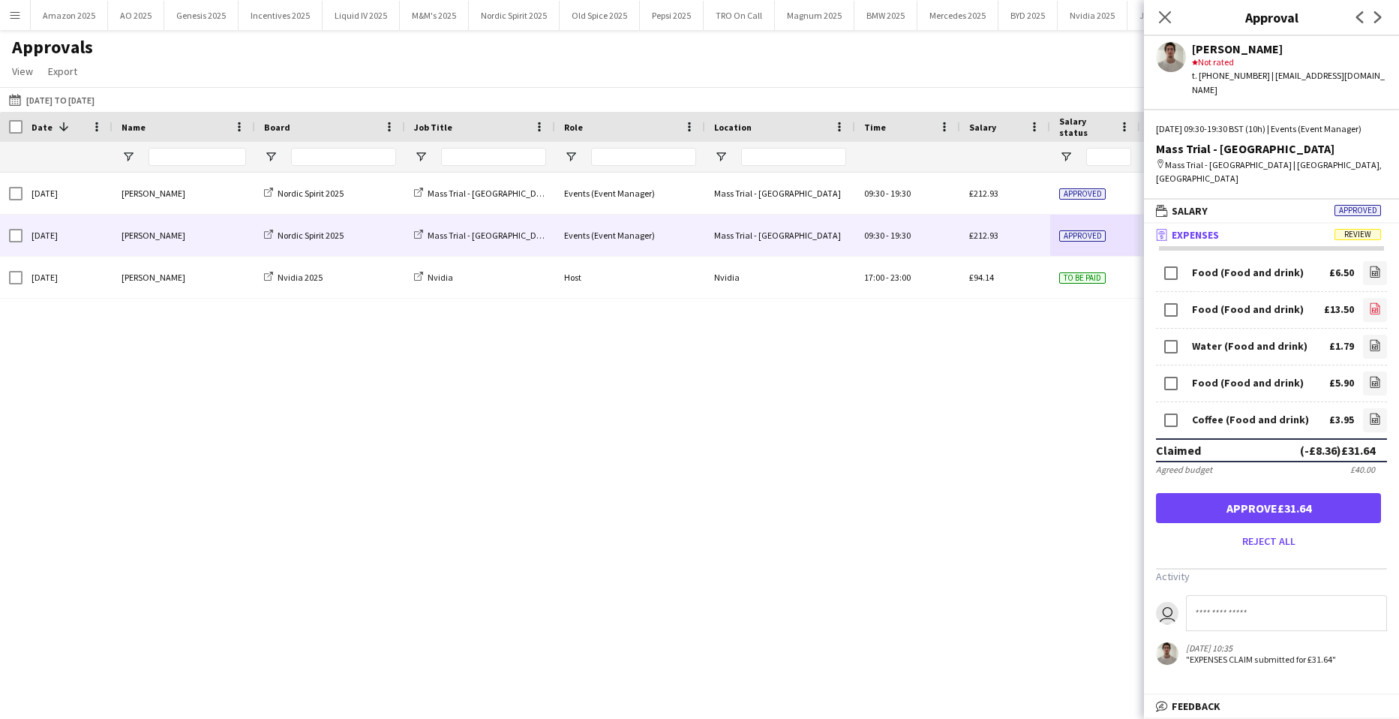
click at [1372, 302] on icon "file-image" at bounding box center [1375, 308] width 12 height 12
click at [1378, 344] on icon at bounding box center [1375, 346] width 6 height 5
click at [1371, 376] on icon at bounding box center [1376, 381] width 10 height 11
click at [1374, 418] on icon at bounding box center [1375, 420] width 6 height 5
click at [1288, 494] on button "Approve £31.64" at bounding box center [1268, 508] width 225 height 30
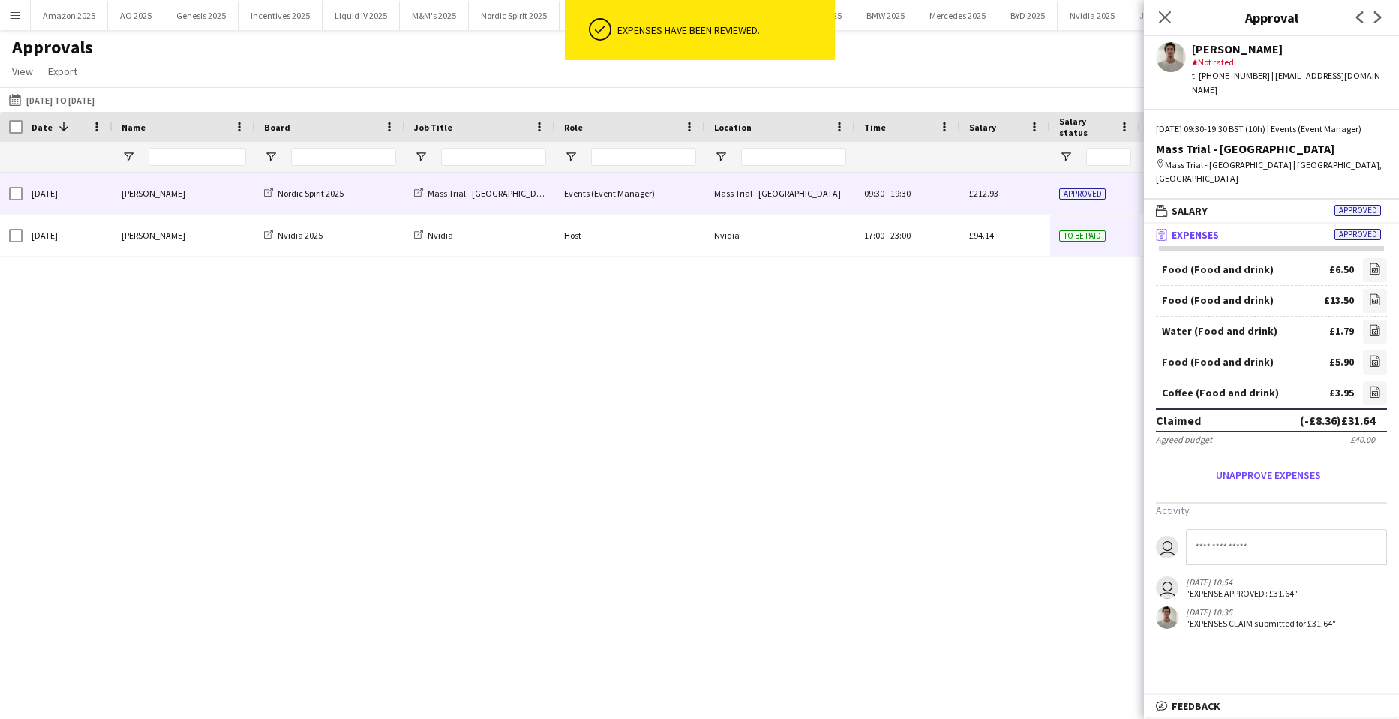
click at [967, 198] on div "£212.93" at bounding box center [1005, 193] width 90 height 41
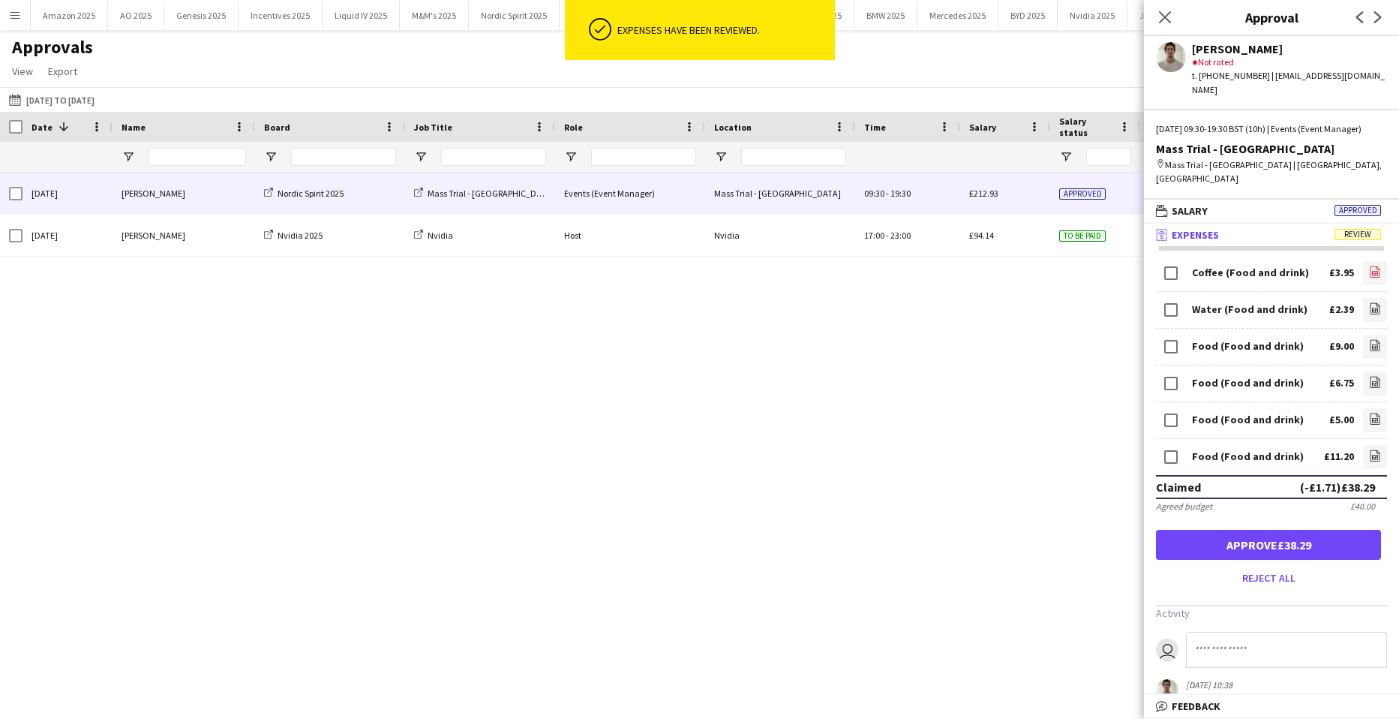
click at [1372, 271] on icon at bounding box center [1375, 273] width 6 height 5
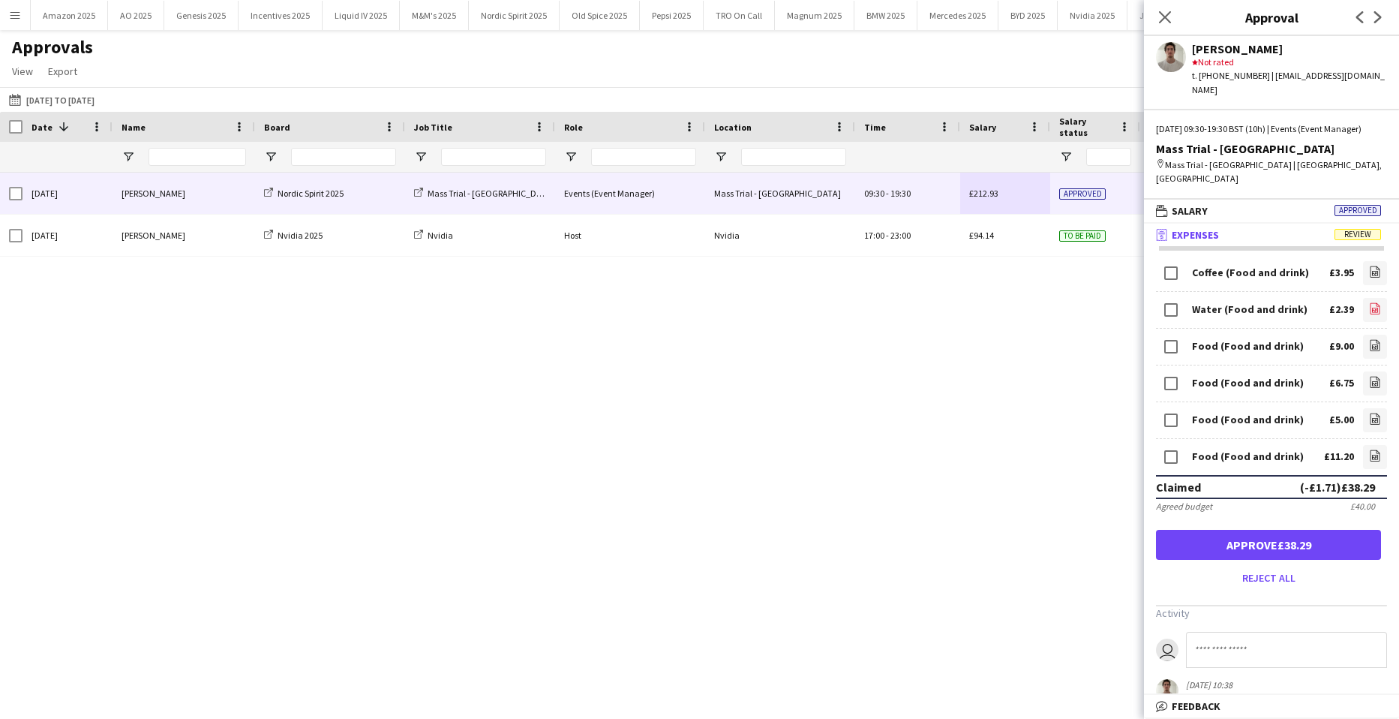
click at [1369, 302] on icon "file-image" at bounding box center [1375, 308] width 12 height 12
click at [1370, 335] on link "file-image" at bounding box center [1375, 347] width 24 height 24
click at [1372, 371] on link "file-image" at bounding box center [1375, 383] width 24 height 24
click at [1369, 413] on icon "file-image" at bounding box center [1375, 419] width 12 height 12
click at [1369, 449] on icon "file-image" at bounding box center [1375, 455] width 12 height 12
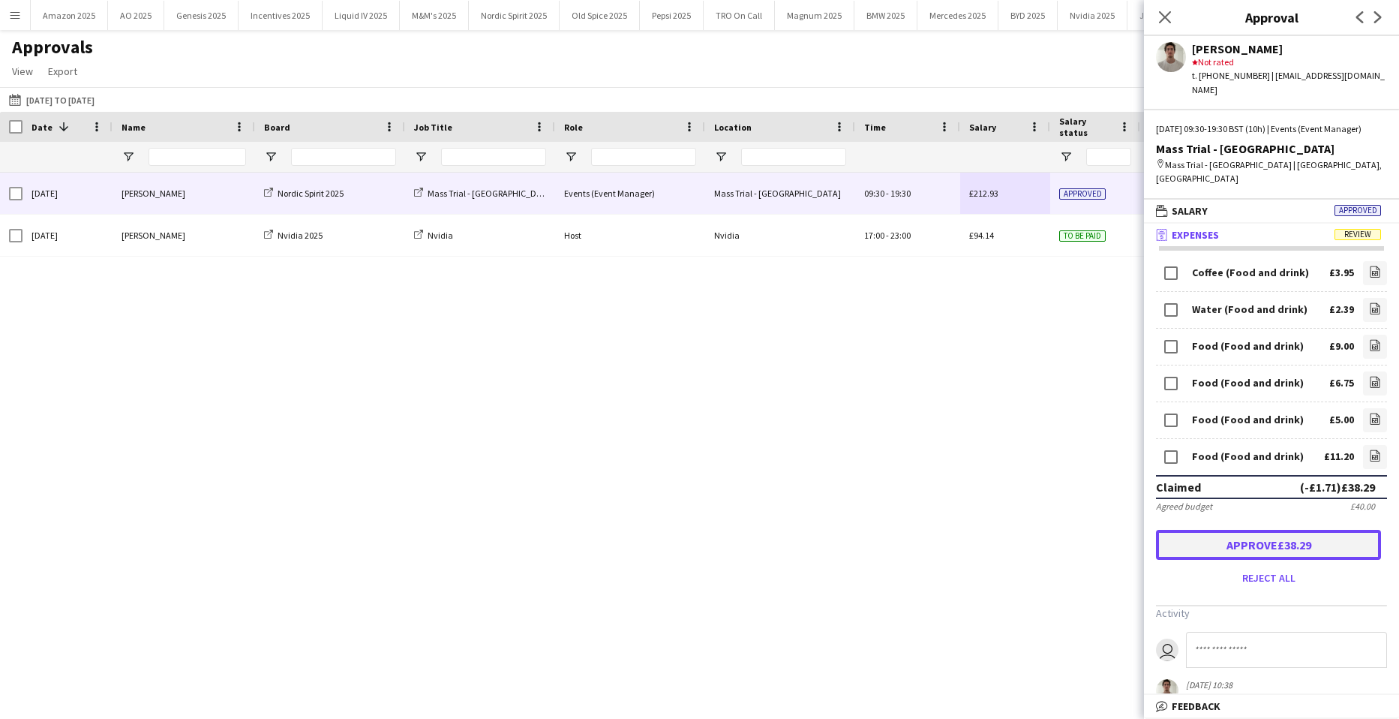
click at [1296, 539] on button "Approve £38.29" at bounding box center [1268, 545] width 225 height 30
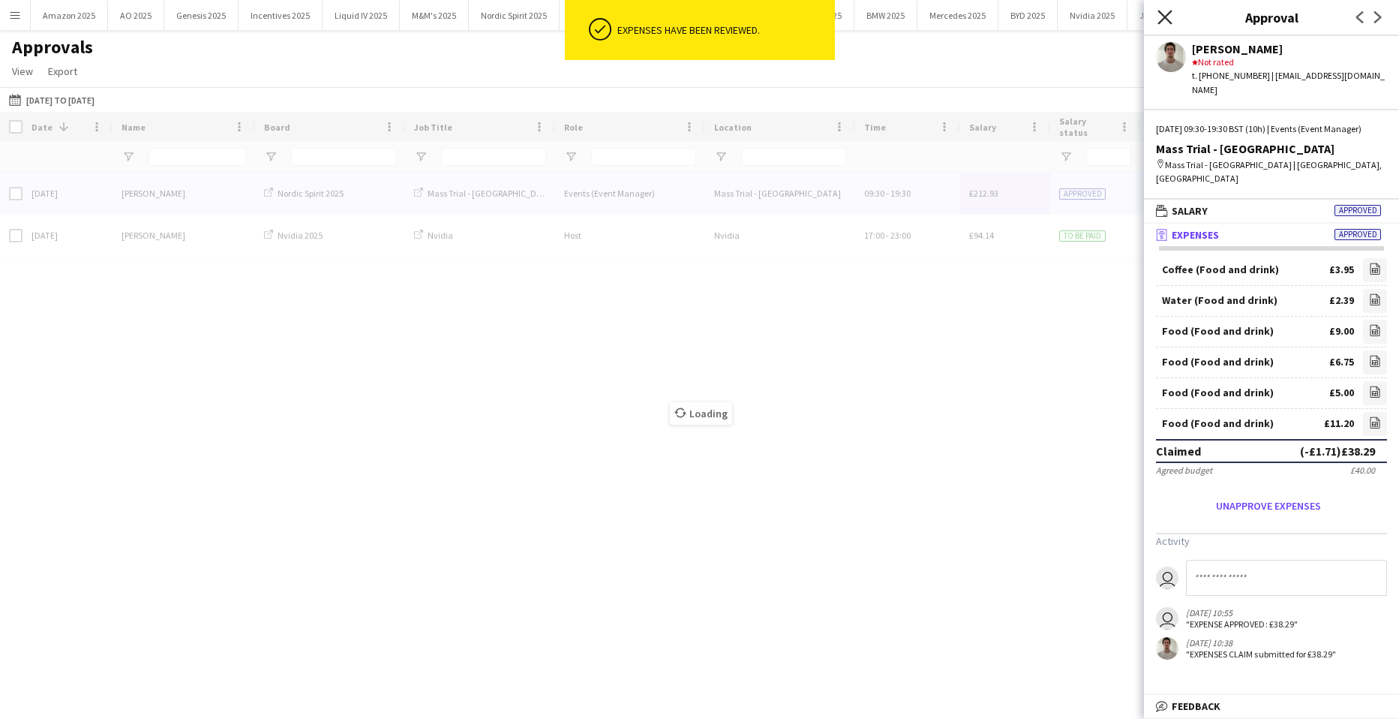
click at [1164, 22] on icon "Close pop-in" at bounding box center [1165, 17] width 14 height 14
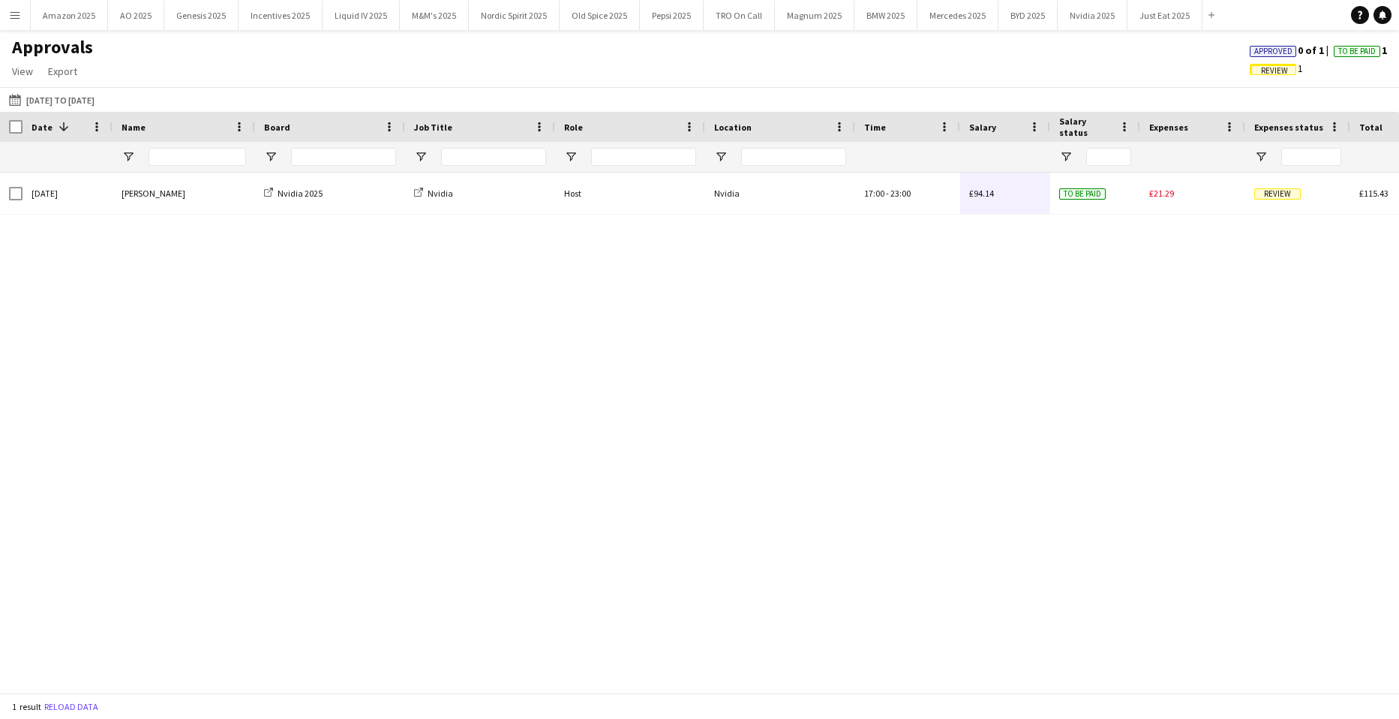
click at [1280, 50] on span "Approved" at bounding box center [1274, 52] width 38 height 10
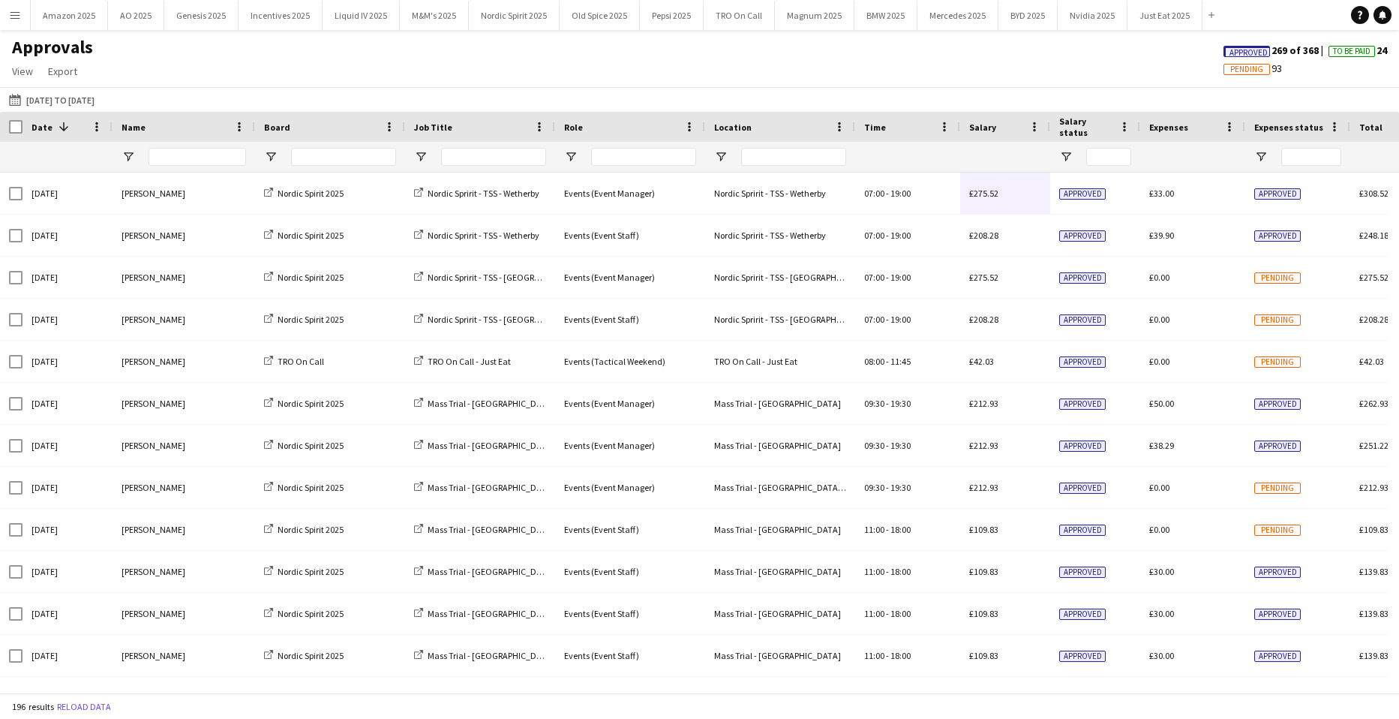
click at [1245, 50] on span "Approved" at bounding box center [1249, 53] width 38 height 10
click at [209, 170] on div at bounding box center [198, 157] width 98 height 30
click at [13, 19] on app-icon "Menu" at bounding box center [15, 15] width 12 height 12
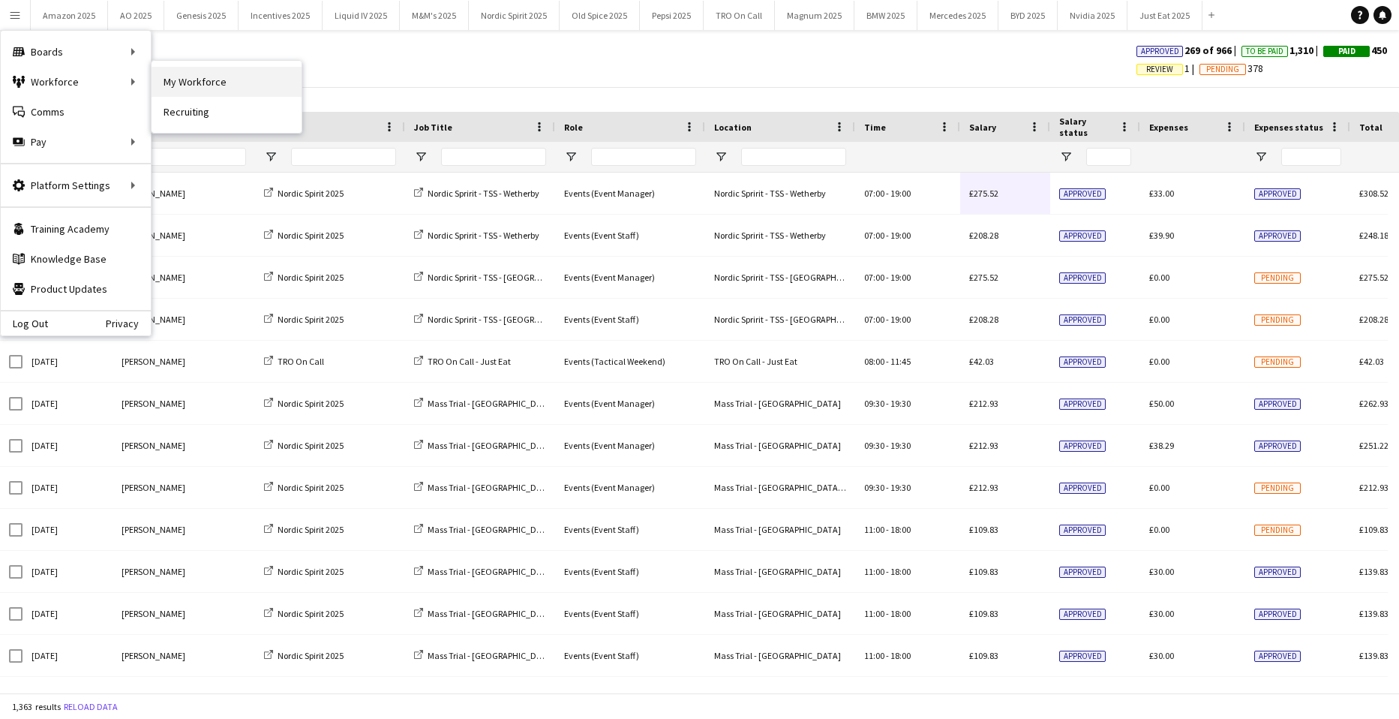
click at [190, 86] on link "My Workforce" at bounding box center [227, 82] width 150 height 30
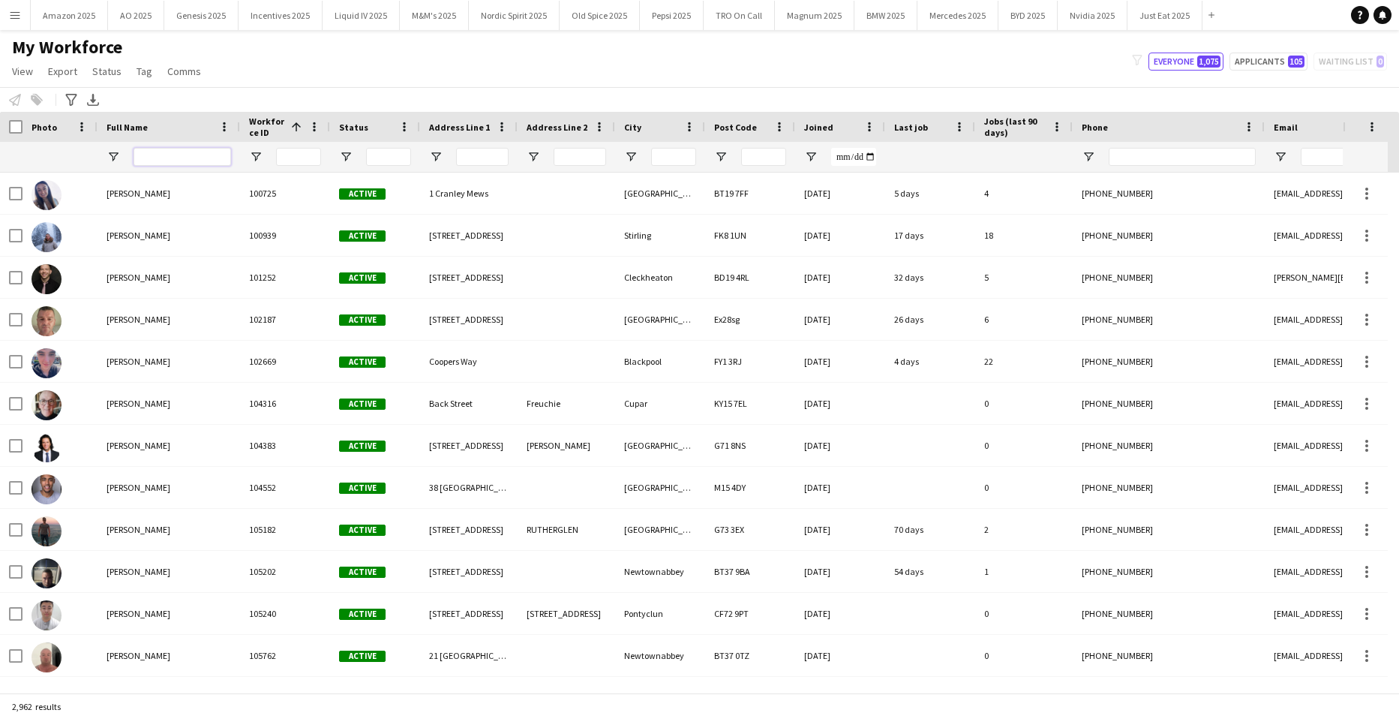
click at [168, 164] on input "Full Name Filter Input" at bounding box center [183, 157] width 98 height 18
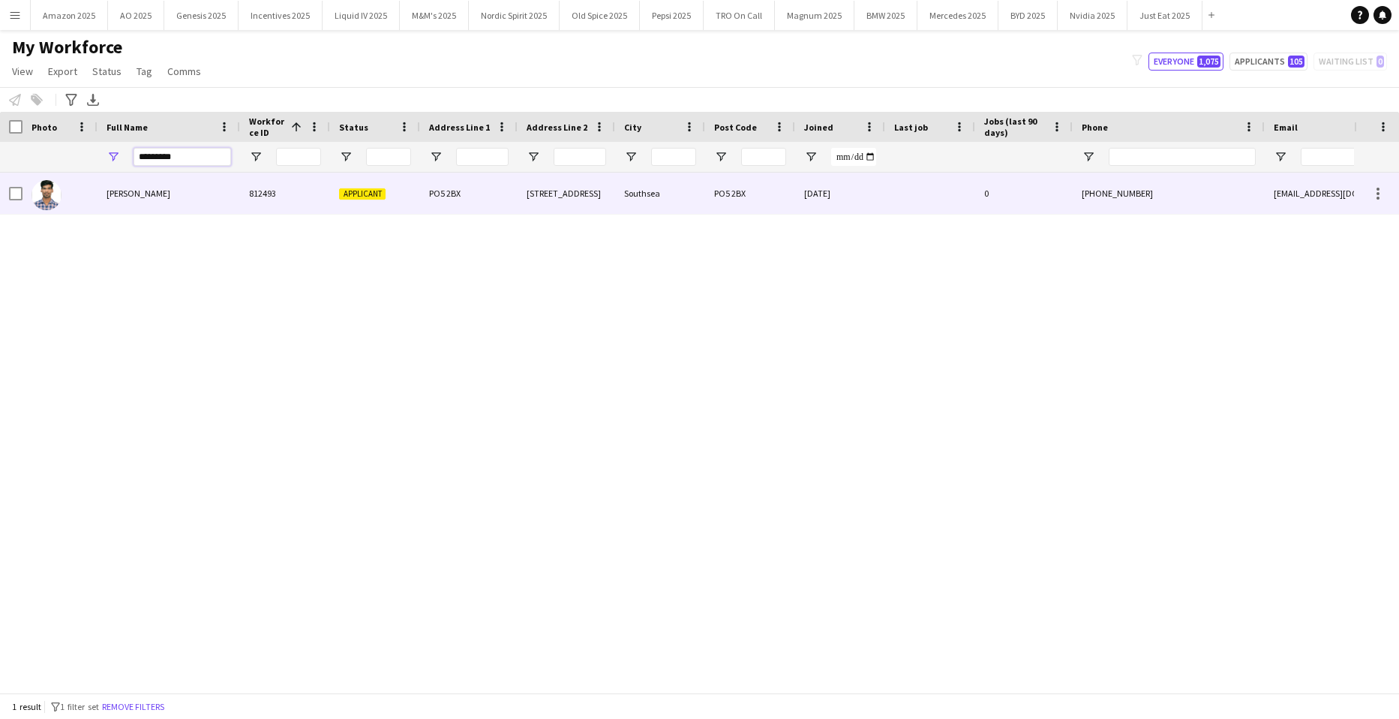
type input "*********"
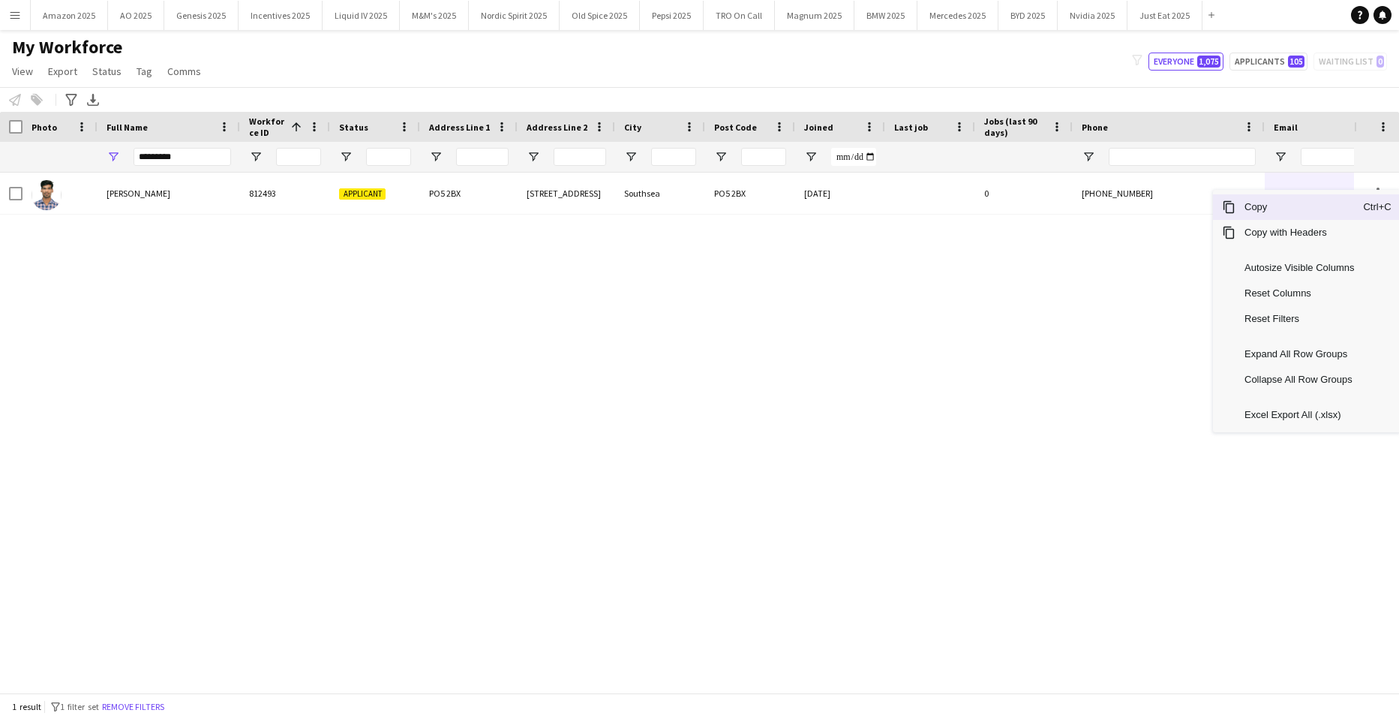
click at [1315, 216] on span "Copy" at bounding box center [1300, 207] width 128 height 26
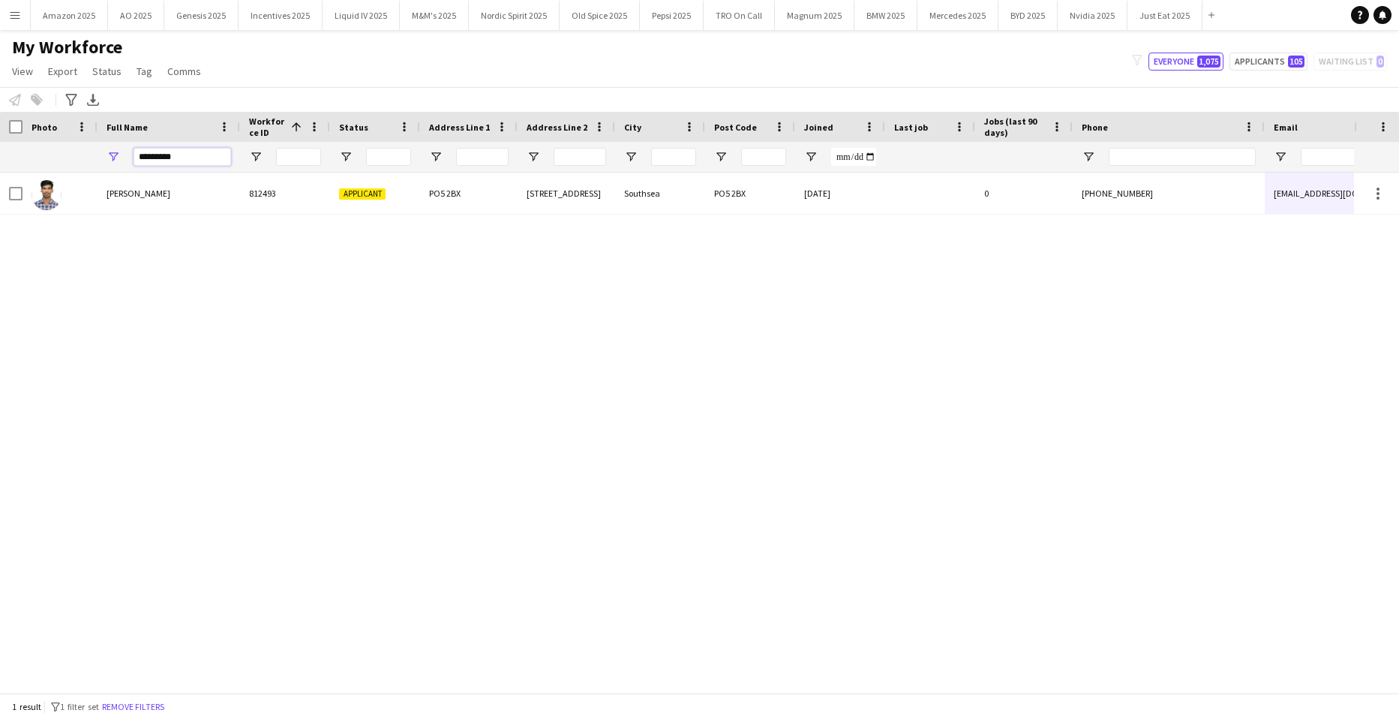
drag, startPoint x: 203, startPoint y: 149, endPoint x: -38, endPoint y: 190, distance: 244.4
click at [0, 190] on html "Menu Boards Boards Boards All jobs Status Workforce Workforce My Workforce Recr…" at bounding box center [699, 359] width 1399 height 719
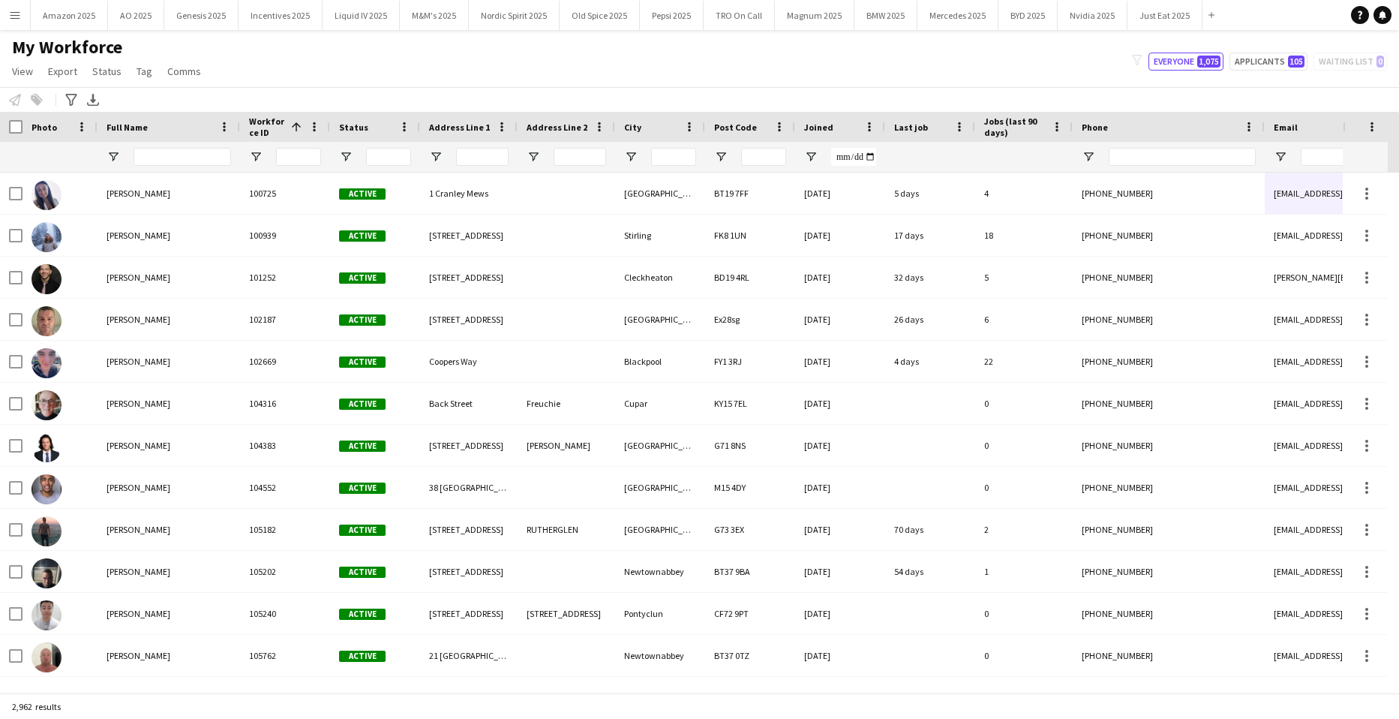
click at [15, 15] on app-icon "Menu" at bounding box center [15, 15] width 12 height 12
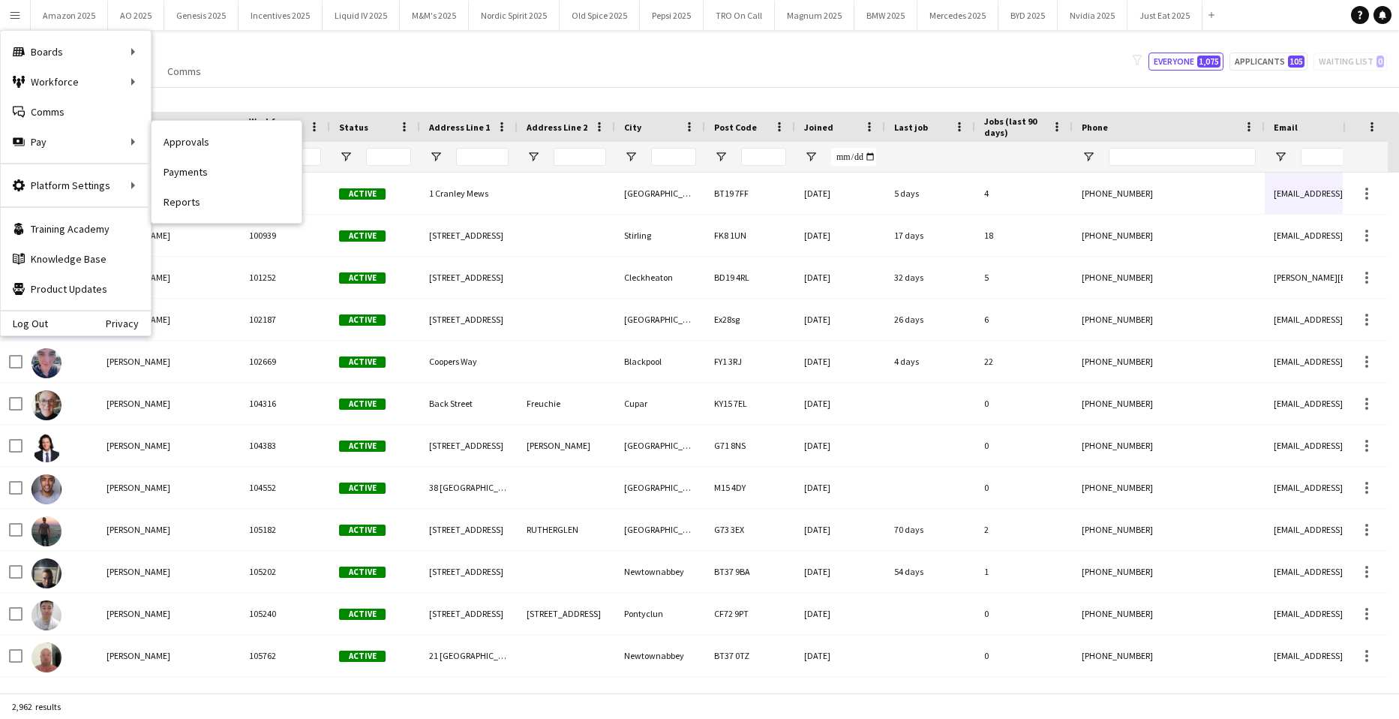
drag, startPoint x: 177, startPoint y: 142, endPoint x: 223, endPoint y: 166, distance: 51.7
click at [177, 142] on link "Approvals" at bounding box center [227, 142] width 150 height 30
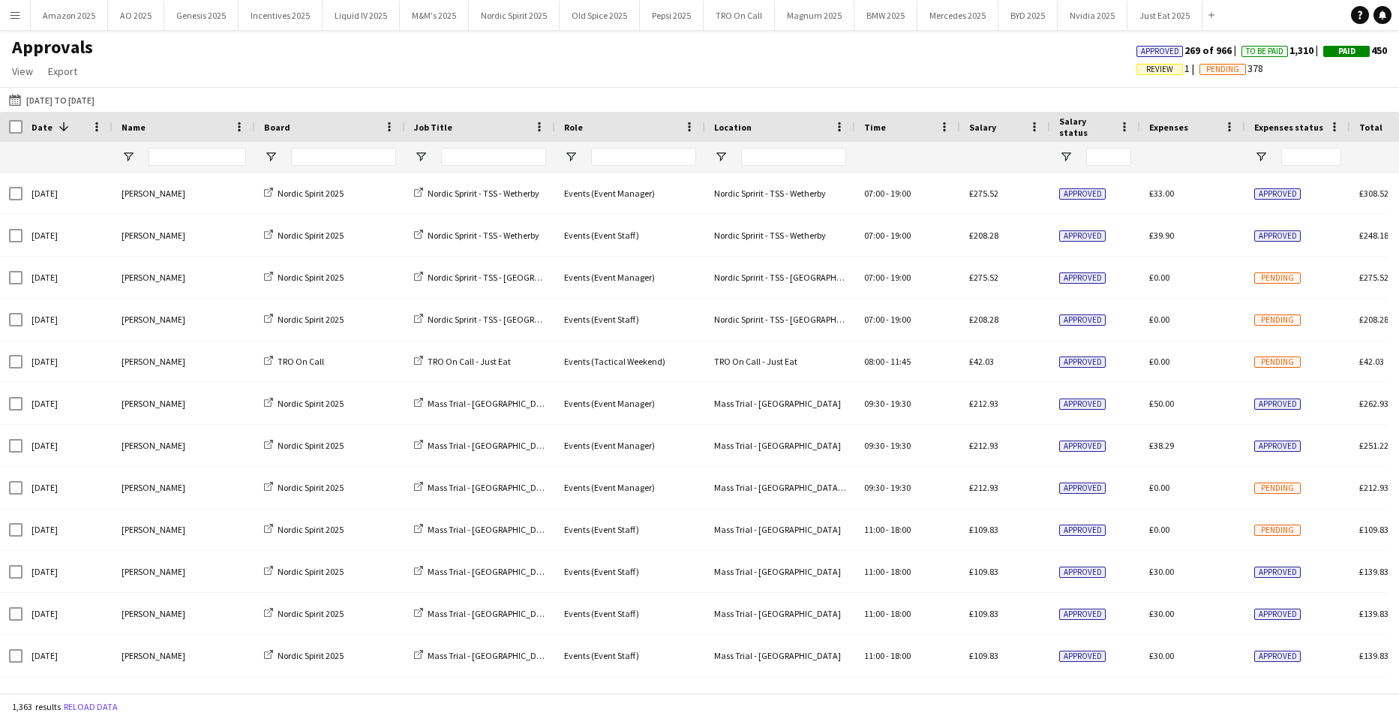
click at [1140, 76] on div "Approved 269 of 966 To Be Paid 1,310 Paid 450 Review 1 Pending 378" at bounding box center [1262, 62] width 275 height 36
click at [1146, 71] on span "Review" at bounding box center [1159, 70] width 27 height 10
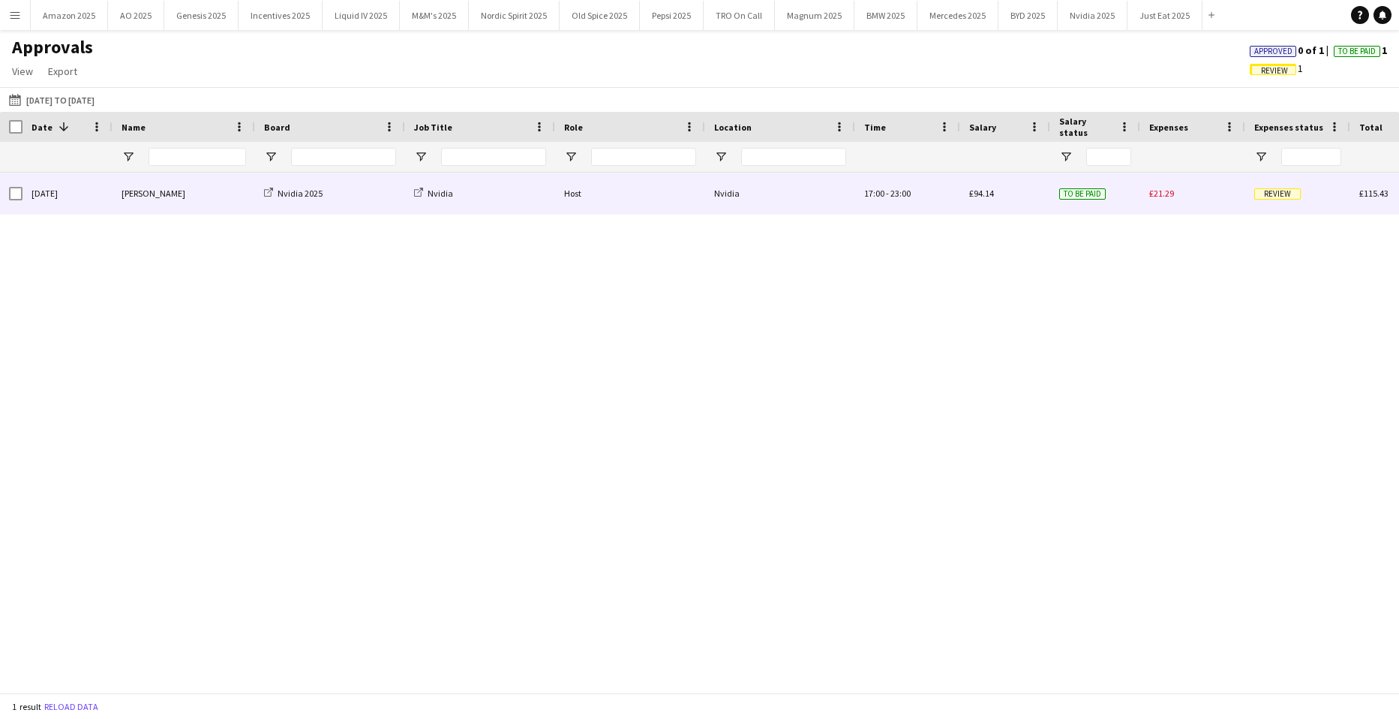
click at [1278, 199] on span "Review" at bounding box center [1278, 193] width 47 height 11
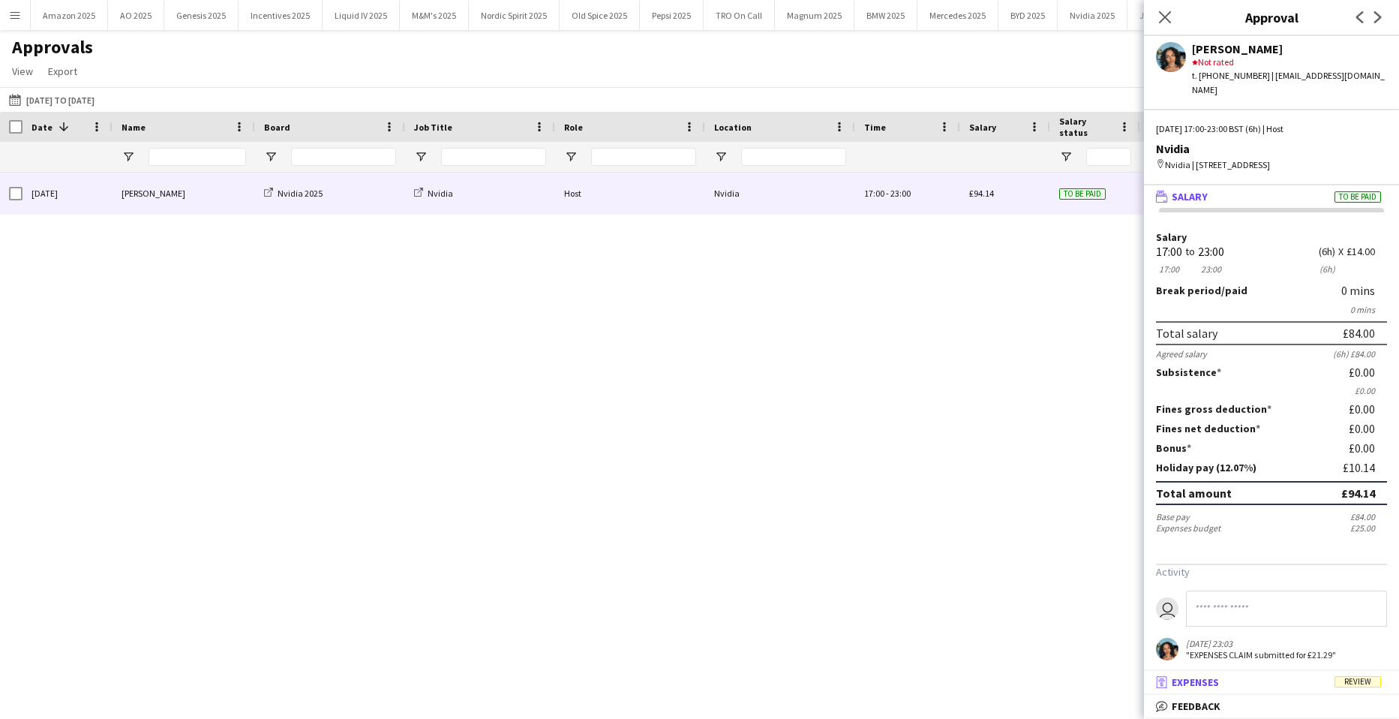
click at [1362, 677] on span "Review" at bounding box center [1358, 681] width 47 height 11
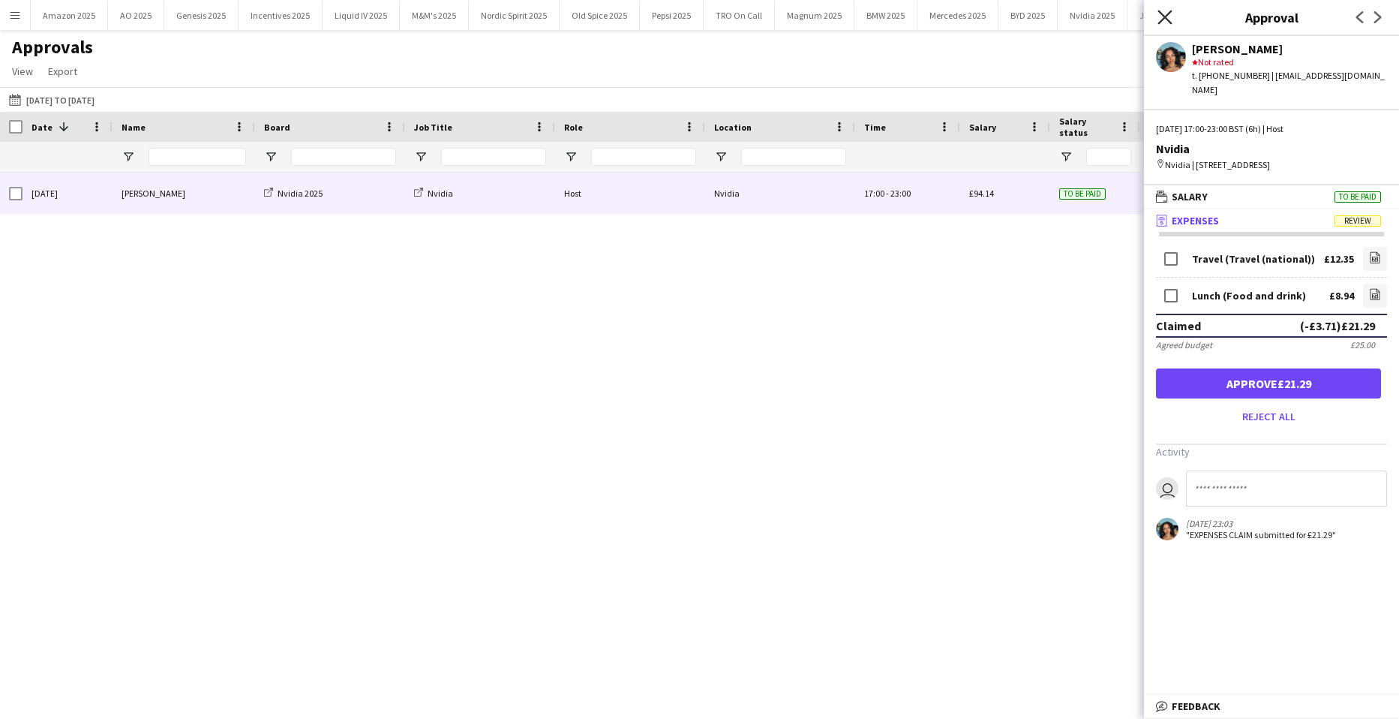
click at [1164, 18] on icon at bounding box center [1165, 17] width 14 height 14
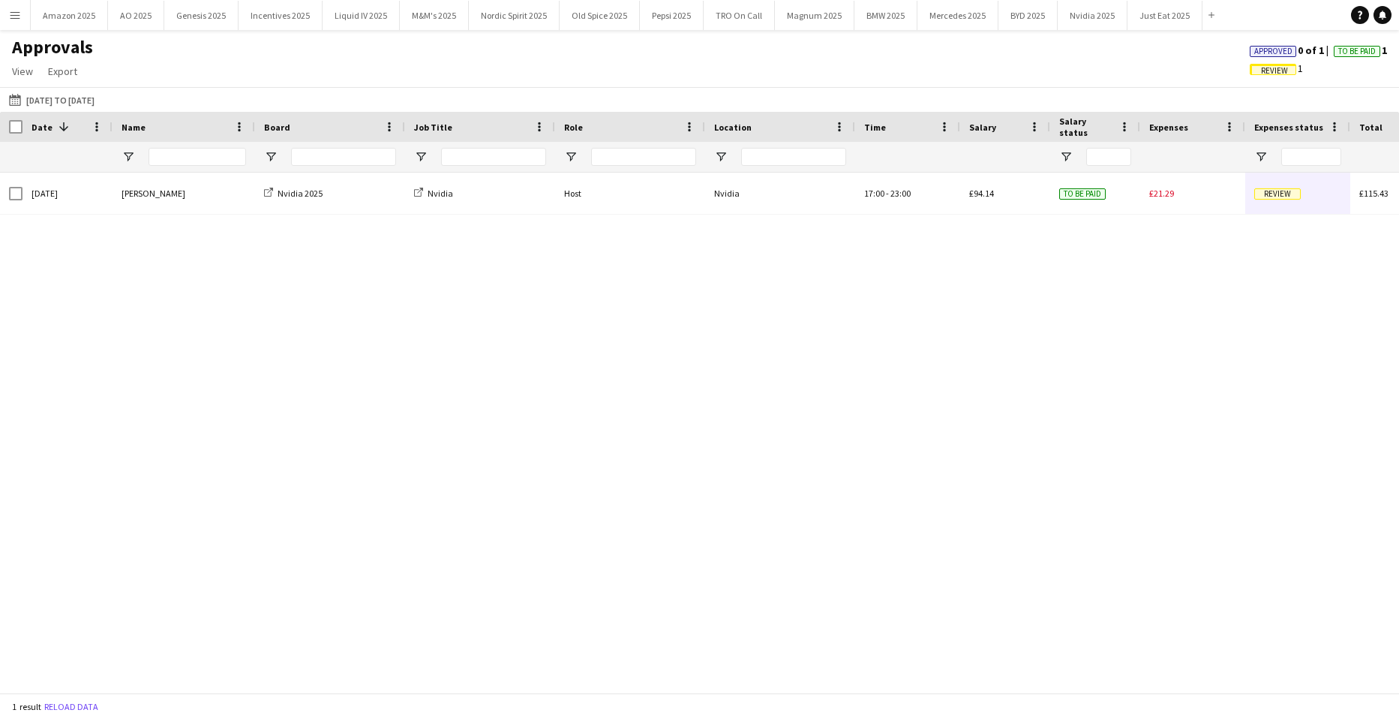
click at [1257, 52] on span "Approved" at bounding box center [1274, 52] width 38 height 10
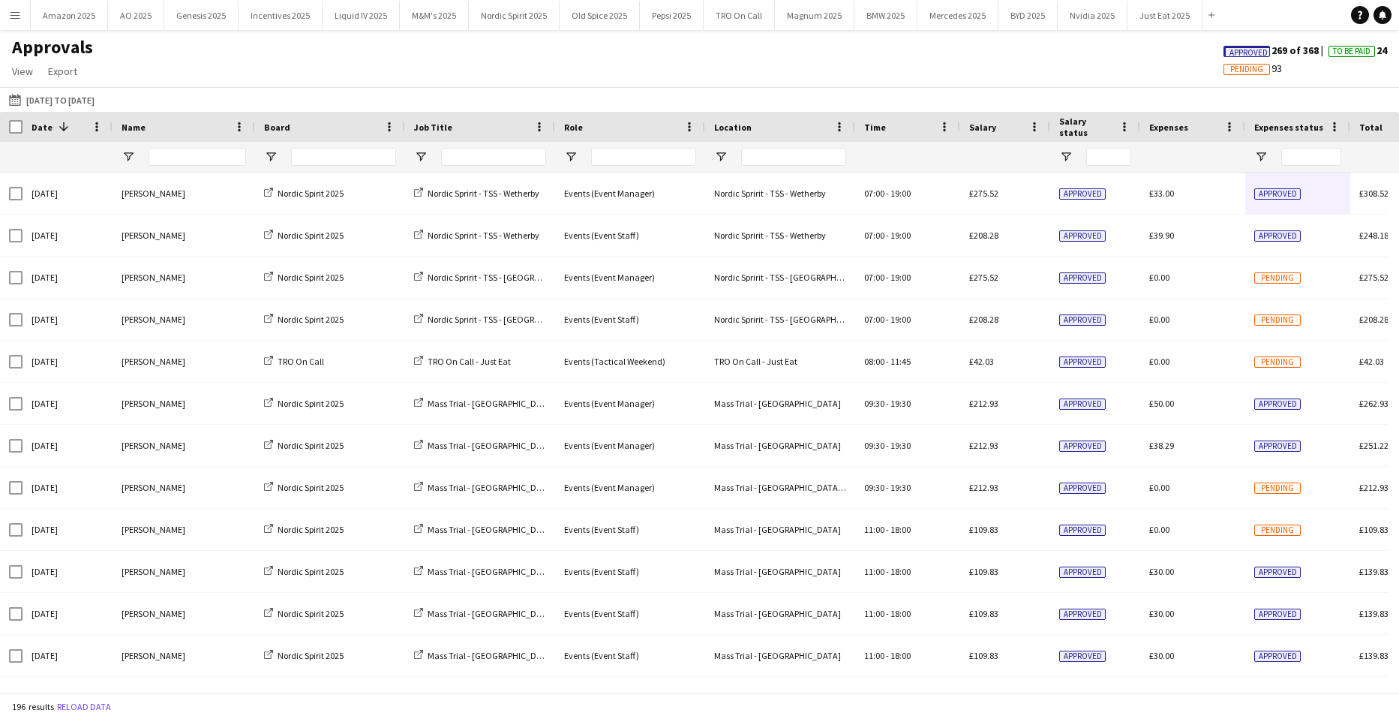
click at [1243, 50] on span "Approved" at bounding box center [1249, 53] width 38 height 10
click at [11, 16] on app-icon "Menu" at bounding box center [15, 15] width 12 height 12
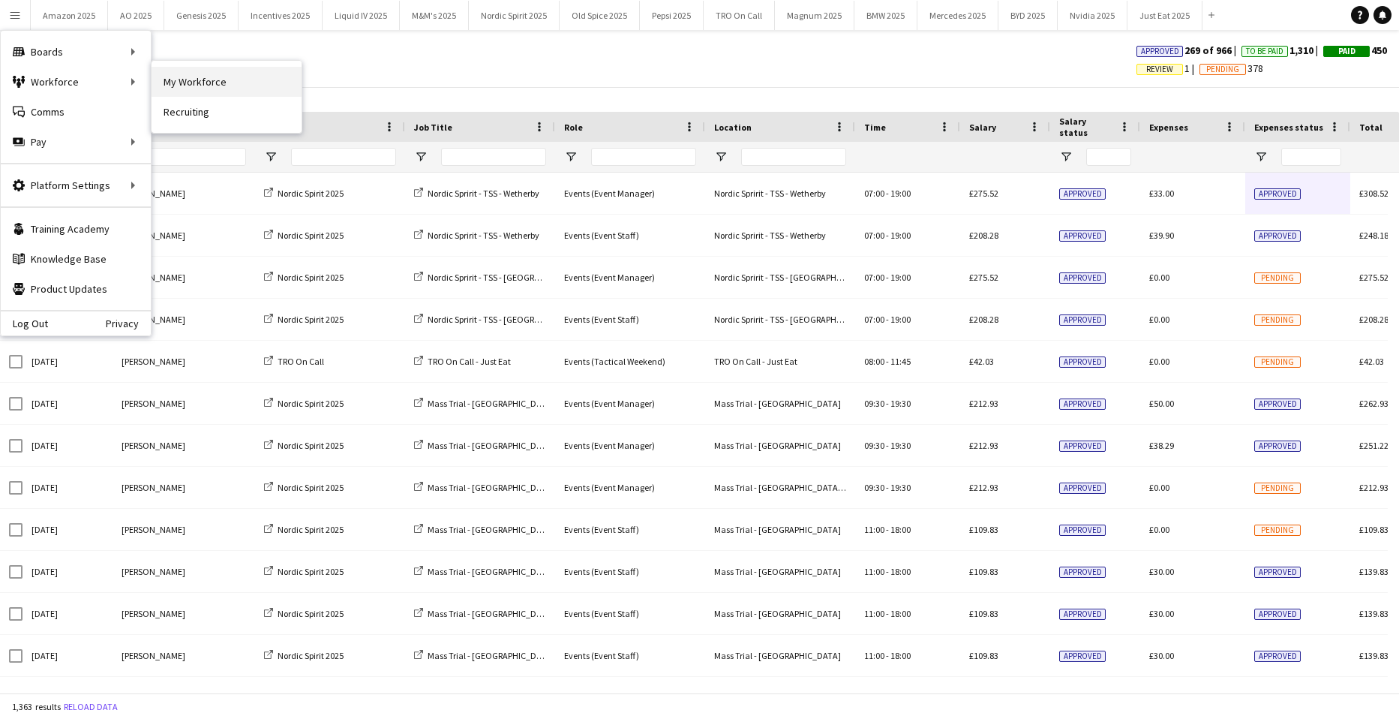
click at [183, 80] on link "My Workforce" at bounding box center [227, 82] width 150 height 30
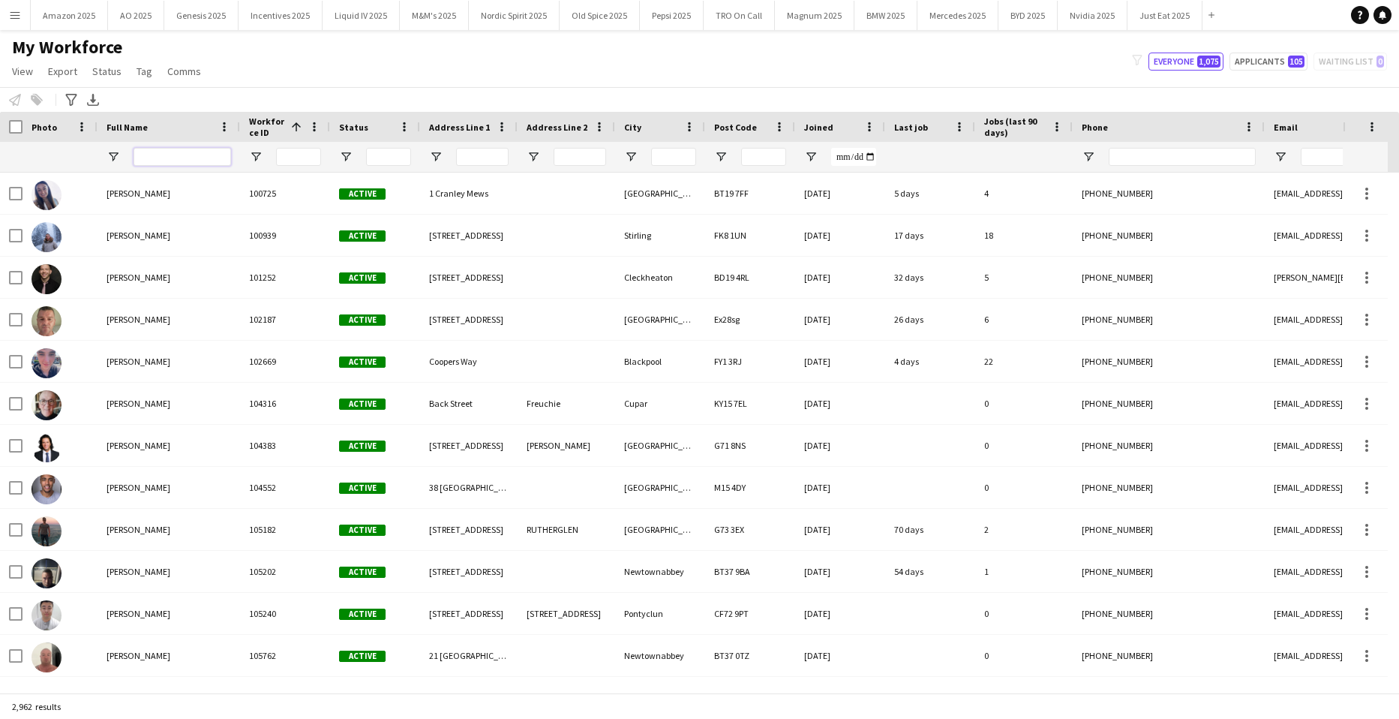
click at [186, 159] on input "Full Name Filter Input" at bounding box center [183, 157] width 98 height 18
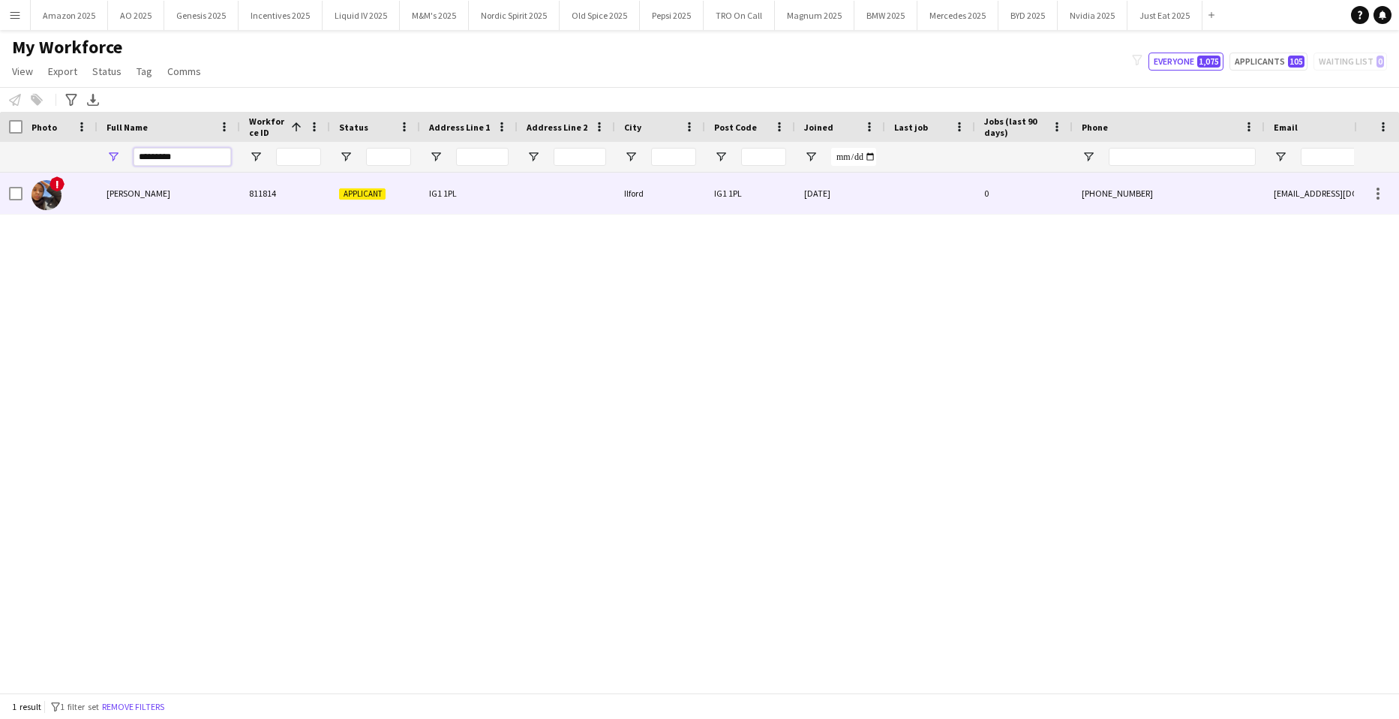
type input "*********"
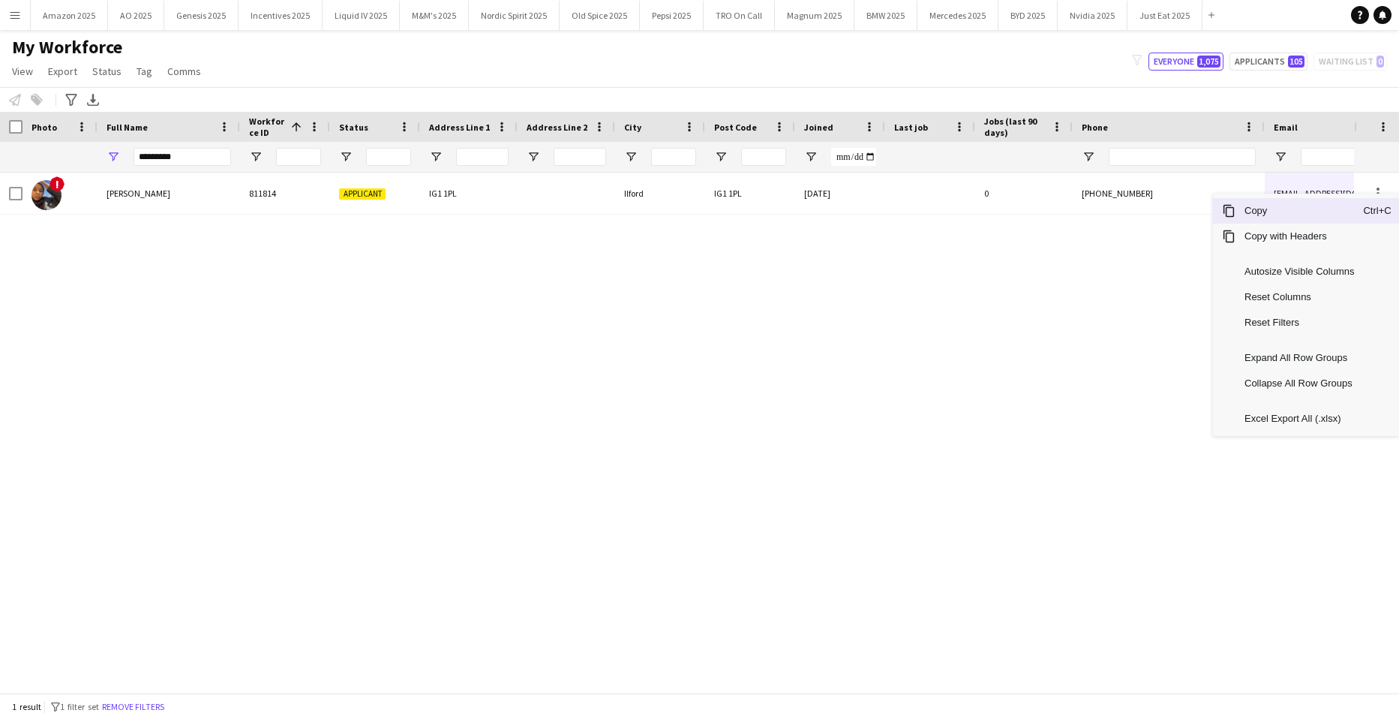
click at [1308, 210] on span "Copy" at bounding box center [1300, 211] width 128 height 26
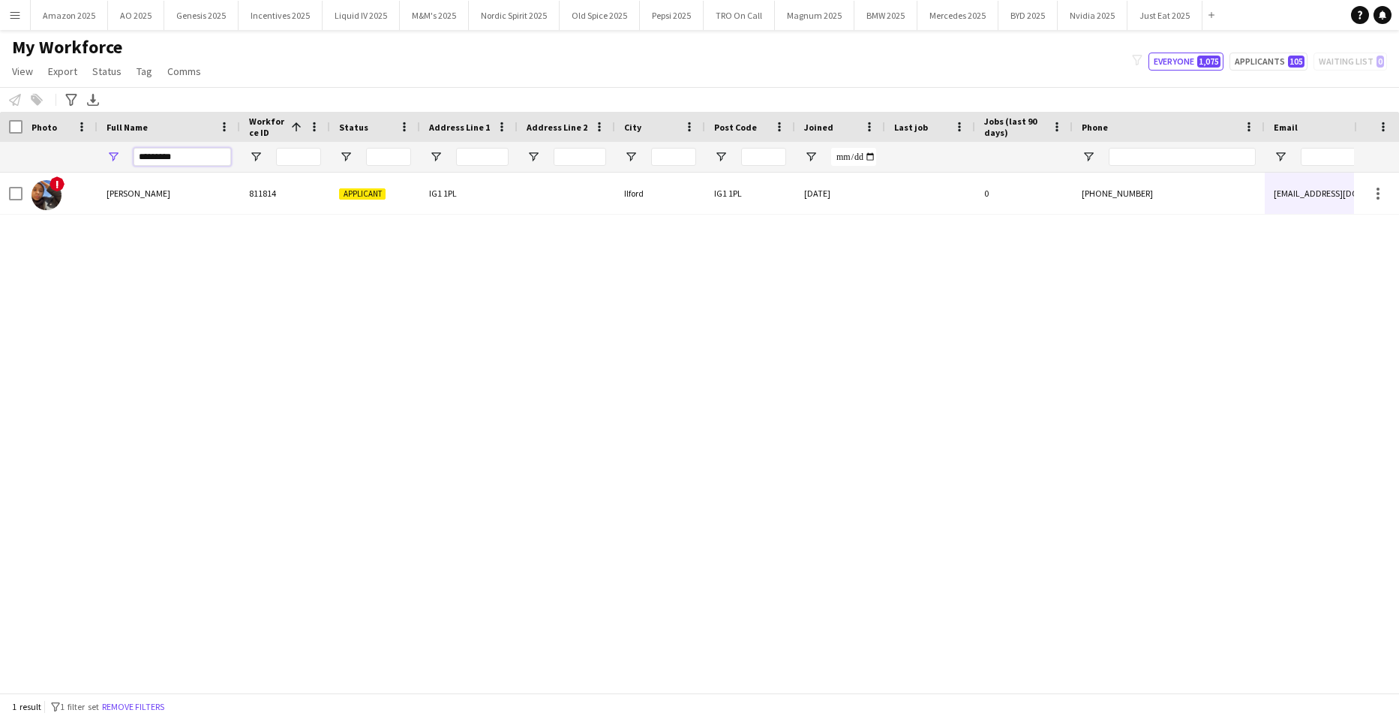
drag, startPoint x: 176, startPoint y: 153, endPoint x: -38, endPoint y: 146, distance: 214.7
click at [0, 146] on html "Menu Boards Boards Boards All jobs Status Workforce Workforce My Workforce Recr…" at bounding box center [699, 359] width 1399 height 719
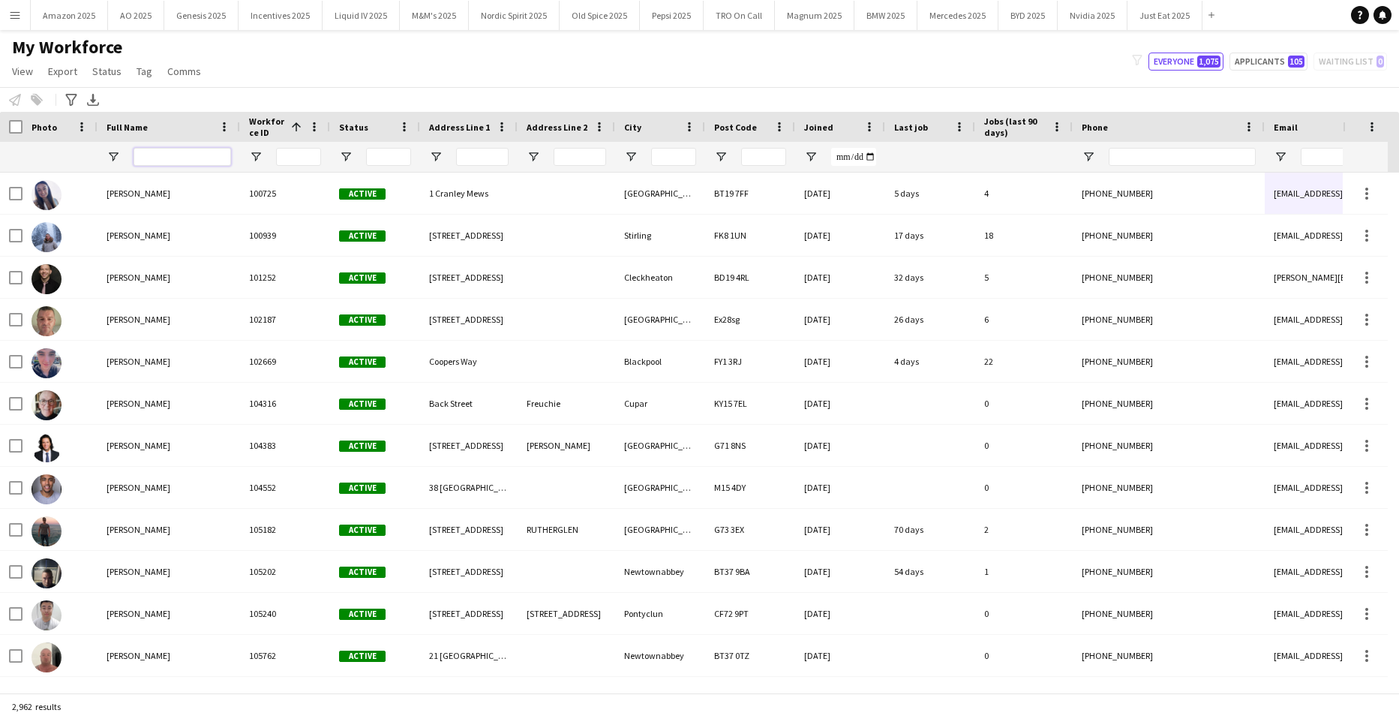
click at [193, 159] on input "Full Name Filter Input" at bounding box center [183, 157] width 98 height 18
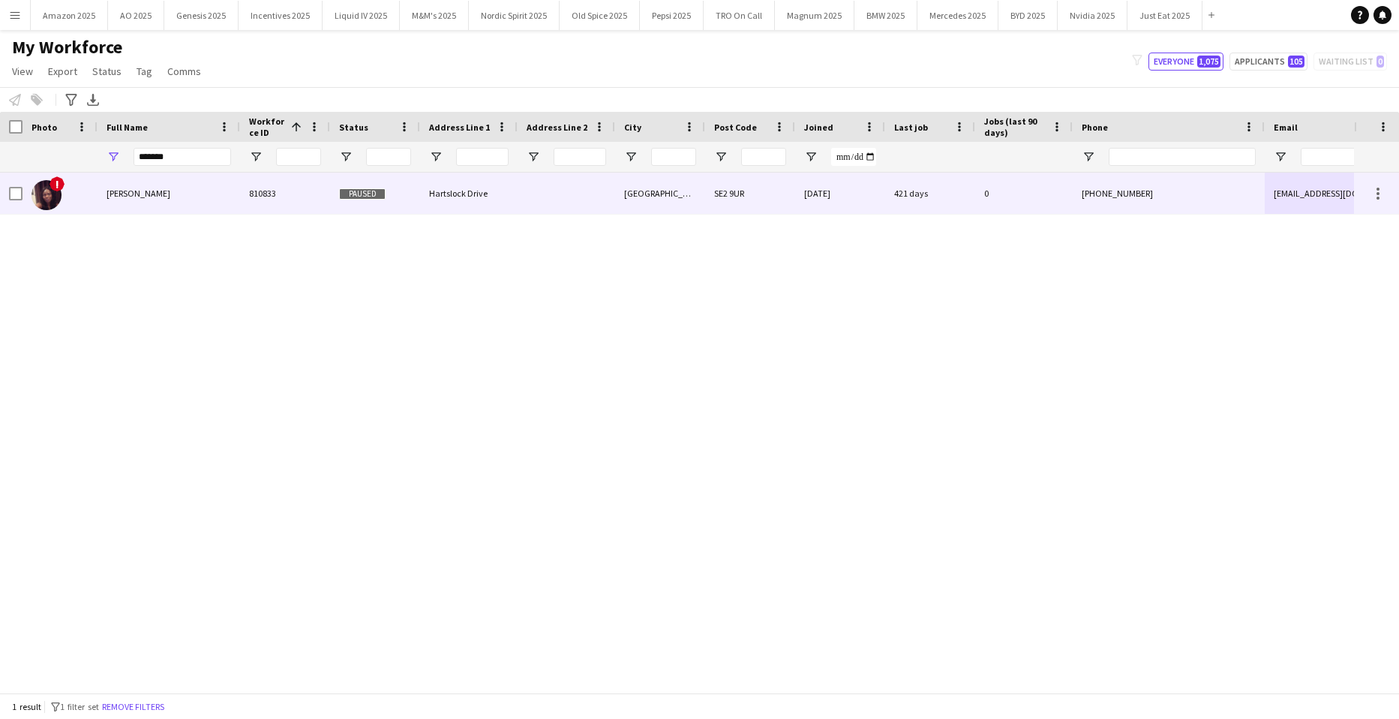
click at [152, 191] on span "Damilola Ologundudu" at bounding box center [139, 193] width 64 height 11
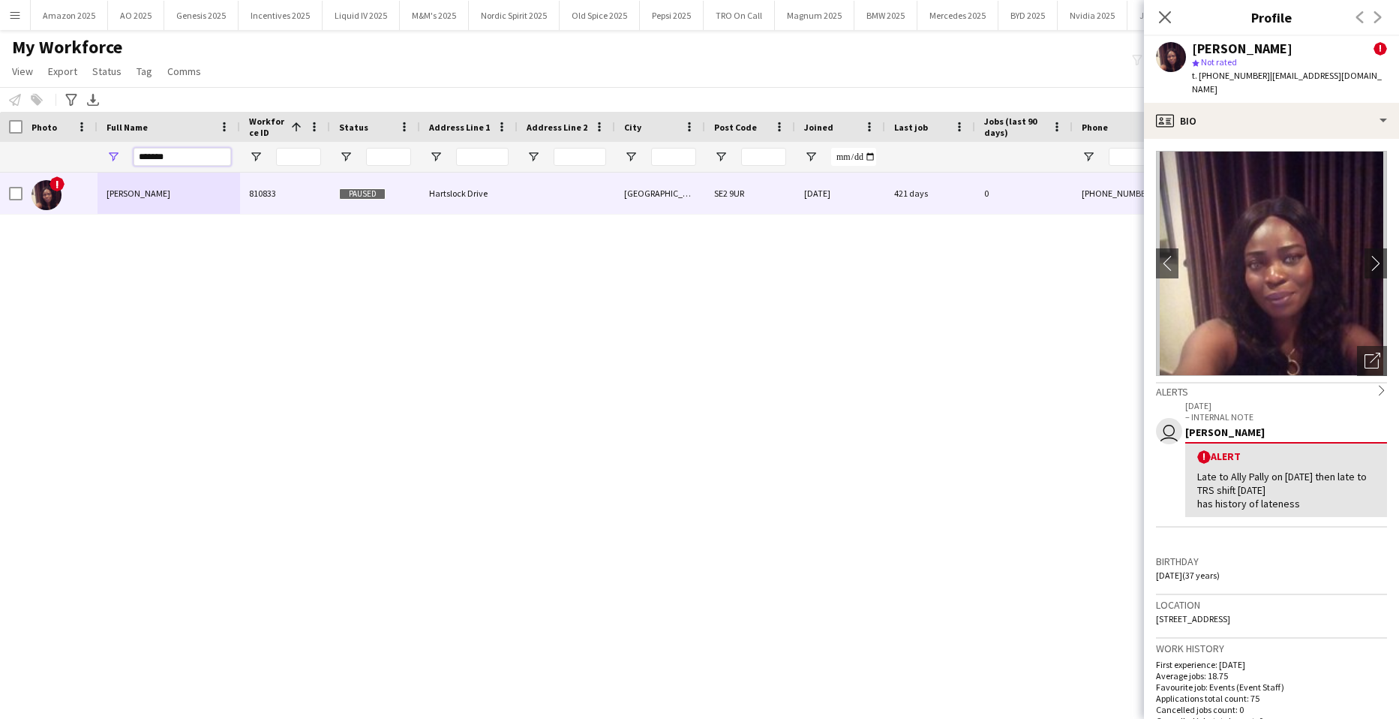
drag, startPoint x: 184, startPoint y: 155, endPoint x: -38, endPoint y: 164, distance: 222.2
click at [0, 164] on html "Menu Boards Boards Boards All jobs Status Workforce Workforce My Workforce Recr…" at bounding box center [699, 359] width 1399 height 719
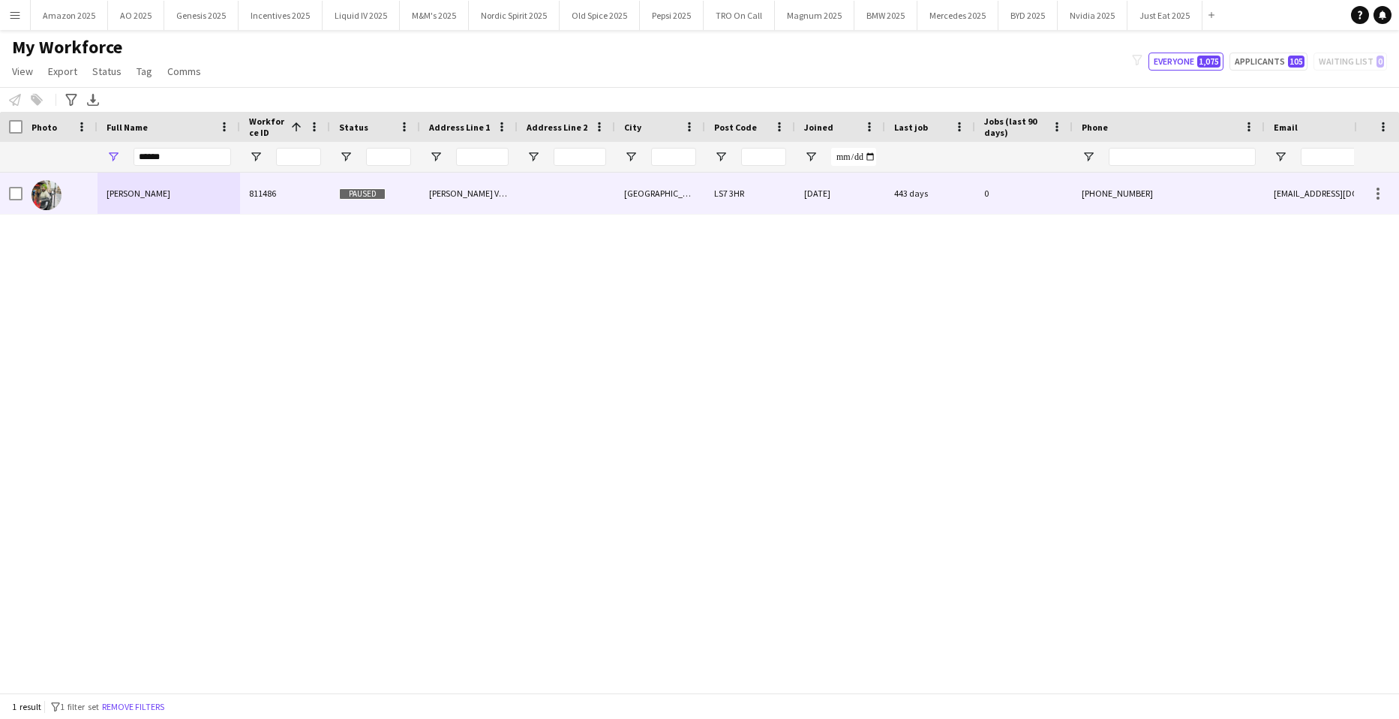
click at [149, 193] on span "Mehtab singh Uppal" at bounding box center [139, 193] width 64 height 11
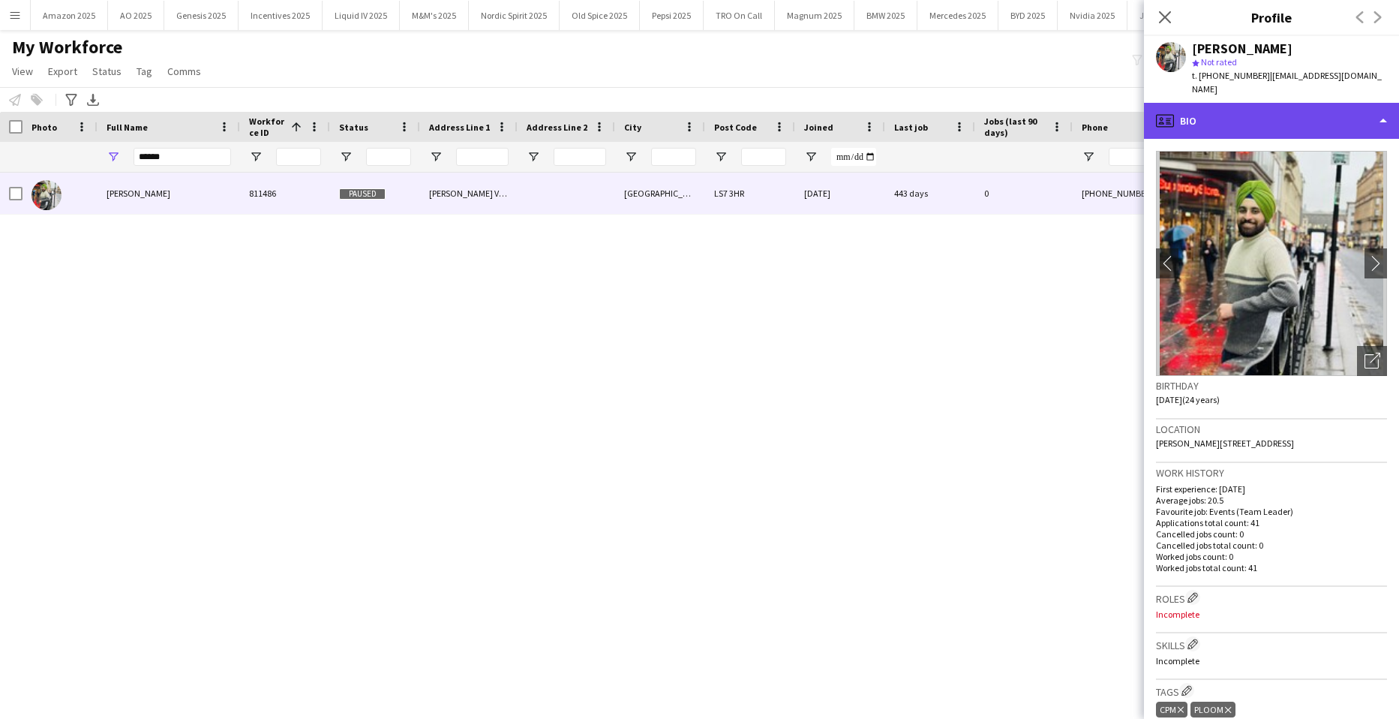
click at [1319, 115] on div "profile Bio" at bounding box center [1271, 121] width 255 height 36
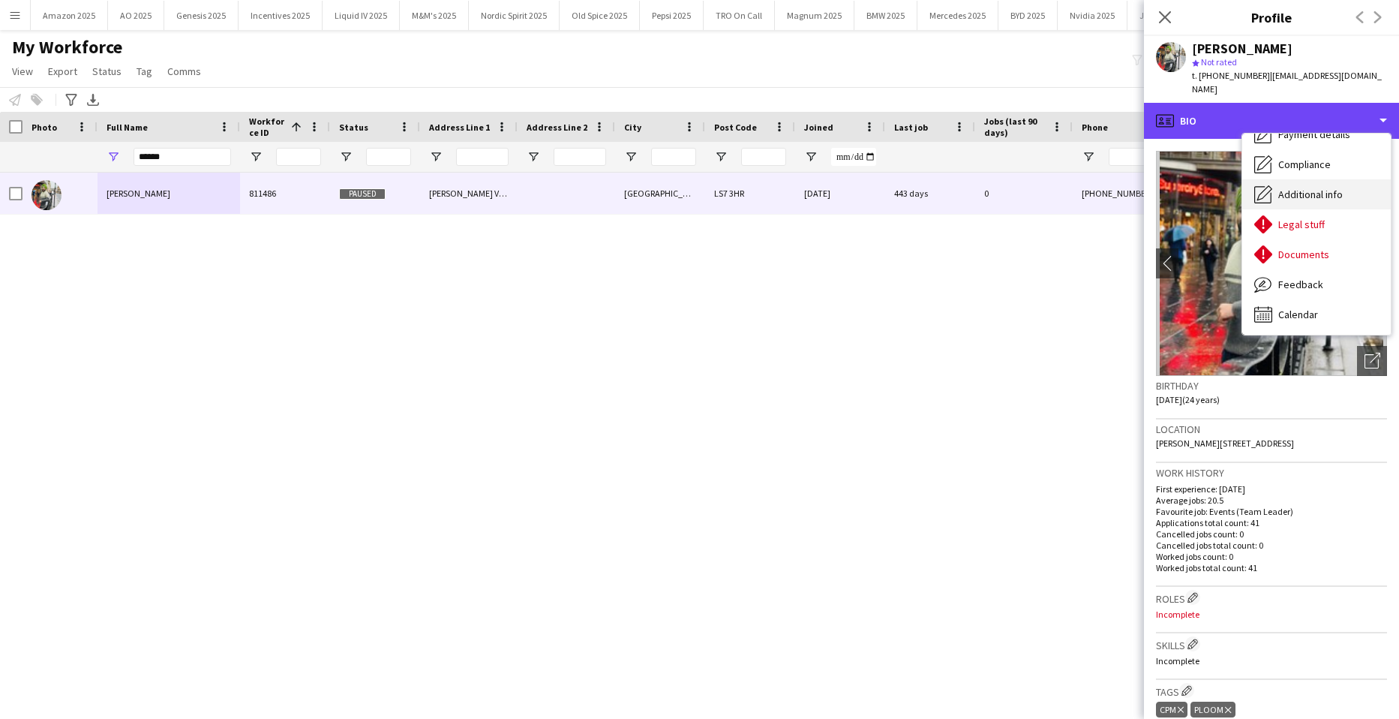
scroll to position [201, 0]
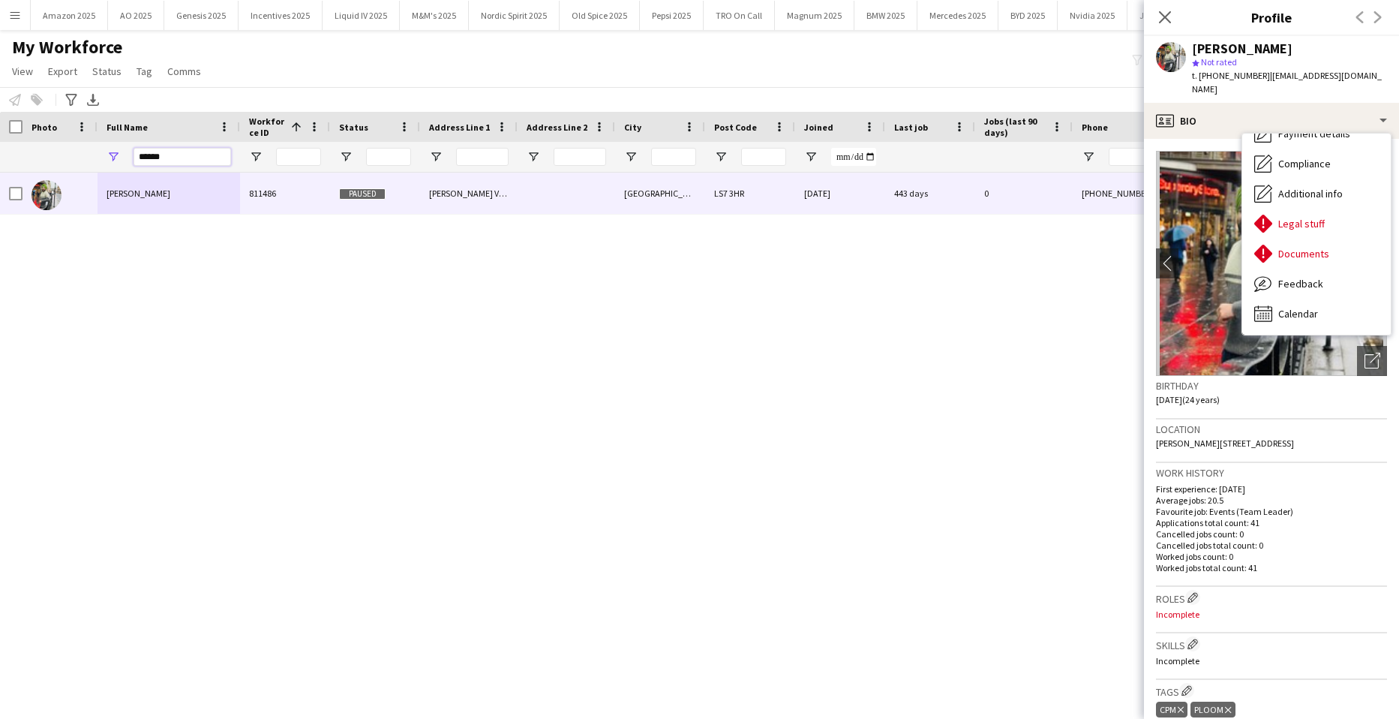
drag, startPoint x: 194, startPoint y: 152, endPoint x: -38, endPoint y: 130, distance: 232.9
click at [0, 130] on html "Menu Boards Boards Boards All jobs Status Workforce Workforce My Workforce Recr…" at bounding box center [699, 359] width 1399 height 719
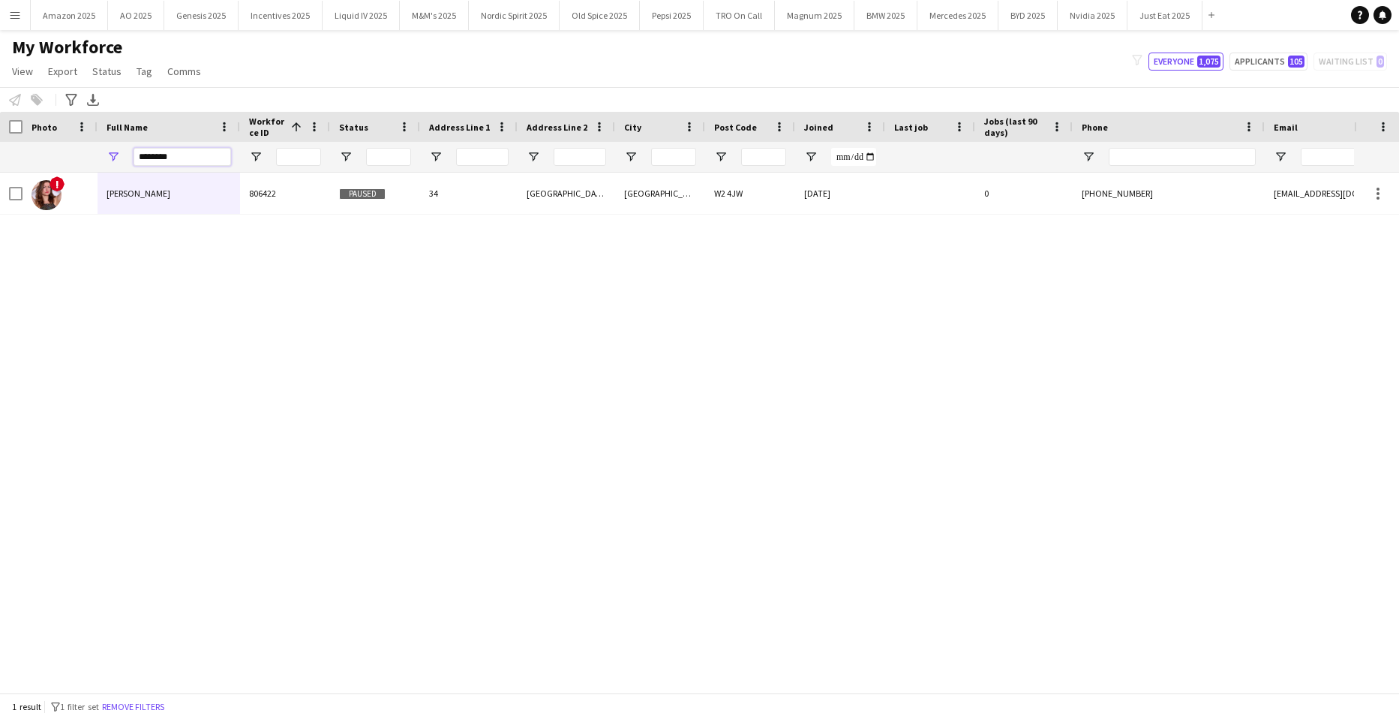
drag, startPoint x: 195, startPoint y: 155, endPoint x: -38, endPoint y: 203, distance: 238.2
click at [0, 203] on html "Menu Boards Boards Boards All jobs Status Workforce Workforce My Workforce Recr…" at bounding box center [699, 359] width 1399 height 719
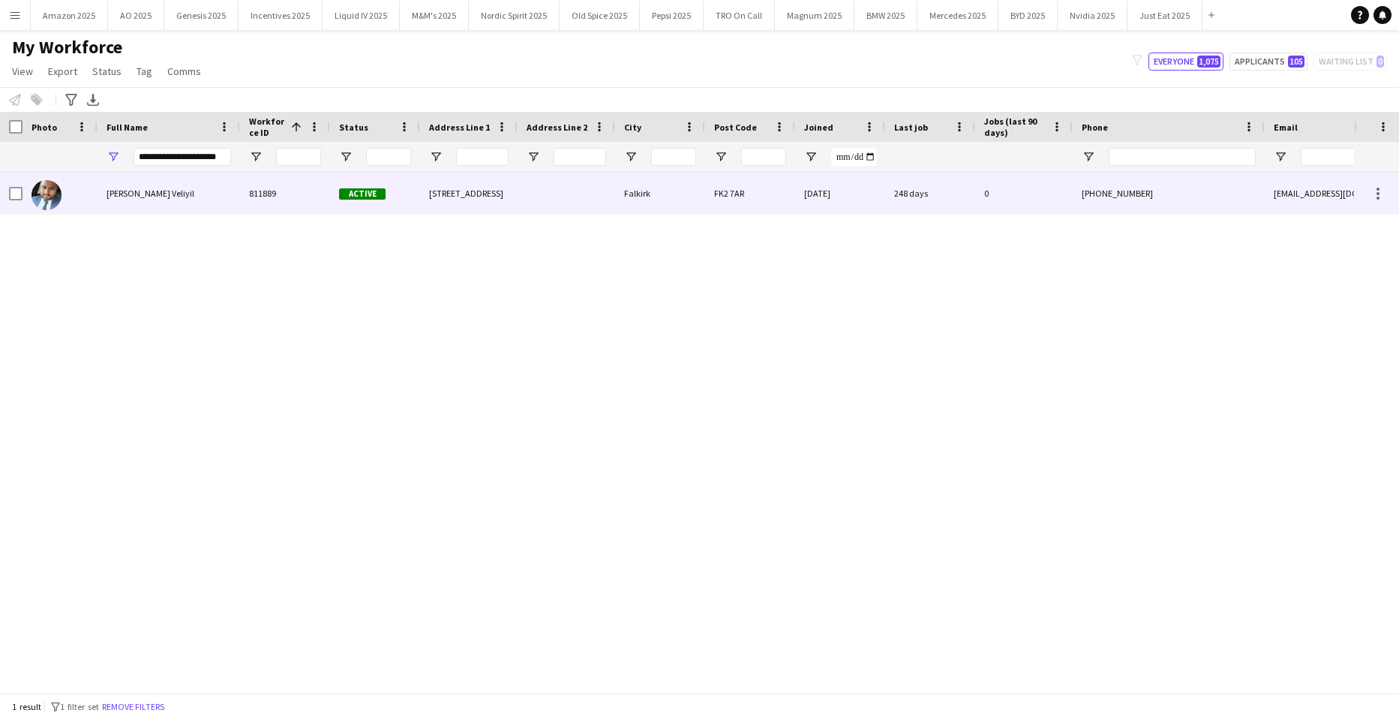
click at [163, 194] on span "Manu Chandran Veliyil" at bounding box center [151, 193] width 88 height 11
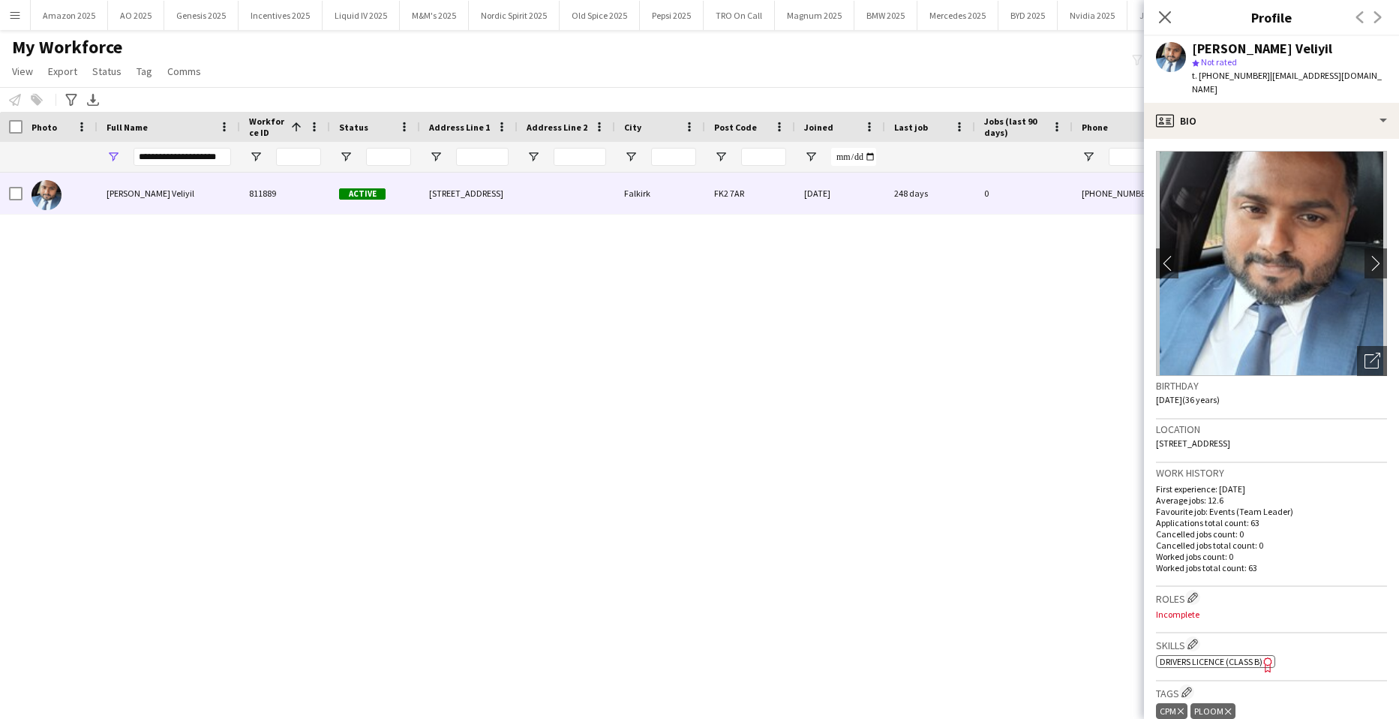
click at [1351, 71] on div "Manu Chandran Veliyil star Not rated t. +447436003139 | mcvdiscoveries@gmail.com" at bounding box center [1289, 69] width 195 height 55
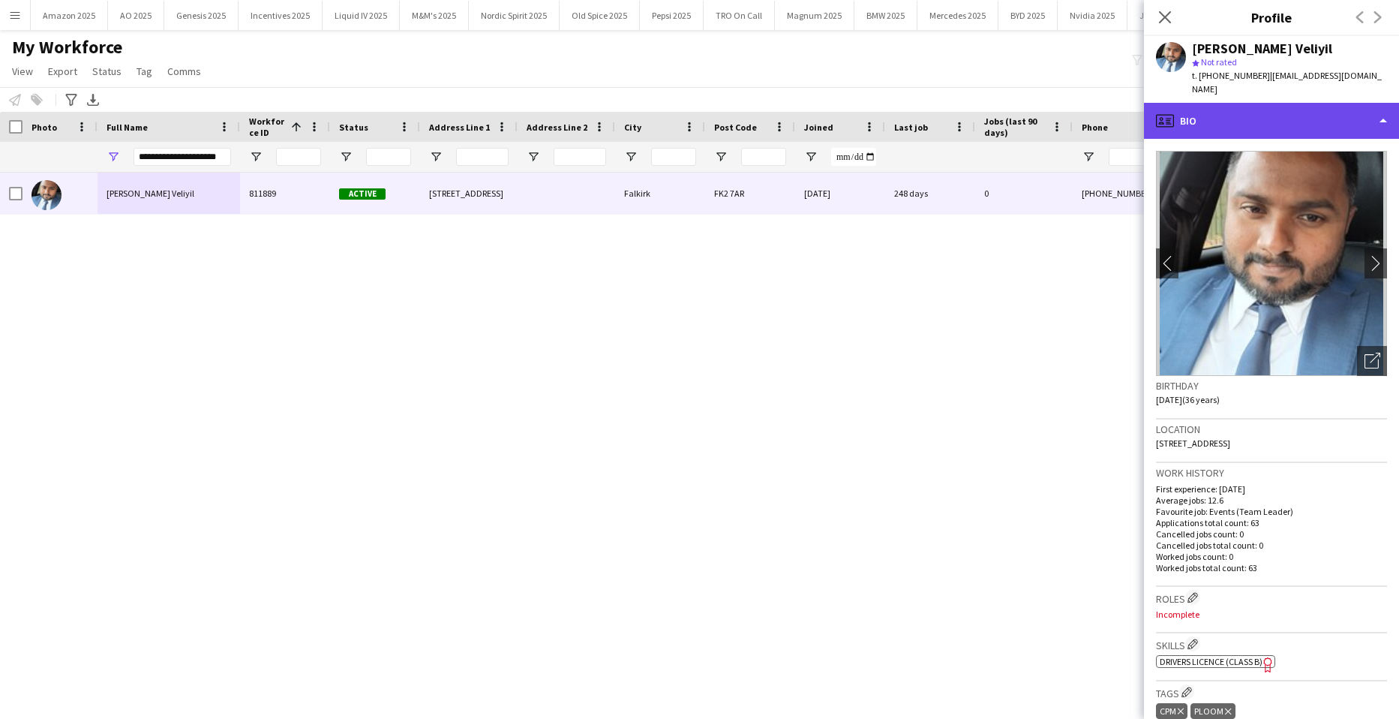
drag, startPoint x: 1351, startPoint y: 71, endPoint x: 1347, endPoint y: 116, distance: 45.2
click at [1347, 116] on div "profile Bio" at bounding box center [1271, 121] width 255 height 36
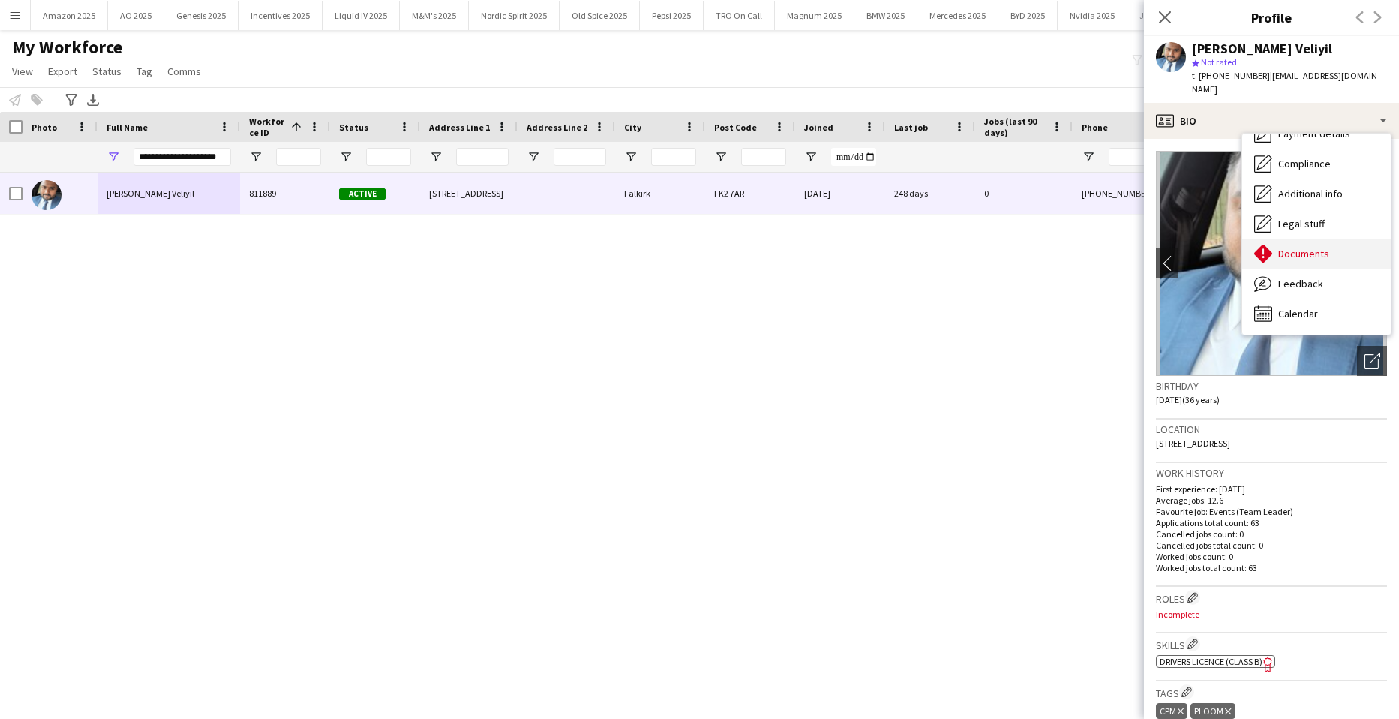
click at [1316, 247] on span "Documents" at bounding box center [1304, 254] width 51 height 14
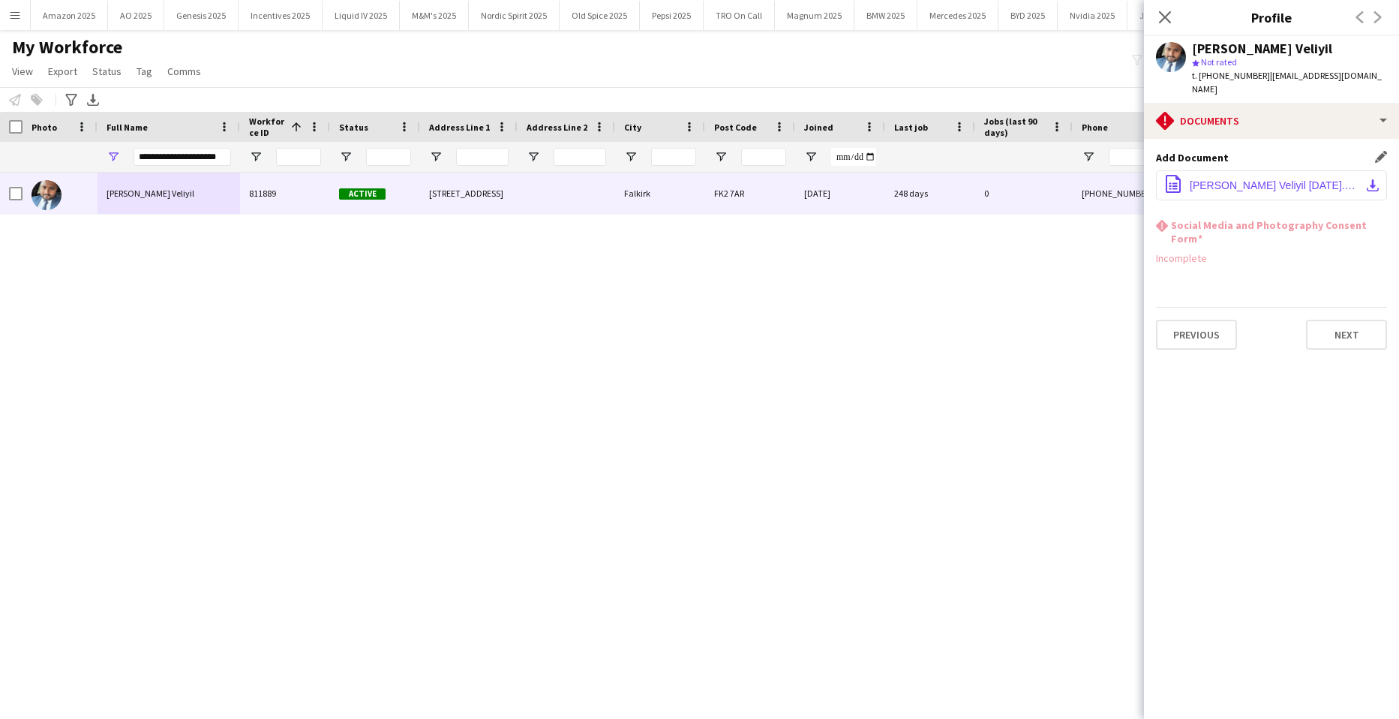
click at [1265, 179] on span "Manu Chandran Veliyil 17.01.25.pdf" at bounding box center [1275, 185] width 170 height 12
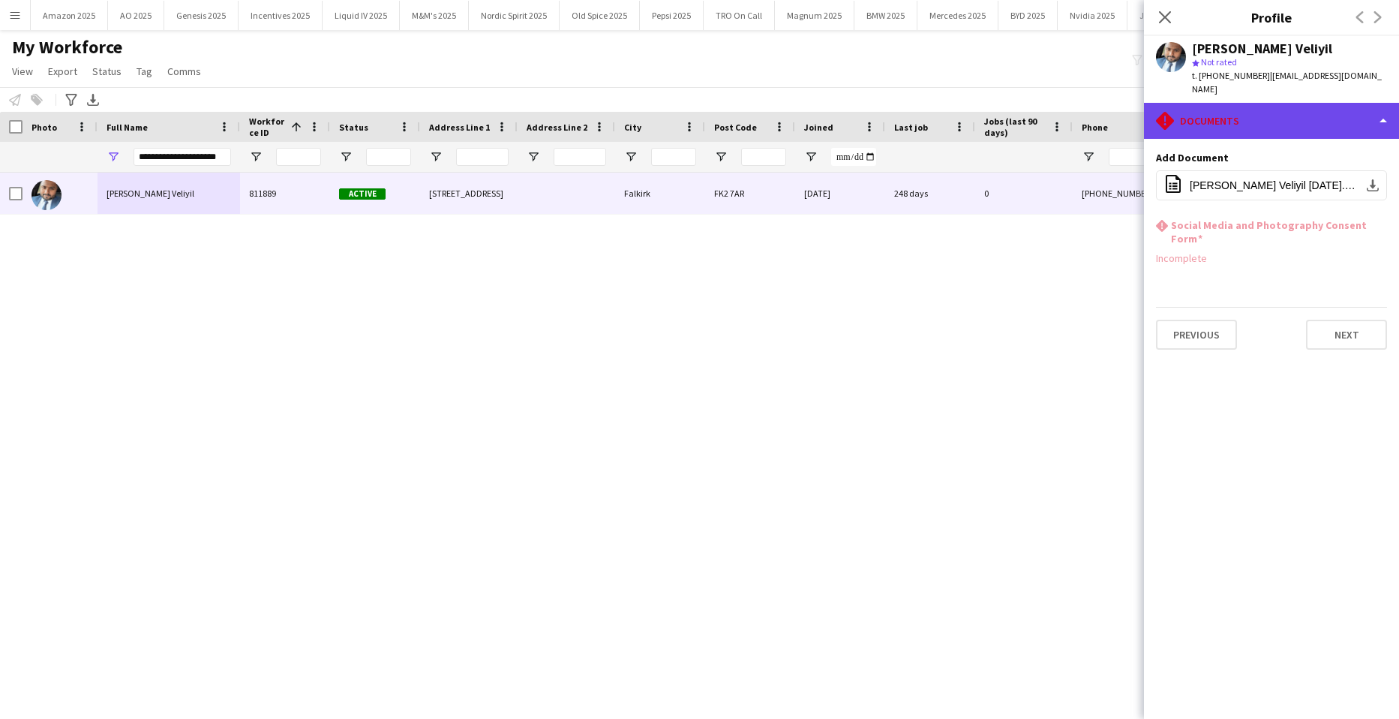
click at [1353, 104] on div "rhombus-alert Documents" at bounding box center [1271, 121] width 255 height 36
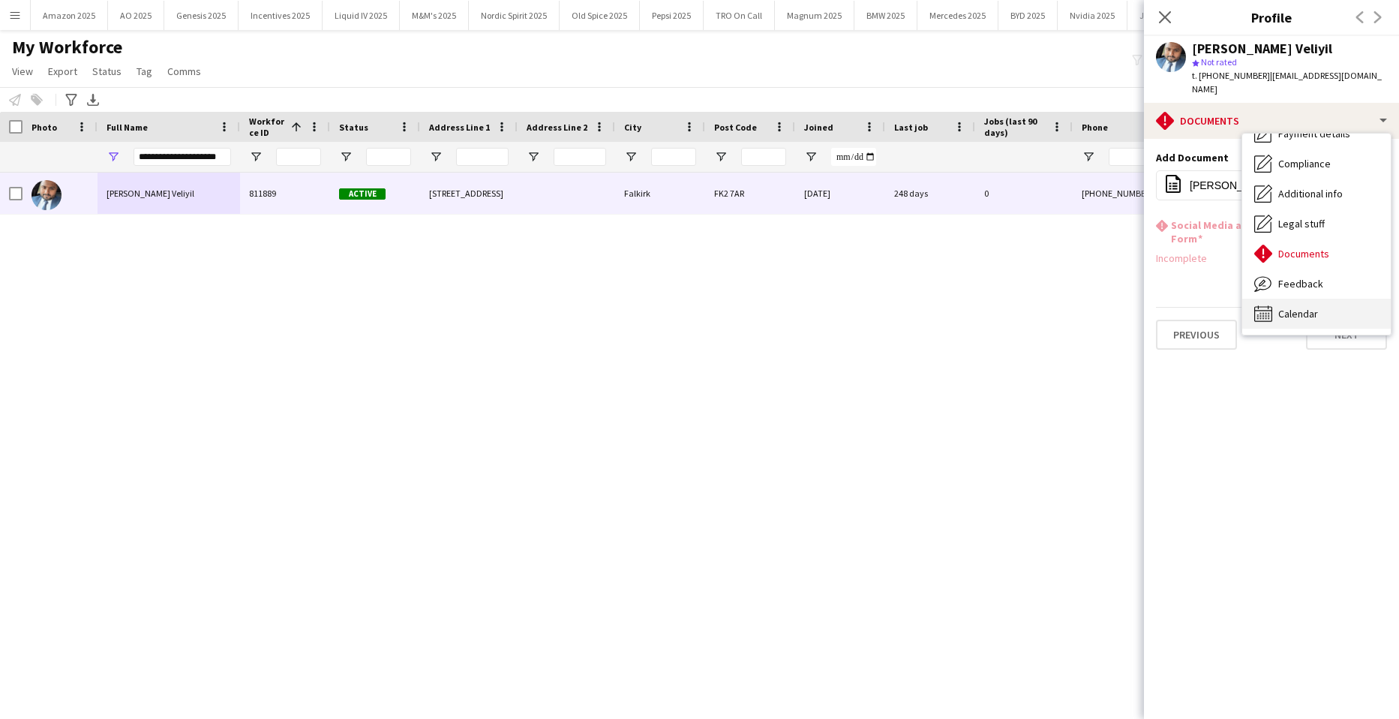
click at [1312, 299] on div "Calendar Calendar" at bounding box center [1317, 314] width 149 height 30
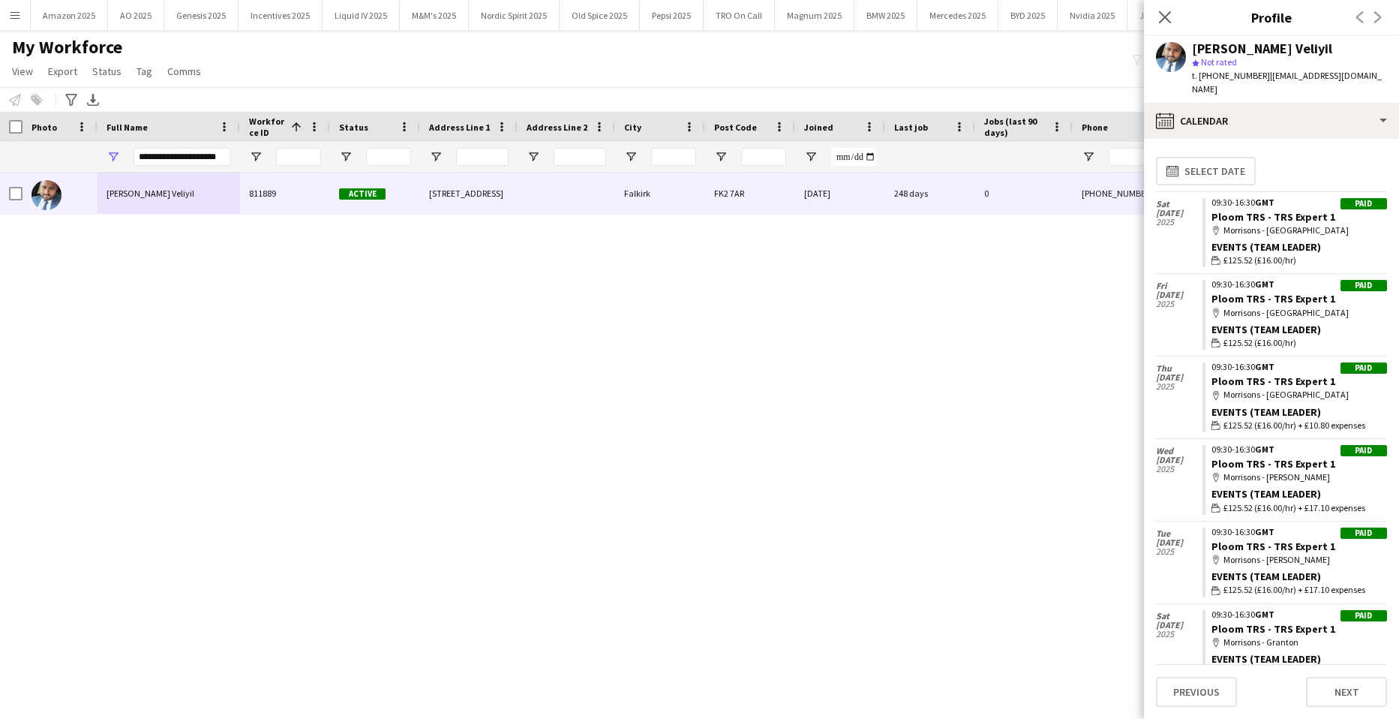
click at [748, 332] on div "Manu Chandran Veliyil 811889 Active 20 Fairfield Place Falkirk FK2 7AR 09-09-20…" at bounding box center [677, 427] width 1354 height 509
click at [1167, 24] on icon "Close pop-in" at bounding box center [1165, 17] width 14 height 14
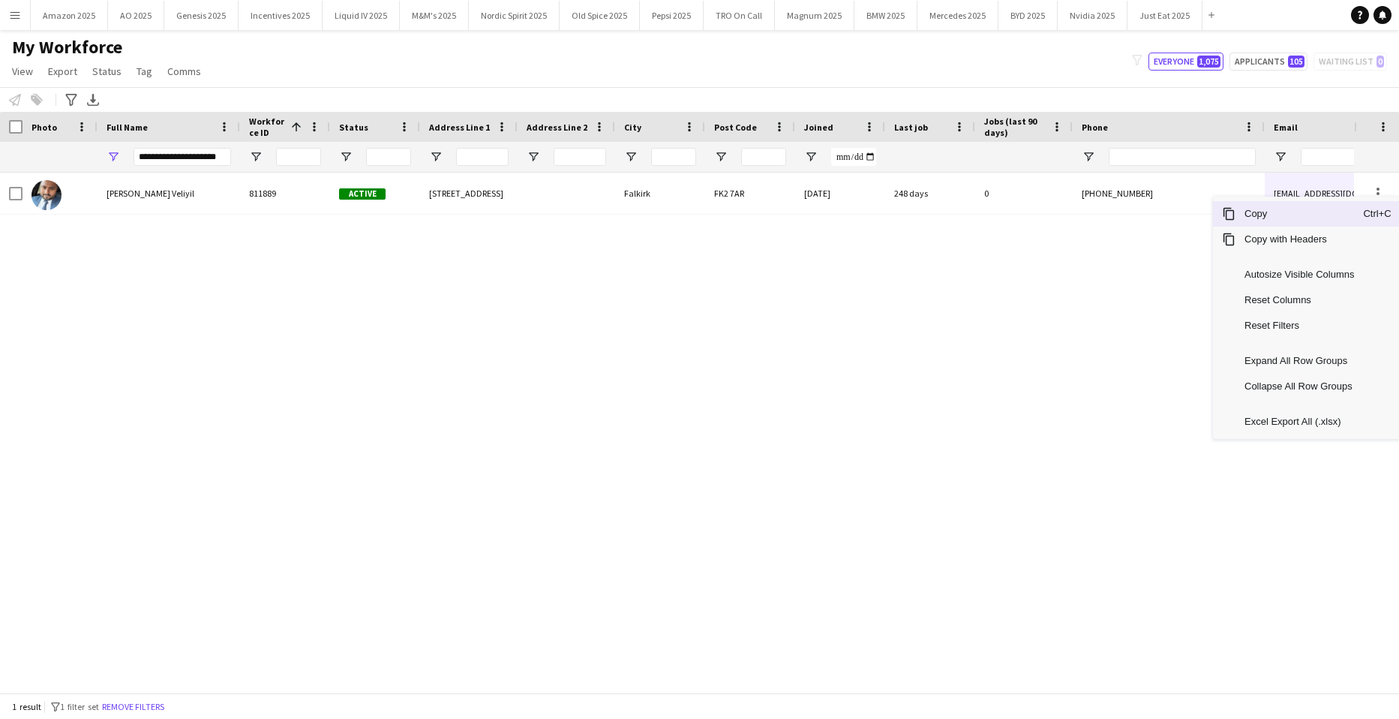
click at [1296, 215] on span "Copy" at bounding box center [1300, 214] width 128 height 26
click at [1312, 213] on span "Copy" at bounding box center [1300, 213] width 128 height 26
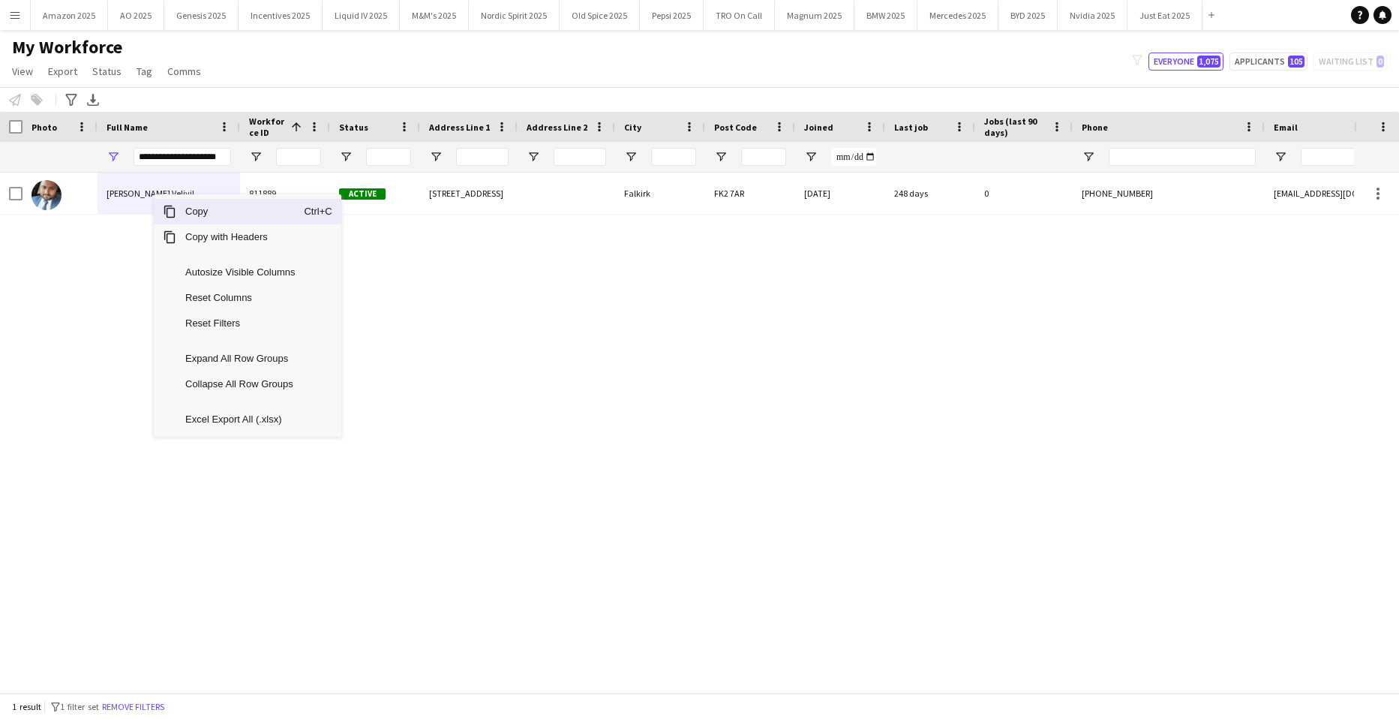
click at [181, 212] on span "Copy" at bounding box center [240, 212] width 128 height 26
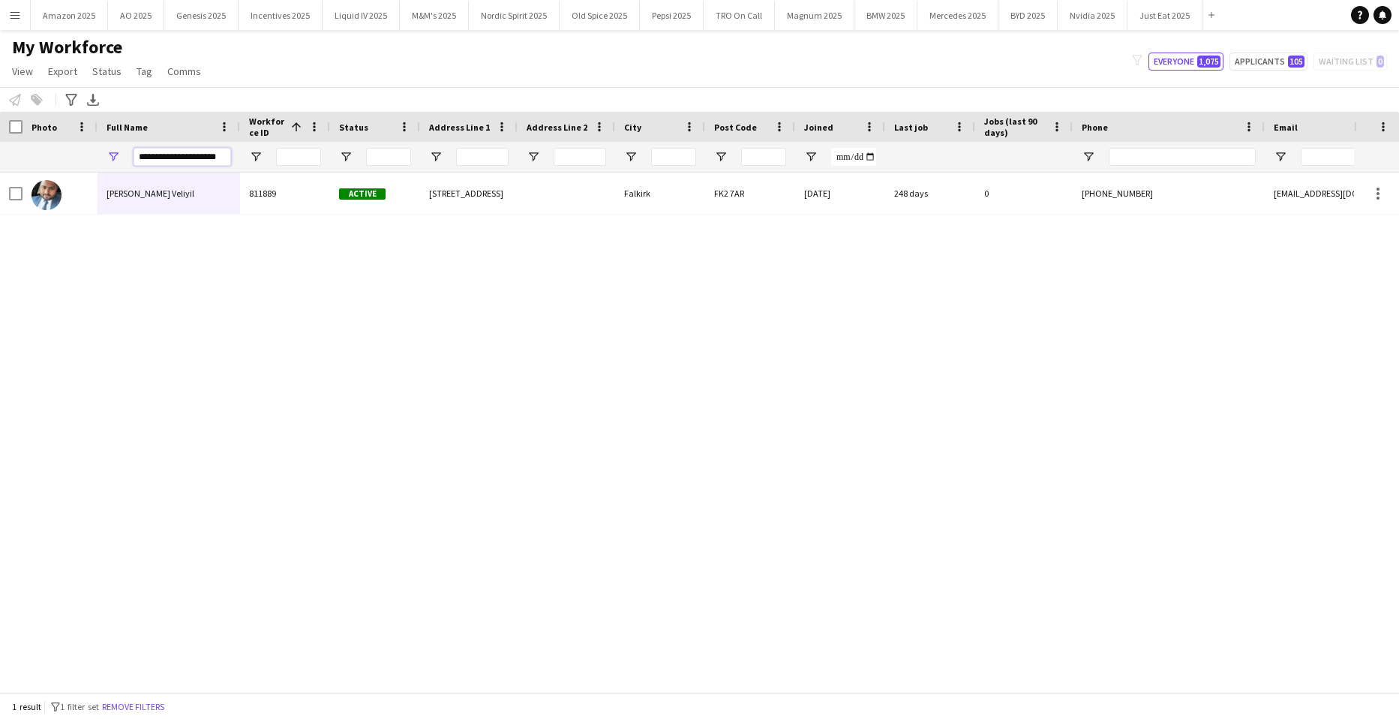
drag, startPoint x: 221, startPoint y: 157, endPoint x: 17, endPoint y: 157, distance: 204.1
click at [32, 155] on div "**********" at bounding box center [982, 157] width 1964 height 30
type input "*"
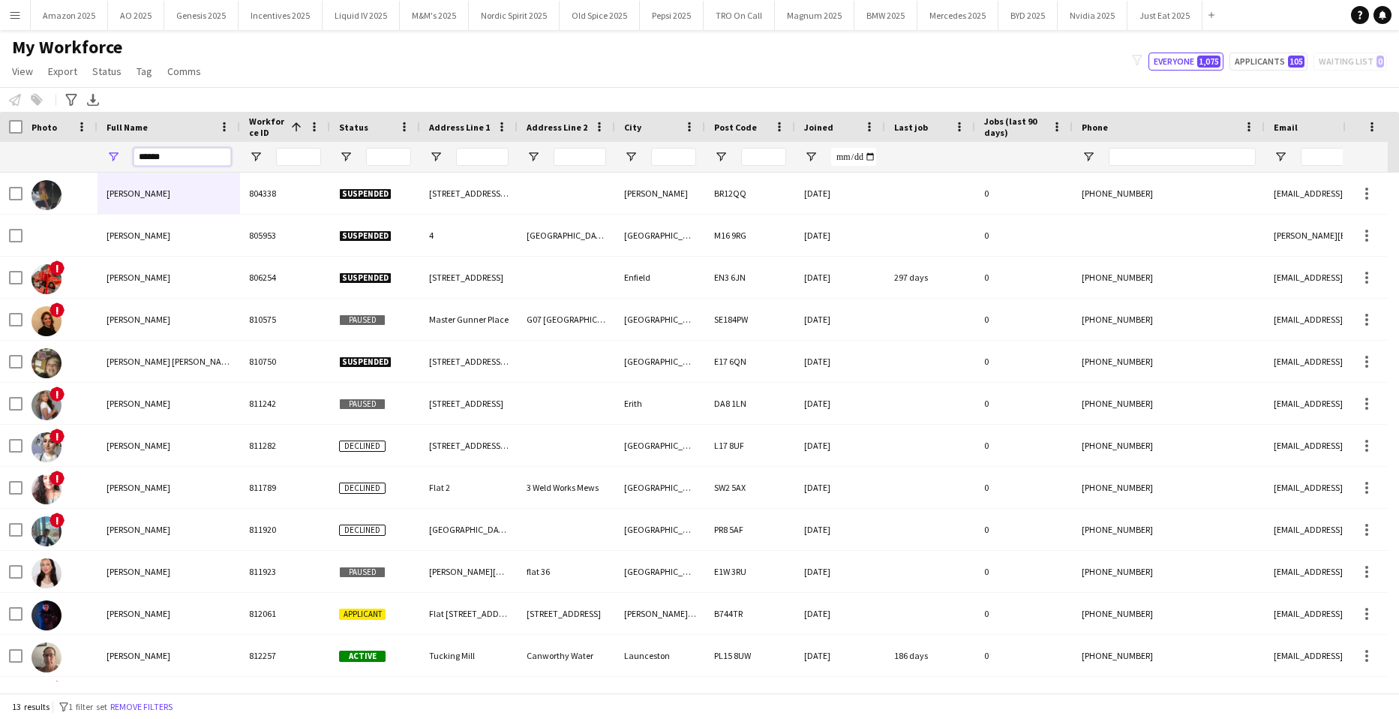
type input "*******"
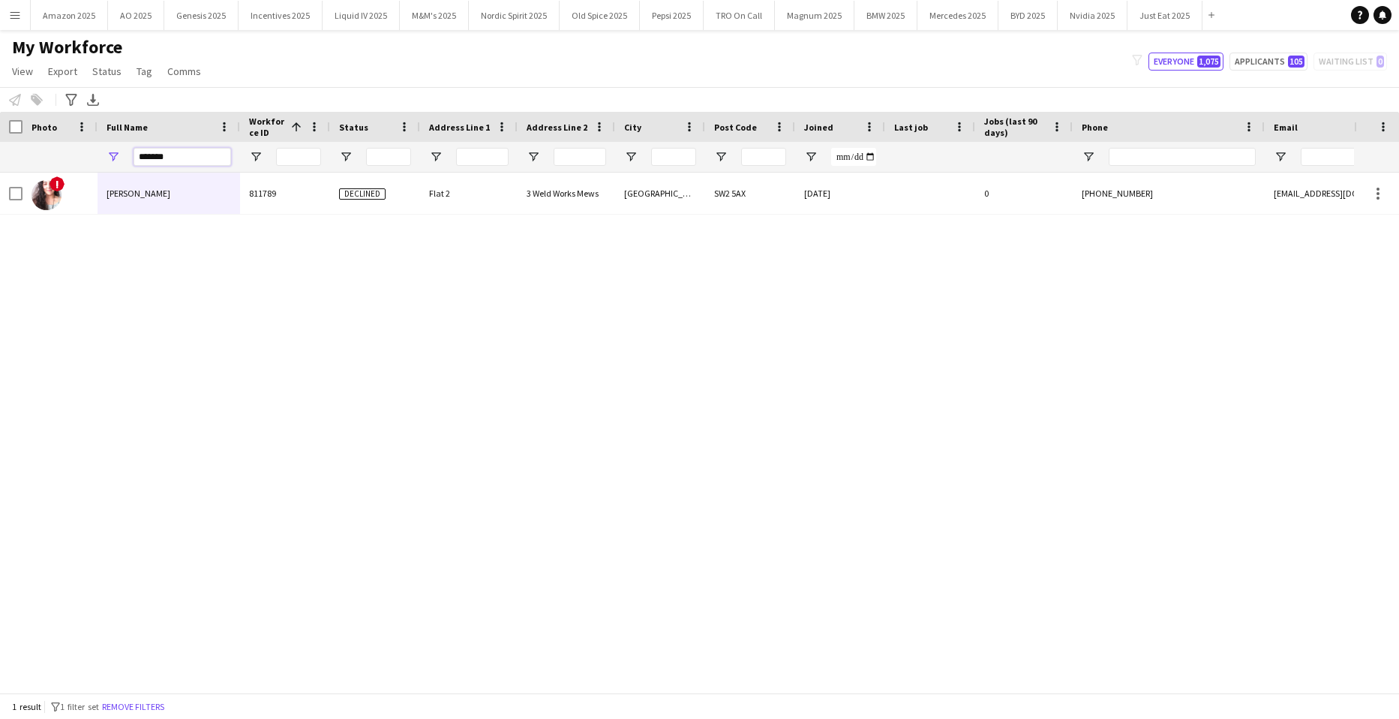
drag, startPoint x: 175, startPoint y: 159, endPoint x: 2, endPoint y: 156, distance: 173.3
click at [2, 156] on div "*******" at bounding box center [982, 157] width 1964 height 30
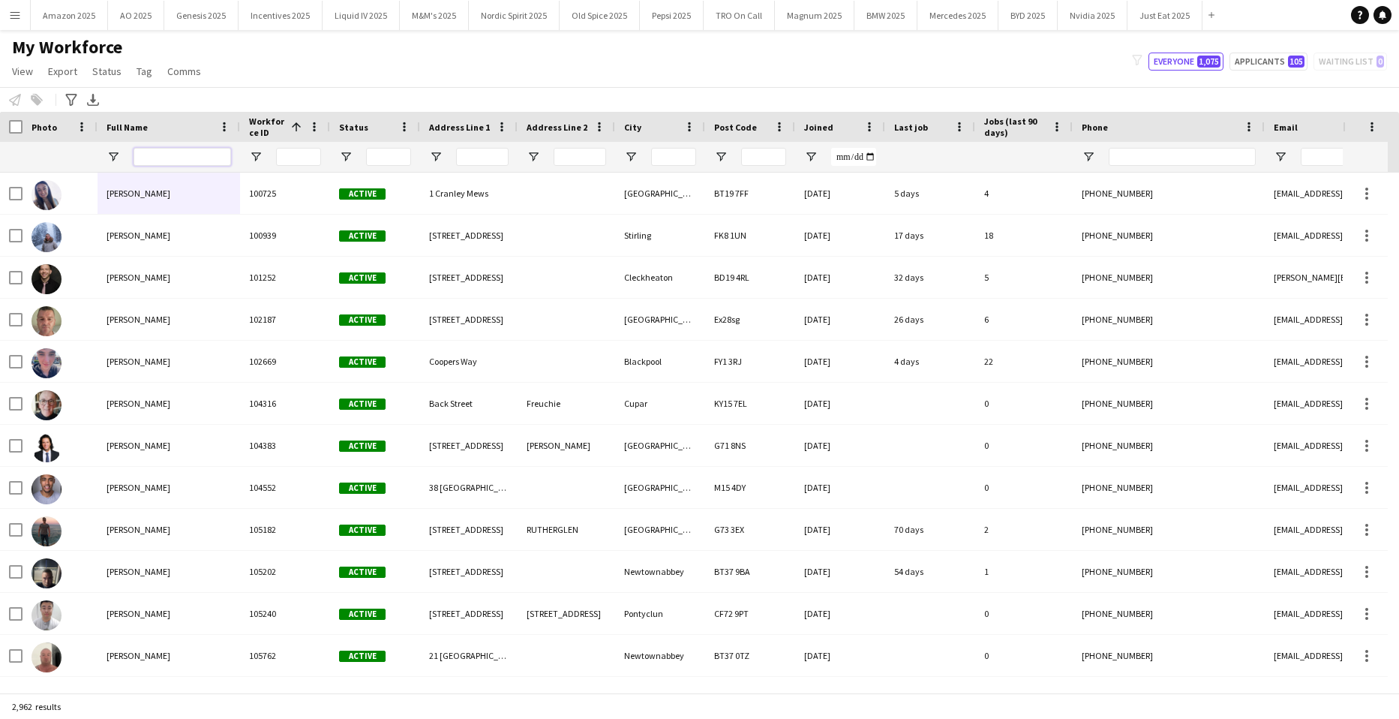
click at [203, 159] on input "Full Name Filter Input" at bounding box center [183, 157] width 98 height 18
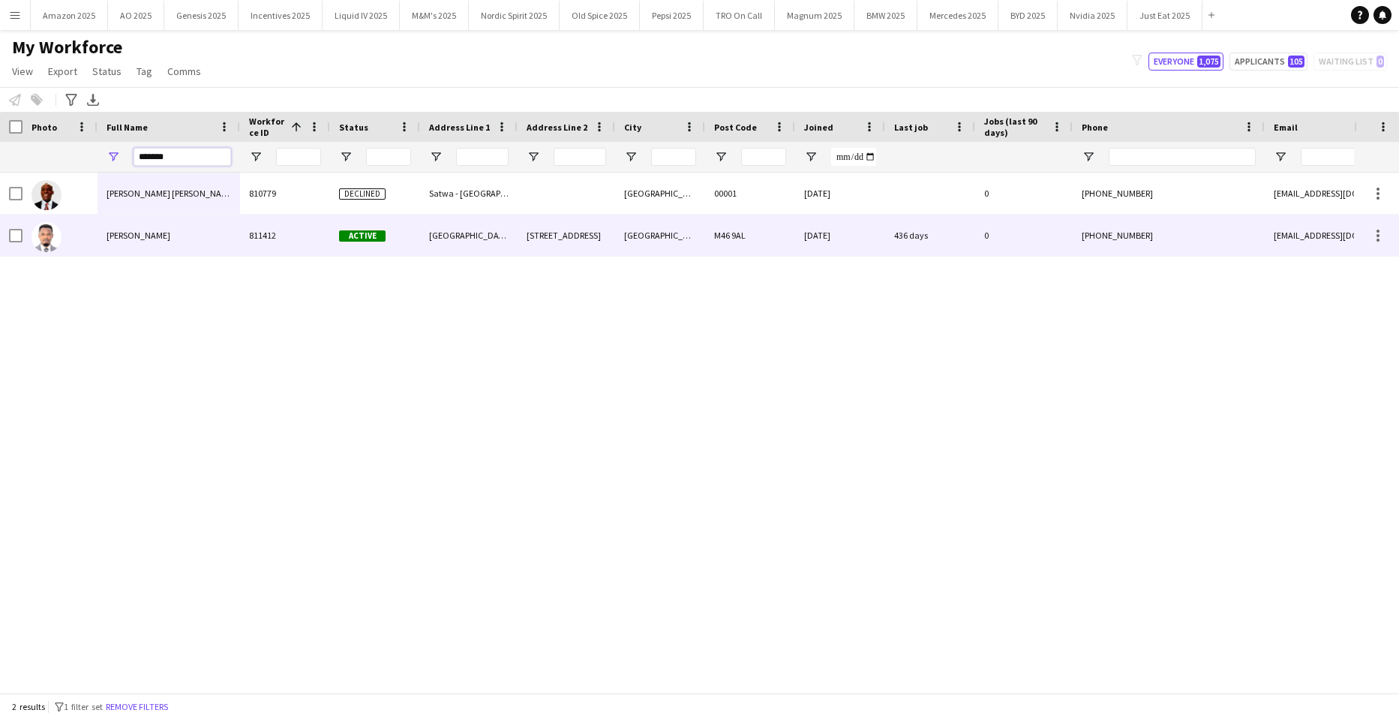
type input "*******"
click at [137, 233] on span "Abayomi Idowu" at bounding box center [139, 235] width 64 height 11
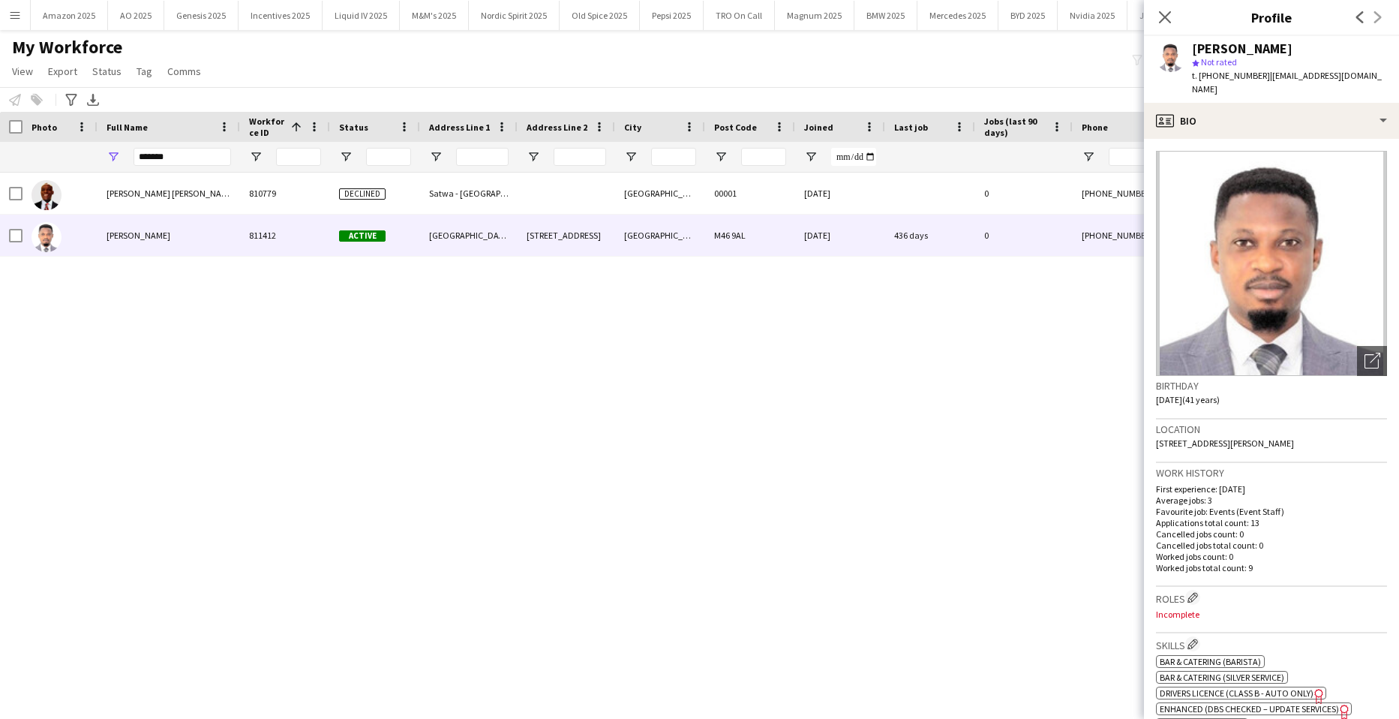
drag, startPoint x: 1006, startPoint y: 333, endPoint x: 1068, endPoint y: 147, distance: 196.0
click at [1006, 327] on div "Abayomi mathew Ajani 810779 Declined Satwa - Dubai - United Arab Emirates Dubai…" at bounding box center [677, 427] width 1354 height 509
click at [1169, 15] on icon "Close pop-in" at bounding box center [1165, 17] width 14 height 14
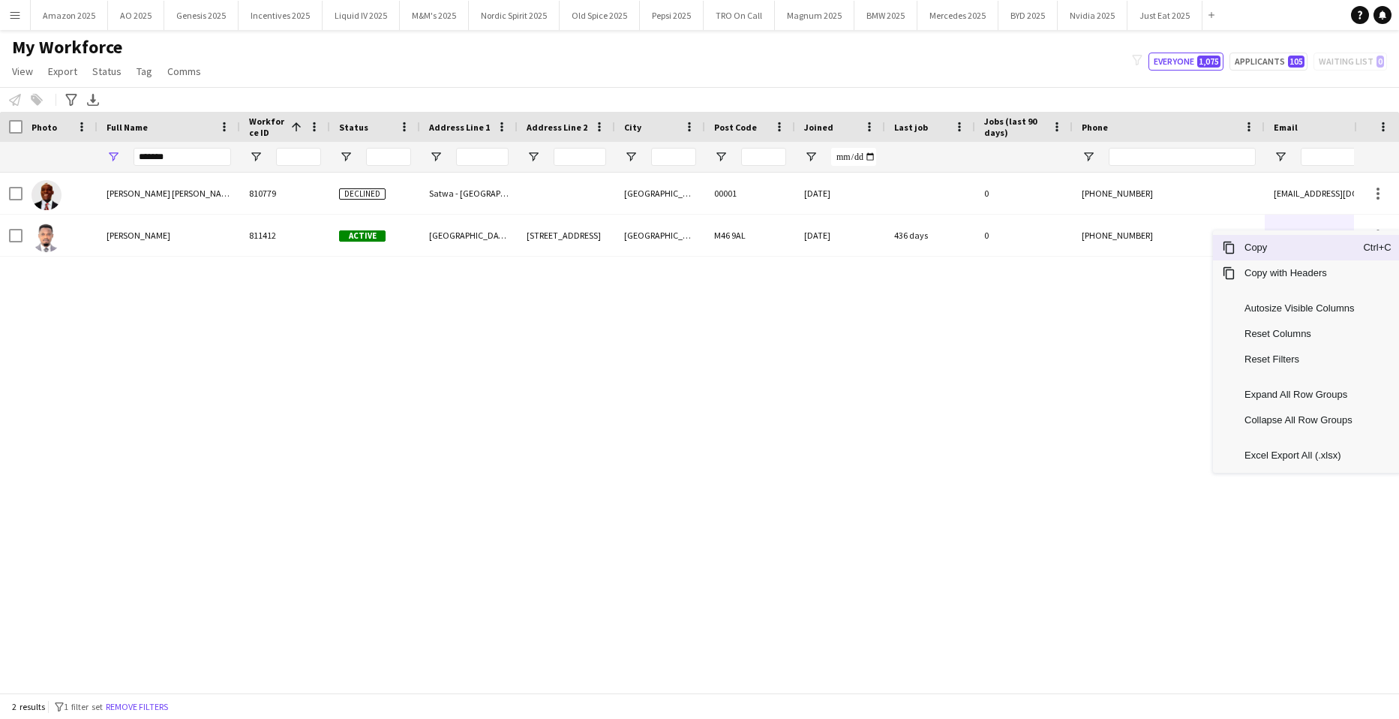
drag, startPoint x: 1284, startPoint y: 252, endPoint x: 1291, endPoint y: 265, distance: 14.8
click at [1286, 257] on span "Copy" at bounding box center [1300, 248] width 128 height 26
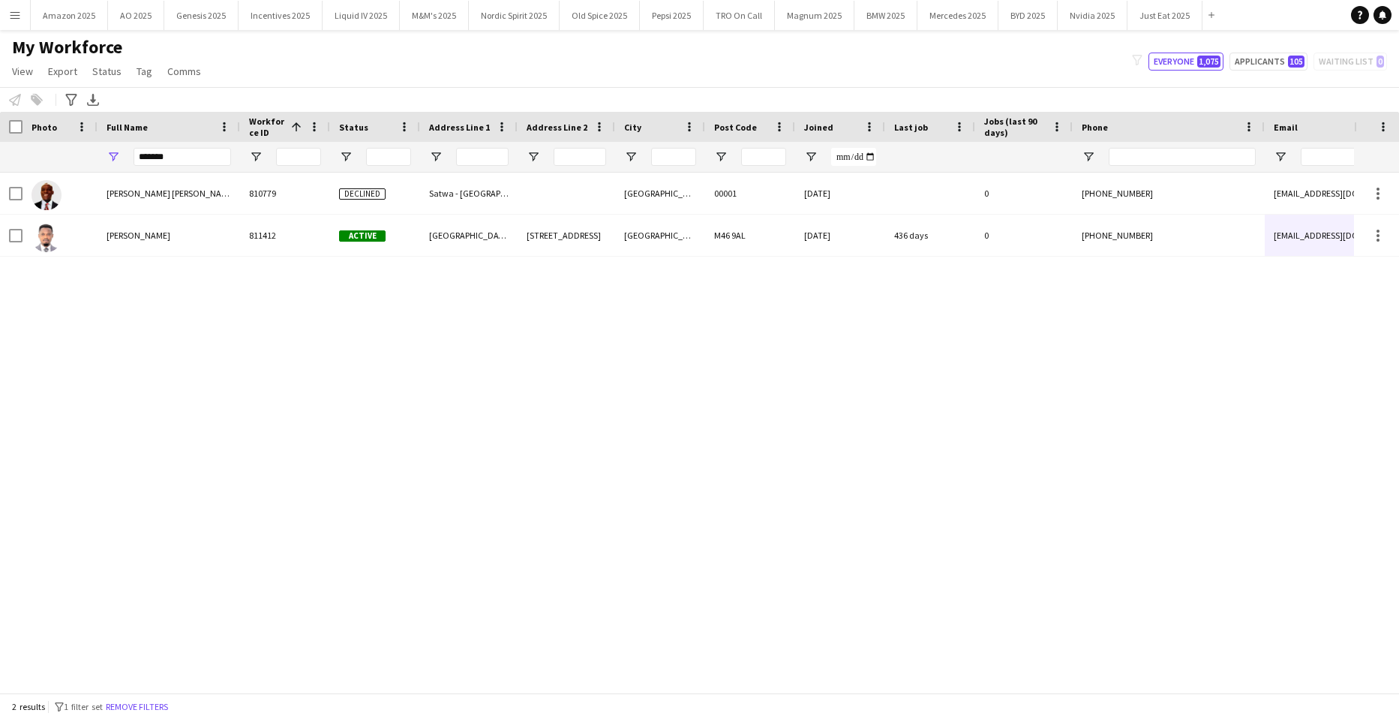
drag, startPoint x: 717, startPoint y: 475, endPoint x: 708, endPoint y: 473, distance: 9.1
click at [717, 475] on div "Abayomi mathew Ajani 810779 Declined Satwa - Dubai - United Arab Emirates Dubai…" at bounding box center [677, 427] width 1354 height 509
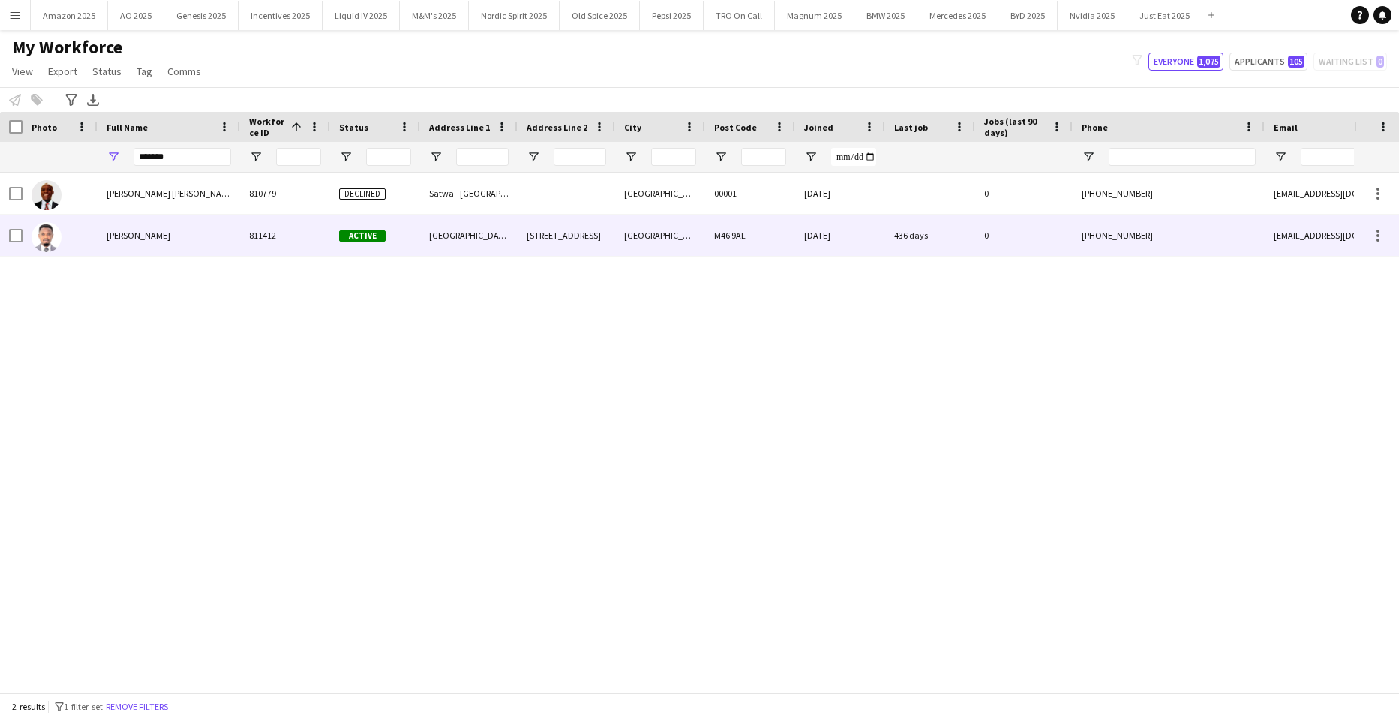
click at [197, 236] on div "Abayomi Idowu" at bounding box center [169, 235] width 143 height 41
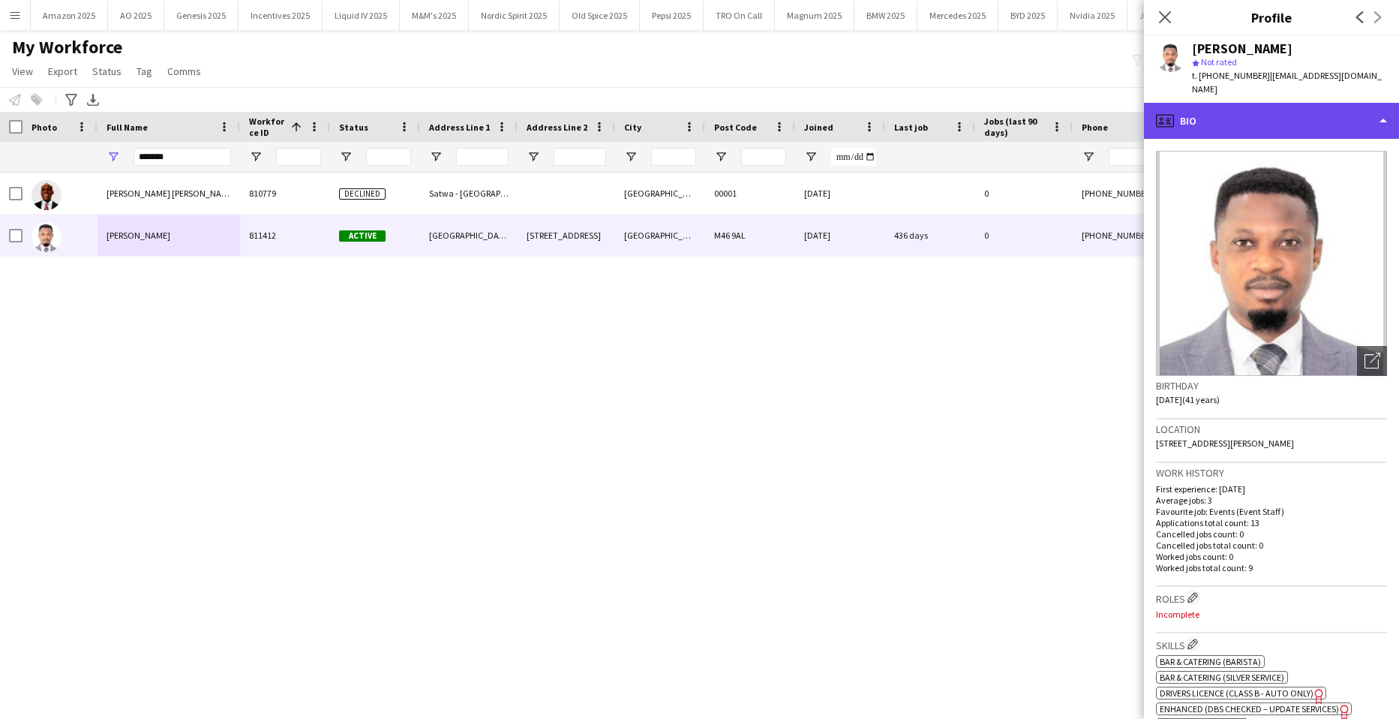
click at [1337, 110] on div "profile Bio" at bounding box center [1271, 121] width 255 height 36
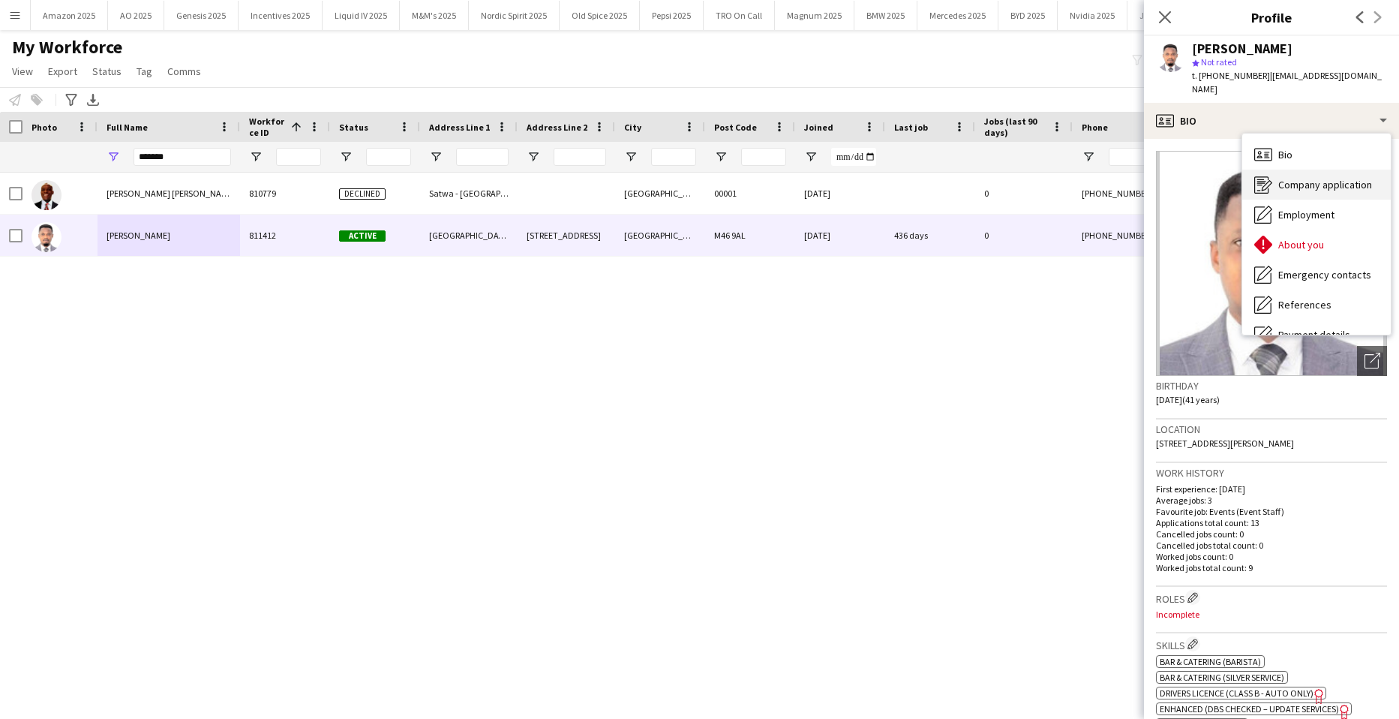
click at [1335, 178] on span "Company application" at bounding box center [1326, 185] width 94 height 14
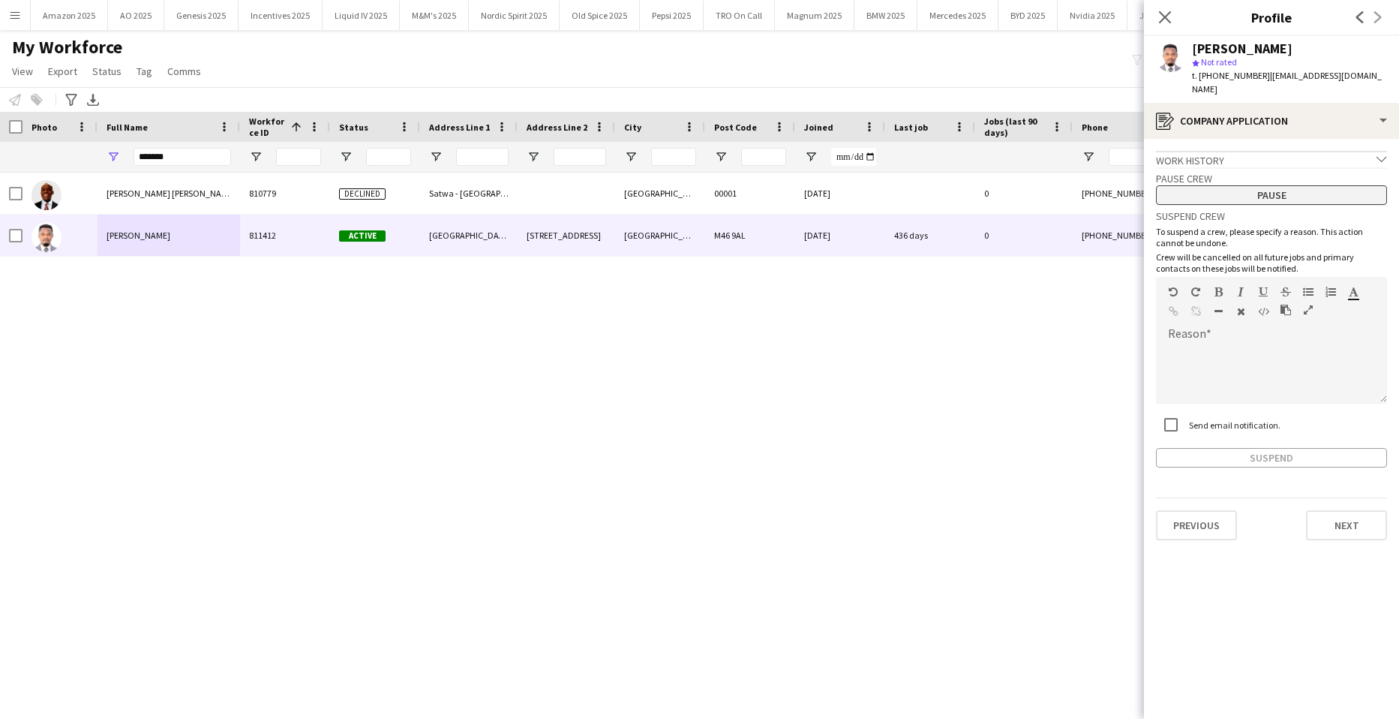
click at [1311, 185] on button "Pause" at bounding box center [1271, 195] width 231 height 20
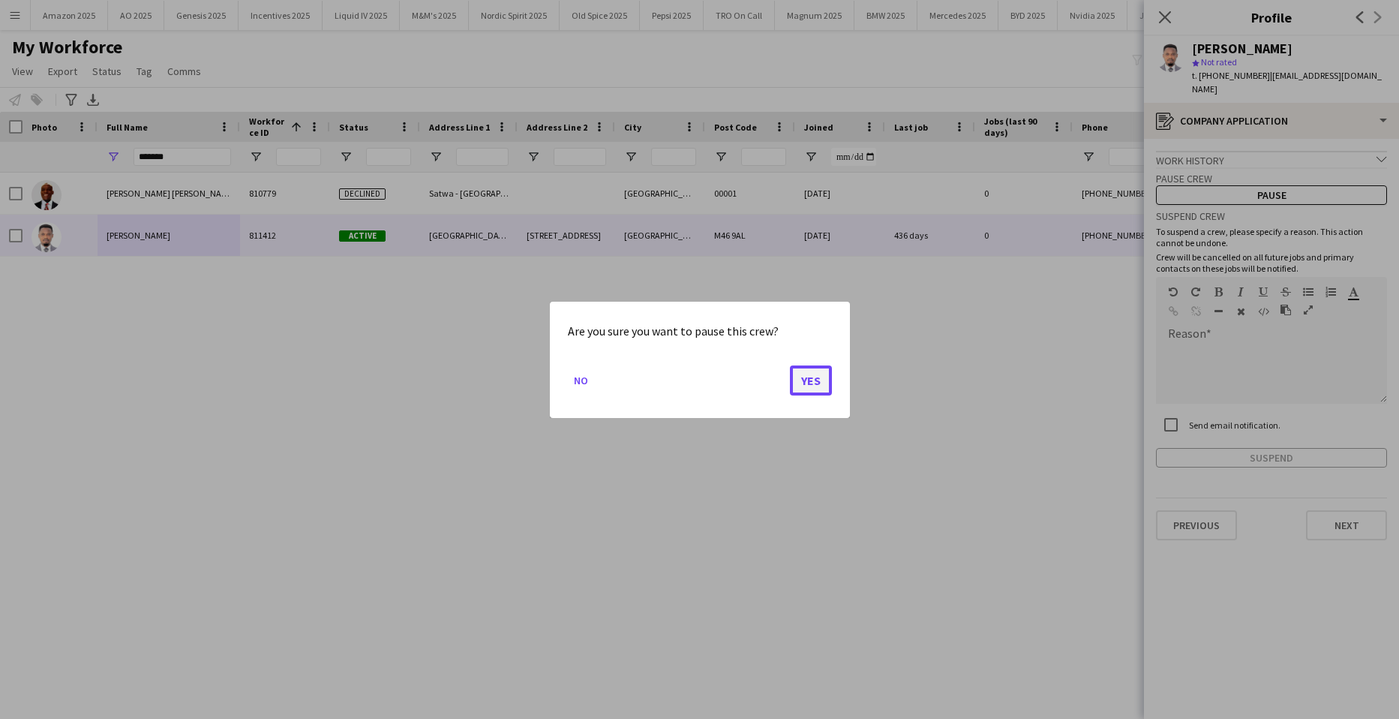
click at [829, 378] on button "Yes" at bounding box center [811, 380] width 42 height 30
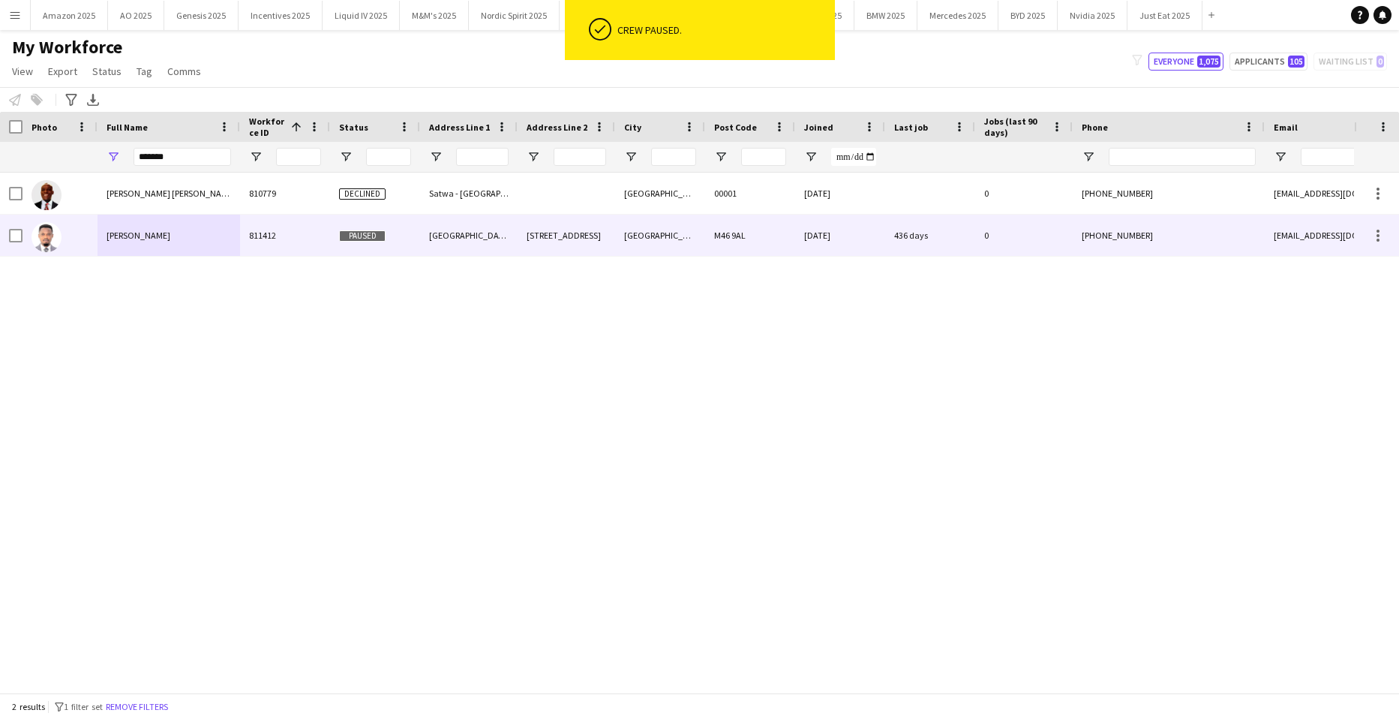
drag, startPoint x: 191, startPoint y: 241, endPoint x: 548, endPoint y: 216, distance: 358.0
click at [203, 239] on div "Abayomi Idowu" at bounding box center [169, 235] width 143 height 41
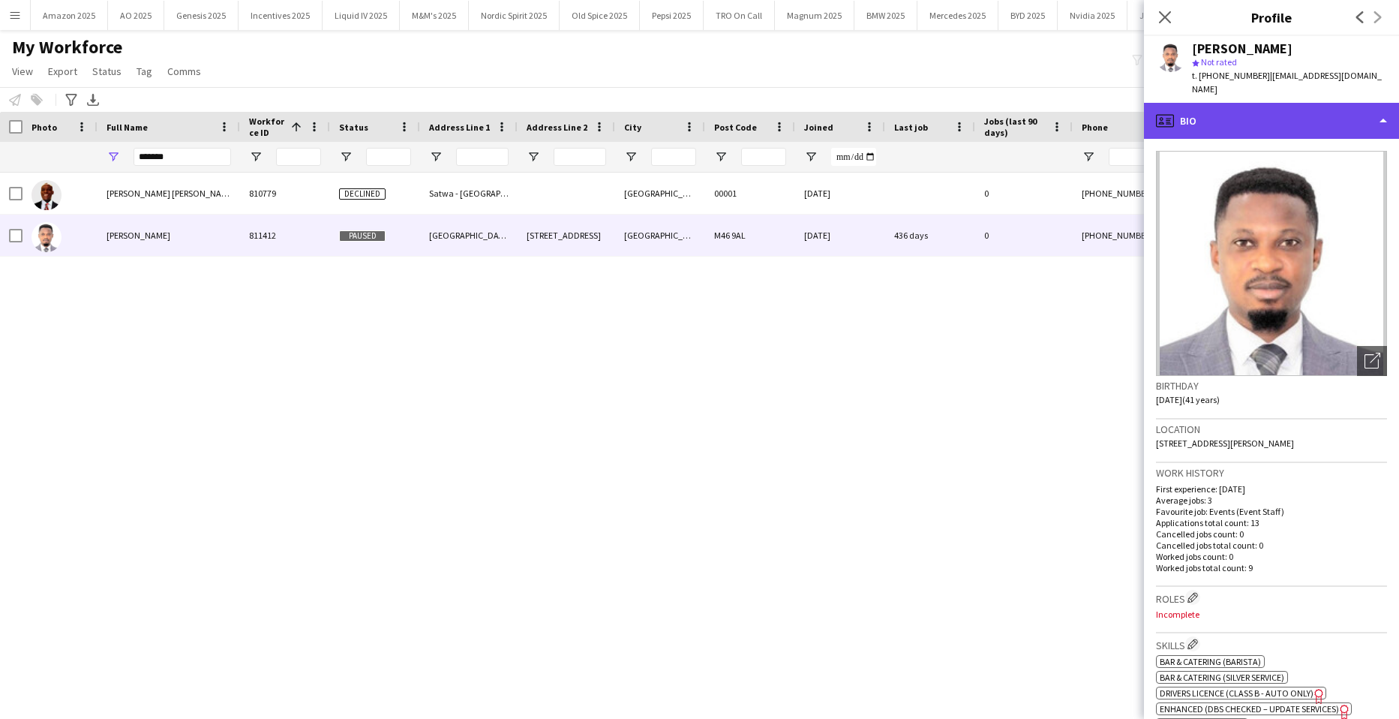
click at [1296, 105] on div "profile Bio" at bounding box center [1271, 121] width 255 height 36
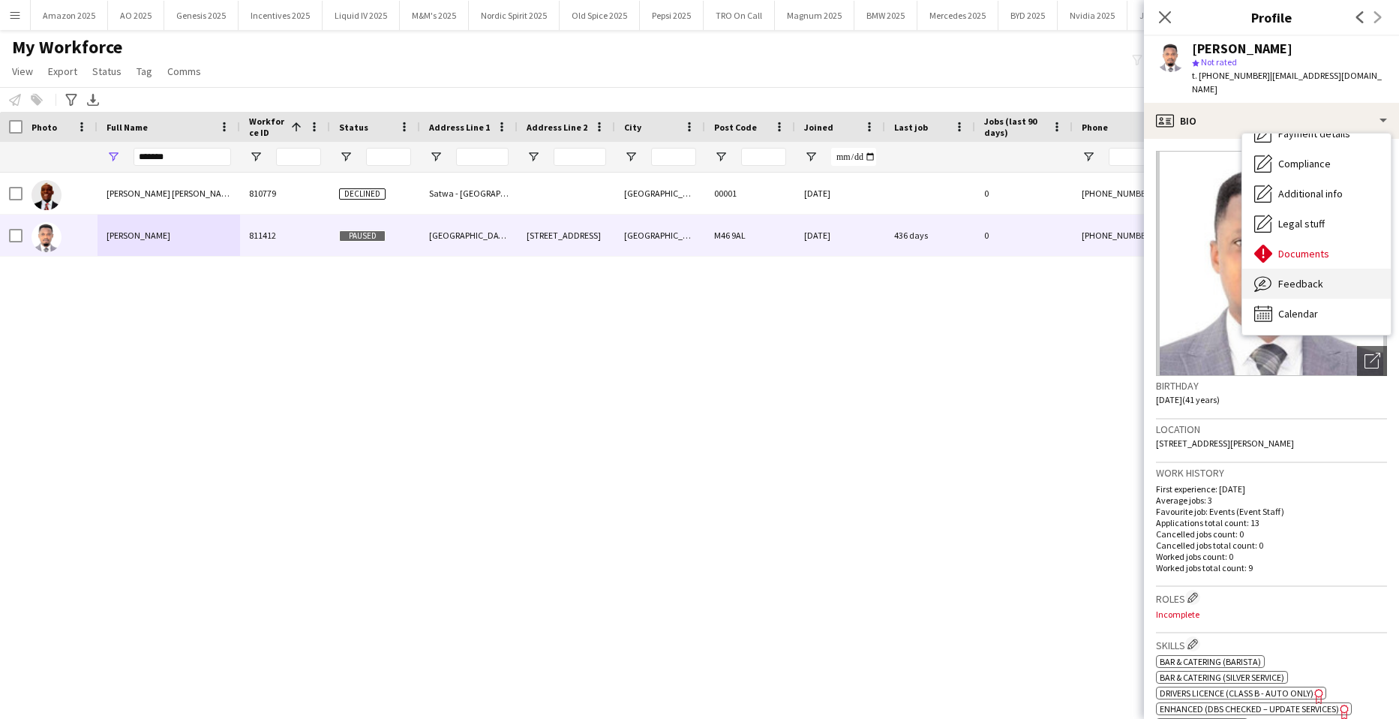
click at [1322, 269] on div "Feedback Feedback" at bounding box center [1317, 284] width 149 height 30
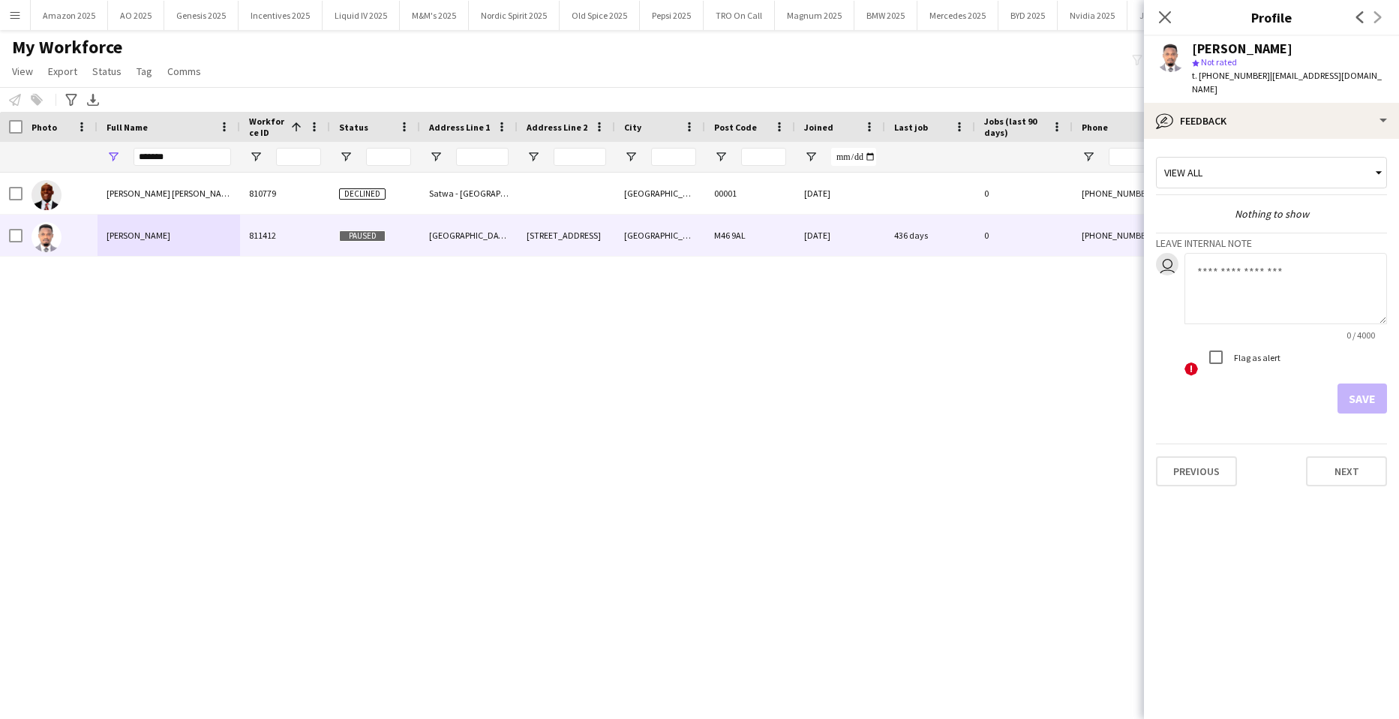
click at [1237, 263] on textarea at bounding box center [1286, 288] width 203 height 71
type textarea "*"
type textarea "**********"
click at [1363, 383] on button "Save" at bounding box center [1363, 398] width 50 height 30
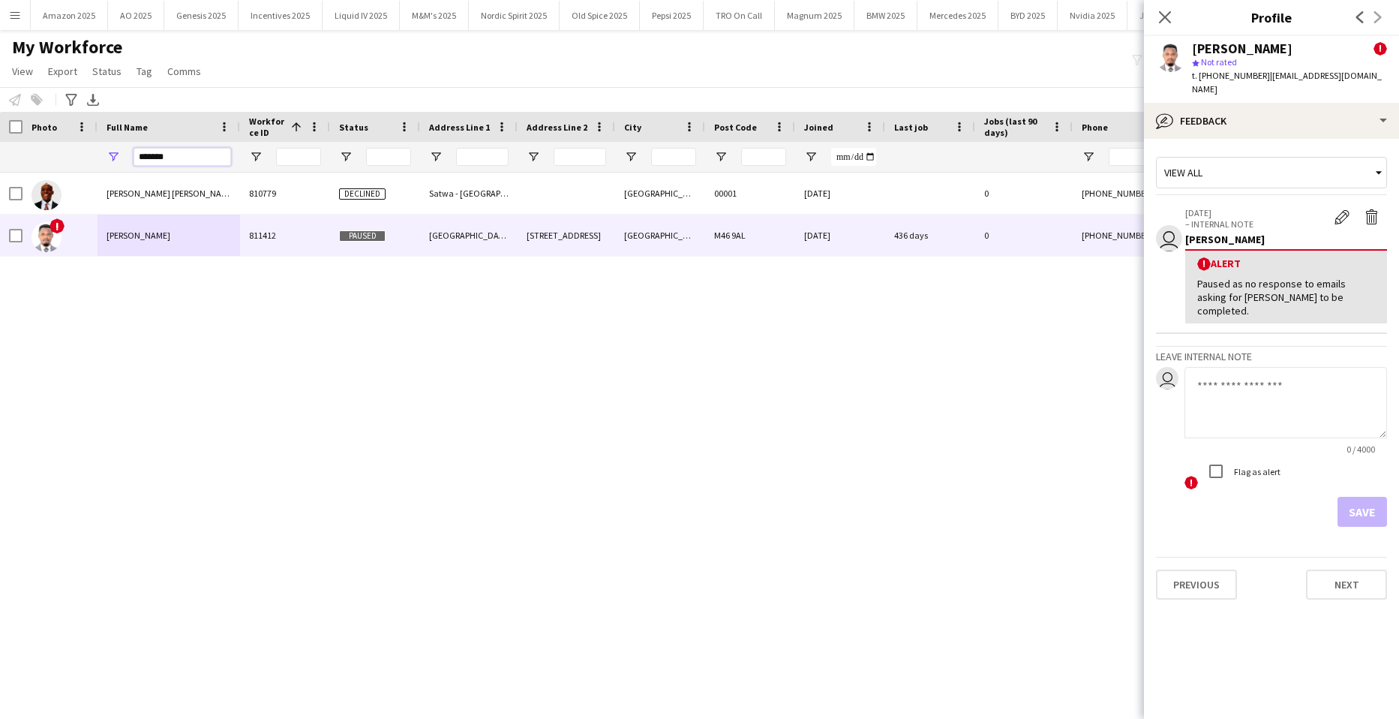
drag, startPoint x: 190, startPoint y: 160, endPoint x: -38, endPoint y: 218, distance: 235.5
click at [0, 218] on html "Menu Boards Boards Boards All jobs Status Workforce Workforce My Workforce Recr…" at bounding box center [699, 359] width 1399 height 719
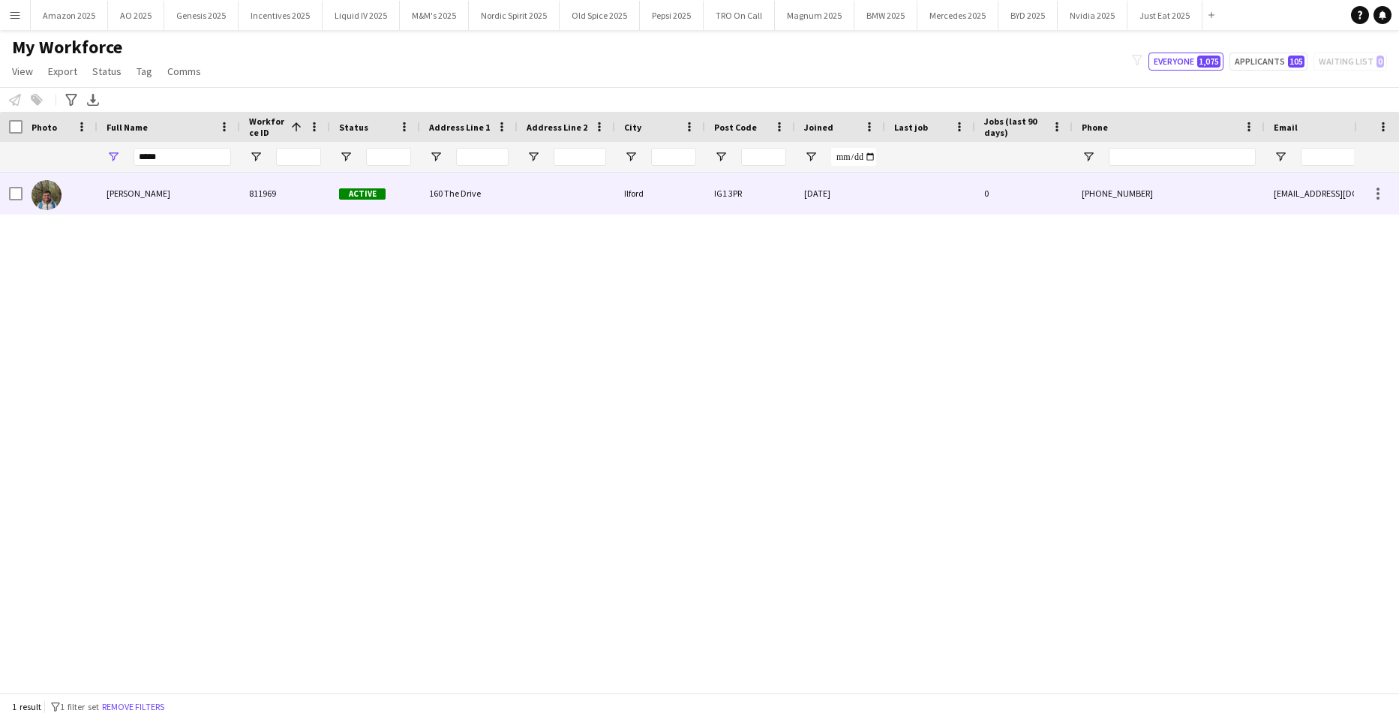
click at [133, 198] on span "Abhinav Bhole" at bounding box center [139, 193] width 64 height 11
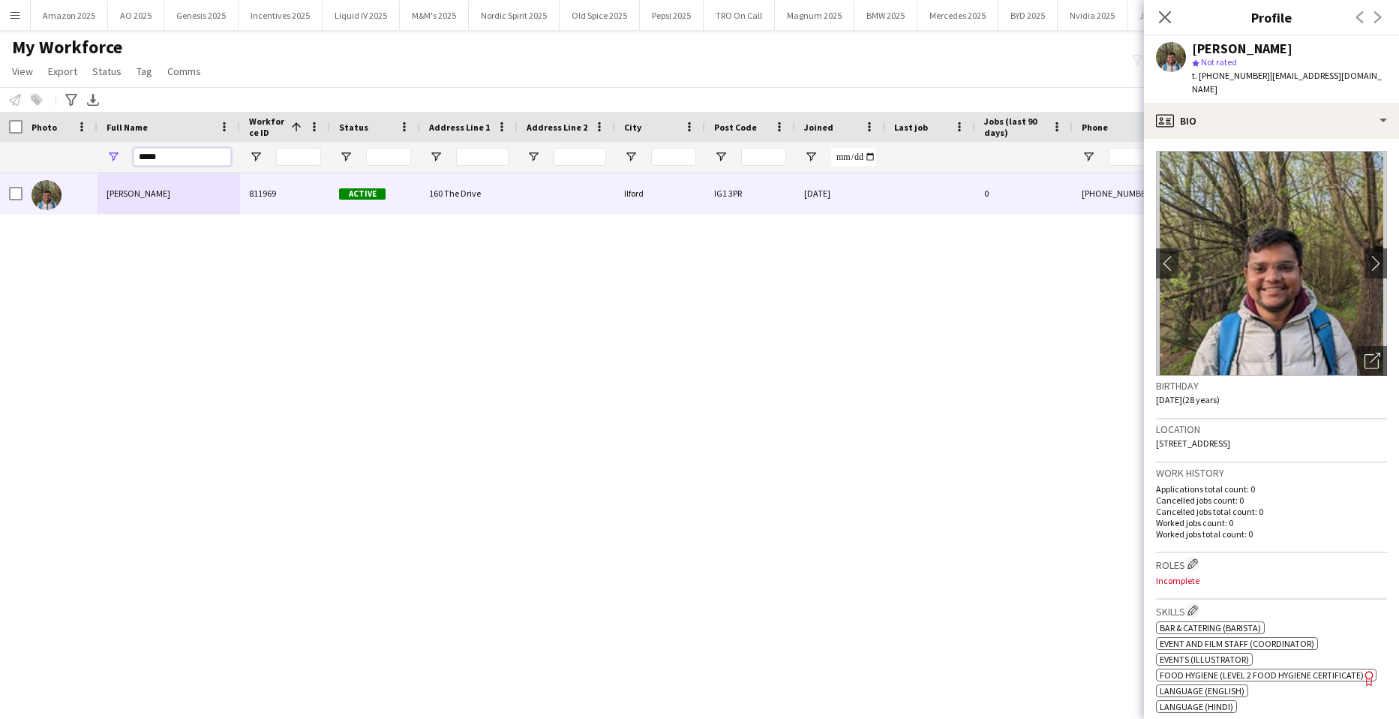
drag, startPoint x: 217, startPoint y: 150, endPoint x: 10, endPoint y: 151, distance: 207.1
click at [0, 173] on html "Menu Boards Boards Boards All jobs Status Workforce Workforce My Workforce Recr…" at bounding box center [699, 359] width 1399 height 719
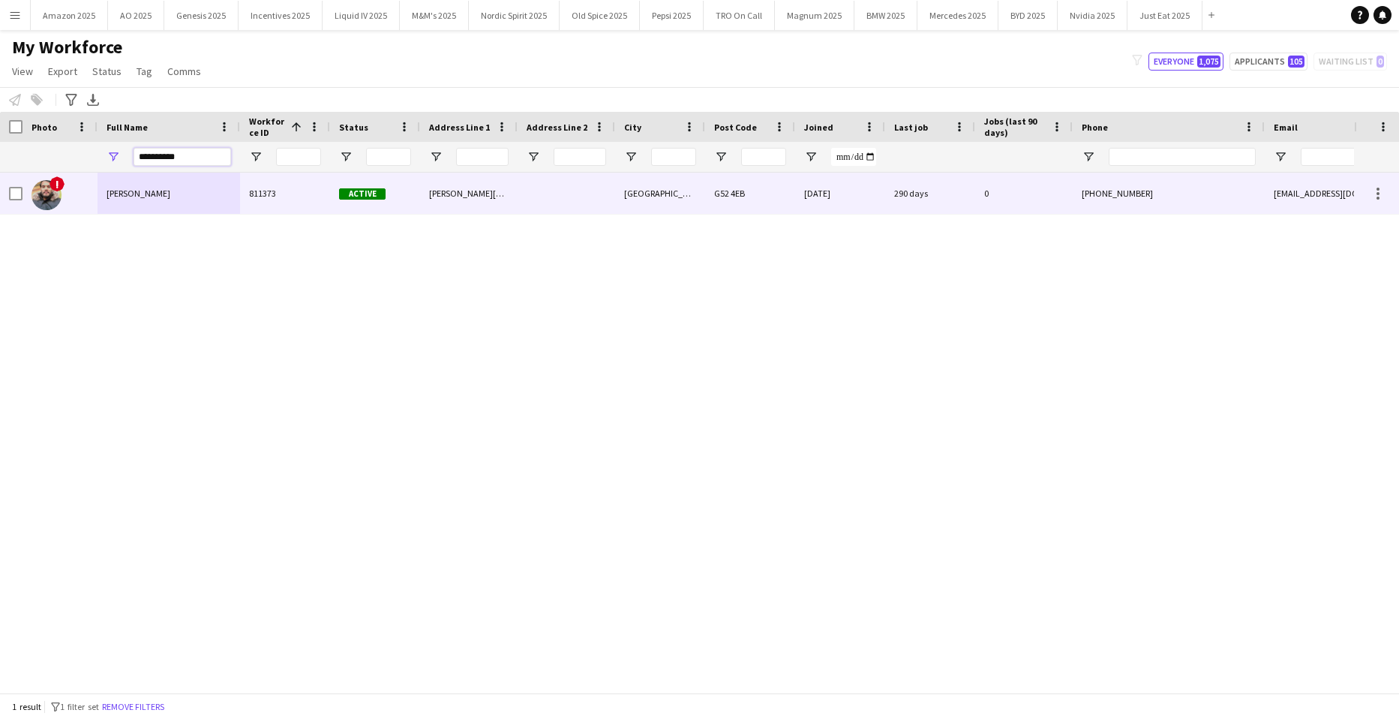
type input "**********"
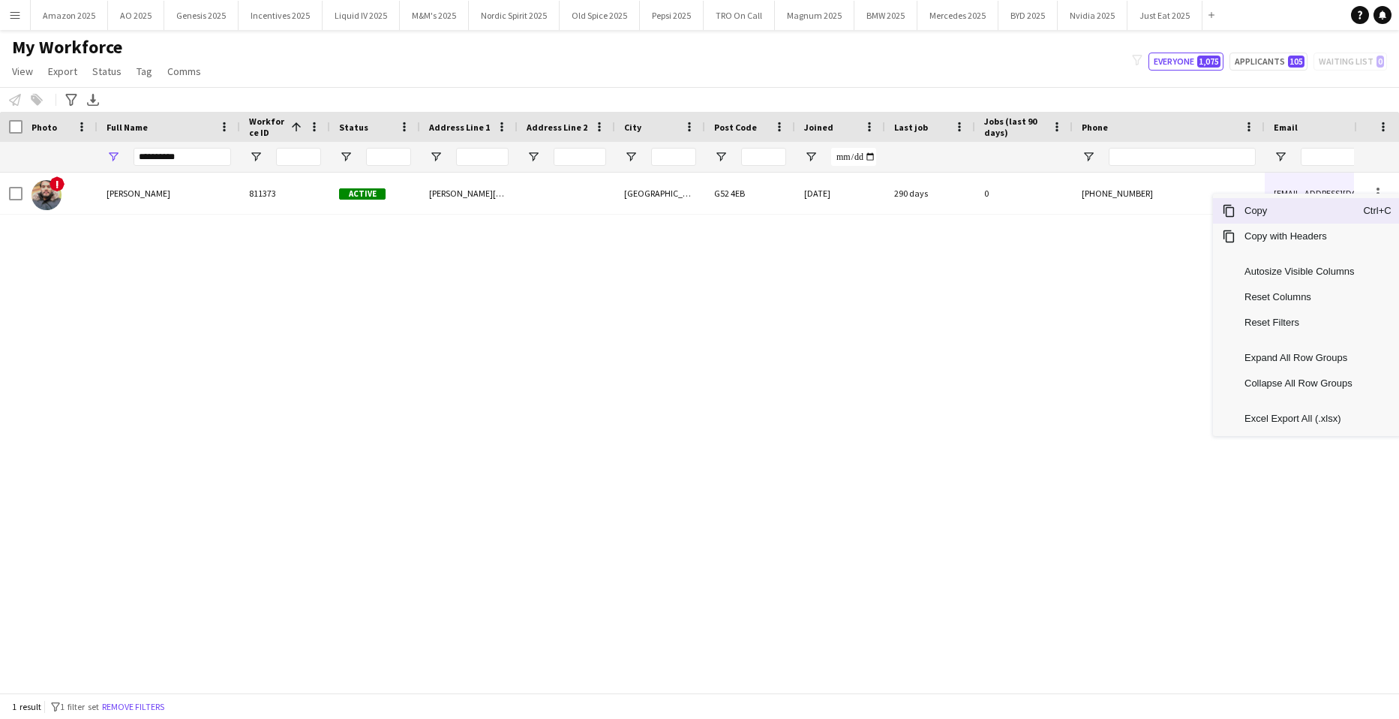
click at [1294, 211] on span "Copy" at bounding box center [1300, 211] width 128 height 26
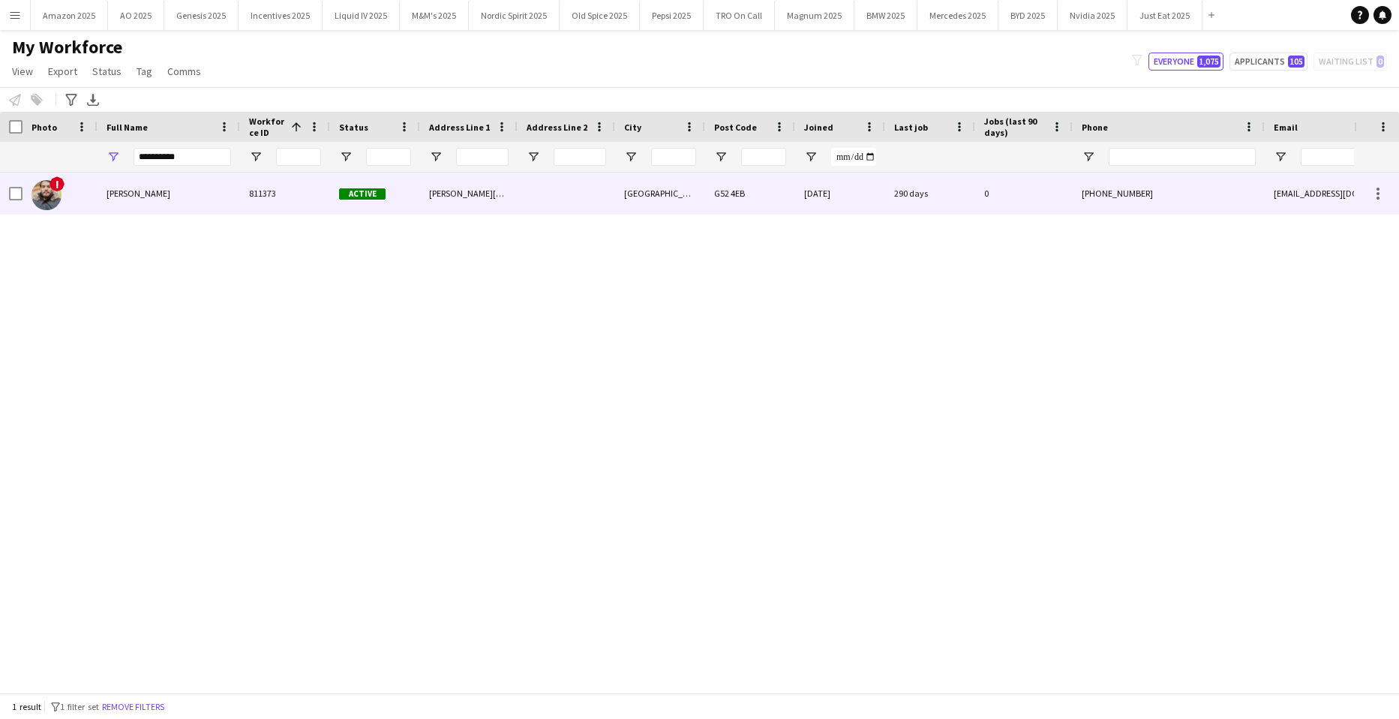
click at [149, 198] on span "Asad Asmat" at bounding box center [139, 193] width 64 height 11
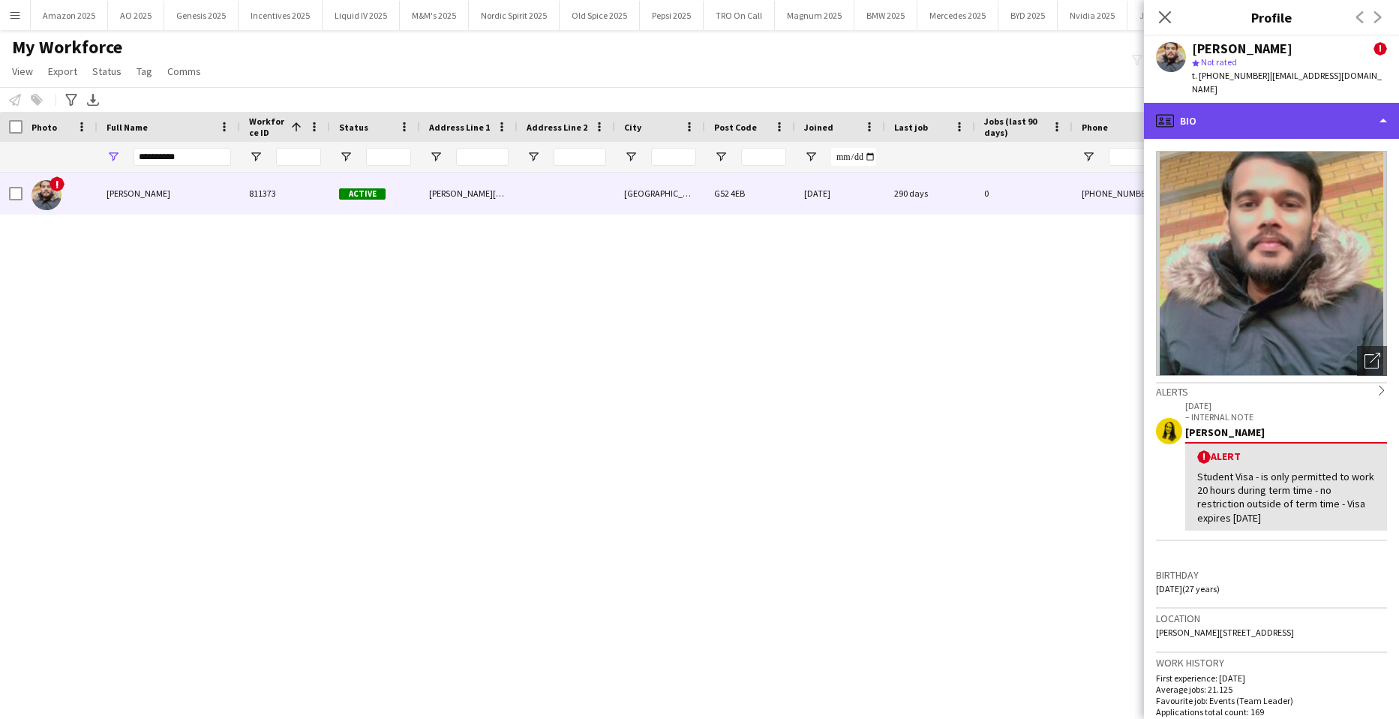
click at [1349, 110] on div "profile Bio" at bounding box center [1271, 121] width 255 height 36
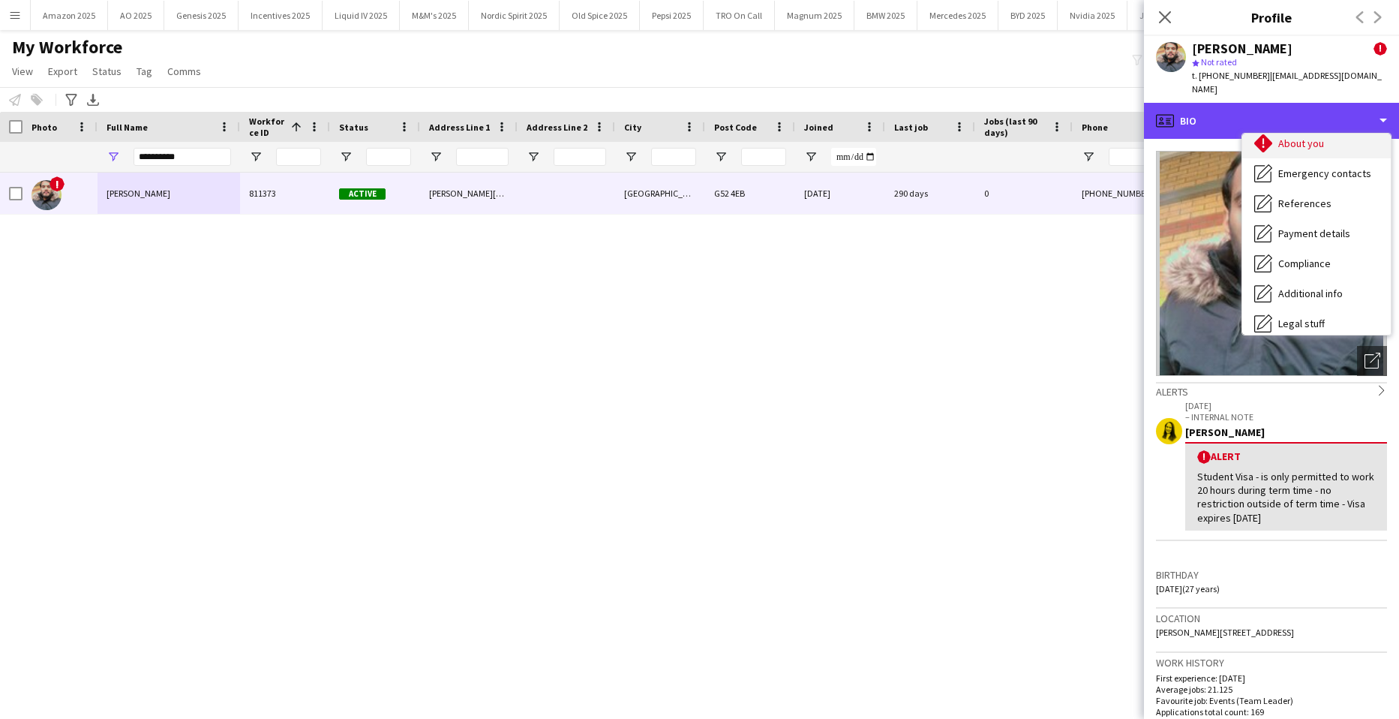
scroll to position [0, 0]
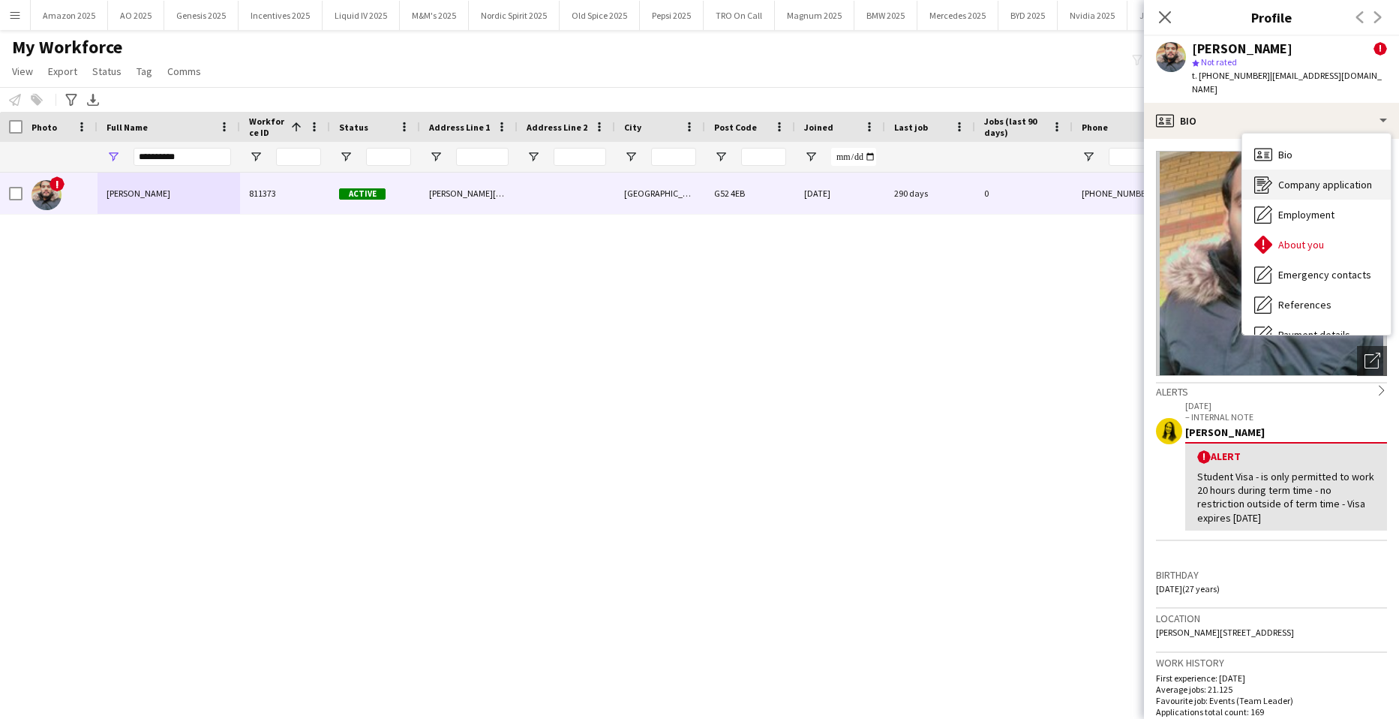
click at [1321, 178] on span "Company application" at bounding box center [1326, 185] width 94 height 14
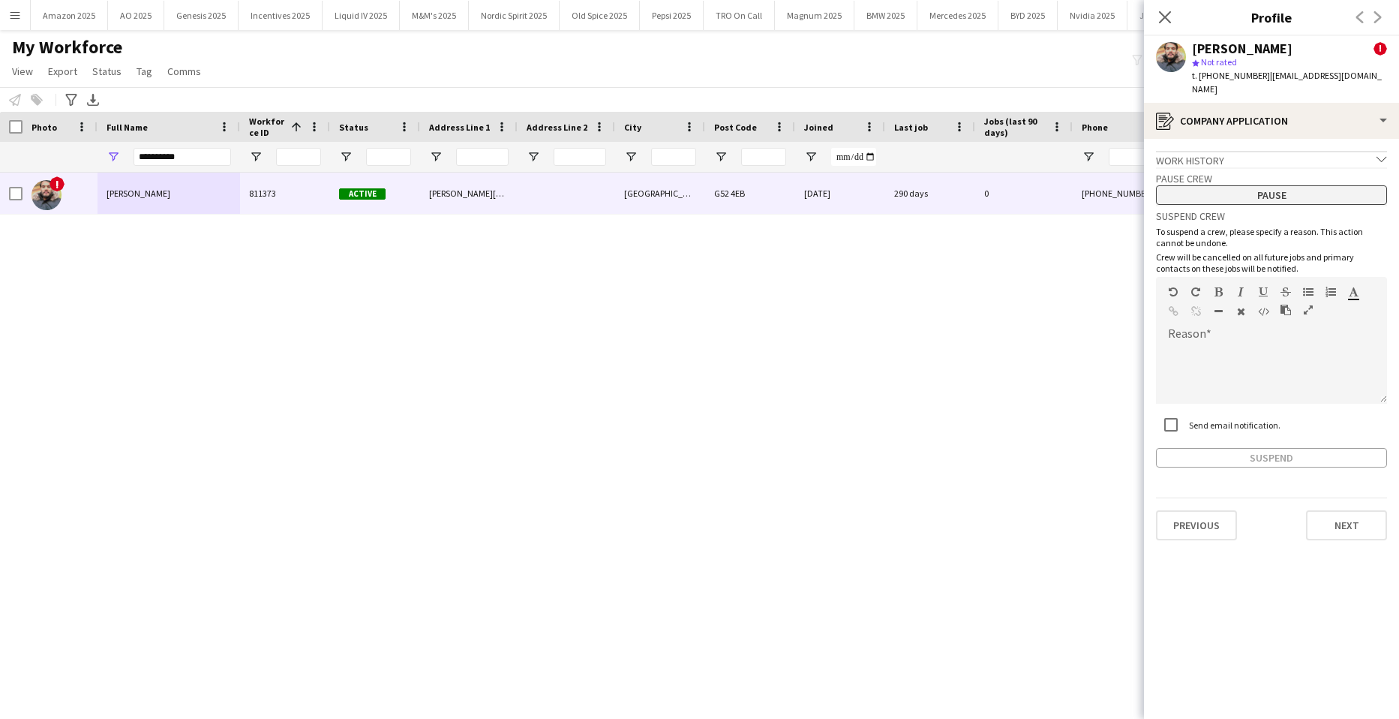
click at [1277, 185] on button "Pause" at bounding box center [1271, 195] width 231 height 20
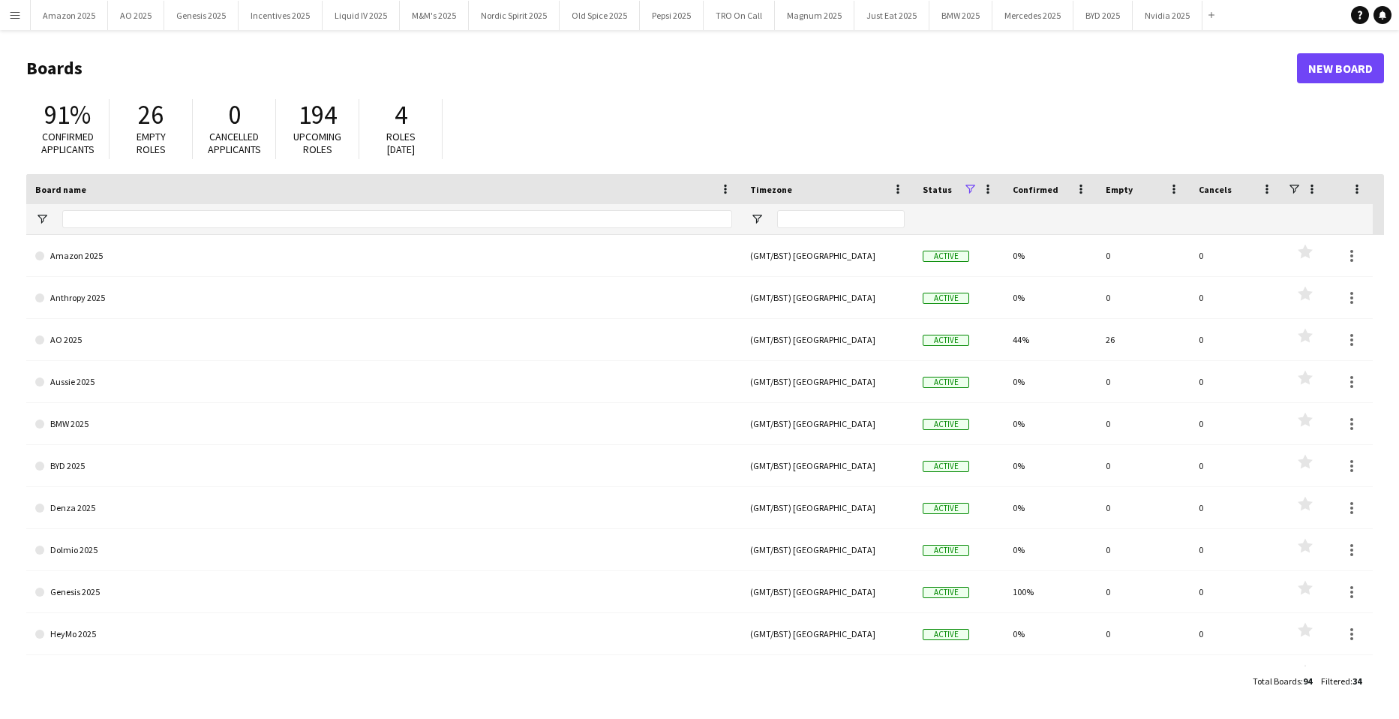
click at [24, 13] on button "Menu" at bounding box center [15, 15] width 30 height 30
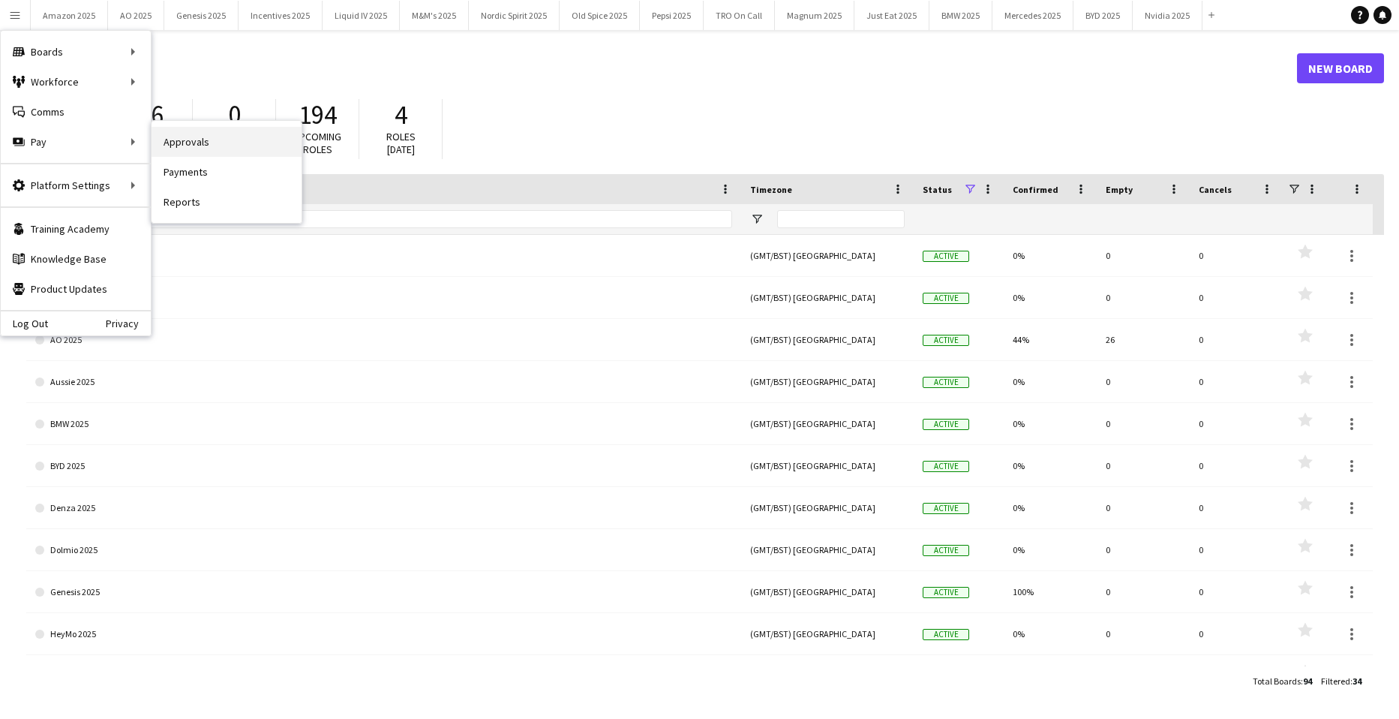
click at [183, 142] on link "Approvals" at bounding box center [227, 142] width 150 height 30
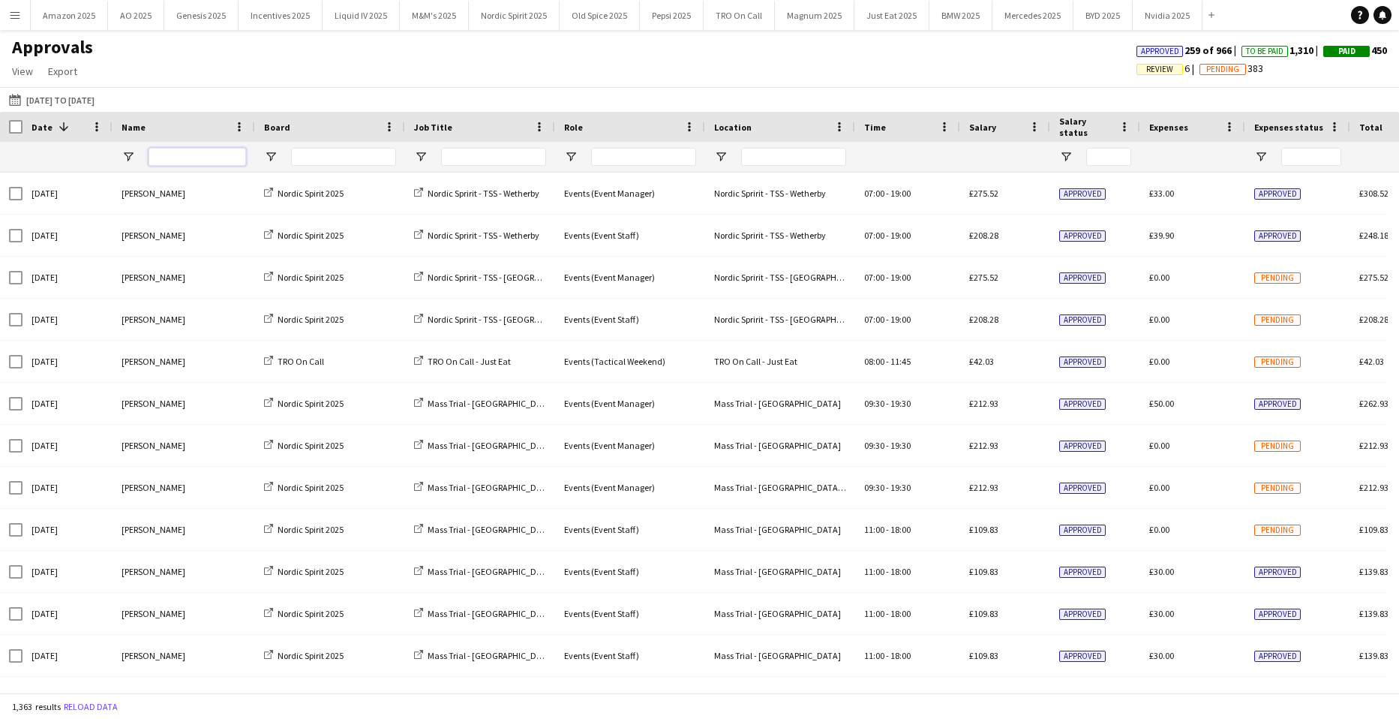
click at [205, 149] on input "Name Filter Input" at bounding box center [198, 157] width 98 height 18
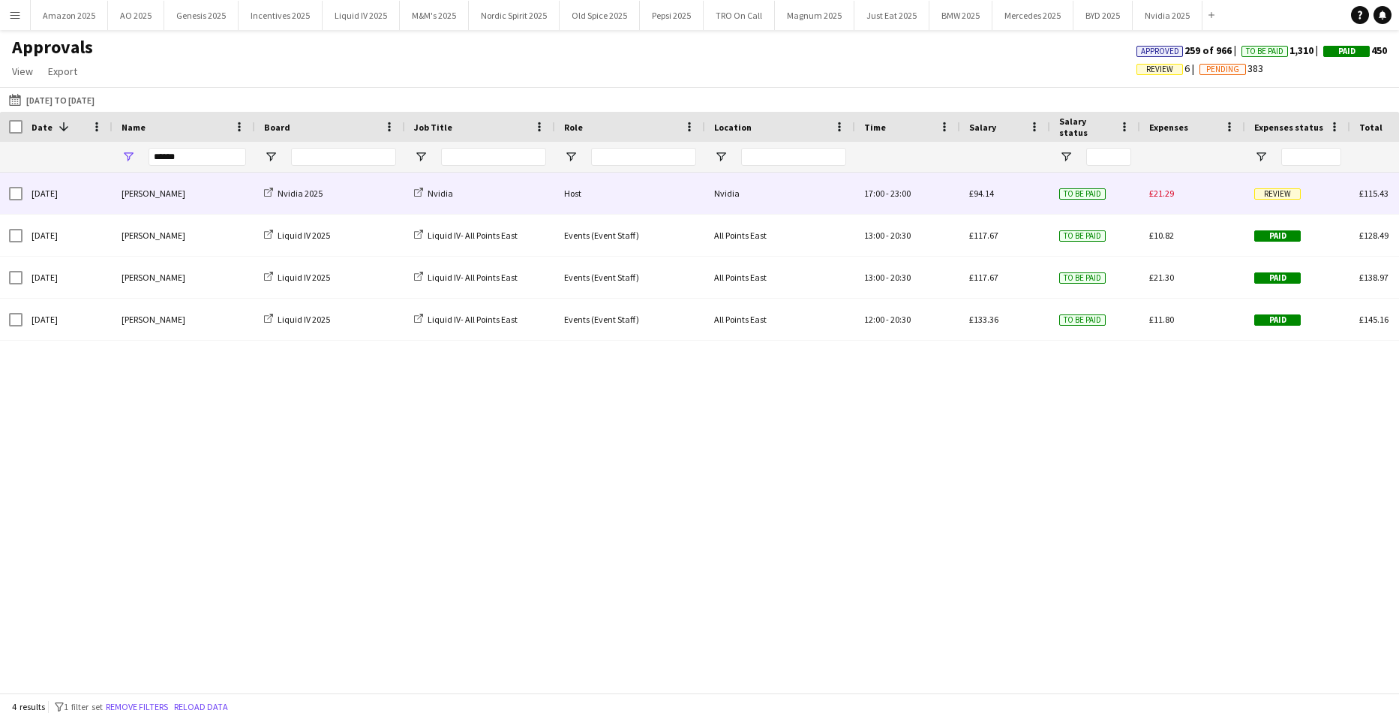
click at [1270, 194] on span "Review" at bounding box center [1278, 193] width 47 height 11
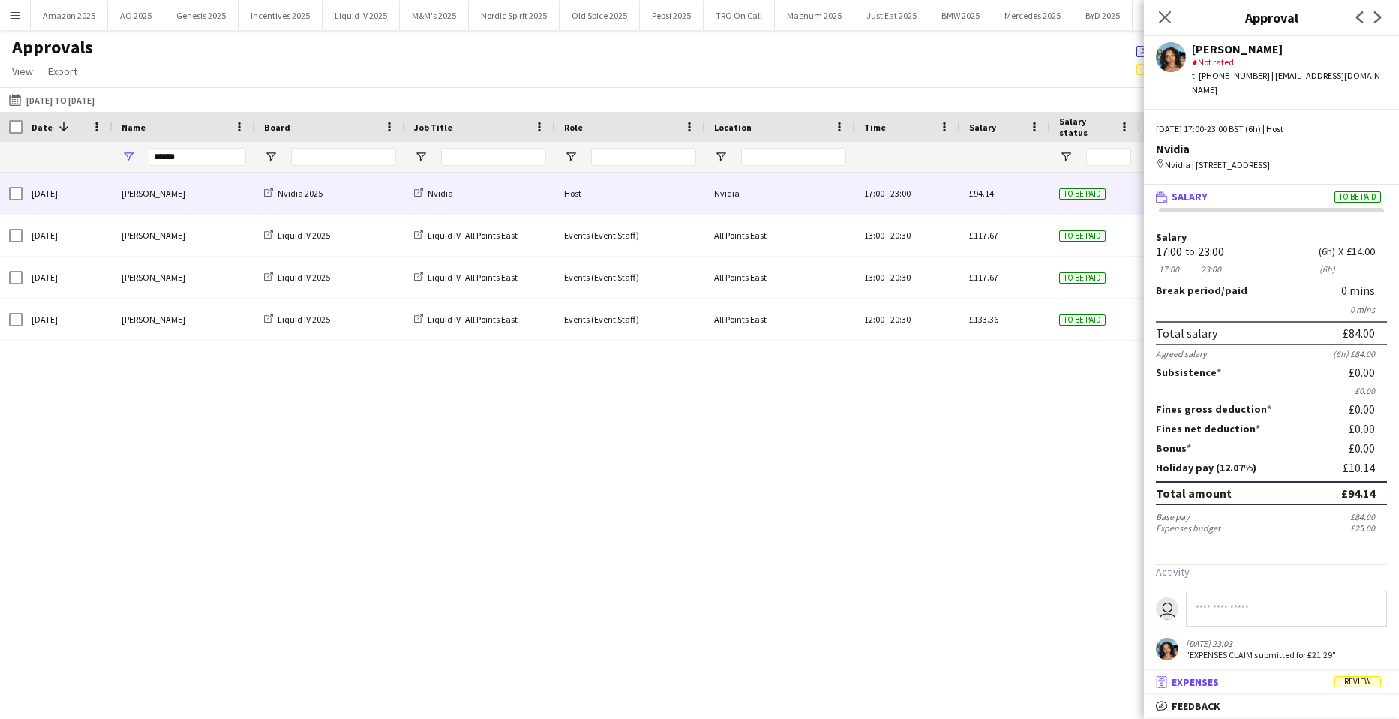
click at [1343, 684] on span "Review" at bounding box center [1358, 681] width 47 height 11
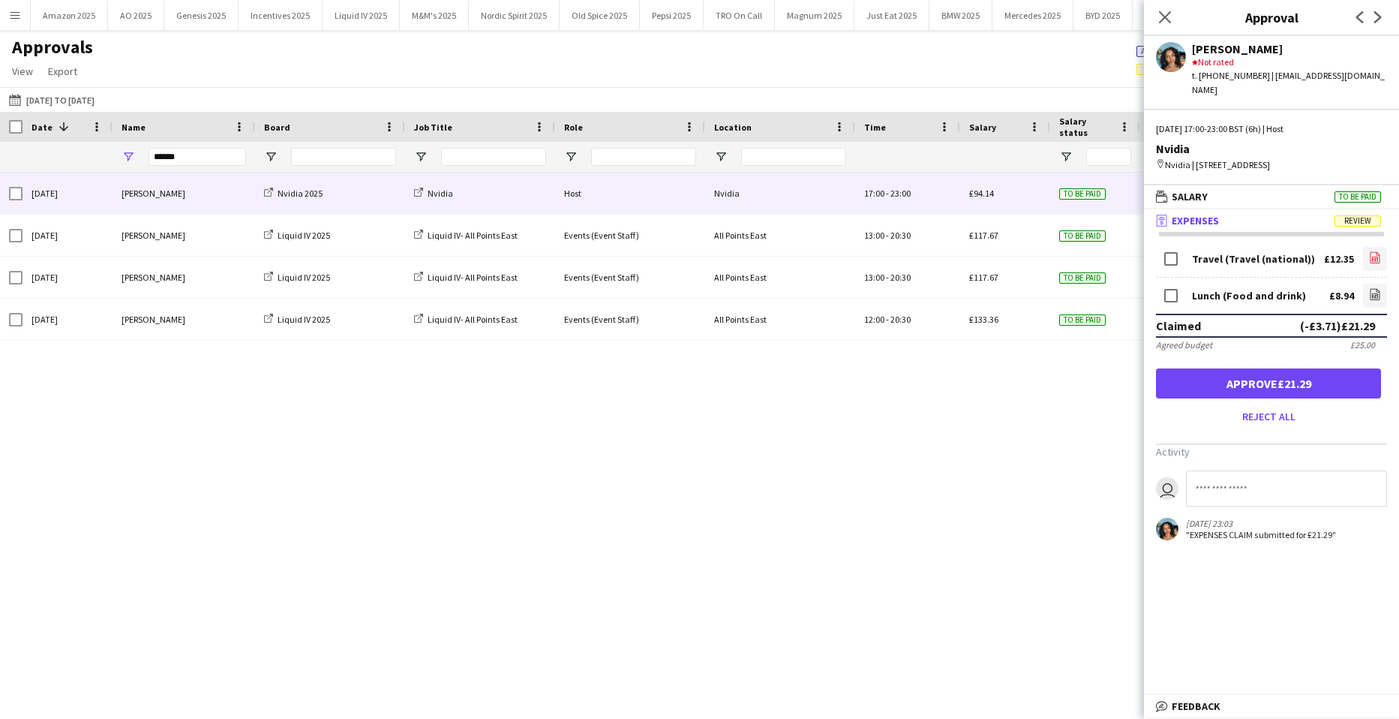
click at [1369, 259] on icon "file-image" at bounding box center [1375, 257] width 12 height 12
click at [1363, 297] on link "file-image" at bounding box center [1375, 296] width 24 height 24
click at [1160, 22] on icon at bounding box center [1165, 17] width 12 height 12
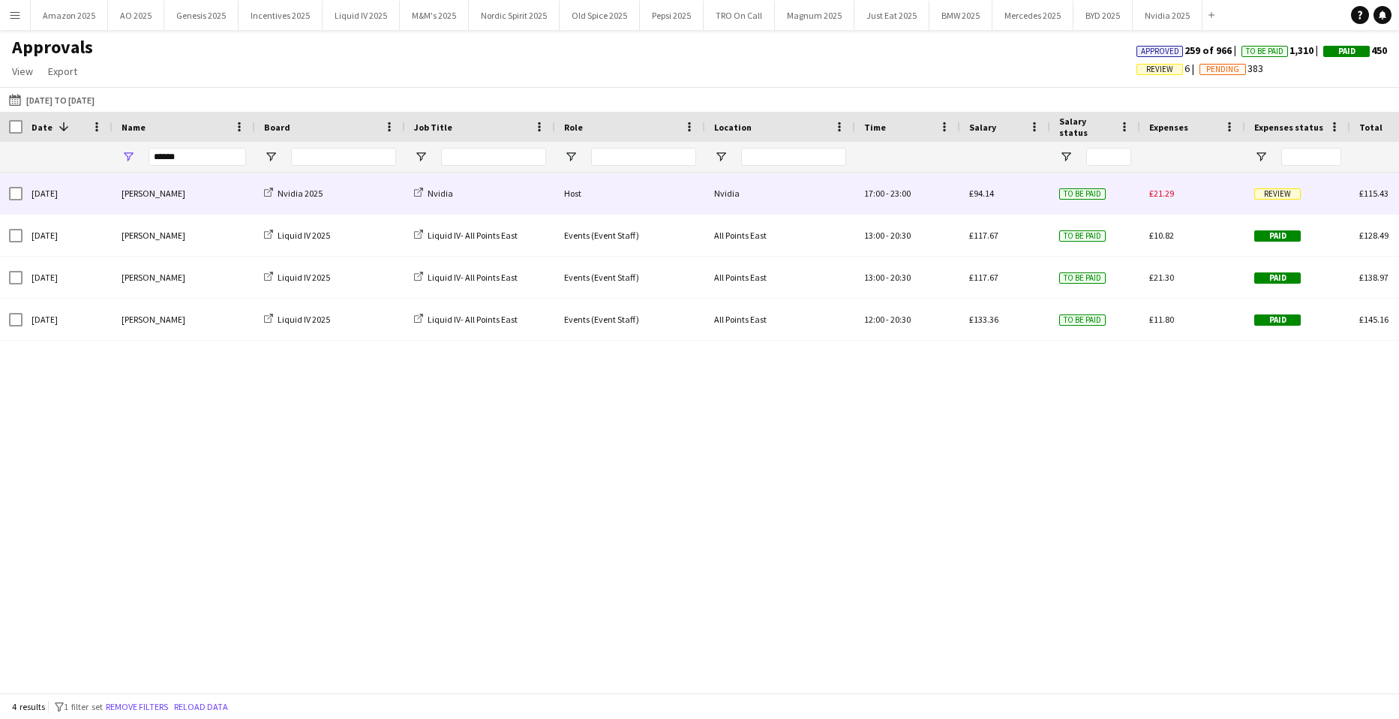
click at [1269, 186] on div "Review" at bounding box center [1298, 193] width 105 height 41
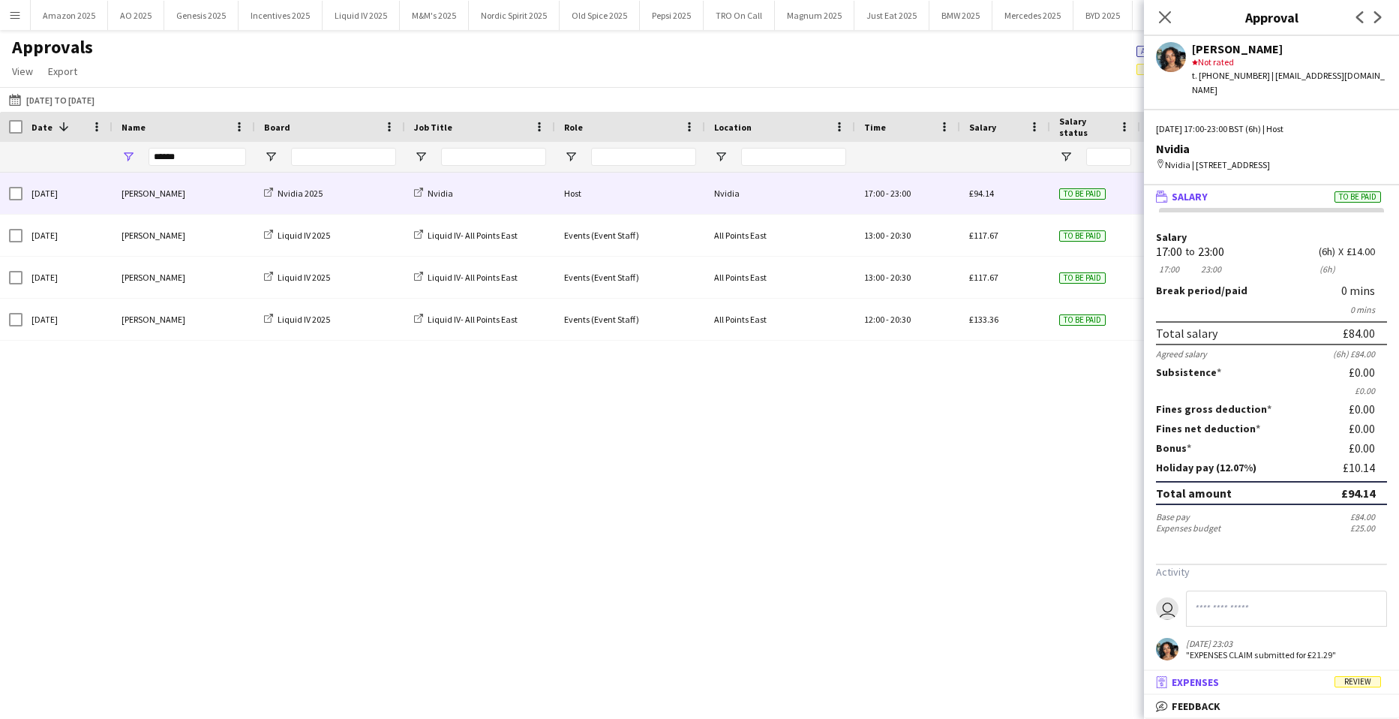
click at [1354, 677] on span "Review" at bounding box center [1358, 681] width 47 height 11
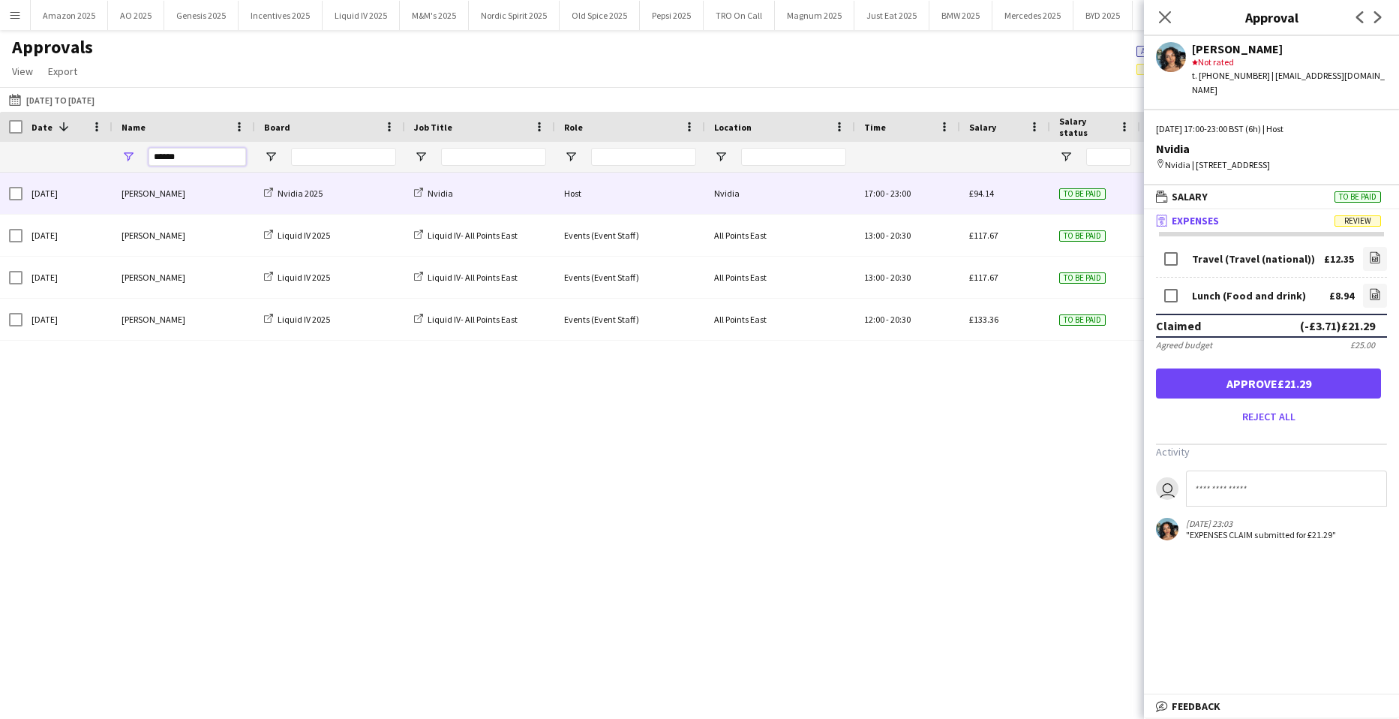
drag, startPoint x: 179, startPoint y: 156, endPoint x: -291, endPoint y: 153, distance: 469.7
click at [0, 153] on html "Menu Boards Boards Boards All jobs Status Workforce Workforce My Workforce Recr…" at bounding box center [699, 359] width 1399 height 719
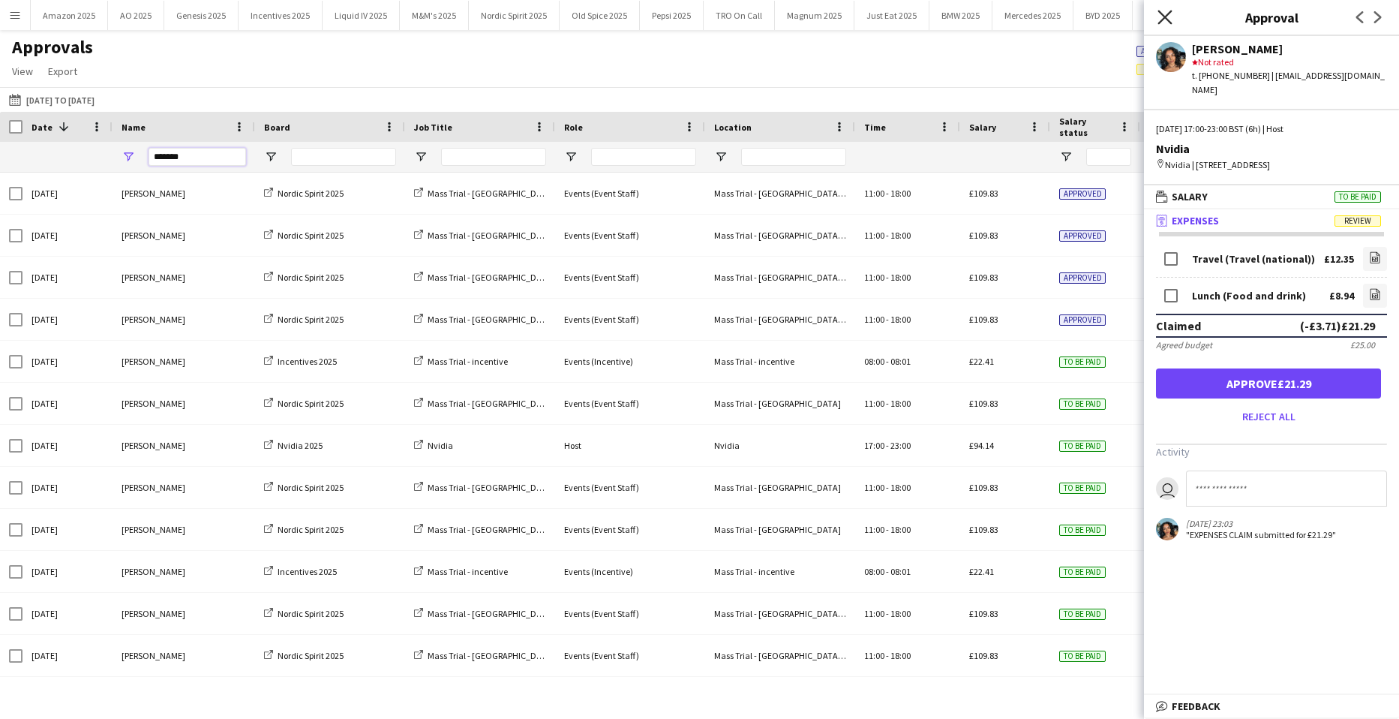
type input "*******"
click at [1164, 15] on icon at bounding box center [1165, 17] width 14 height 14
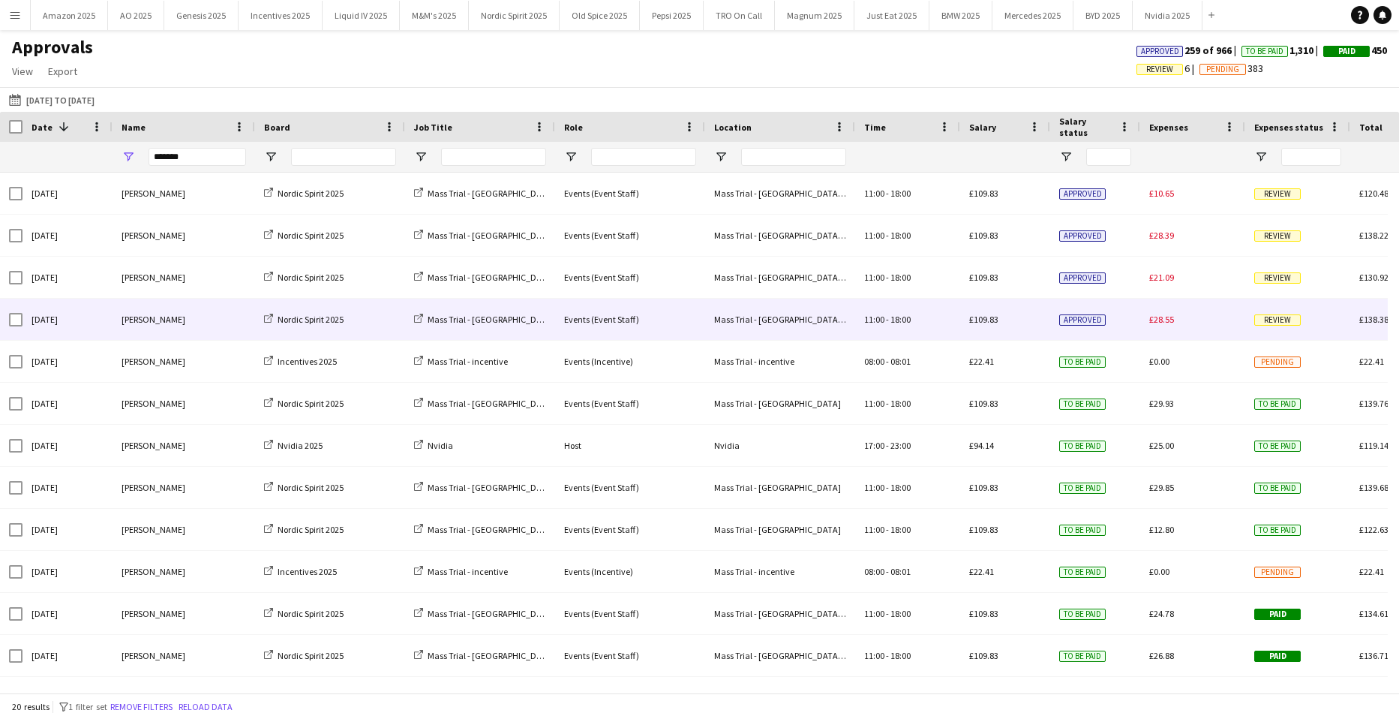
click at [1259, 318] on span "Review" at bounding box center [1278, 319] width 47 height 11
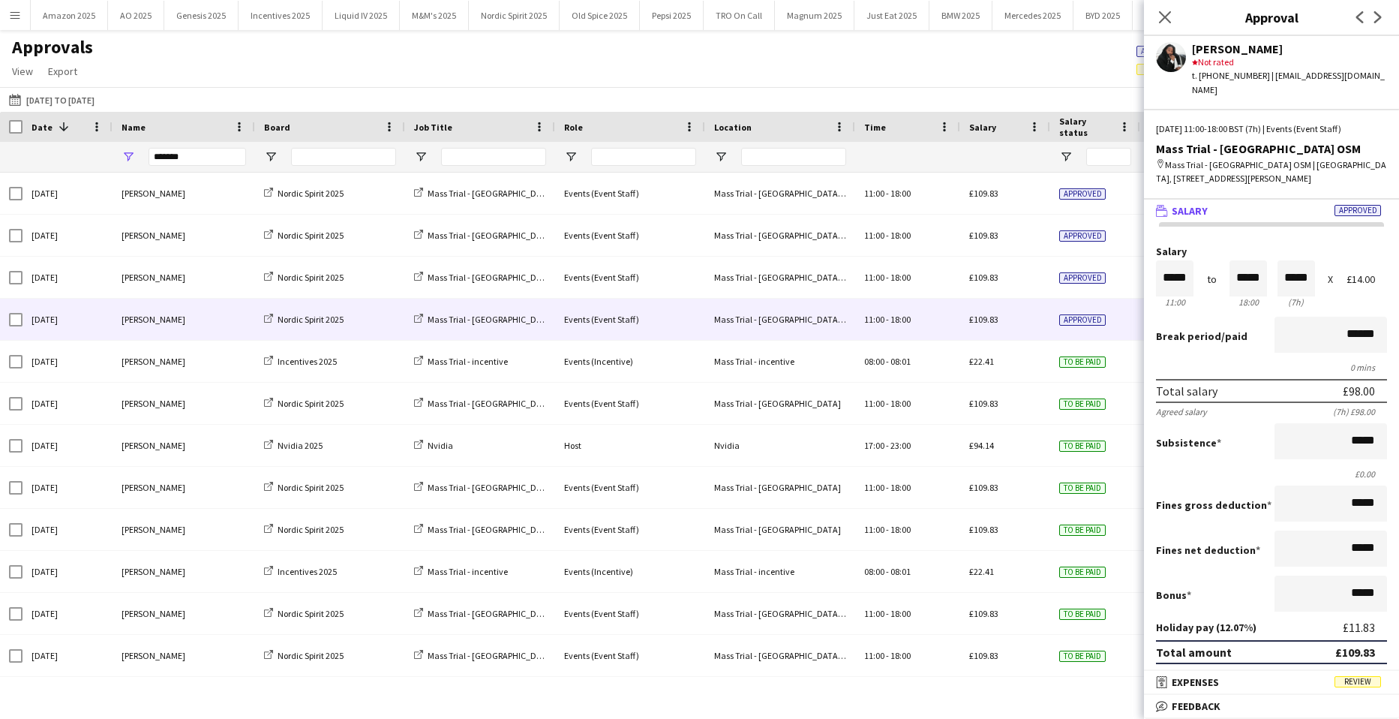
drag, startPoint x: 1351, startPoint y: 676, endPoint x: 1354, endPoint y: 639, distance: 37.7
click at [1352, 672] on mat-expansion-panel-header "receipt Expenses Review" at bounding box center [1271, 682] width 255 height 23
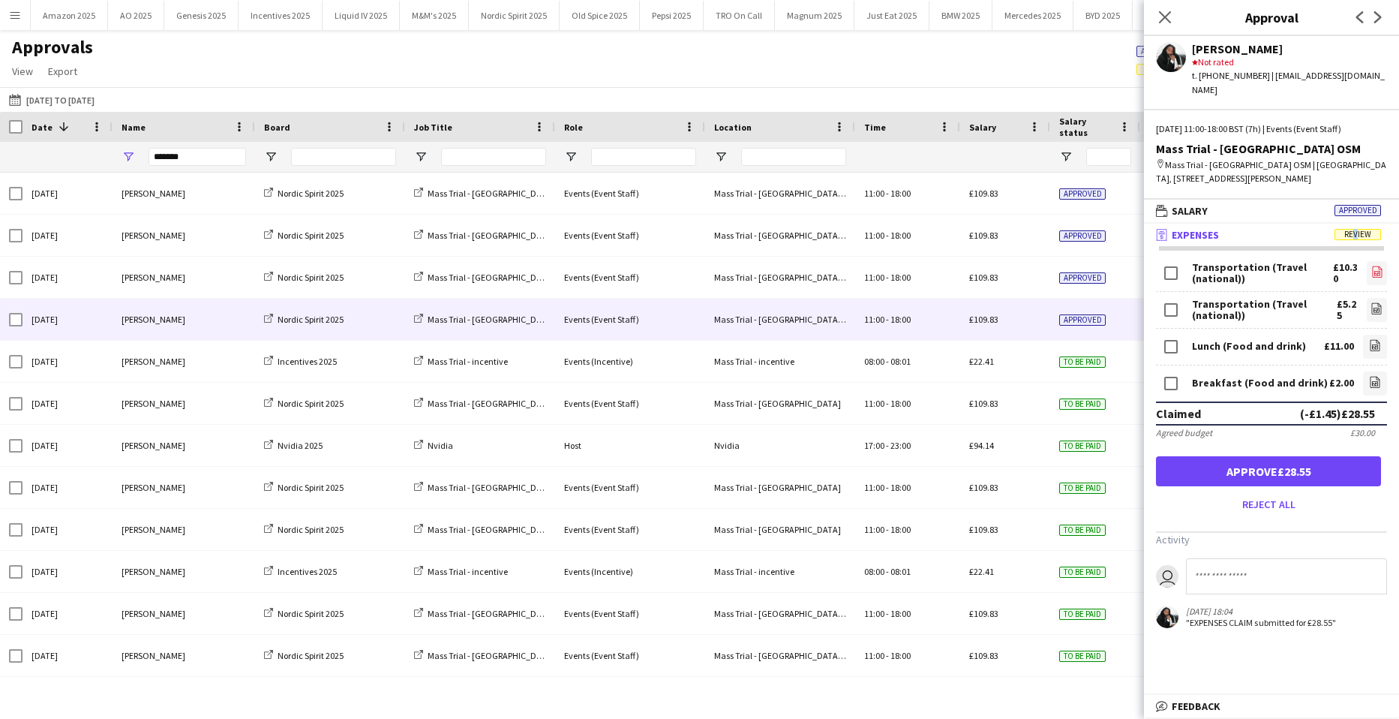
click at [1372, 266] on icon "file-image" at bounding box center [1378, 272] width 12 height 12
click at [1371, 302] on icon "file-image" at bounding box center [1377, 308] width 12 height 12
click at [1372, 344] on icon at bounding box center [1375, 346] width 6 height 5
click at [1369, 376] on icon "file-image" at bounding box center [1375, 382] width 12 height 12
click at [1285, 458] on button "Approve £28.55" at bounding box center [1268, 471] width 225 height 30
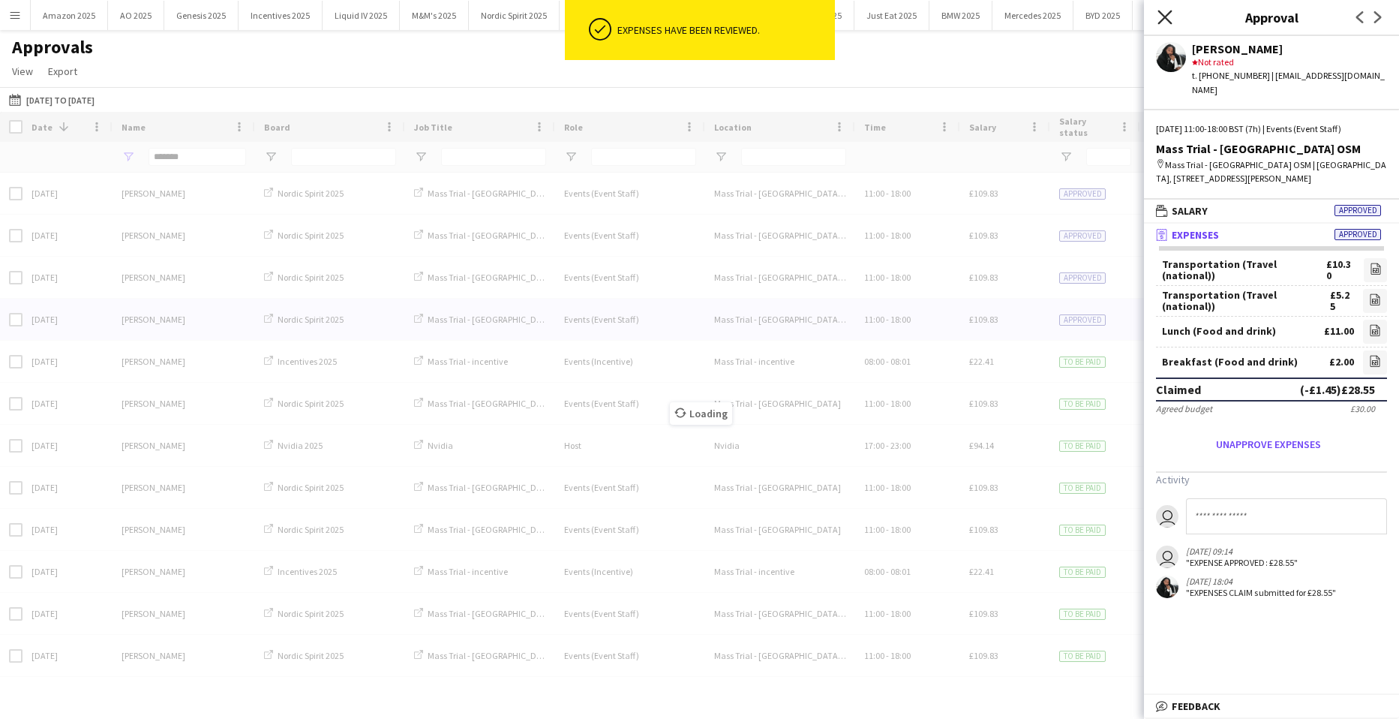
click at [1166, 20] on icon "Close pop-in" at bounding box center [1165, 17] width 14 height 14
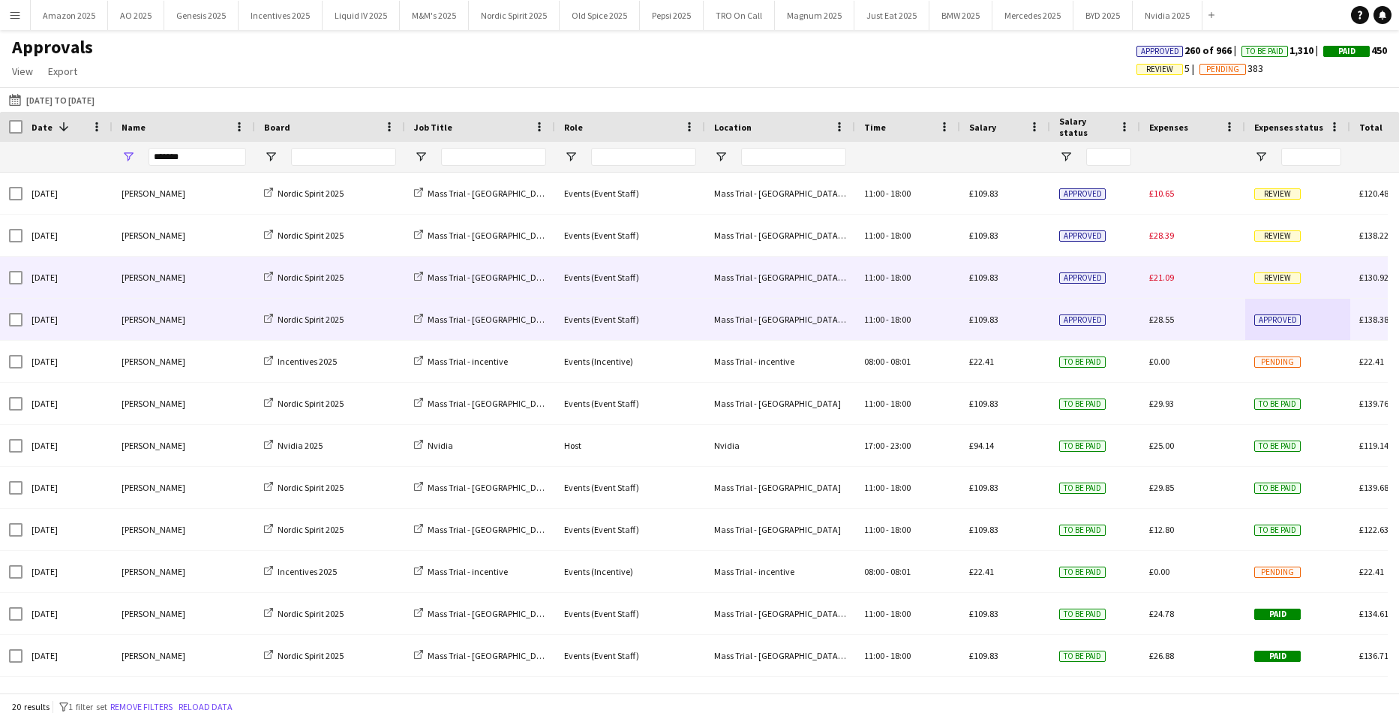
click at [1279, 267] on div "Review" at bounding box center [1298, 277] width 105 height 41
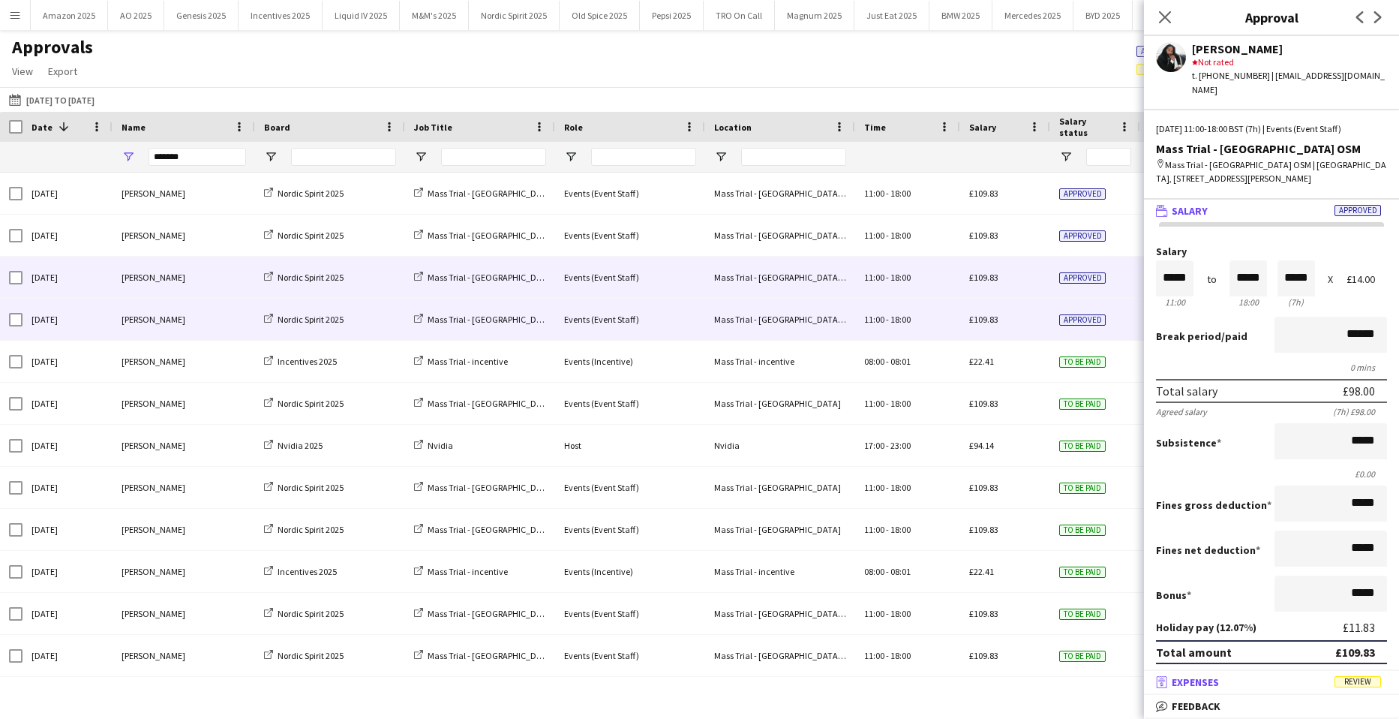
click at [1361, 672] on mat-expansion-panel-header "receipt Expenses Review" at bounding box center [1271, 682] width 255 height 23
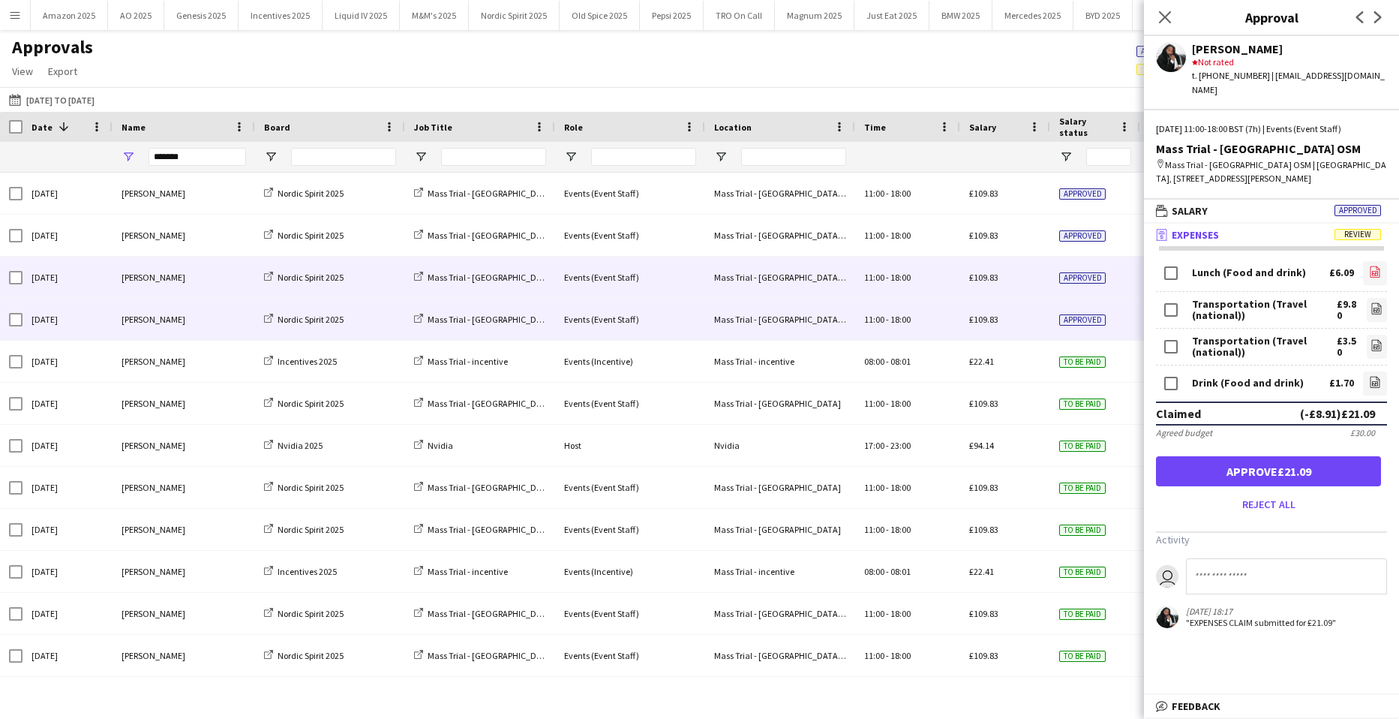
click at [1369, 266] on icon "file-image" at bounding box center [1375, 272] width 12 height 12
click at [1371, 302] on icon "file-image" at bounding box center [1377, 308] width 12 height 12
click at [1370, 261] on link "file-image" at bounding box center [1375, 273] width 24 height 24
click at [1379, 334] on form "Lunch (Food and drink) £6.09 file-image Transportation (Travel (national)) £9.8…" at bounding box center [1271, 387] width 255 height 258
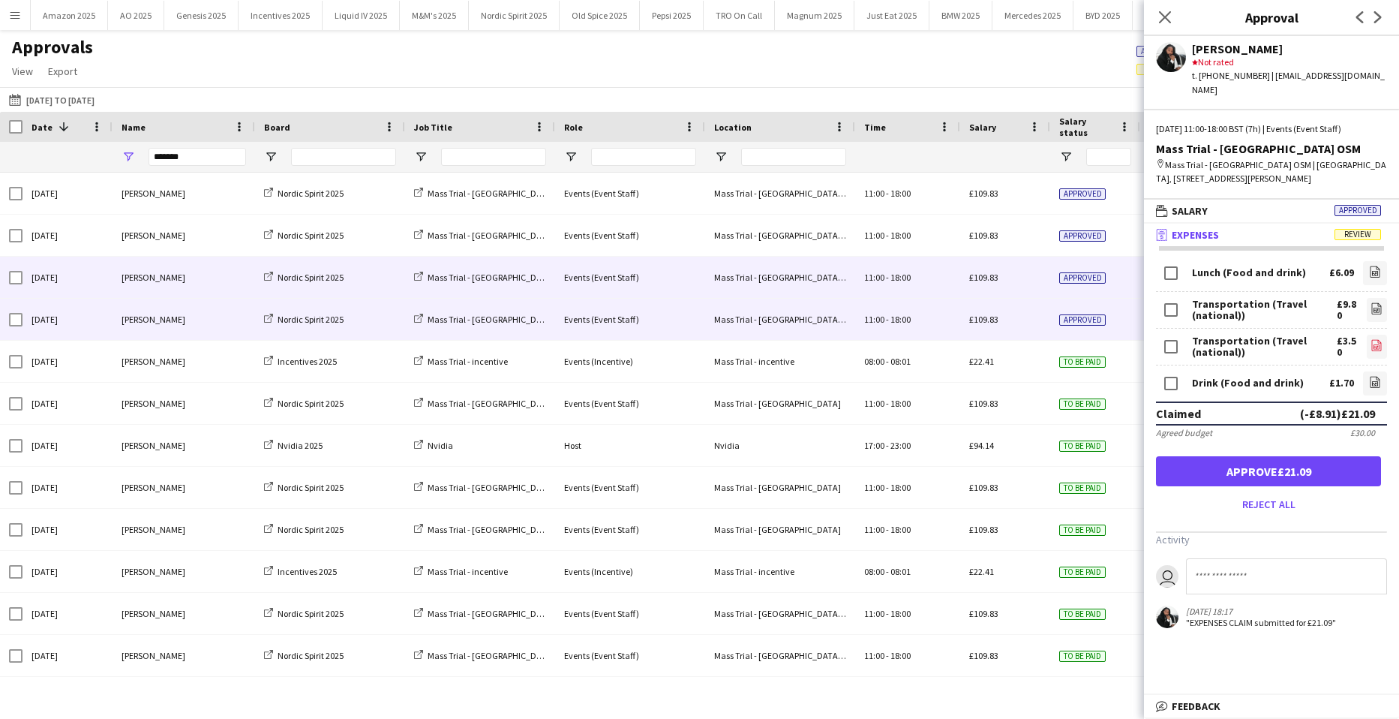
click at [1371, 339] on icon "file-image" at bounding box center [1377, 345] width 12 height 12
click at [1371, 371] on link "file-image" at bounding box center [1375, 383] width 24 height 24
click at [1333, 460] on button "Approve £21.09" at bounding box center [1268, 471] width 225 height 30
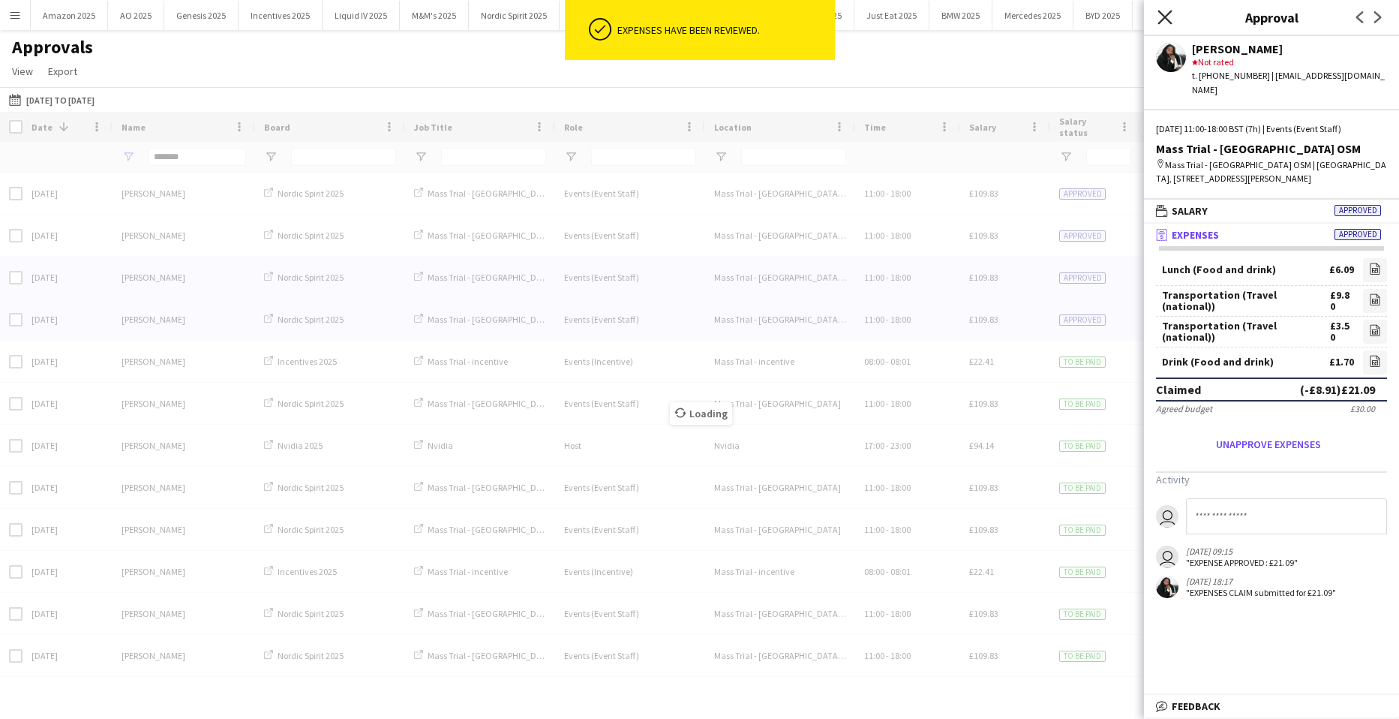
click at [1169, 13] on icon "Close pop-in" at bounding box center [1165, 17] width 14 height 14
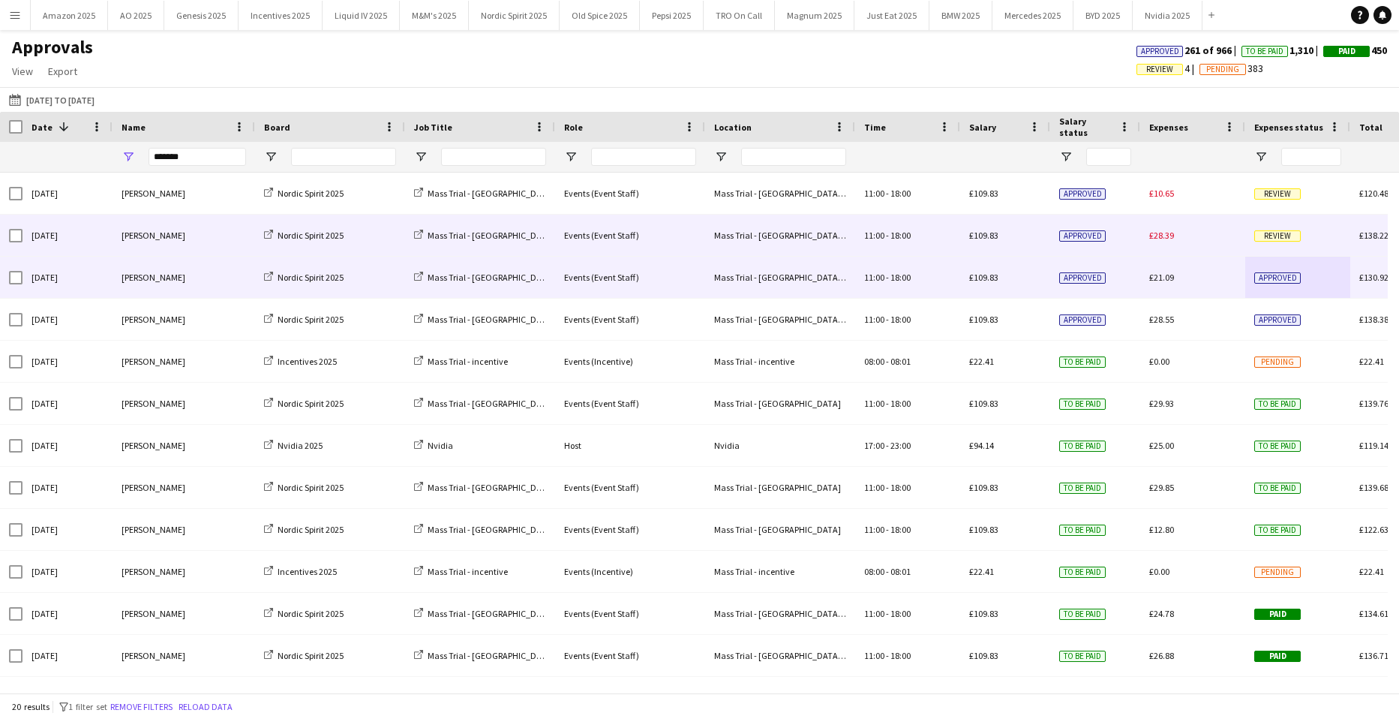
click at [1279, 241] on span "Review" at bounding box center [1278, 235] width 47 height 11
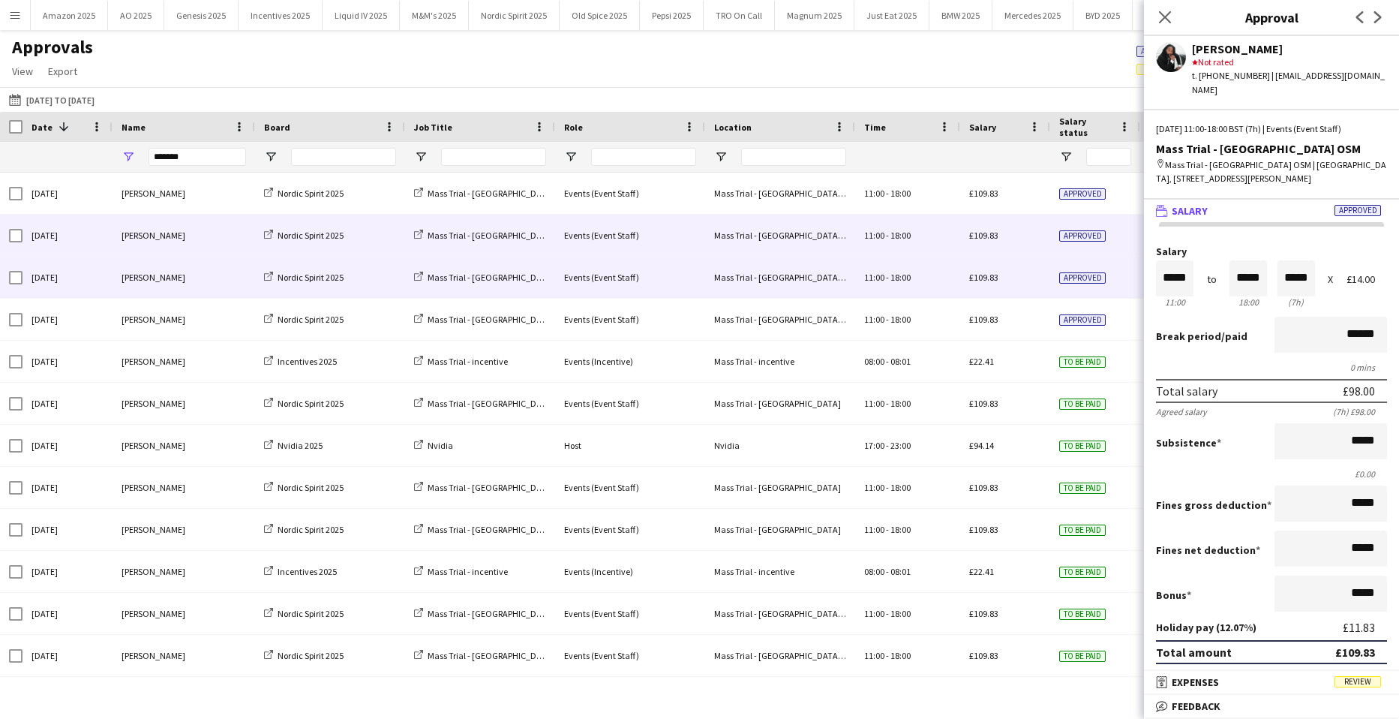
drag, startPoint x: 1370, startPoint y: 683, endPoint x: 1360, endPoint y: 495, distance: 187.8
click at [1371, 683] on span "Review" at bounding box center [1358, 681] width 47 height 11
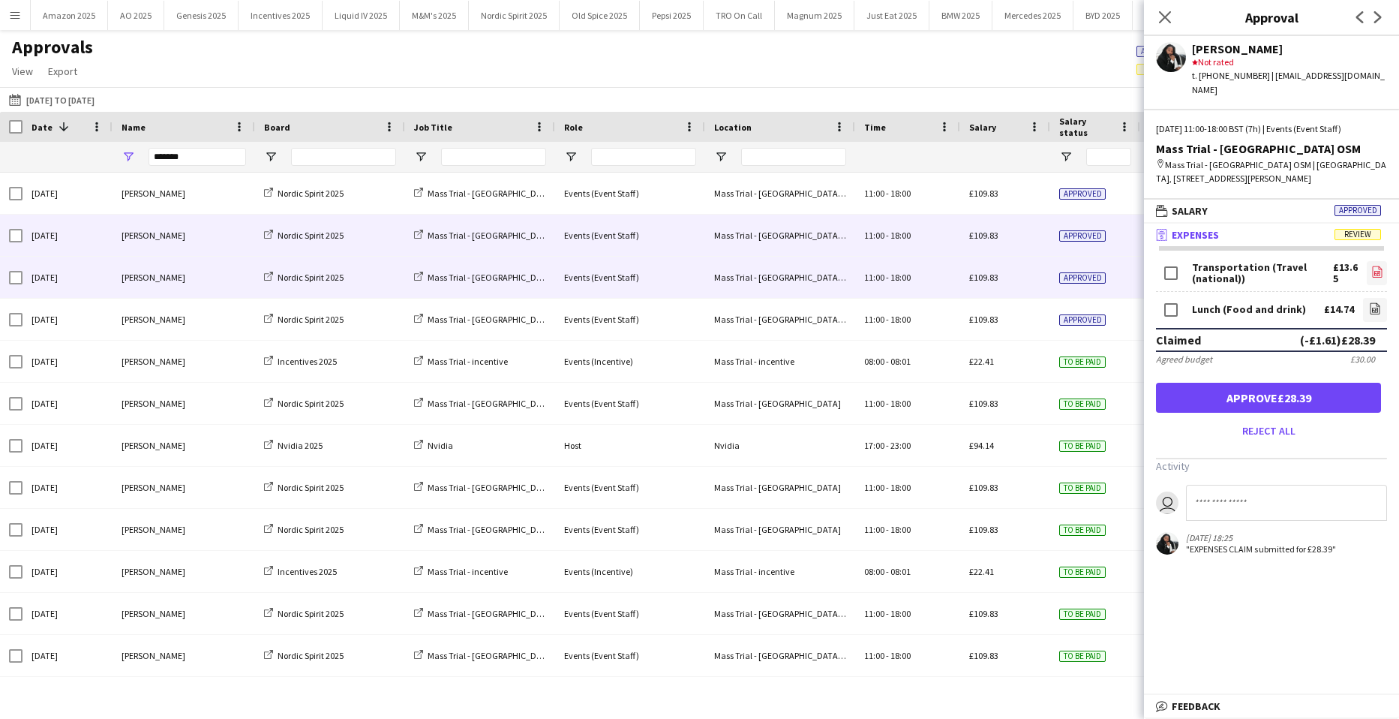
click at [1372, 266] on icon "file-image" at bounding box center [1378, 272] width 12 height 12
click at [1372, 298] on link "file-image" at bounding box center [1375, 310] width 24 height 24
click at [1303, 383] on button "Approve £28.39" at bounding box center [1268, 398] width 225 height 30
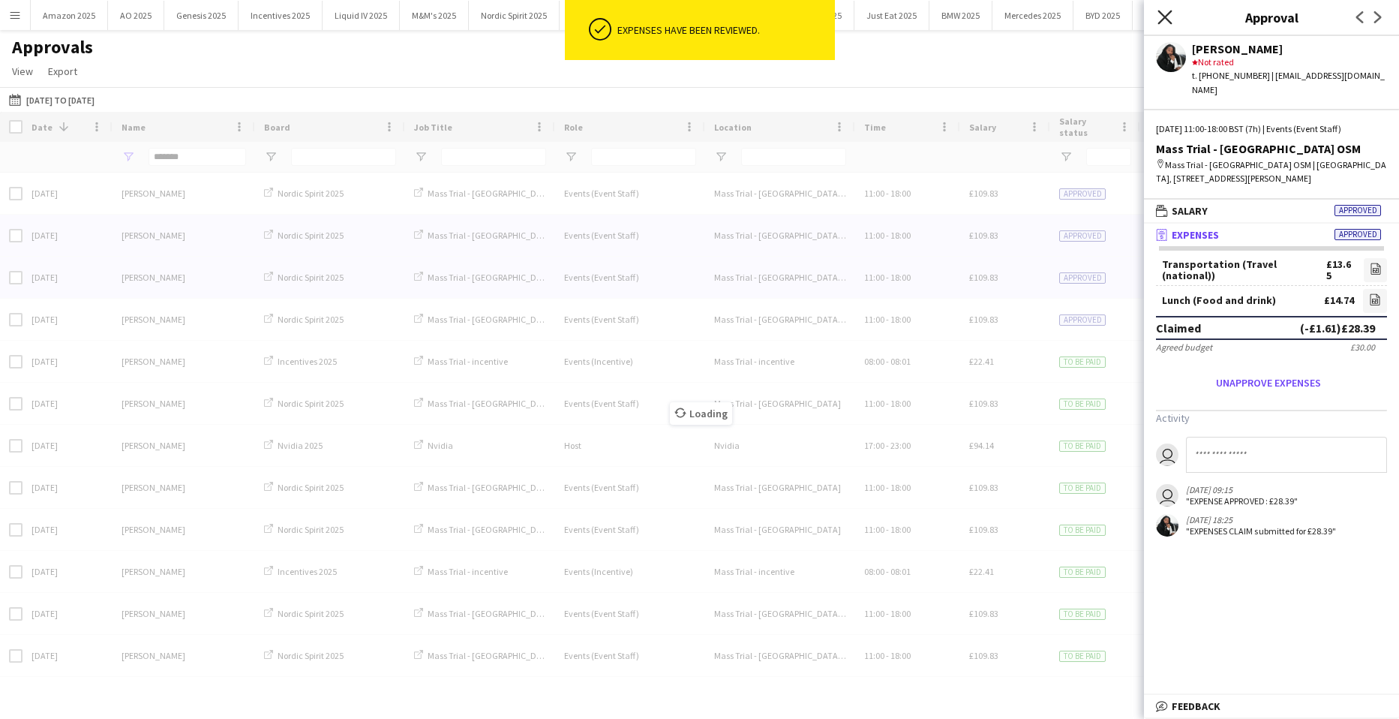
click at [1170, 11] on icon "Close pop-in" at bounding box center [1165, 17] width 14 height 14
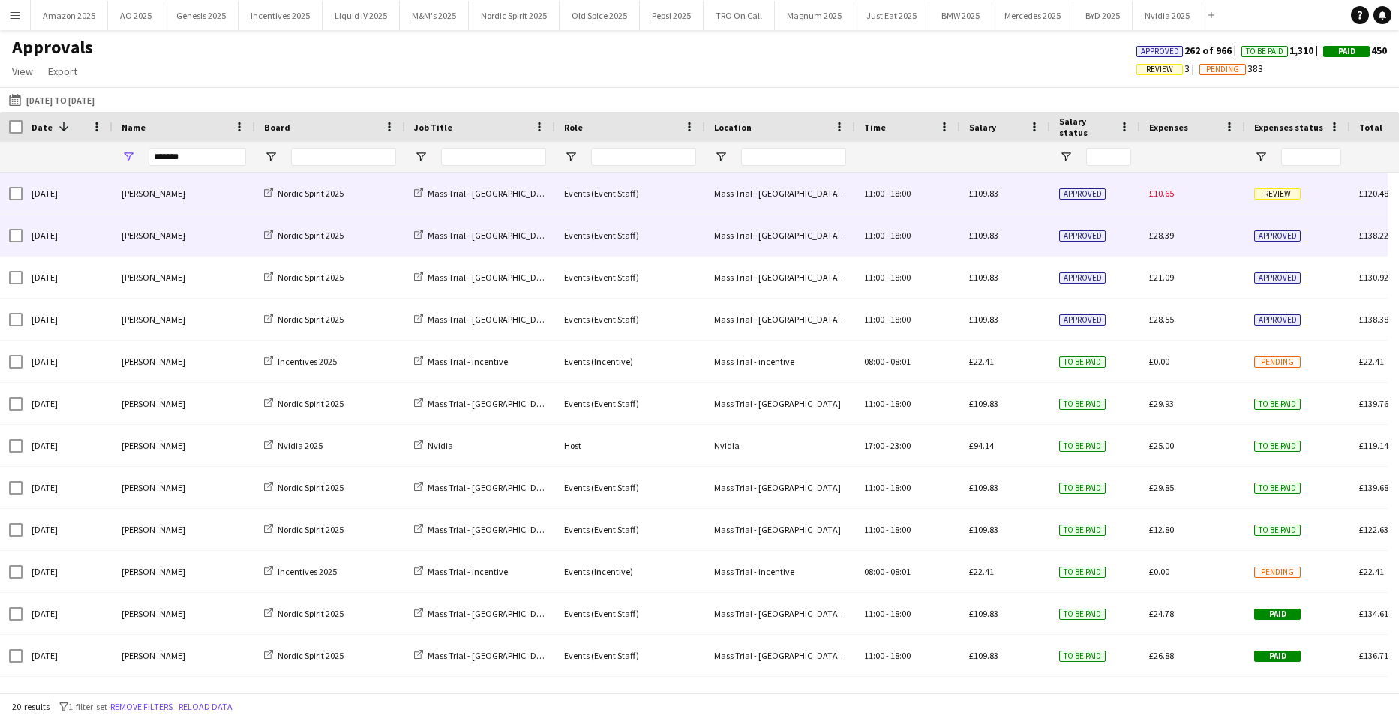
click at [1288, 193] on span "Review" at bounding box center [1278, 193] width 47 height 11
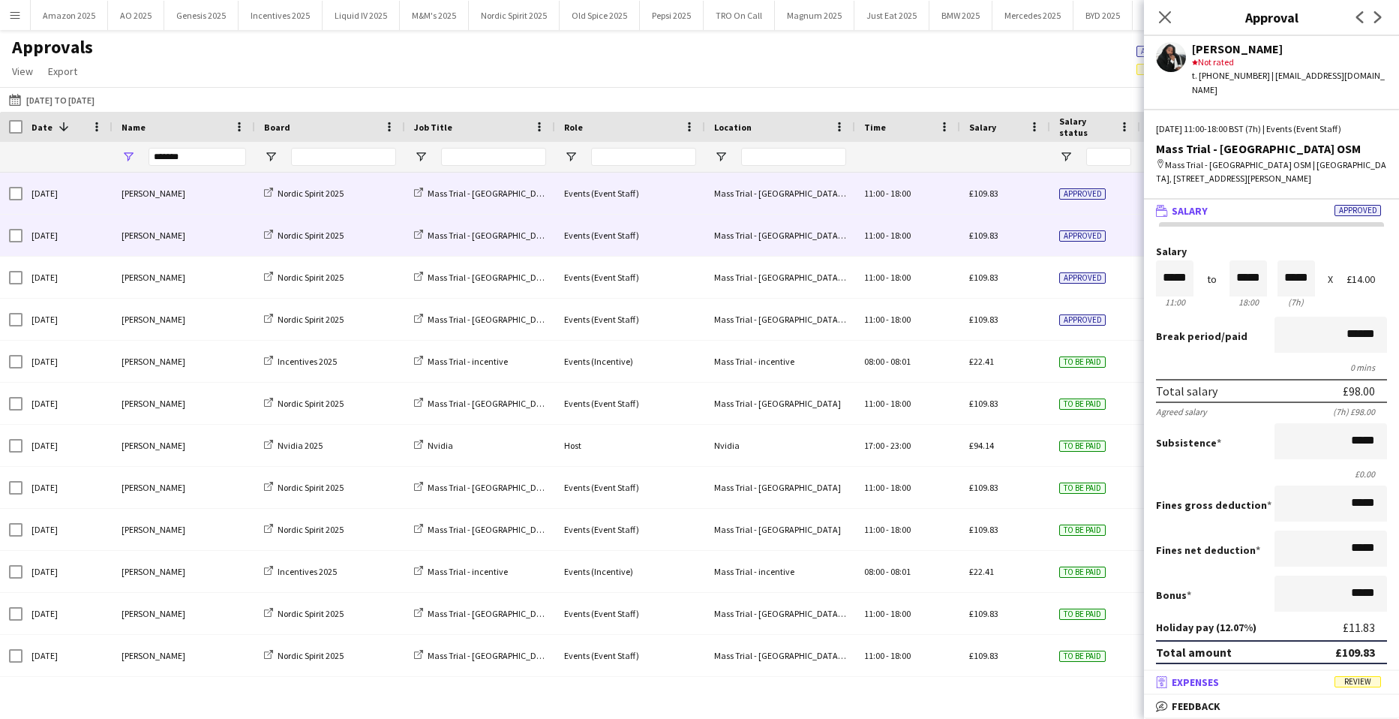
click at [1356, 687] on span "Review" at bounding box center [1358, 681] width 47 height 11
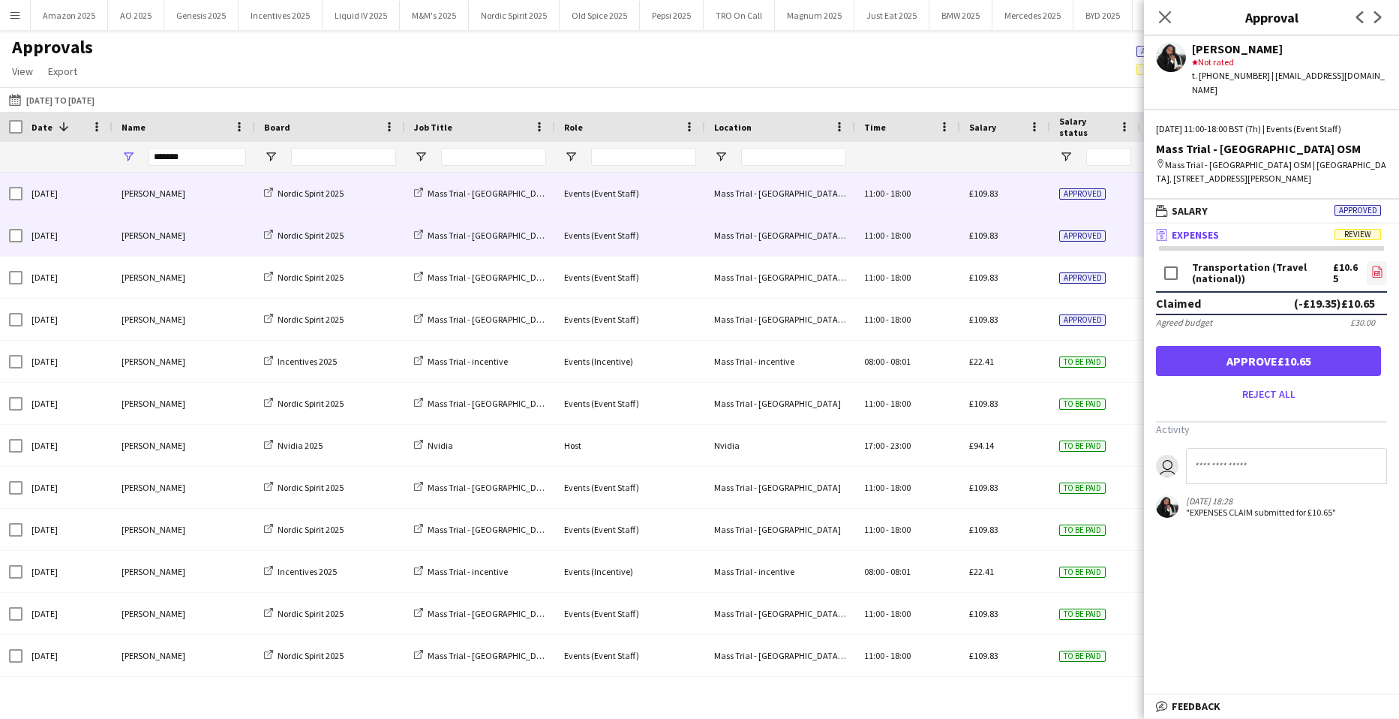
click at [1372, 266] on icon "file-image" at bounding box center [1378, 272] width 12 height 12
drag, startPoint x: 1287, startPoint y: 348, endPoint x: 1200, endPoint y: 127, distance: 237.8
click at [1288, 348] on button "Approve £10.65" at bounding box center [1268, 361] width 225 height 30
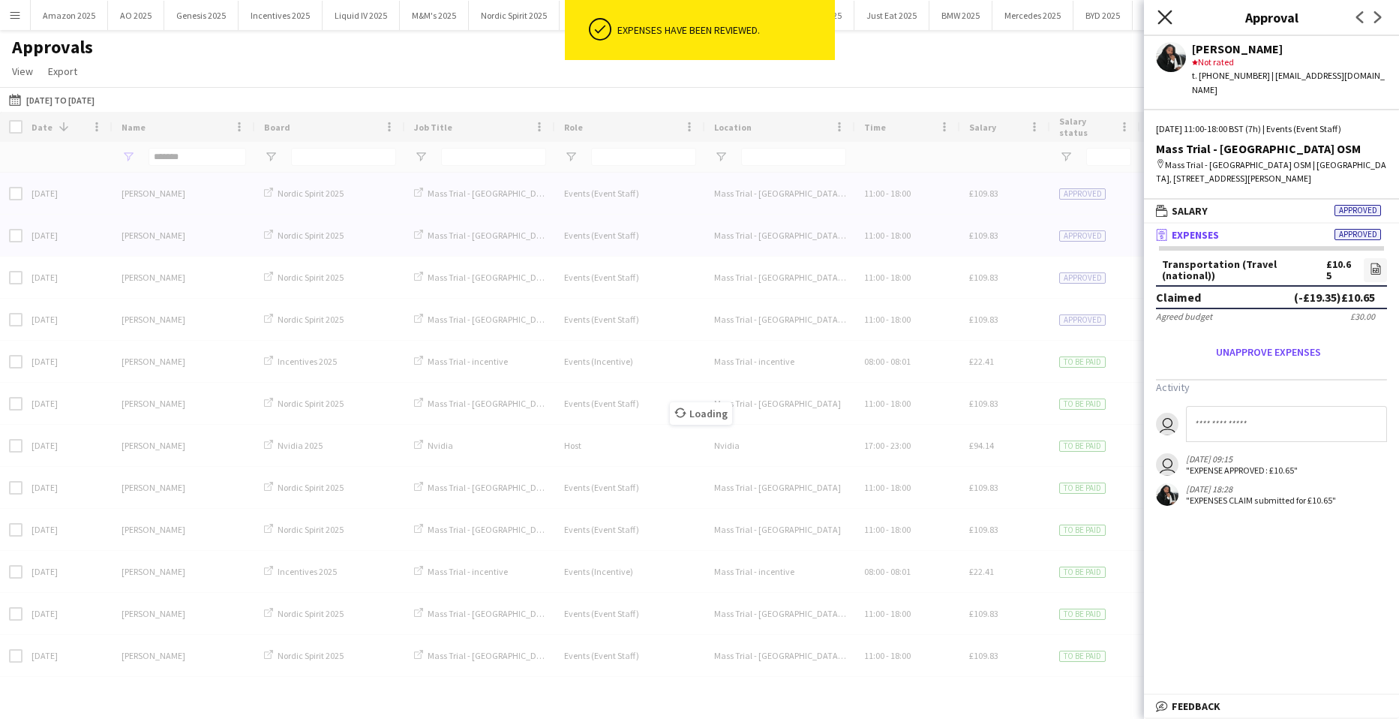
click at [1164, 14] on icon "Close pop-in" at bounding box center [1165, 17] width 14 height 14
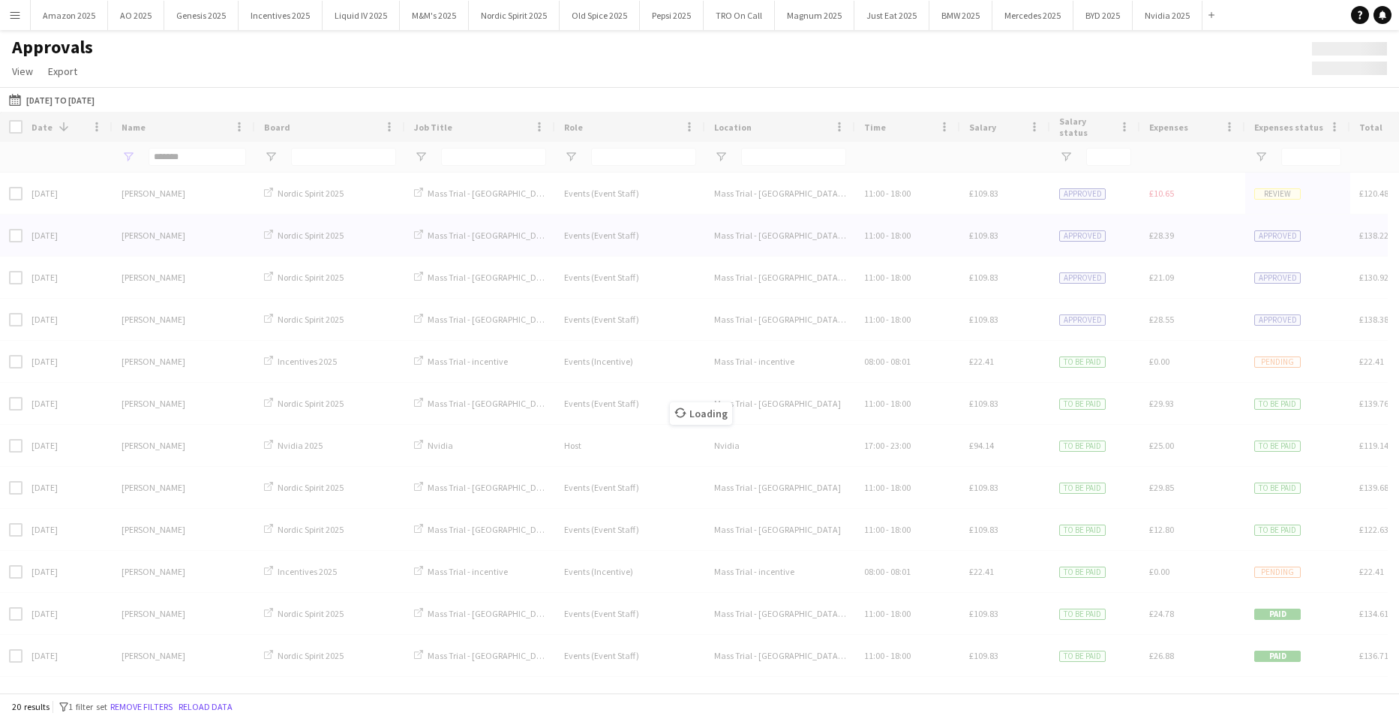
drag, startPoint x: 188, startPoint y: 162, endPoint x: -105, endPoint y: 166, distance: 293.4
click at [0, 166] on html "Menu Boards Boards Boards All jobs Status Workforce Workforce My Workforce Recr…" at bounding box center [699, 359] width 1399 height 719
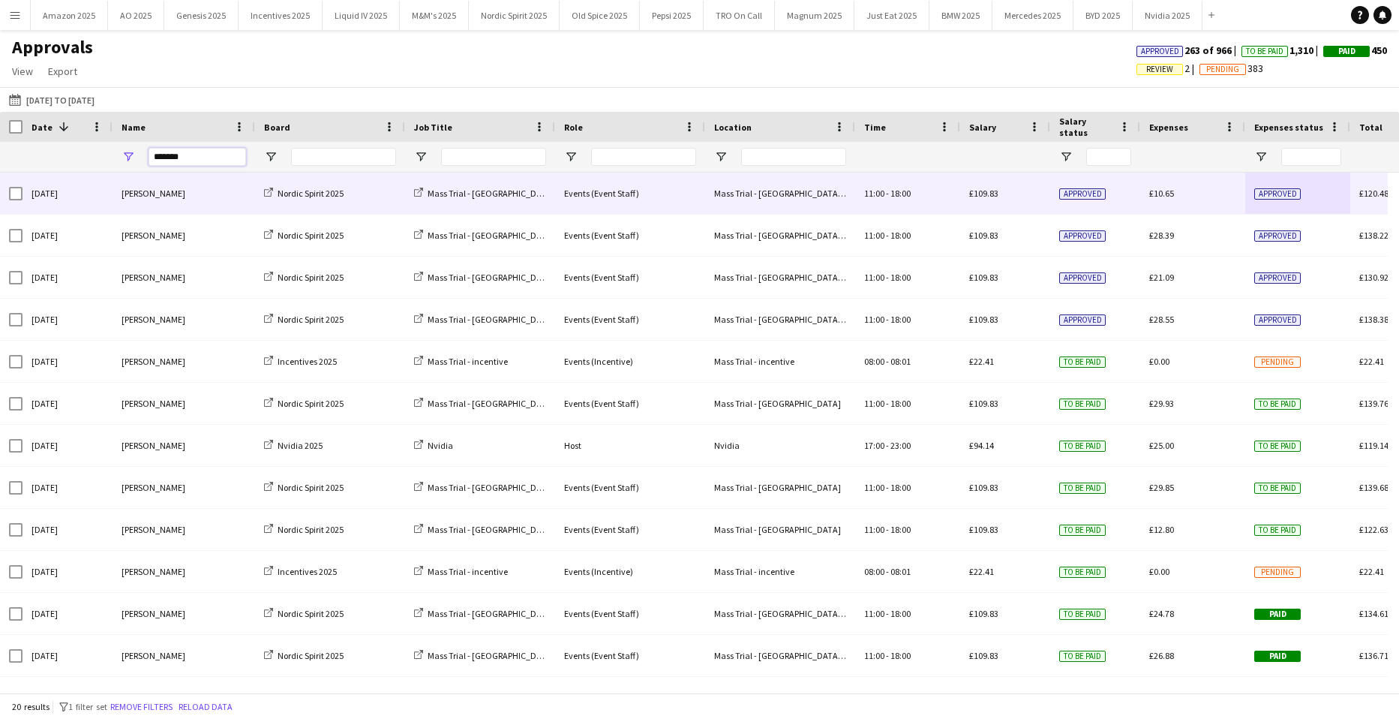
drag, startPoint x: 200, startPoint y: 161, endPoint x: -601, endPoint y: 188, distance: 801.8
click at [0, 188] on html "Menu Boards Boards Boards All jobs Status Workforce Workforce My Workforce Recr…" at bounding box center [699, 359] width 1399 height 719
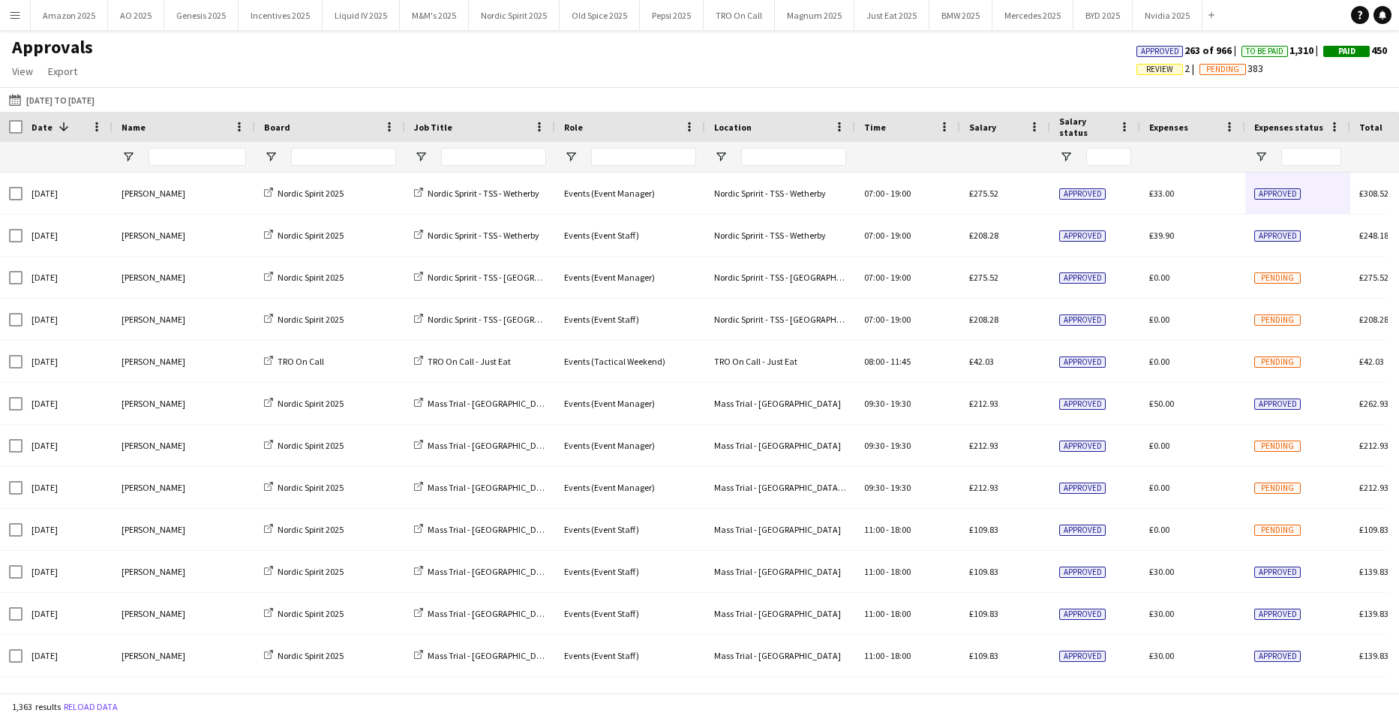
click at [997, 68] on div "Approvals View Customise view Customise filters Reset Filters Reset View Reset …" at bounding box center [699, 61] width 1399 height 51
click at [201, 164] on input "Name Filter Input" at bounding box center [198, 157] width 98 height 18
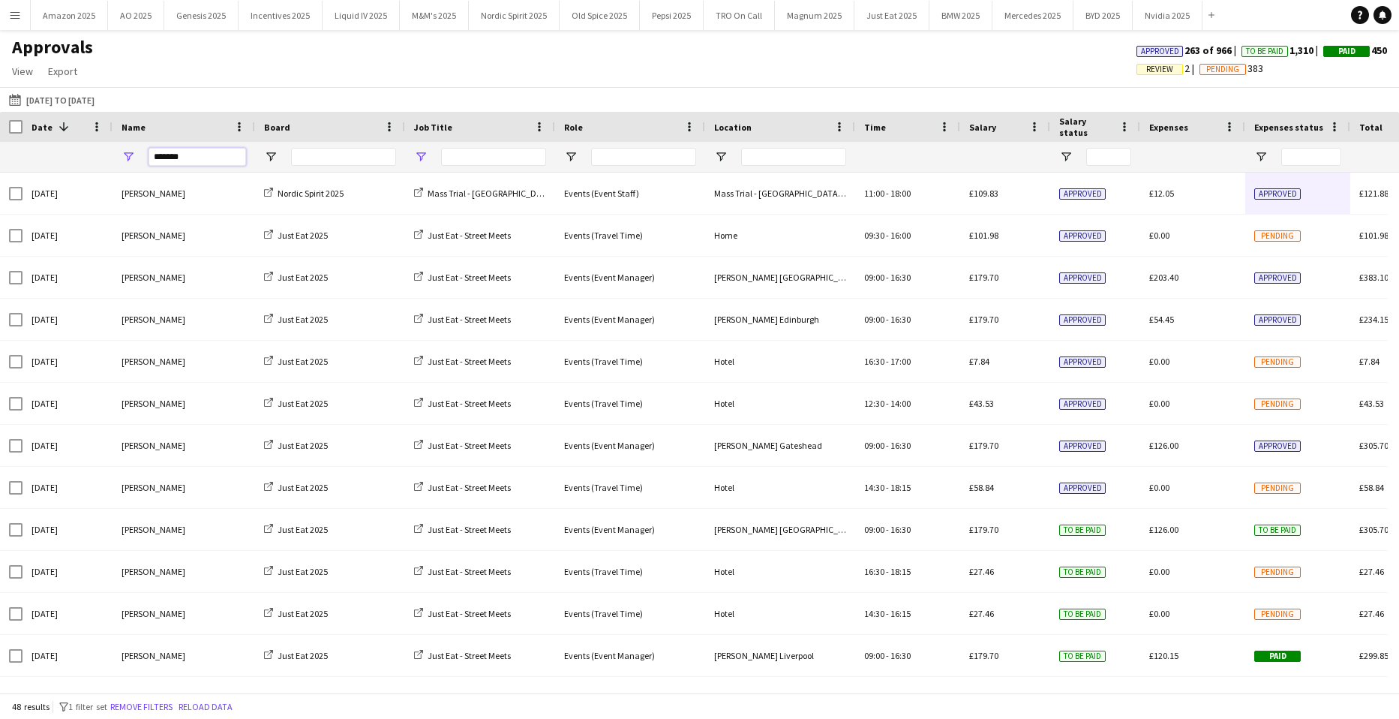
type input "*******"
click at [423, 158] on span "Open Filter Menu" at bounding box center [421, 157] width 14 height 14
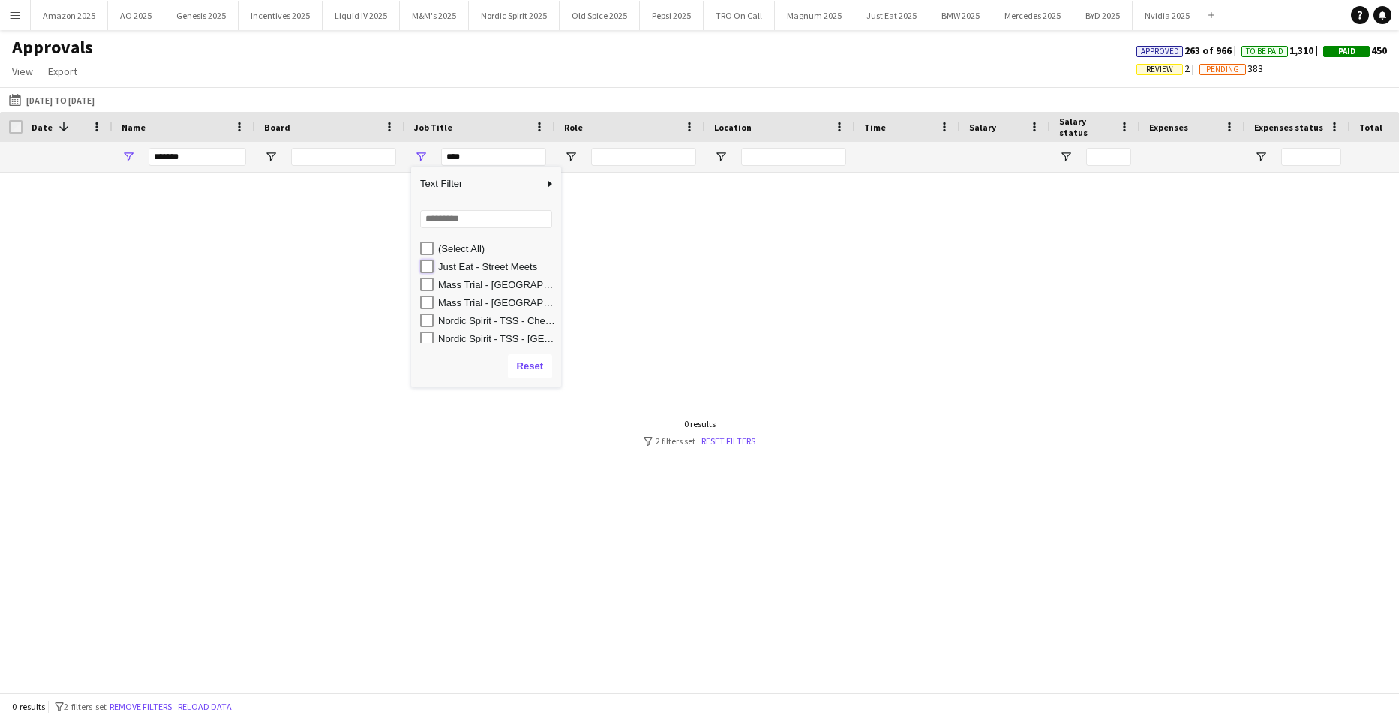
type input "**********"
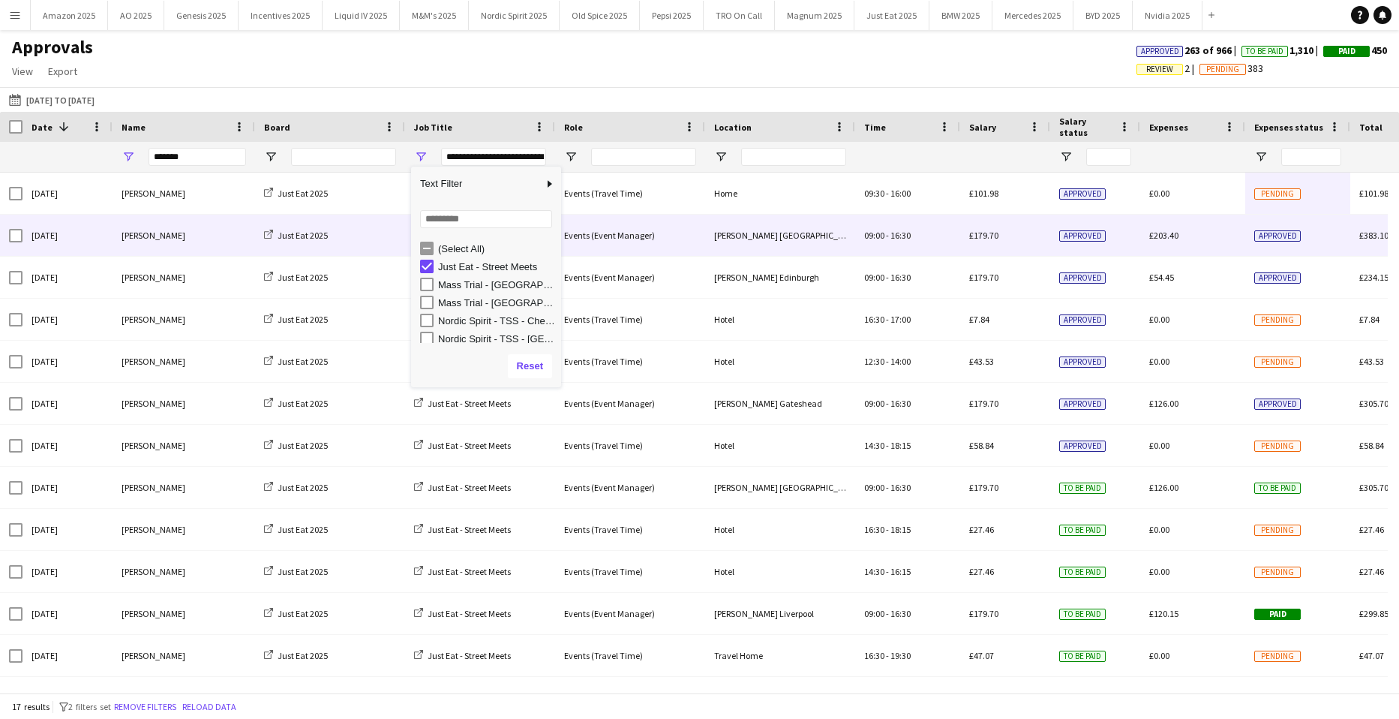
click at [1265, 239] on span "Approved" at bounding box center [1278, 235] width 47 height 11
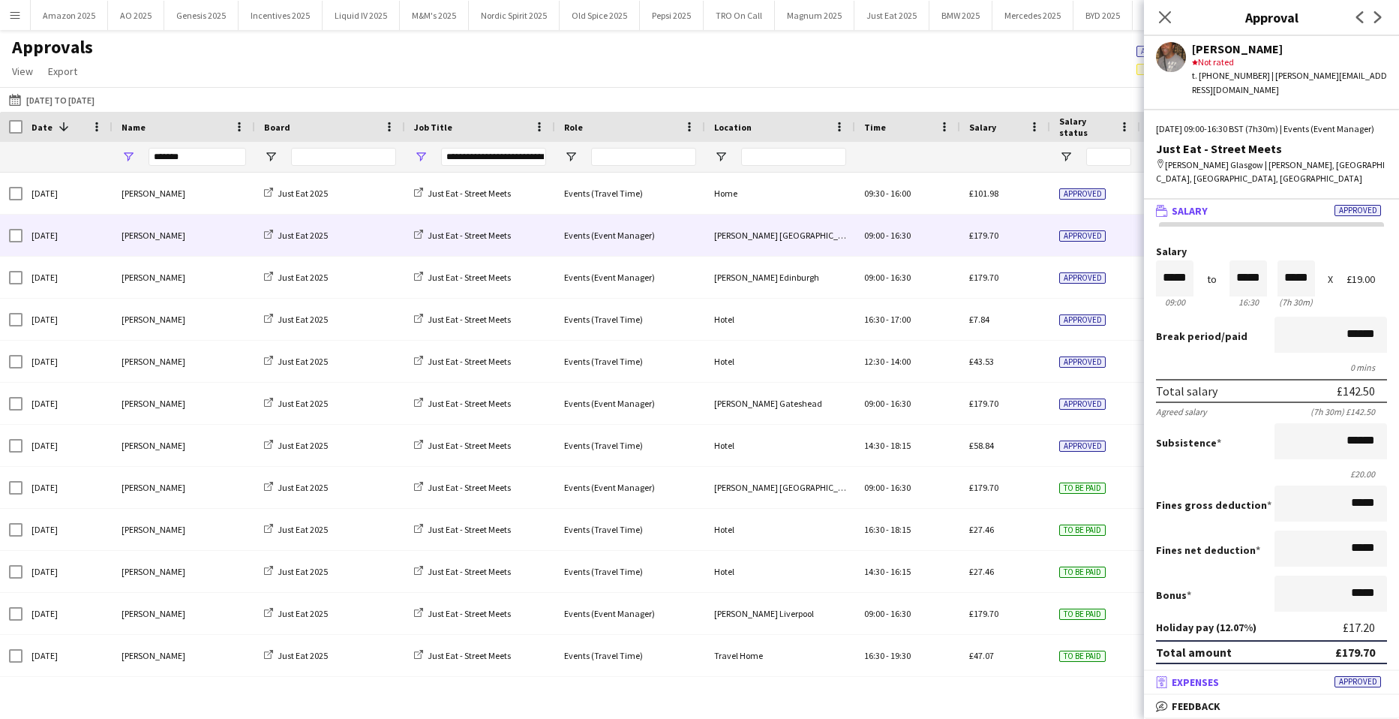
click at [1348, 679] on span "Approved" at bounding box center [1358, 681] width 47 height 11
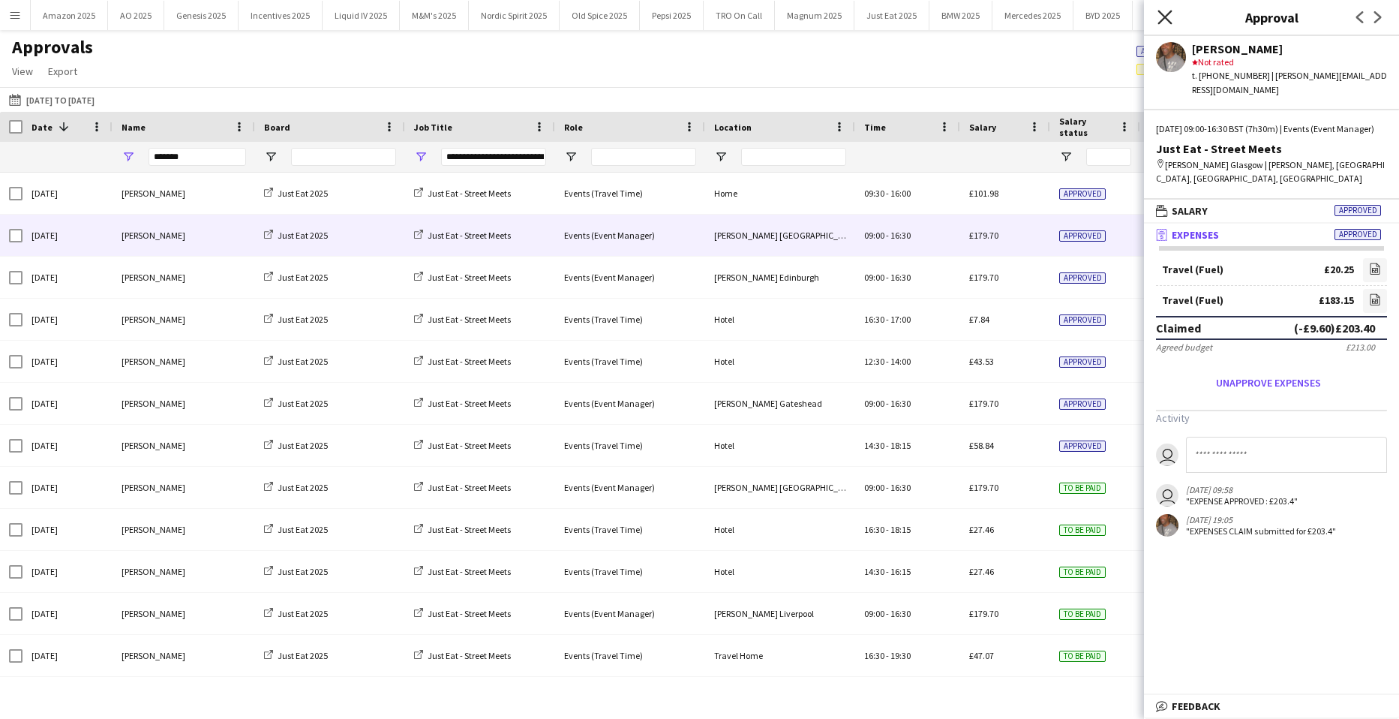
click at [1163, 17] on icon "Close pop-in" at bounding box center [1165, 17] width 14 height 14
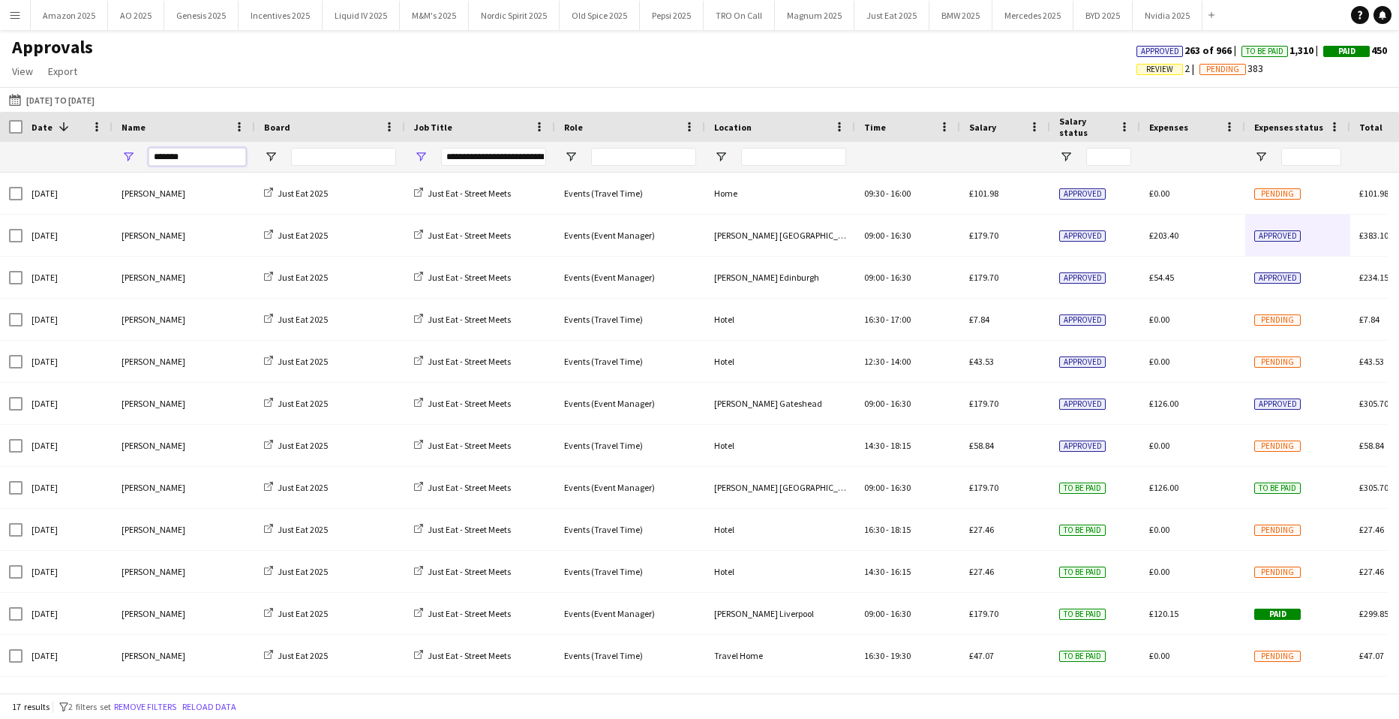
drag, startPoint x: 199, startPoint y: 162, endPoint x: -271, endPoint y: 123, distance: 471.3
click at [0, 123] on html "Menu Boards Boards Boards All jobs Status Workforce Workforce My Workforce Recr…" at bounding box center [699, 359] width 1399 height 719
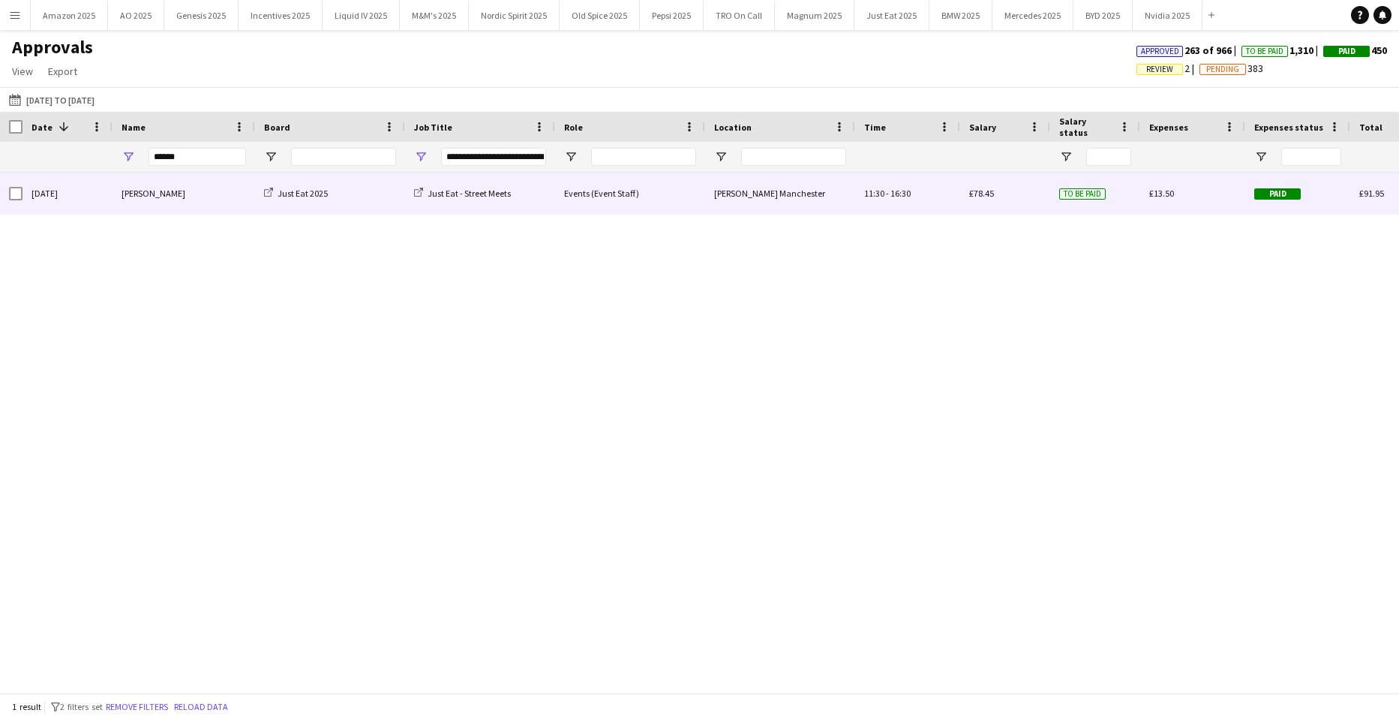
click at [1270, 185] on div "Paid" at bounding box center [1298, 193] width 105 height 41
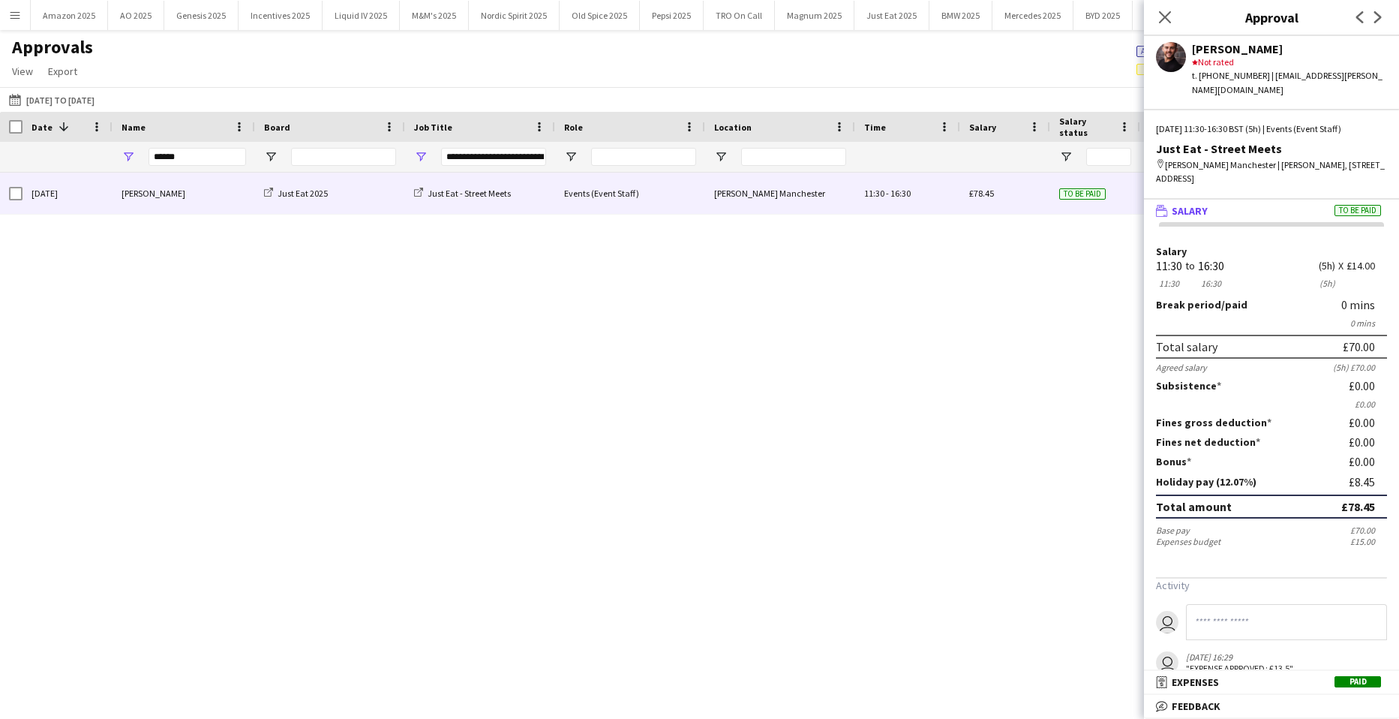
click at [1350, 673] on mat-expansion-panel-header "receipt Expenses Paid" at bounding box center [1271, 682] width 255 height 23
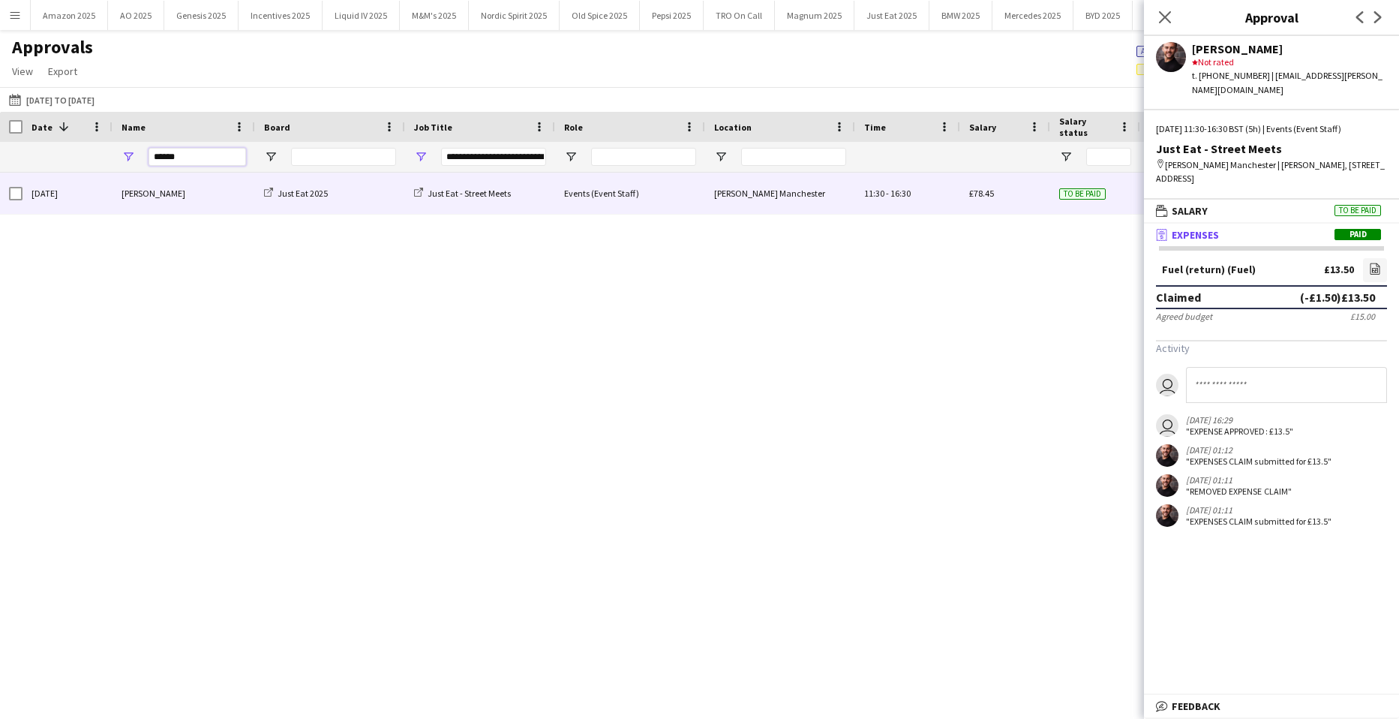
drag, startPoint x: 209, startPoint y: 156, endPoint x: -389, endPoint y: 167, distance: 597.3
click at [0, 167] on html "Menu Boards Boards Boards All jobs Status Workforce Workforce My Workforce Recr…" at bounding box center [699, 359] width 1399 height 719
click at [146, 192] on div "Fayyad Garuba" at bounding box center [184, 193] width 143 height 41
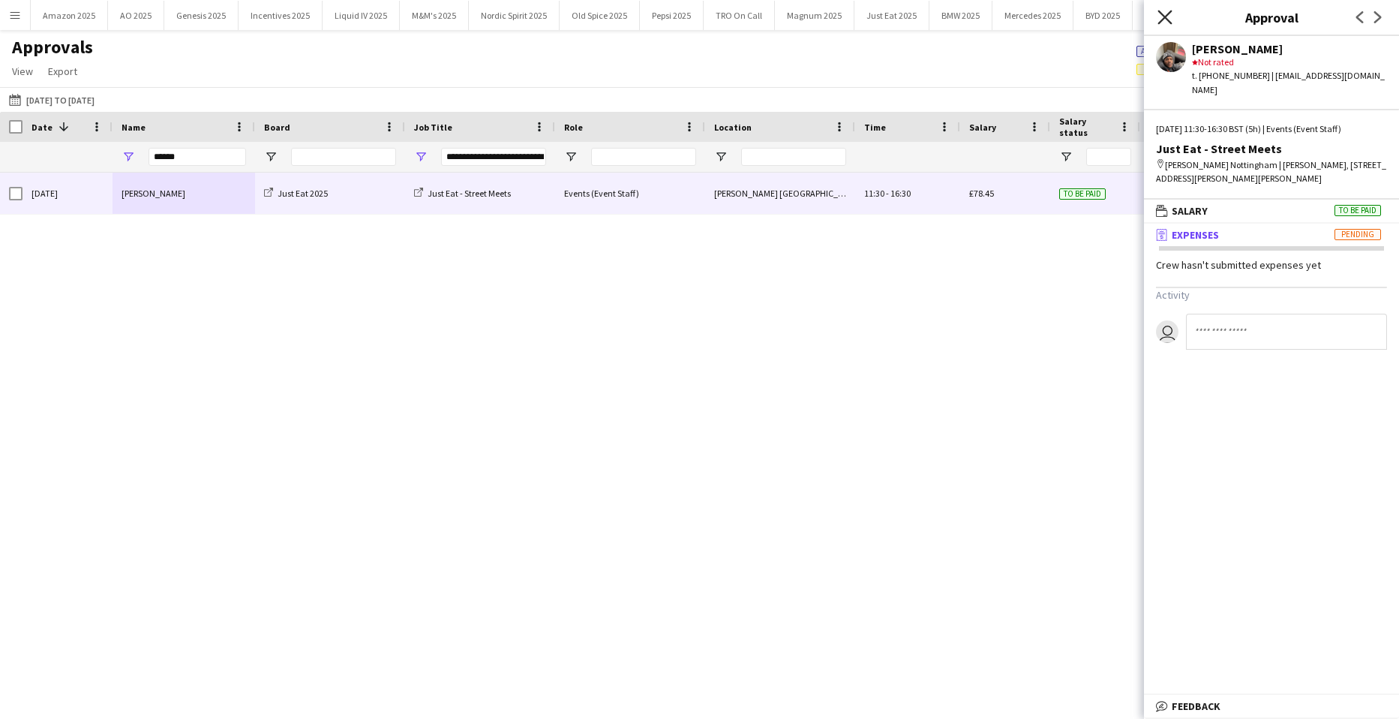
click at [1165, 20] on icon "Close pop-in" at bounding box center [1165, 17] width 14 height 14
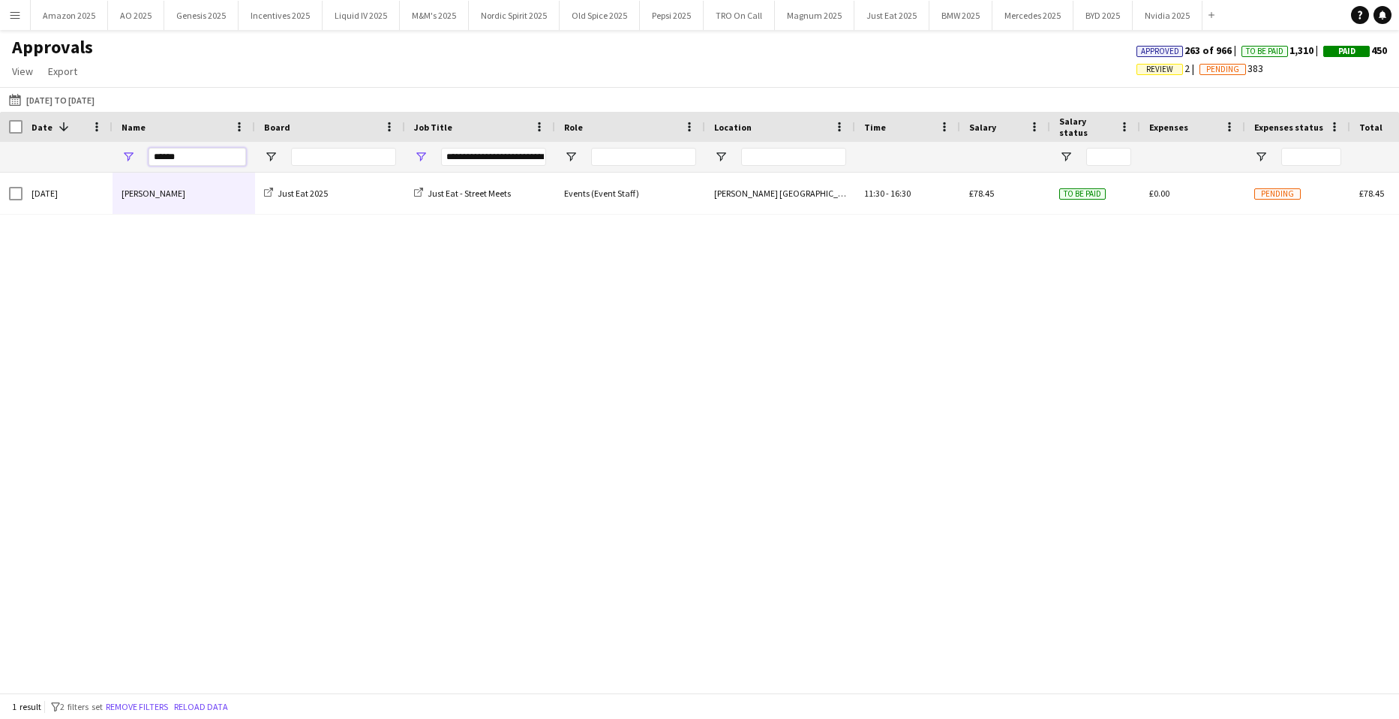
drag, startPoint x: 174, startPoint y: 152, endPoint x: -373, endPoint y: 131, distance: 547.3
click at [0, 131] on html "Menu Boards Boards Boards All jobs Status Workforce Workforce My Workforce Recr…" at bounding box center [699, 359] width 1399 height 719
type input "*"
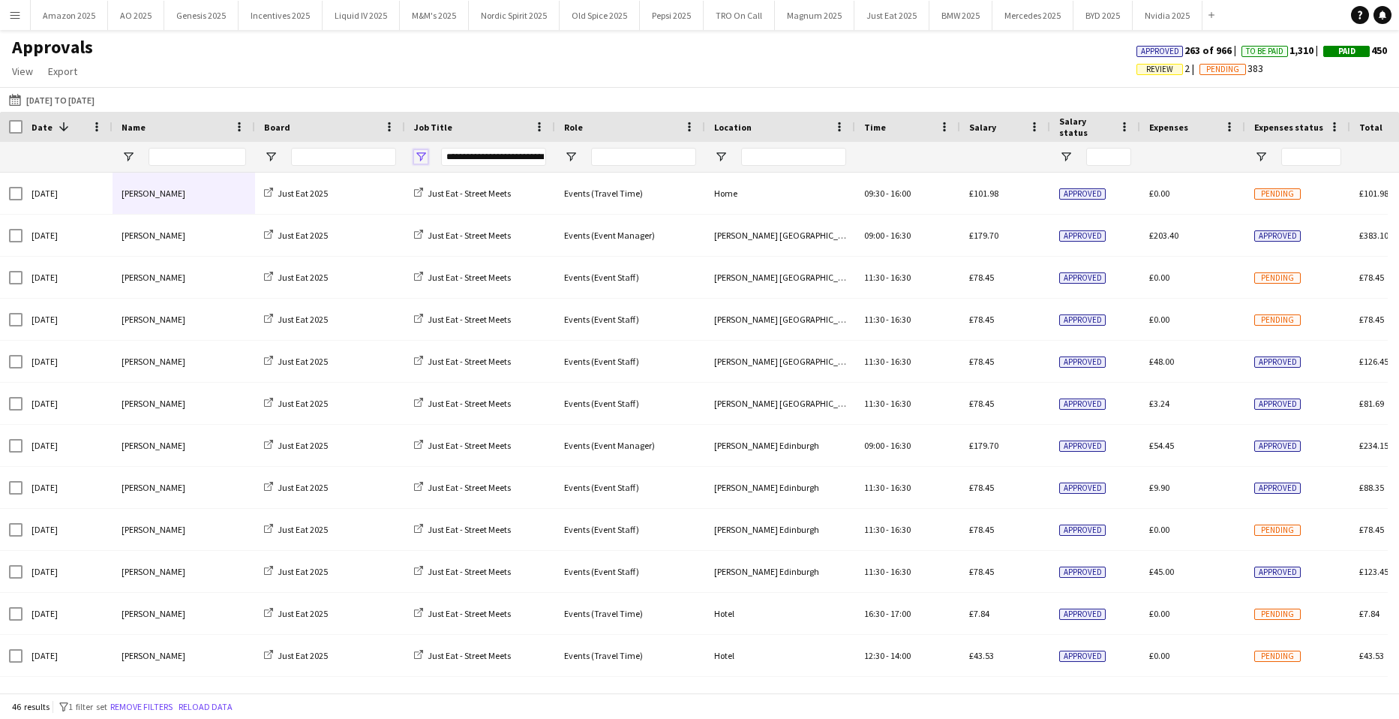
click at [426, 156] on span "Open Filter Menu" at bounding box center [421, 157] width 14 height 14
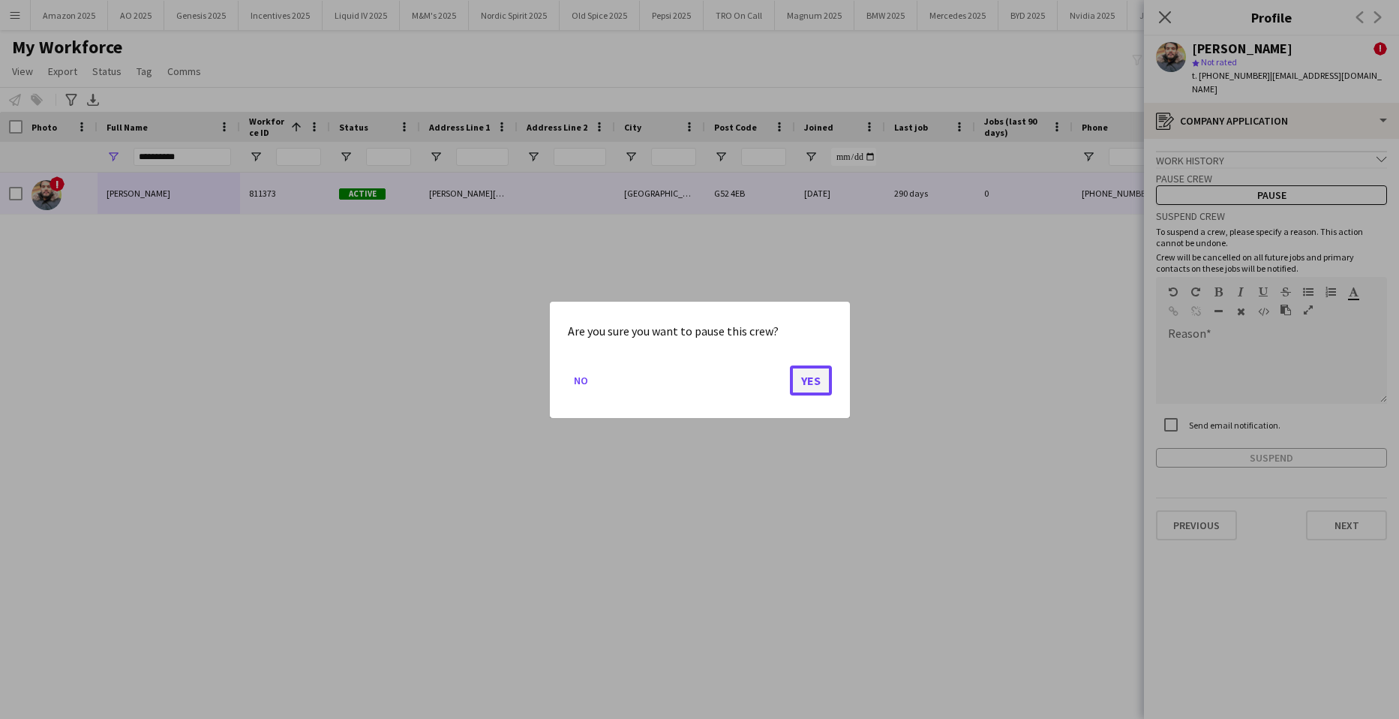
click at [822, 379] on button "Yes" at bounding box center [811, 380] width 42 height 30
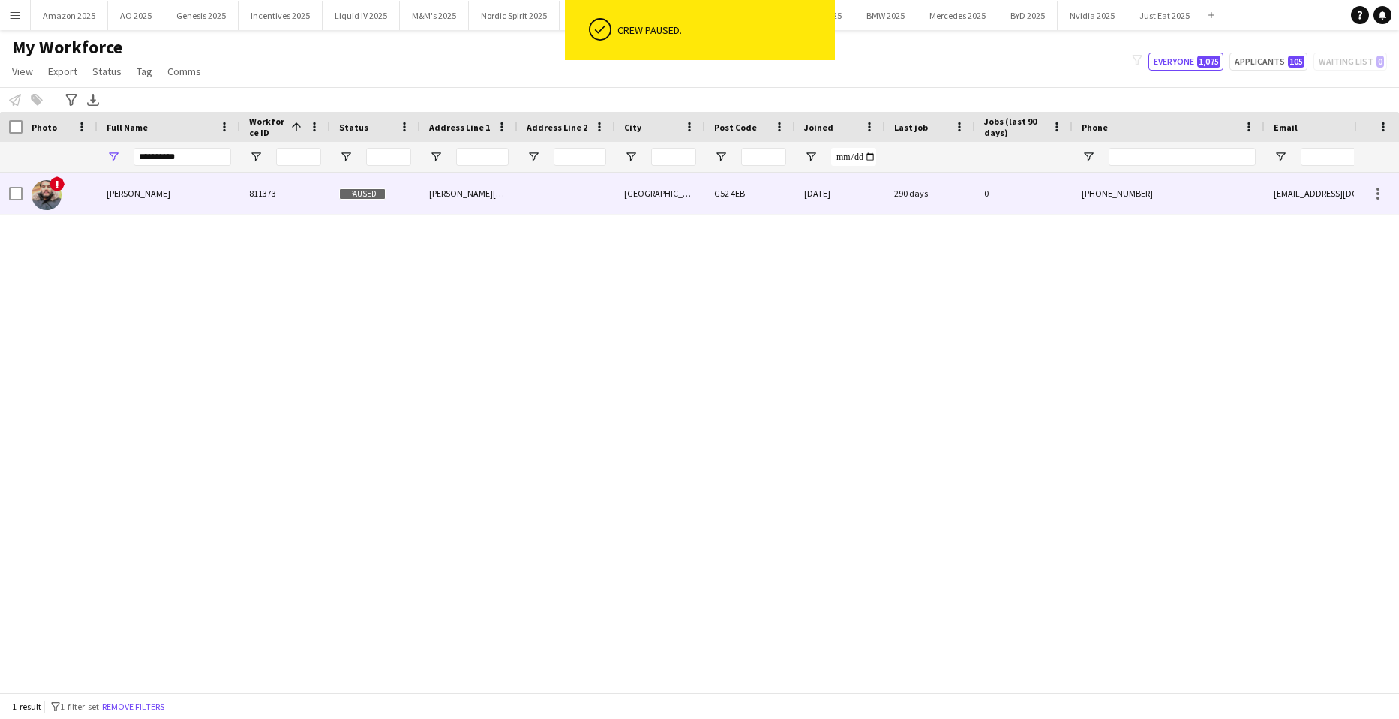
click at [164, 189] on div "[PERSON_NAME]" at bounding box center [169, 193] width 143 height 41
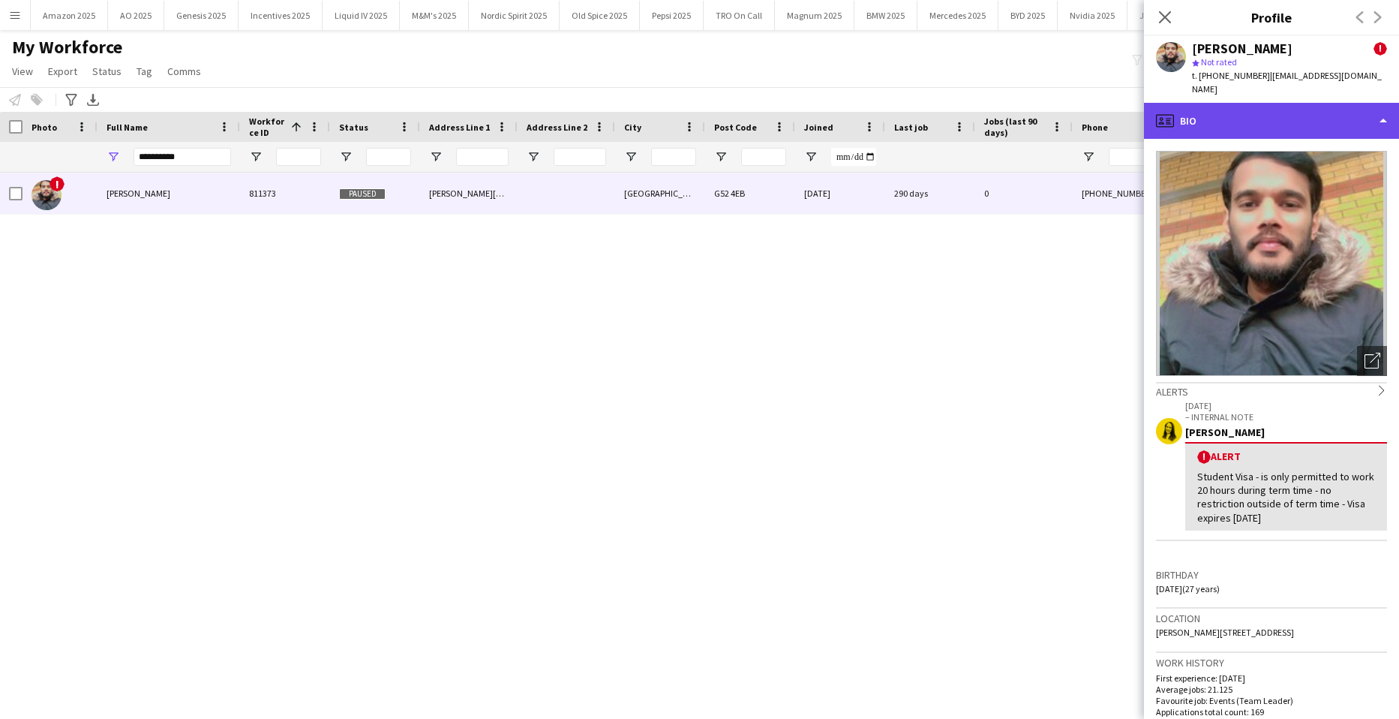
click at [1328, 109] on div "profile Bio" at bounding box center [1271, 121] width 255 height 36
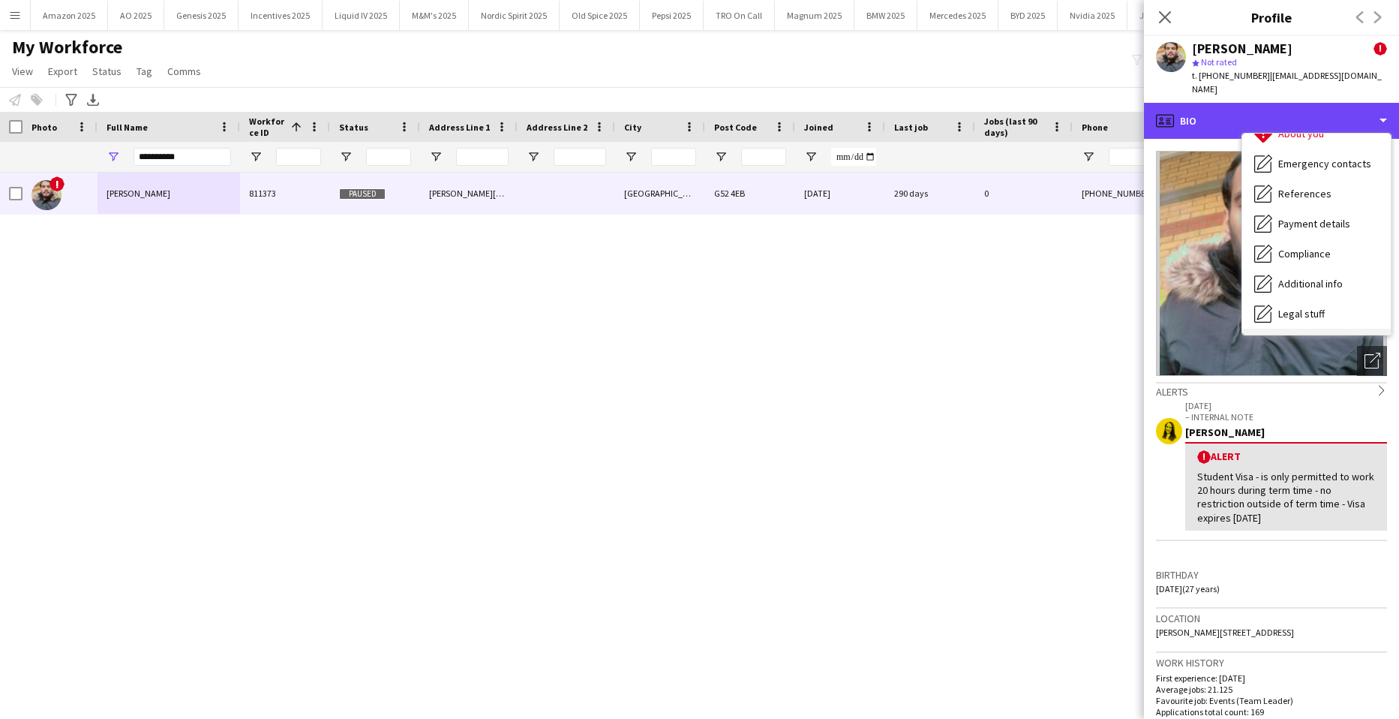
scroll to position [201, 0]
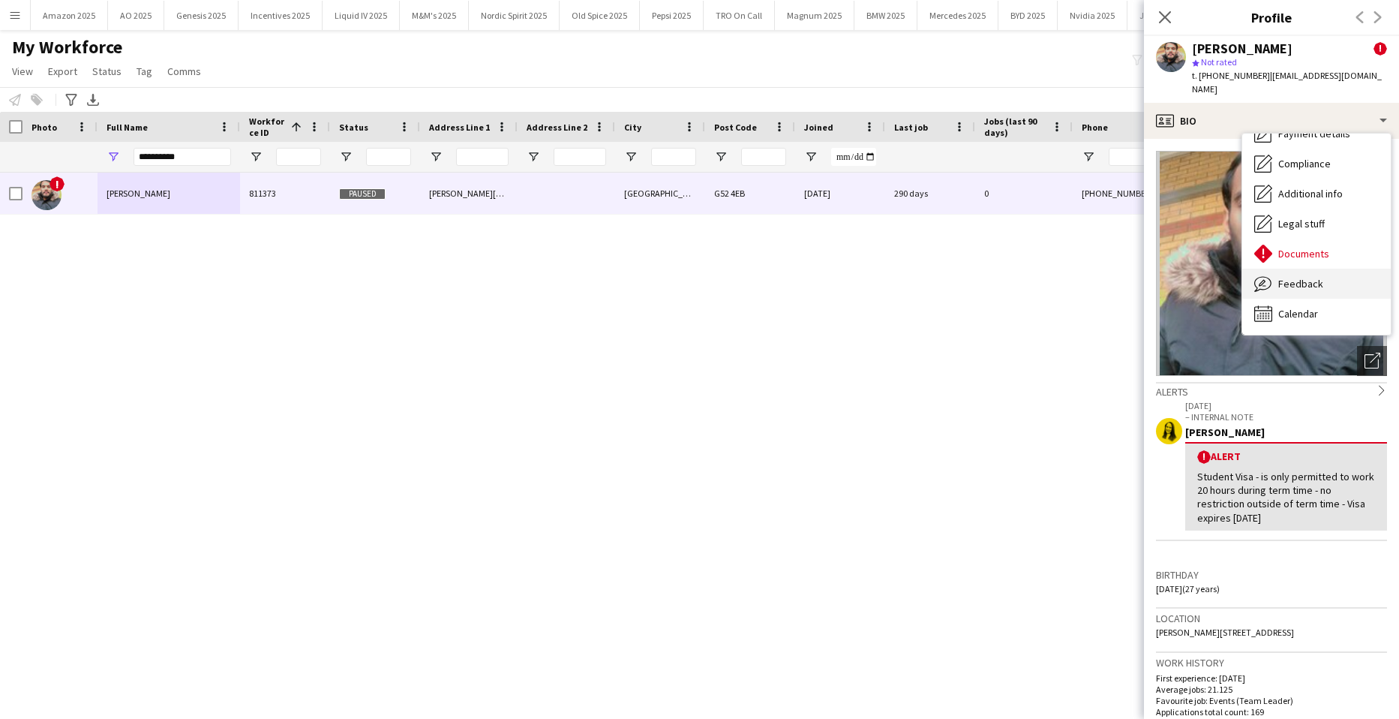
click at [1315, 277] on span "Feedback" at bounding box center [1301, 284] width 45 height 14
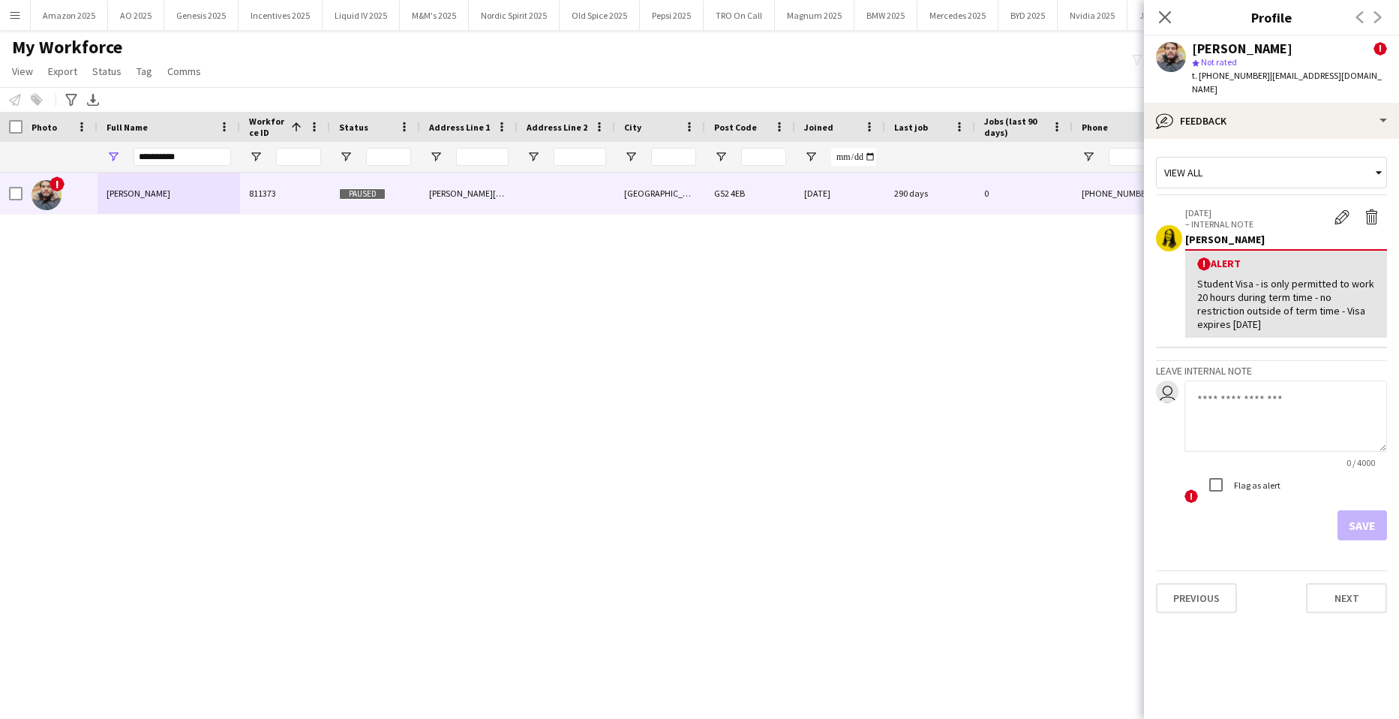
click at [1253, 386] on textarea at bounding box center [1286, 415] width 203 height 71
drag, startPoint x: 192, startPoint y: 157, endPoint x: -38, endPoint y: 156, distance: 230.3
click at [0, 156] on html "Menu Boards Boards Boards All jobs Status Workforce Workforce My Workforce Recr…" at bounding box center [699, 359] width 1399 height 719
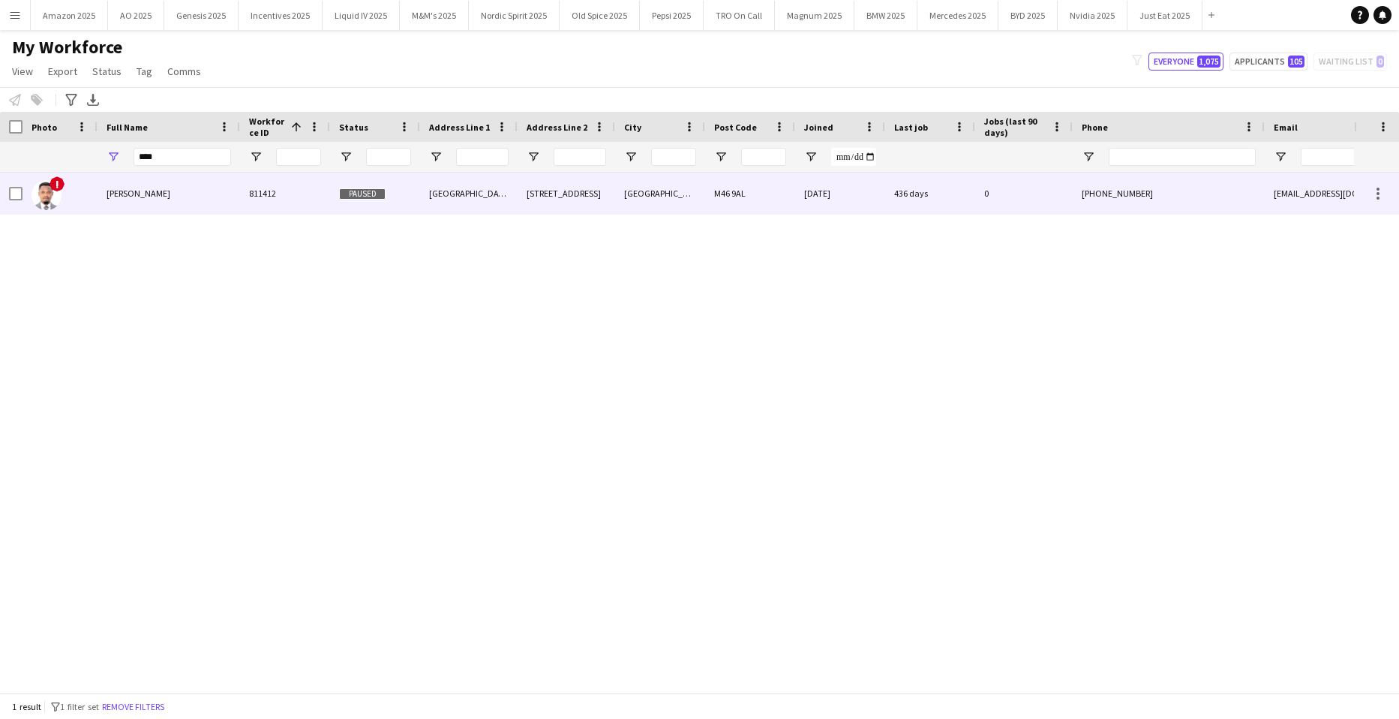
click at [138, 194] on span "[PERSON_NAME]" at bounding box center [139, 193] width 64 height 11
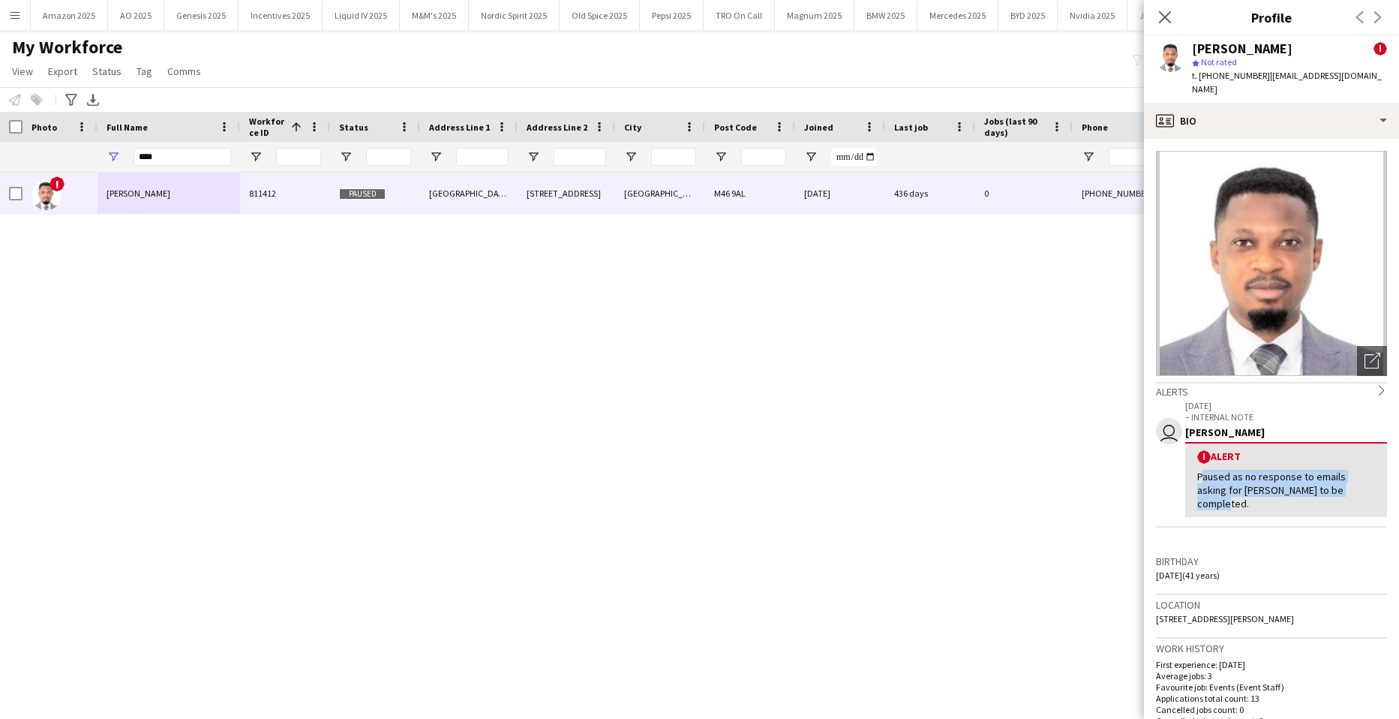
drag, startPoint x: 1191, startPoint y: 461, endPoint x: 1358, endPoint y: 472, distance: 166.9
click at [1358, 472] on div "! Alert Paused as no response to emails asking for Sterling to be completed." at bounding box center [1286, 479] width 202 height 75
copy div "Paused as no response to emails asking for [PERSON_NAME] to be completed."
drag, startPoint x: 164, startPoint y: 164, endPoint x: -13, endPoint y: 157, distance: 177.2
click at [0, 157] on html "Menu Boards Boards Boards All jobs Status Workforce Workforce My Workforce Recr…" at bounding box center [699, 359] width 1399 height 719
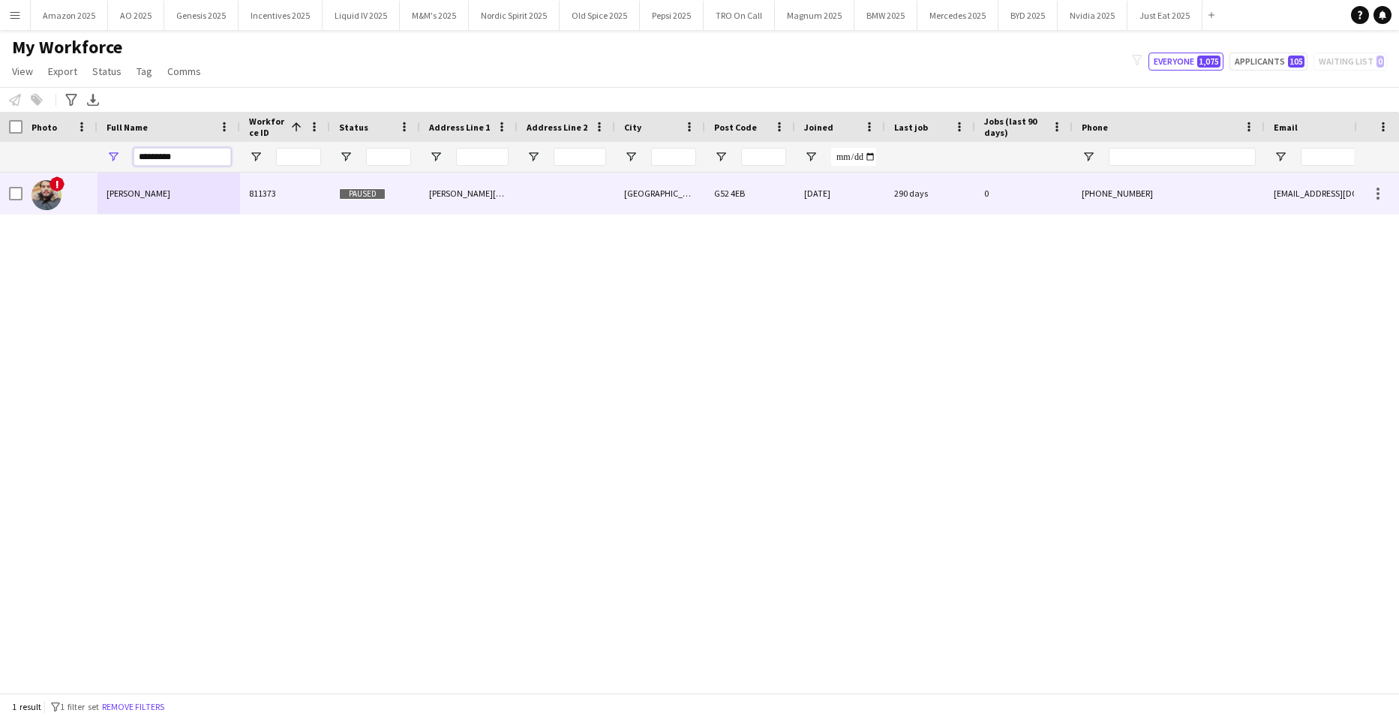
type input "*********"
click at [139, 186] on div "[PERSON_NAME]" at bounding box center [169, 193] width 143 height 41
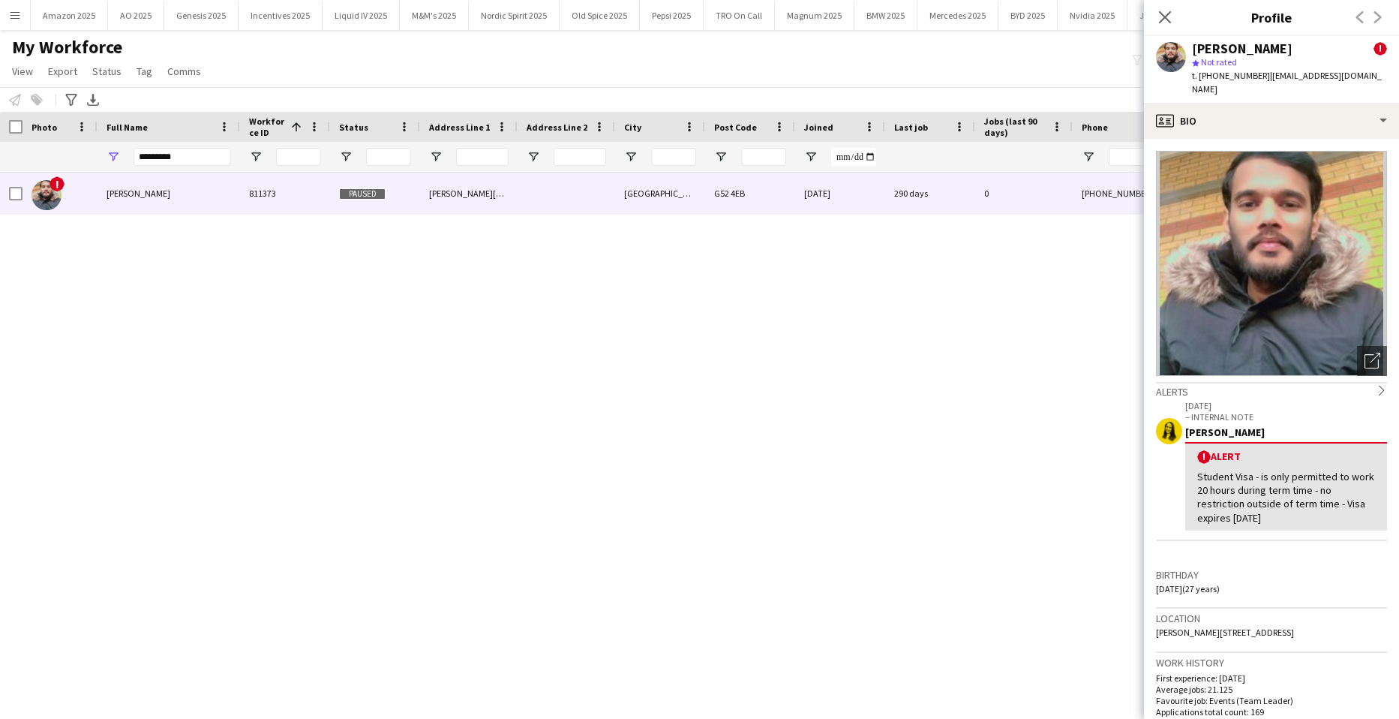
click at [1340, 139] on app-crew-profile-bio "Open photos pop-in Alerts chevron-right 06-08-2024 – INTERNAL NOTE Gemma Moore …" at bounding box center [1271, 429] width 255 height 580
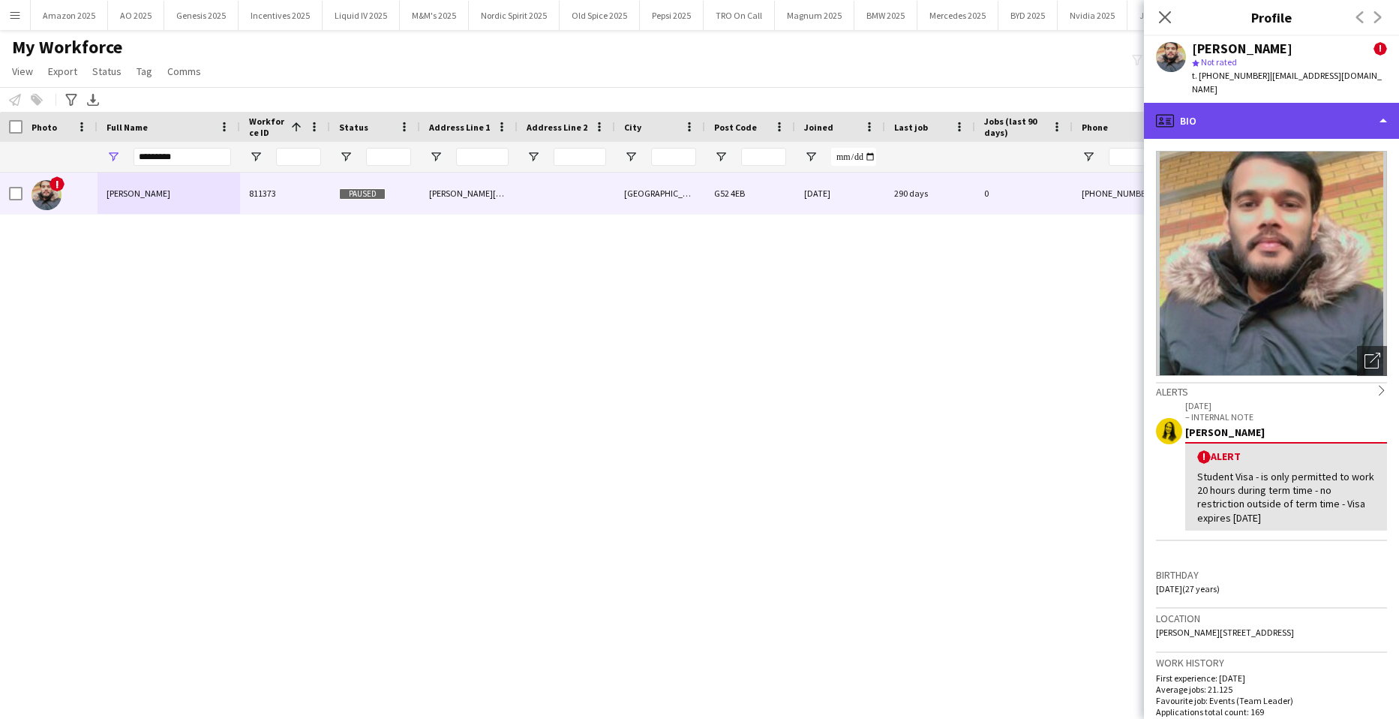
click at [1343, 114] on div "profile Bio" at bounding box center [1271, 121] width 255 height 36
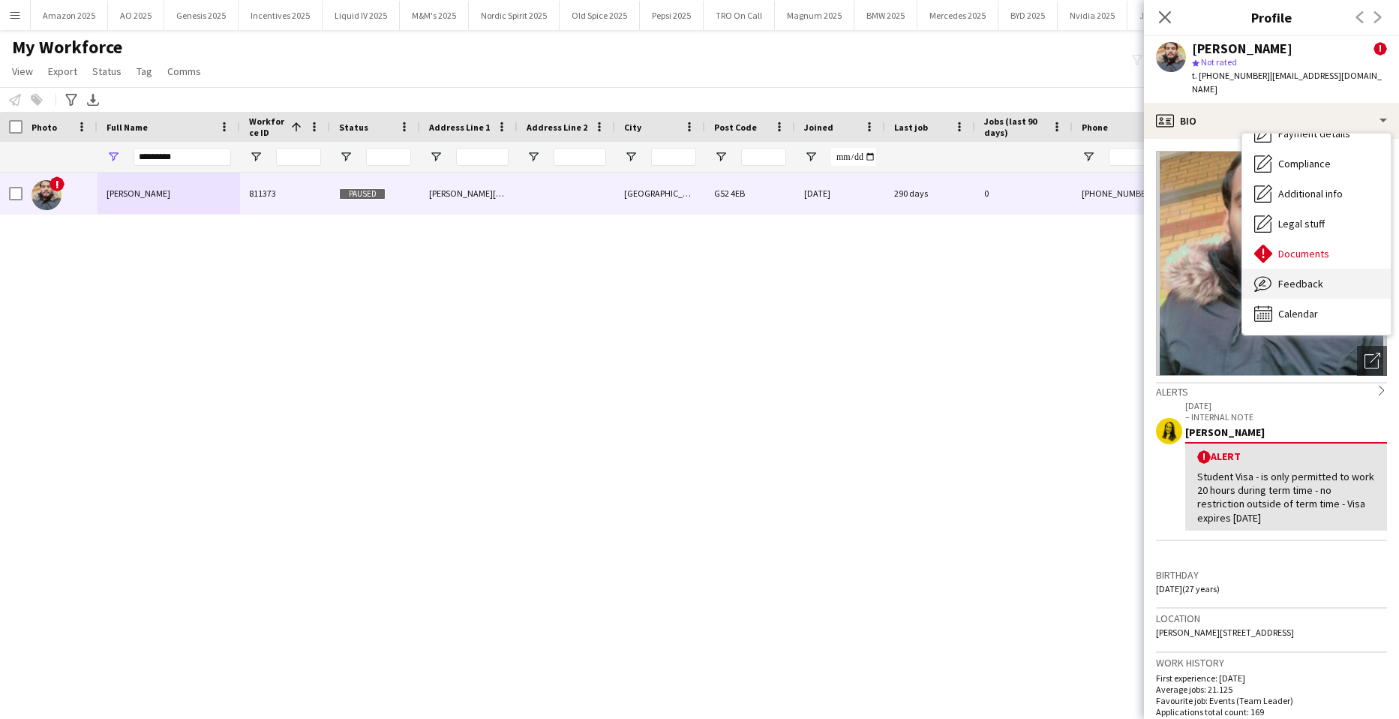
click at [1335, 269] on div "Feedback Feedback" at bounding box center [1317, 284] width 149 height 30
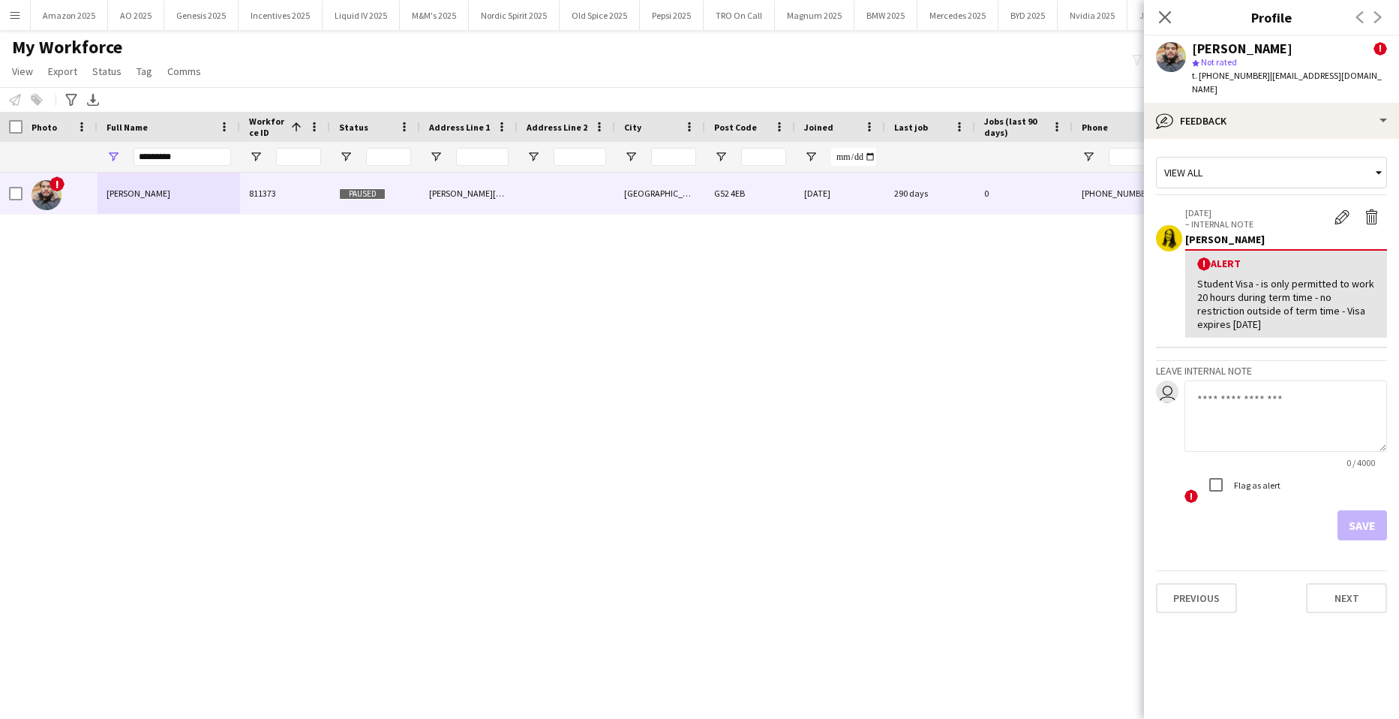
click at [1250, 392] on textarea at bounding box center [1286, 415] width 203 height 71
paste textarea "**********"
type textarea "**********"
click at [1363, 511] on button "Save" at bounding box center [1363, 525] width 50 height 30
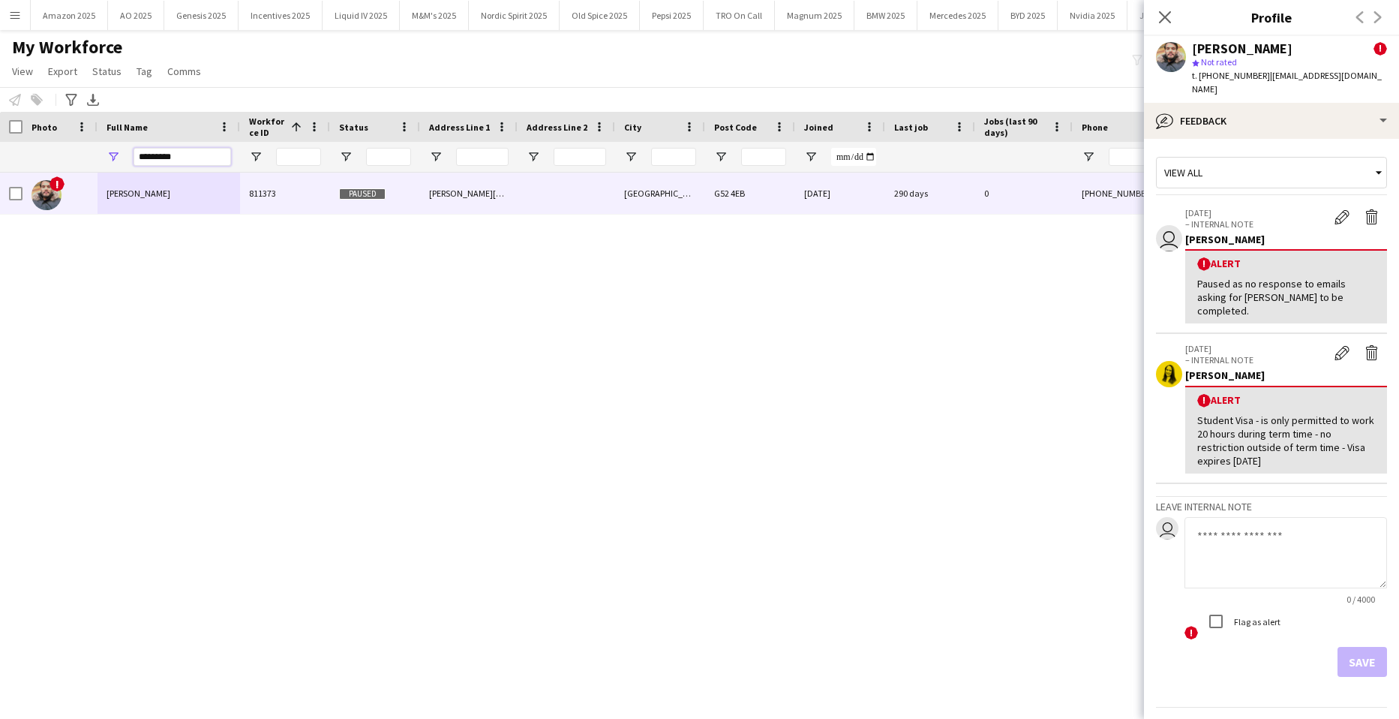
drag, startPoint x: 203, startPoint y: 154, endPoint x: 8, endPoint y: 192, distance: 198.8
click at [8, 192] on div "Workforce Details Photo Full Name" at bounding box center [699, 402] width 1399 height 581
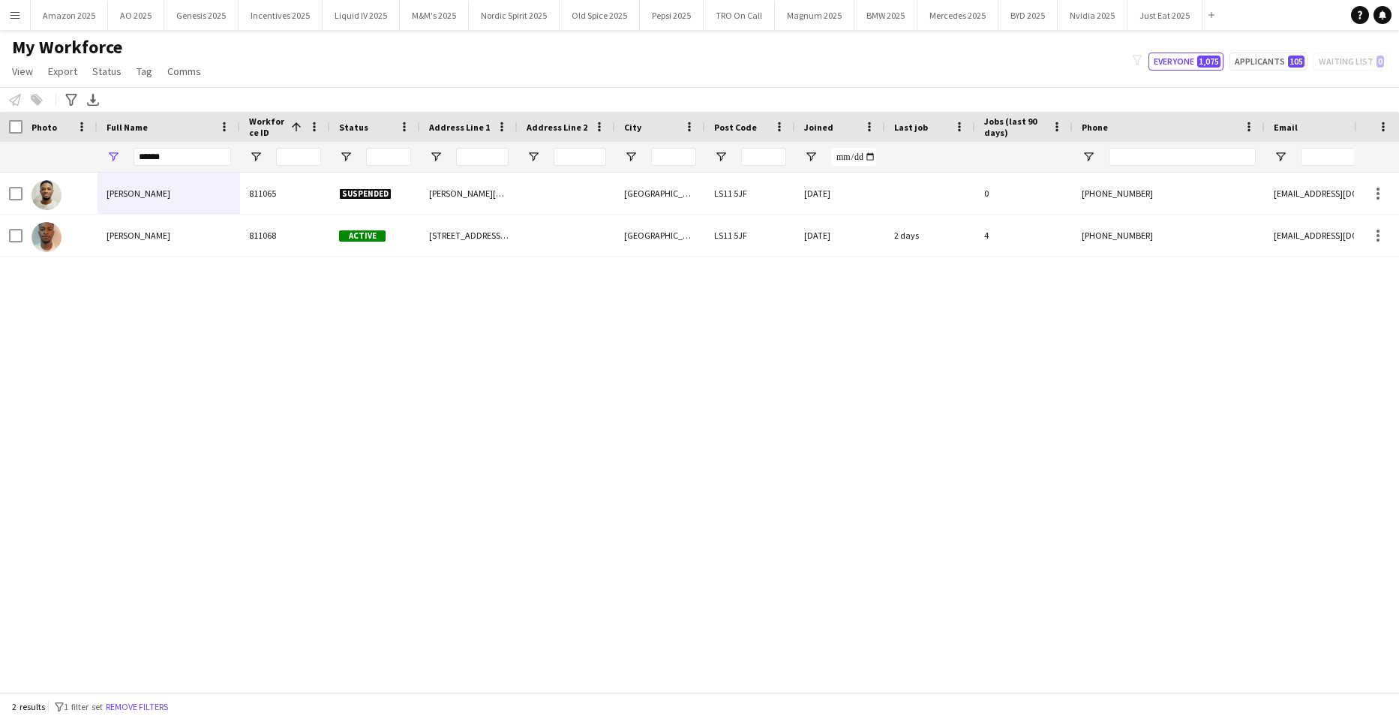
click at [184, 333] on div "Toheeb Oladimeji 811065 Suspended Tunstall Road Leeds LS11 5JF 17-01-2024 0 +44…" at bounding box center [677, 427] width 1354 height 509
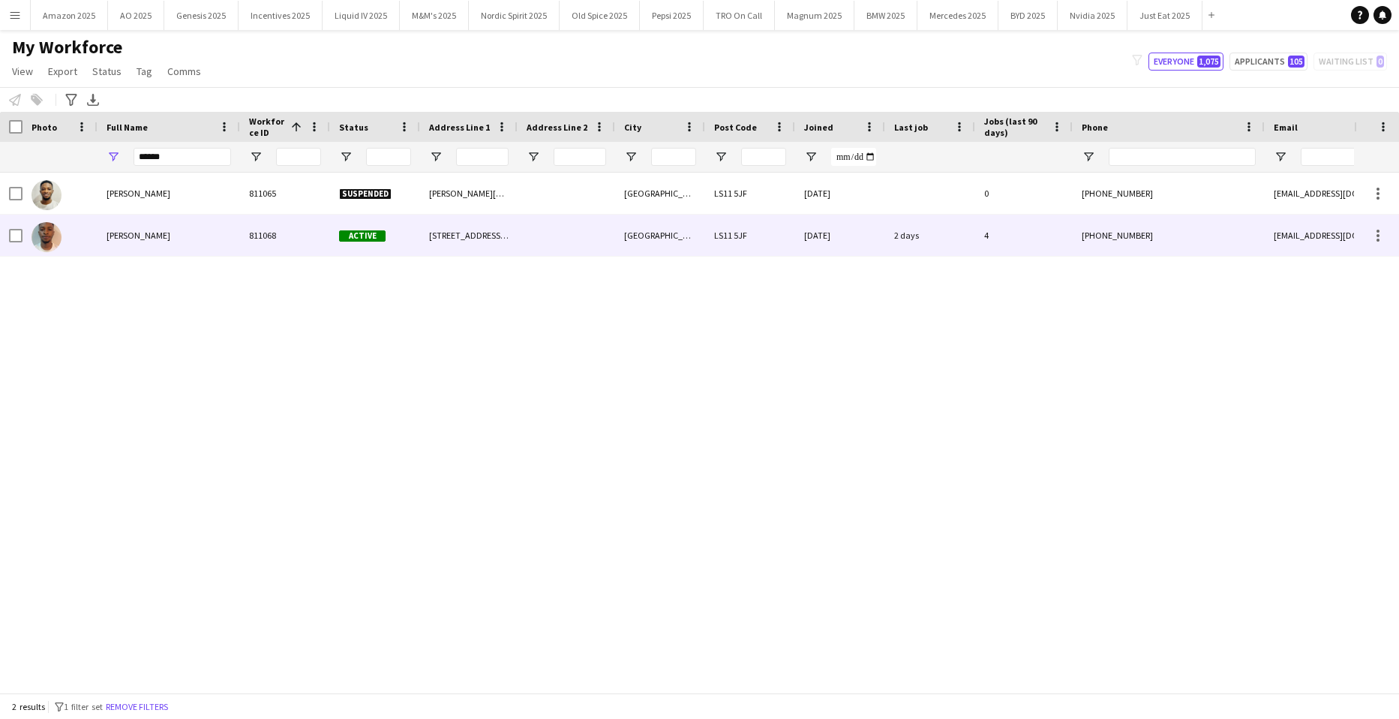
click at [142, 237] on span "[PERSON_NAME]" at bounding box center [139, 235] width 64 height 11
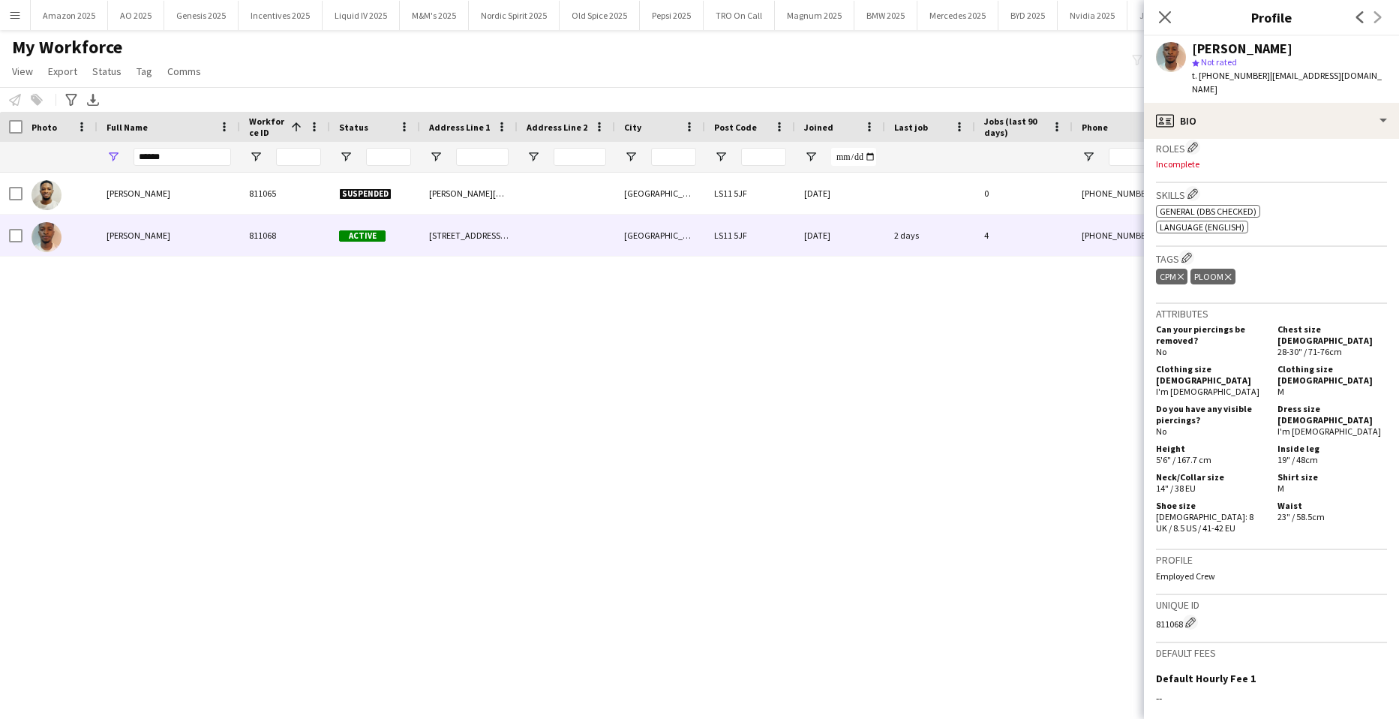
scroll to position [614, 0]
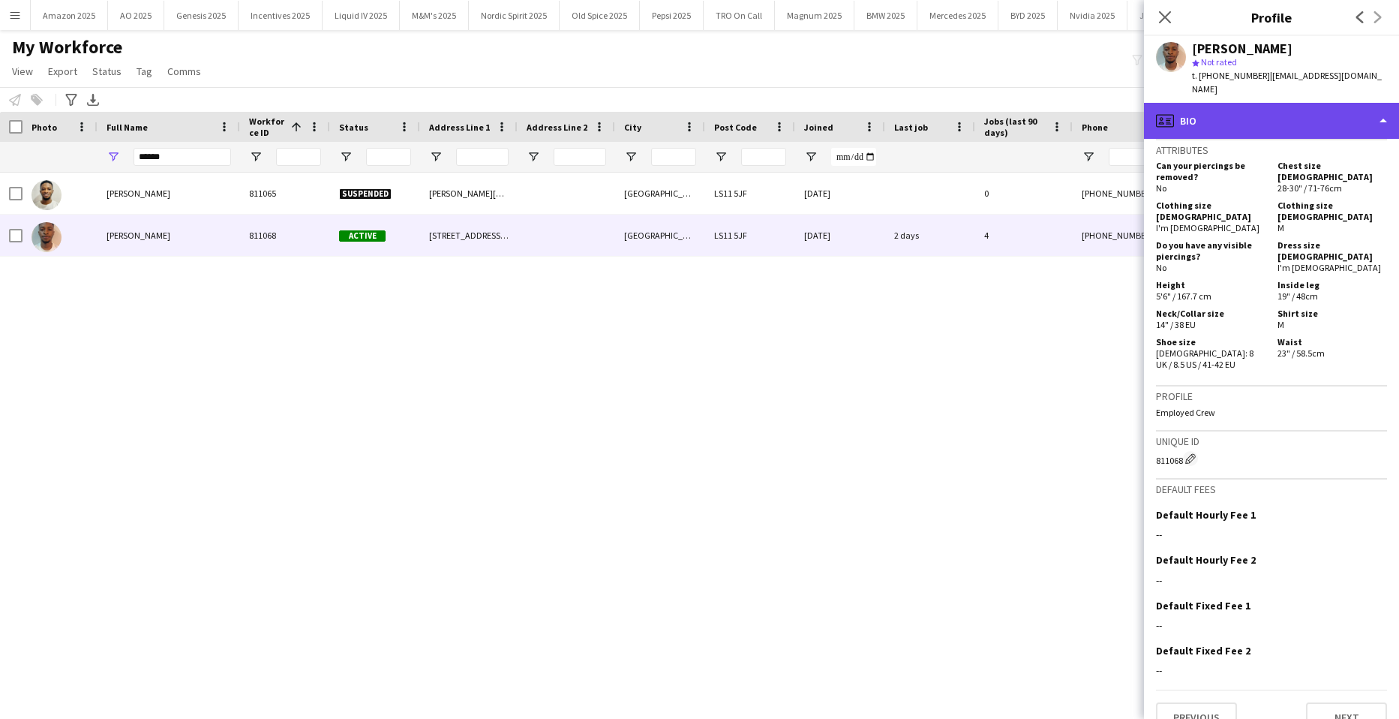
click at [1285, 123] on div "profile Bio" at bounding box center [1271, 121] width 255 height 36
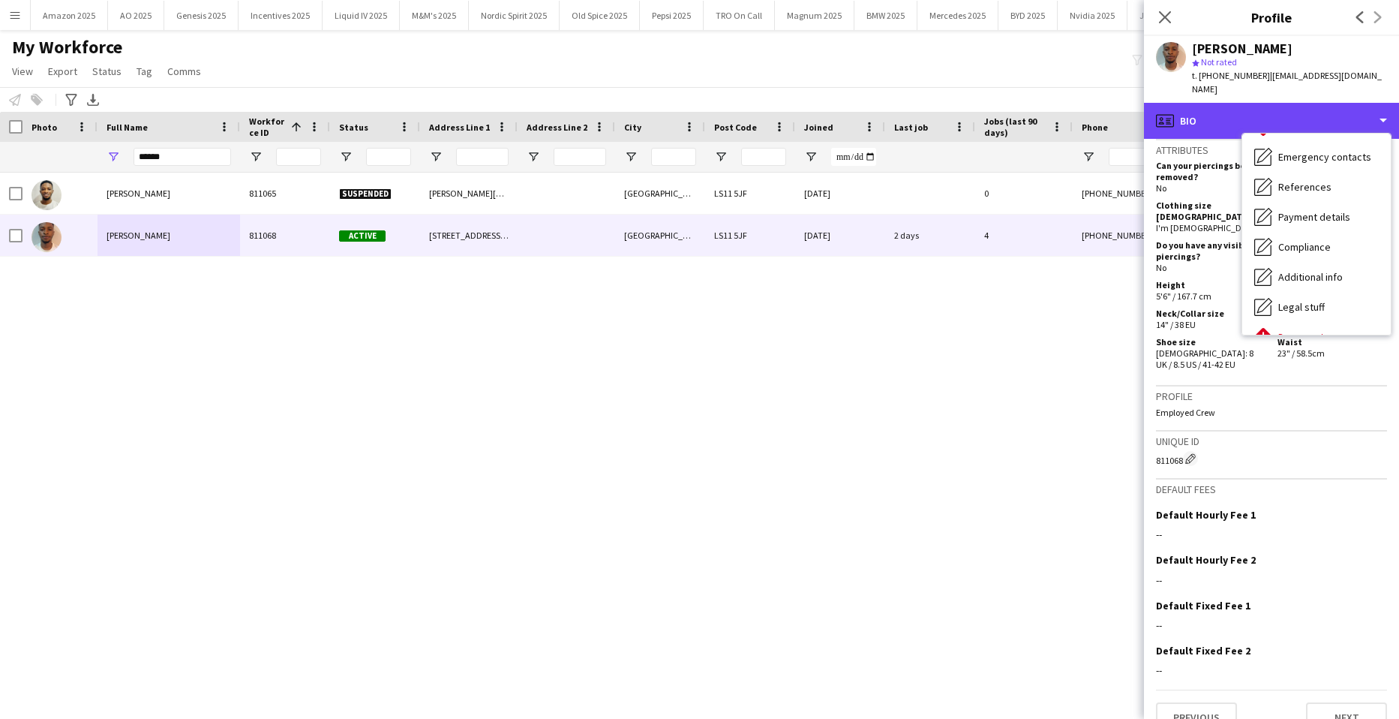
scroll to position [201, 0]
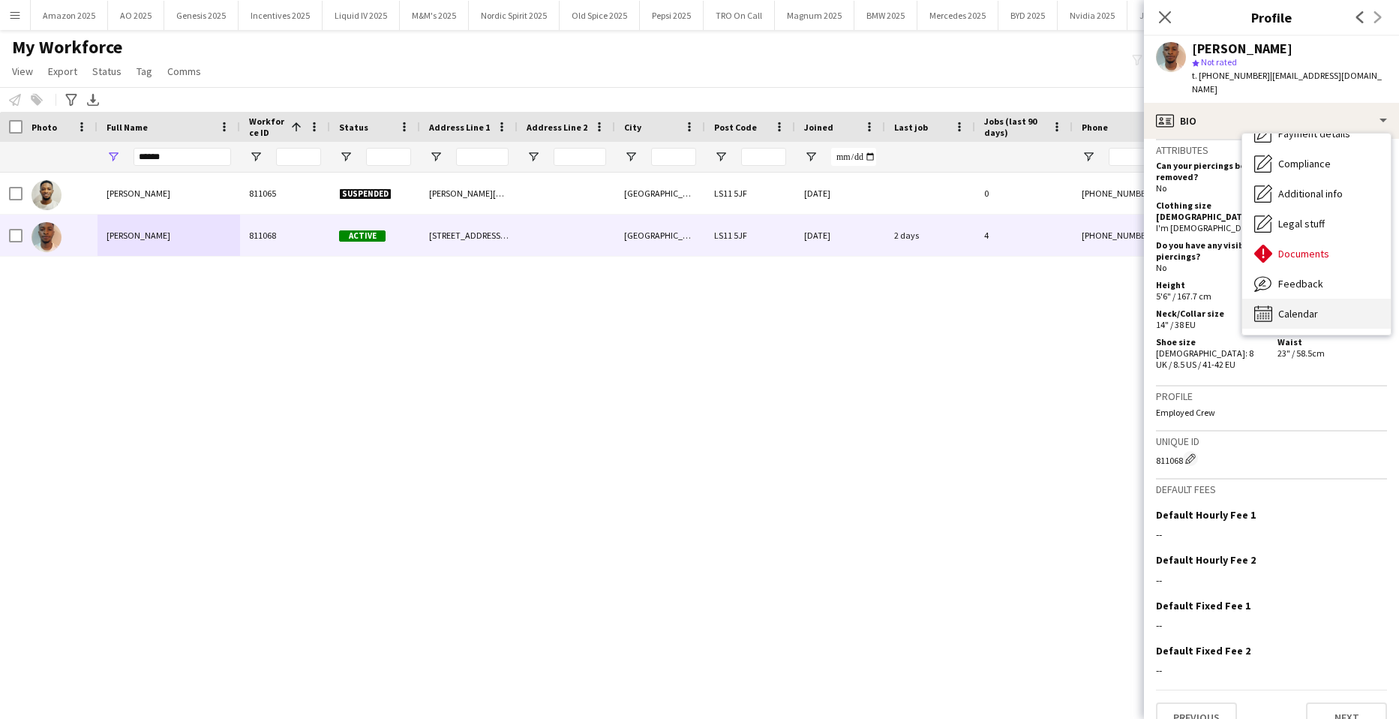
click at [1294, 307] on div "Calendar Calendar" at bounding box center [1317, 314] width 149 height 30
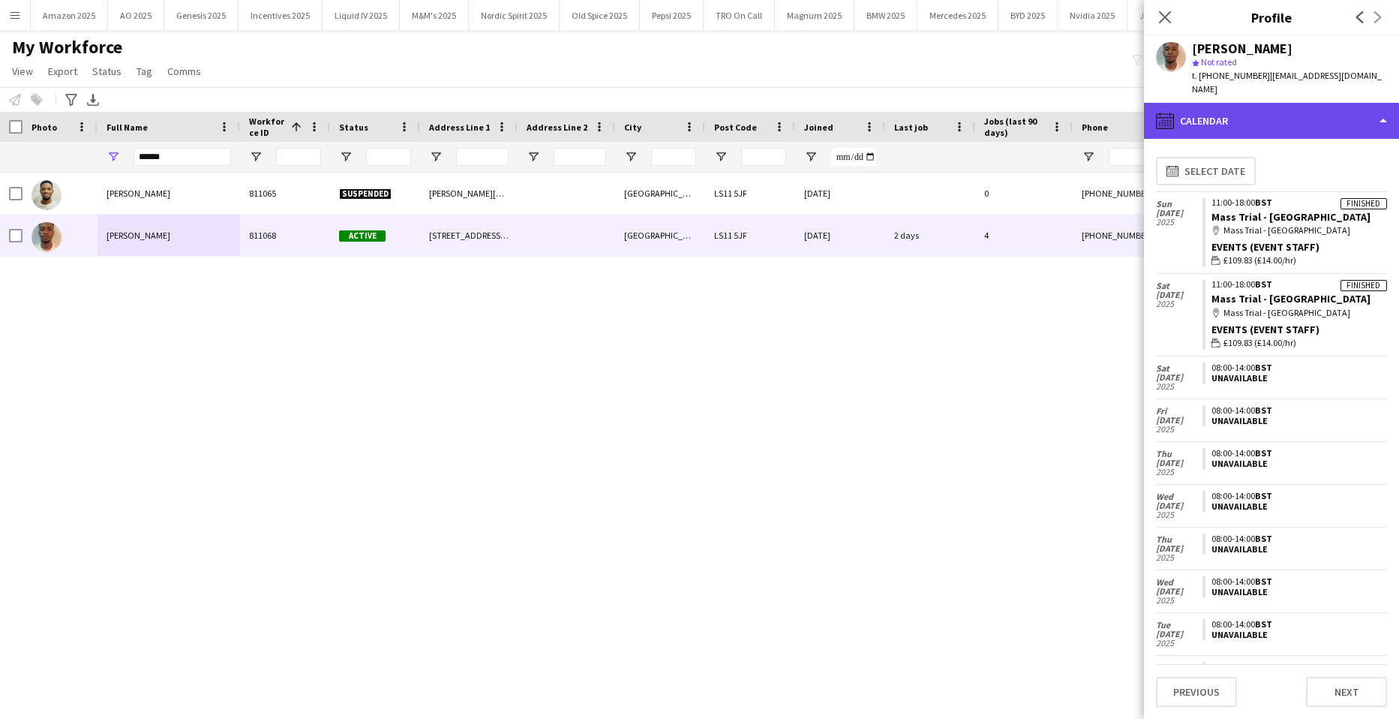
click at [1329, 113] on div "calendar-full Calendar" at bounding box center [1271, 121] width 255 height 36
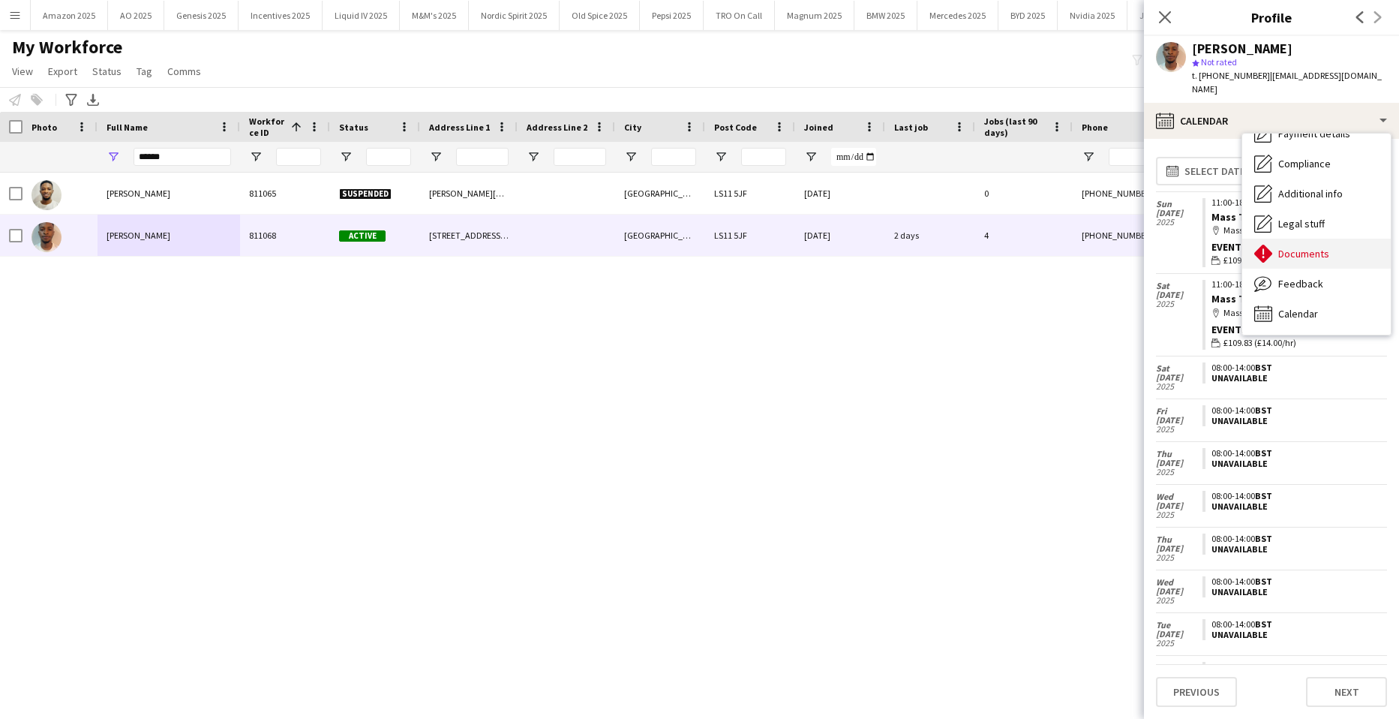
click at [1317, 247] on span "Documents" at bounding box center [1304, 254] width 51 height 14
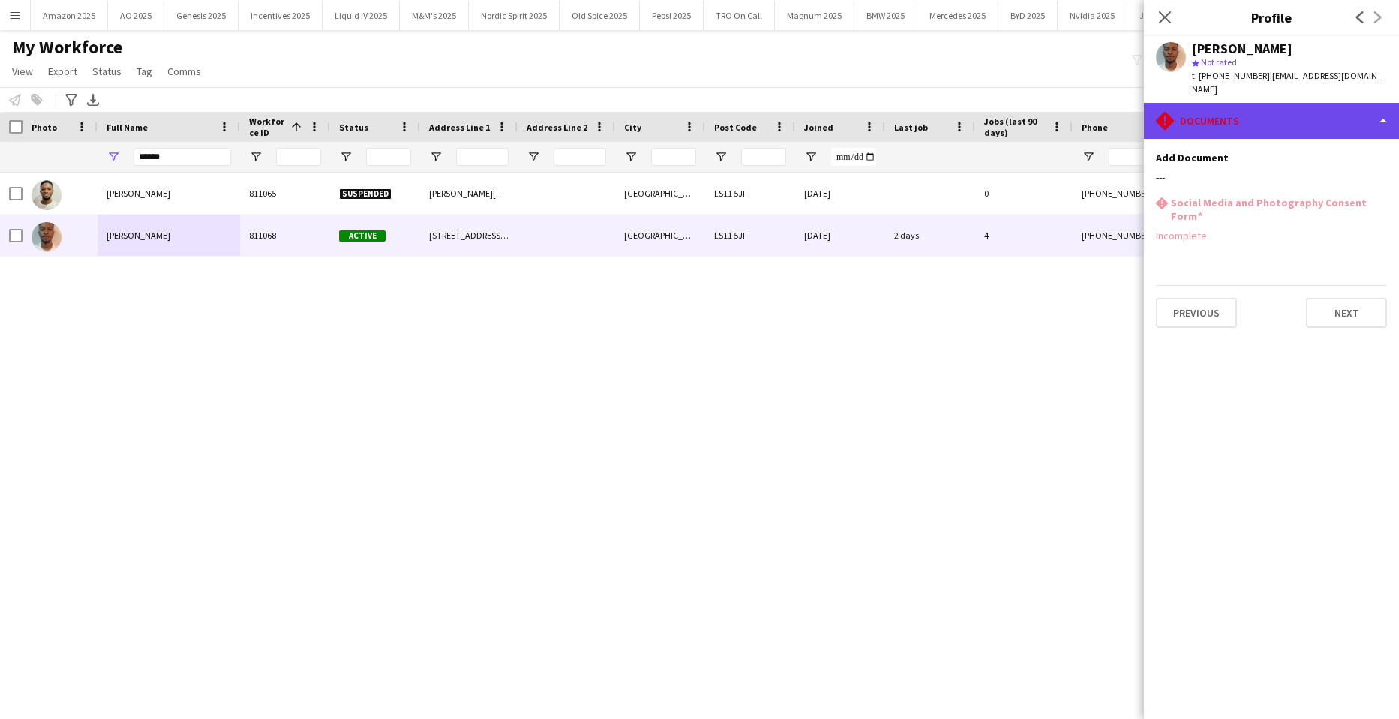
click at [1378, 104] on div "rhombus-alert Documents" at bounding box center [1271, 121] width 255 height 36
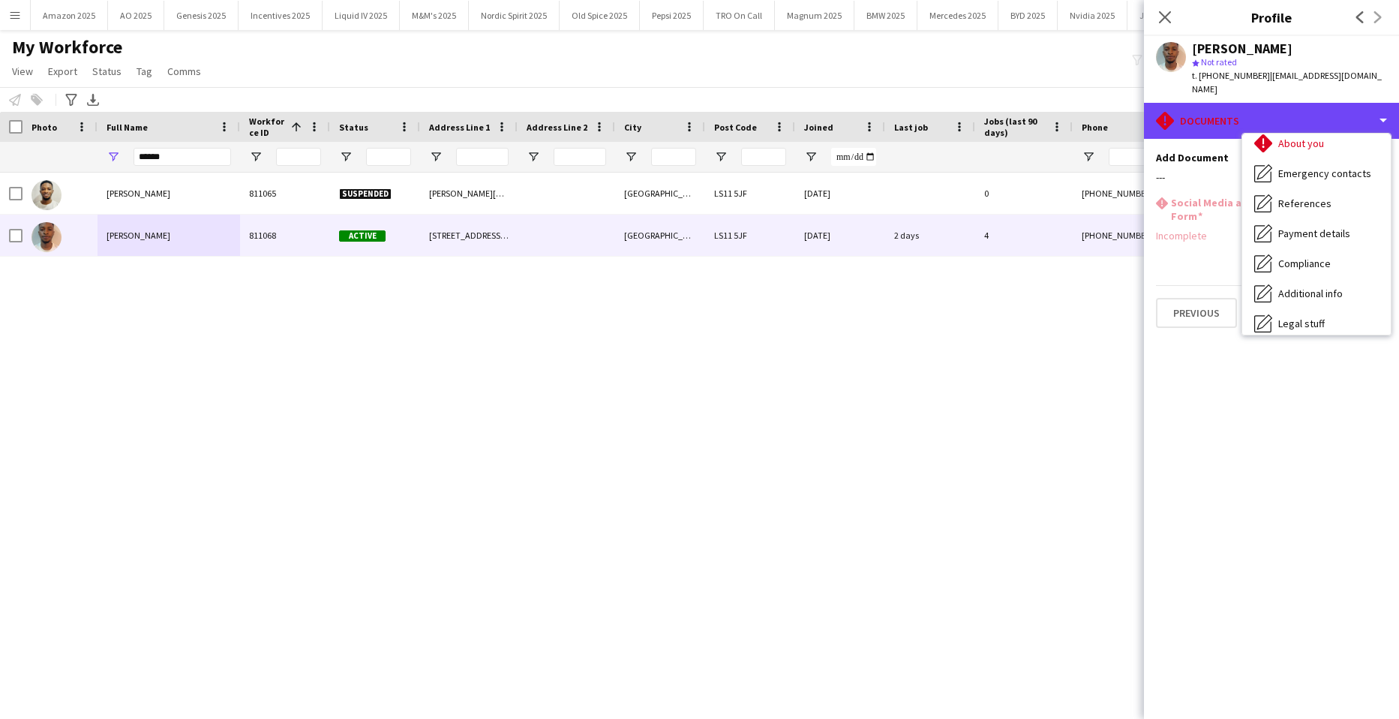
scroll to position [0, 0]
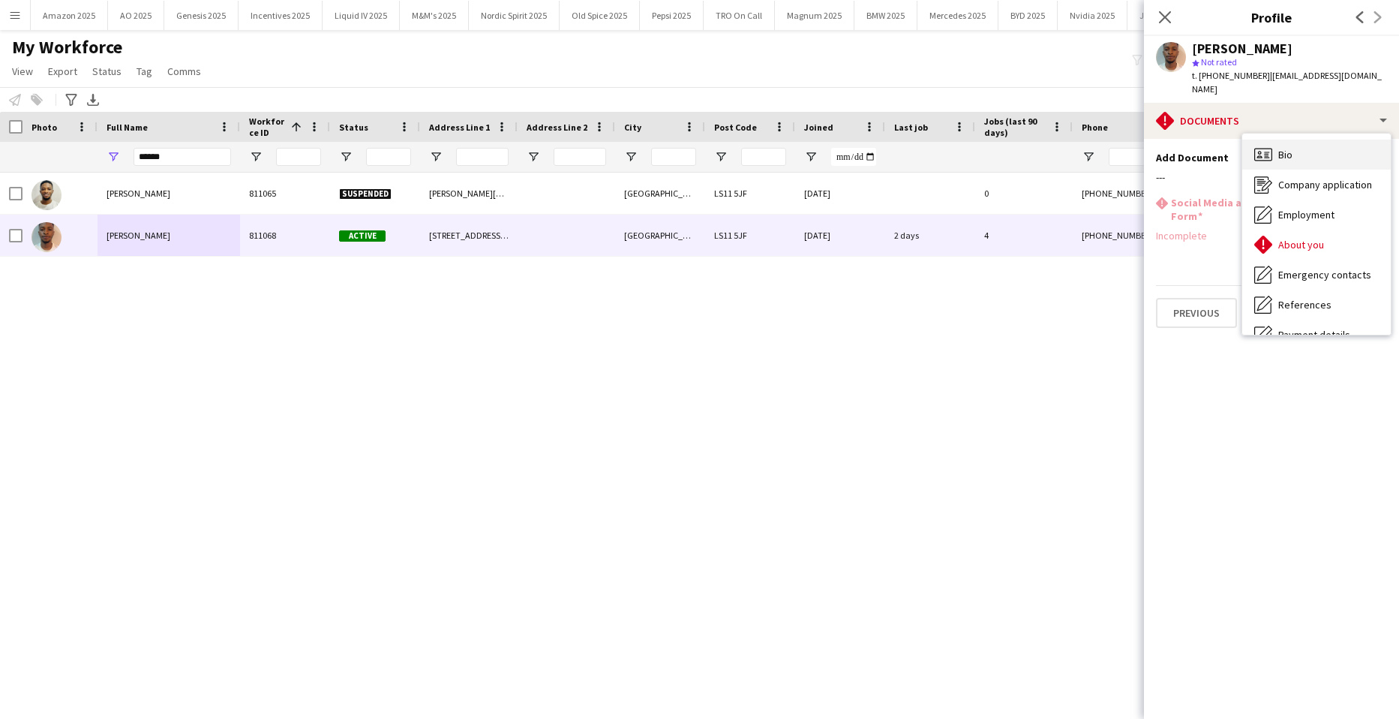
click at [1297, 141] on div "Bio Bio" at bounding box center [1317, 155] width 149 height 30
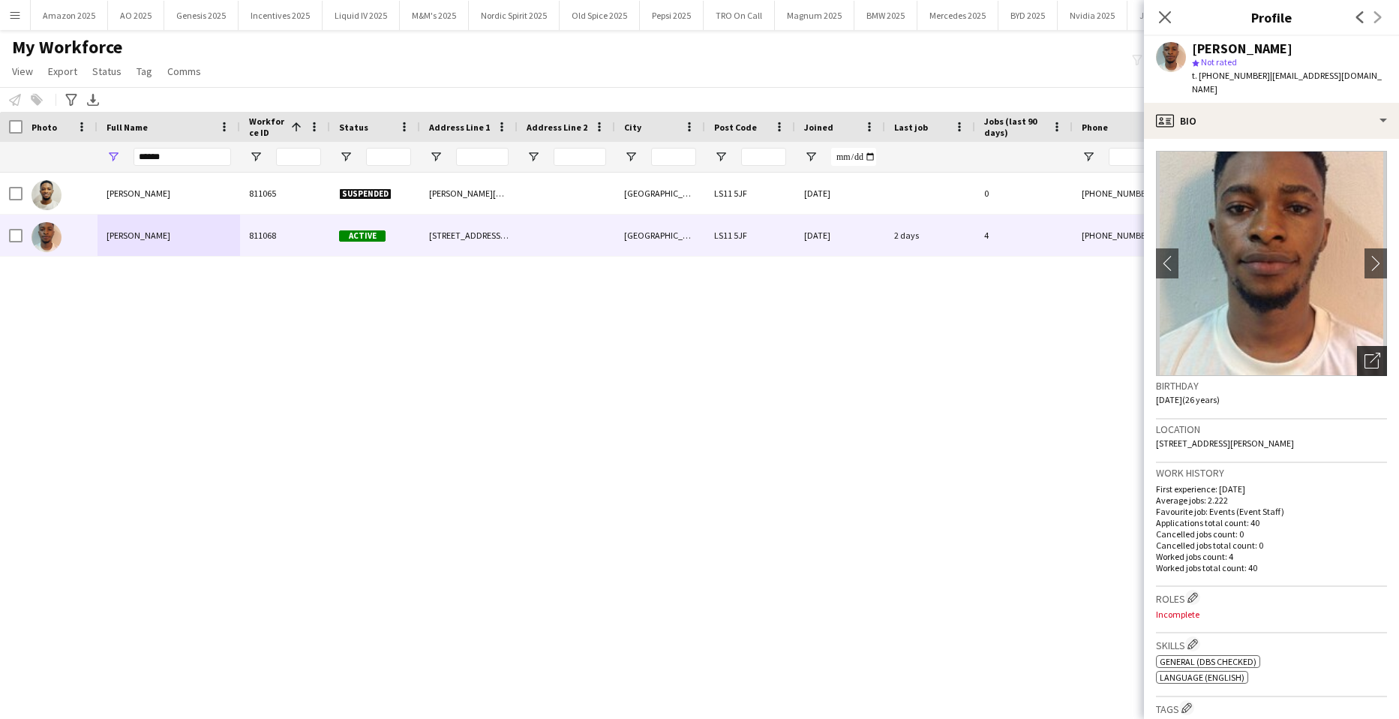
click at [1365, 353] on icon "Open photos pop-in" at bounding box center [1373, 361] width 16 height 16
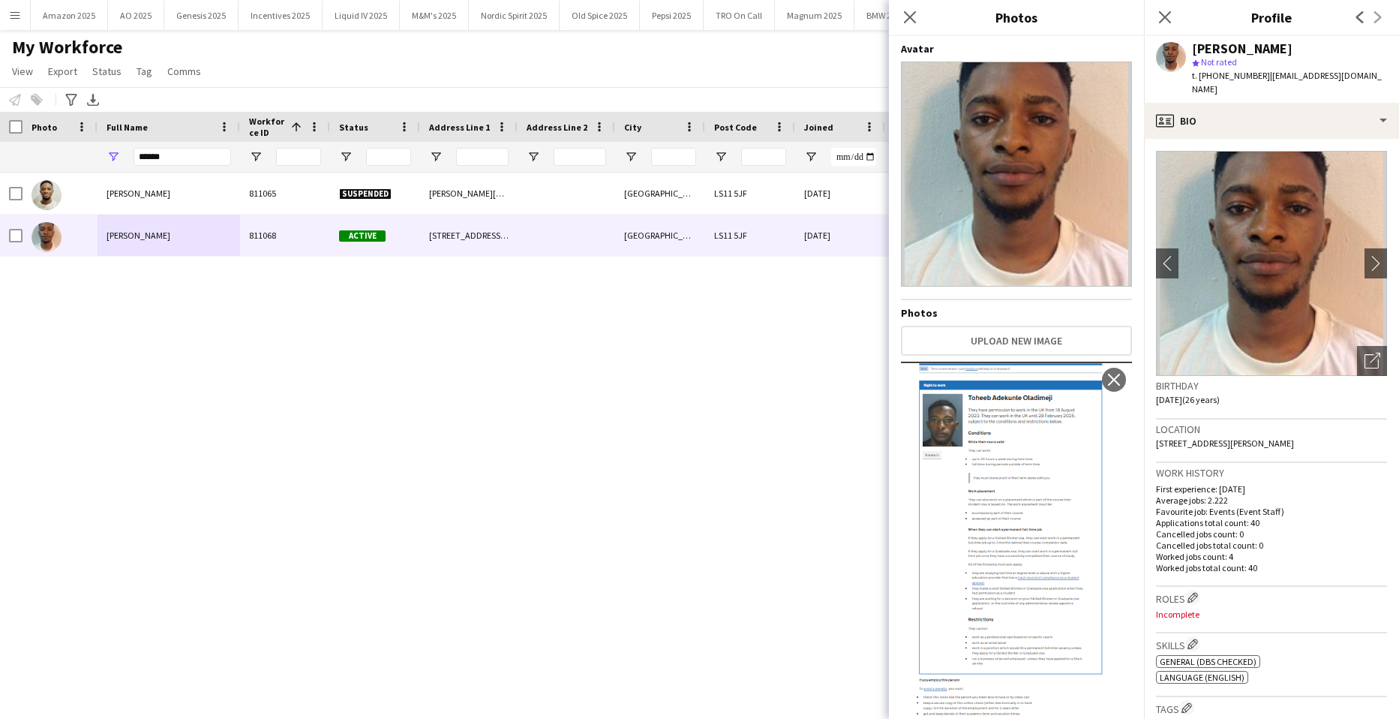
scroll to position [675, 0]
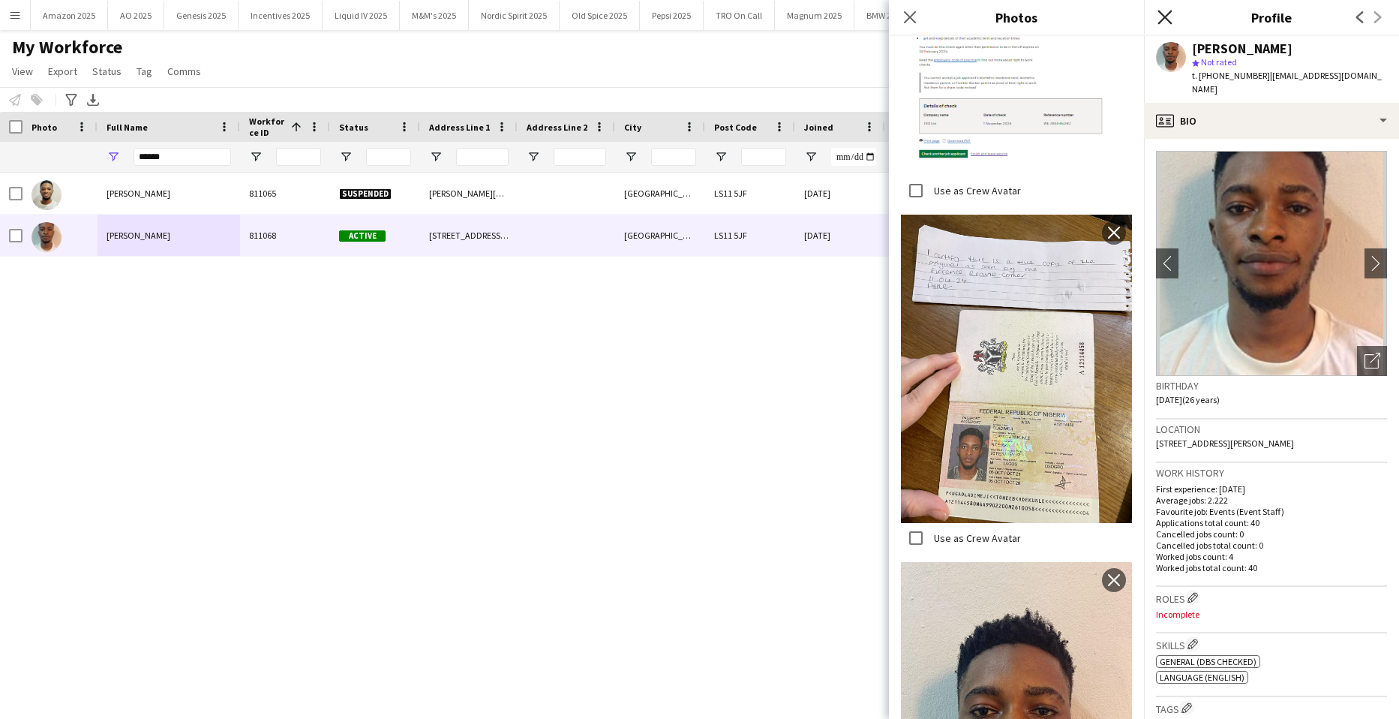
click at [1161, 19] on icon "Close pop-in" at bounding box center [1165, 17] width 14 height 14
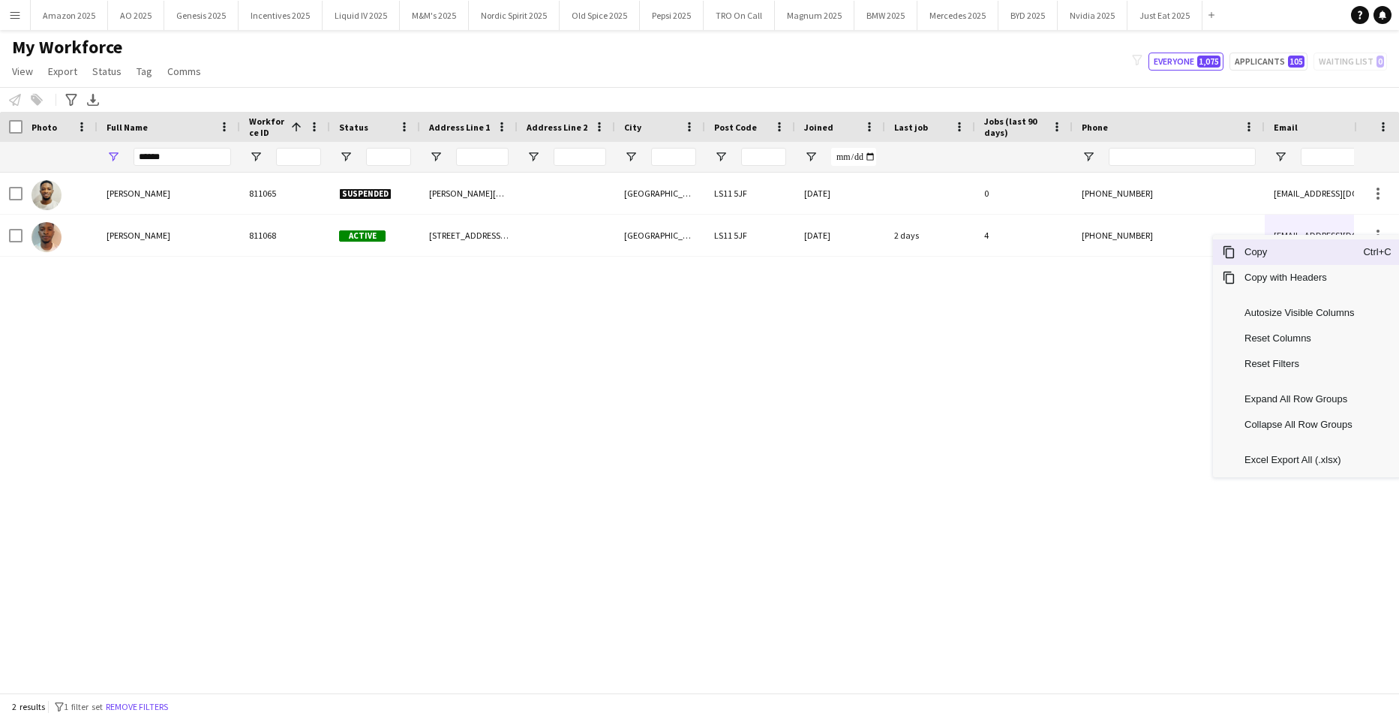
click at [1285, 257] on span "Copy" at bounding box center [1300, 252] width 128 height 26
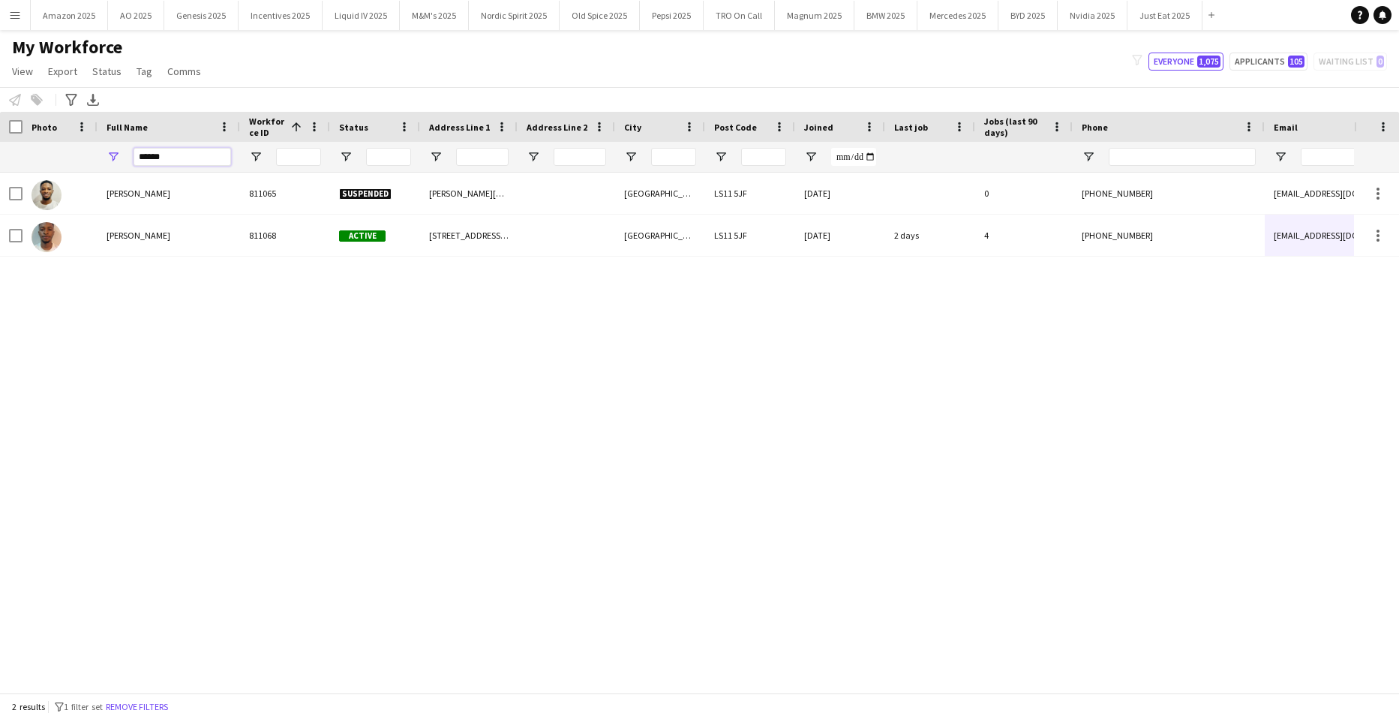
drag, startPoint x: 184, startPoint y: 151, endPoint x: -38, endPoint y: 226, distance: 234.4
click at [0, 226] on html "Menu Boards Boards Boards All jobs Status Workforce Workforce My Workforce Recr…" at bounding box center [699, 359] width 1399 height 719
type input "*"
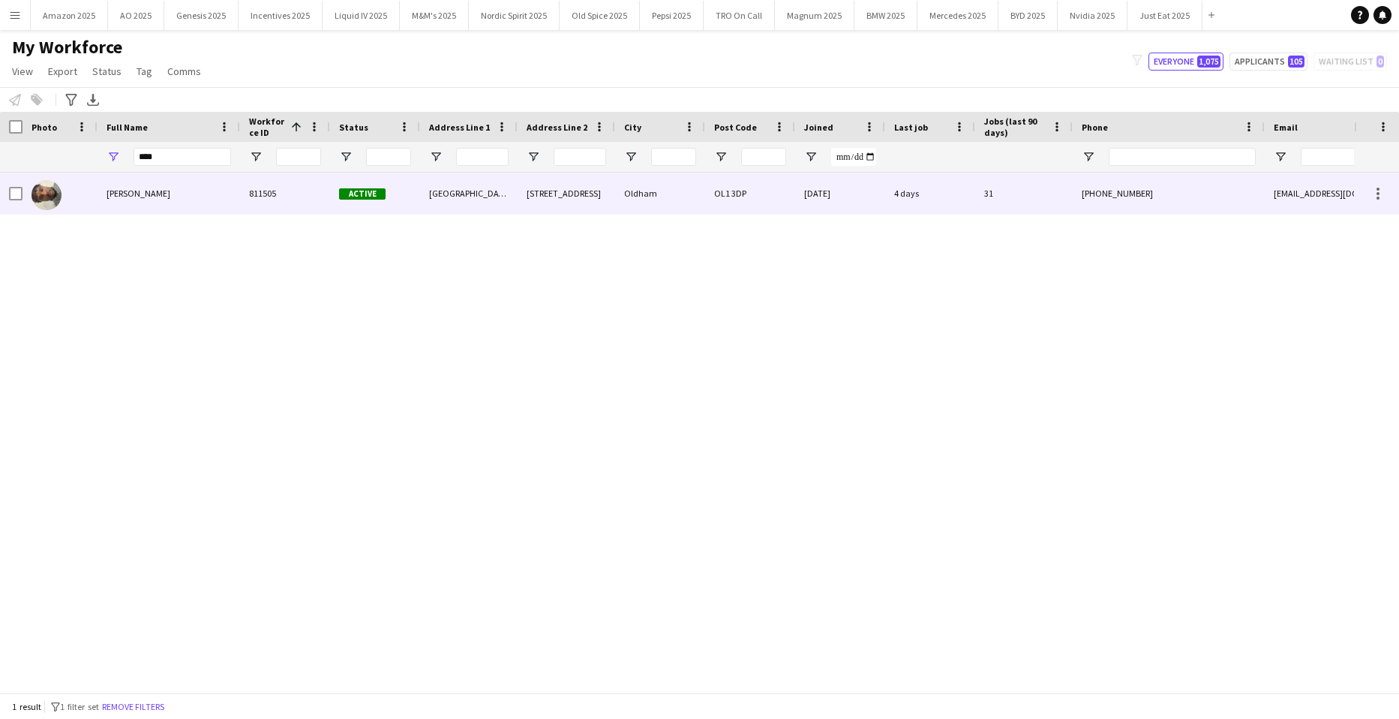
click at [166, 208] on div "Samuel Dada" at bounding box center [169, 193] width 143 height 41
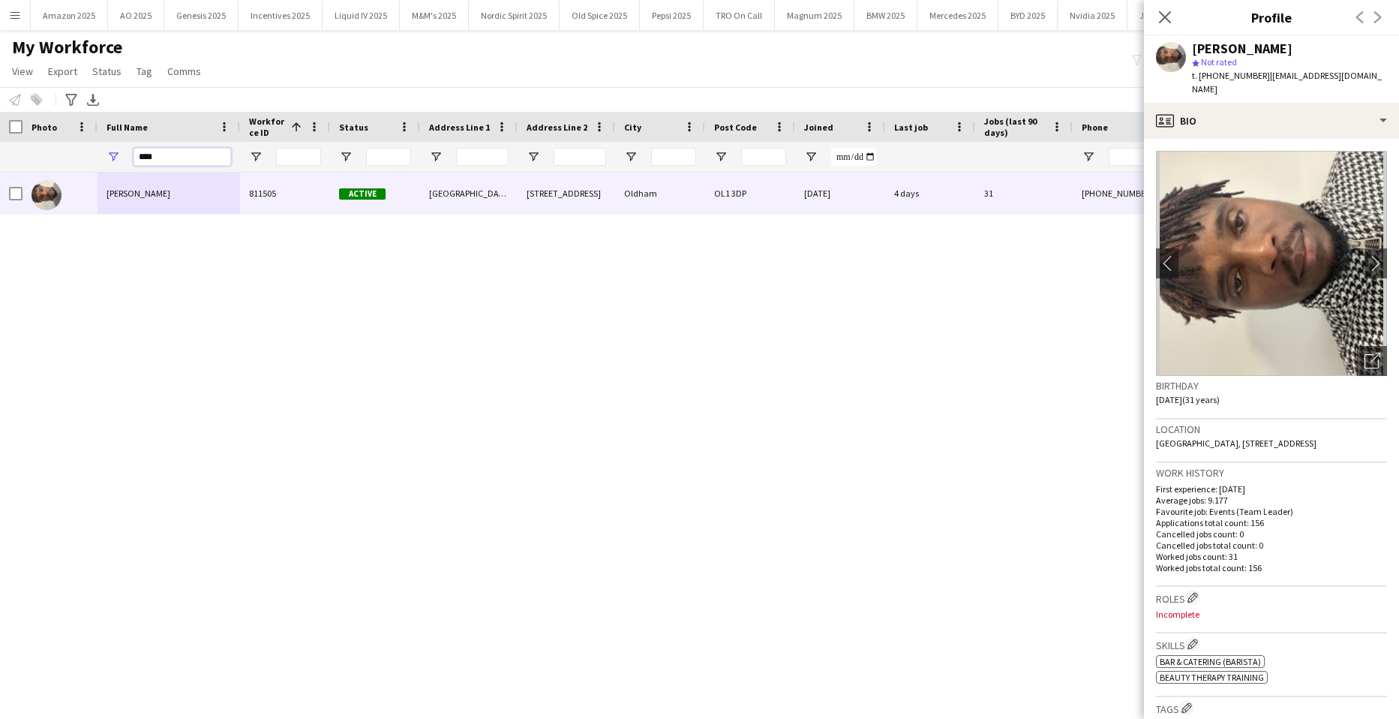
drag, startPoint x: 207, startPoint y: 162, endPoint x: -38, endPoint y: 188, distance: 246.7
click at [0, 188] on html "Menu Boards Boards Boards All jobs Status Workforce Workforce My Workforce Recr…" at bounding box center [699, 359] width 1399 height 719
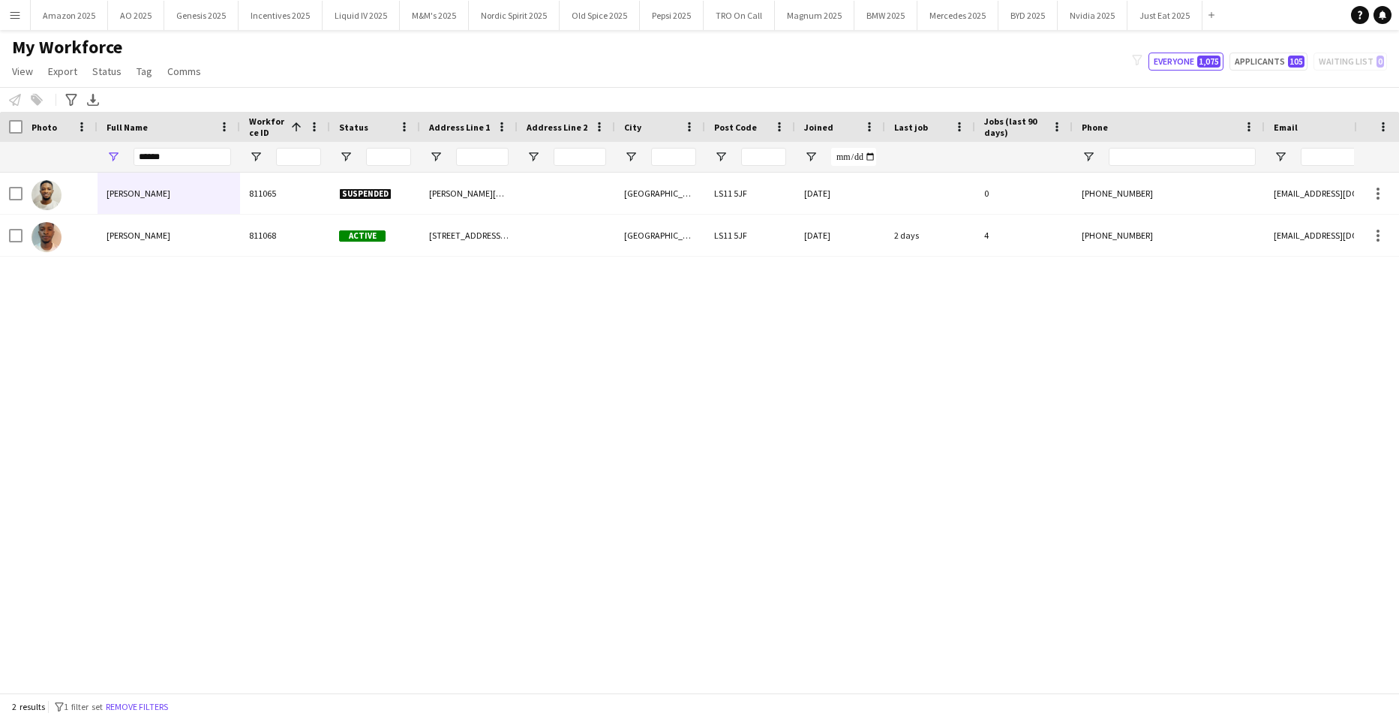
drag, startPoint x: 410, startPoint y: 492, endPoint x: 385, endPoint y: 476, distance: 30.4
click at [410, 494] on div "Toheeb Oladimeji 811065 Suspended Tunstall Road Leeds LS11 5JF 17-01-2024 0 +44…" at bounding box center [677, 427] width 1354 height 509
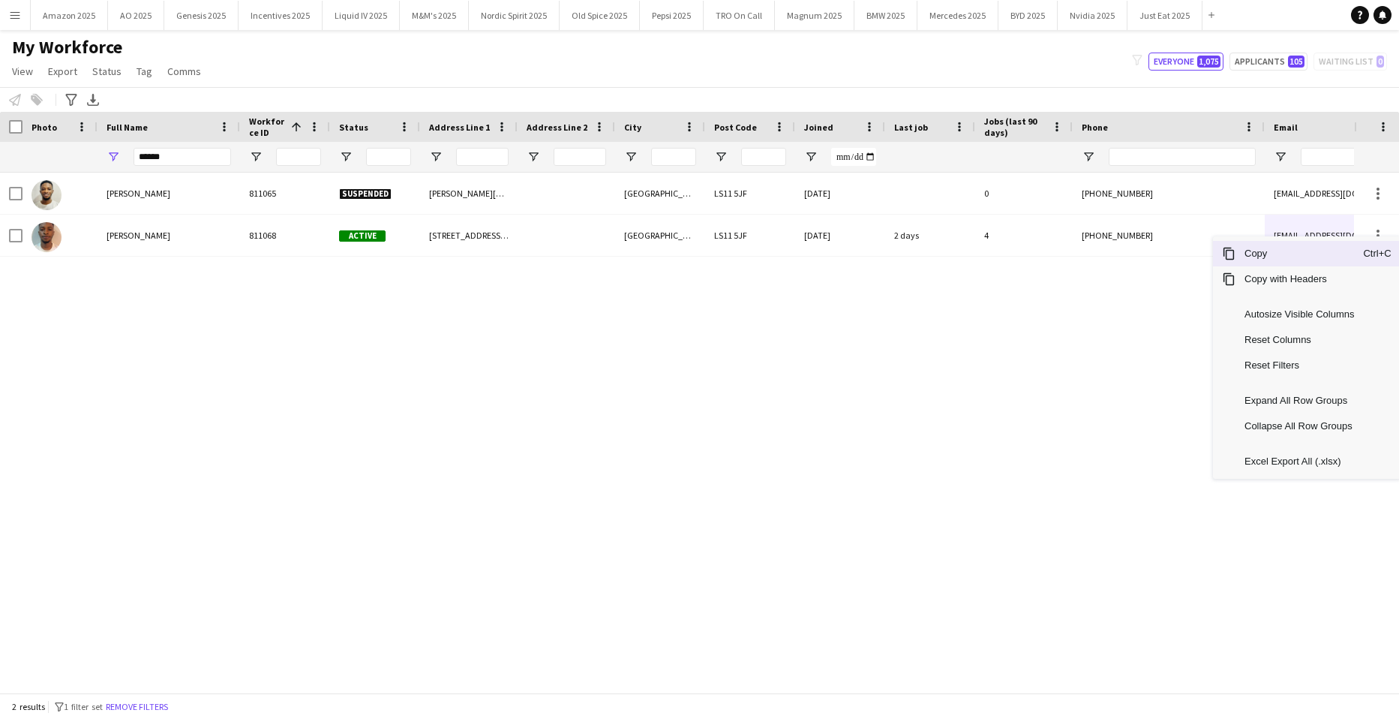
click at [1301, 255] on span "Copy" at bounding box center [1300, 254] width 128 height 26
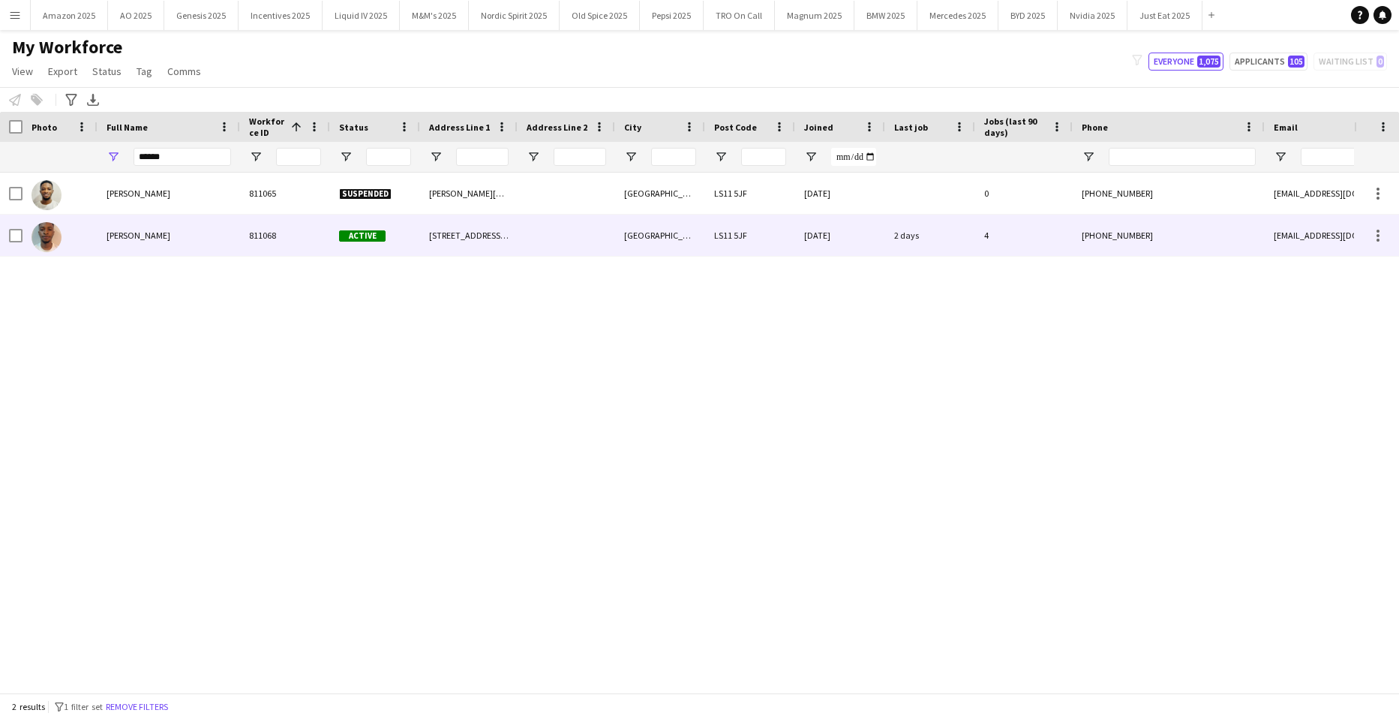
click at [173, 244] on div "[PERSON_NAME]" at bounding box center [169, 235] width 143 height 41
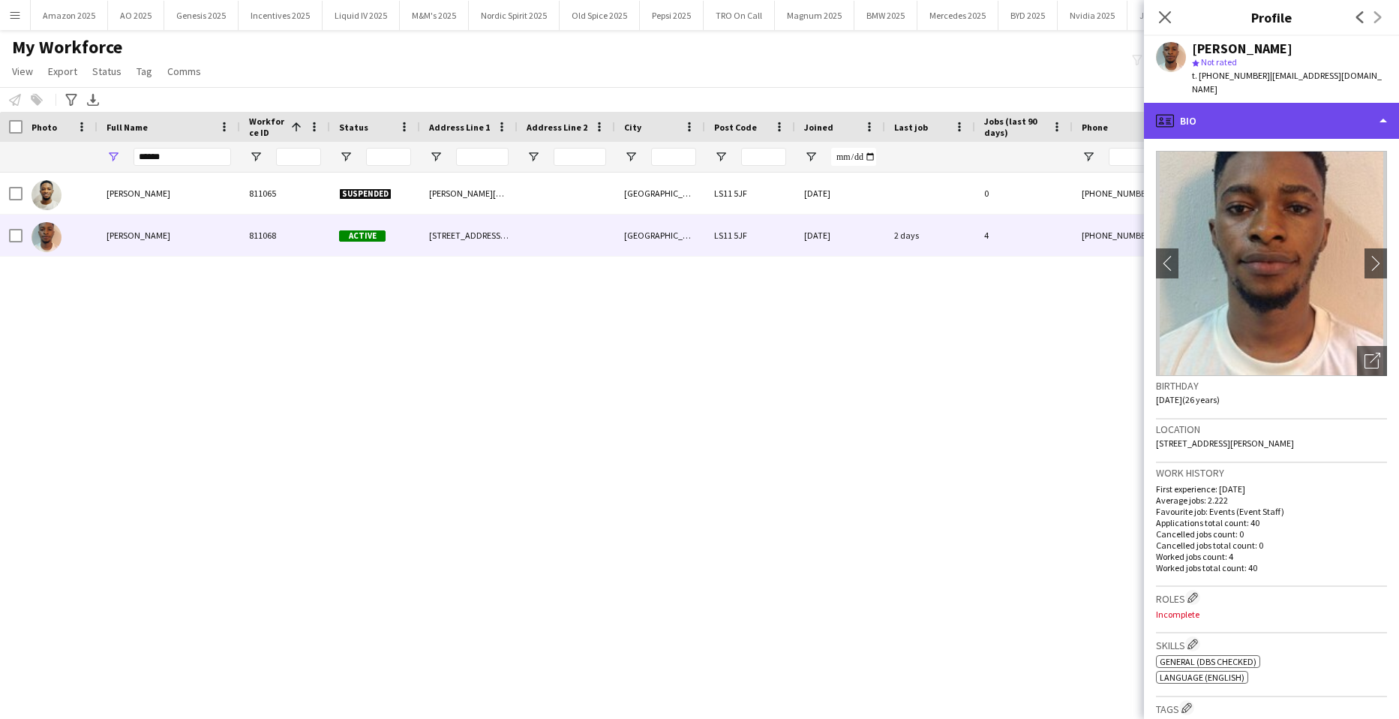
click at [1309, 114] on div "profile Bio" at bounding box center [1271, 121] width 255 height 36
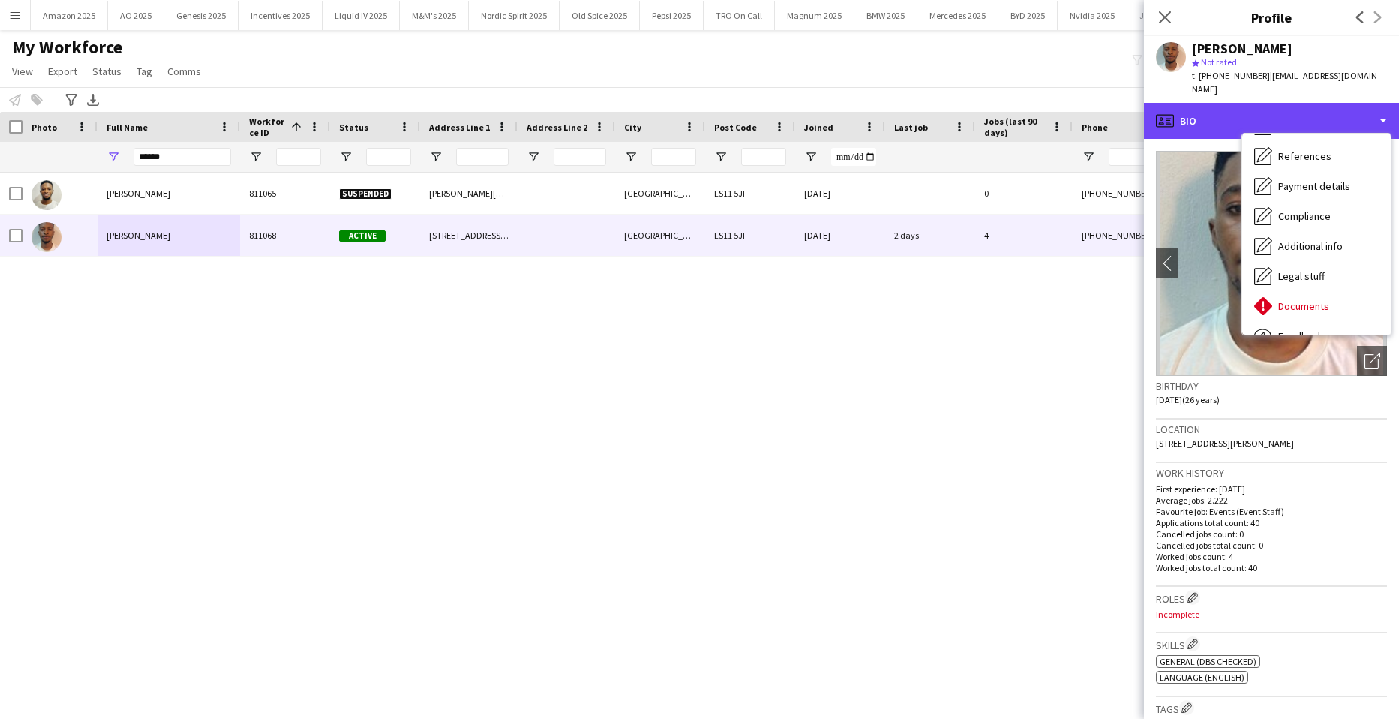
scroll to position [201, 0]
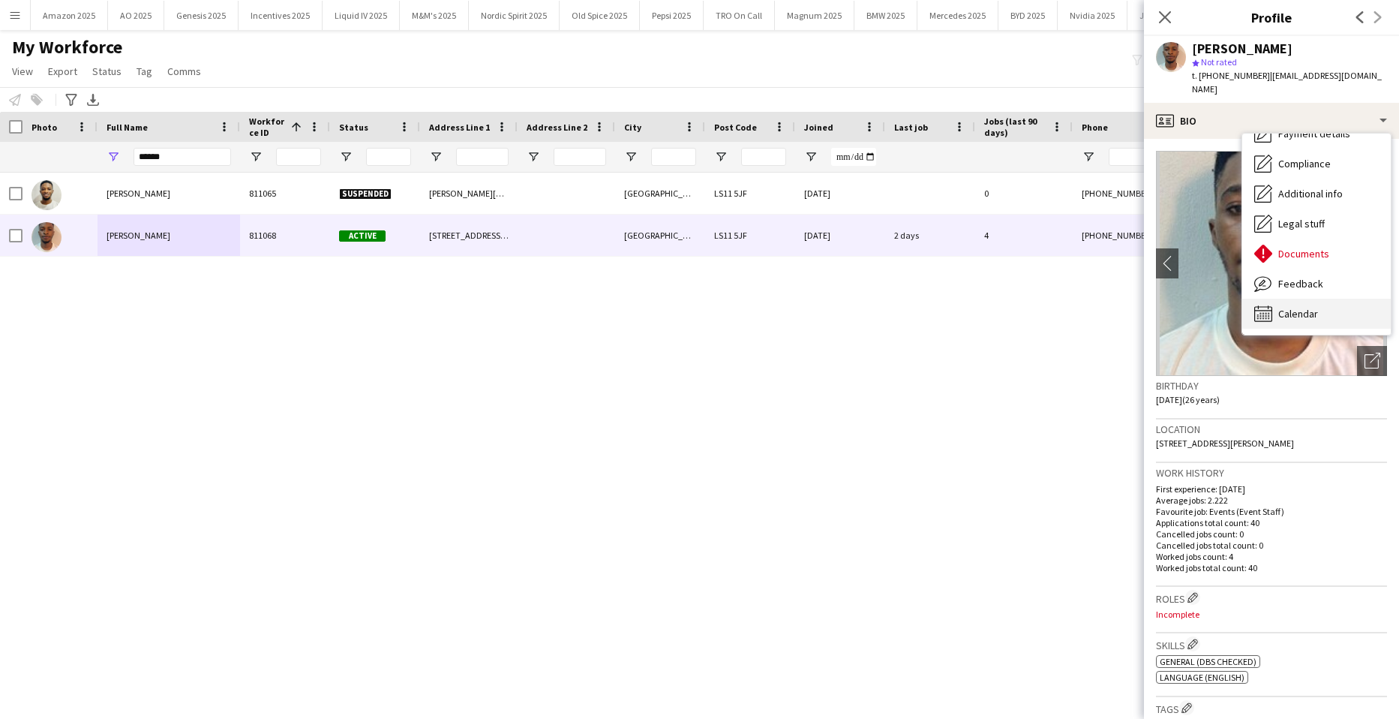
click at [1322, 299] on div "Calendar Calendar" at bounding box center [1317, 314] width 149 height 30
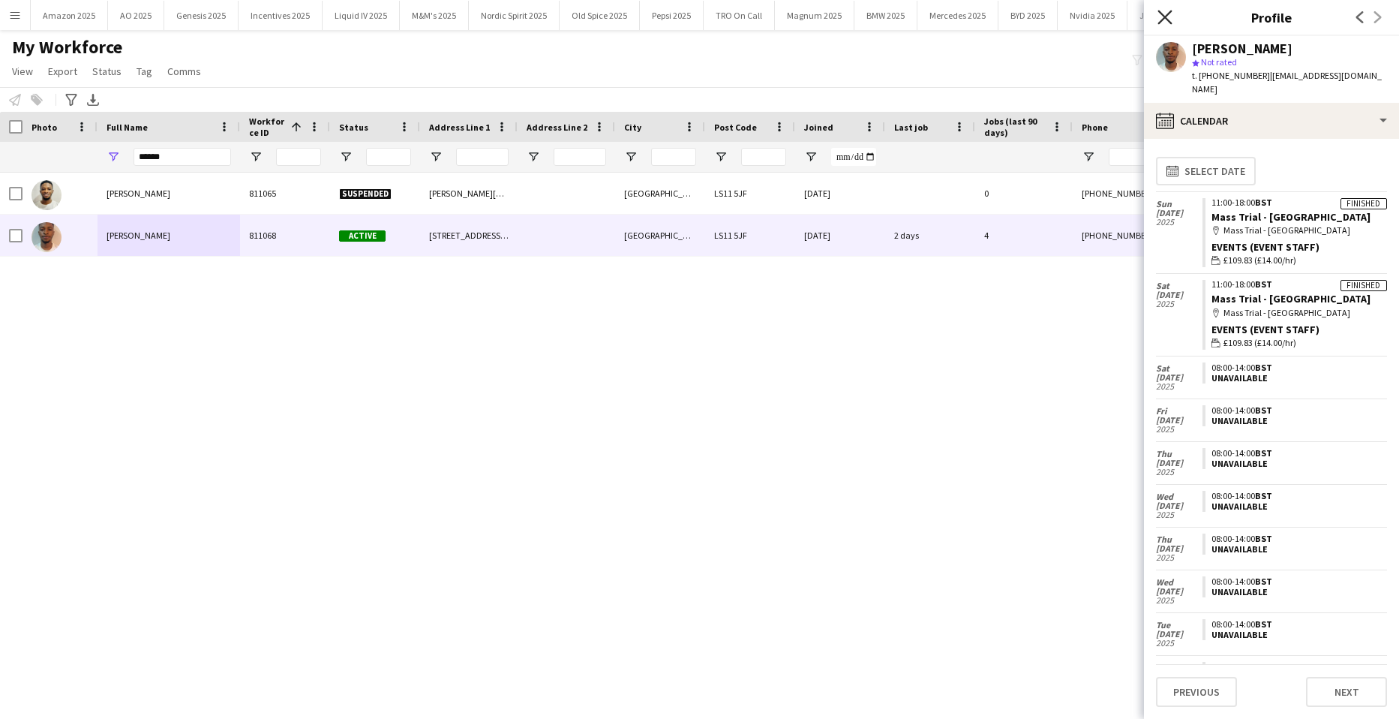
click at [1168, 18] on icon "Close pop-in" at bounding box center [1165, 17] width 14 height 14
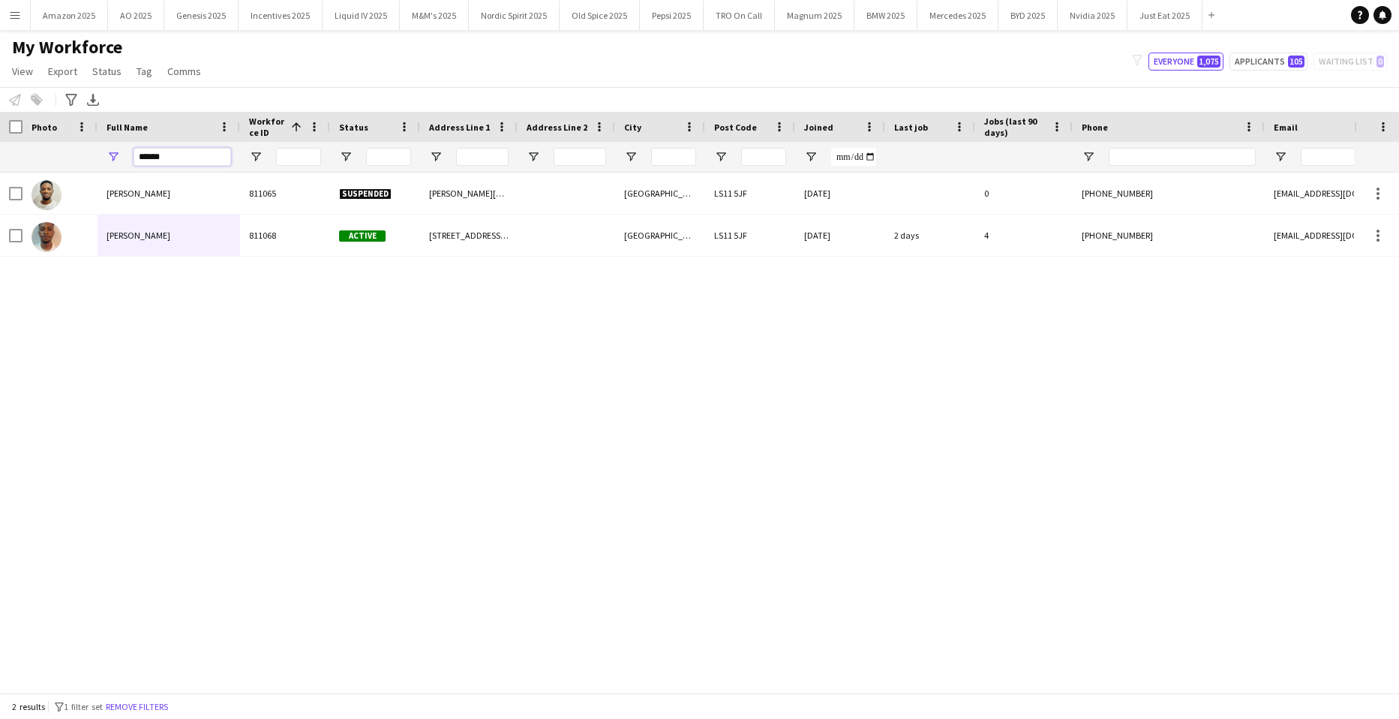
drag, startPoint x: 195, startPoint y: 161, endPoint x: -38, endPoint y: 242, distance: 246.8
click at [0, 242] on html "Menu Boards Boards Boards All jobs Status Workforce Workforce My Workforce Recr…" at bounding box center [699, 359] width 1399 height 719
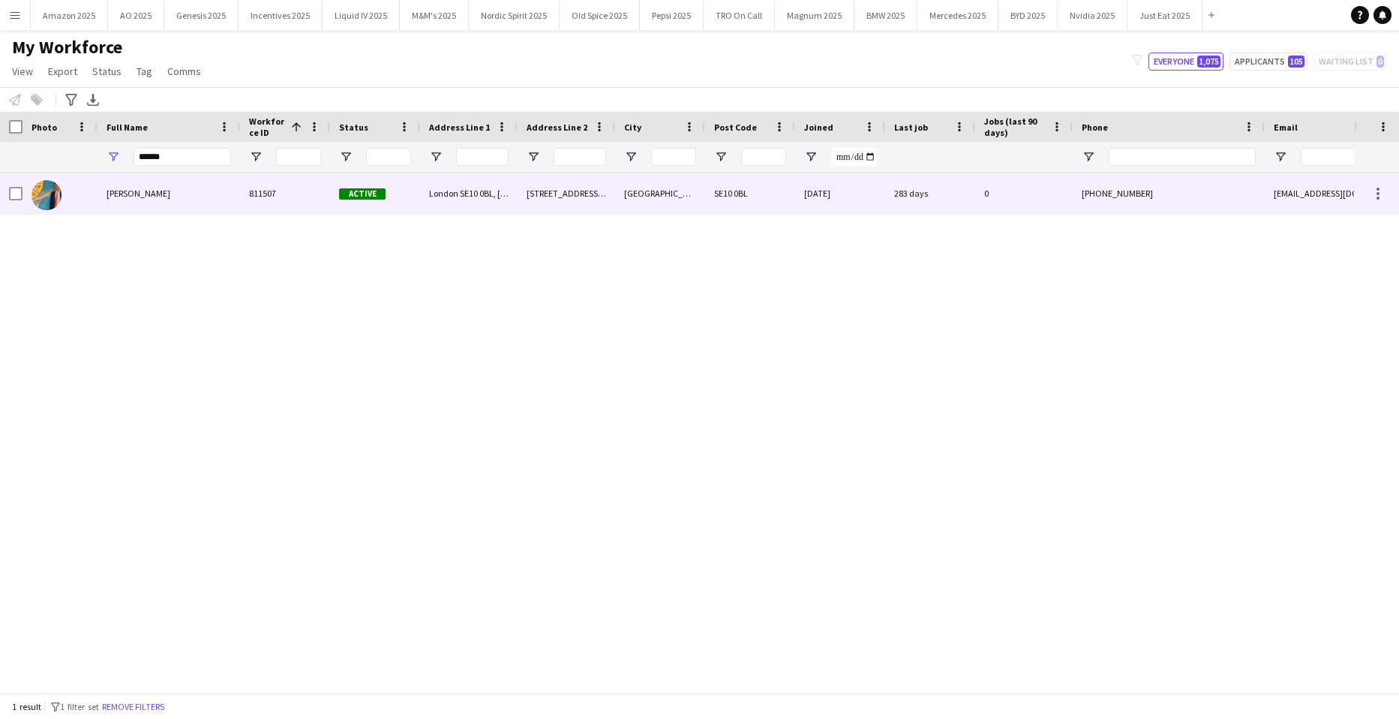
click at [130, 194] on span "Pramod Pasam" at bounding box center [139, 193] width 64 height 11
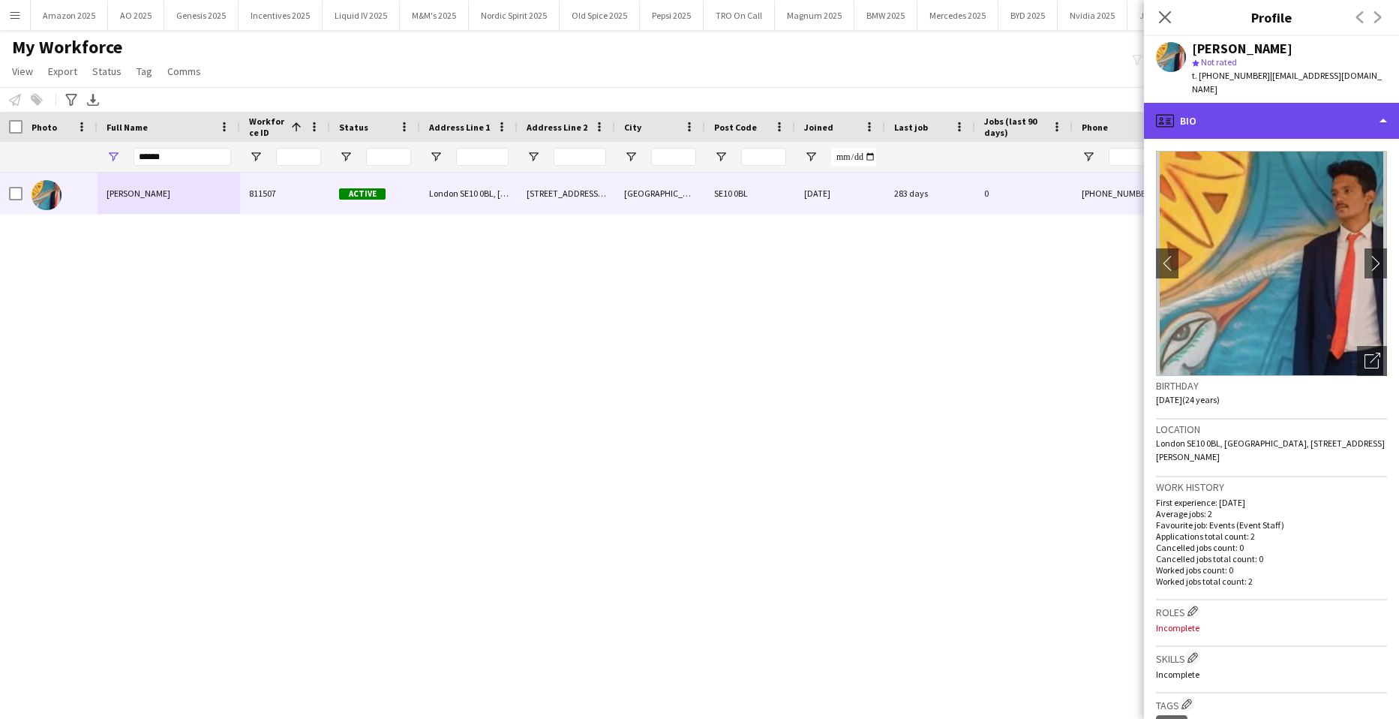
click at [1320, 110] on div "profile Bio" at bounding box center [1271, 121] width 255 height 36
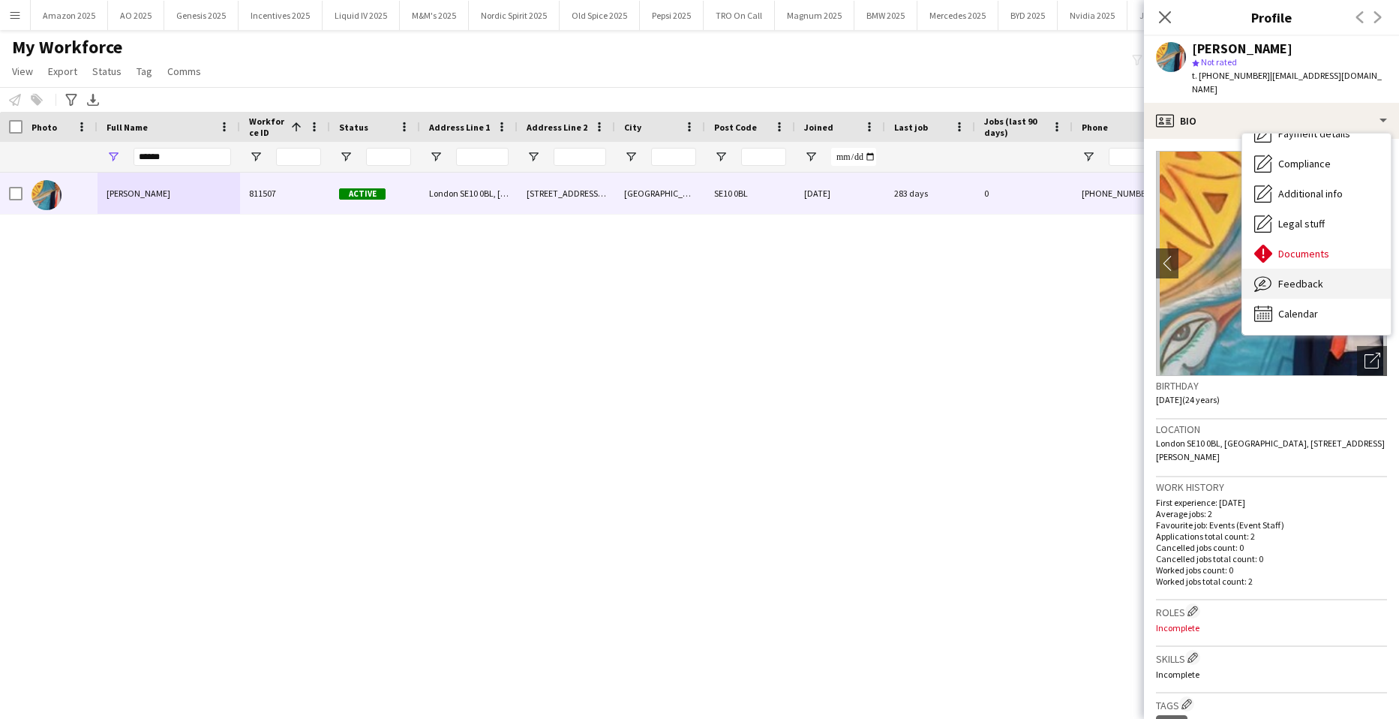
click at [1315, 277] on span "Feedback" at bounding box center [1301, 284] width 45 height 14
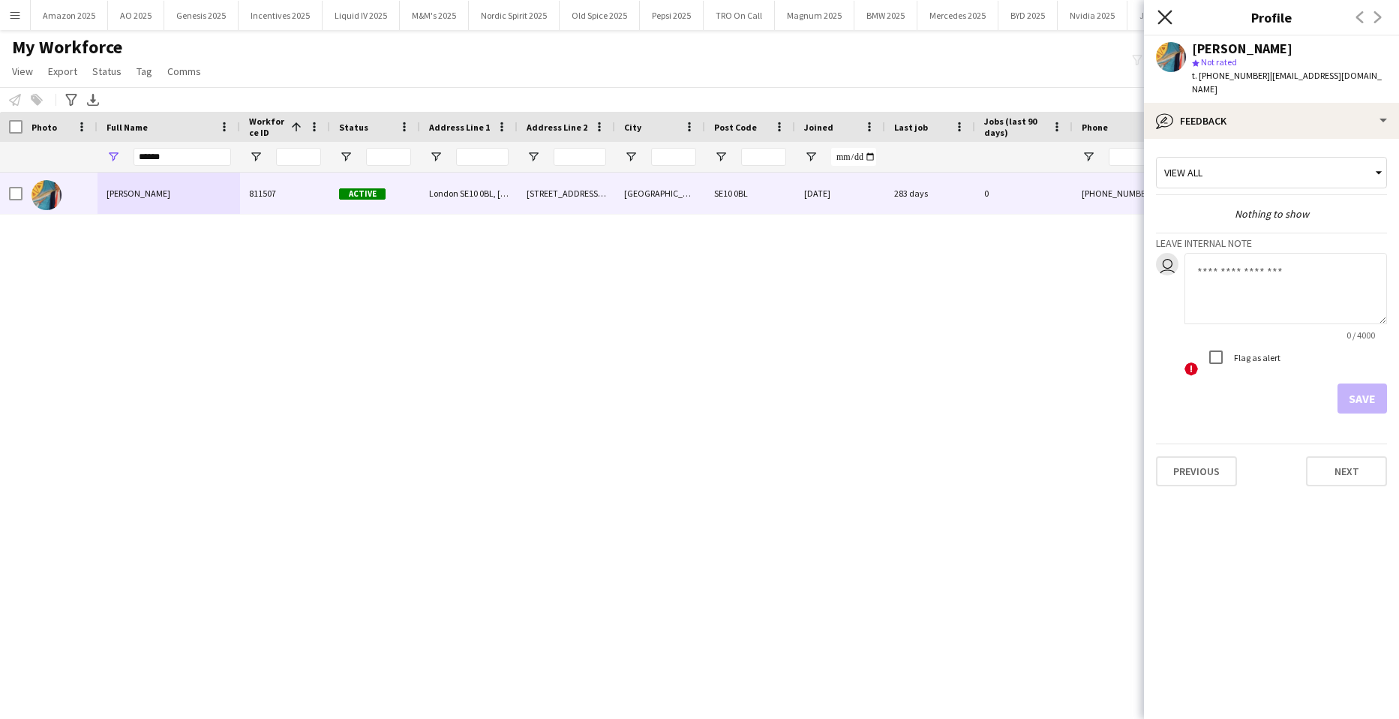
click at [1162, 15] on icon at bounding box center [1165, 17] width 14 height 14
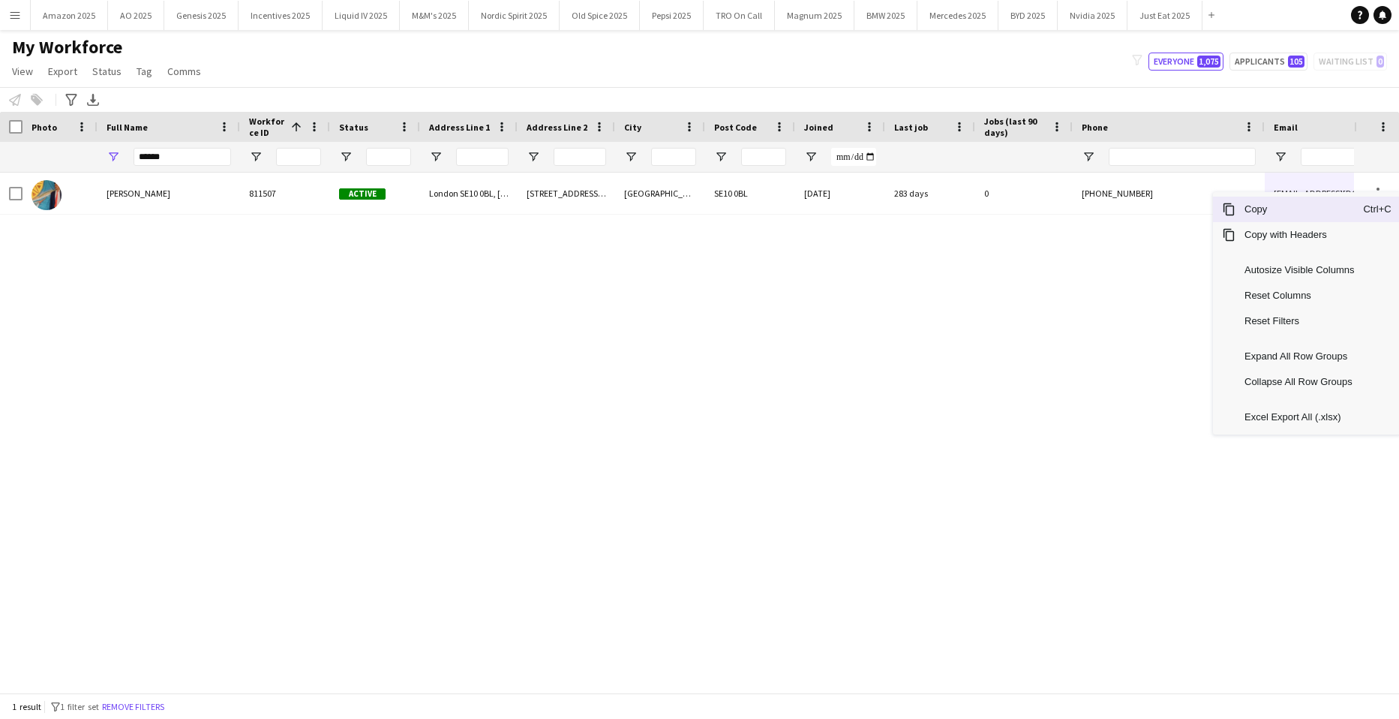
click at [1297, 216] on span "Copy" at bounding box center [1300, 210] width 128 height 26
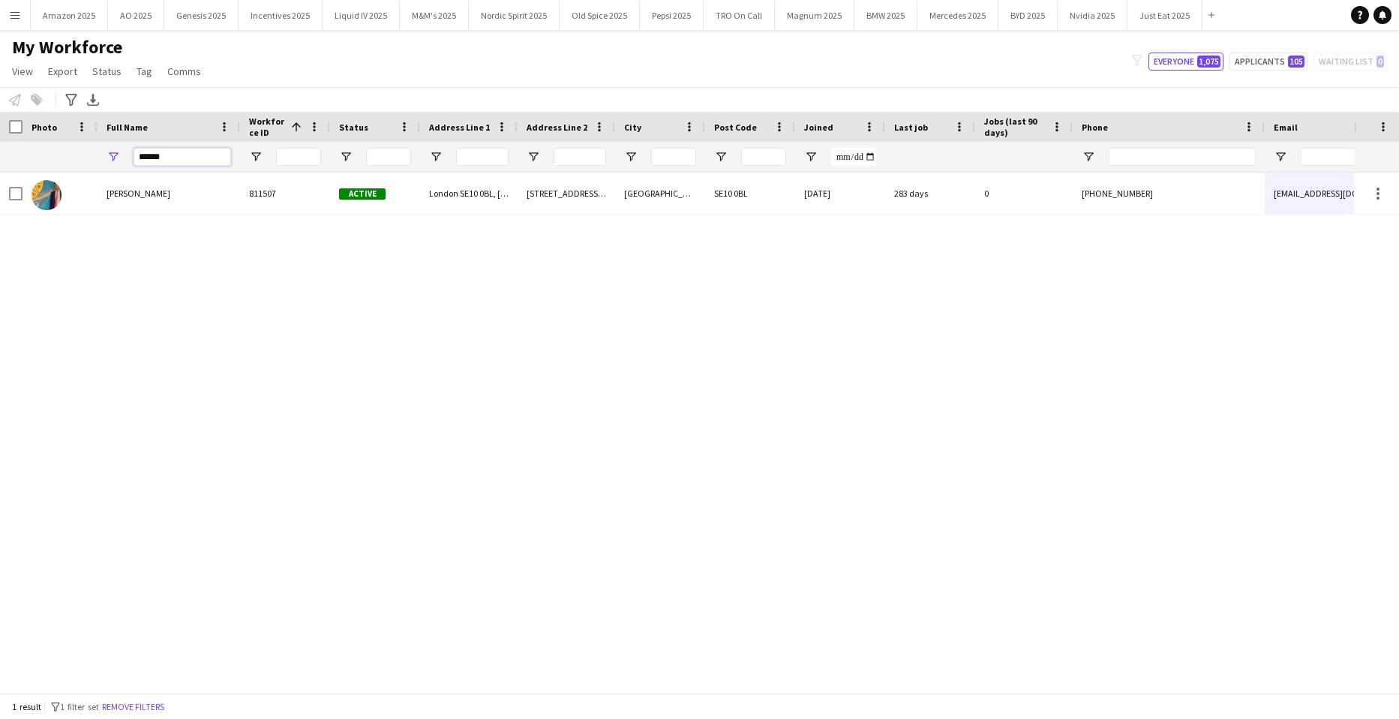
drag, startPoint x: 102, startPoint y: 161, endPoint x: -38, endPoint y: 188, distance: 143.0
click at [0, 188] on html "Menu Boards Boards Boards All jobs Status Workforce Workforce My Workforce Recr…" at bounding box center [699, 359] width 1399 height 719
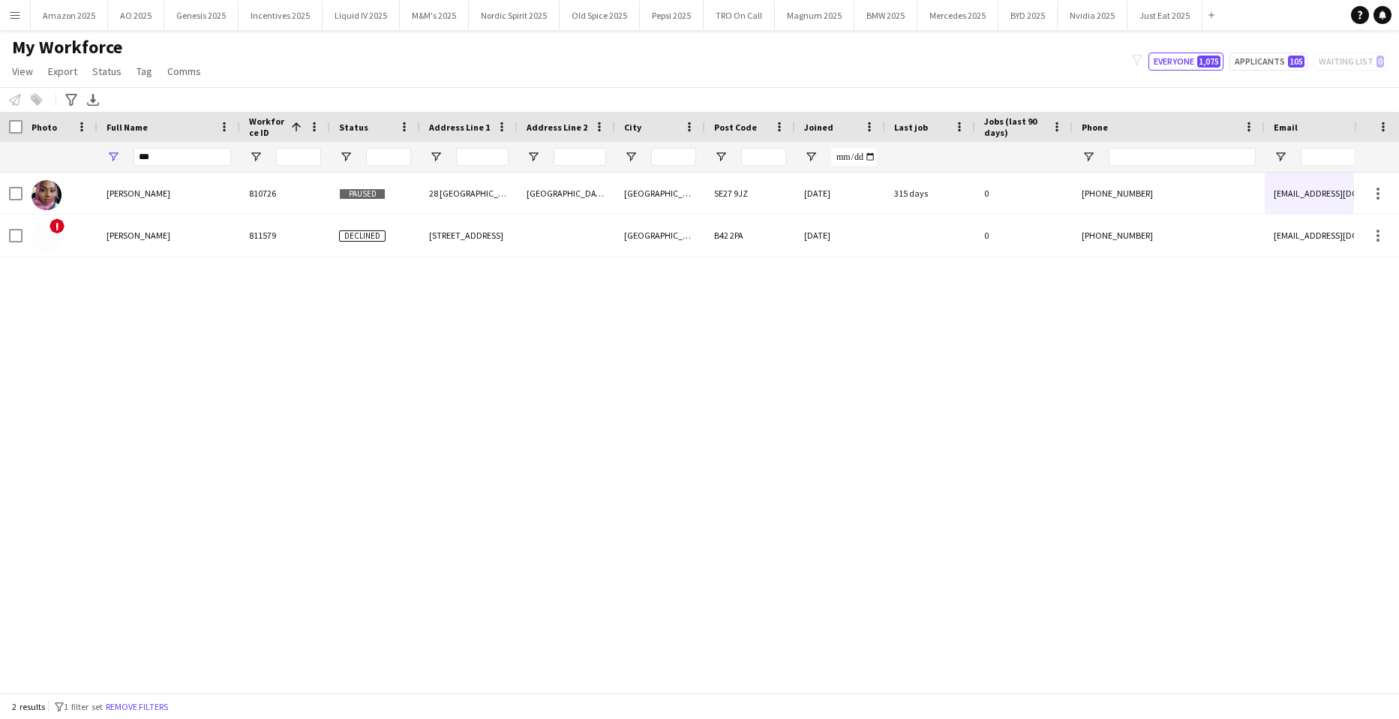
drag, startPoint x: 373, startPoint y: 420, endPoint x: 363, endPoint y: 412, distance: 12.8
click at [373, 420] on div "Nusrat Adutwumwaa Nasir 810726 Paused 28 Dunelm Grove Dunelm Grove London SE27 …" at bounding box center [677, 427] width 1354 height 509
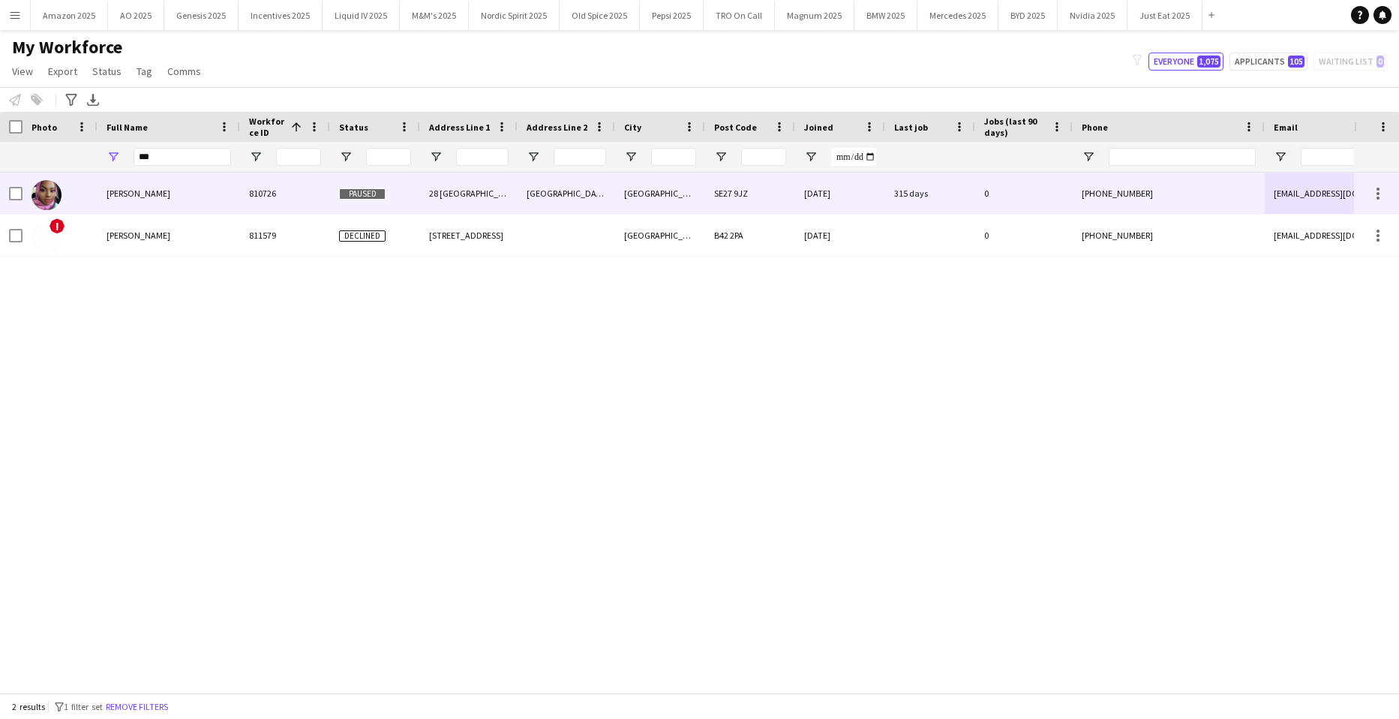
click at [158, 189] on span "Nusrat Adutwumwaa Nasir" at bounding box center [139, 193] width 64 height 11
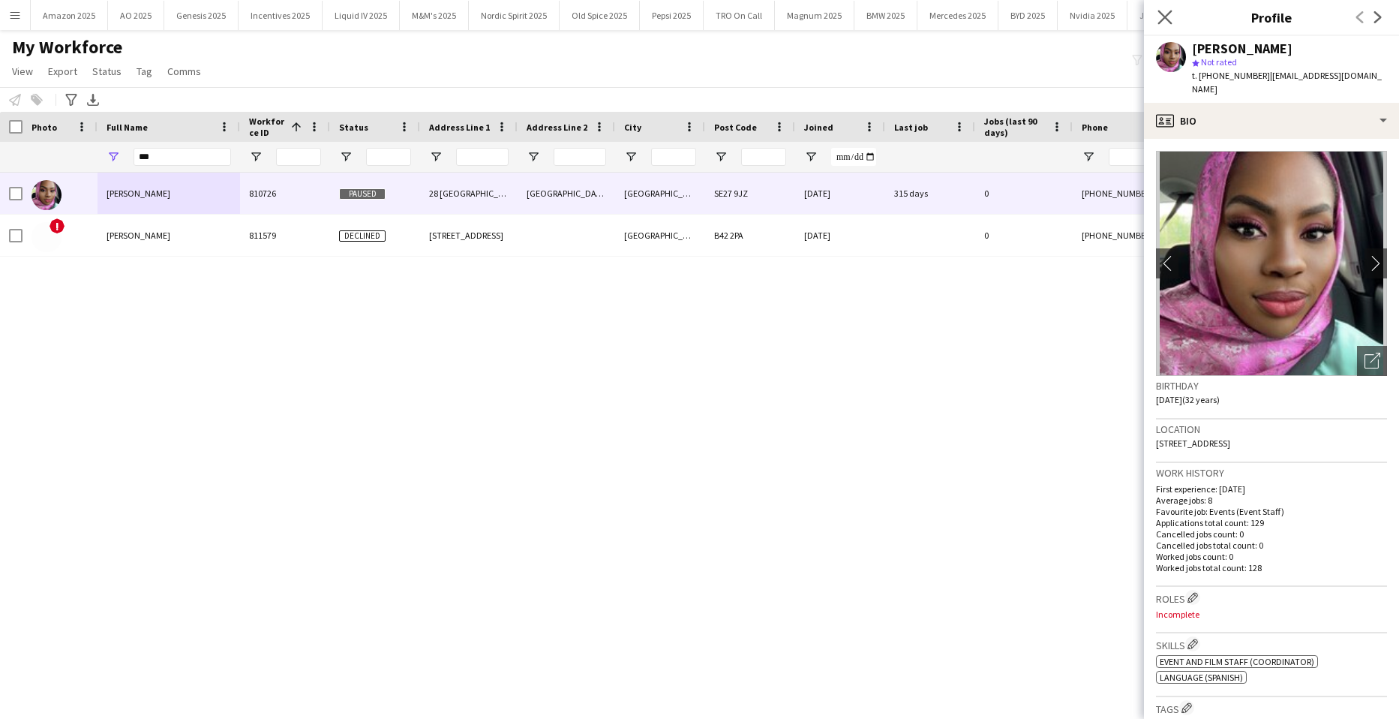
click at [1158, 17] on icon "Close pop-in" at bounding box center [1165, 17] width 14 height 14
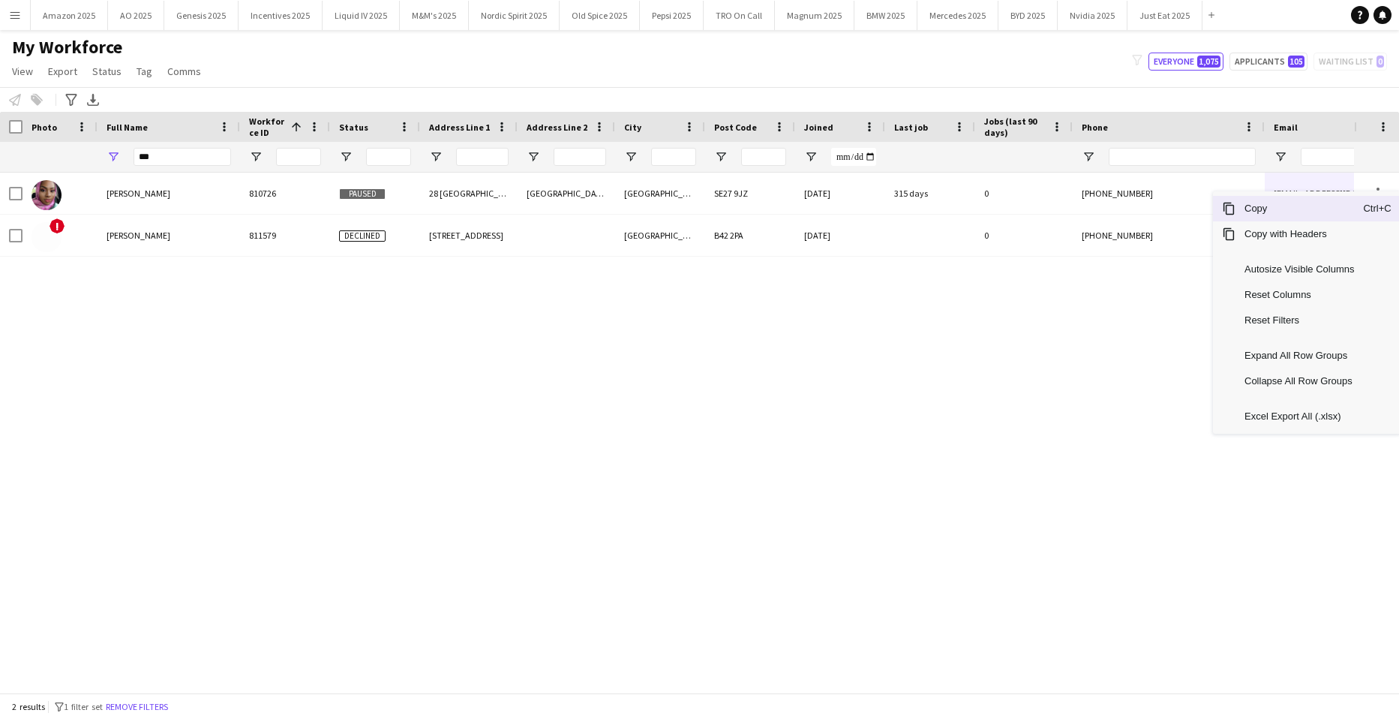
click at [1303, 213] on span "Copy" at bounding box center [1300, 209] width 128 height 26
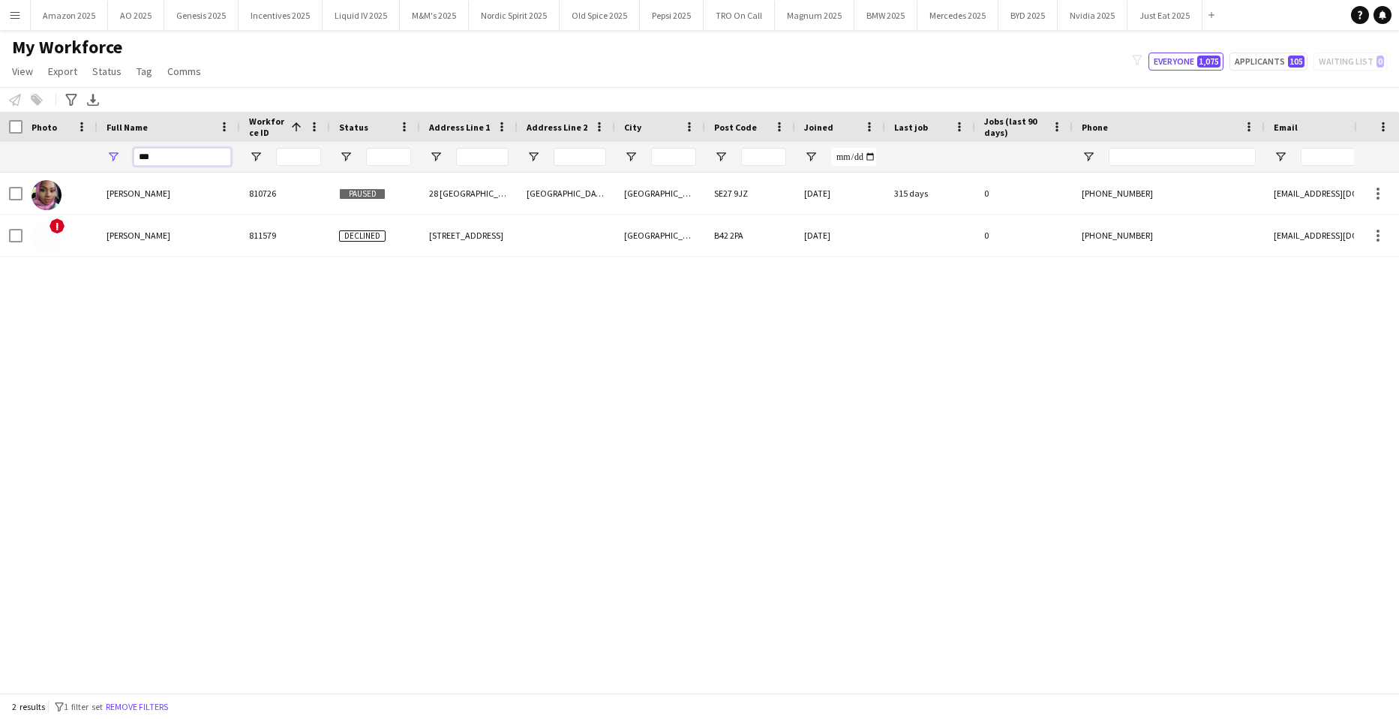
drag, startPoint x: 189, startPoint y: 157, endPoint x: -38, endPoint y: 176, distance: 228.1
click at [0, 176] on html "Menu Boards Boards Boards All jobs Status Workforce Workforce My Workforce Recr…" at bounding box center [699, 359] width 1399 height 719
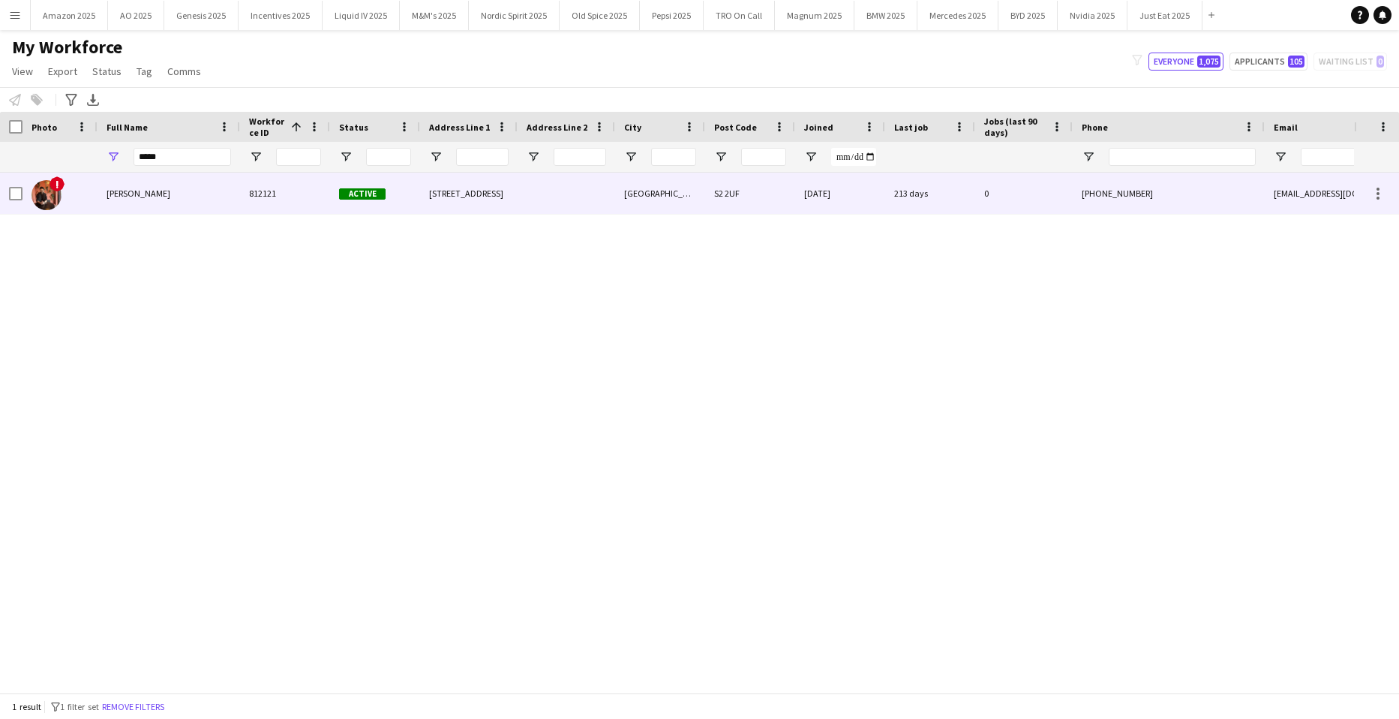
click at [98, 192] on div "Muhammad Zohad" at bounding box center [169, 193] width 143 height 41
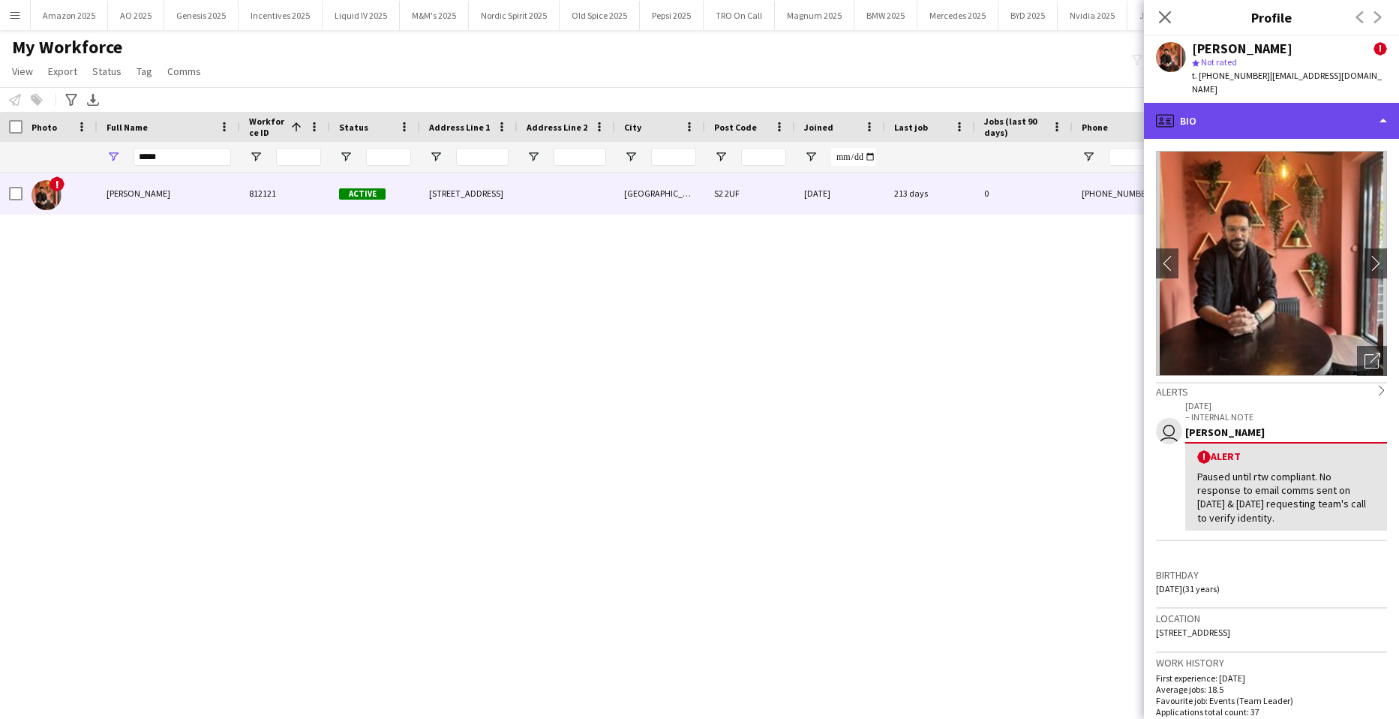
click at [1329, 109] on div "profile Bio" at bounding box center [1271, 121] width 255 height 36
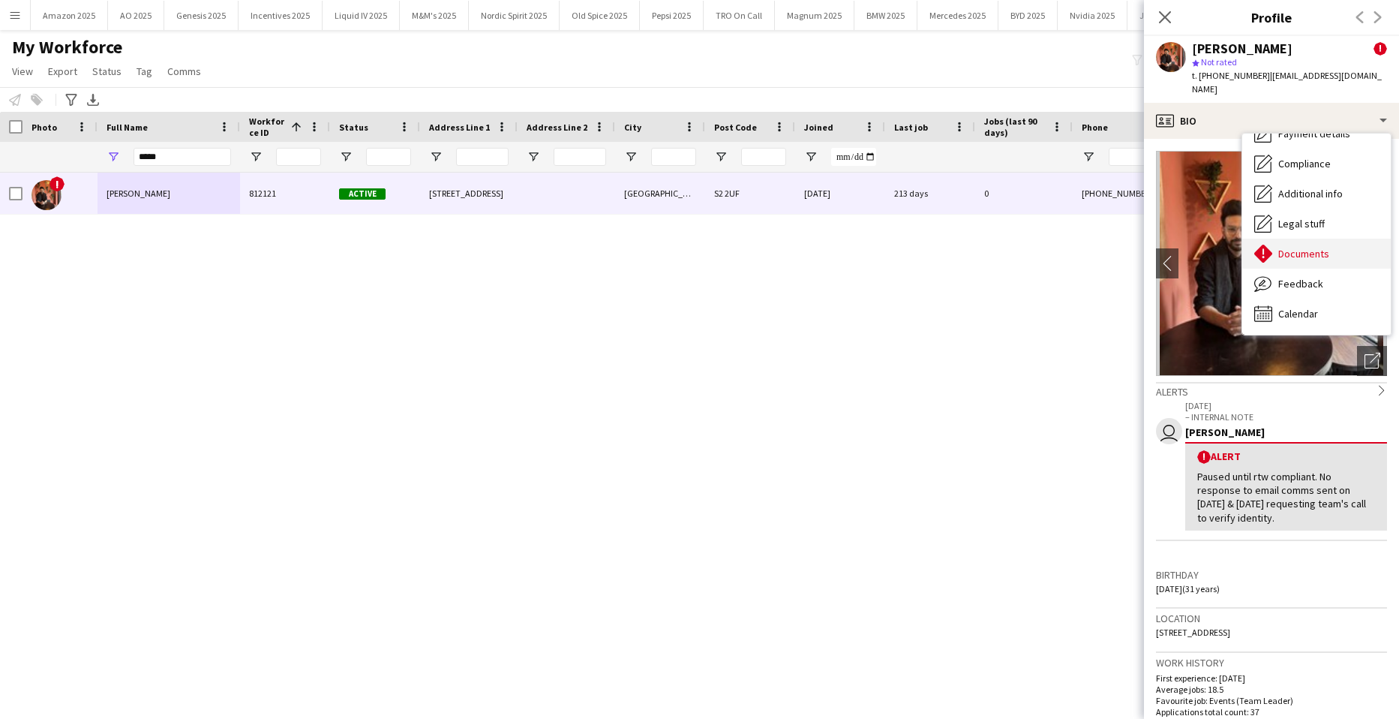
click at [1318, 239] on div "Documents Documents" at bounding box center [1317, 254] width 149 height 30
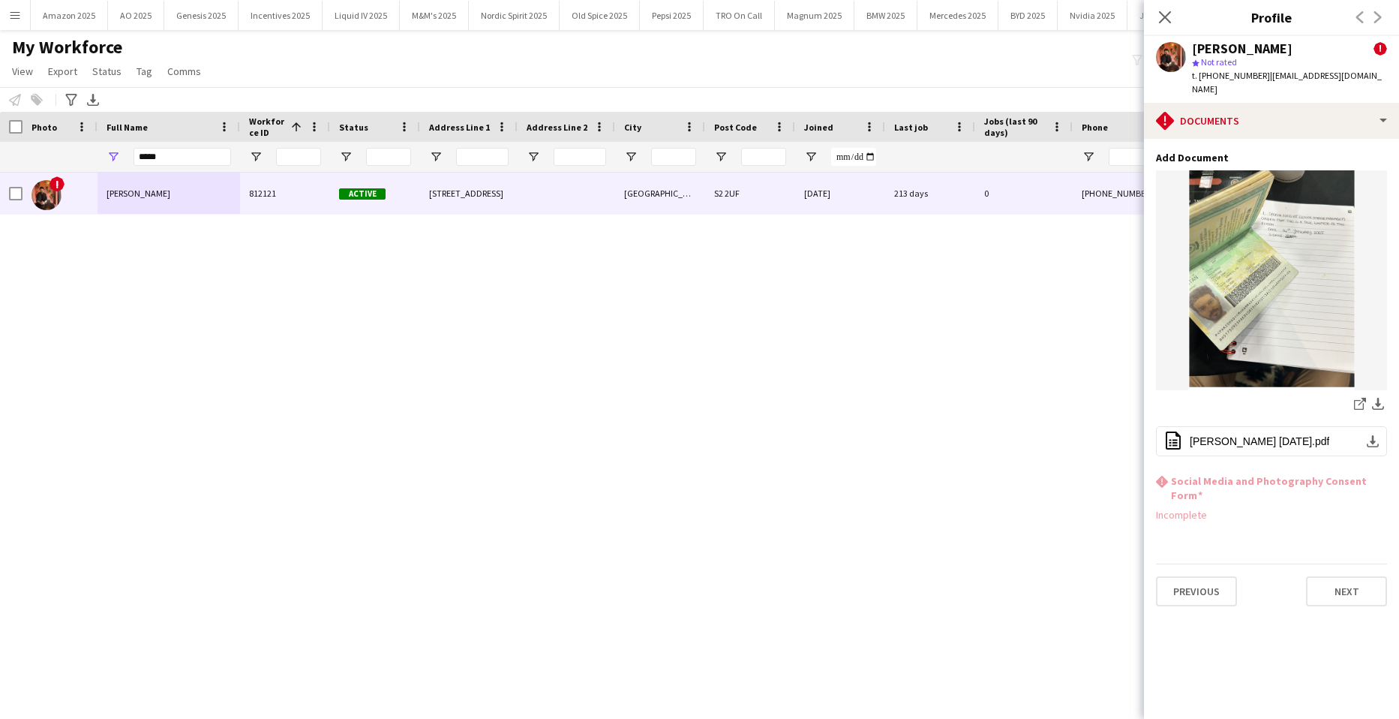
click at [969, 335] on div "! Muhammad Zohad 812121 Active 200 Norfolk Park Road Sheffield S2 2UF 19-12-202…" at bounding box center [677, 427] width 1354 height 509
click at [1164, 18] on icon at bounding box center [1165, 17] width 14 height 14
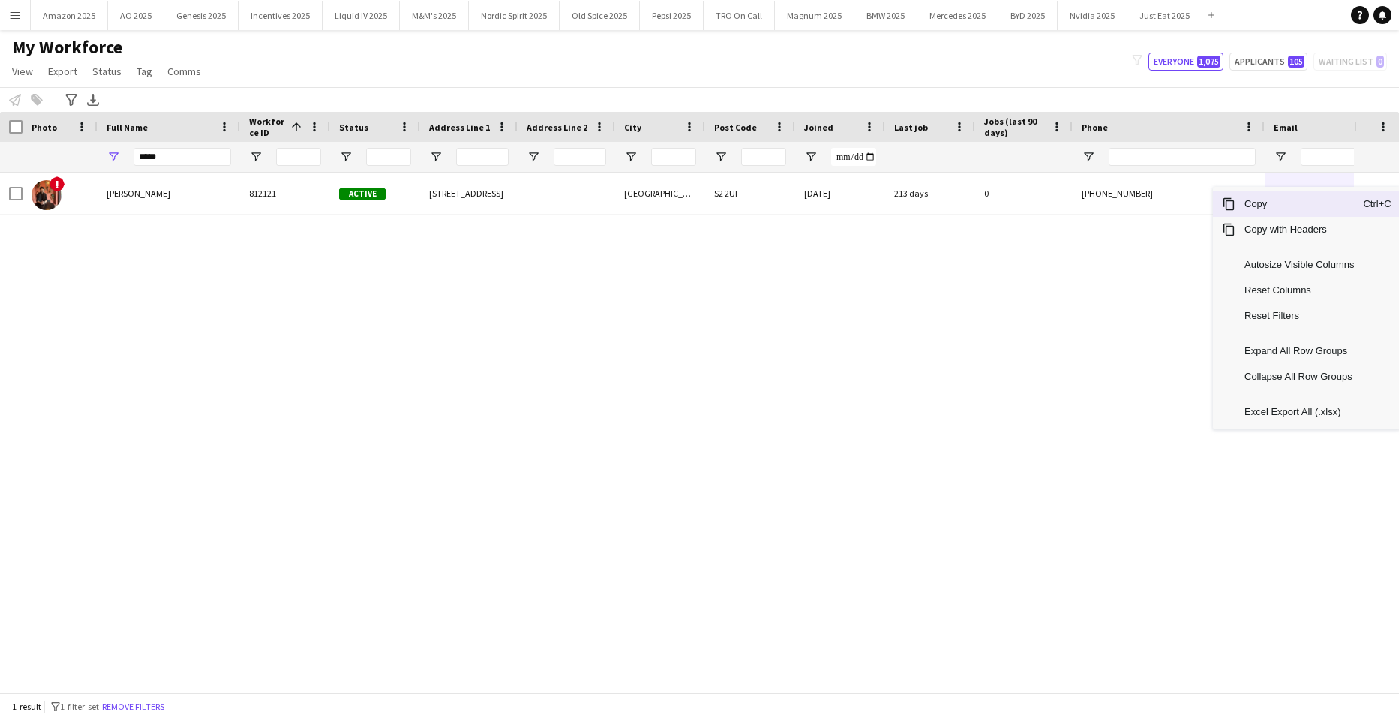
click at [1320, 206] on span "Copy" at bounding box center [1300, 204] width 128 height 26
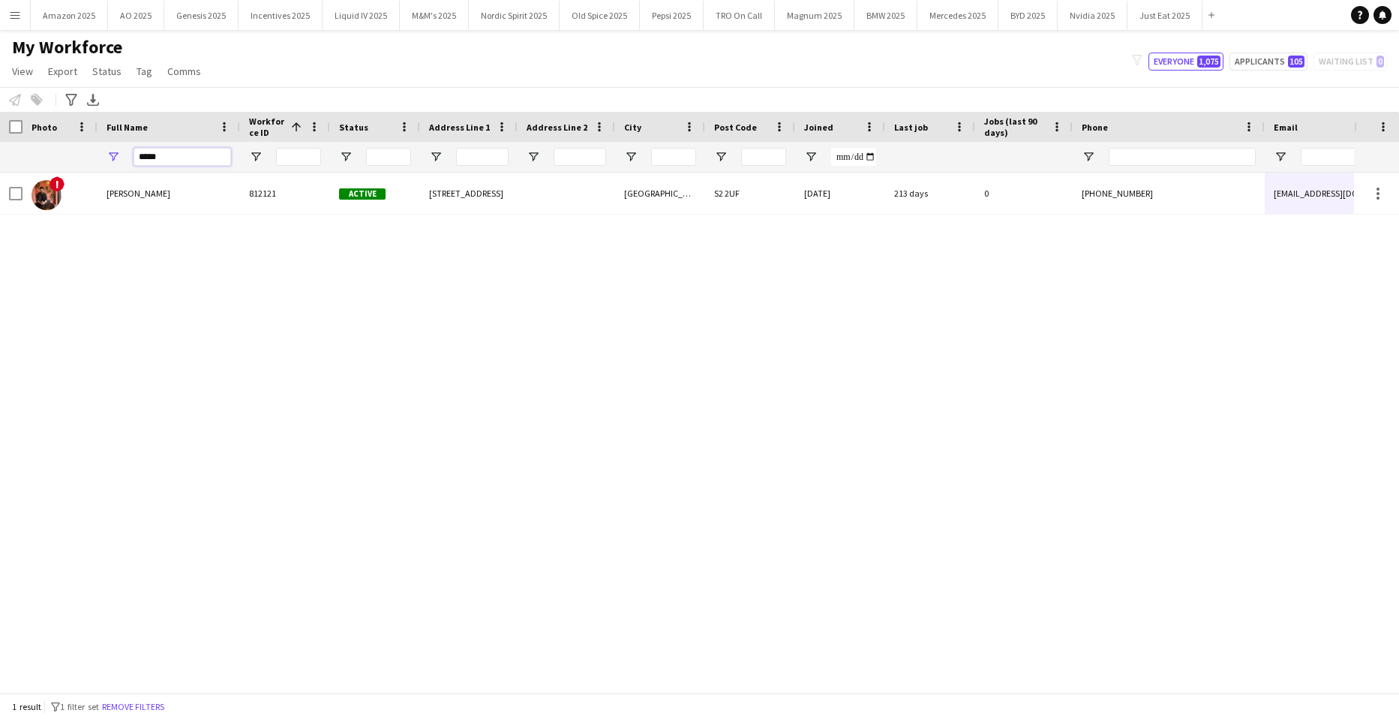
drag, startPoint x: 188, startPoint y: 157, endPoint x: -38, endPoint y: 186, distance: 227.7
click at [0, 186] on html "Menu Boards Boards Boards All jobs Status Workforce Workforce My Workforce Recr…" at bounding box center [699, 359] width 1399 height 719
type input "******"
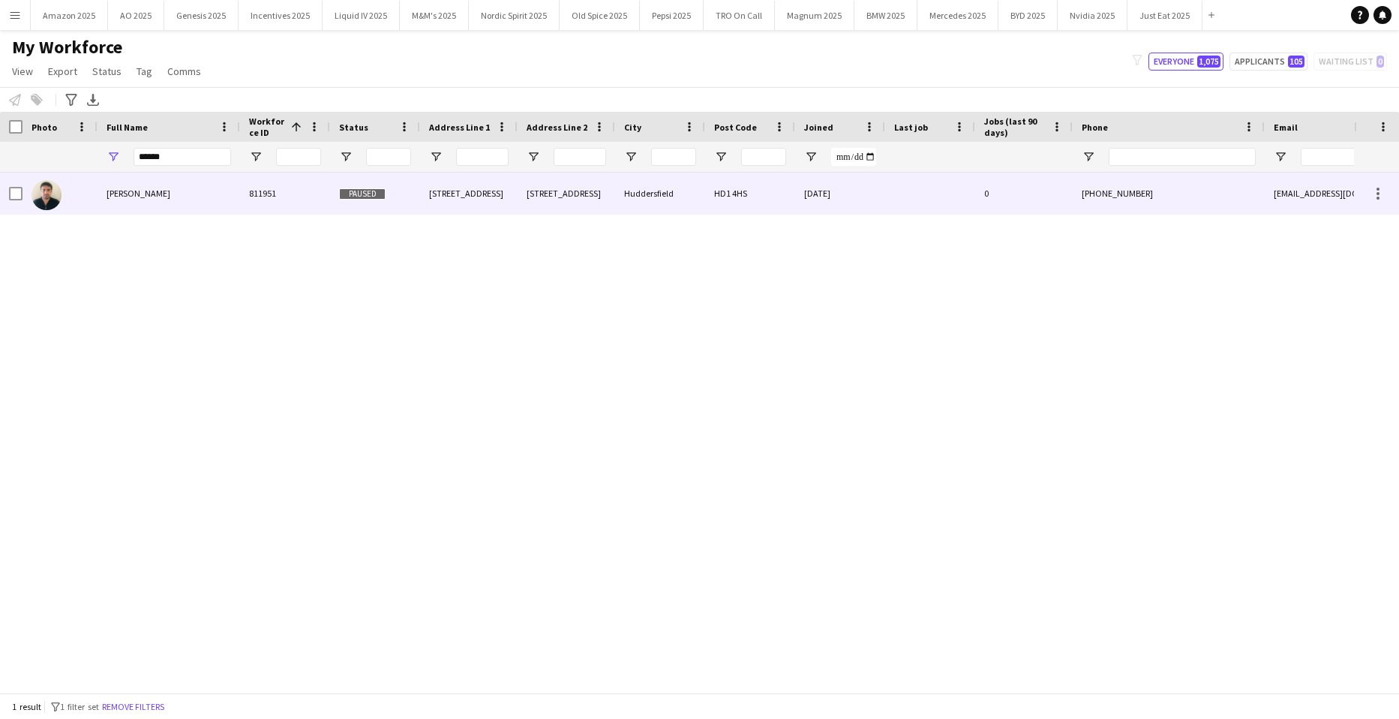
drag, startPoint x: 191, startPoint y: 184, endPoint x: 422, endPoint y: 178, distance: 231.2
click at [190, 186] on div "Muhammad Faraz Javaid" at bounding box center [169, 193] width 143 height 41
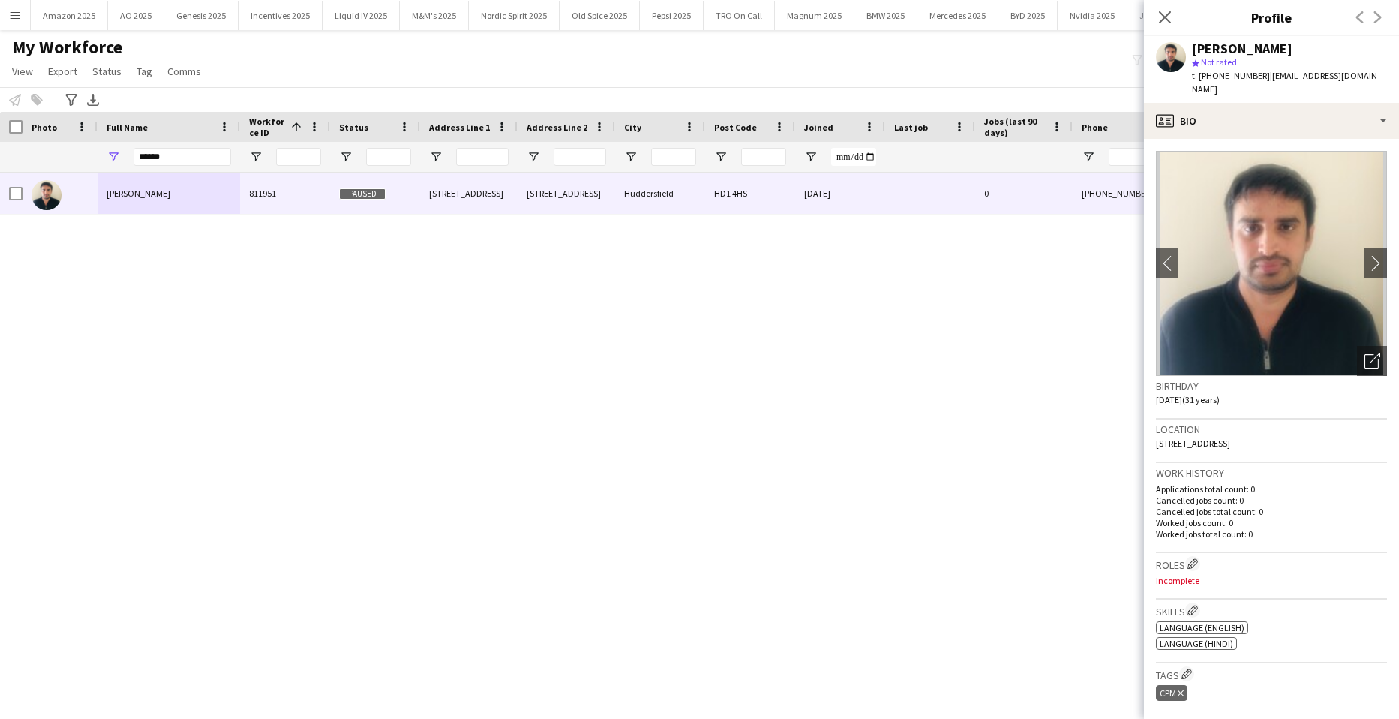
drag, startPoint x: 927, startPoint y: 331, endPoint x: 937, endPoint y: 333, distance: 10.0
click at [937, 333] on div "Muhammad Faraz Javaid 811951 Paused 5 Park Drive South 5 park drive south Hudde…" at bounding box center [677, 427] width 1354 height 509
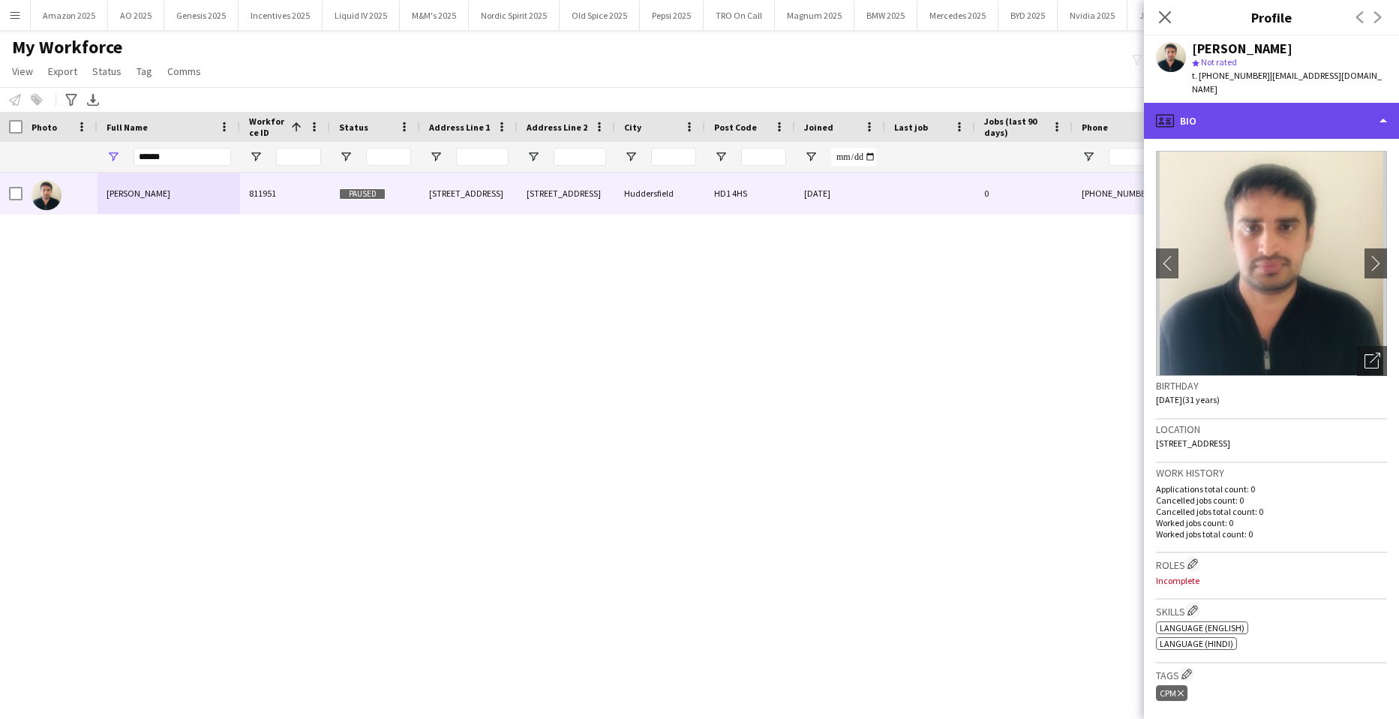
click at [1279, 107] on div "profile Bio" at bounding box center [1271, 121] width 255 height 36
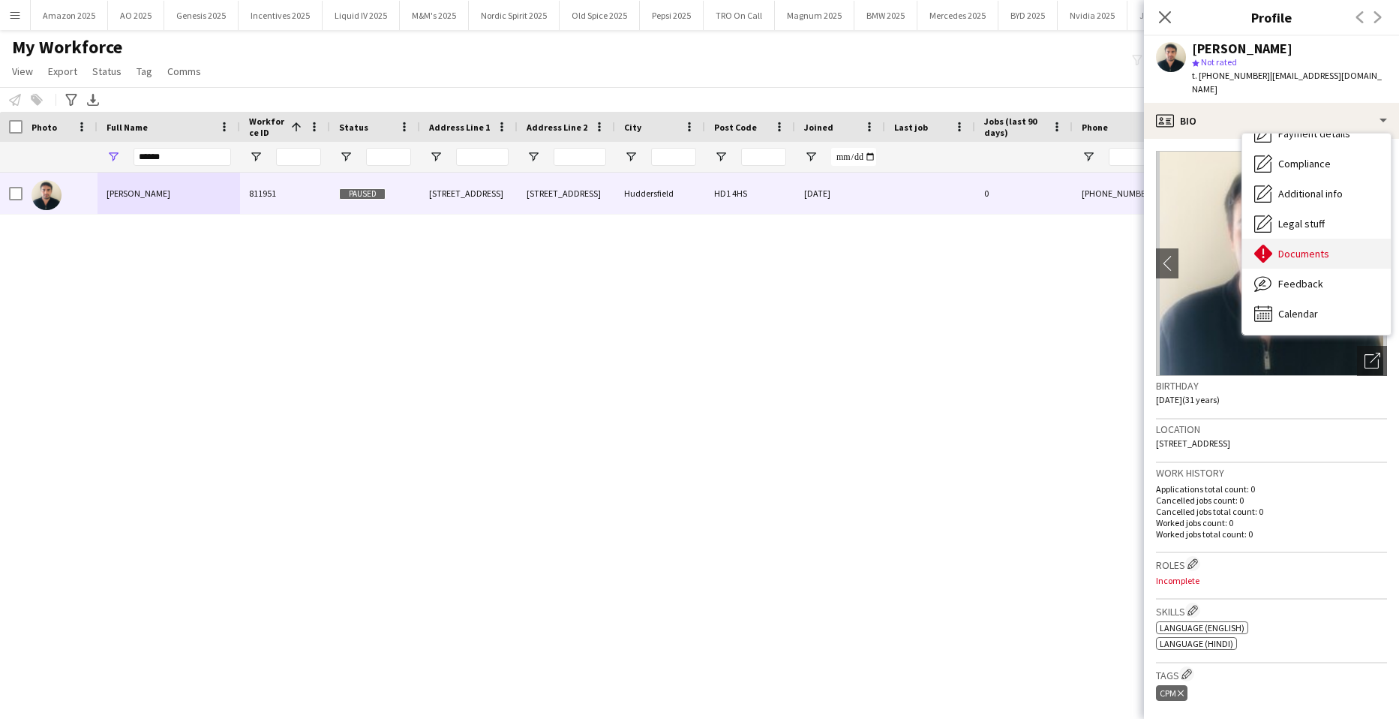
click at [1305, 247] on span "Documents" at bounding box center [1304, 254] width 51 height 14
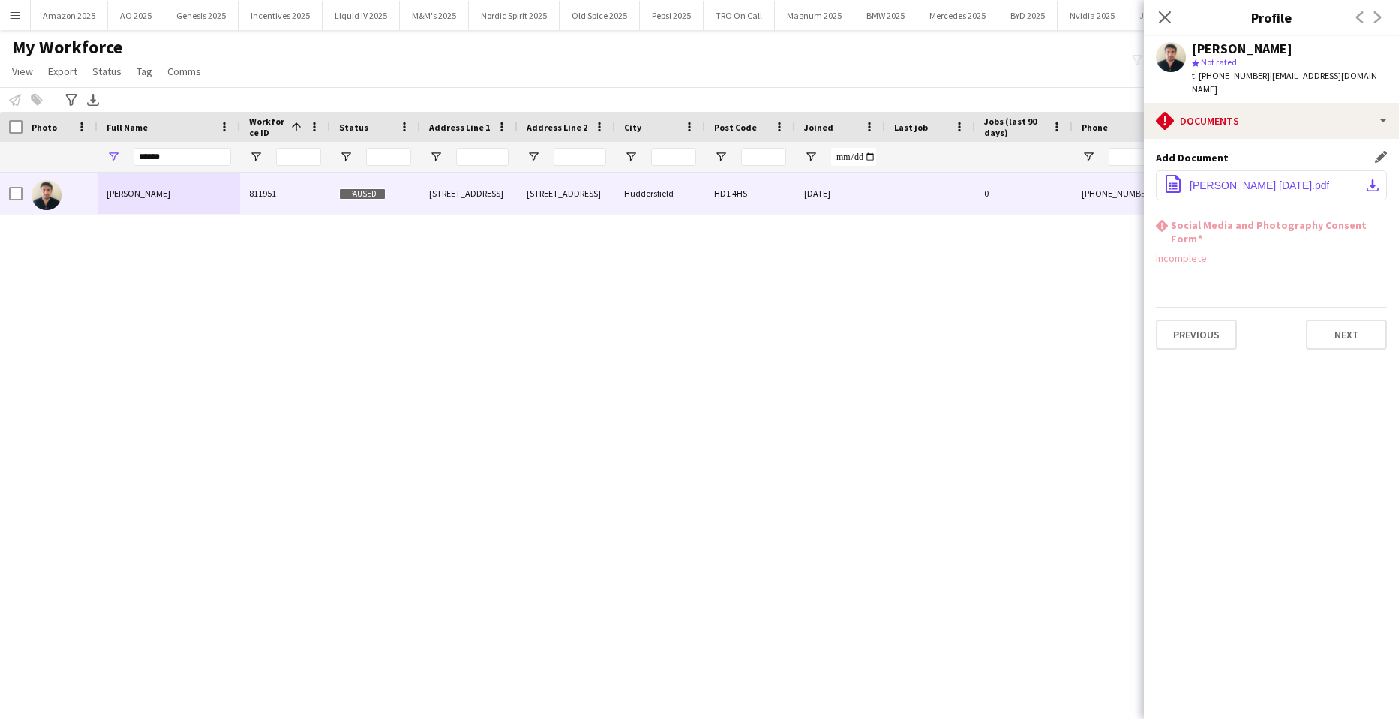
click at [1285, 179] on span "Muhammad Faraz Javaid 19.03.25.pdf" at bounding box center [1260, 185] width 140 height 12
click at [166, 272] on div "Muhammad Faraz Javaid 811951 Paused 5 Park Drive South 5 park drive south Hudde…" at bounding box center [677, 427] width 1354 height 509
click at [1162, 16] on icon "Close pop-in" at bounding box center [1165, 17] width 14 height 14
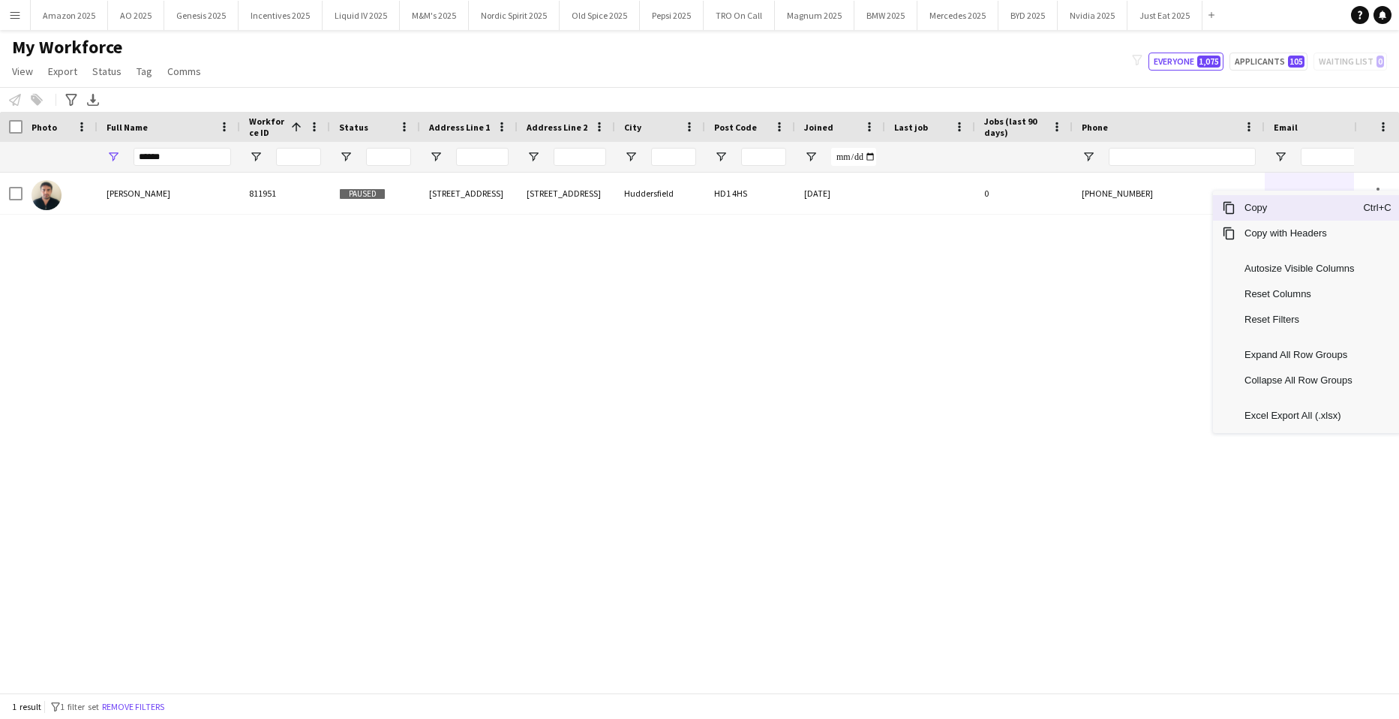
click at [1310, 209] on span "Copy" at bounding box center [1300, 208] width 128 height 26
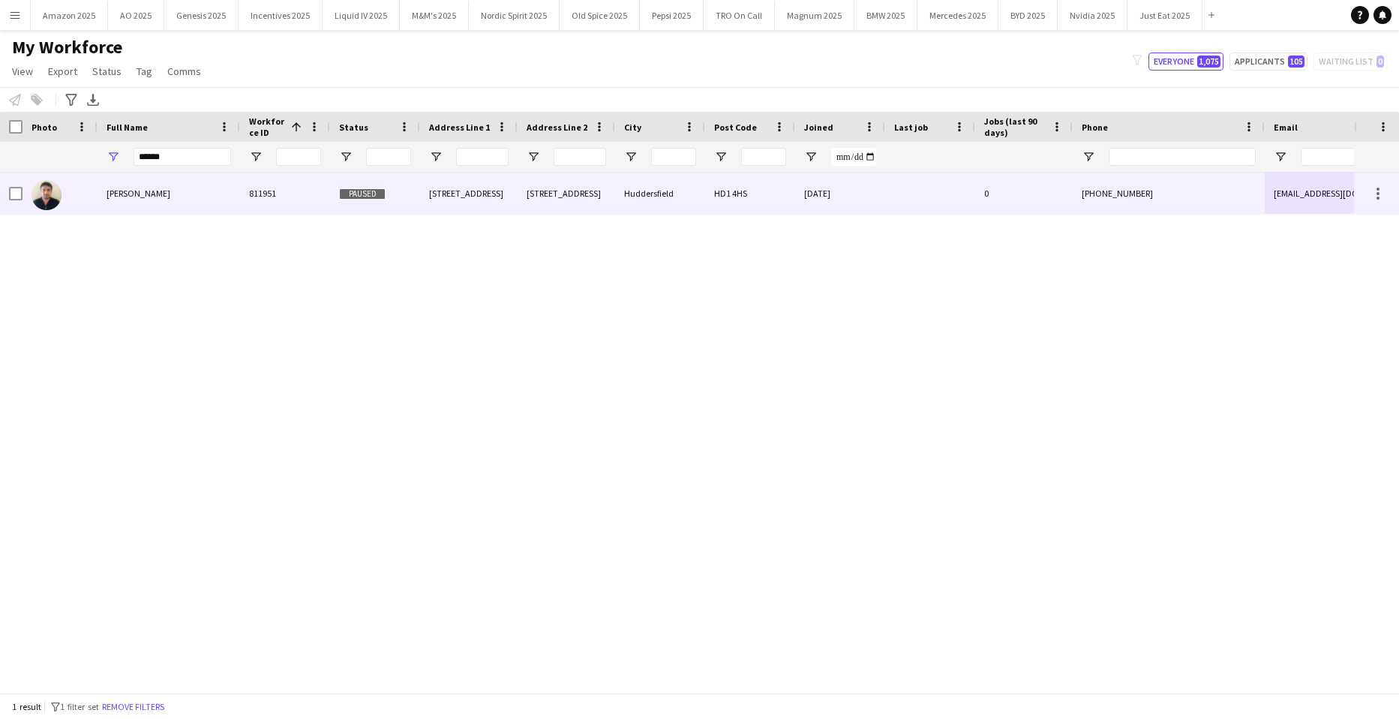
drag, startPoint x: 117, startPoint y: 198, endPoint x: 143, endPoint y: 196, distance: 26.4
click at [117, 198] on span "Muhammad Faraz Javaid" at bounding box center [139, 193] width 64 height 11
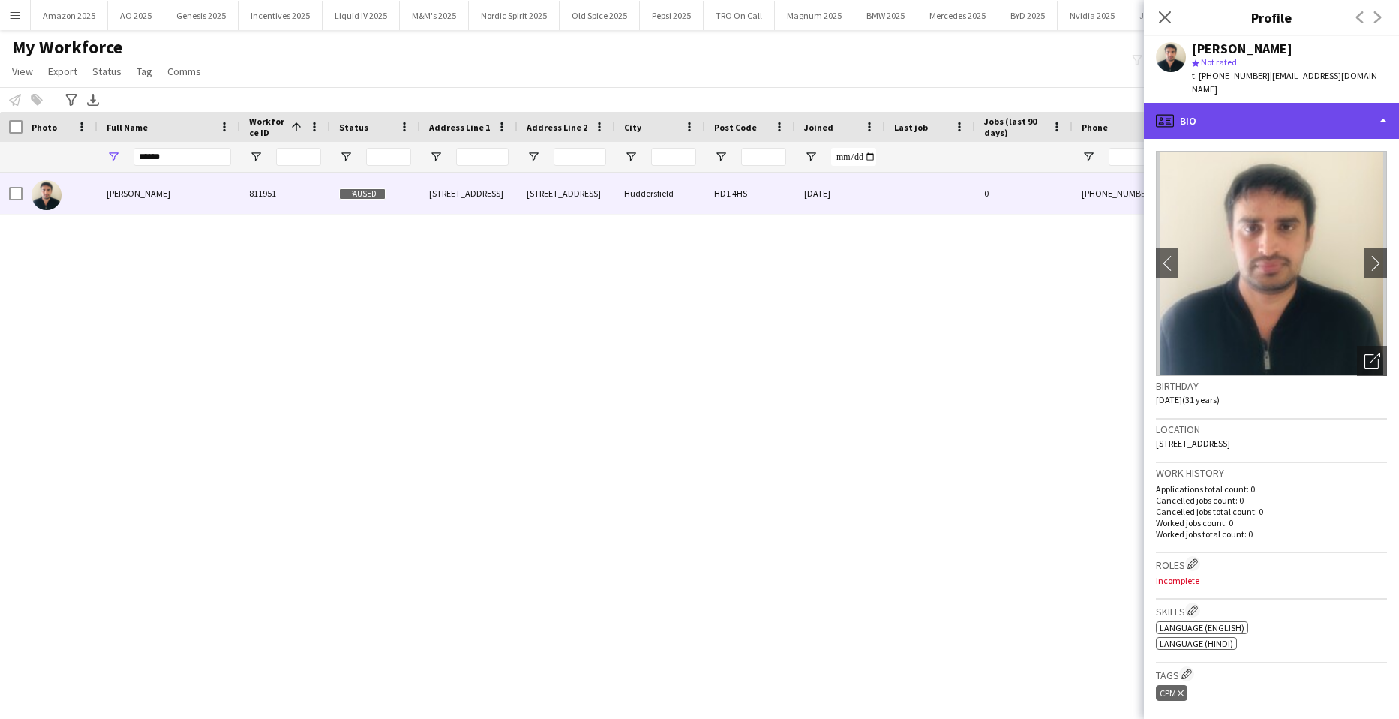
click at [1345, 114] on div "profile Bio" at bounding box center [1271, 121] width 255 height 36
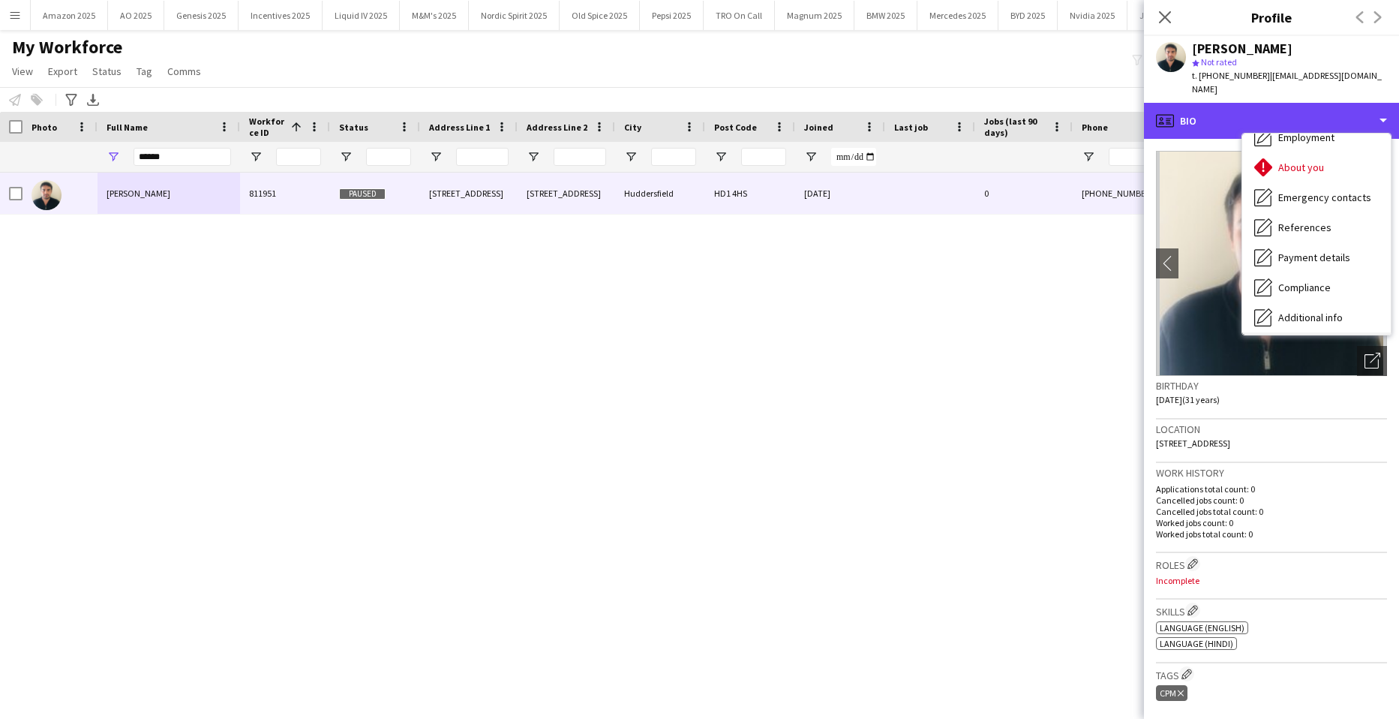
scroll to position [150, 0]
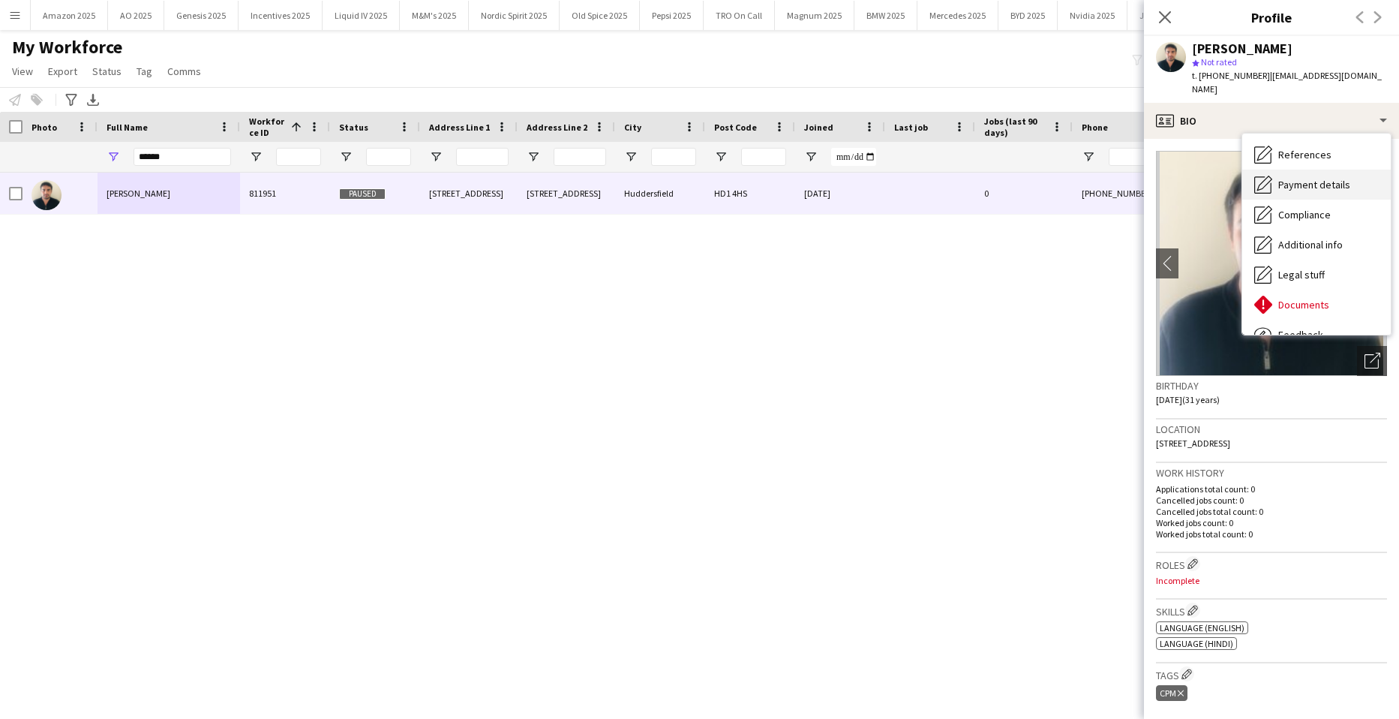
click at [1317, 178] on span "Payment details" at bounding box center [1315, 185] width 72 height 14
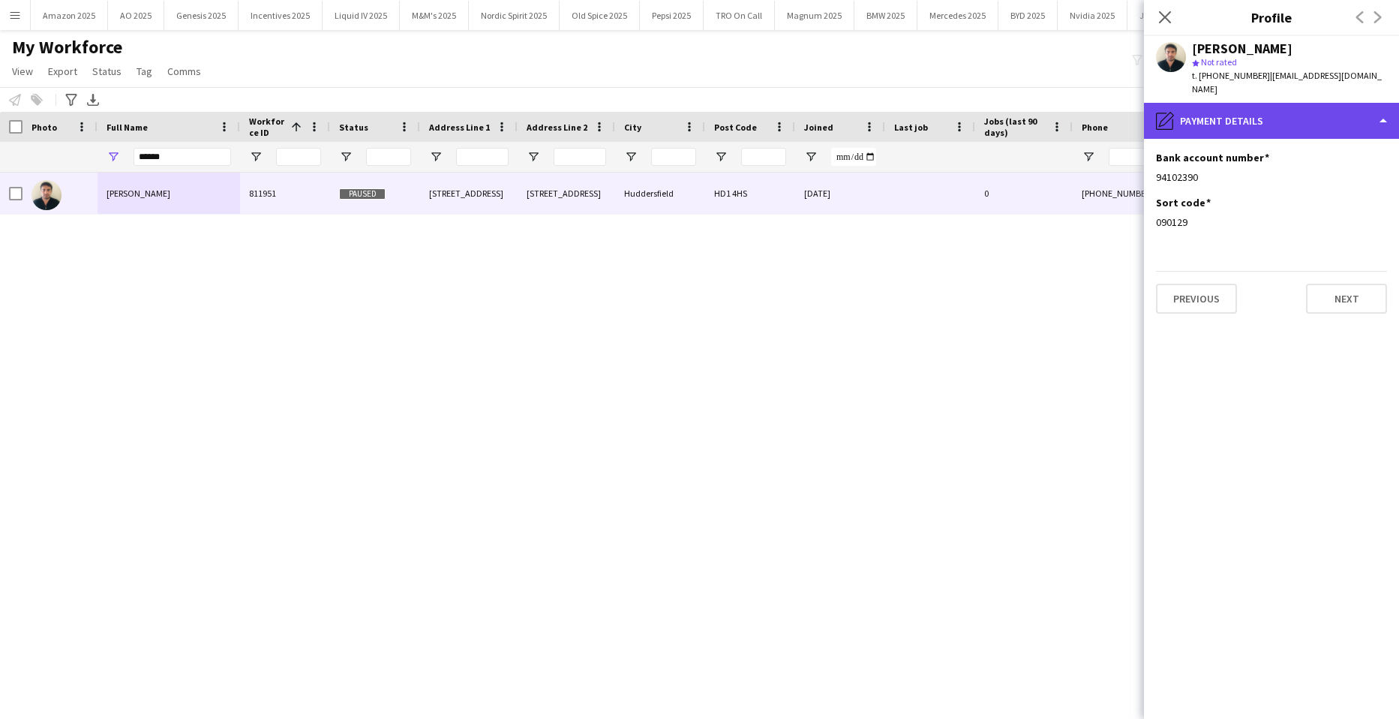
click at [1339, 103] on div "pencil4 Payment details" at bounding box center [1271, 121] width 255 height 36
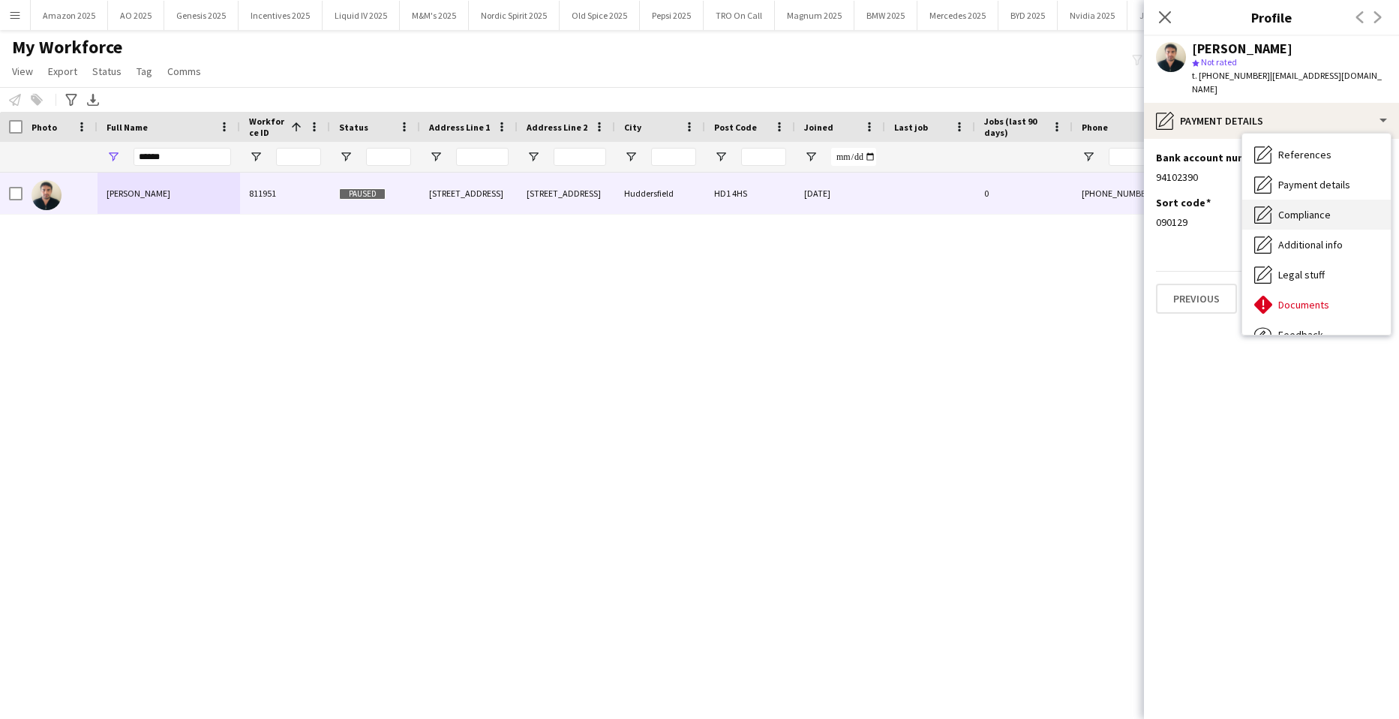
click at [1315, 208] on span "Compliance" at bounding box center [1305, 215] width 53 height 14
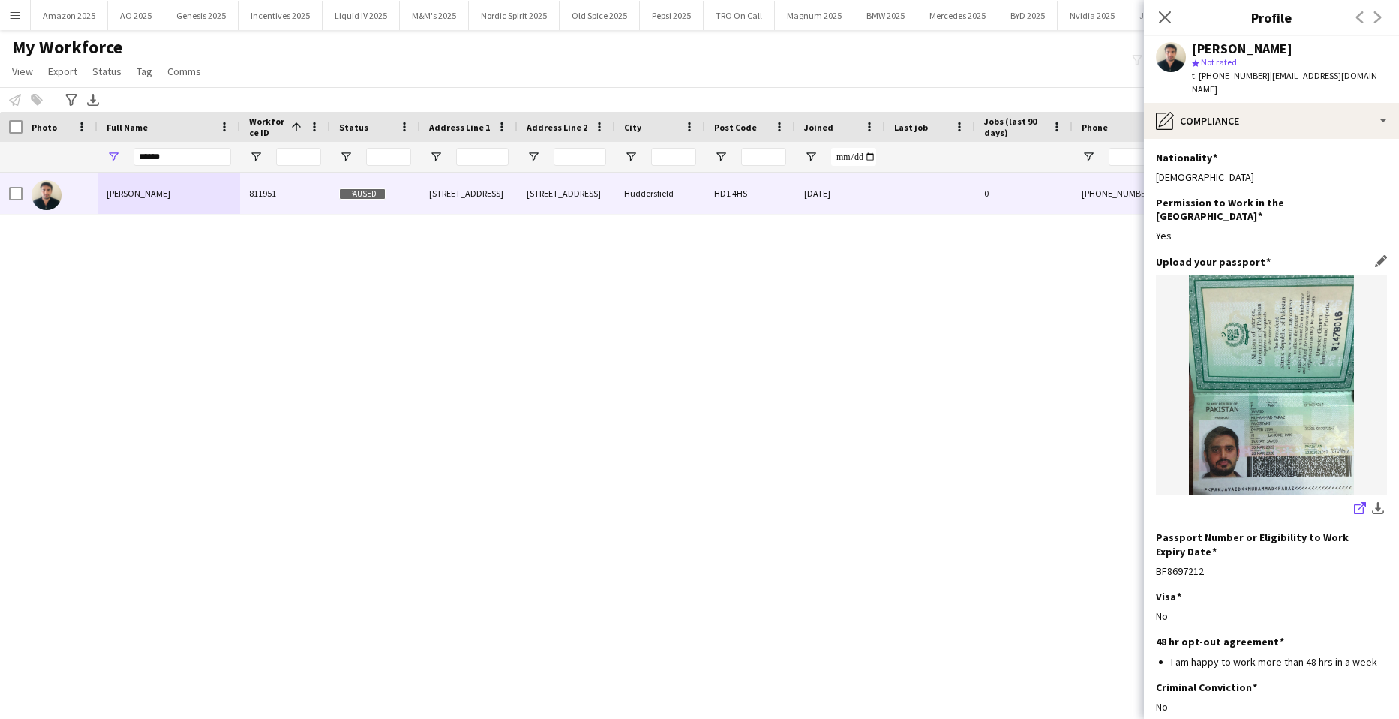
click at [1354, 502] on icon "share-external-link-1" at bounding box center [1360, 508] width 12 height 12
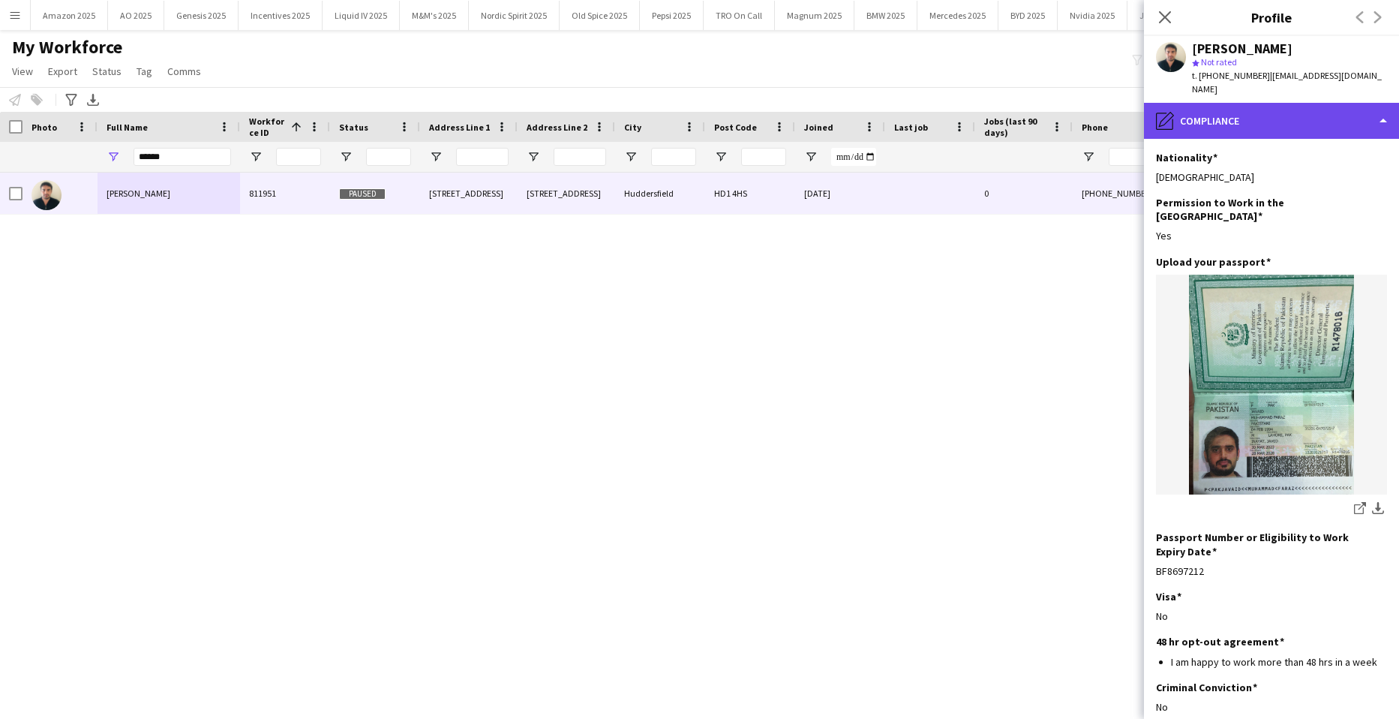
drag, startPoint x: 1306, startPoint y: 94, endPoint x: 1313, endPoint y: 107, distance: 15.1
click at [1309, 103] on div "pencil4 Compliance" at bounding box center [1271, 121] width 255 height 36
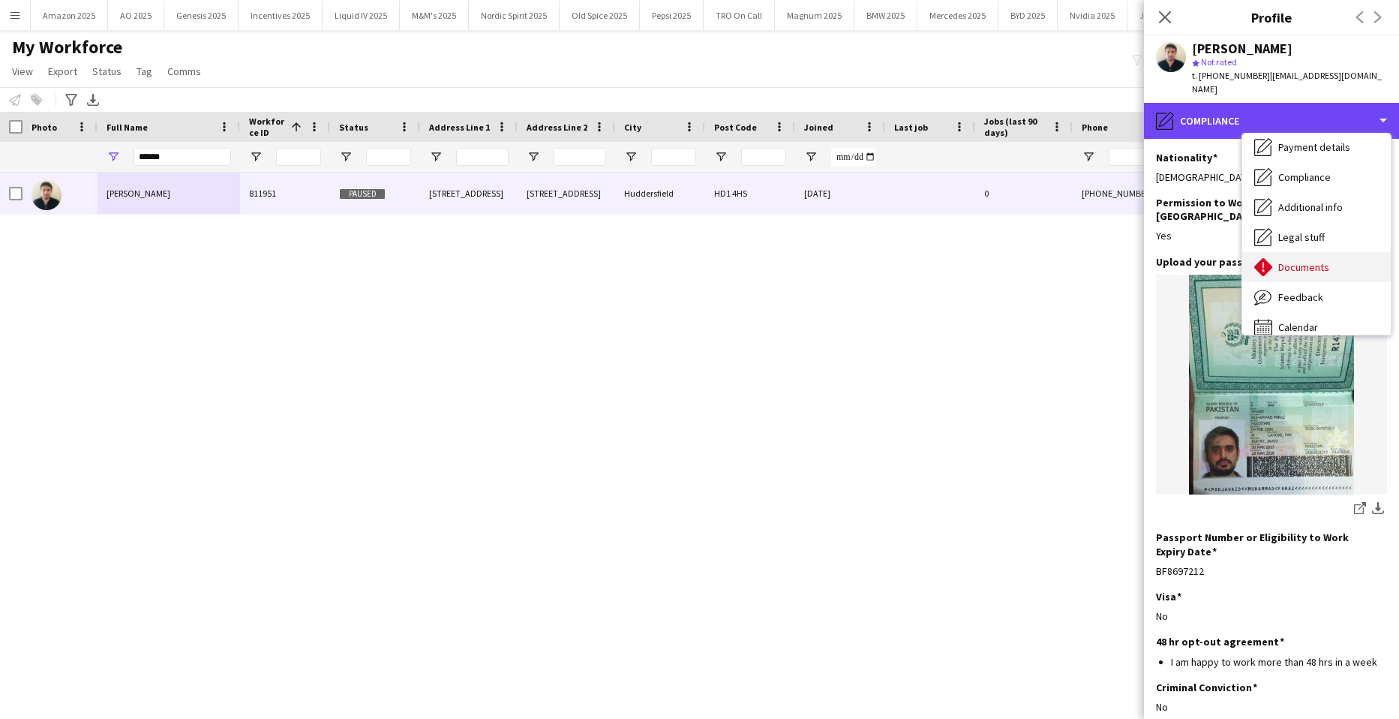
scroll to position [201, 0]
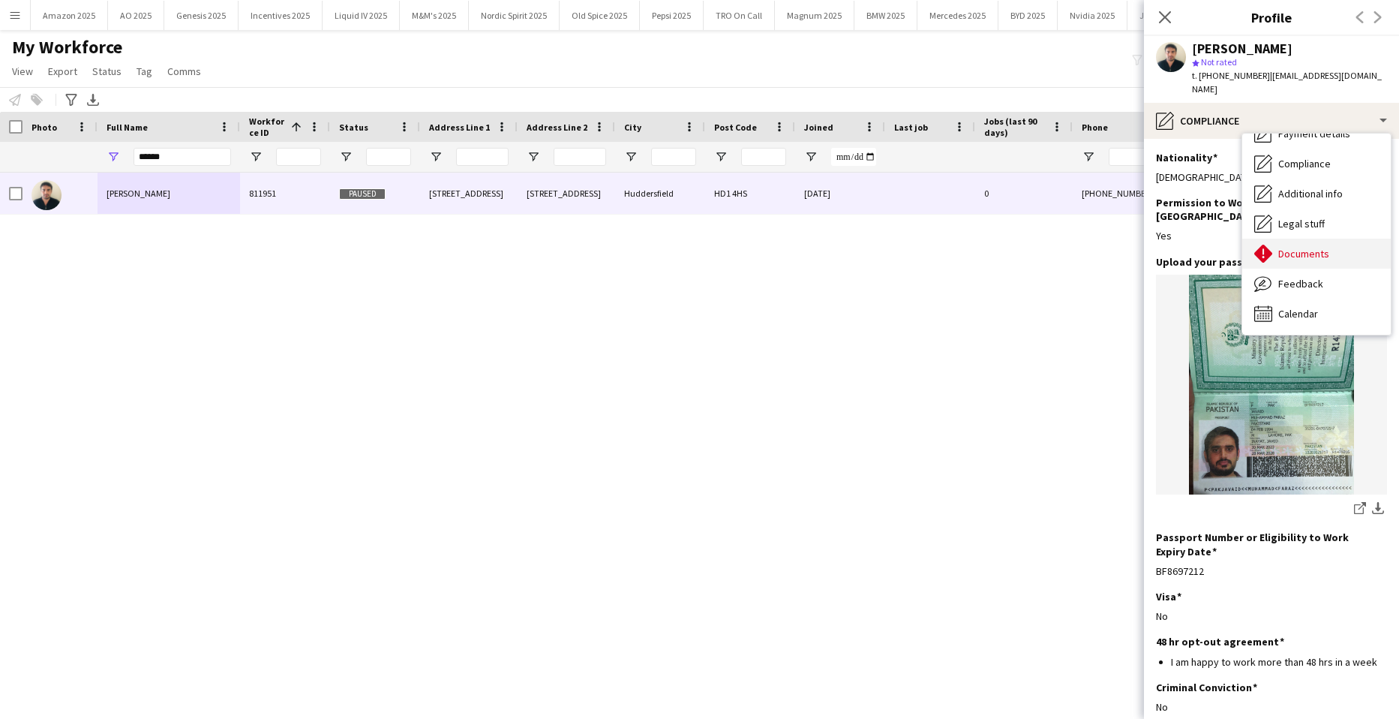
click at [1309, 247] on span "Documents" at bounding box center [1304, 254] width 51 height 14
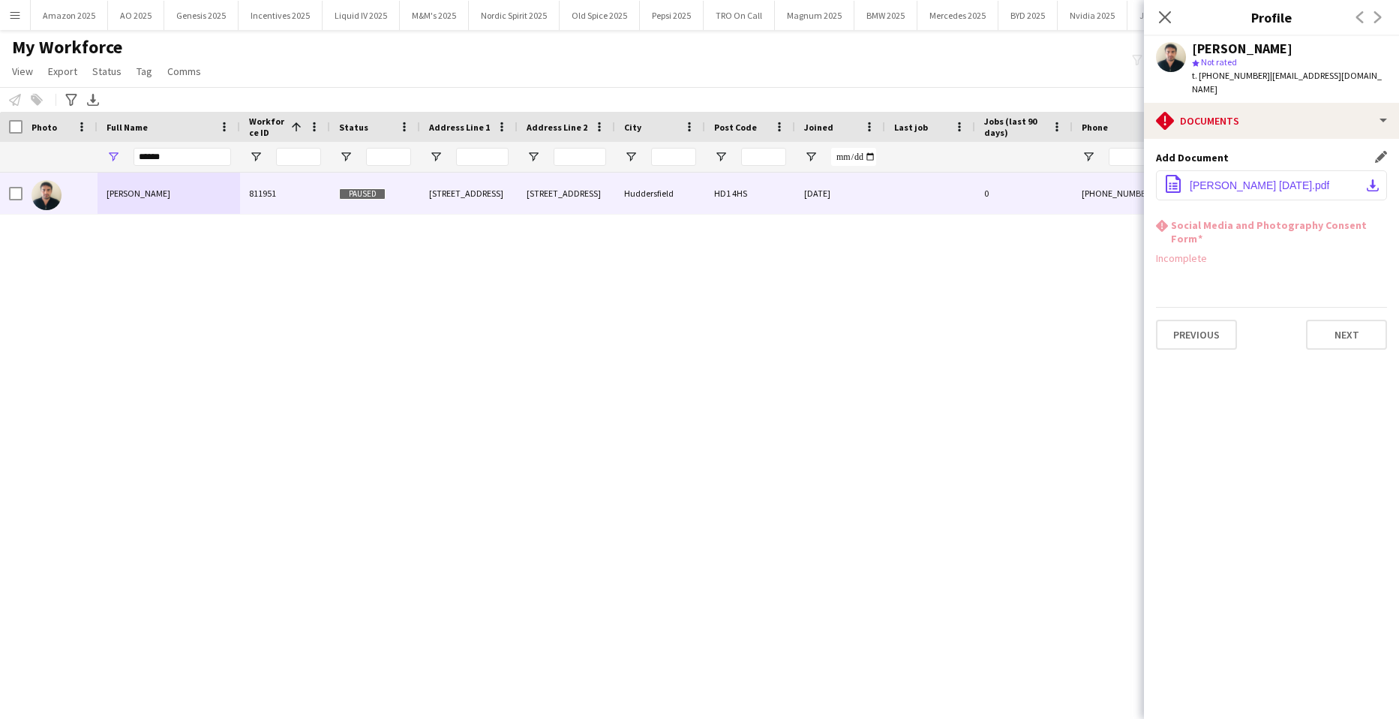
click at [1220, 179] on span "Muhammad Faraz Javaid 19.03.25.pdf" at bounding box center [1260, 185] width 140 height 12
click at [1170, 15] on icon "Close pop-in" at bounding box center [1165, 17] width 14 height 14
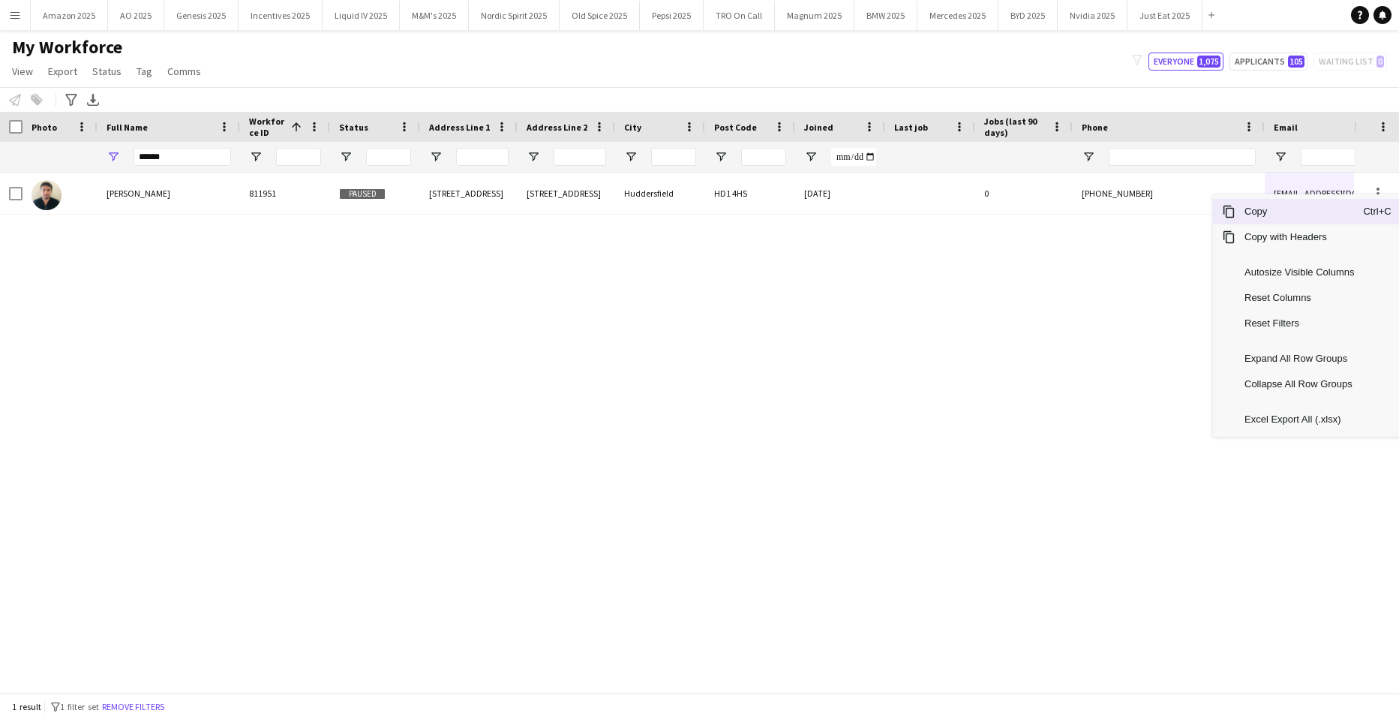
drag, startPoint x: 1310, startPoint y: 219, endPoint x: 114, endPoint y: 76, distance: 1204.5
click at [1302, 219] on span "Copy" at bounding box center [1300, 212] width 128 height 26
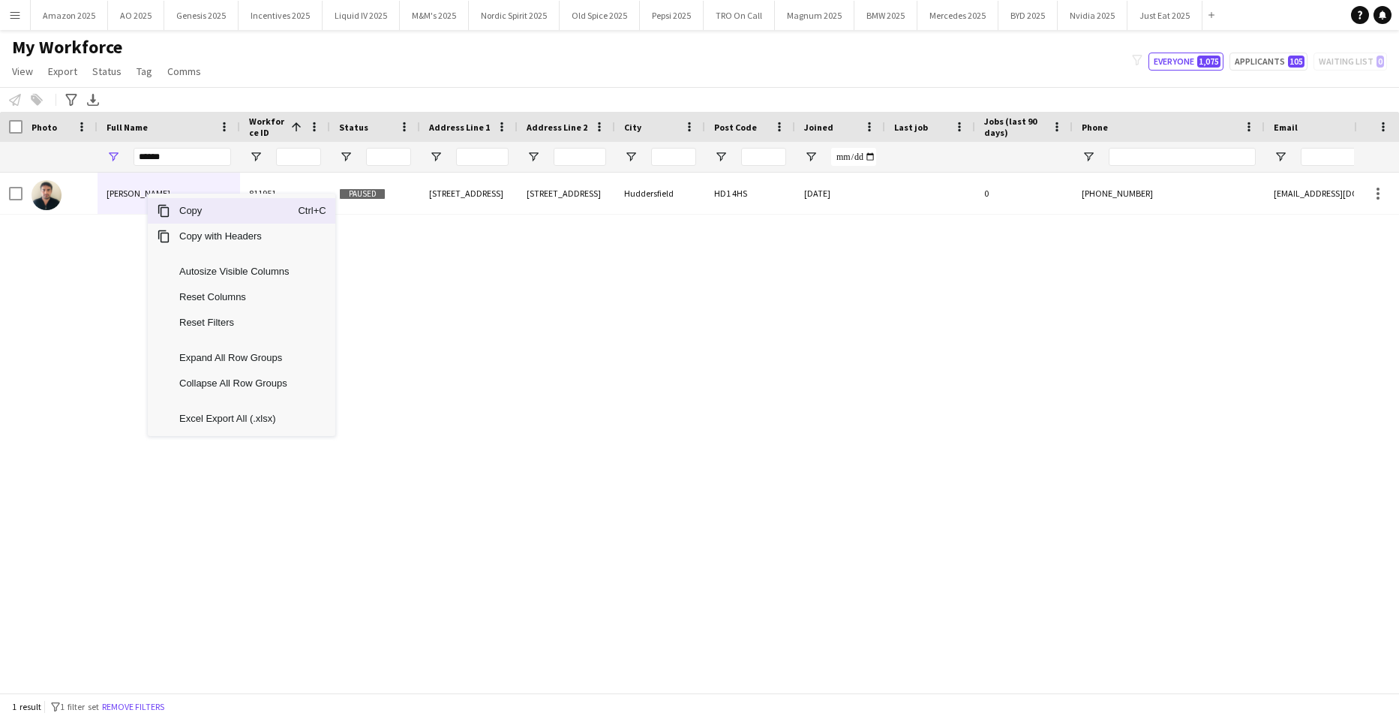
click at [179, 215] on span "Copy" at bounding box center [234, 211] width 128 height 26
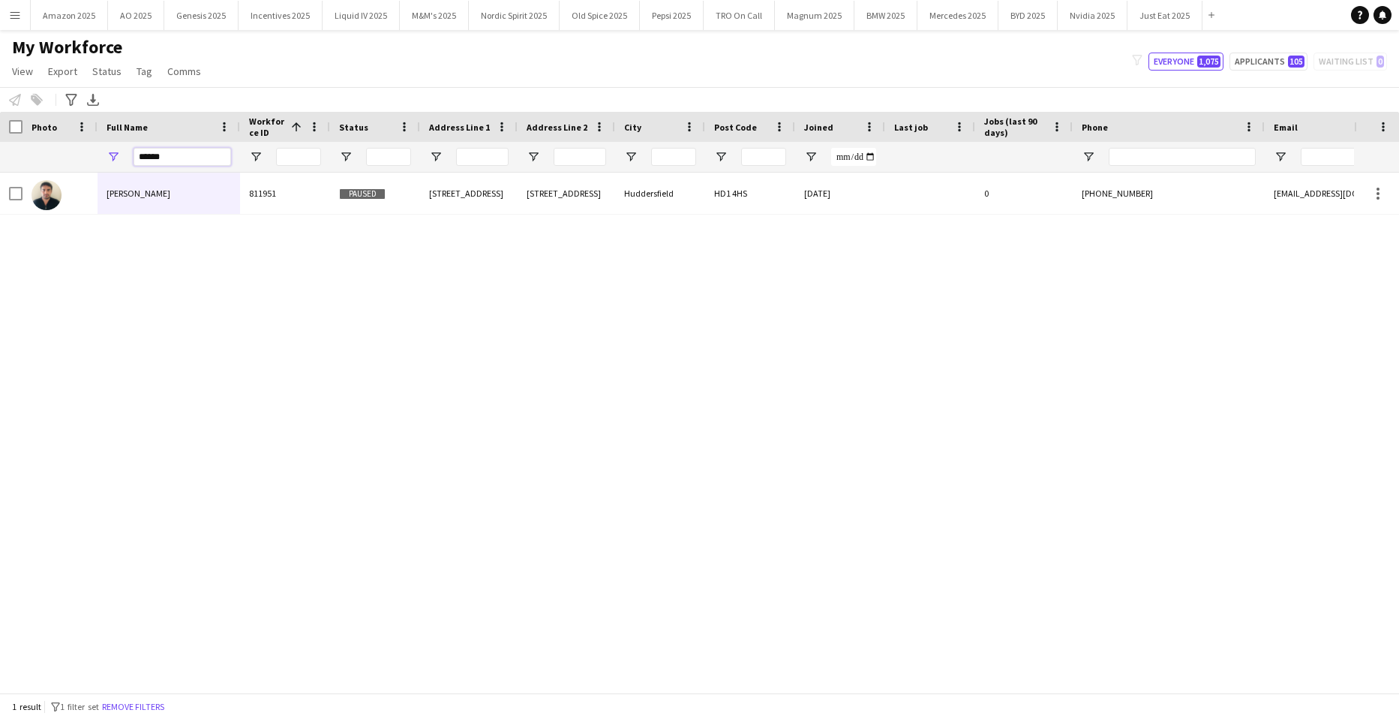
drag, startPoint x: 193, startPoint y: 152, endPoint x: -38, endPoint y: 178, distance: 232.5
click at [0, 178] on html "Menu Boards Boards Boards All jobs Status Workforce Workforce My Workforce Recr…" at bounding box center [699, 359] width 1399 height 719
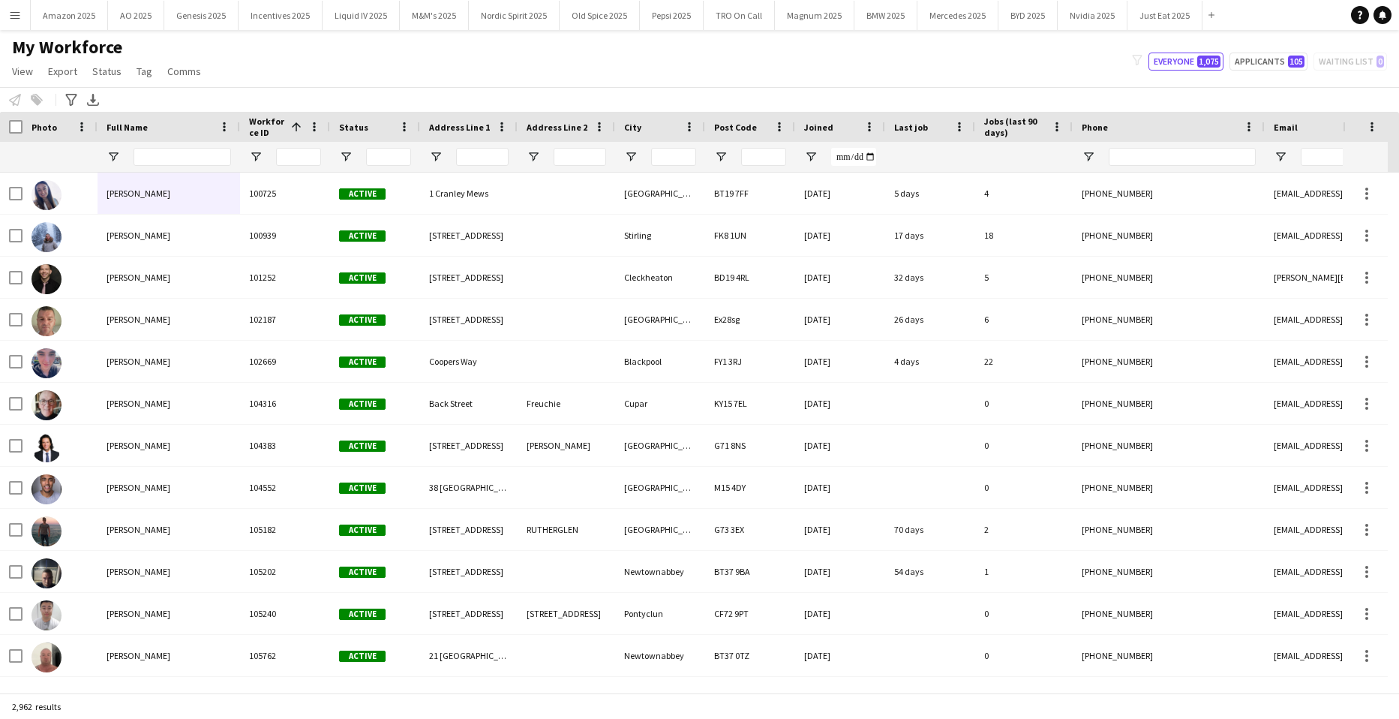
click at [16, 22] on button "Menu" at bounding box center [15, 15] width 30 height 30
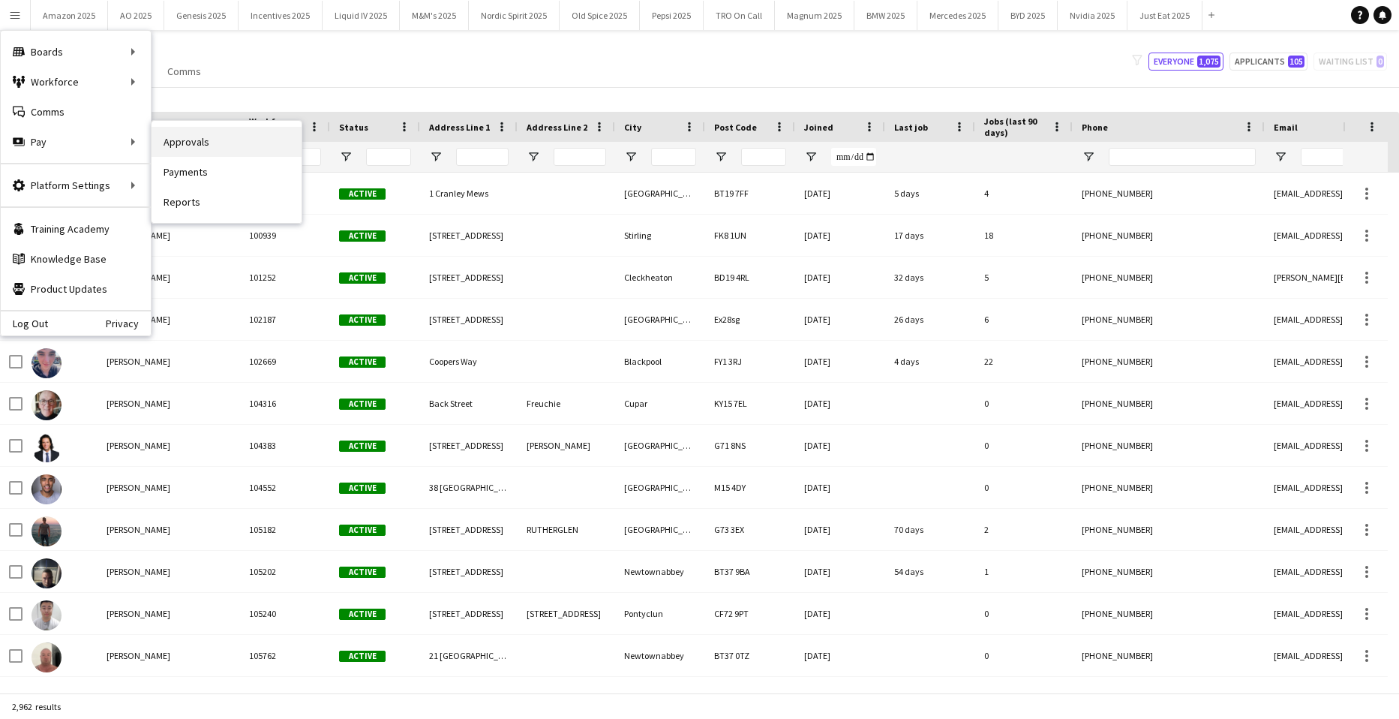
click at [177, 140] on link "Approvals" at bounding box center [227, 142] width 150 height 30
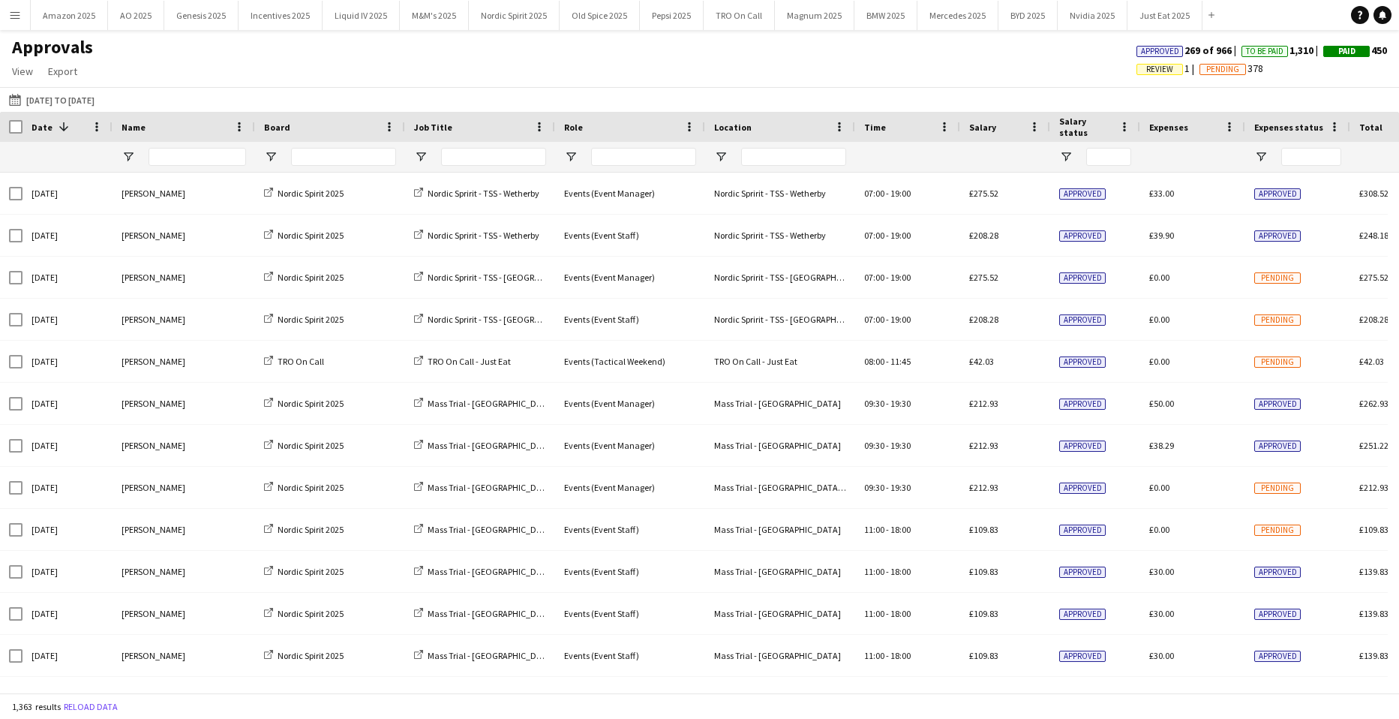
click at [1146, 71] on span "Review" at bounding box center [1159, 70] width 27 height 10
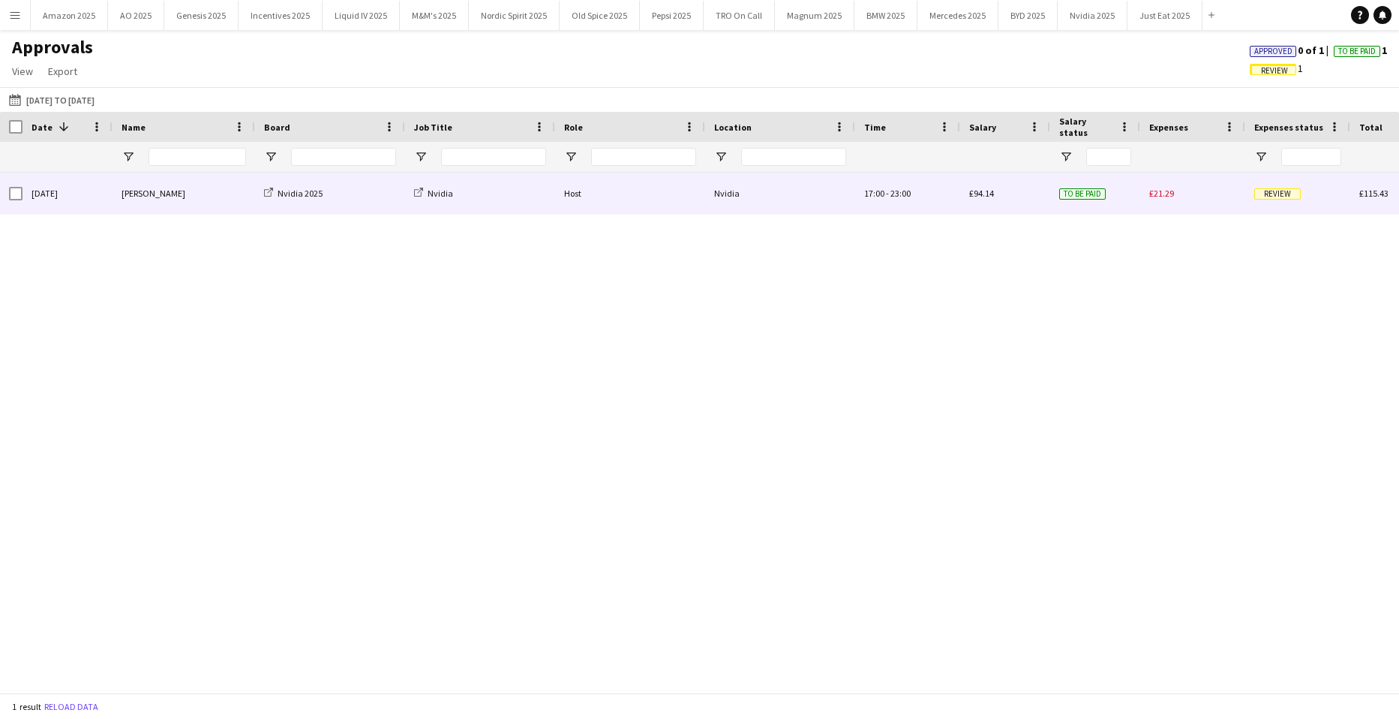
click at [1267, 188] on span "Review" at bounding box center [1278, 193] width 47 height 11
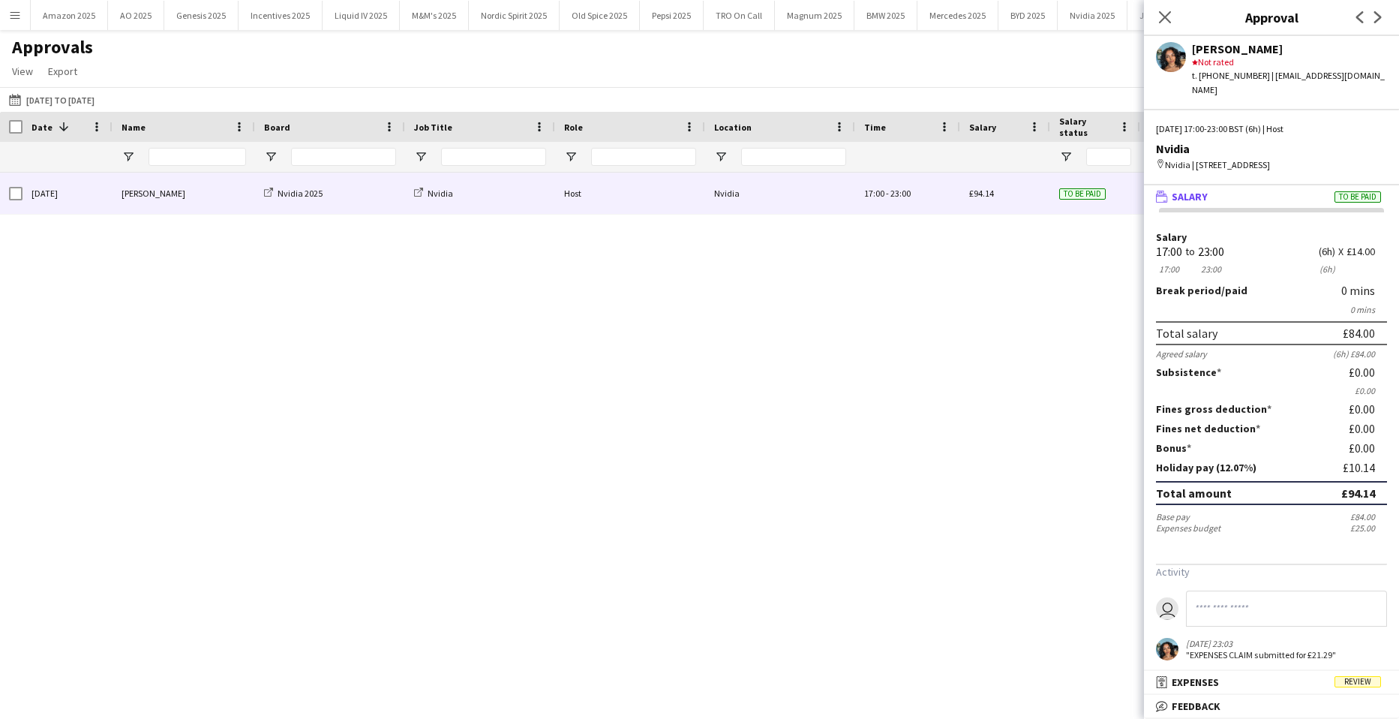
click at [1155, 11] on div "Close pop-in" at bounding box center [1165, 17] width 42 height 35
click at [1159, 13] on icon "Close pop-in" at bounding box center [1165, 17] width 14 height 14
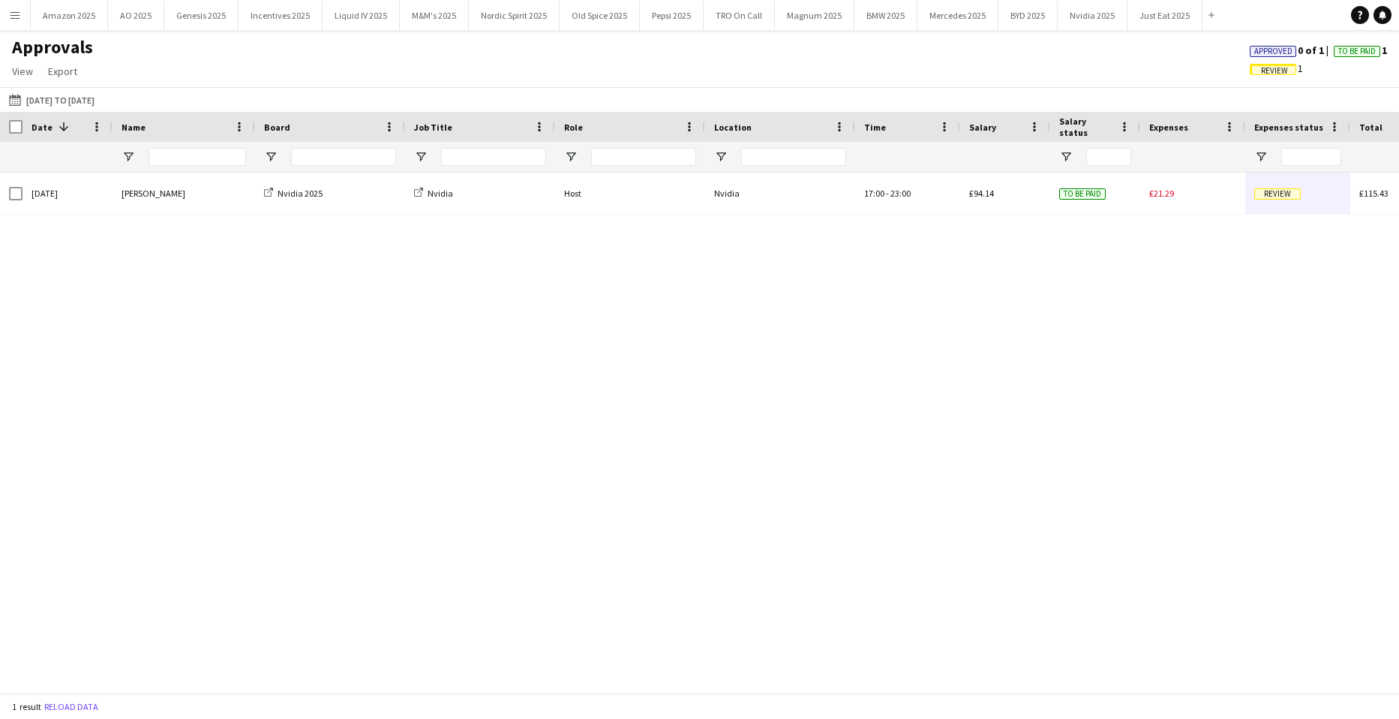
click at [1256, 50] on span "Approved" at bounding box center [1274, 52] width 38 height 10
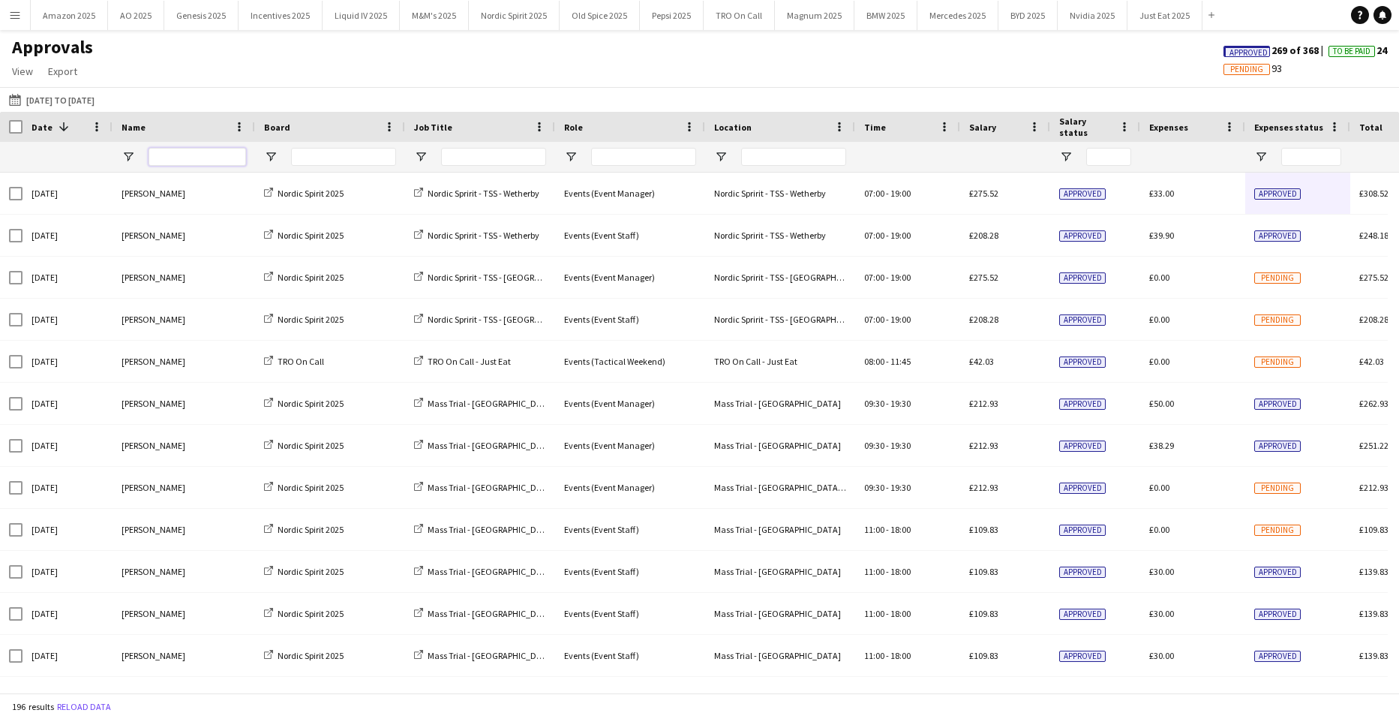
click at [179, 158] on input "Name Filter Input" at bounding box center [198, 157] width 98 height 18
click at [15, 17] on app-icon "Menu" at bounding box center [15, 15] width 12 height 12
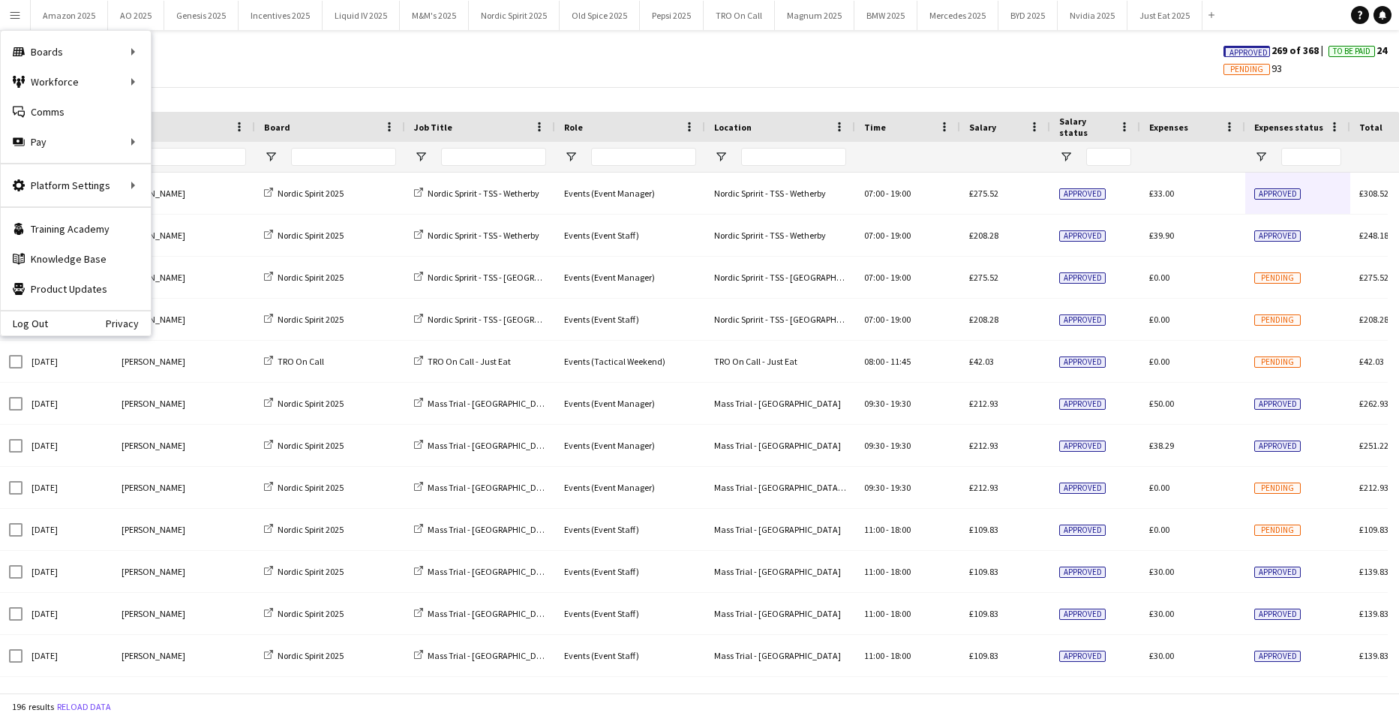
click at [176, 76] on div "Approvals View Customise view Customise filters Reset Filters Reset View Reset …" at bounding box center [699, 61] width 1399 height 51
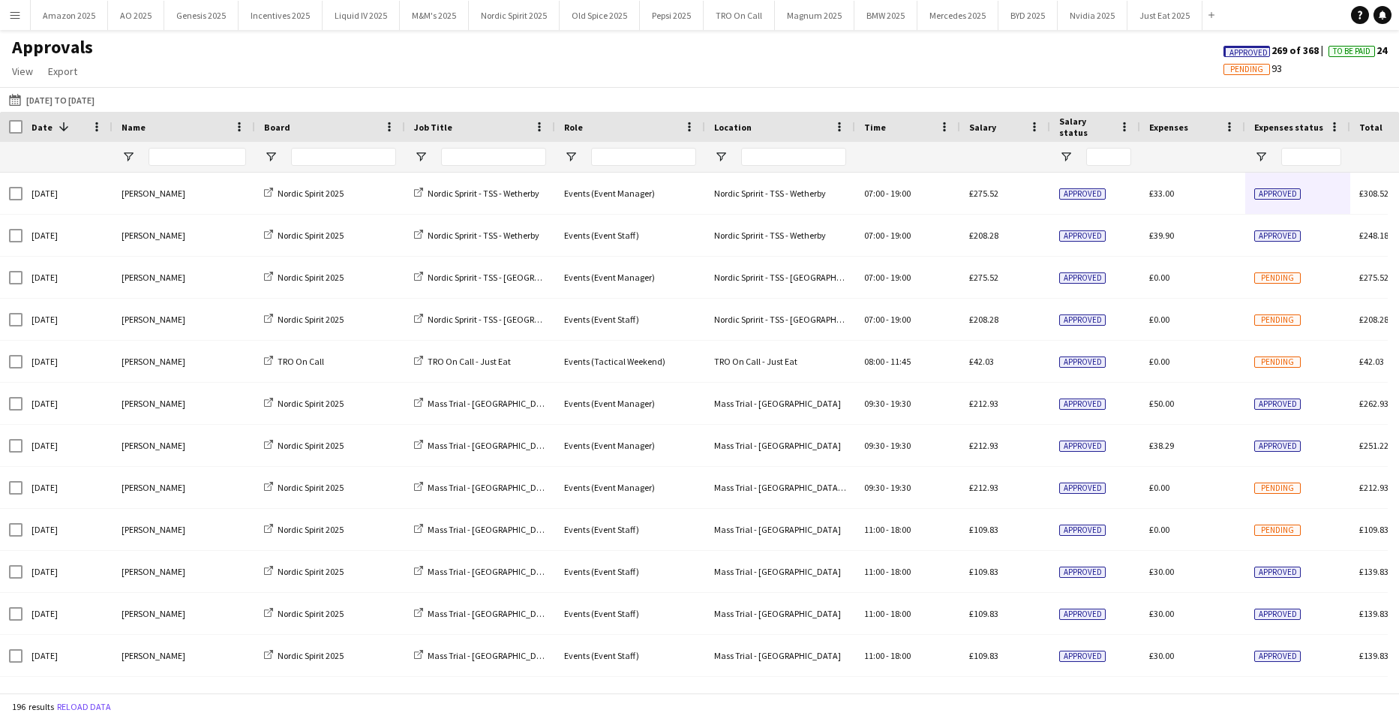
drag, startPoint x: 19, startPoint y: 12, endPoint x: 54, endPoint y: 82, distance: 78.2
click at [20, 13] on app-icon "Menu" at bounding box center [15, 15] width 12 height 12
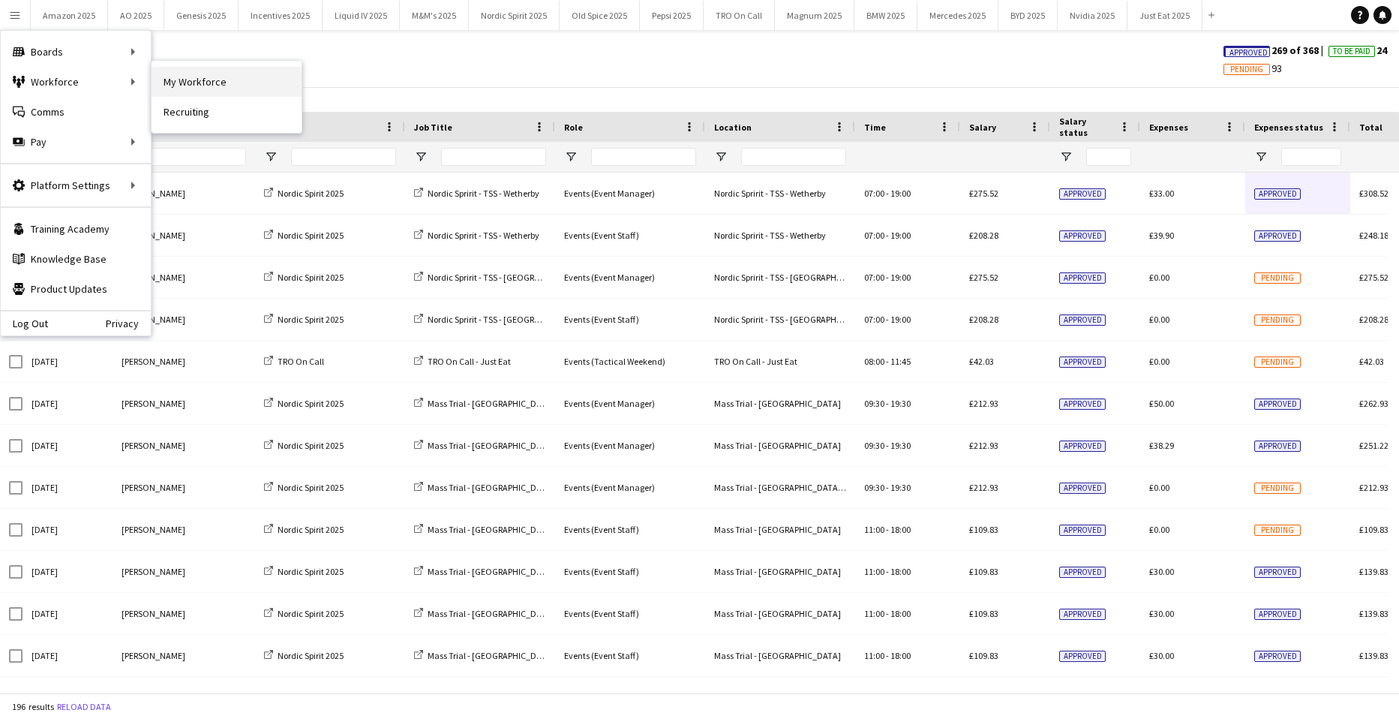
click at [157, 77] on link "My Workforce" at bounding box center [227, 82] width 150 height 30
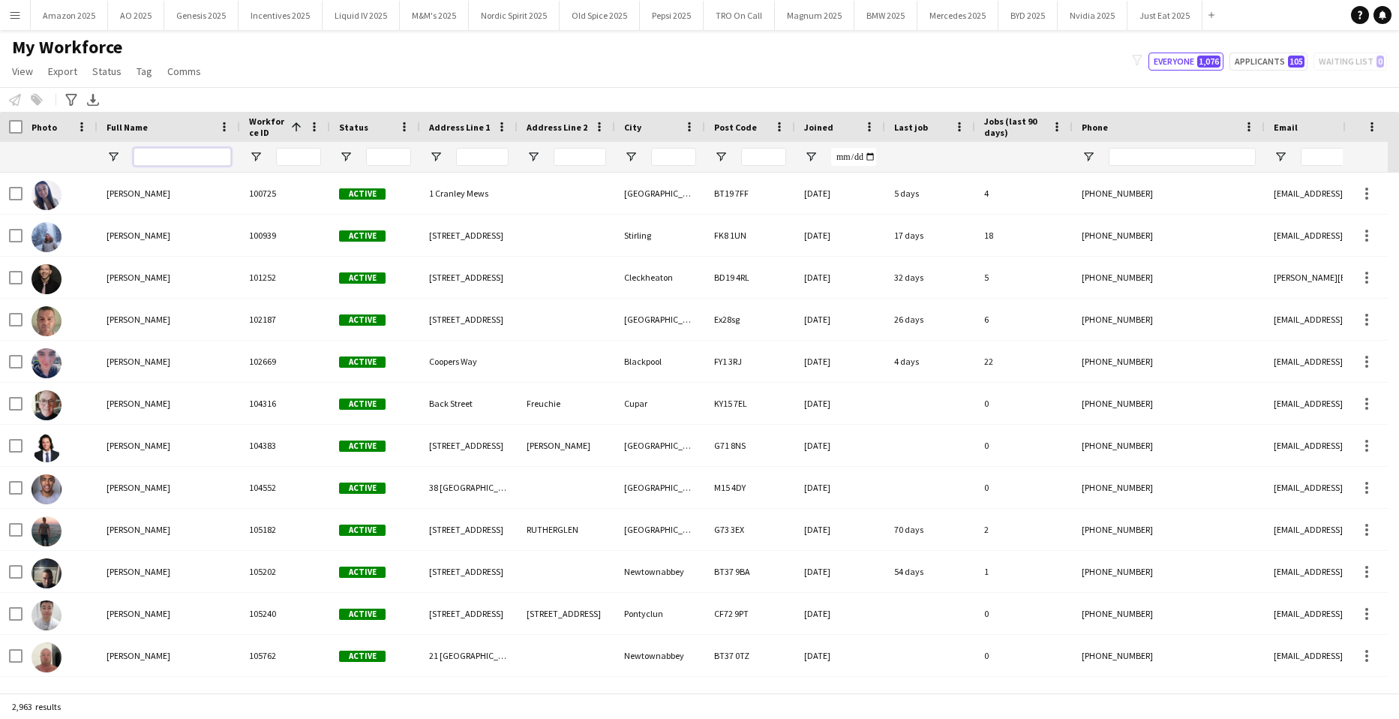
click at [167, 158] on input "Full Name Filter Input" at bounding box center [183, 157] width 98 height 18
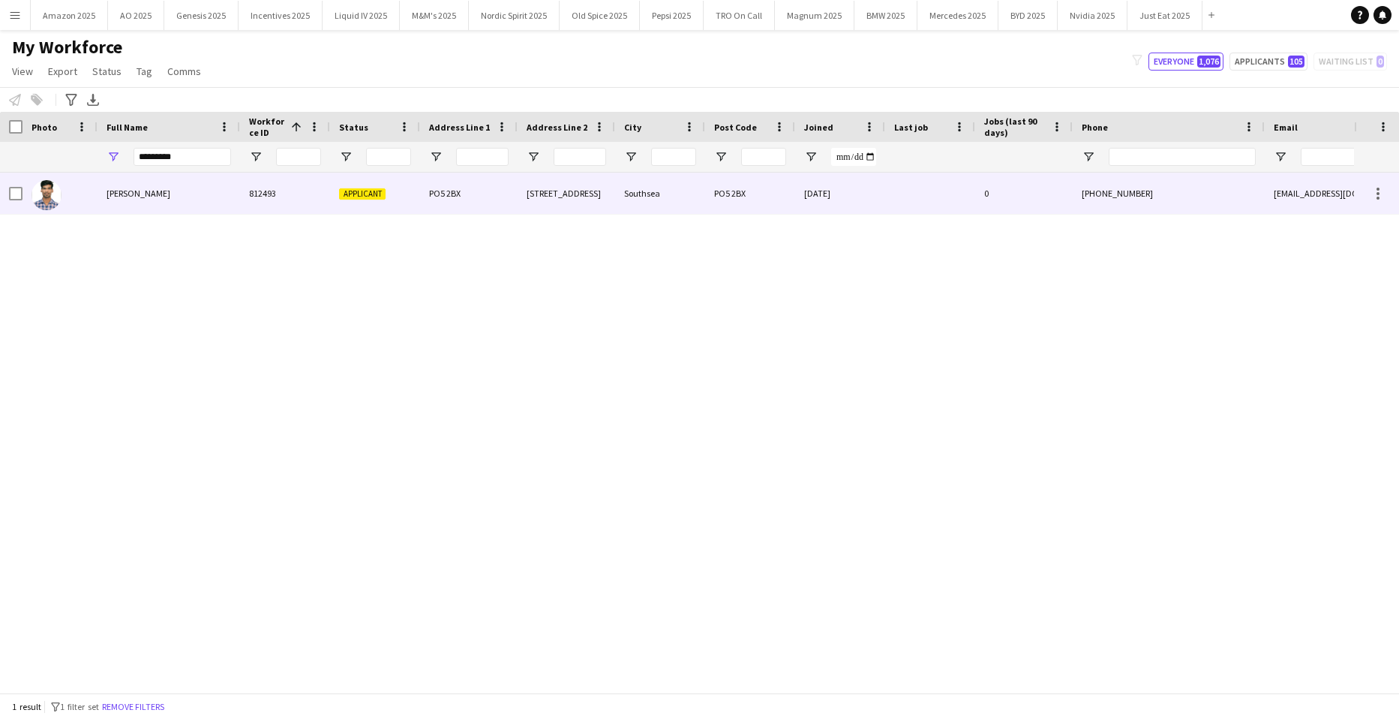
click at [144, 190] on span "Amit Singh" at bounding box center [139, 193] width 64 height 11
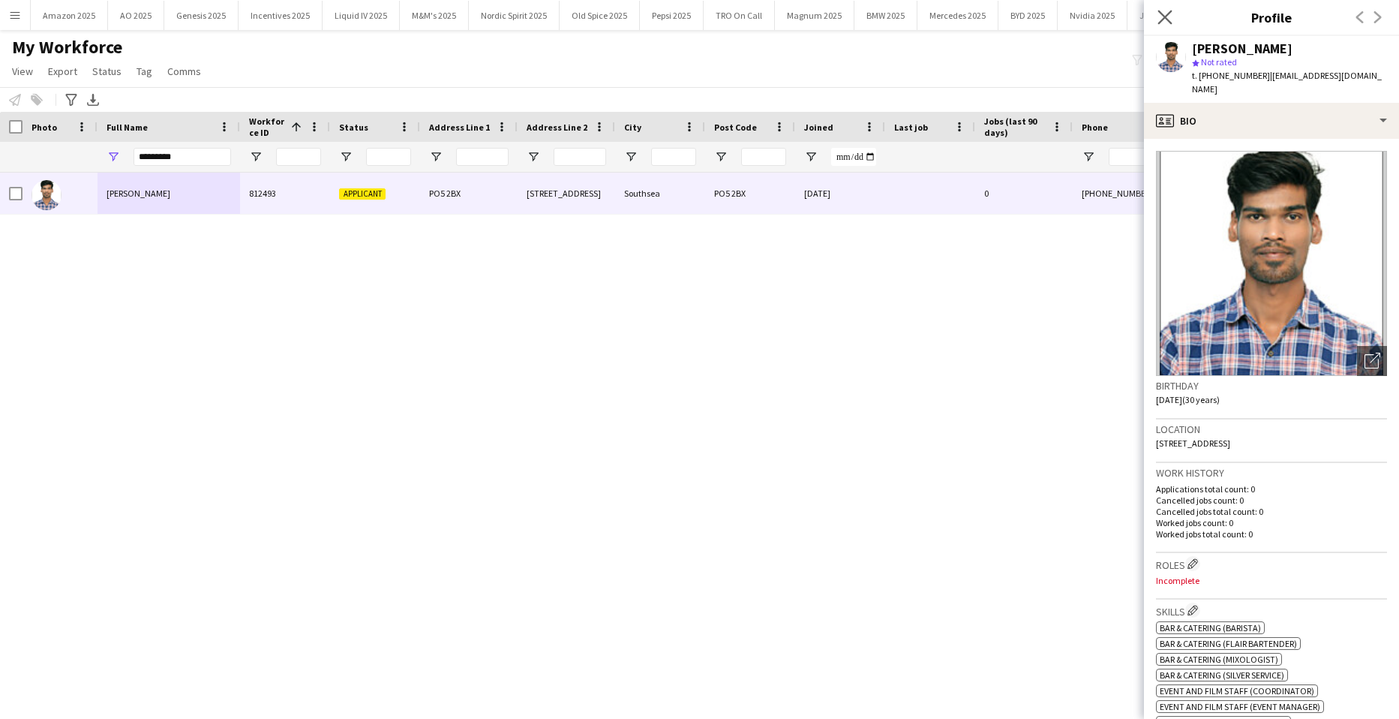
click at [1157, 11] on app-icon "Close pop-in" at bounding box center [1166, 18] width 22 height 22
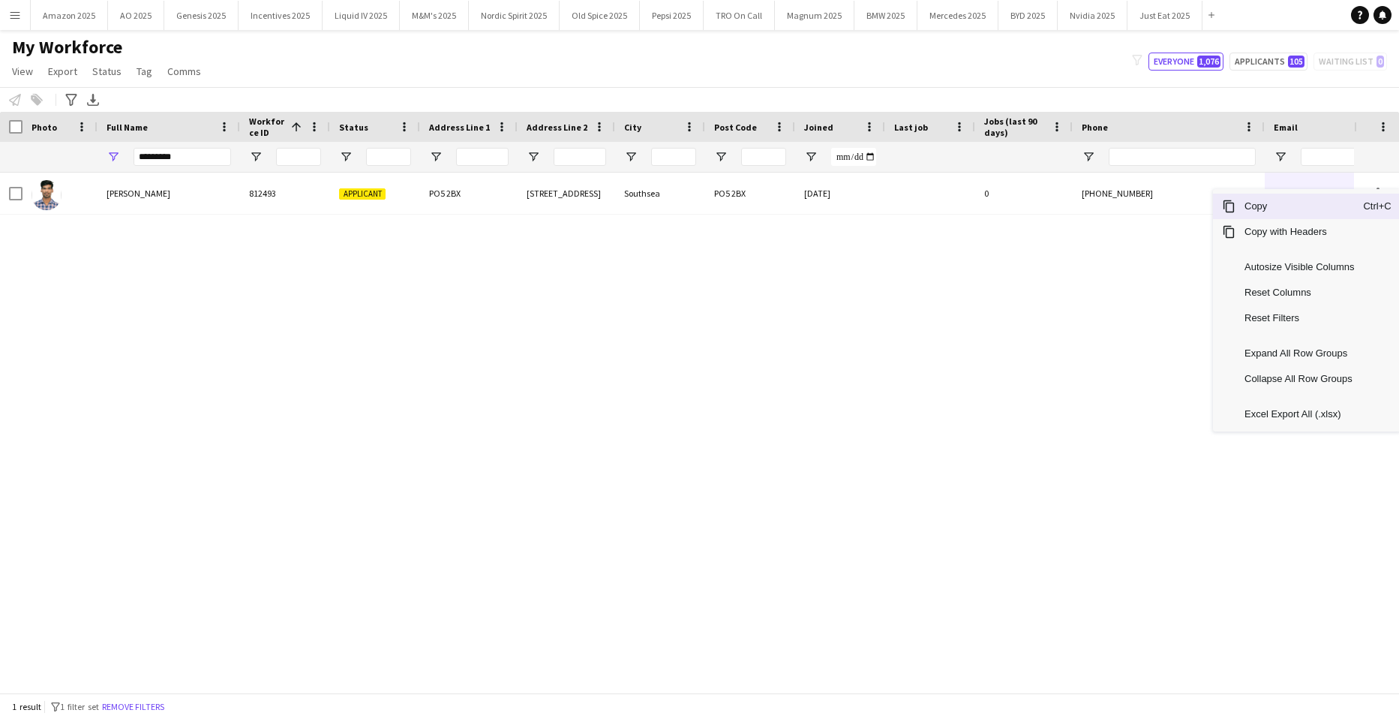
click at [1306, 215] on span "Copy" at bounding box center [1300, 207] width 128 height 26
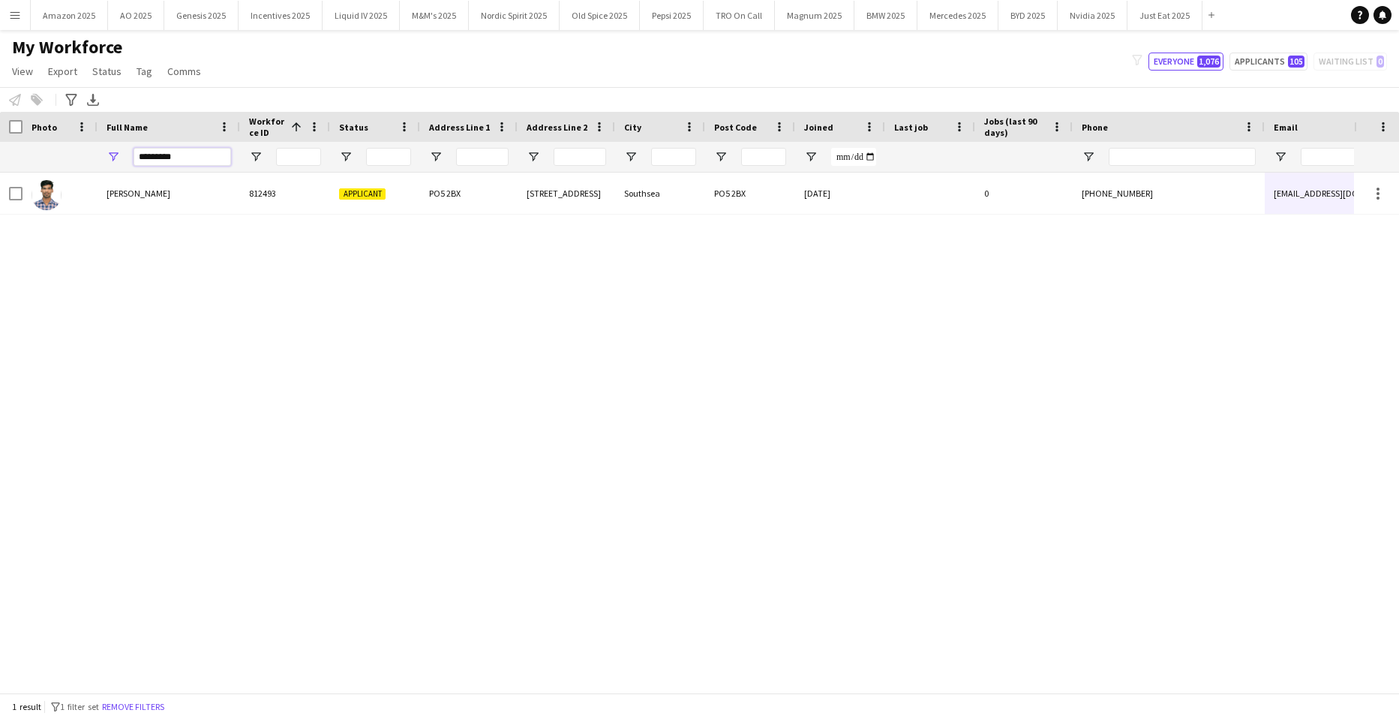
drag, startPoint x: 199, startPoint y: 161, endPoint x: -38, endPoint y: 136, distance: 238.5
click at [0, 136] on html "Menu Boards Boards Boards All jobs Status Workforce Workforce My Workforce Recr…" at bounding box center [699, 359] width 1399 height 719
type input "*****"
drag, startPoint x: 119, startPoint y: 163, endPoint x: 47, endPoint y: 170, distance: 73.1
click at [68, 165] on div "*****" at bounding box center [982, 157] width 1964 height 30
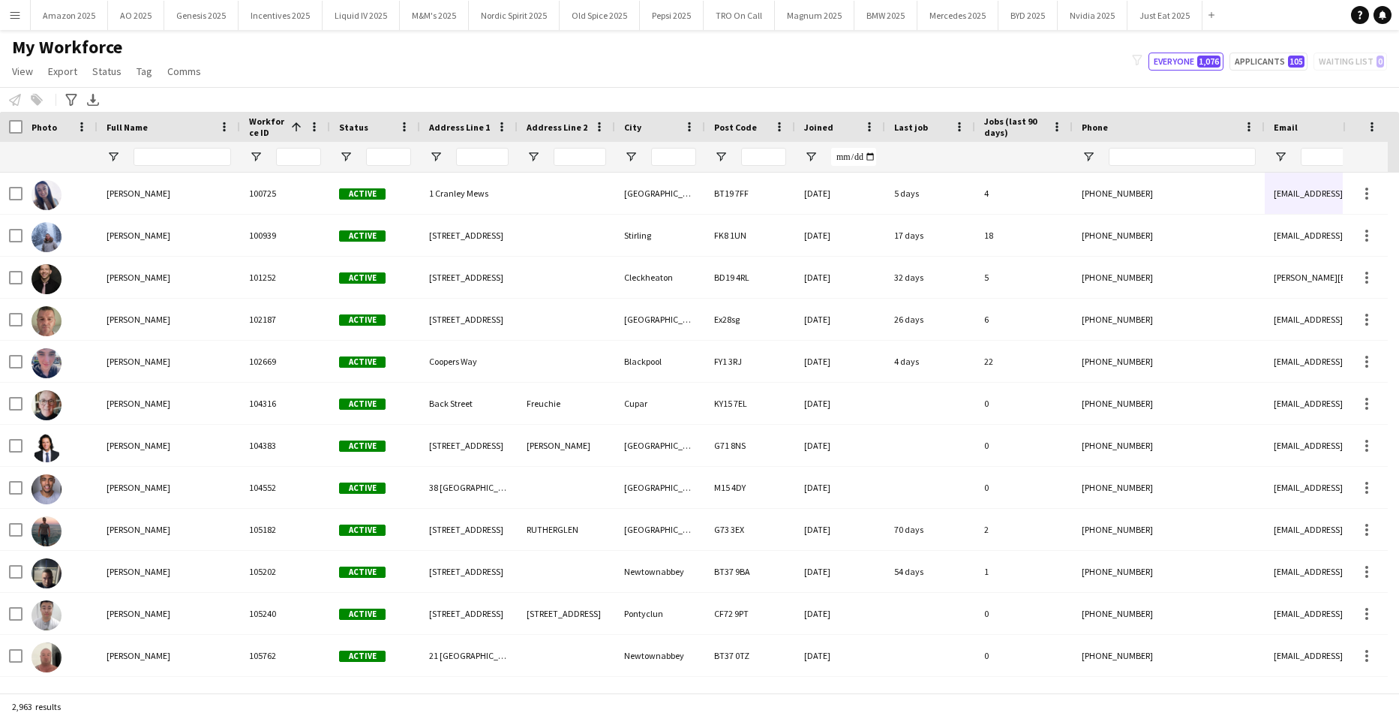
click at [21, 19] on button "Menu" at bounding box center [15, 15] width 30 height 30
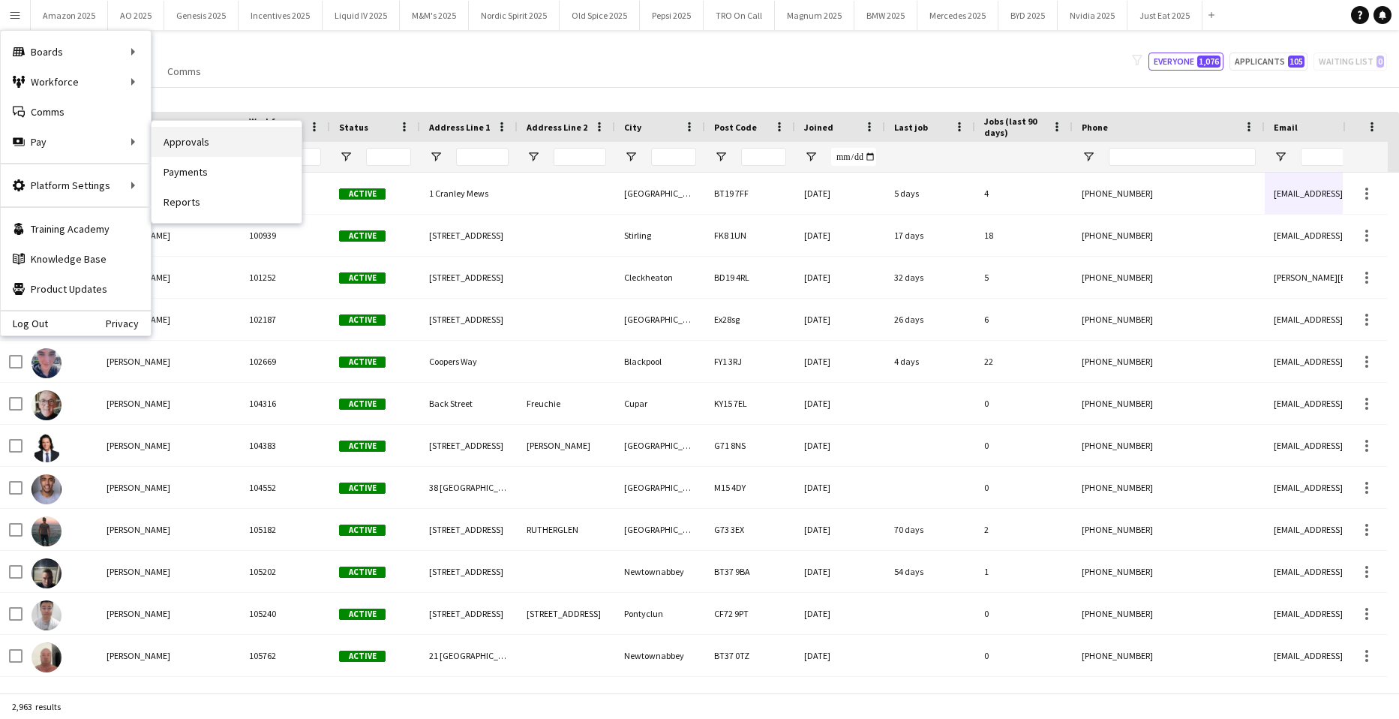
click at [171, 141] on link "Approvals" at bounding box center [227, 142] width 150 height 30
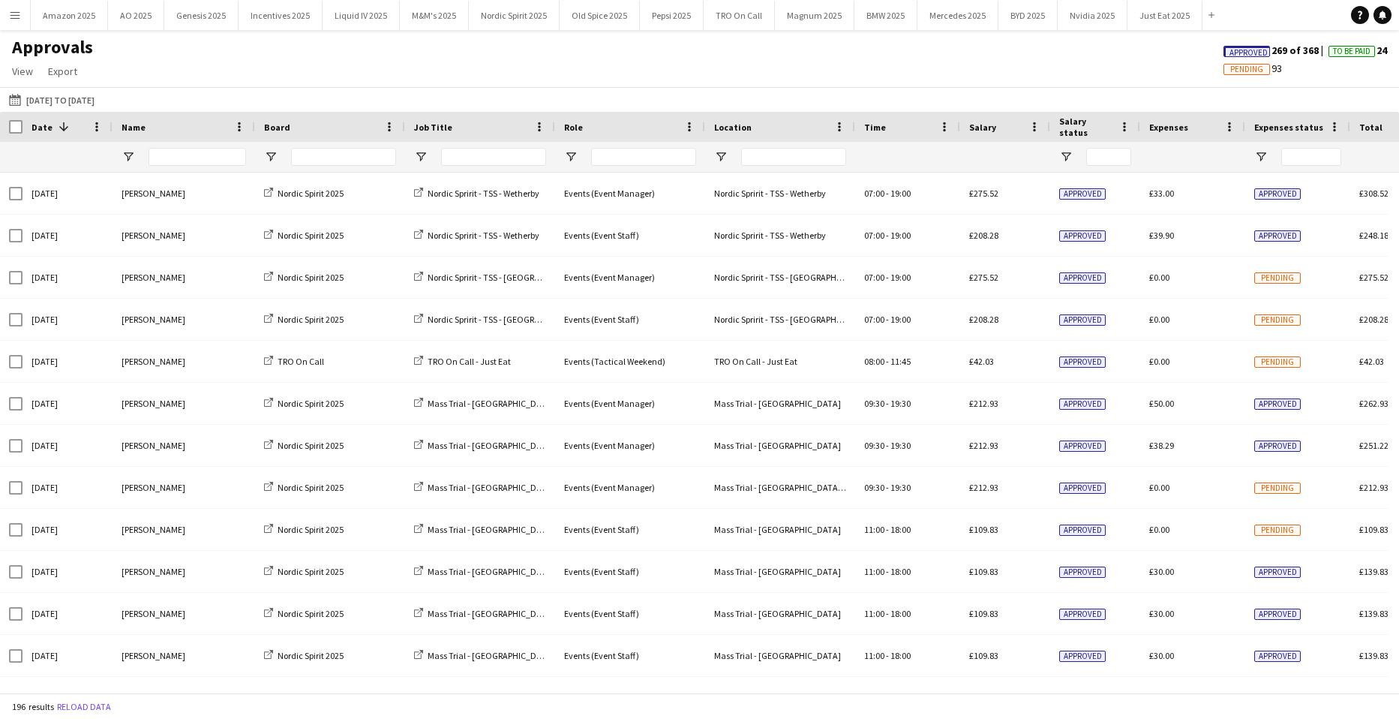
click at [1230, 53] on span "Approved" at bounding box center [1249, 53] width 38 height 10
click at [1153, 75] on span "Review" at bounding box center [1160, 69] width 47 height 11
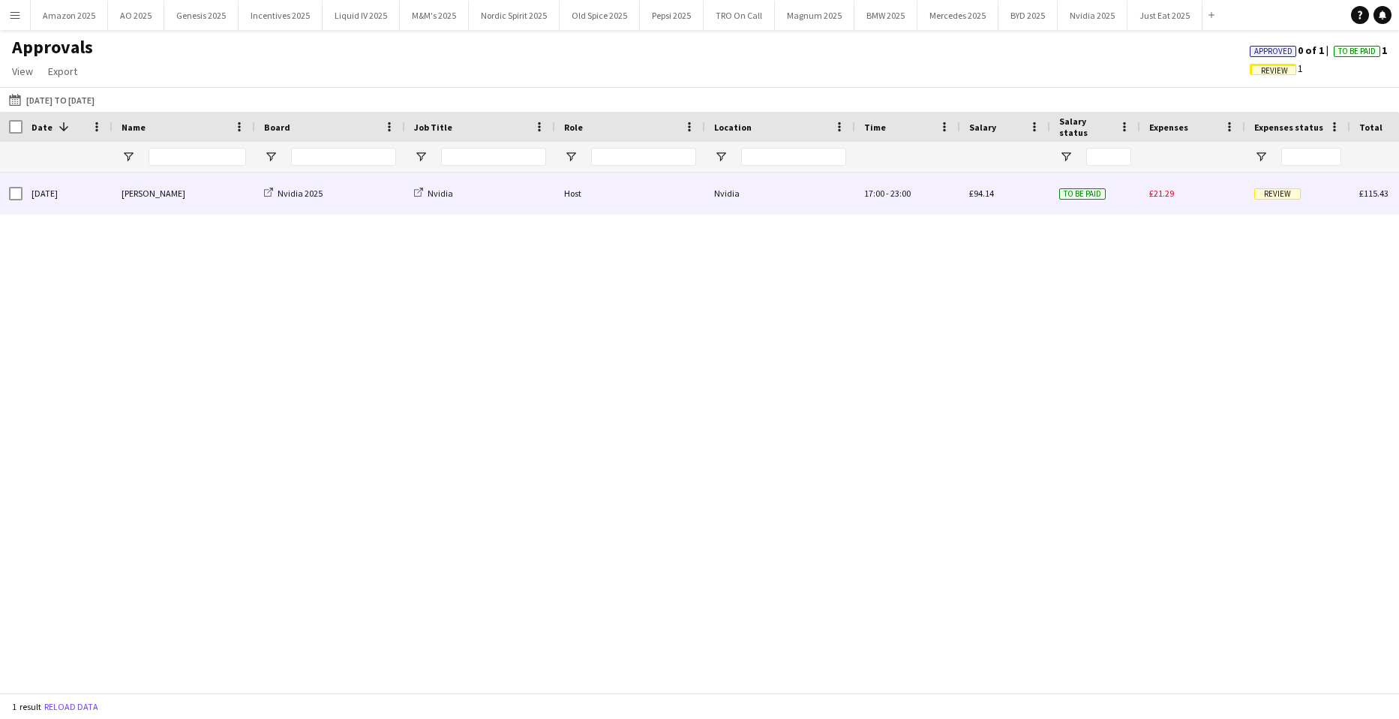
click at [1270, 198] on span "Review" at bounding box center [1278, 193] width 47 height 11
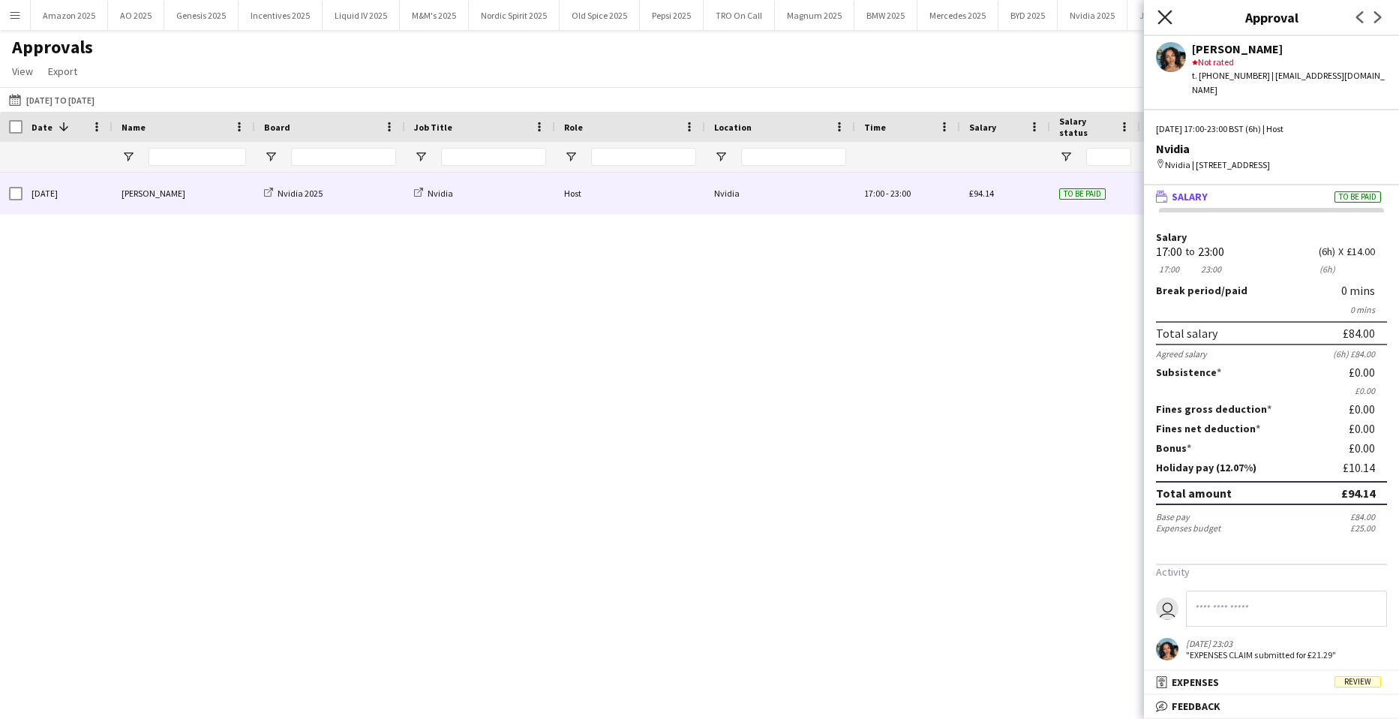
click at [1164, 19] on icon at bounding box center [1165, 17] width 14 height 14
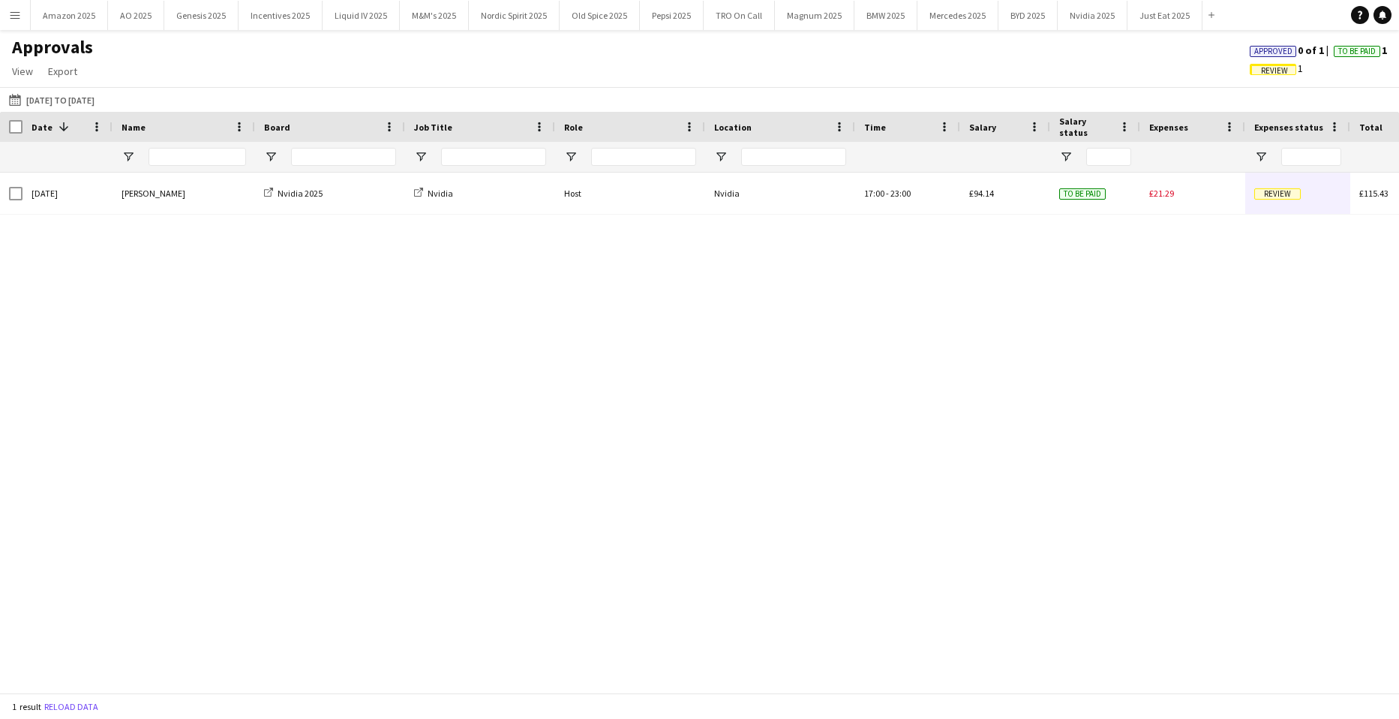
click at [1255, 47] on span "Approved" at bounding box center [1274, 52] width 38 height 10
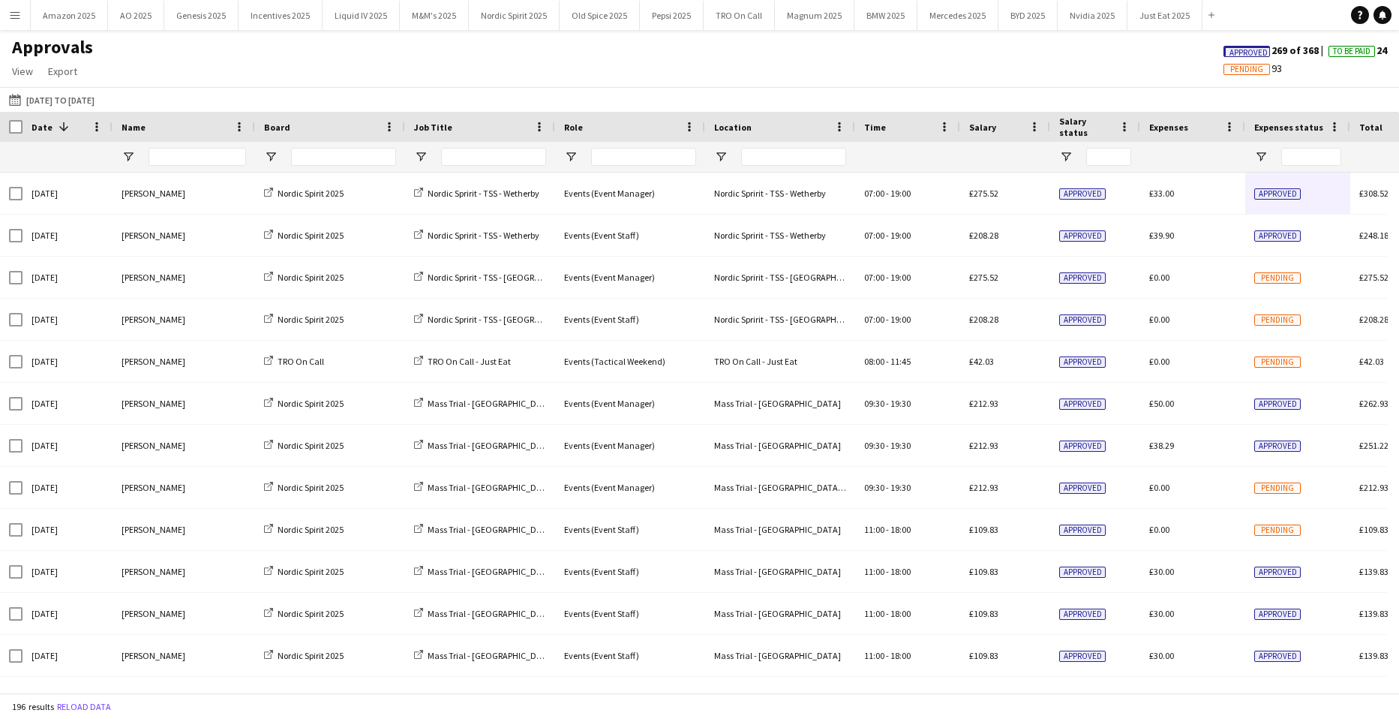
click at [1252, 49] on span "Approved" at bounding box center [1249, 53] width 38 height 10
click at [190, 161] on input "Name Filter Input" at bounding box center [198, 157] width 98 height 18
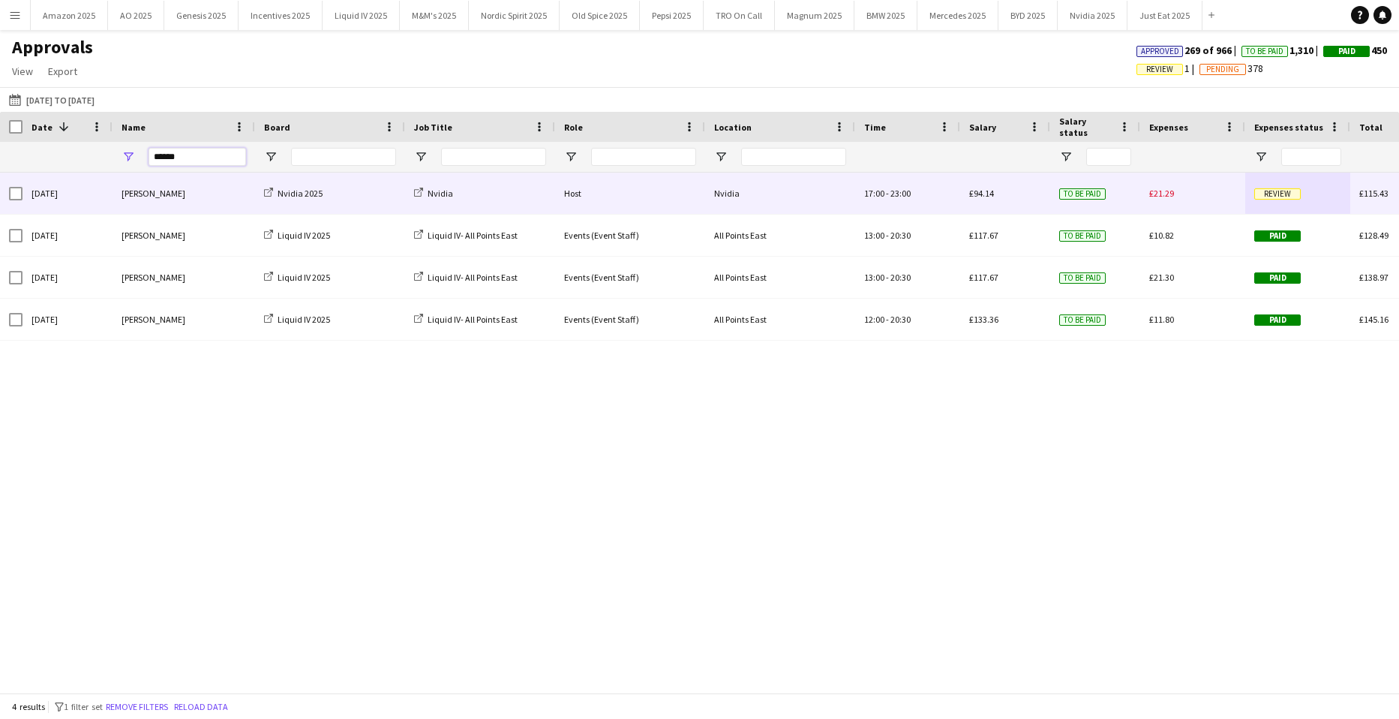
type input "******"
click at [1258, 191] on span "Review" at bounding box center [1278, 193] width 47 height 11
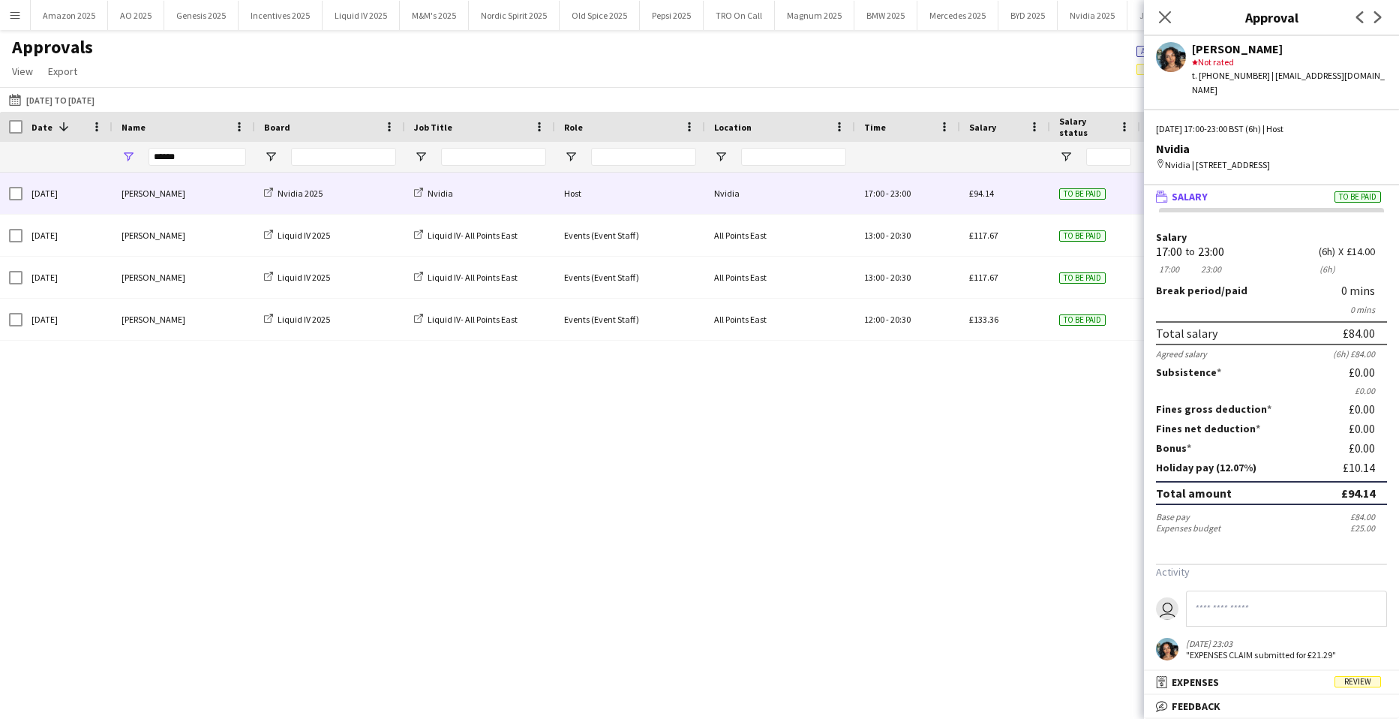
click at [1372, 684] on span "Review" at bounding box center [1358, 681] width 47 height 11
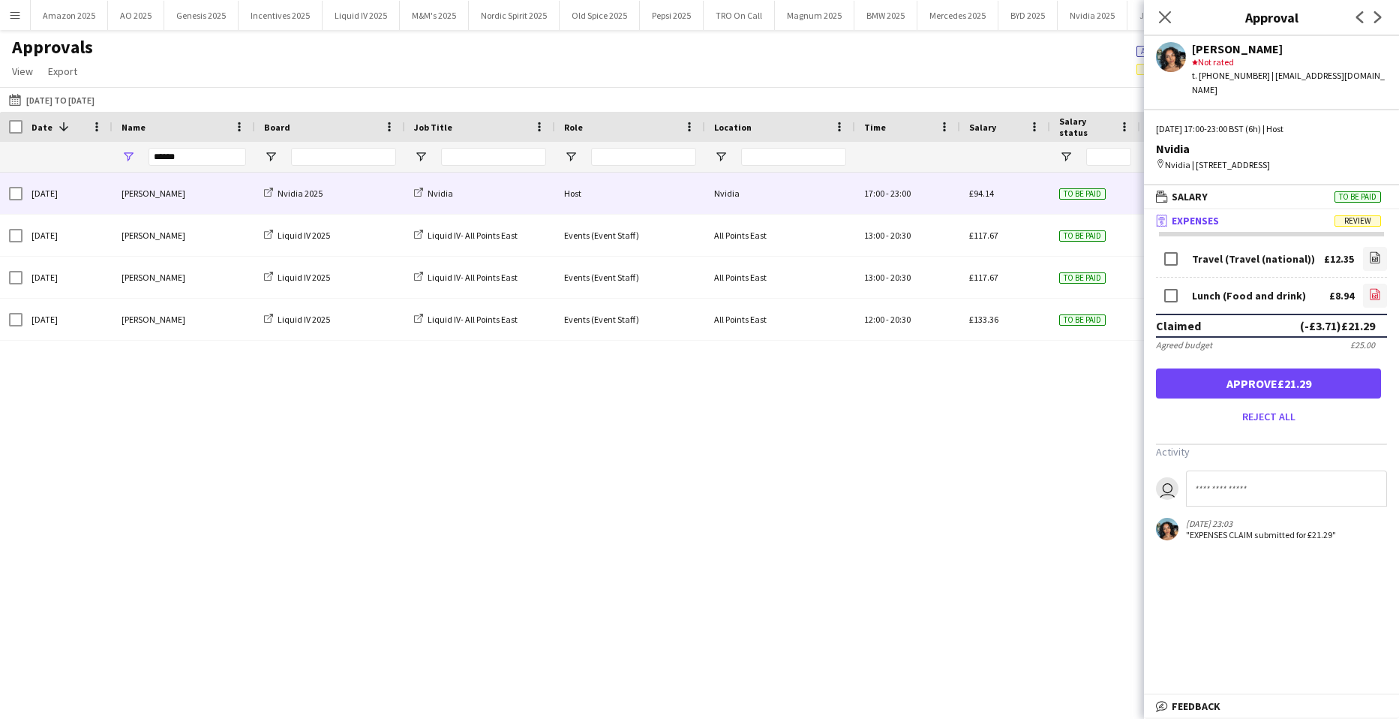
click at [1369, 293] on icon "file-image" at bounding box center [1375, 294] width 12 height 12
click at [1171, 14] on icon "Close pop-in" at bounding box center [1165, 17] width 14 height 14
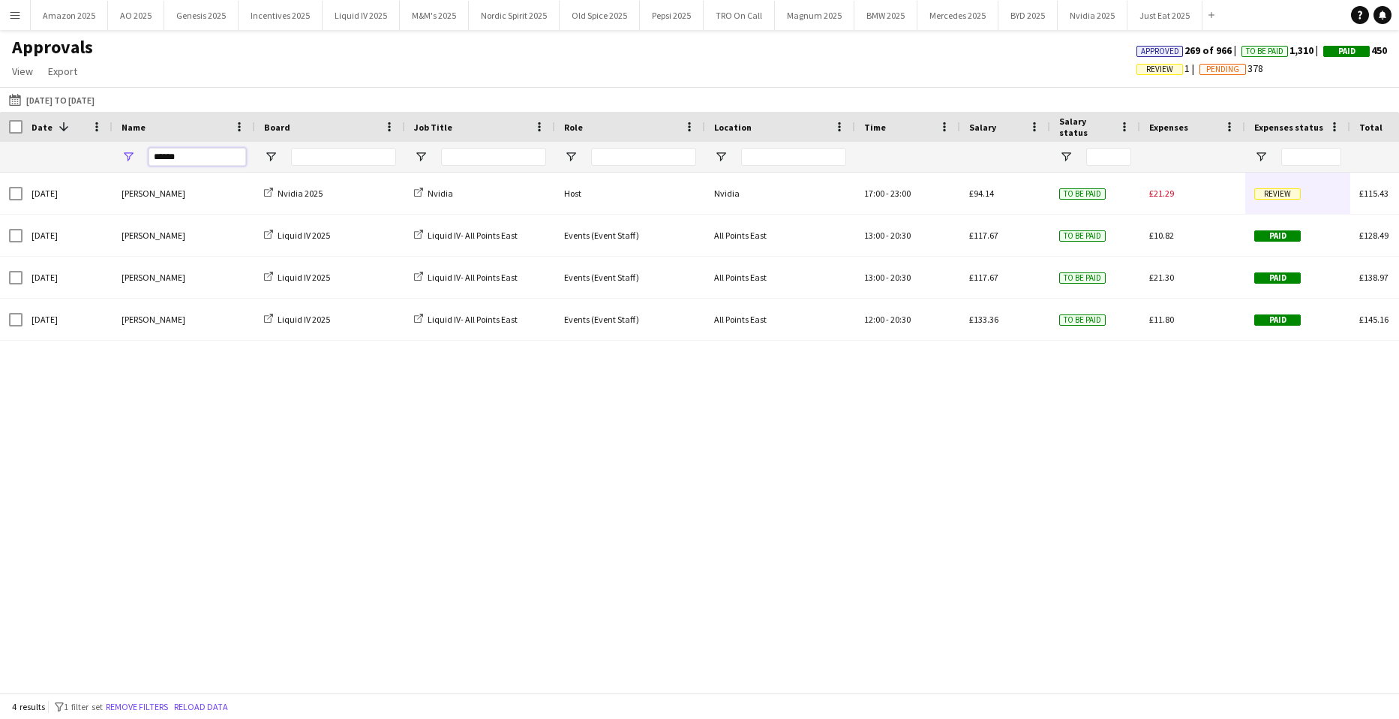
drag, startPoint x: 200, startPoint y: 162, endPoint x: -38, endPoint y: 192, distance: 239.7
click at [0, 192] on html "Menu Boards Boards Boards All jobs Status Workforce Workforce My Workforce Recr…" at bounding box center [699, 359] width 1399 height 719
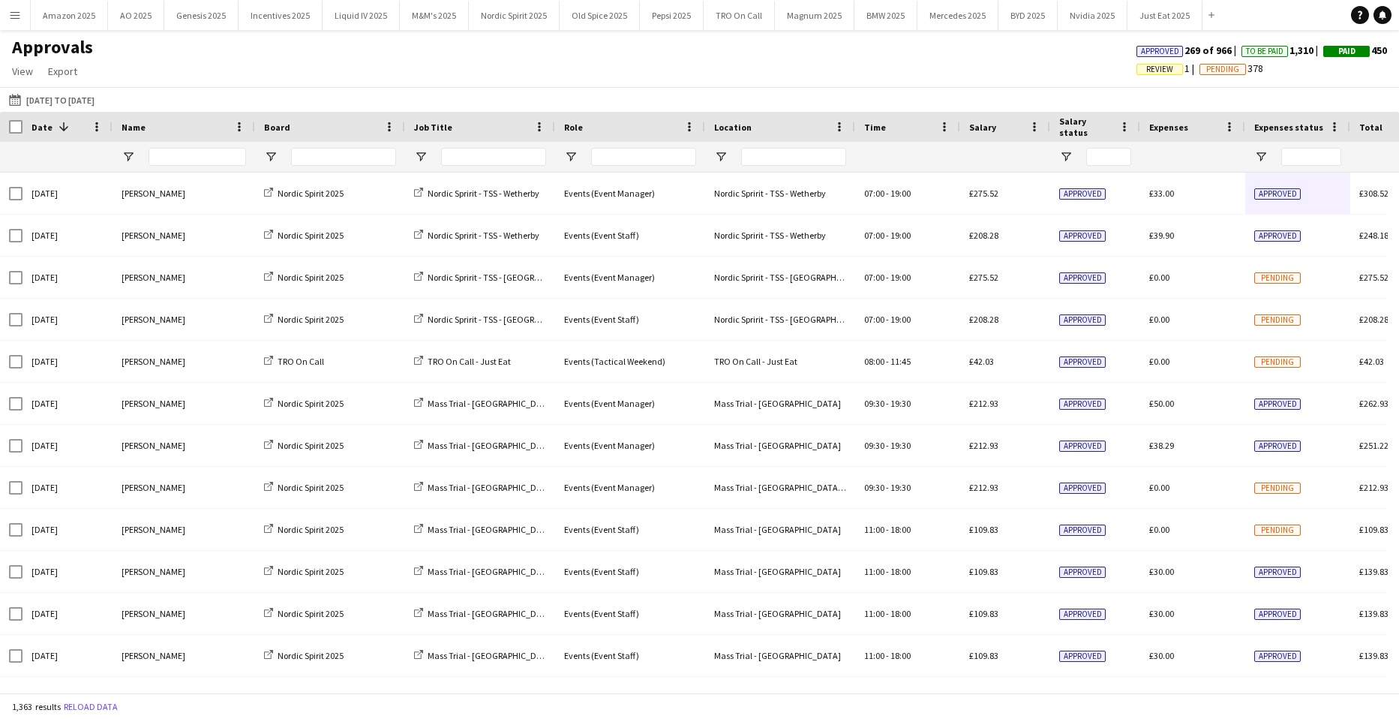
drag, startPoint x: 15, startPoint y: 18, endPoint x: 23, endPoint y: 26, distance: 10.6
click at [18, 20] on app-icon "Menu" at bounding box center [15, 15] width 12 height 12
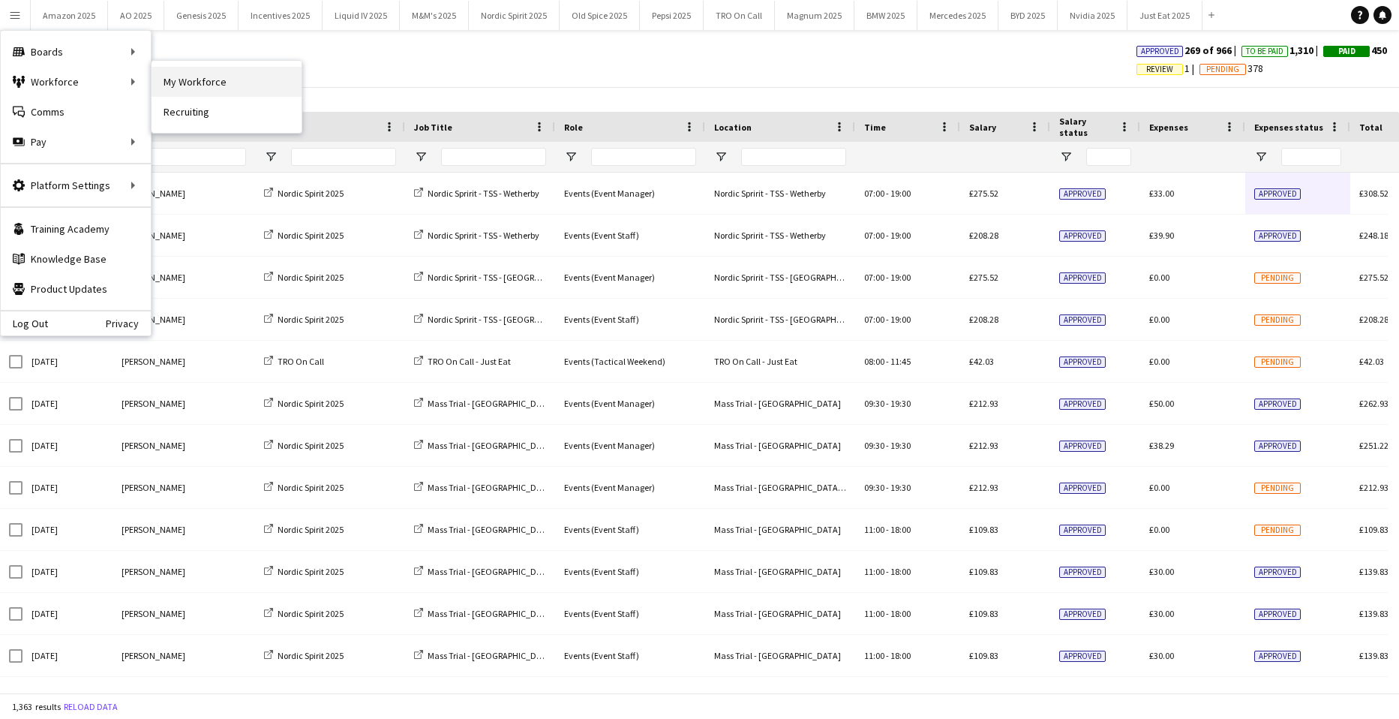
click at [174, 77] on link "My Workforce" at bounding box center [227, 82] width 150 height 30
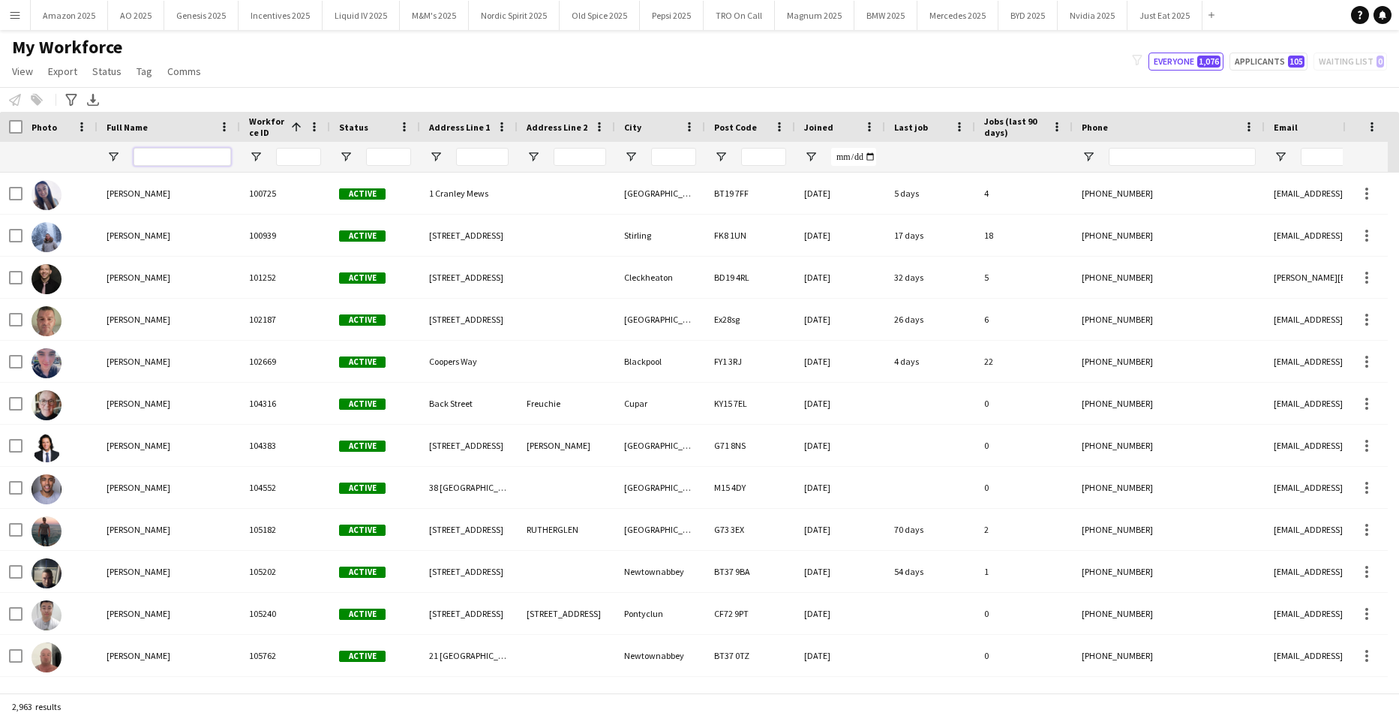
click at [201, 153] on input "Full Name Filter Input" at bounding box center [183, 157] width 98 height 18
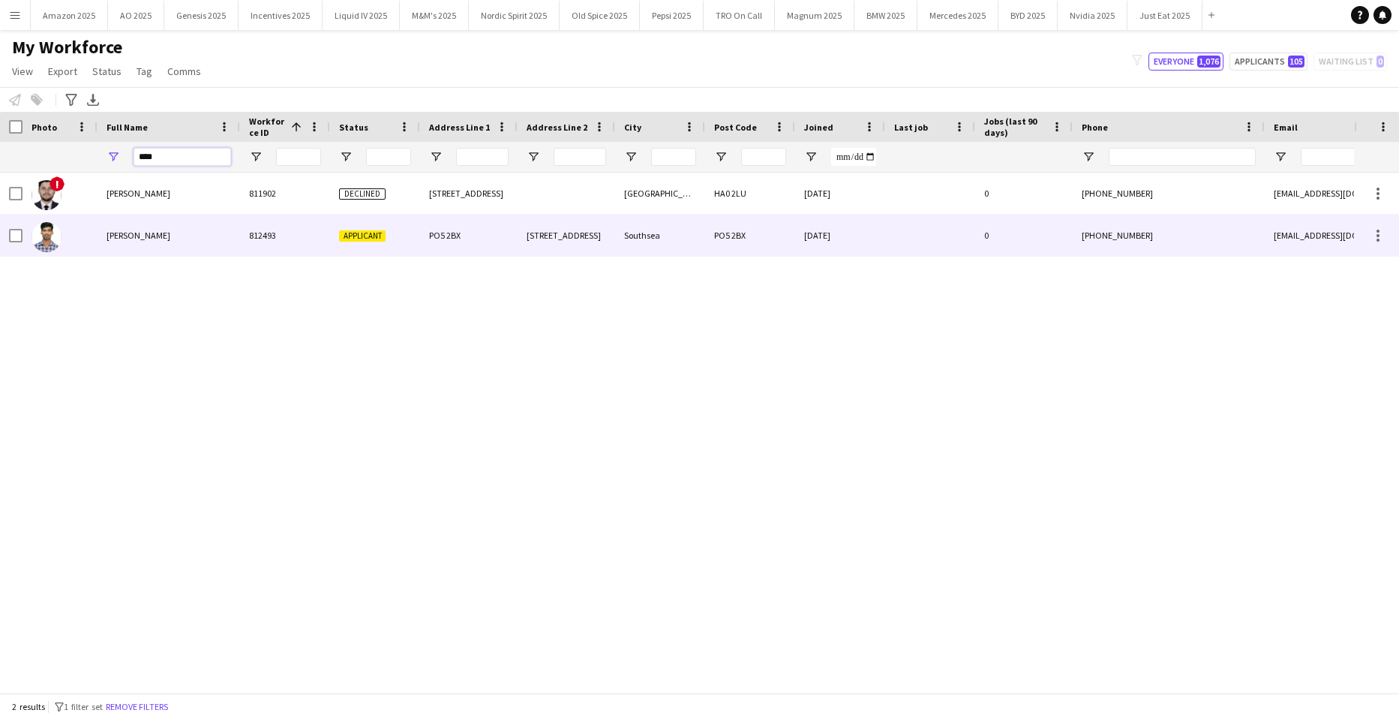
type input "****"
click at [139, 239] on span "Amit Singh" at bounding box center [139, 235] width 64 height 11
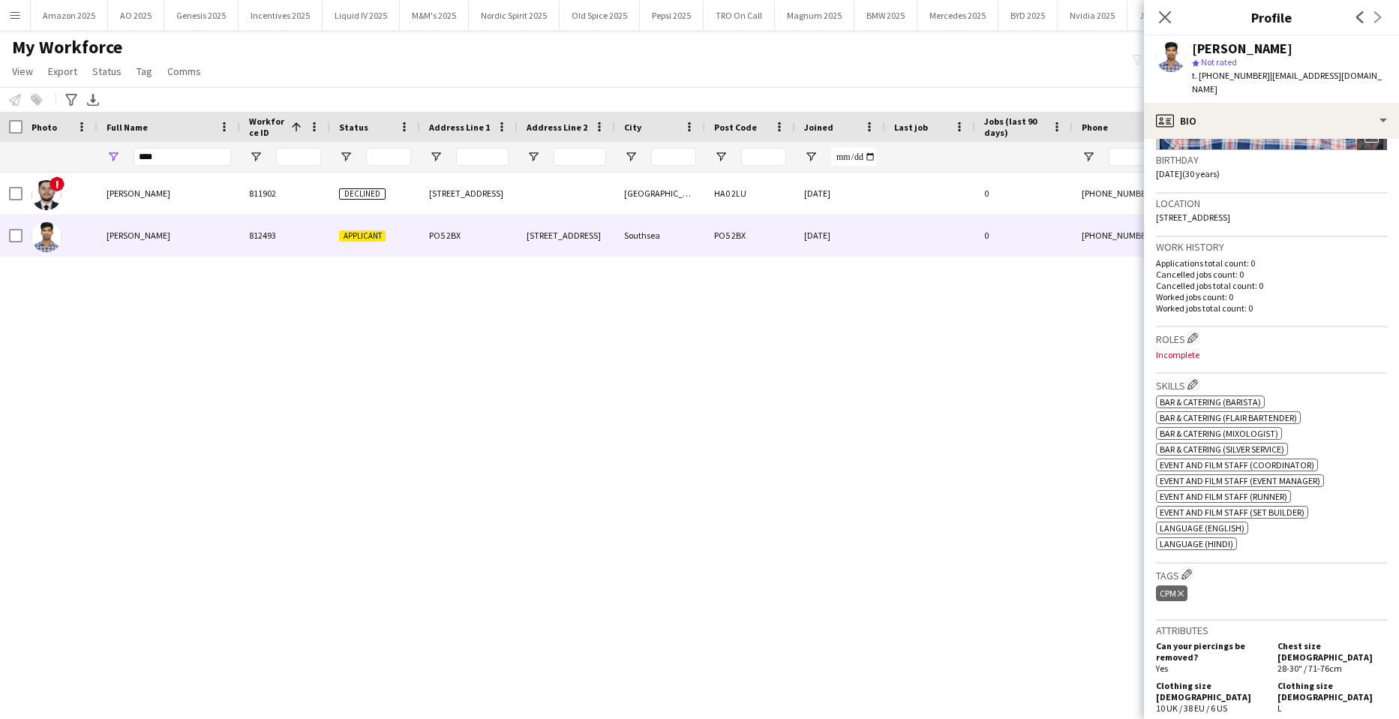
scroll to position [106, 0]
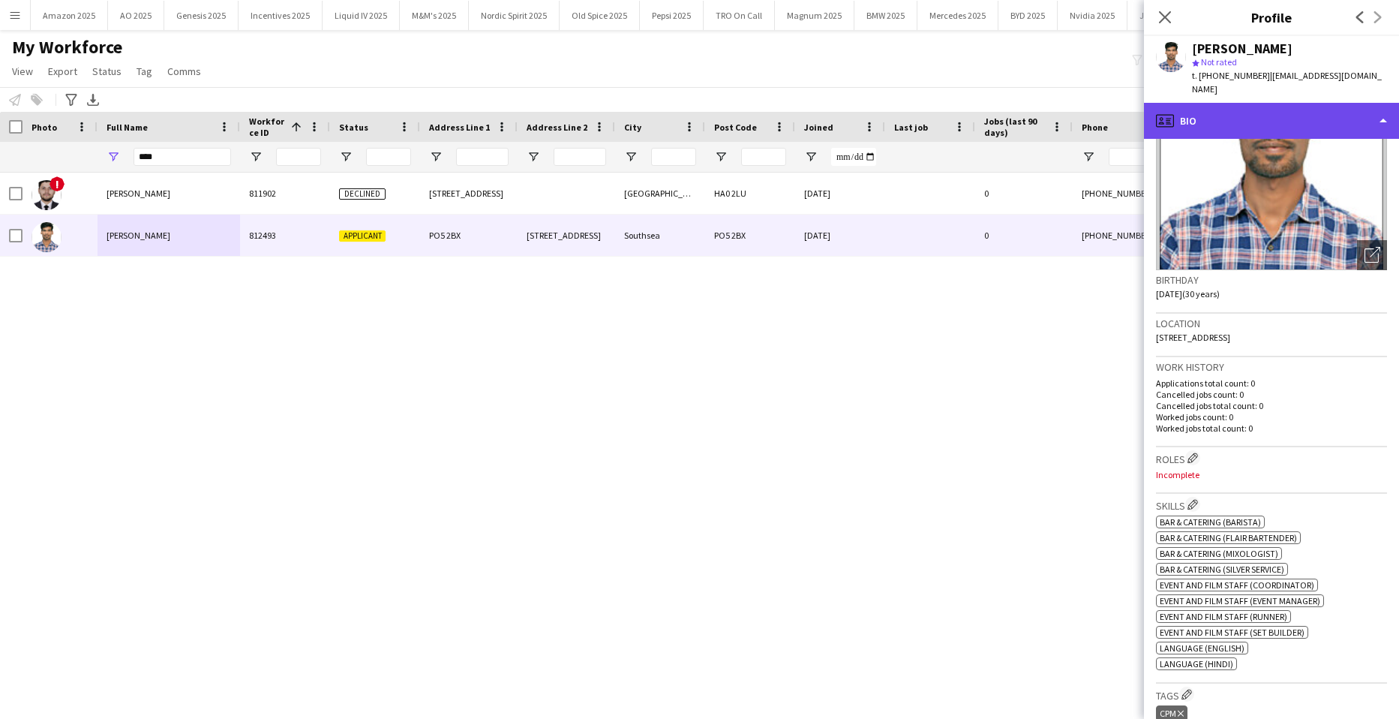
click at [1283, 108] on div "profile Bio" at bounding box center [1271, 121] width 255 height 36
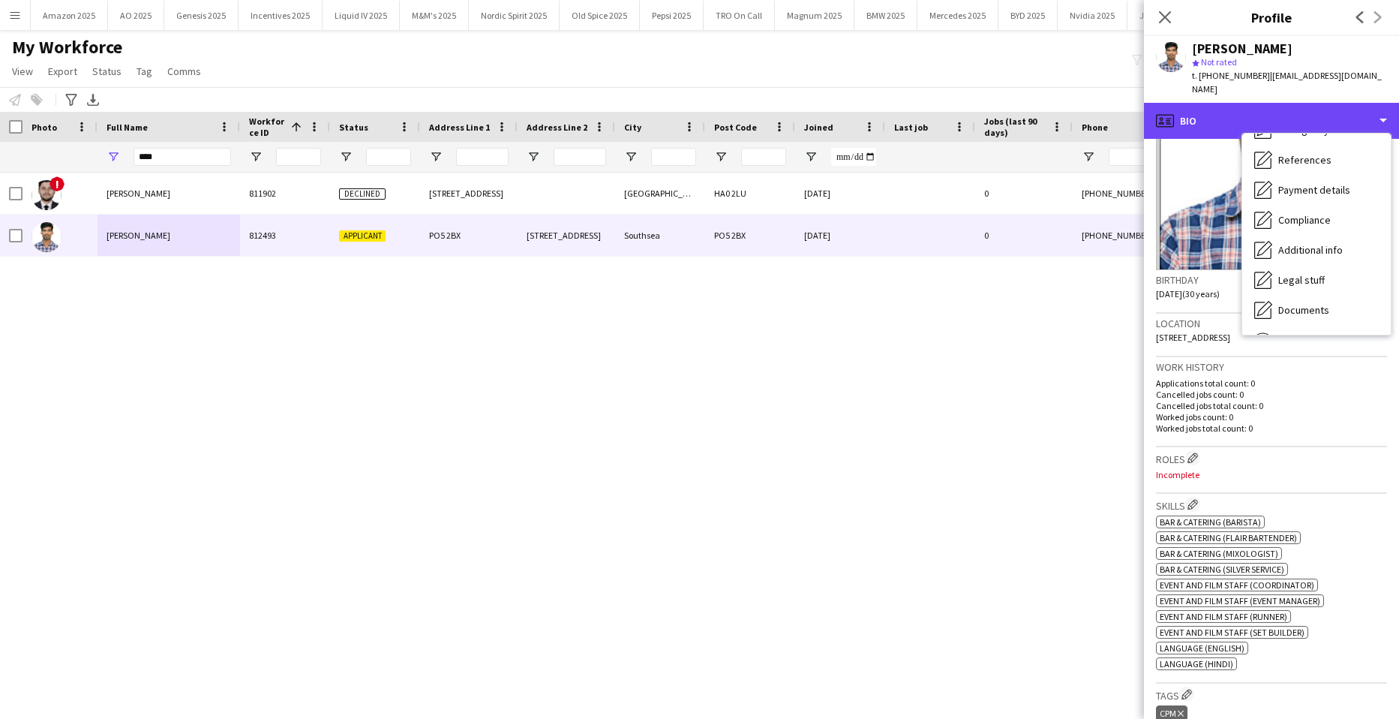
scroll to position [150, 0]
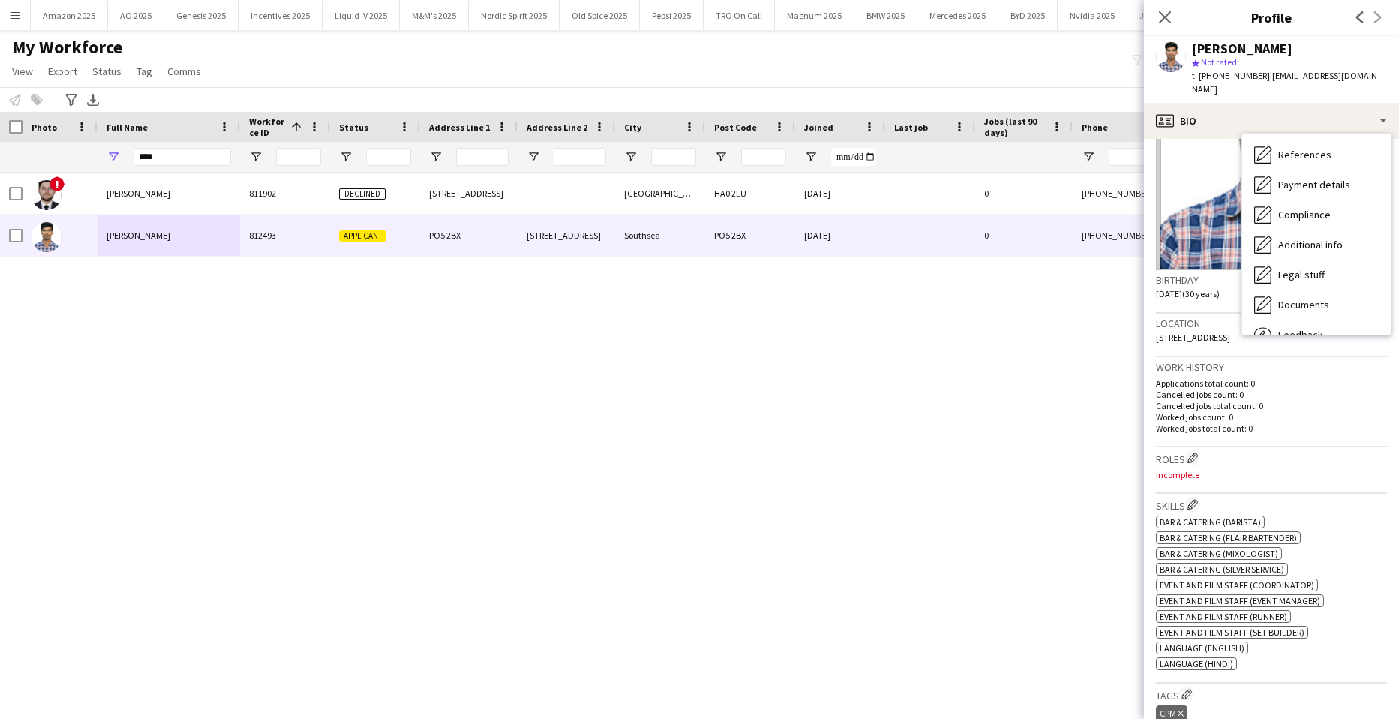
click at [938, 395] on div "! Amit Dinesh Zala 811902 Declined 3 Chestnut Avenue Wembley HA0 2LU 10-09-2024…" at bounding box center [677, 427] width 1354 height 509
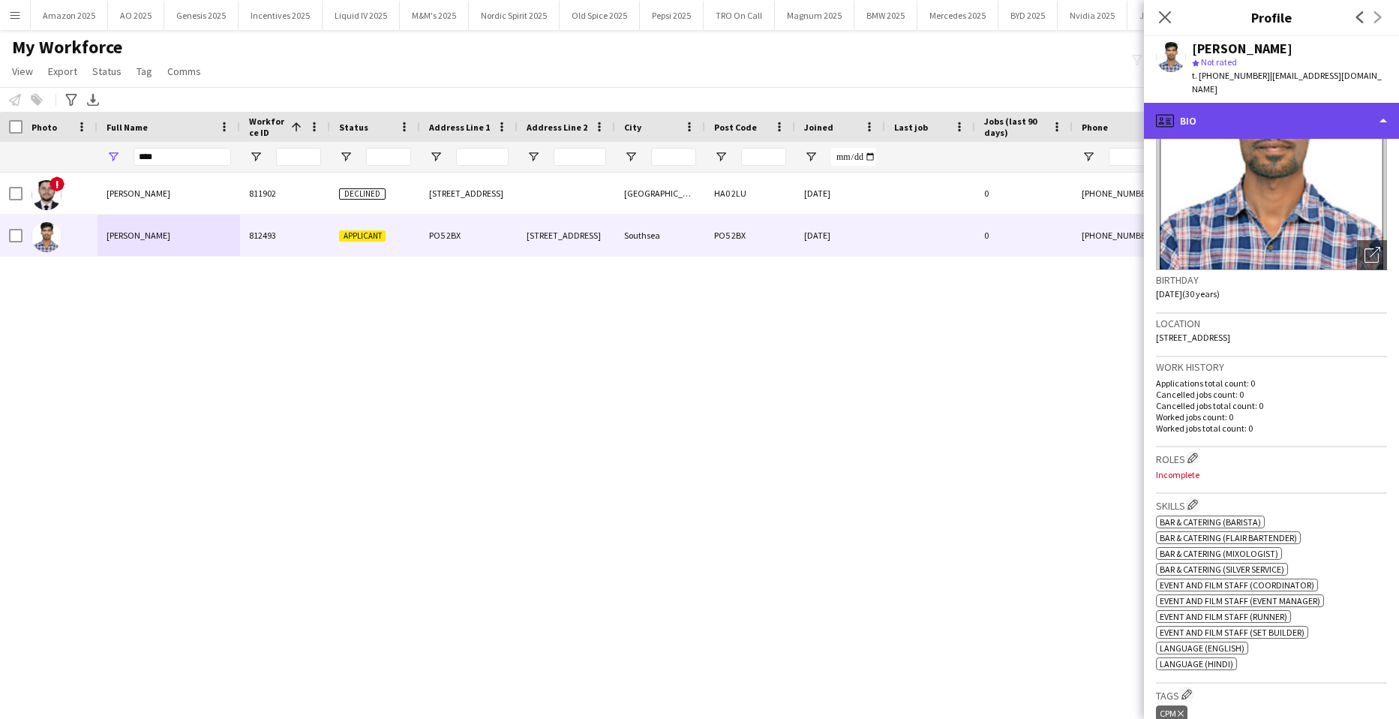
click at [1312, 103] on div "profile Bio" at bounding box center [1271, 121] width 255 height 36
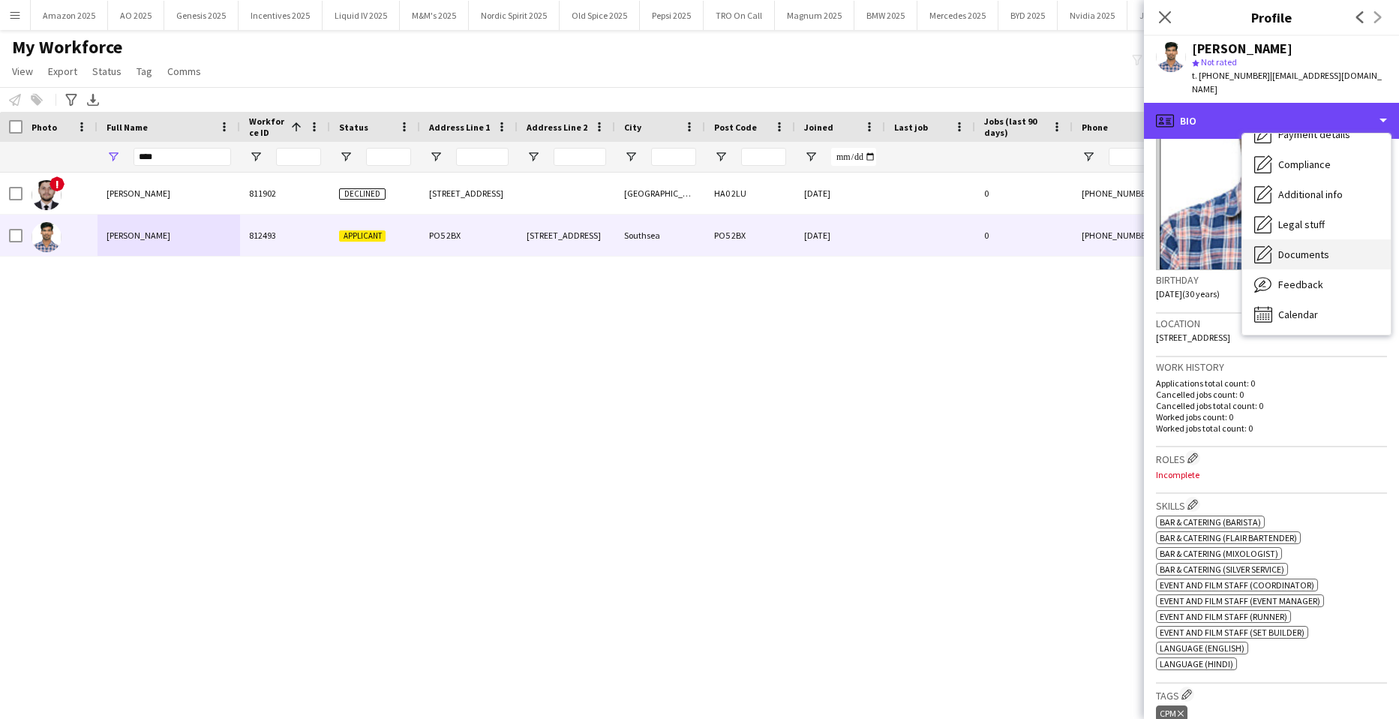
scroll to position [201, 0]
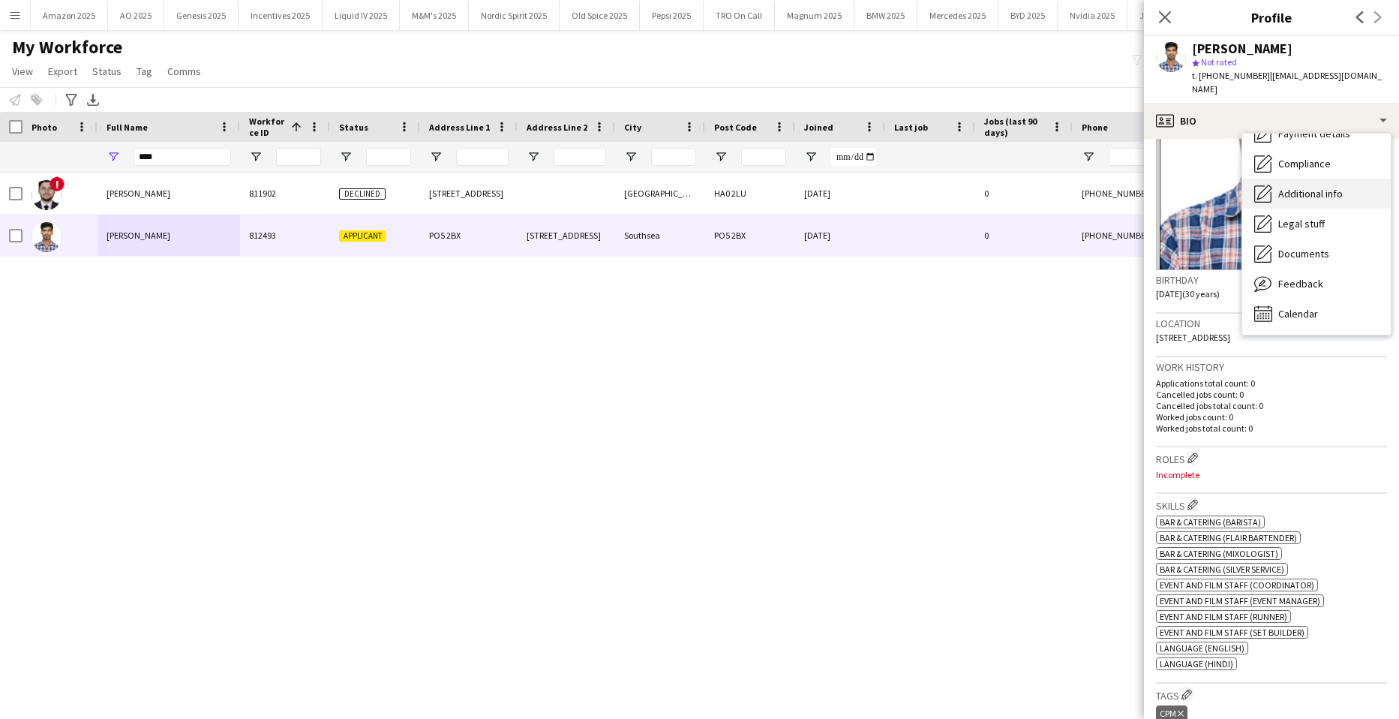
click at [1333, 187] on span "Additional info" at bounding box center [1311, 194] width 65 height 14
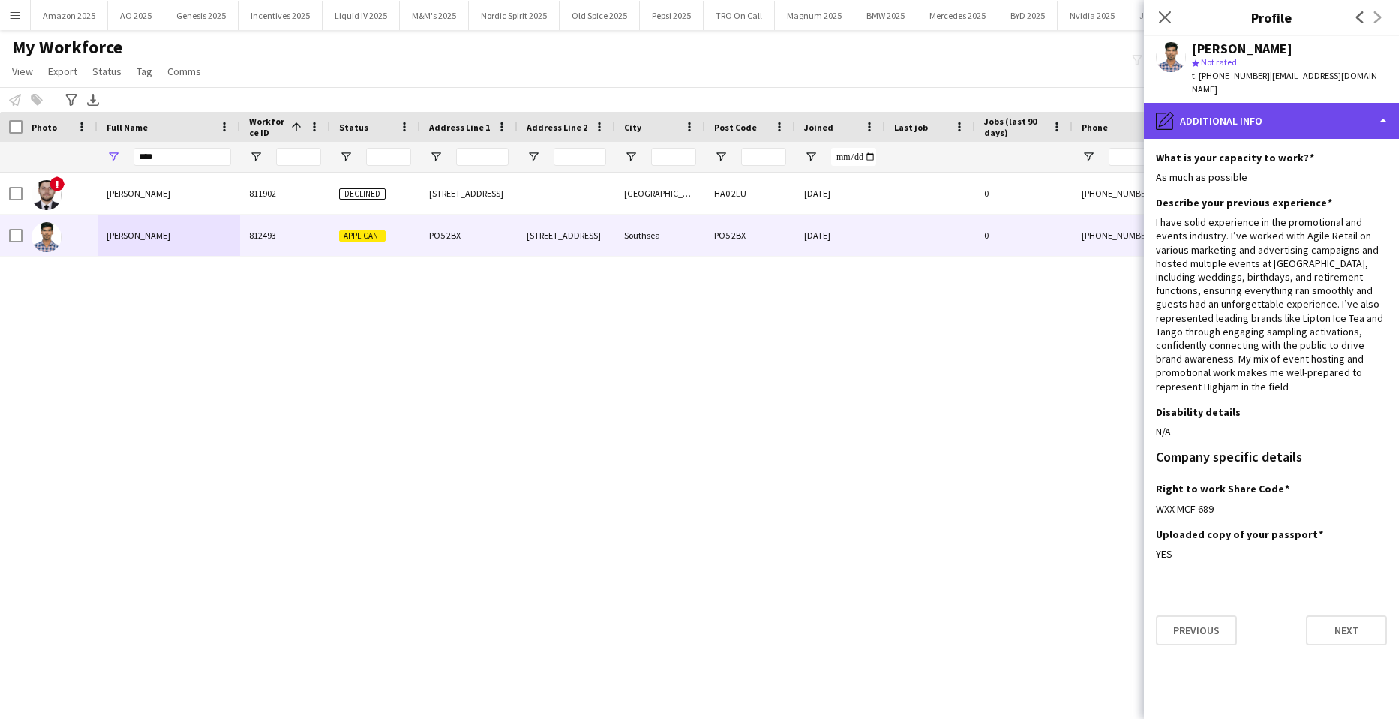
click at [1369, 103] on div "pencil4 Additional info" at bounding box center [1271, 121] width 255 height 36
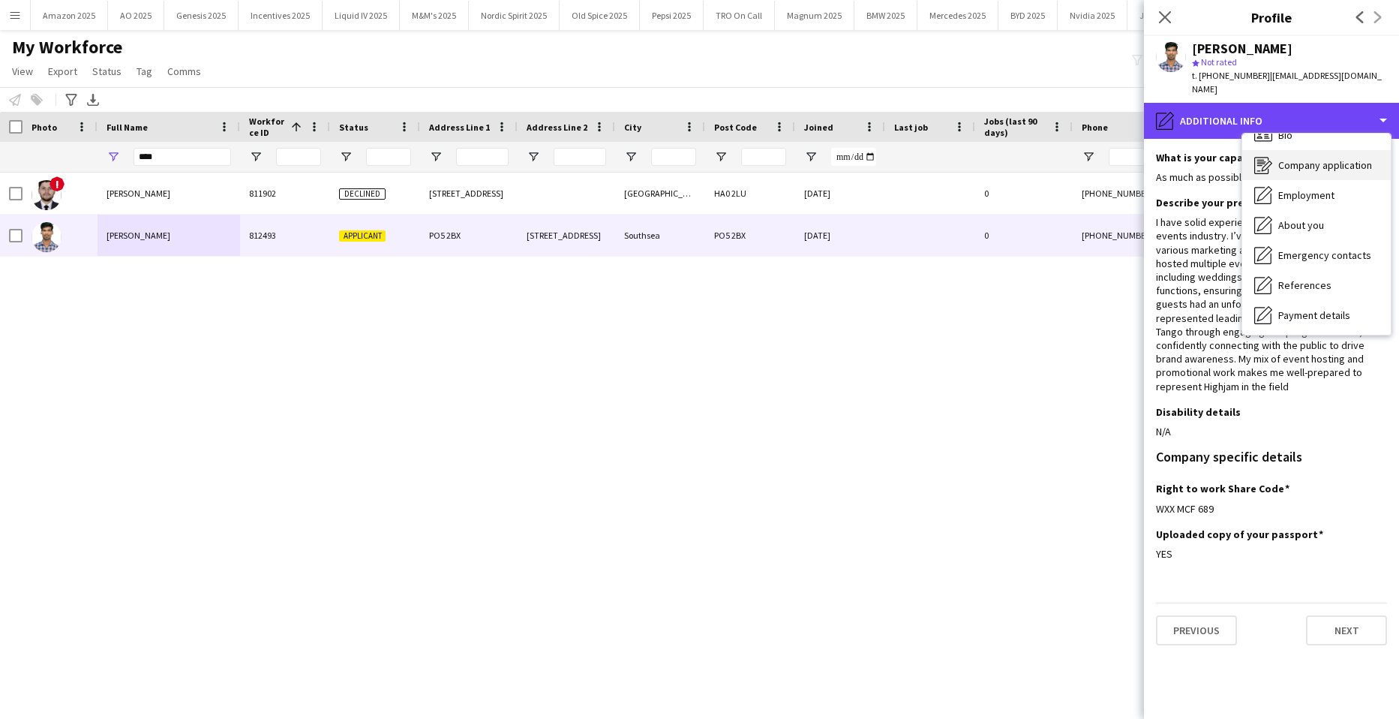
scroll to position [0, 0]
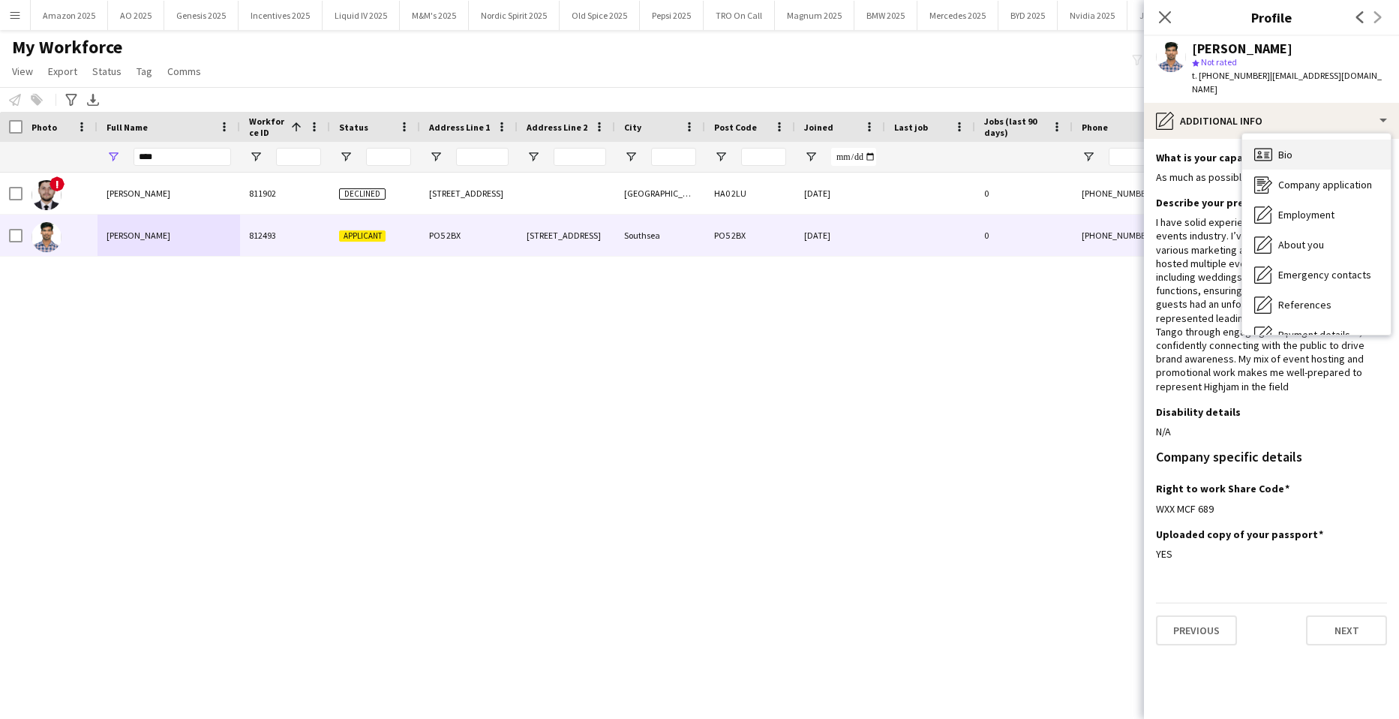
click at [1306, 147] on div "Bio Bio" at bounding box center [1317, 155] width 149 height 30
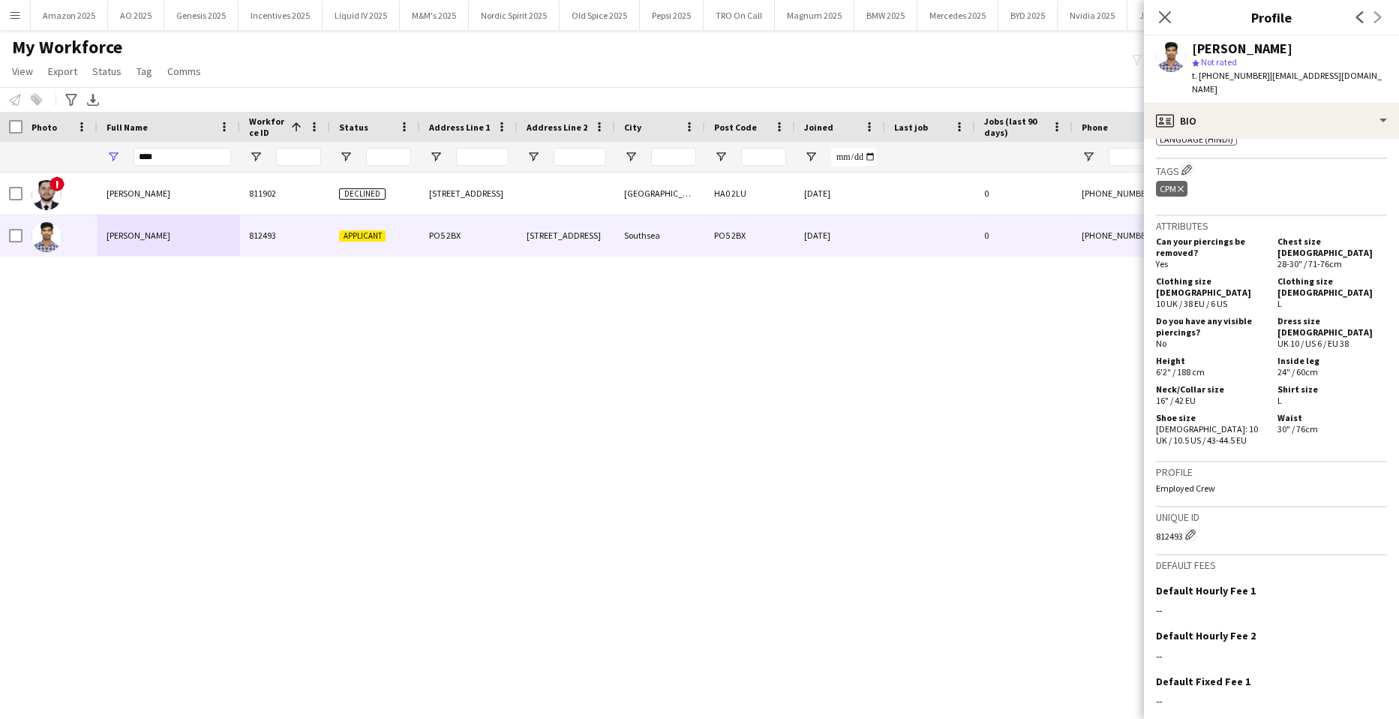
scroll to position [706, 0]
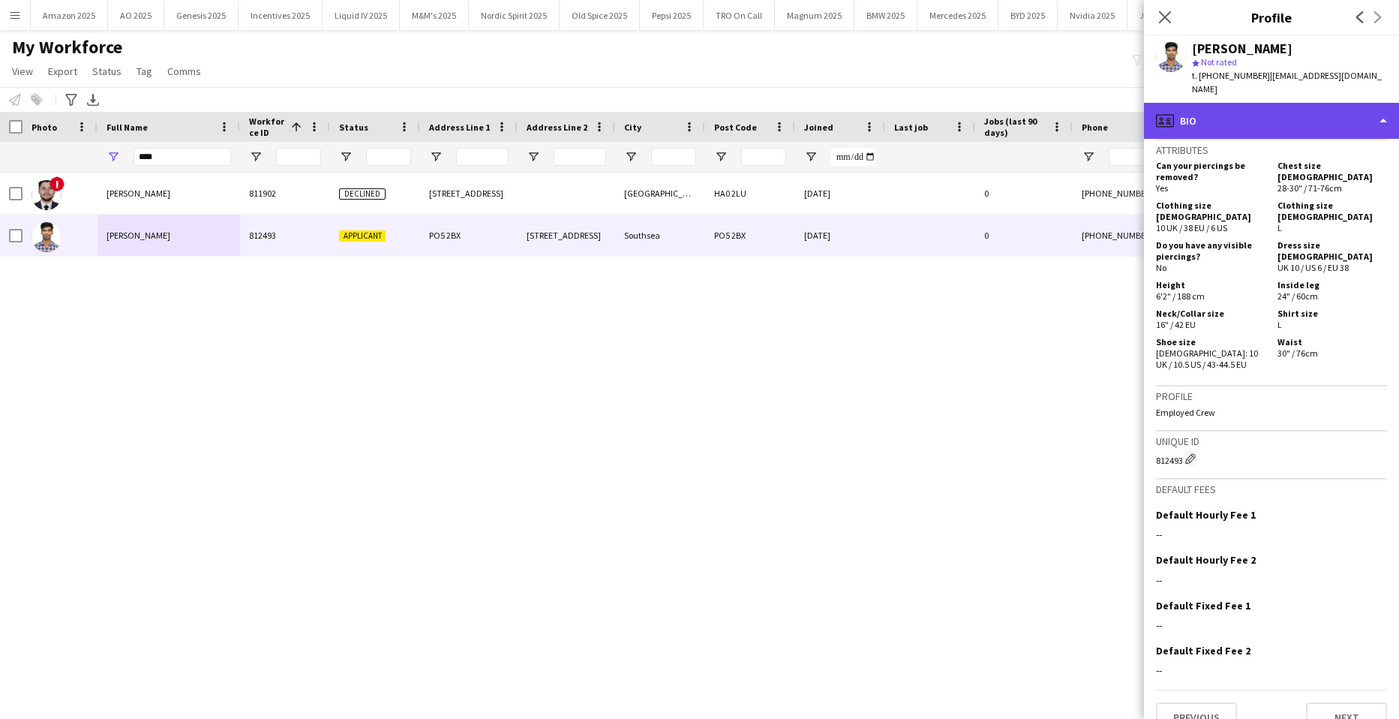
click at [1353, 103] on div "profile Bio" at bounding box center [1271, 121] width 255 height 36
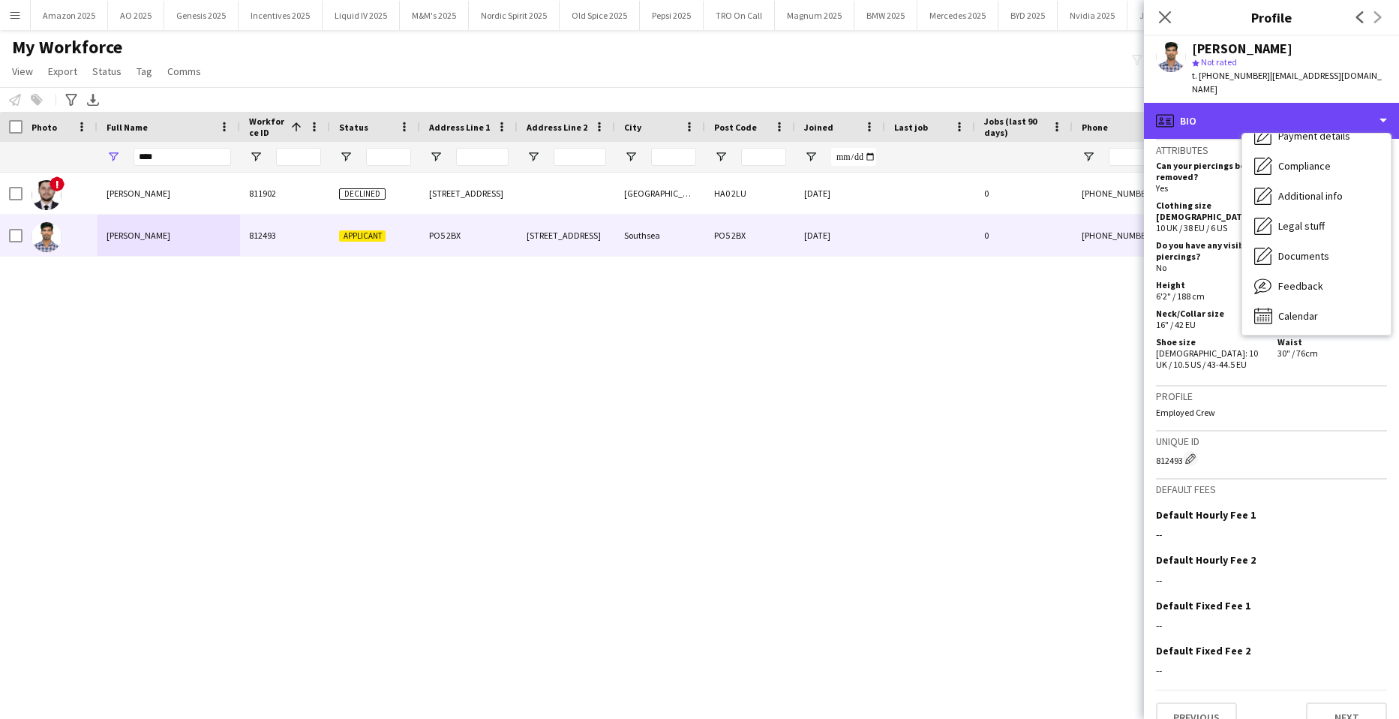
scroll to position [201, 0]
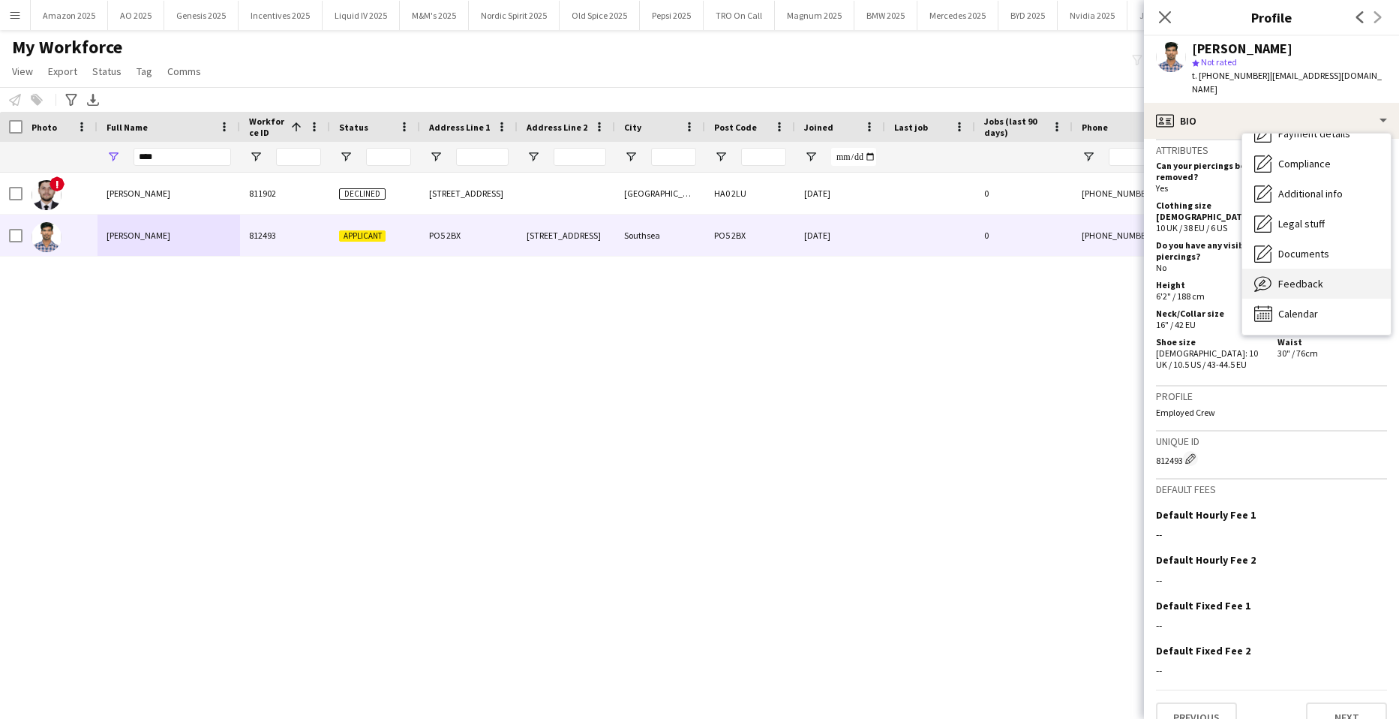
click at [1327, 273] on div "Feedback Feedback" at bounding box center [1317, 284] width 149 height 30
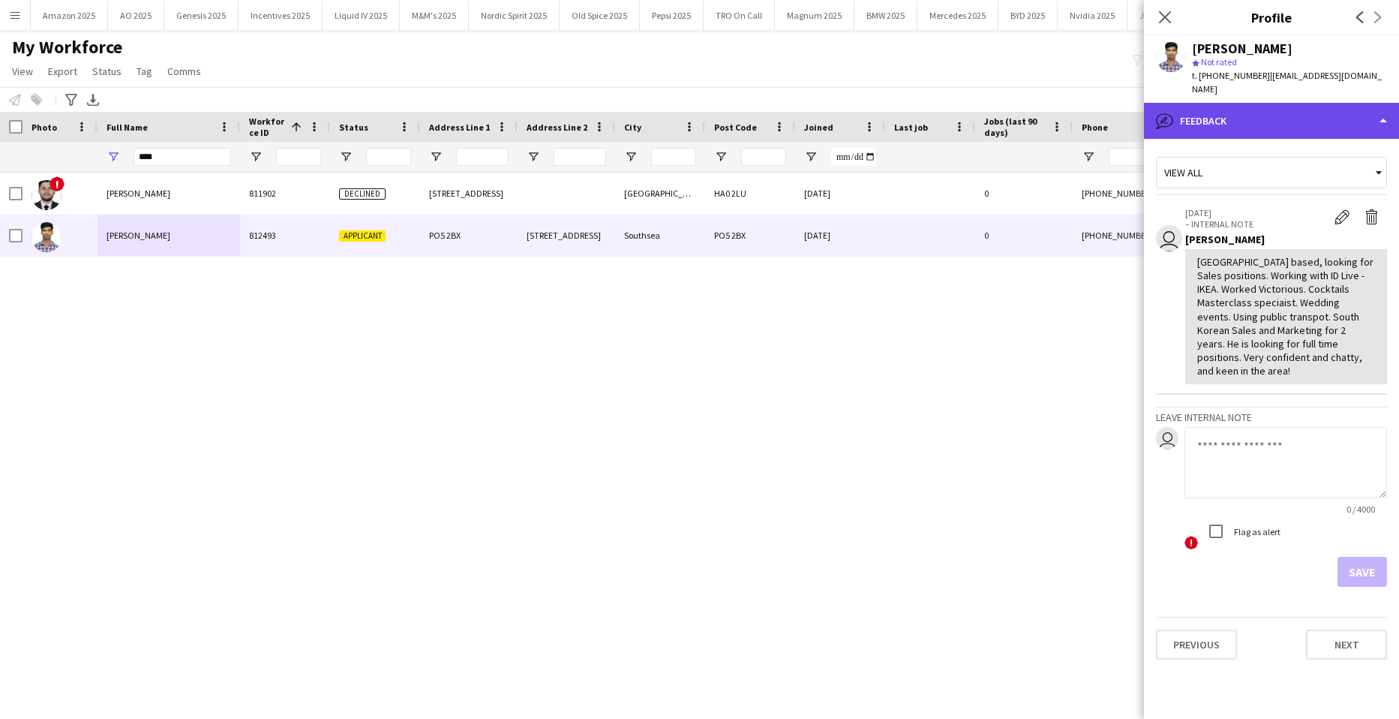
click at [1351, 103] on div "bubble-pencil Feedback" at bounding box center [1271, 121] width 255 height 36
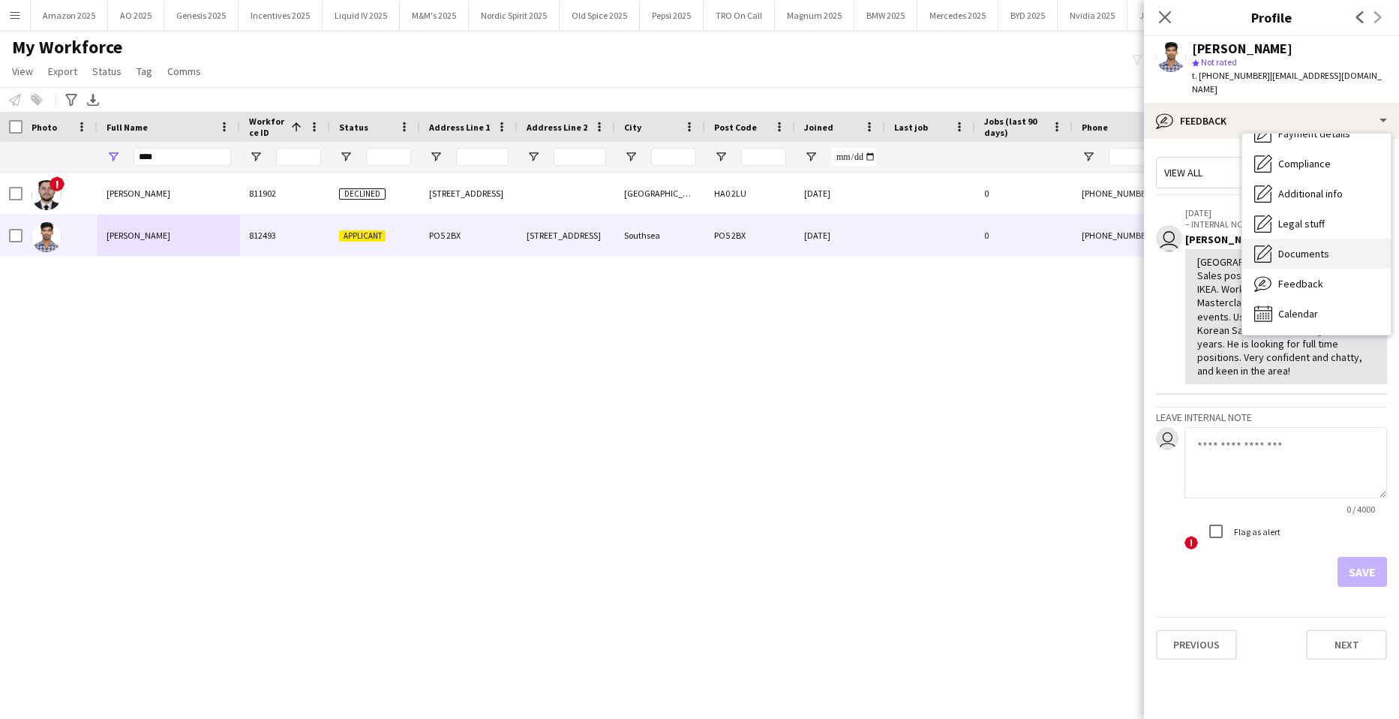
click at [1328, 247] on span "Documents" at bounding box center [1304, 254] width 51 height 14
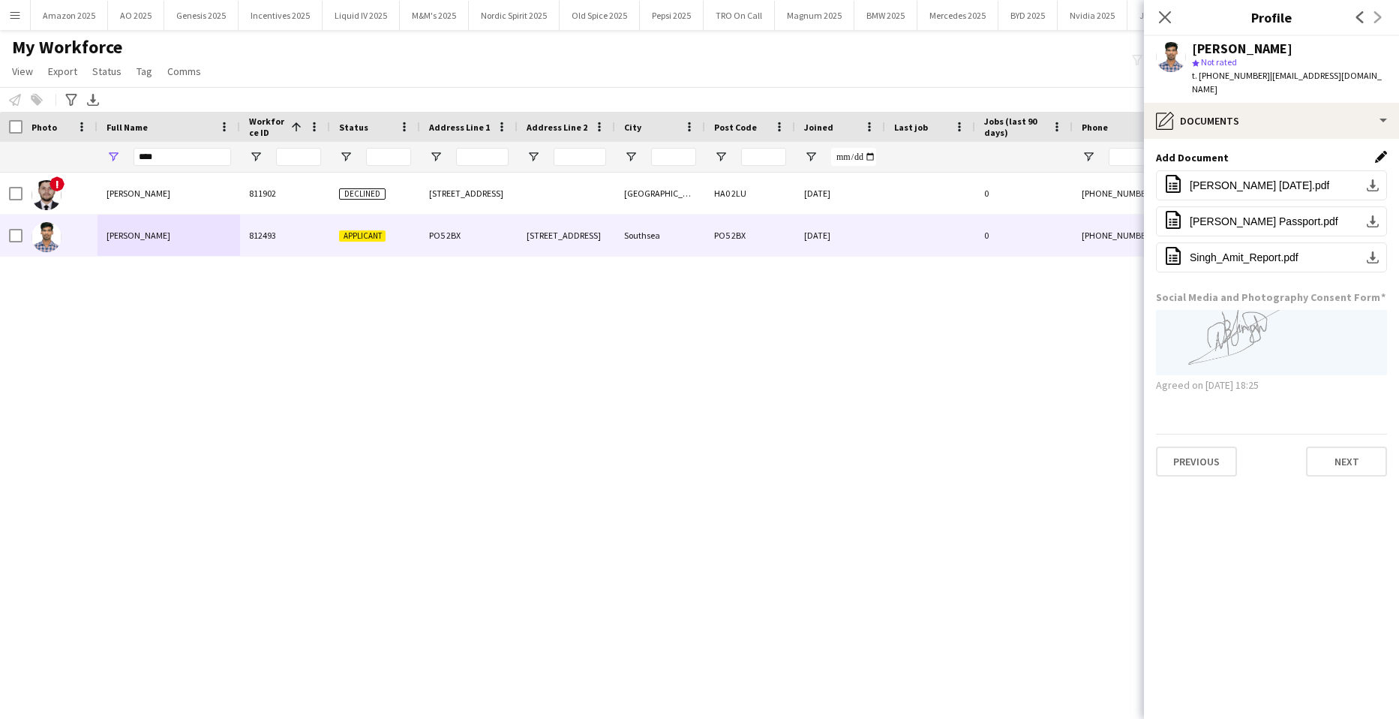
click at [1381, 151] on app-icon "Edit this field" at bounding box center [1381, 157] width 12 height 12
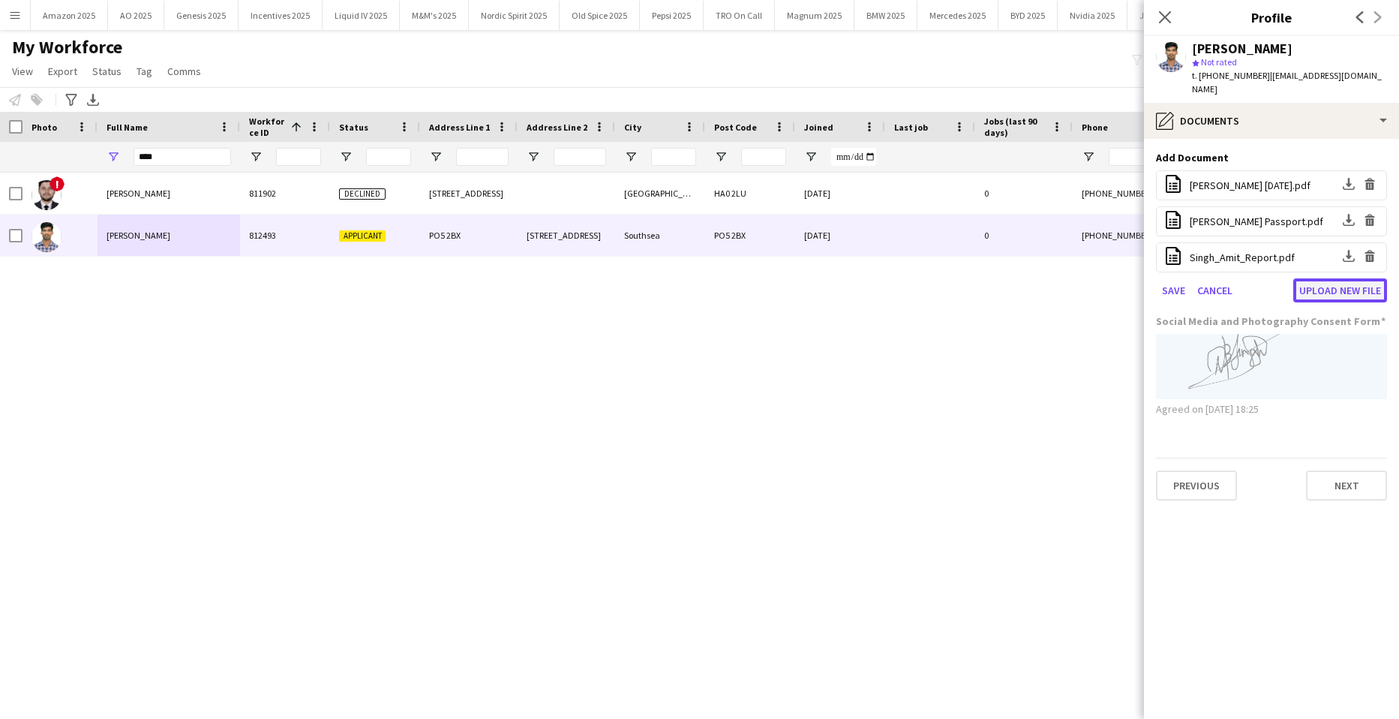
click at [1327, 278] on button "Upload new file" at bounding box center [1341, 290] width 94 height 24
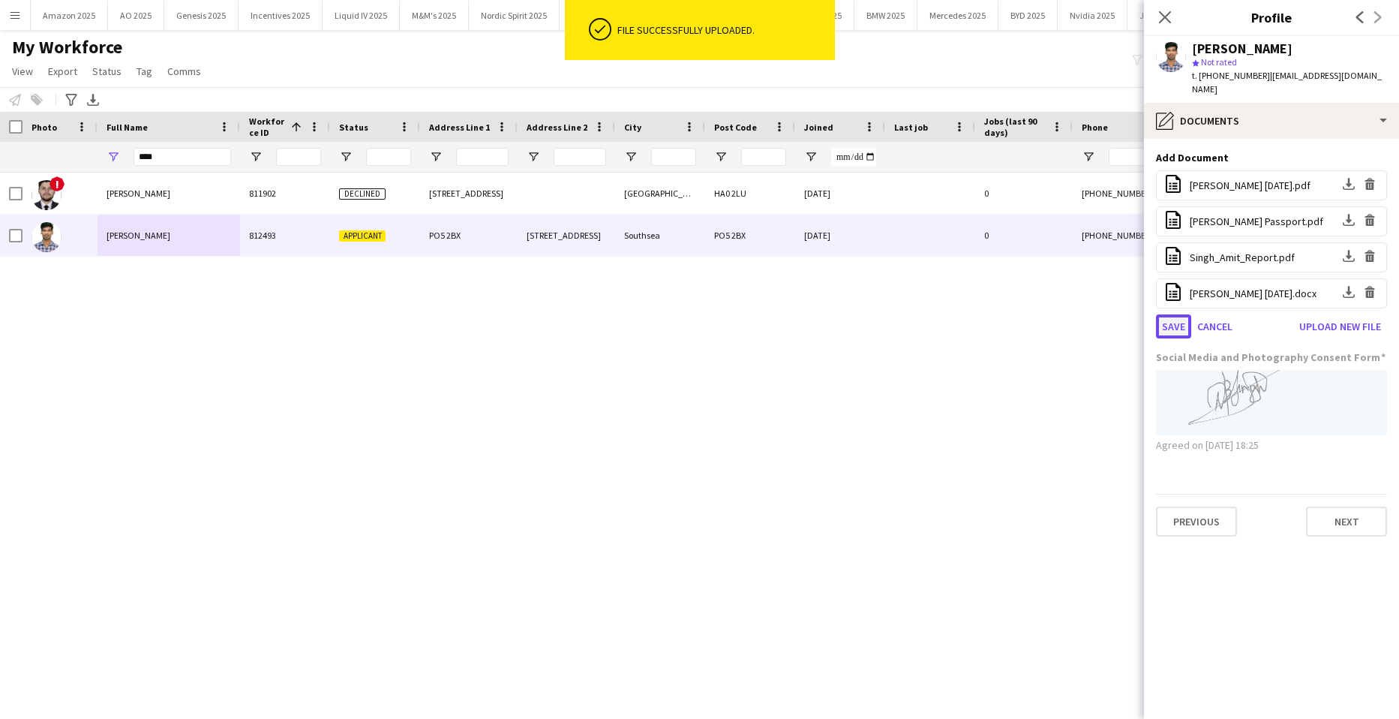
click at [1170, 320] on button "Save" at bounding box center [1173, 326] width 35 height 24
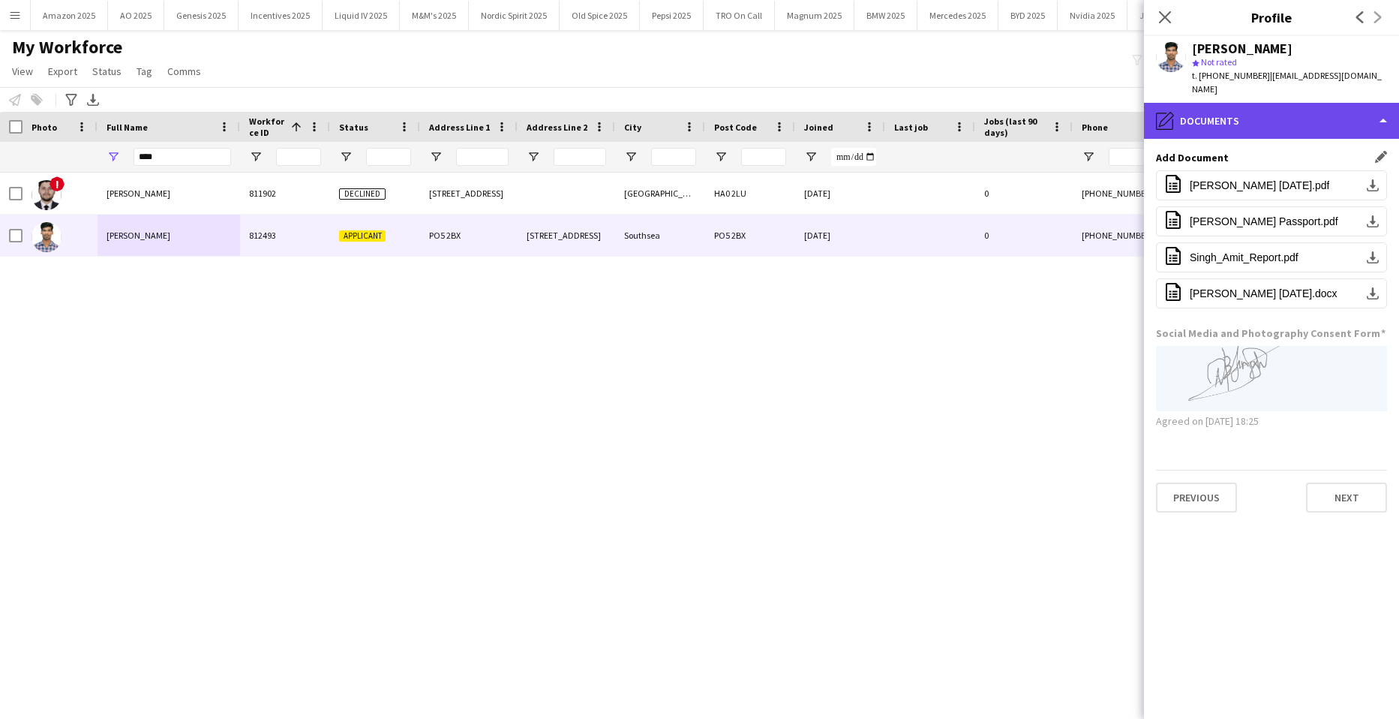
click at [1325, 113] on div "pencil4 Documents" at bounding box center [1271, 121] width 255 height 36
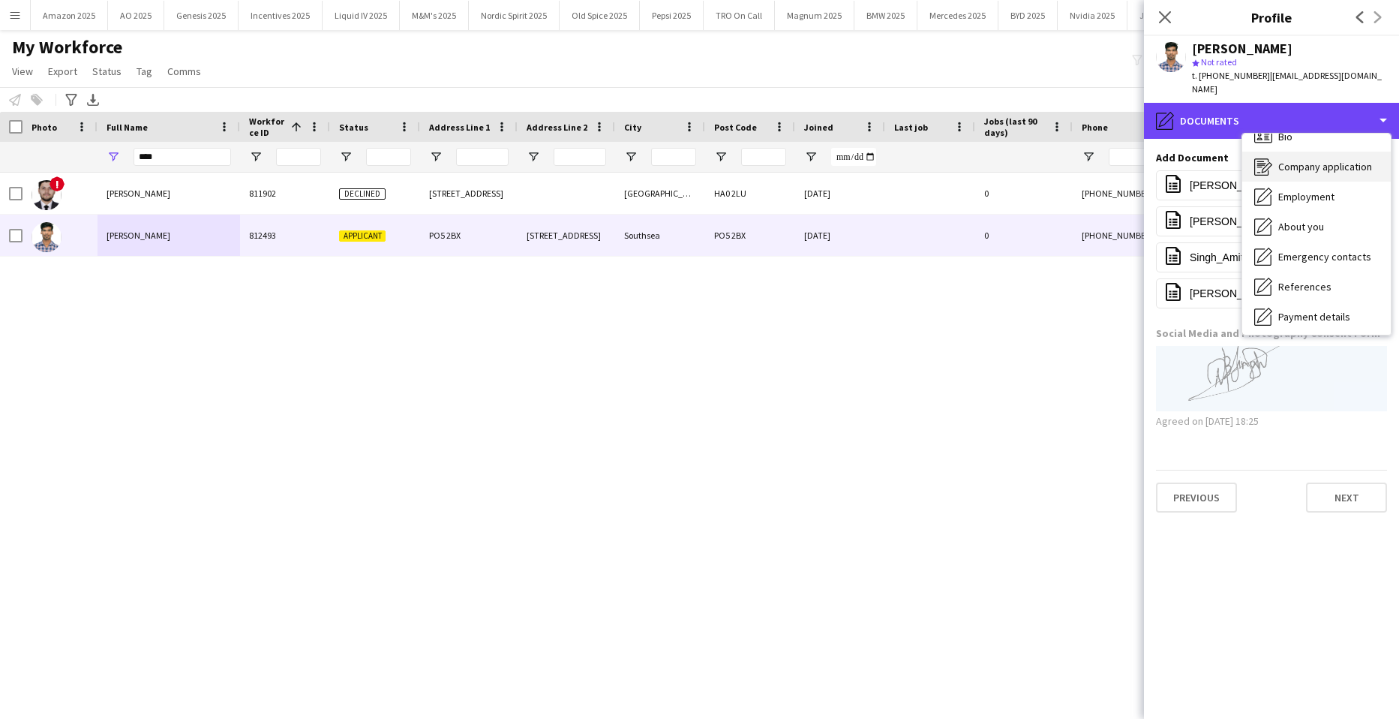
scroll to position [0, 0]
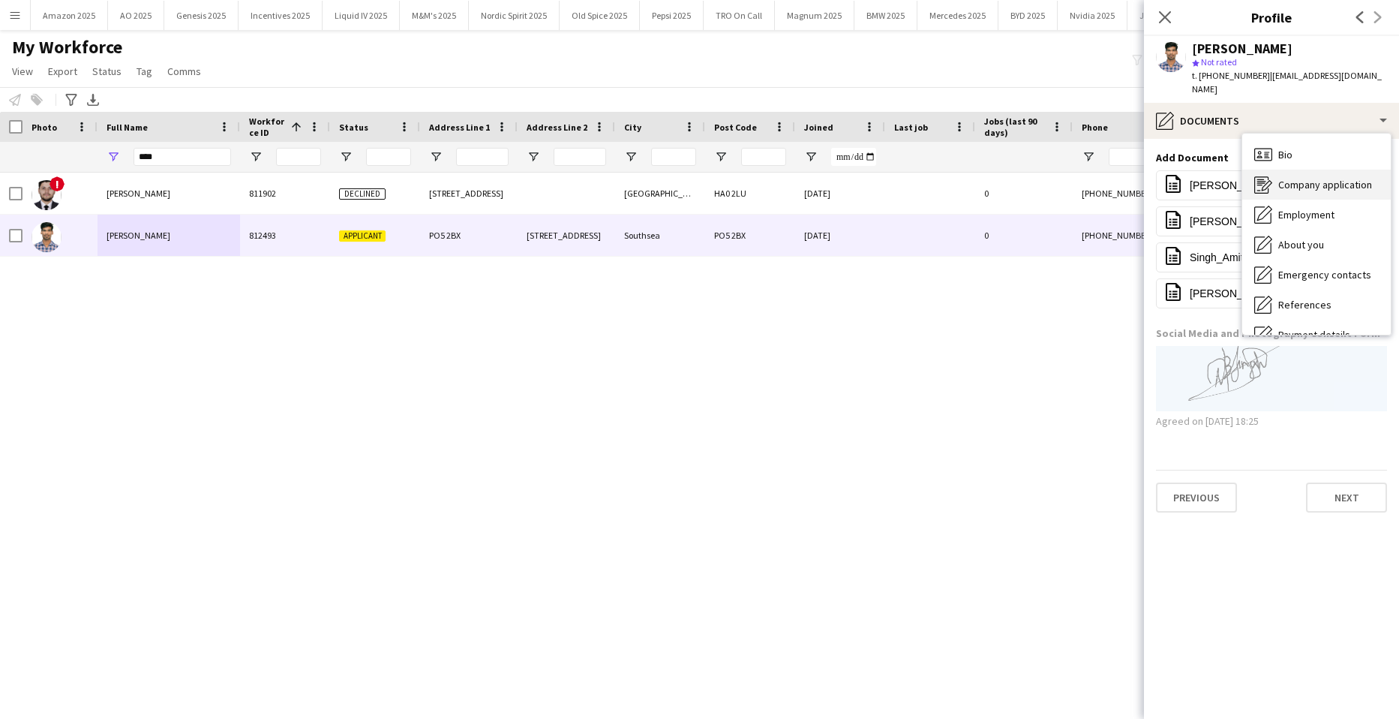
click at [1316, 178] on span "Company application" at bounding box center [1326, 185] width 94 height 14
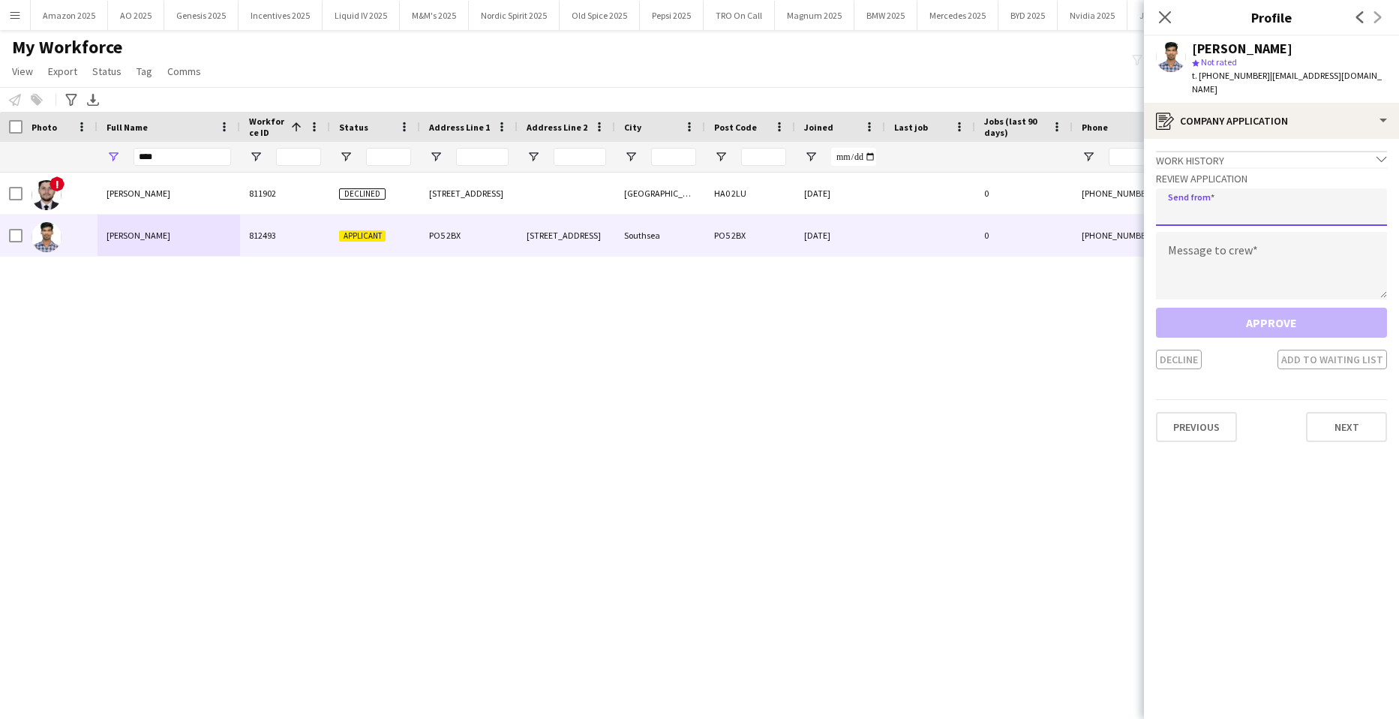
click at [1264, 194] on input "email" at bounding box center [1271, 207] width 231 height 38
type input "**********"
click at [1230, 253] on textarea at bounding box center [1271, 266] width 231 height 68
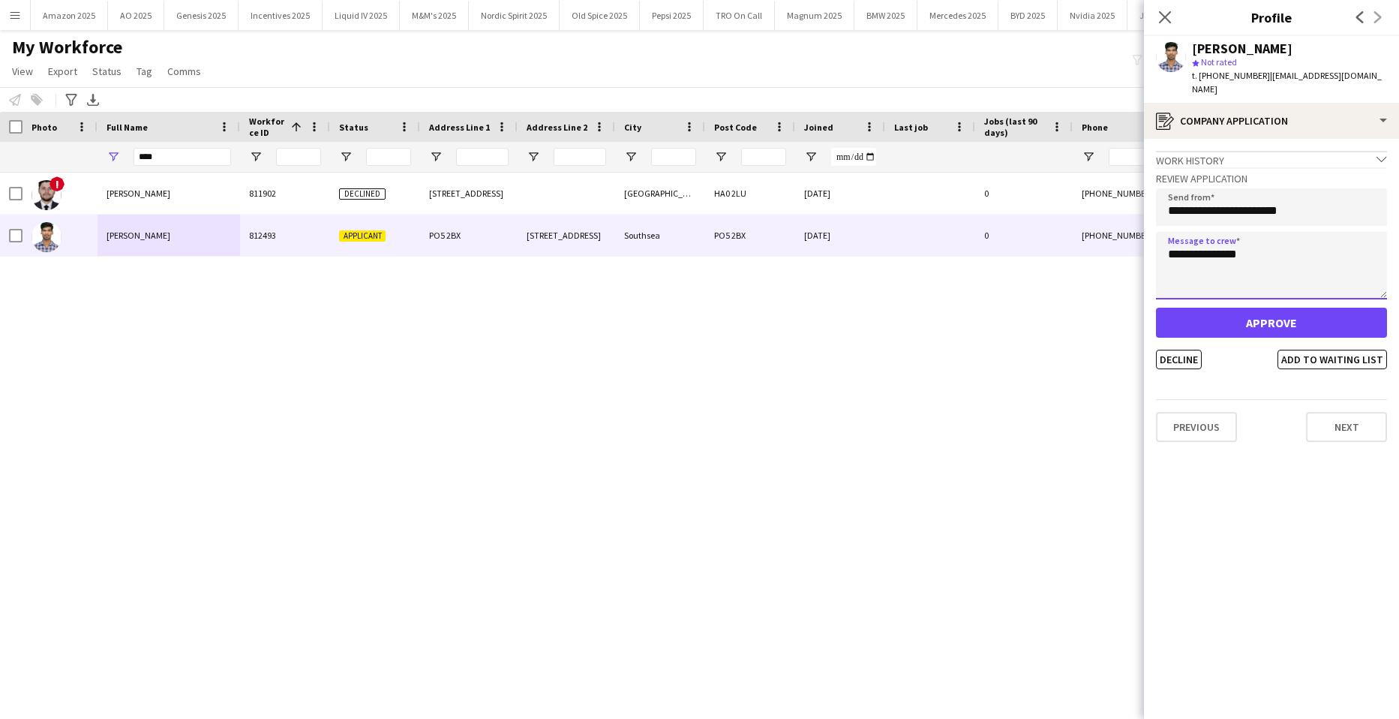
type textarea "**********"
click at [1262, 308] on button "Approve" at bounding box center [1271, 323] width 231 height 30
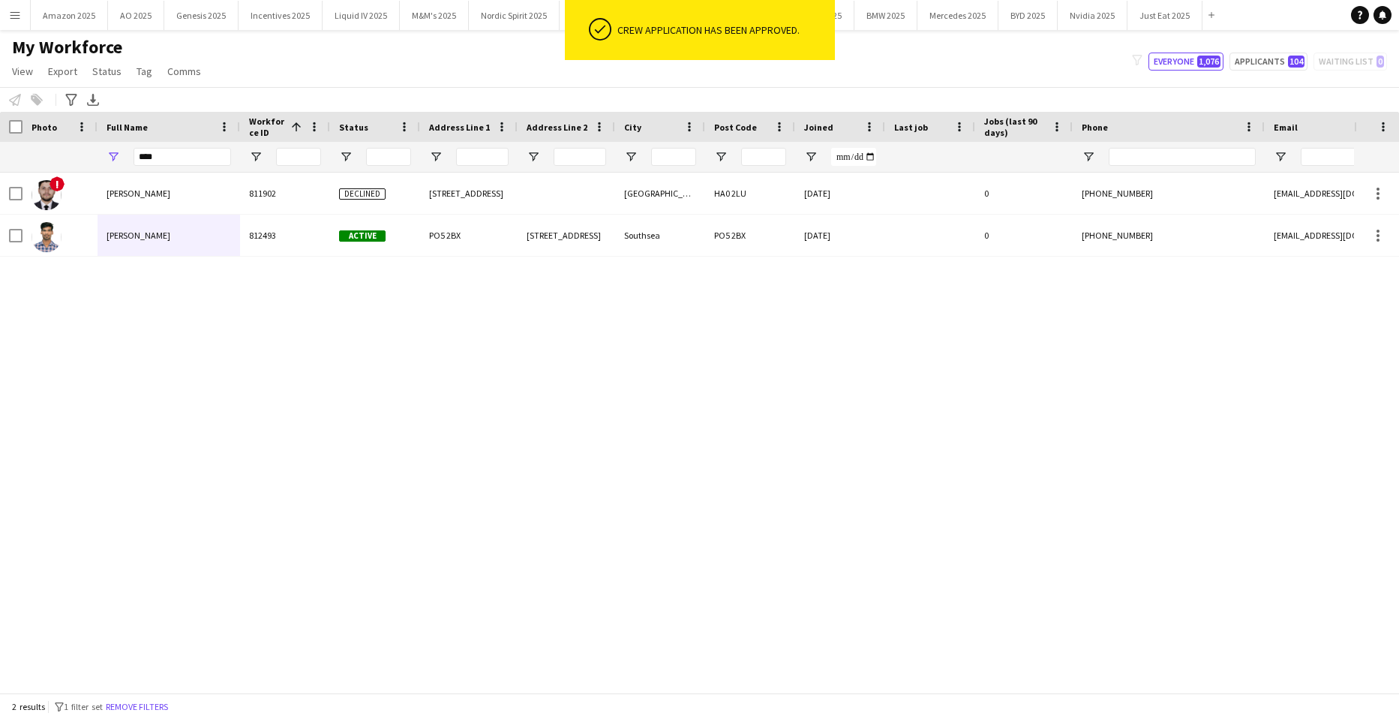
drag, startPoint x: 622, startPoint y: 364, endPoint x: 1068, endPoint y: 446, distance: 454.0
click at [627, 376] on div "! Amit Dinesh Zala 811902 Declined 3 Chestnut Avenue Wembley HA0 2LU 10-09-2024…" at bounding box center [677, 427] width 1354 height 509
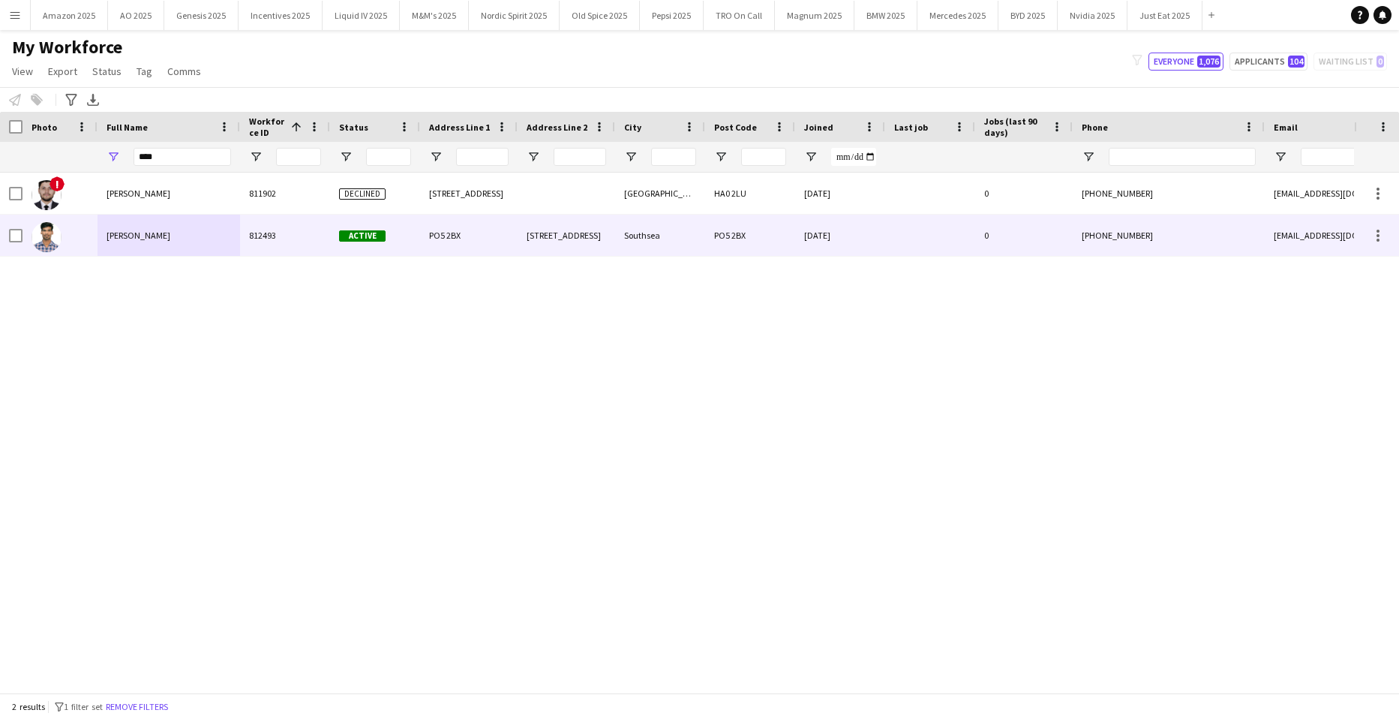
click at [152, 240] on div "Amit Singh" at bounding box center [169, 235] width 143 height 41
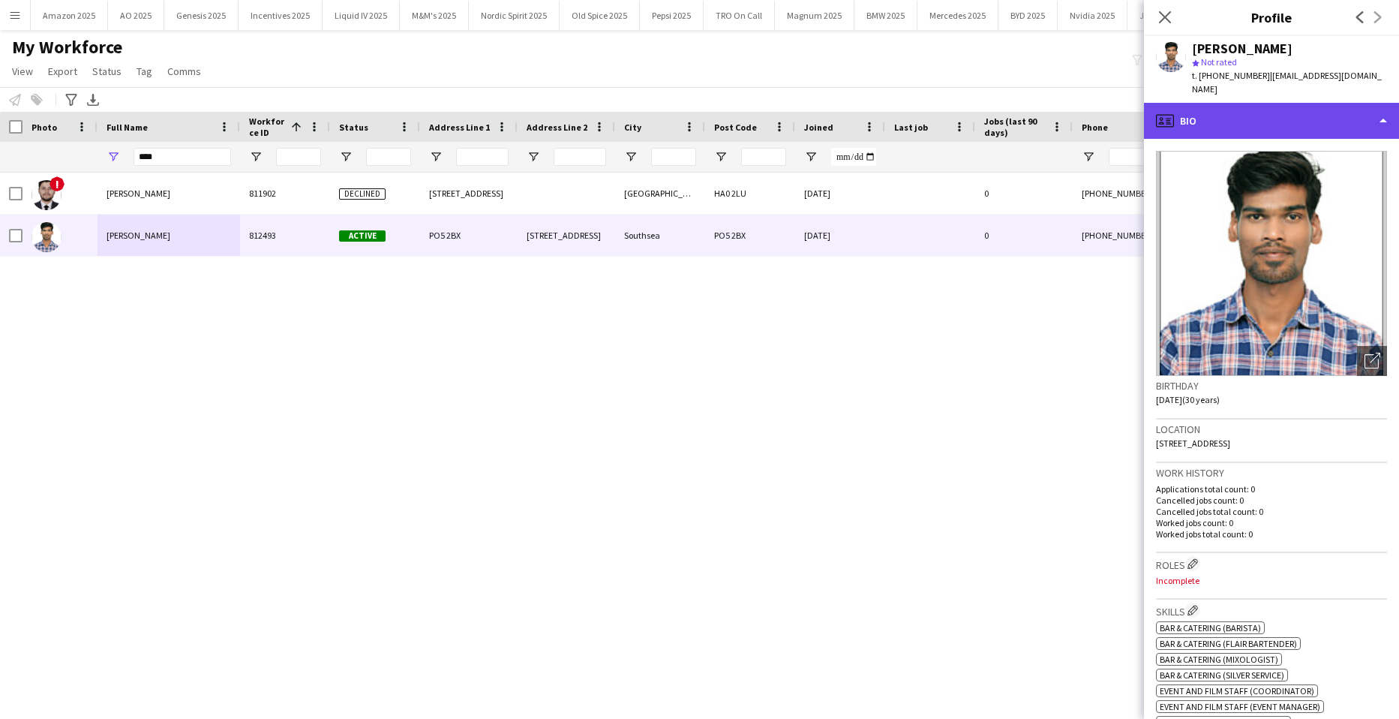
click at [1350, 109] on div "profile Bio" at bounding box center [1271, 121] width 255 height 36
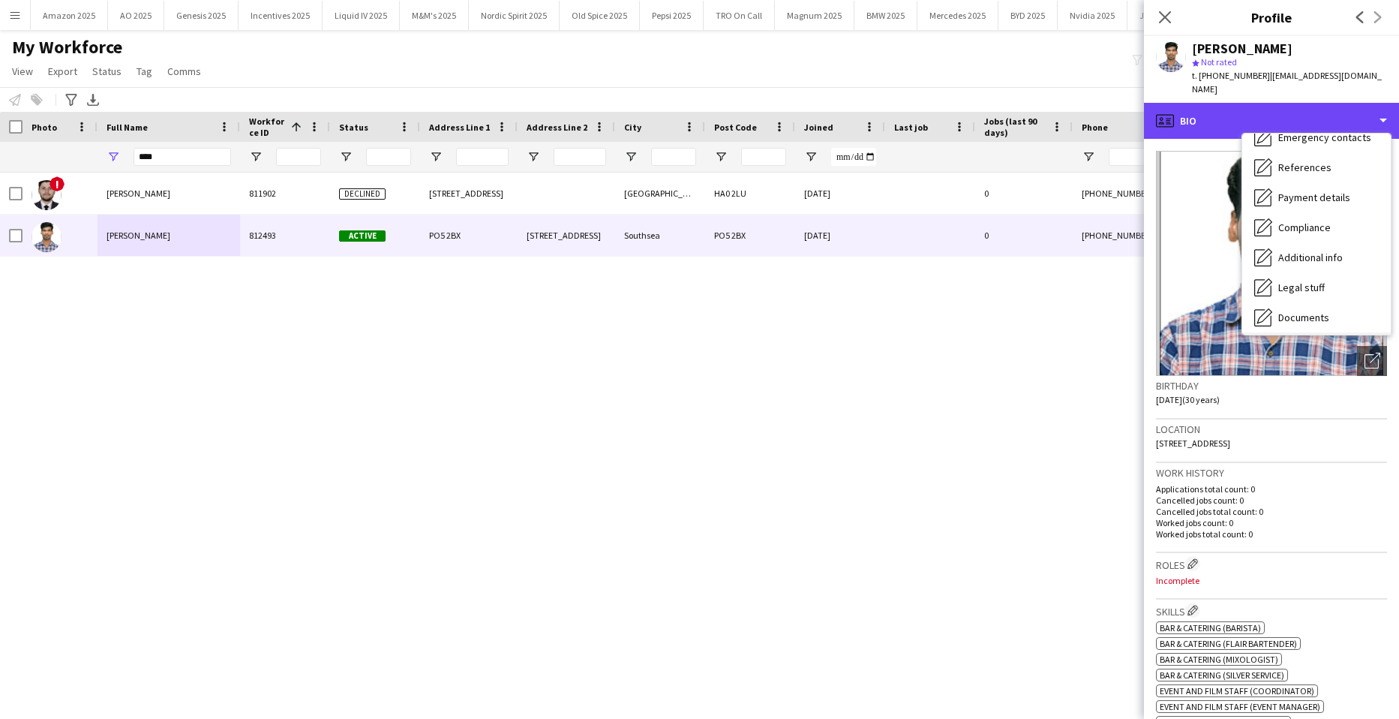
scroll to position [201, 0]
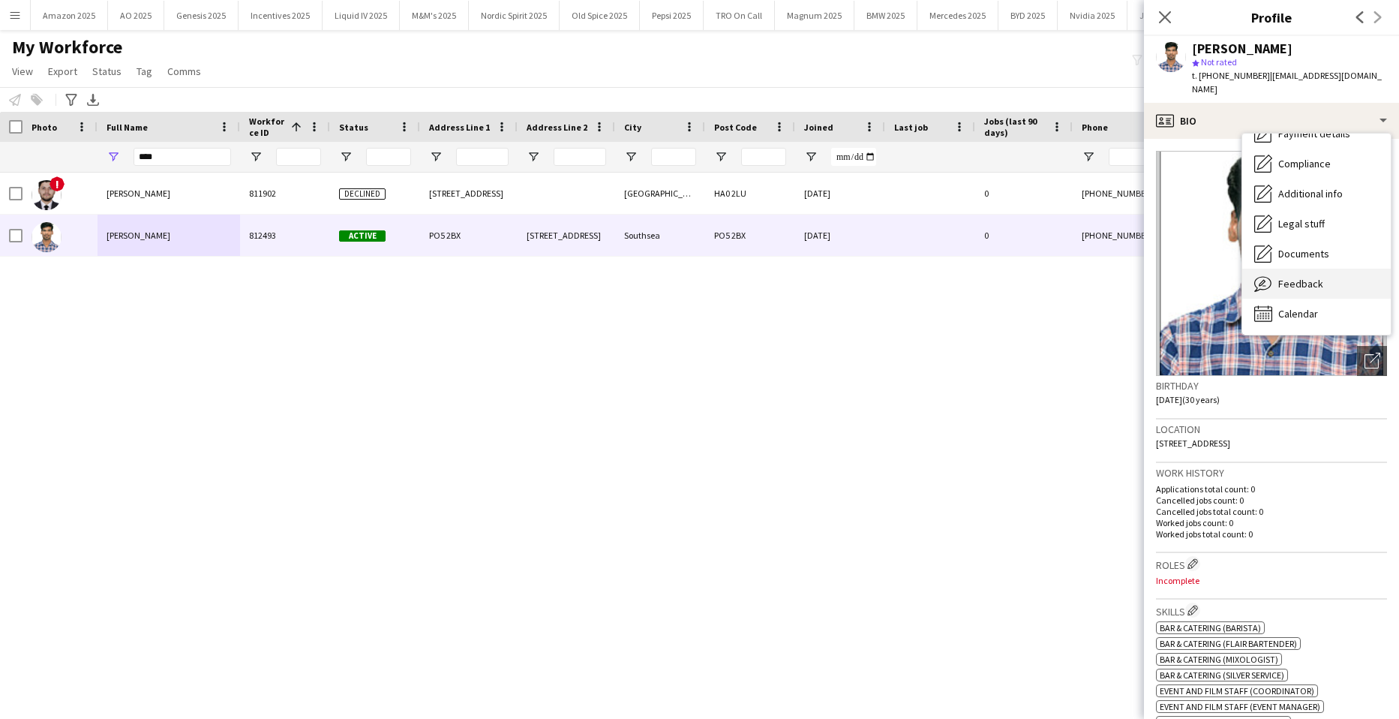
click at [1330, 269] on div "Feedback Feedback" at bounding box center [1317, 284] width 149 height 30
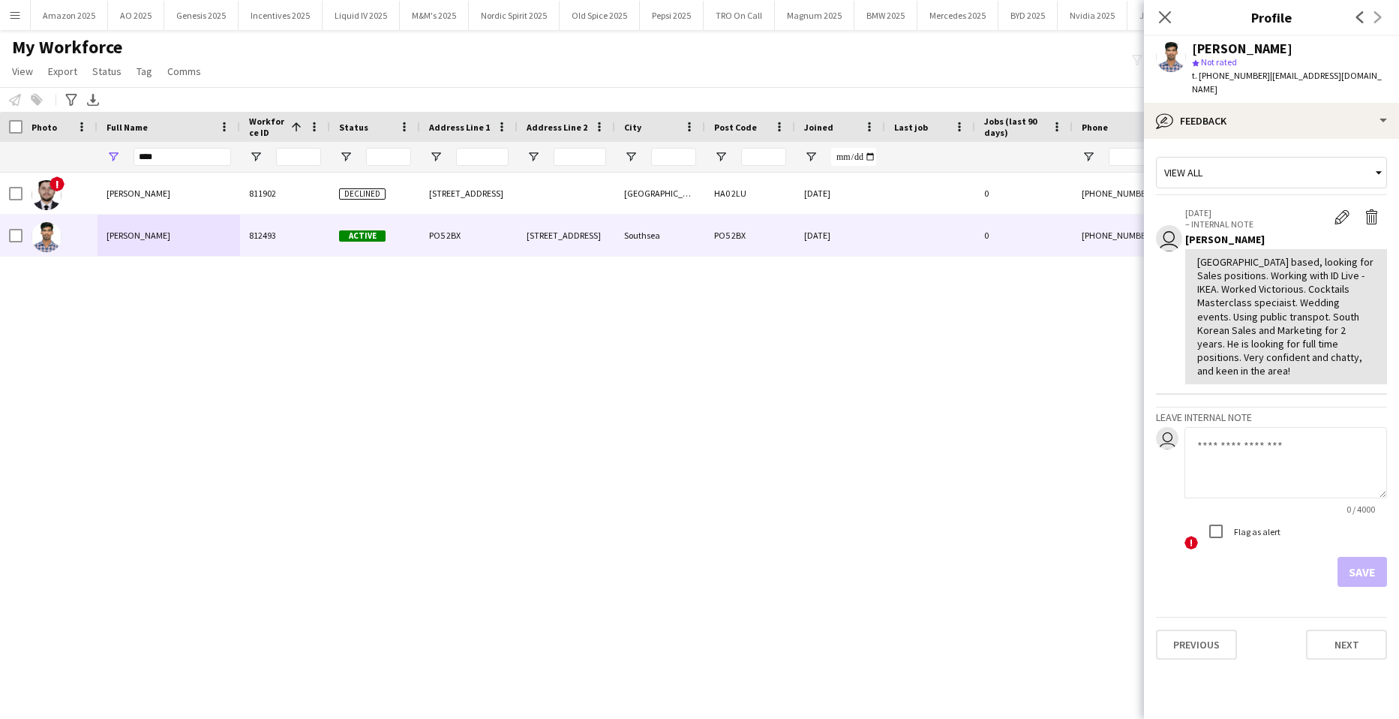
drag, startPoint x: 1249, startPoint y: 443, endPoint x: 1249, endPoint y: 431, distance: 12.8
click at [1249, 437] on textarea at bounding box center [1286, 462] width 203 height 71
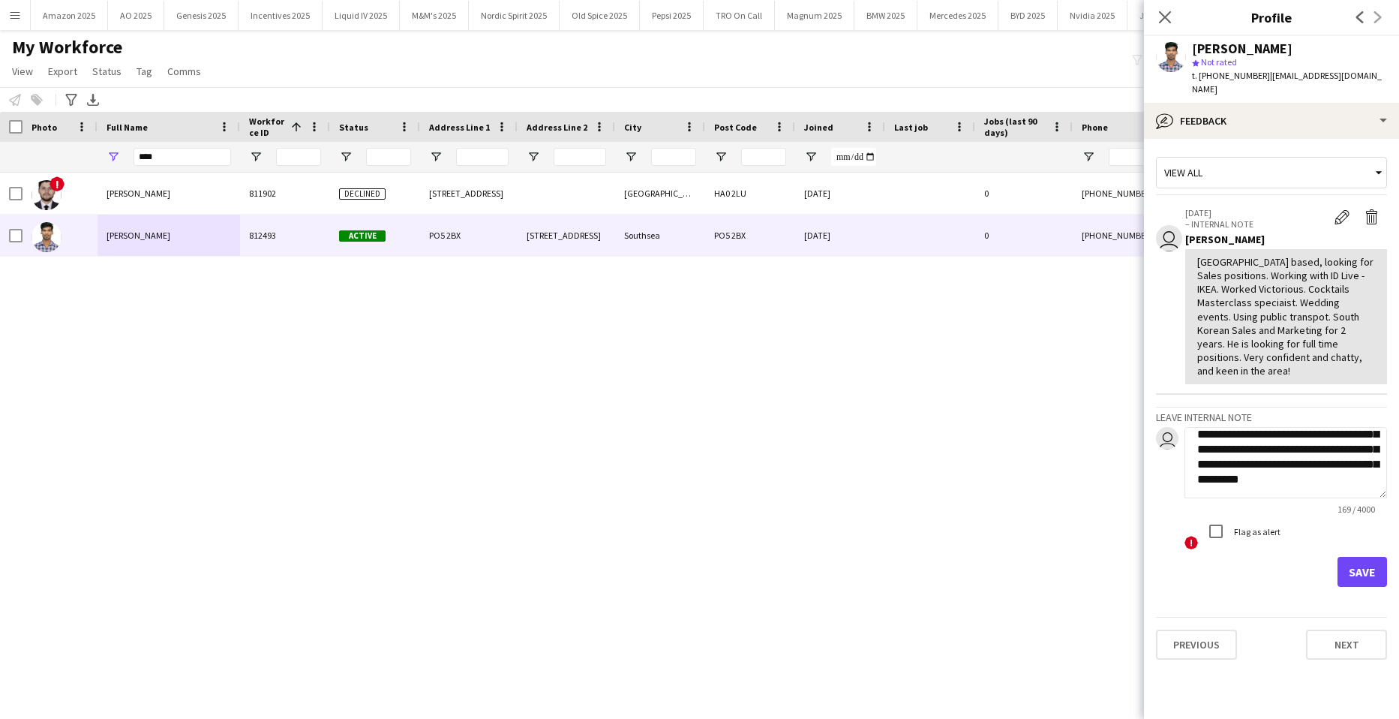
scroll to position [41, 0]
click at [1323, 451] on textarea "**********" at bounding box center [1286, 462] width 203 height 71
type textarea "**********"
click at [1361, 557] on button "Save" at bounding box center [1363, 572] width 50 height 30
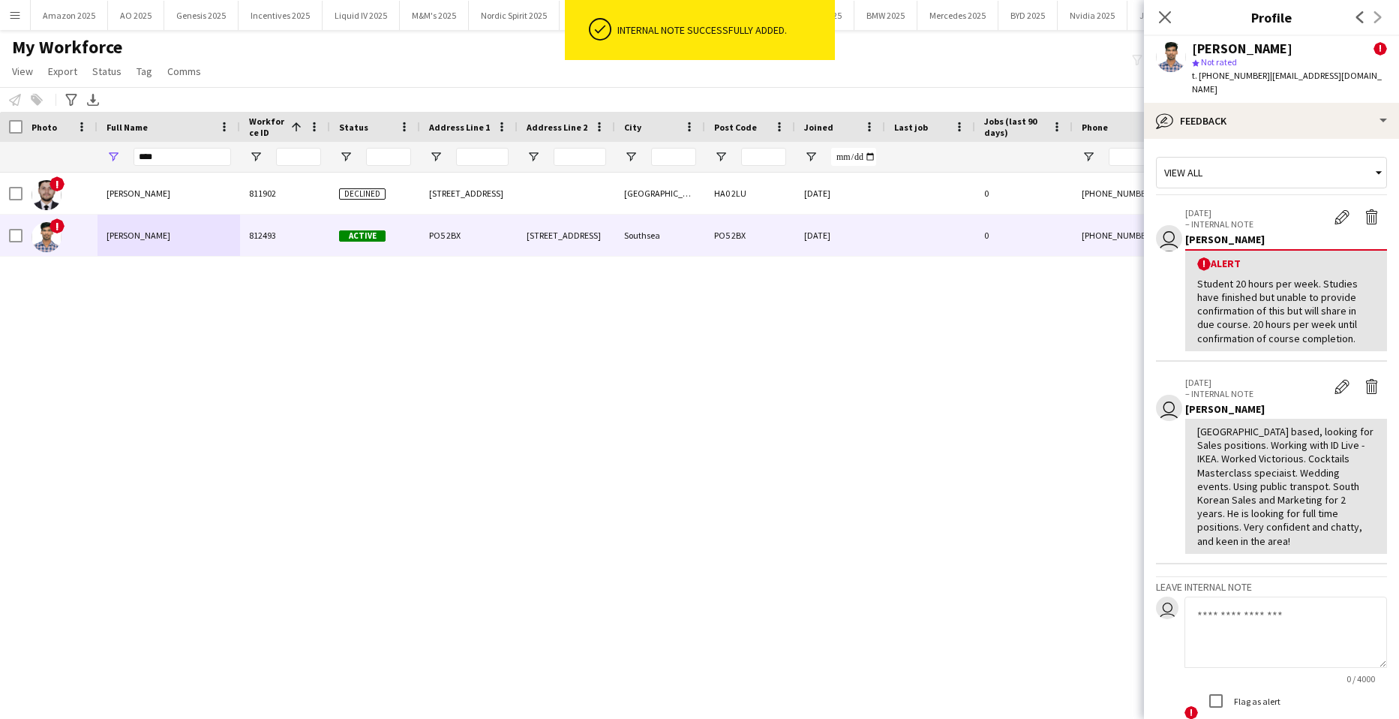
scroll to position [0, 0]
drag, startPoint x: 1194, startPoint y: 261, endPoint x: 1196, endPoint y: 269, distance: 7.7
click at [1196, 269] on div "! Alert Student 20 hours per week. Studies have finished but unable to provide …" at bounding box center [1286, 300] width 202 height 102
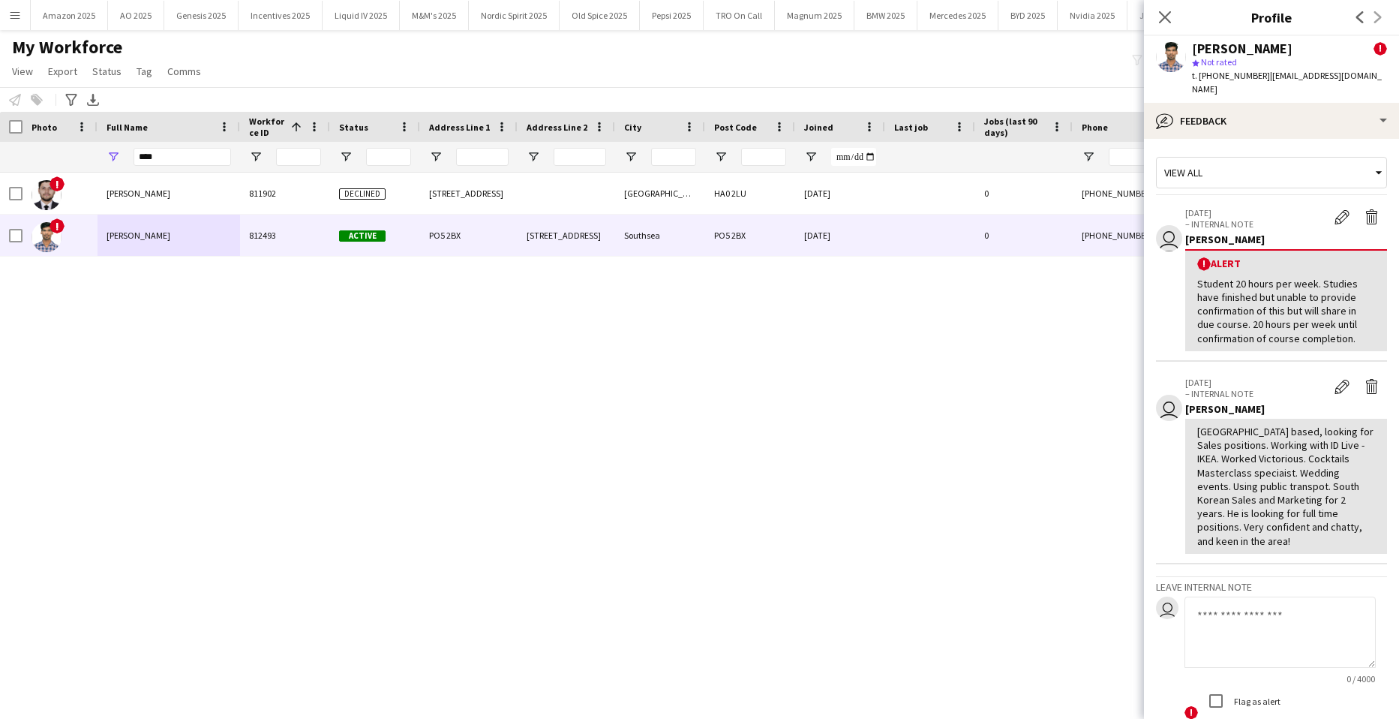
drag, startPoint x: 1196, startPoint y: 269, endPoint x: 1354, endPoint y: 326, distance: 168.3
click at [1354, 326] on div "! Alert Student 20 hours per week. Studies have finished but unable to provide …" at bounding box center [1286, 300] width 202 height 102
copy div "Student 20 hours per week. Studies have finished but unable to provide confirma…"
click at [1166, 16] on icon "Close pop-in" at bounding box center [1165, 17] width 12 height 12
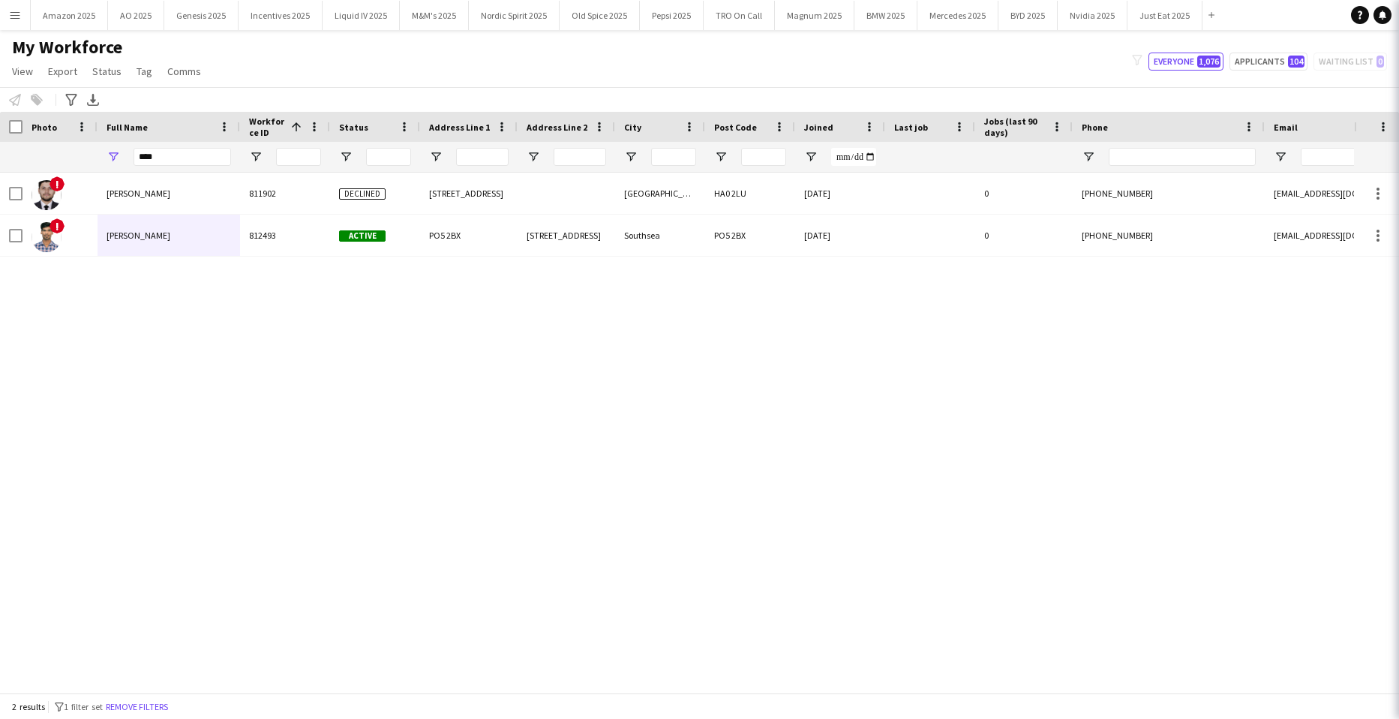
click at [787, 380] on div "! Amit Dinesh Zala 811902 Declined 3 Chestnut Avenue Wembley HA0 2LU 10-09-2024…" at bounding box center [677, 427] width 1354 height 509
drag, startPoint x: 178, startPoint y: 156, endPoint x: -38, endPoint y: 185, distance: 218.0
click at [0, 185] on html "Menu Boards Boards Boards All jobs Status Workforce Workforce My Workforce Recr…" at bounding box center [699, 359] width 1399 height 719
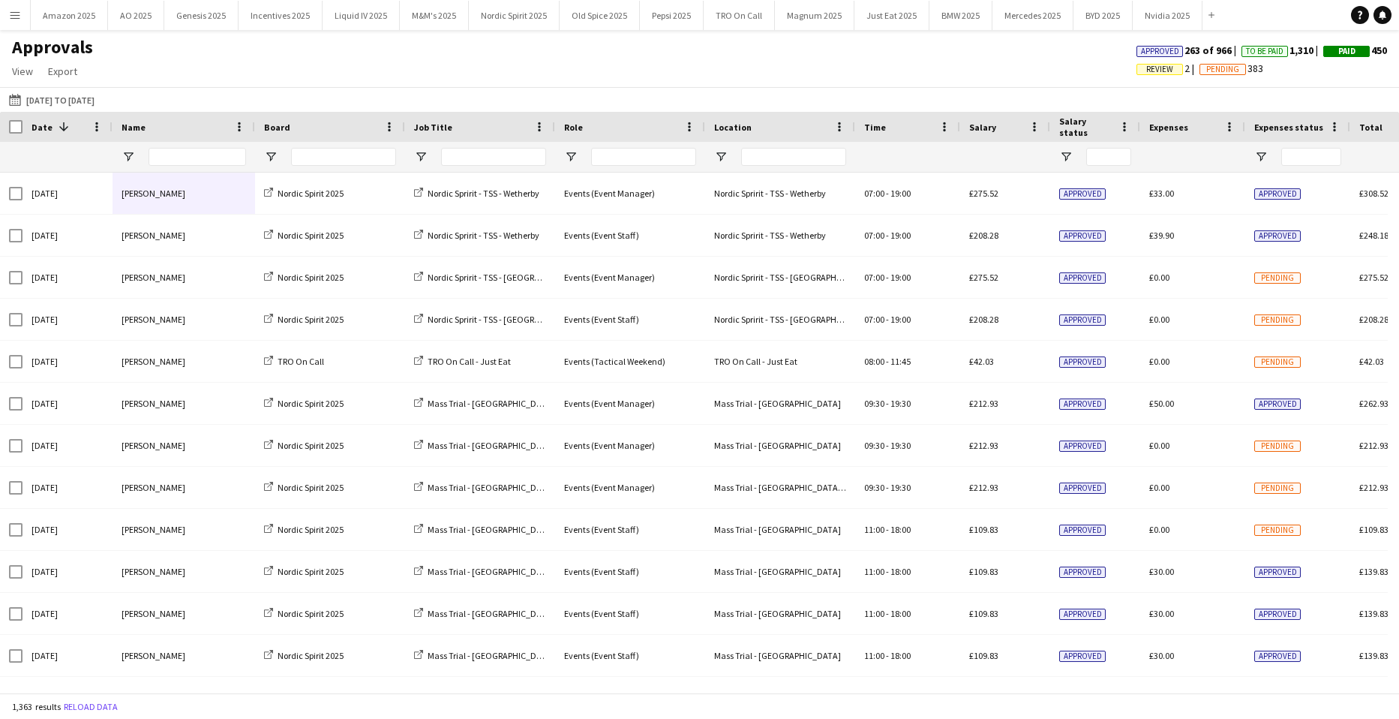
click at [408, 68] on div "Approvals View Customise view Customise filters Reset Filters Reset View Reset …" at bounding box center [699, 61] width 1399 height 51
click at [13, 18] on app-icon "Menu" at bounding box center [15, 15] width 12 height 12
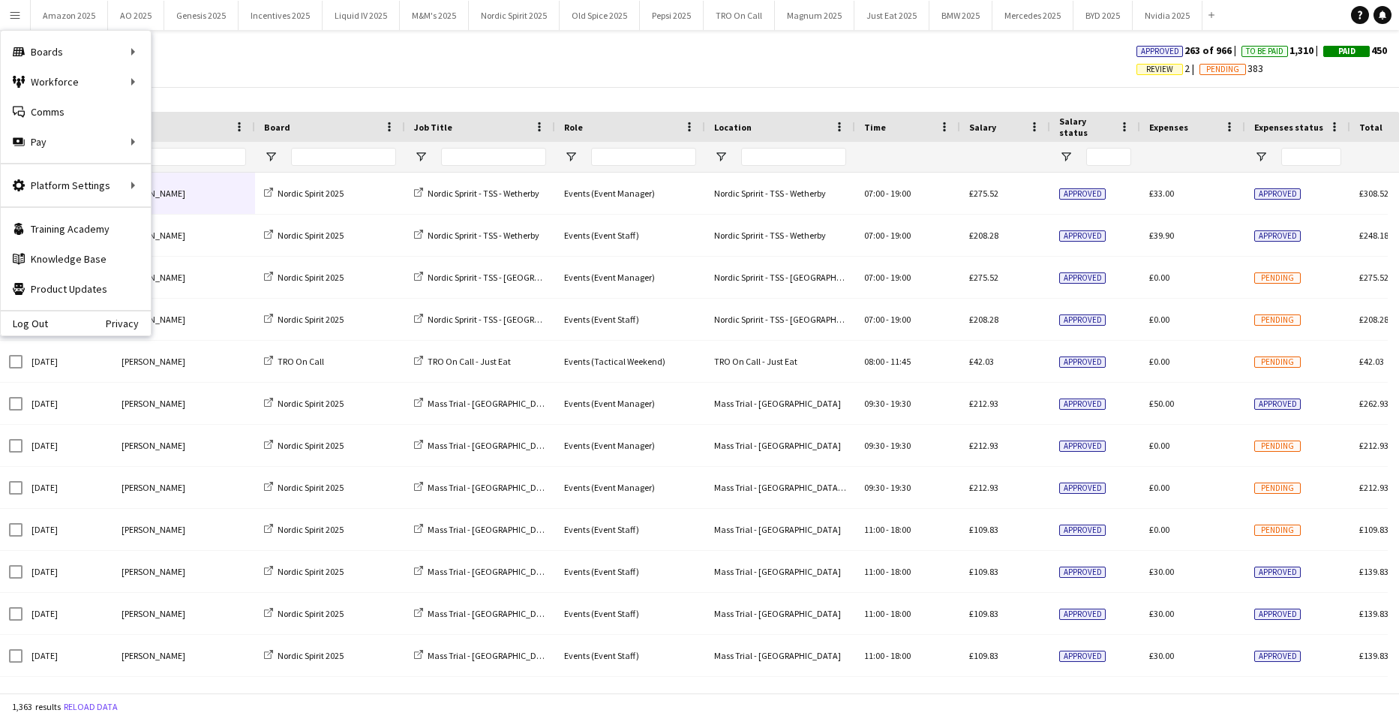
click at [1137, 68] on span "Review" at bounding box center [1160, 69] width 47 height 11
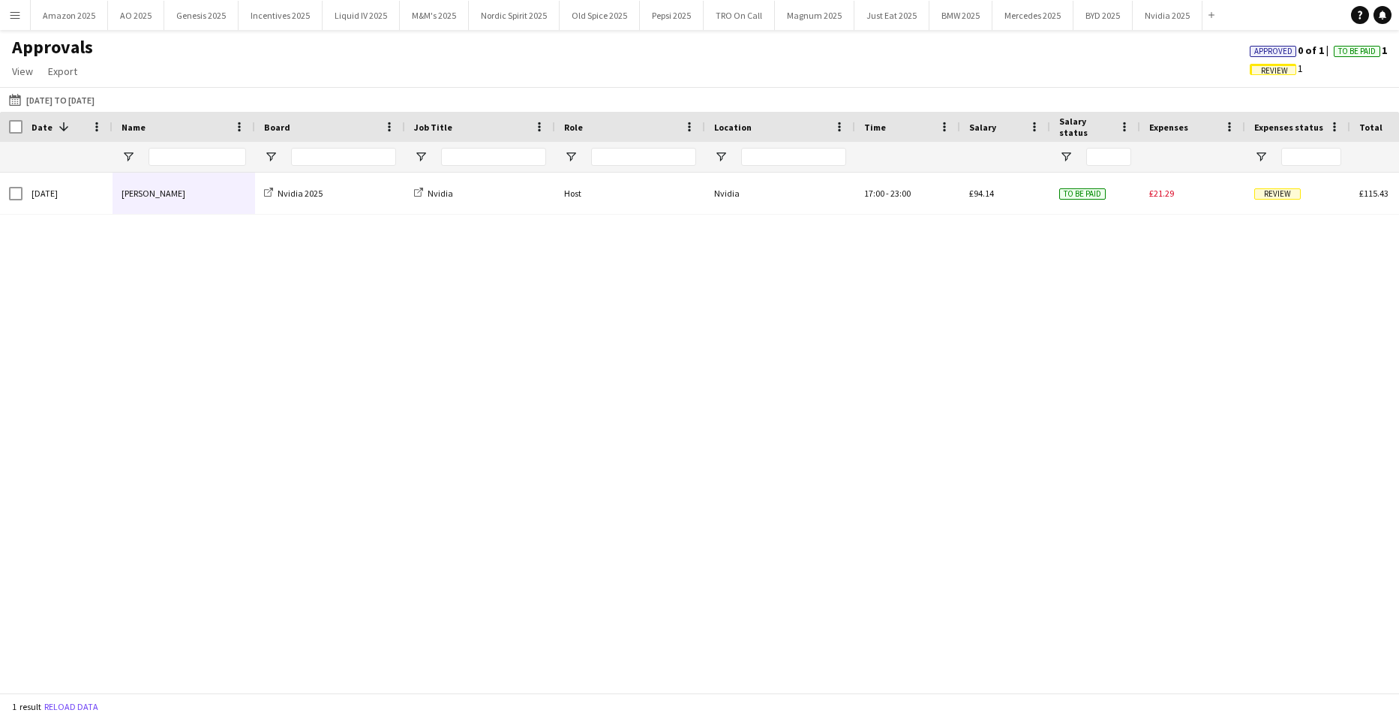
click at [1250, 52] on span "Approved" at bounding box center [1273, 51] width 47 height 11
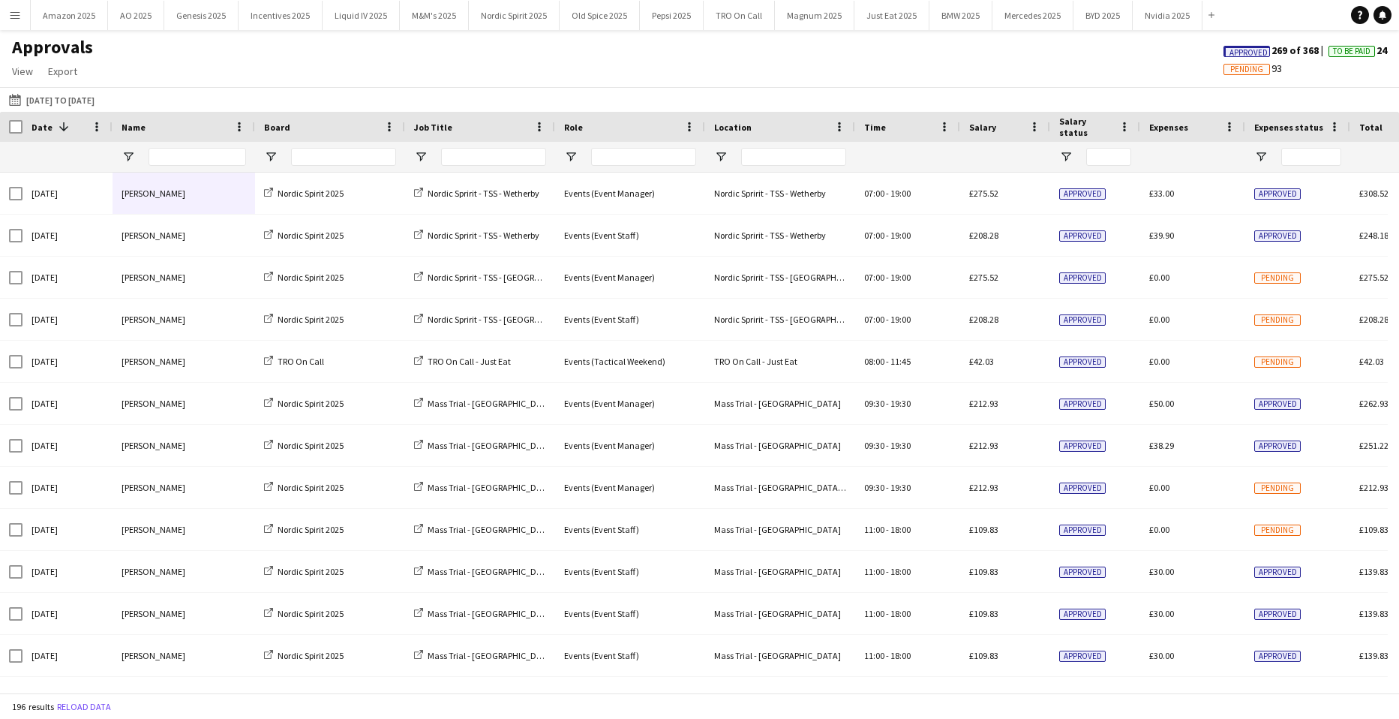
click at [1246, 53] on span "Approved" at bounding box center [1249, 53] width 38 height 10
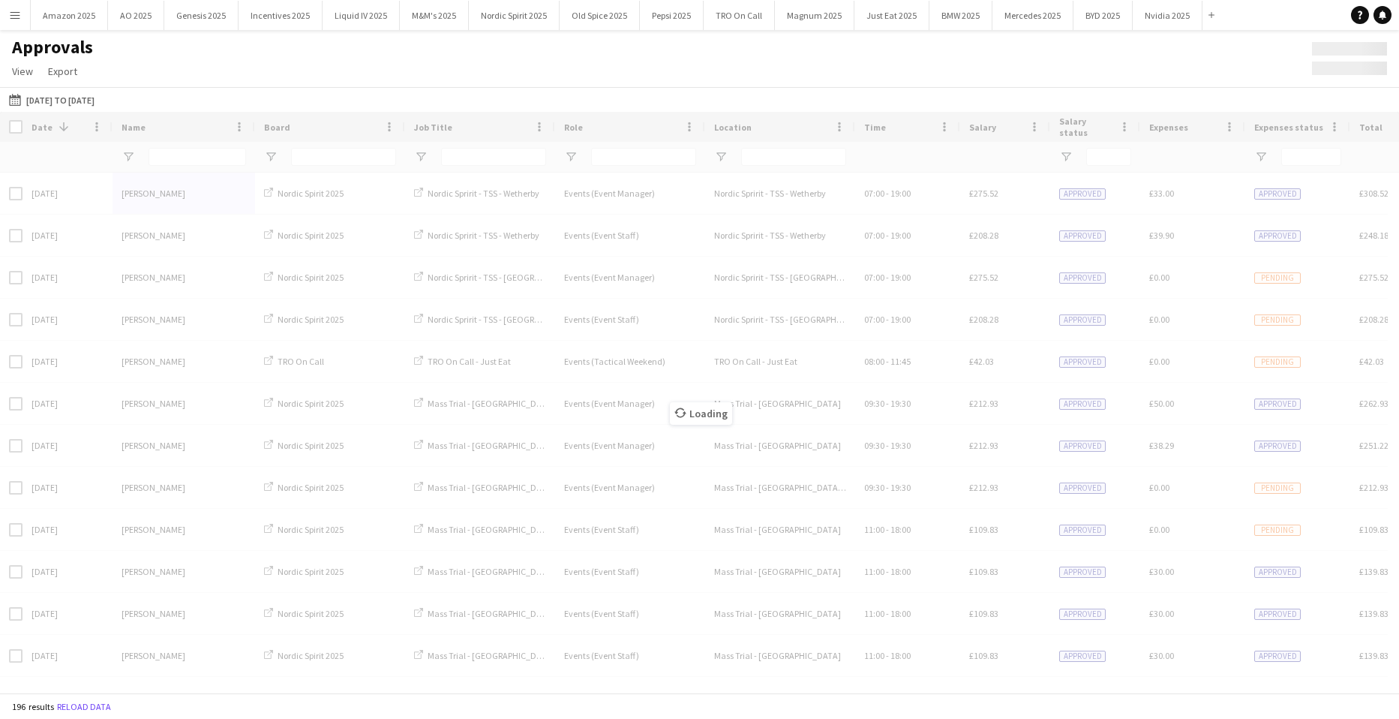
click at [11, 10] on app-icon "Menu" at bounding box center [15, 15] width 12 height 12
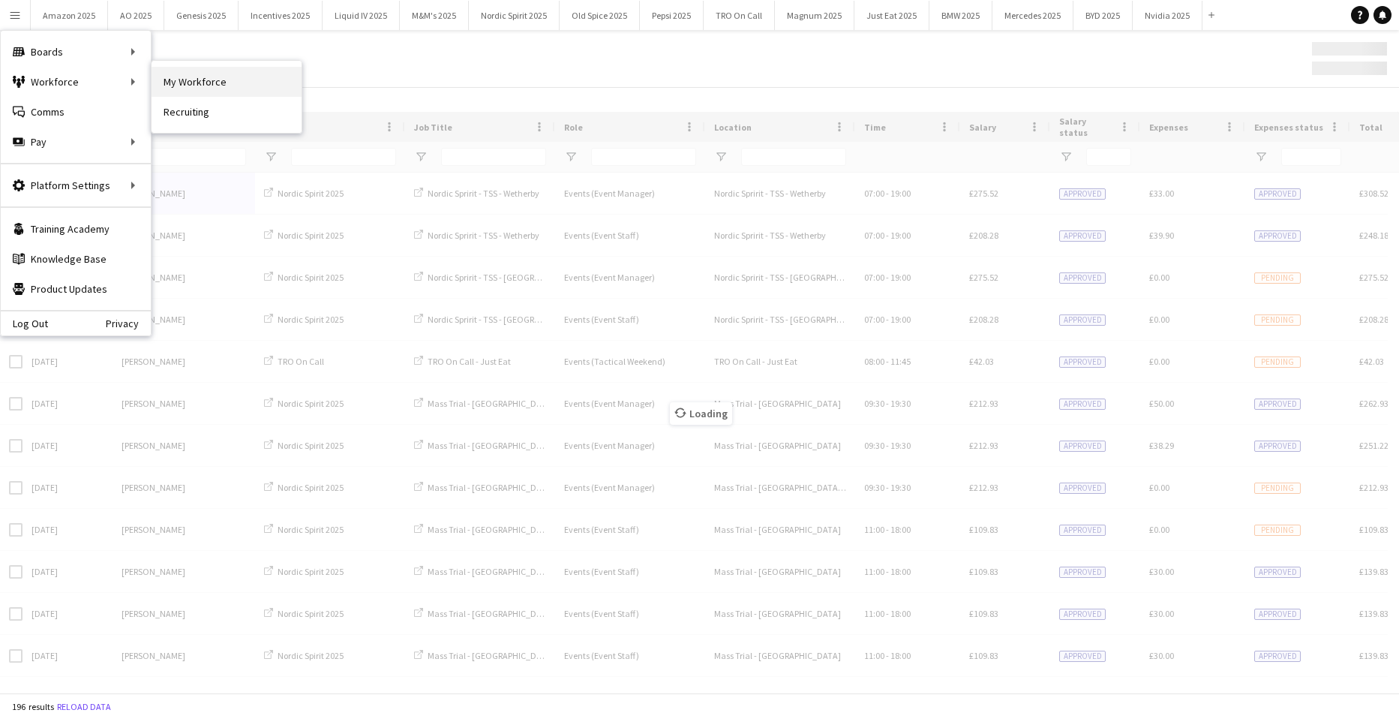
click at [156, 80] on link "My Workforce" at bounding box center [227, 82] width 150 height 30
